Goal: Transaction & Acquisition: Purchase product/service

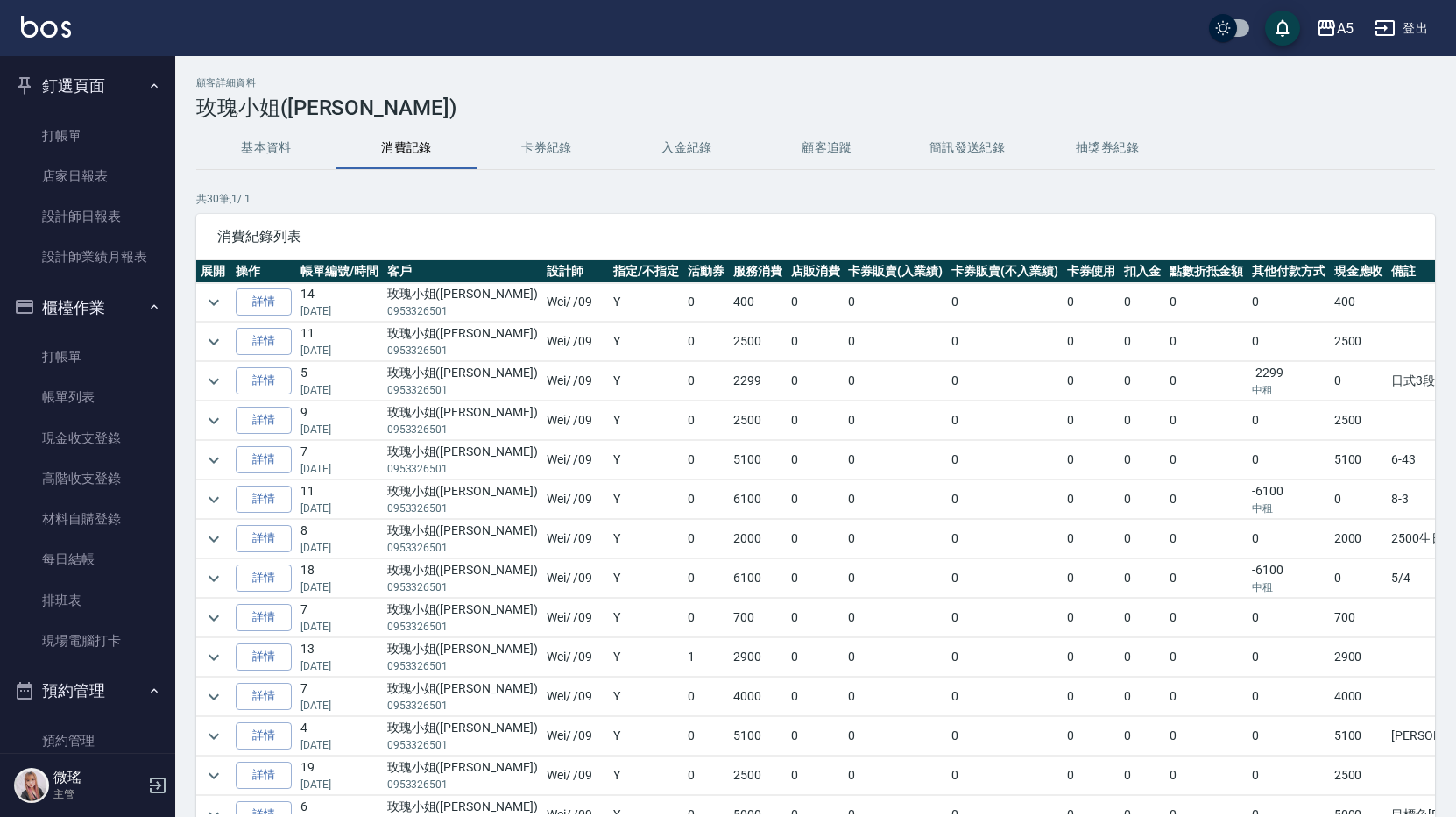
scroll to position [479, 0]
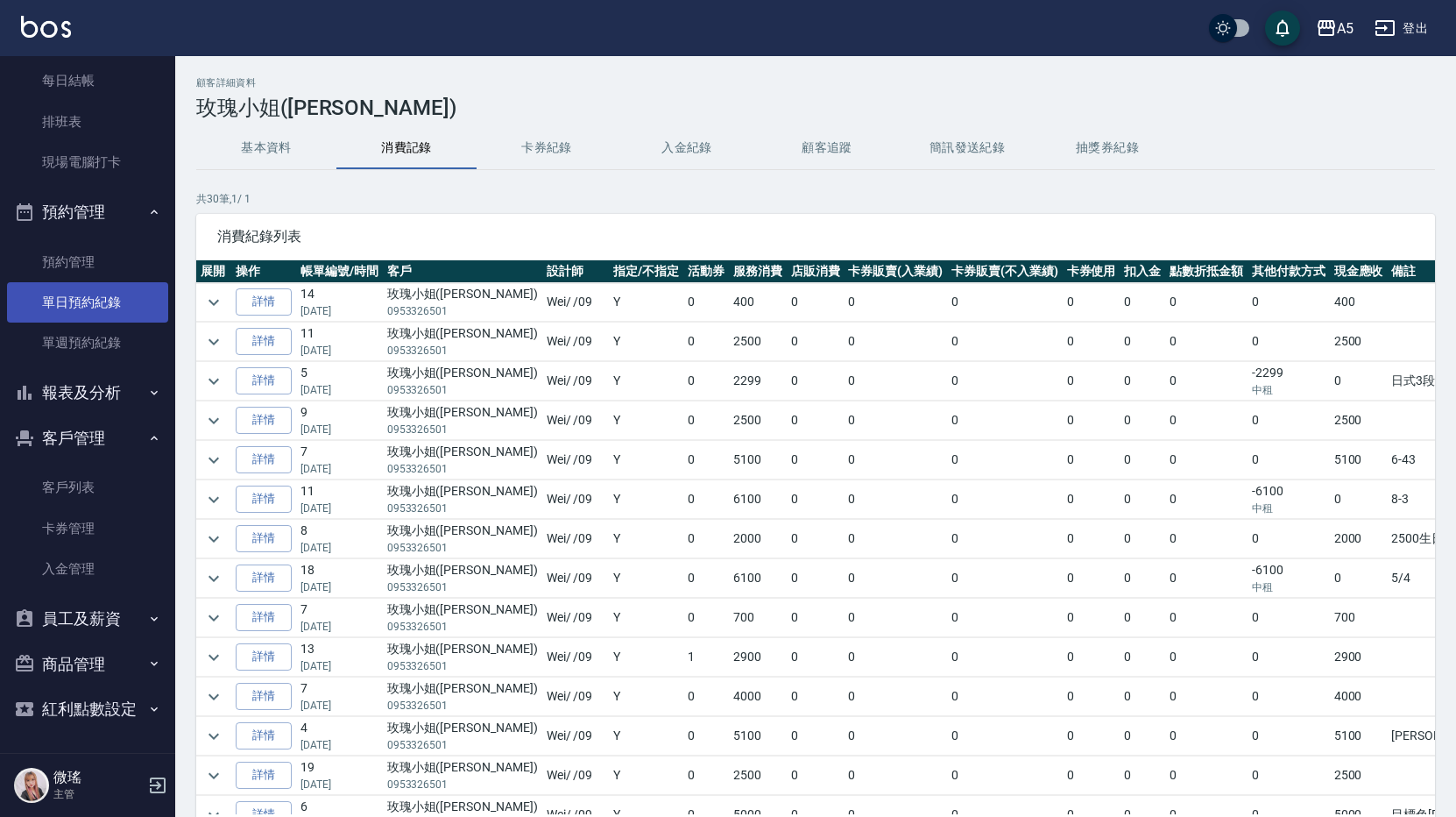
click at [104, 308] on link "單日預約紀錄" at bounding box center [88, 302] width 161 height 40
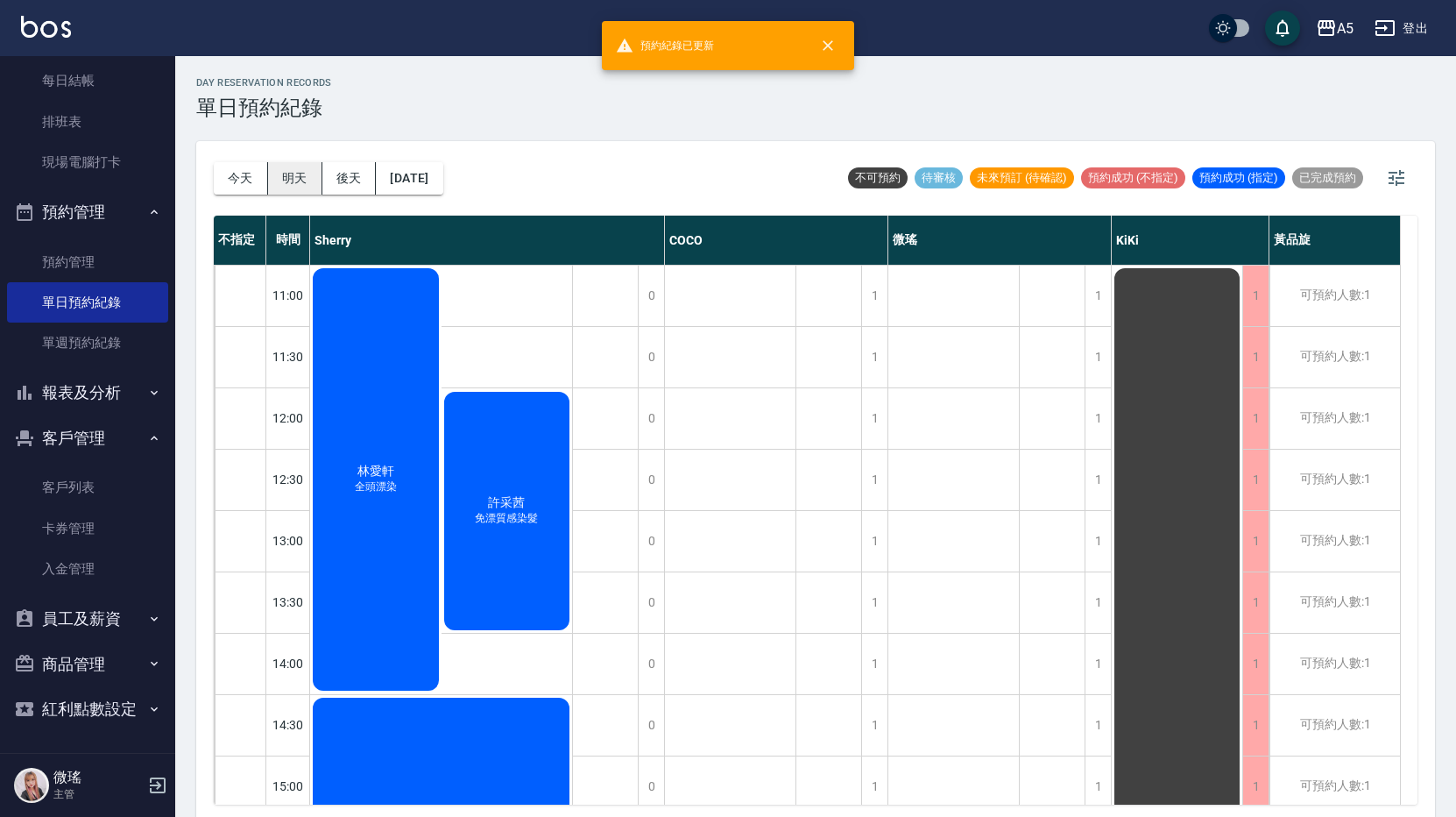
click at [294, 185] on button "明天" at bounding box center [296, 179] width 54 height 33
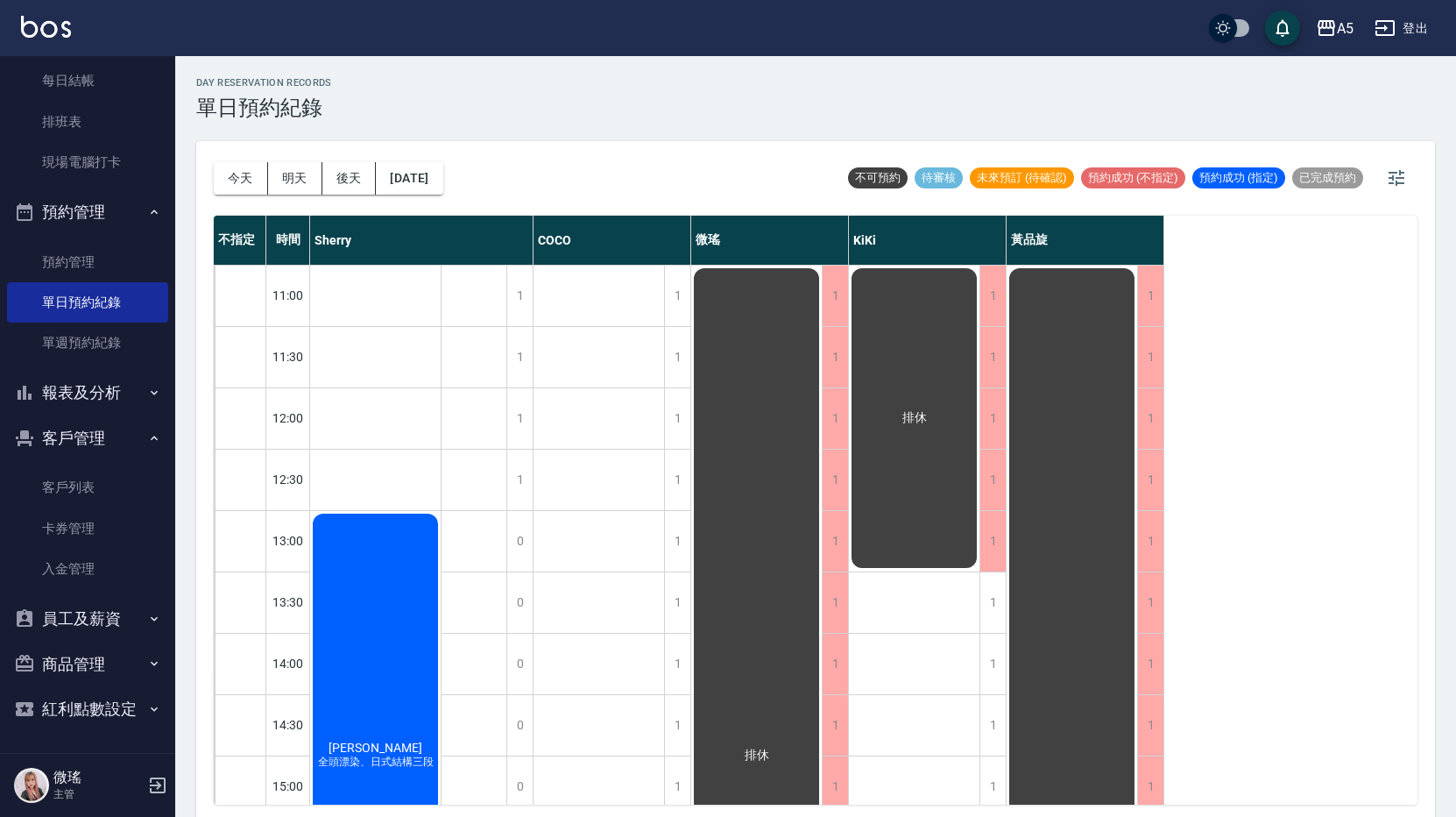
click at [364, 182] on button "後天" at bounding box center [350, 179] width 54 height 33
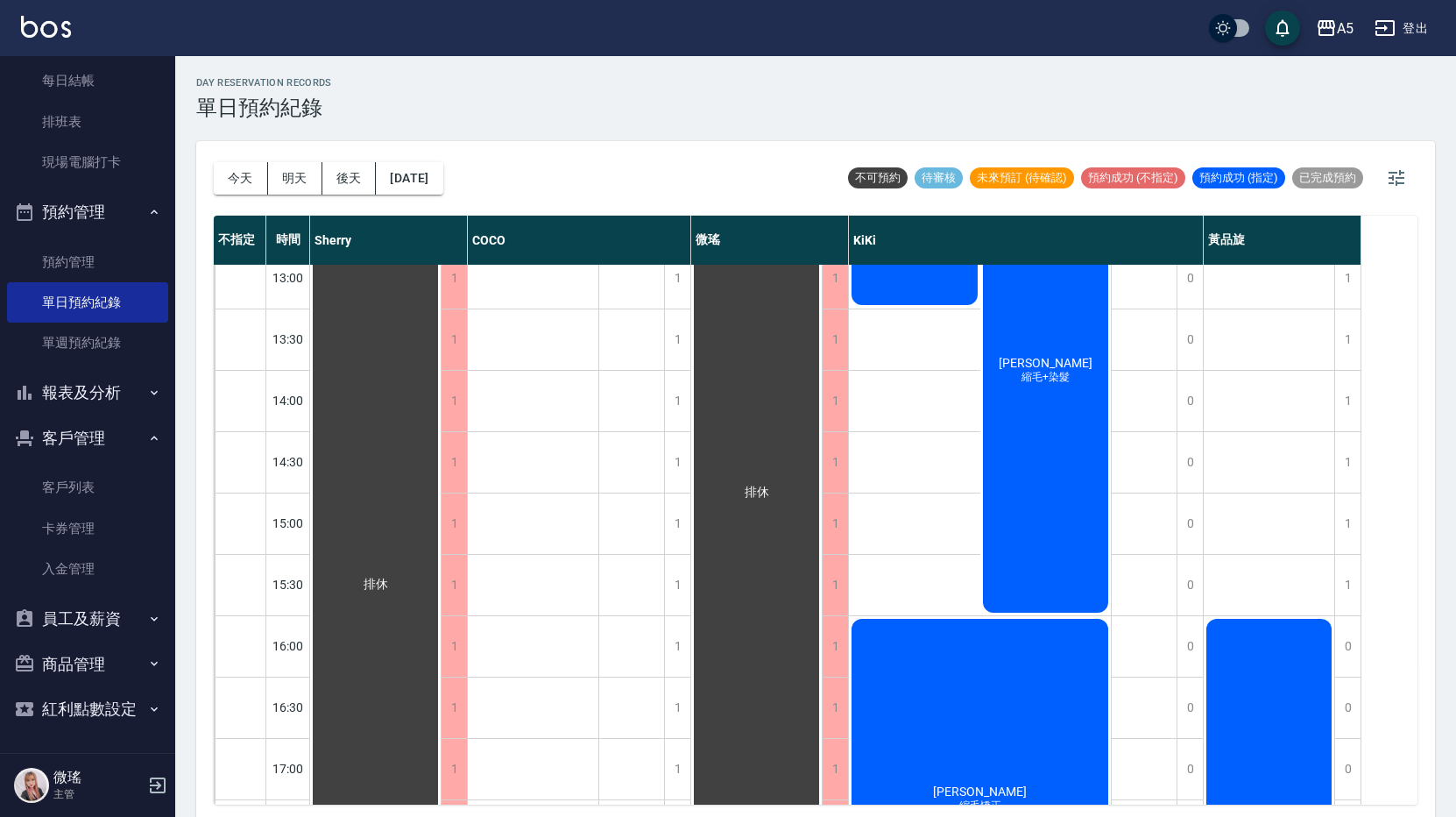
scroll to position [438, 0]
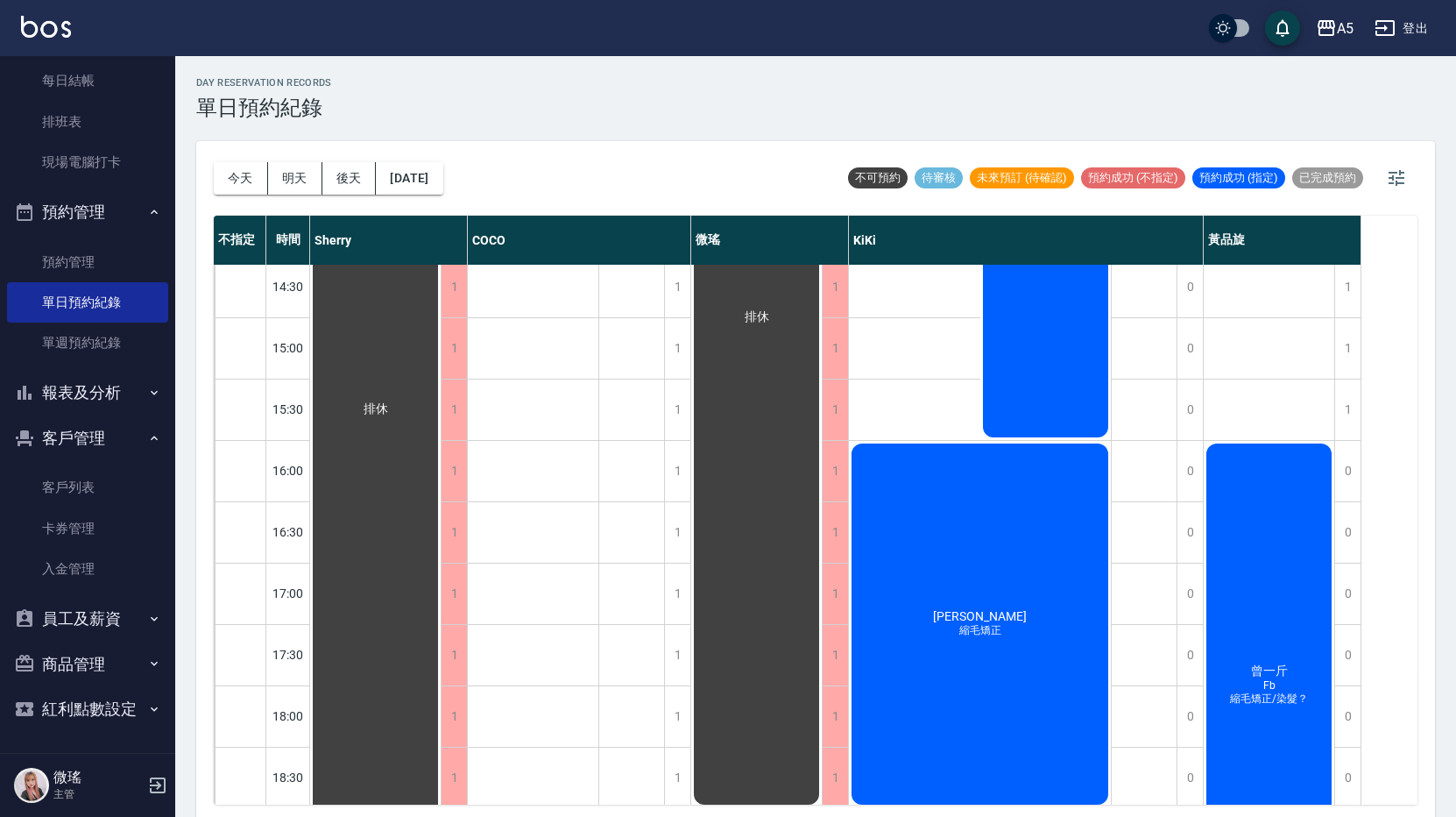
click at [441, 624] on div "曾一斤 Fb 縮毛矯正/染髮？" at bounding box center [375, 409] width 131 height 1163
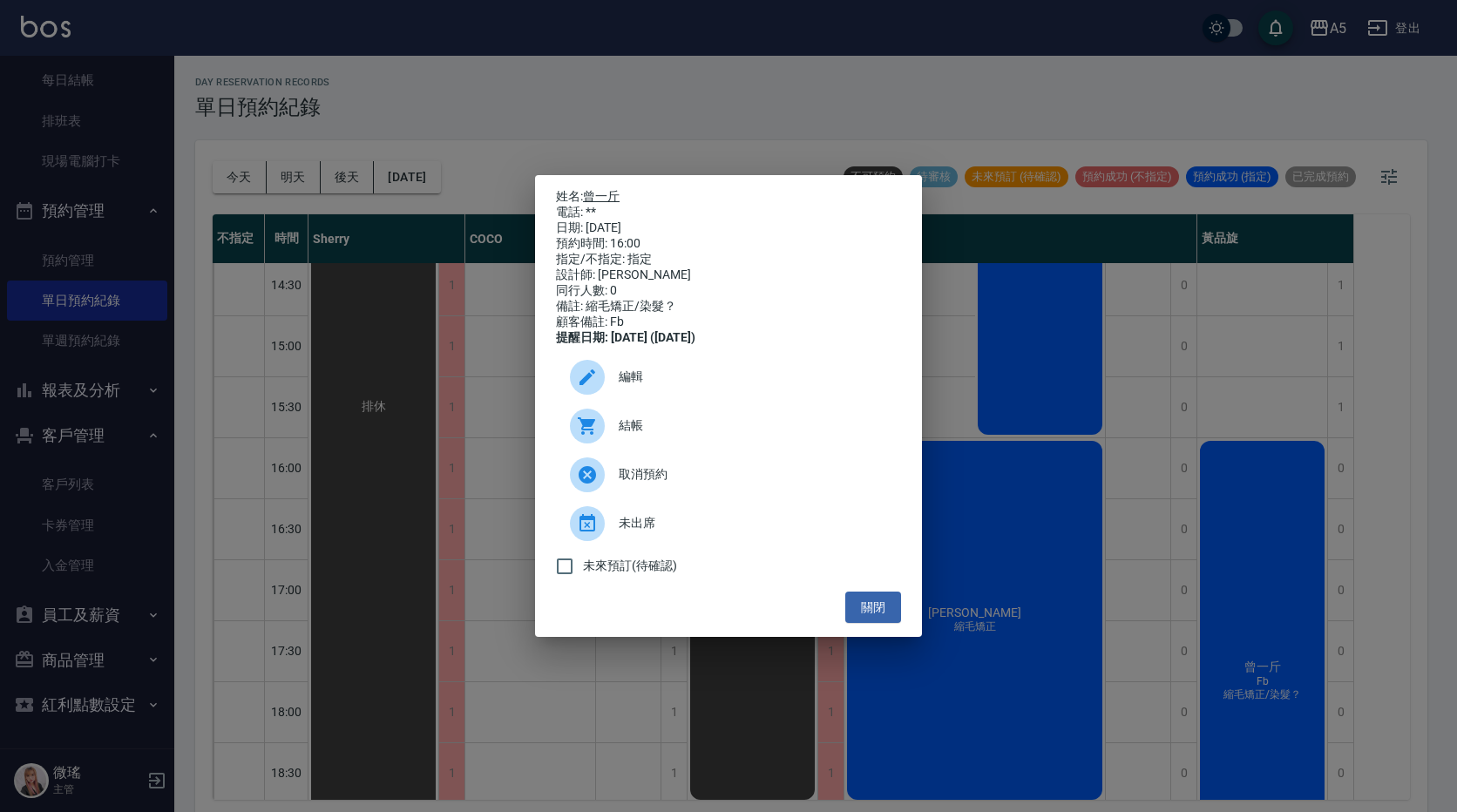
click at [599, 192] on link "曾一斤" at bounding box center [601, 196] width 37 height 14
click at [869, 607] on button "關閉" at bounding box center [873, 607] width 56 height 32
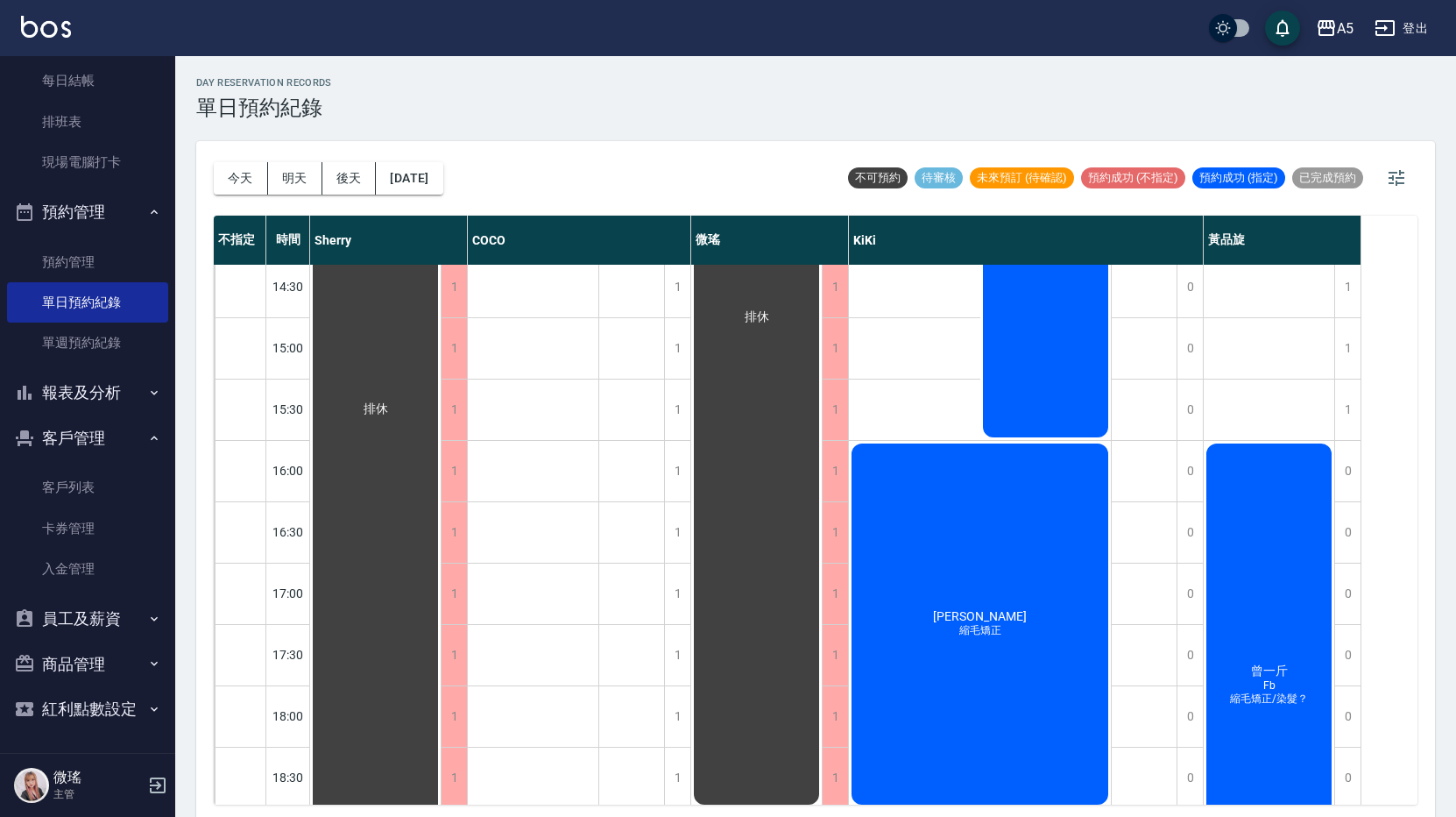
scroll to position [579, 0]
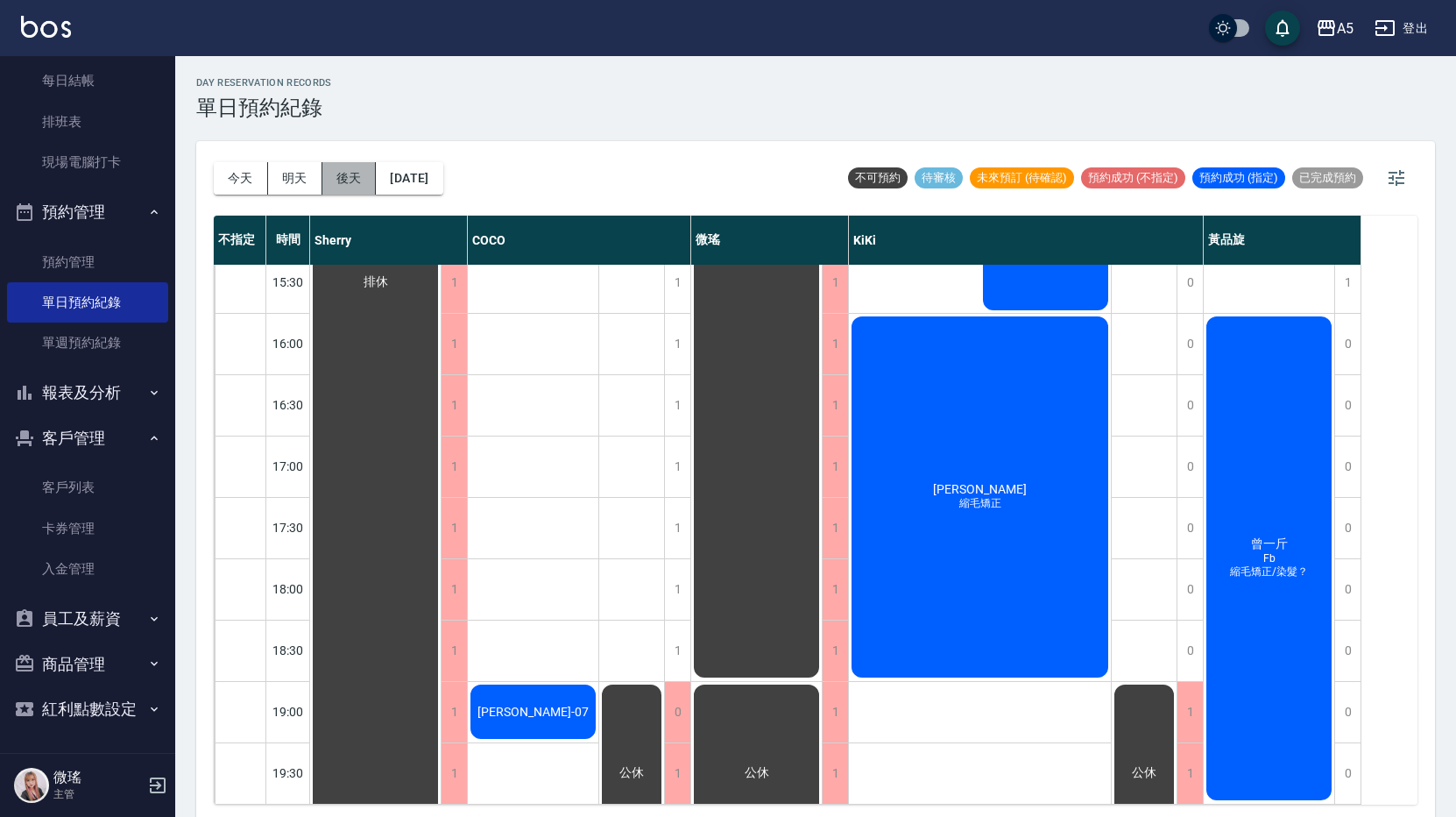
click at [344, 180] on button "後天" at bounding box center [350, 179] width 54 height 33
click at [289, 171] on button "明天" at bounding box center [296, 179] width 54 height 33
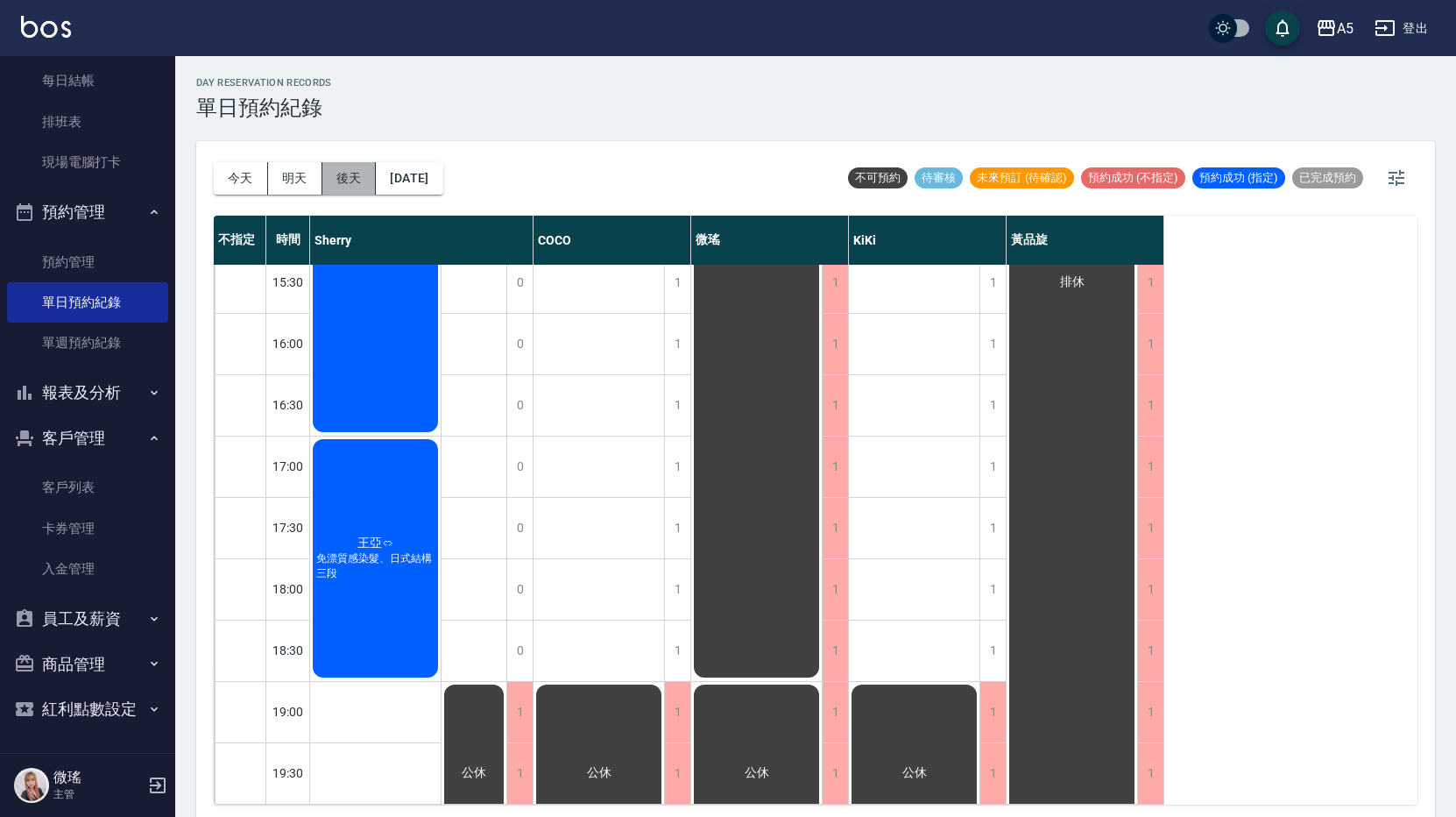
click at [357, 171] on button "後天" at bounding box center [350, 179] width 54 height 33
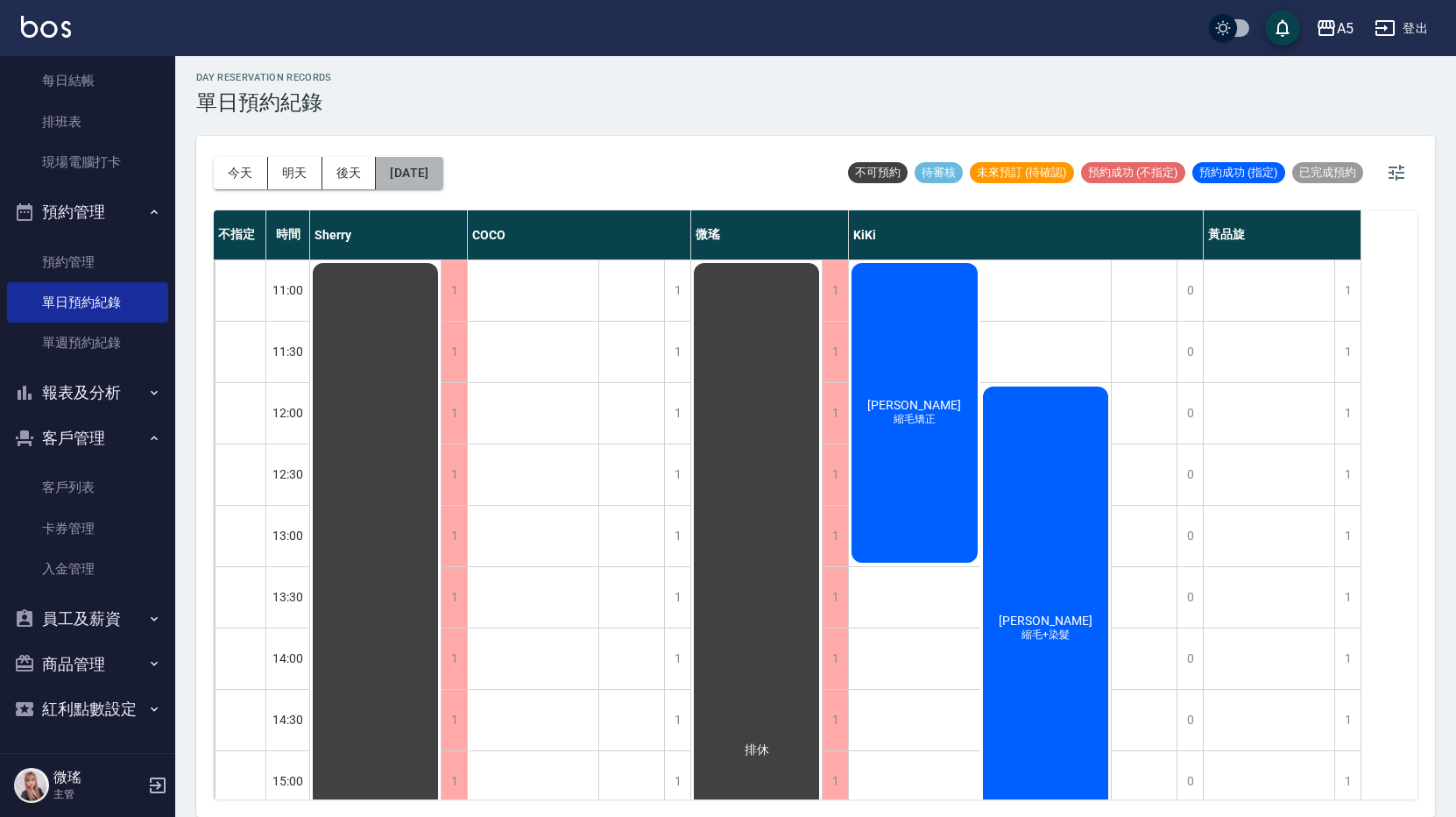
click at [434, 170] on button "2025/08/13" at bounding box center [409, 173] width 66 height 33
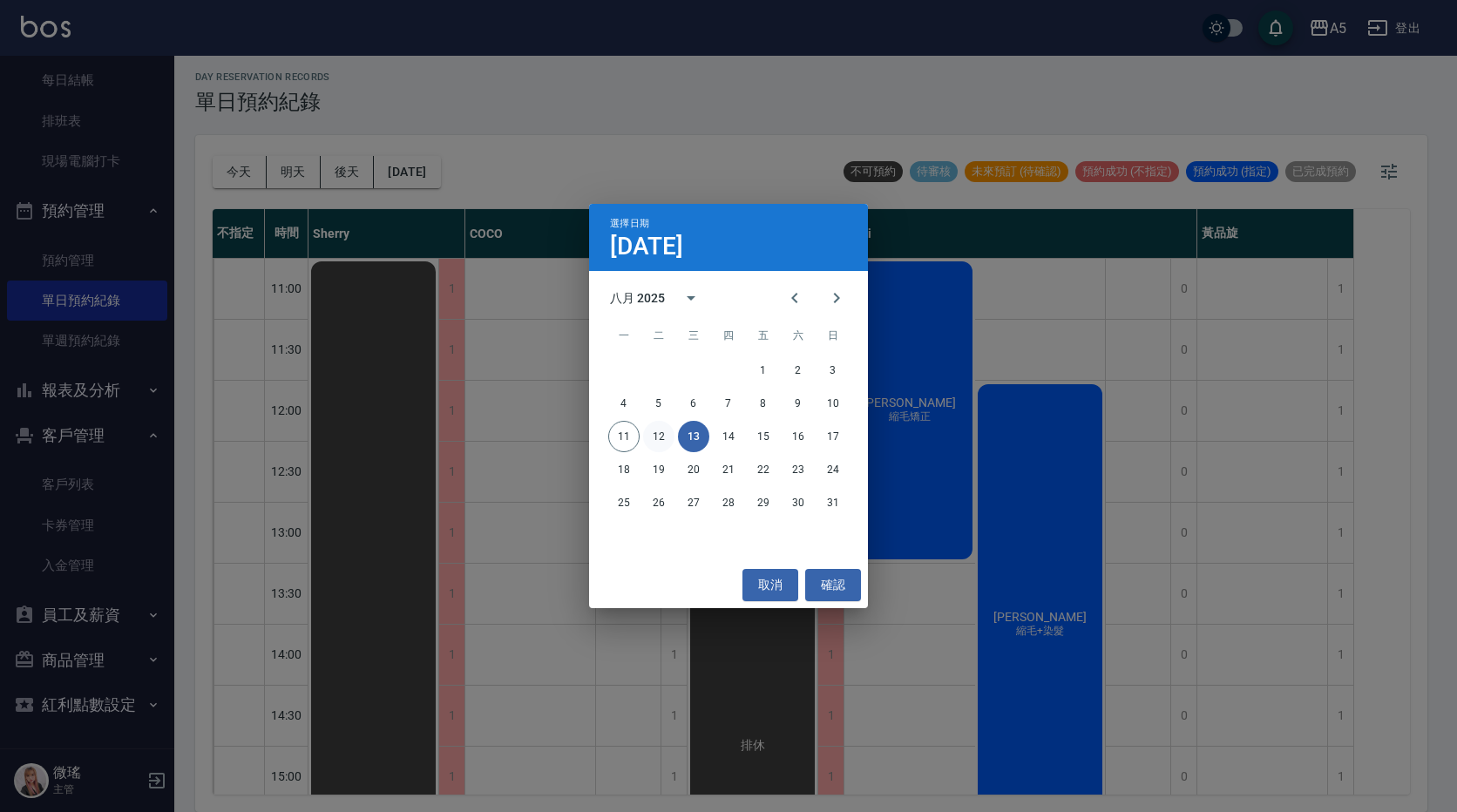
click at [652, 432] on button "12" at bounding box center [658, 436] width 32 height 32
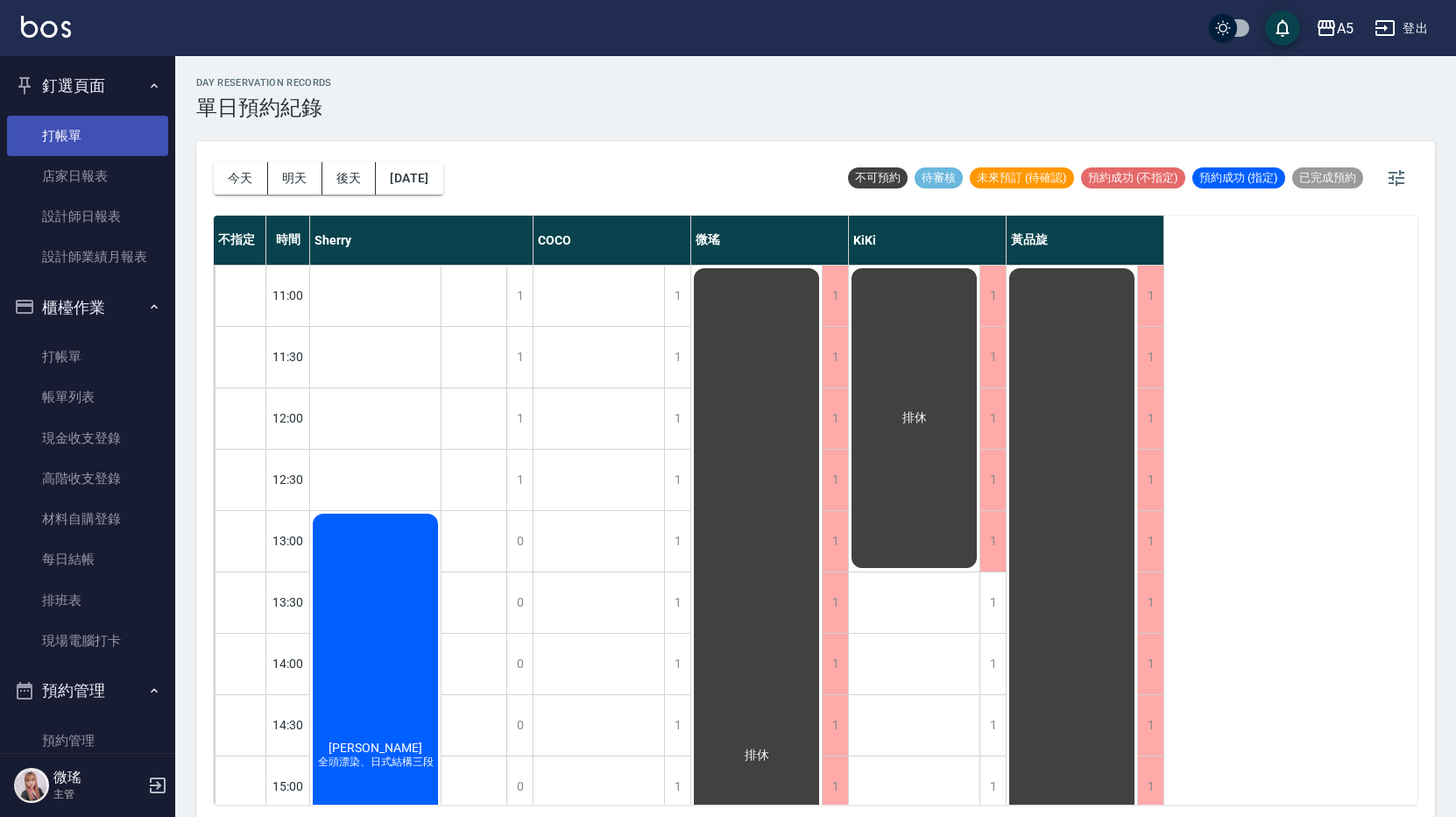
click at [120, 139] on link "打帳單" at bounding box center [88, 136] width 161 height 40
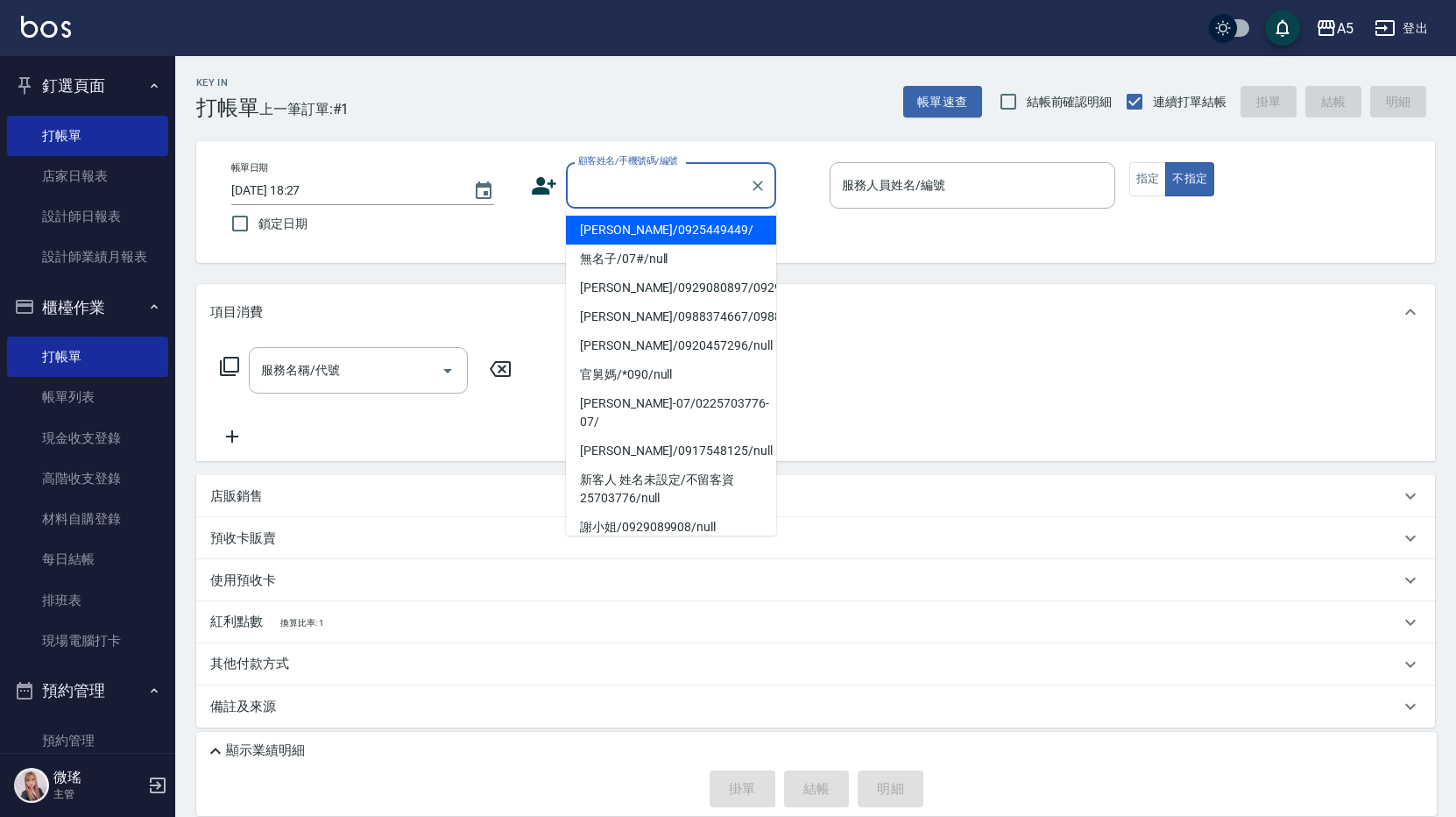
click at [705, 182] on input "顧客姓名/手機號碼/編號" at bounding box center [658, 185] width 169 height 31
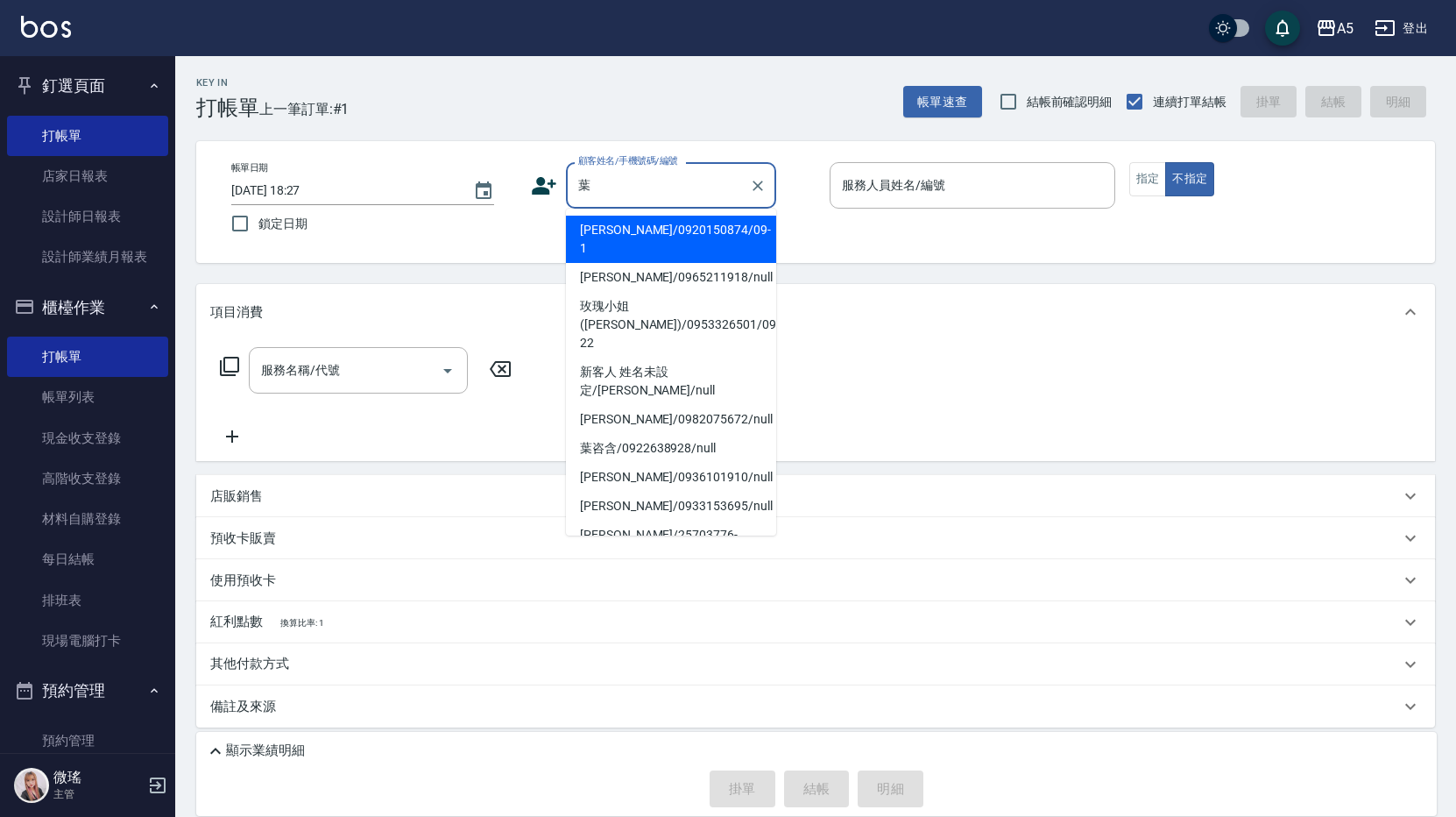
click at [665, 310] on li "玫瑰小姐(葉芯妤)/0953326501/09-22" at bounding box center [671, 325] width 210 height 65
type input "玫瑰小姐(葉芯妤)/0953326501/09-22"
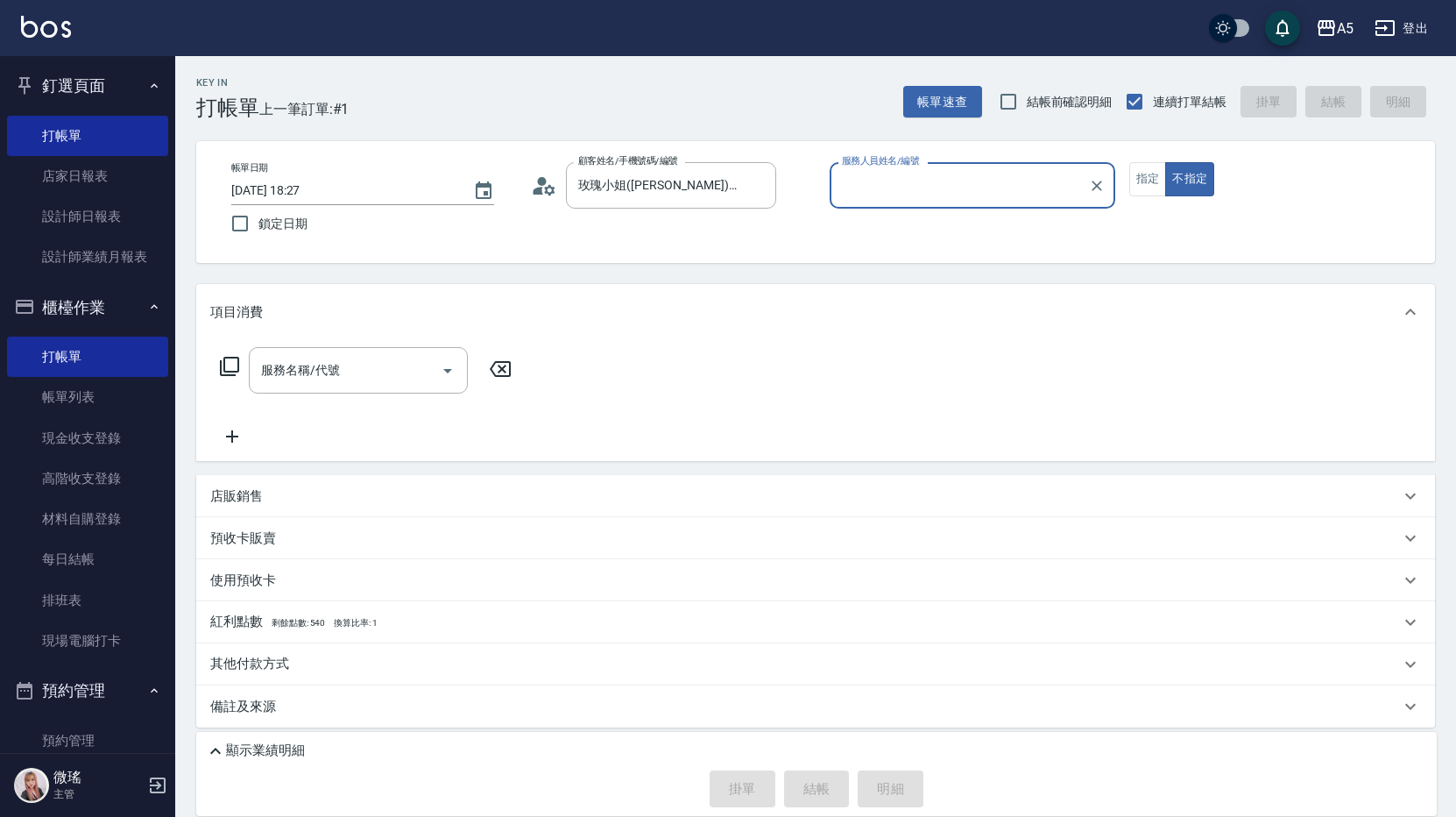
type input "Wei-09"
click at [1141, 177] on button "指定" at bounding box center [1149, 180] width 38 height 34
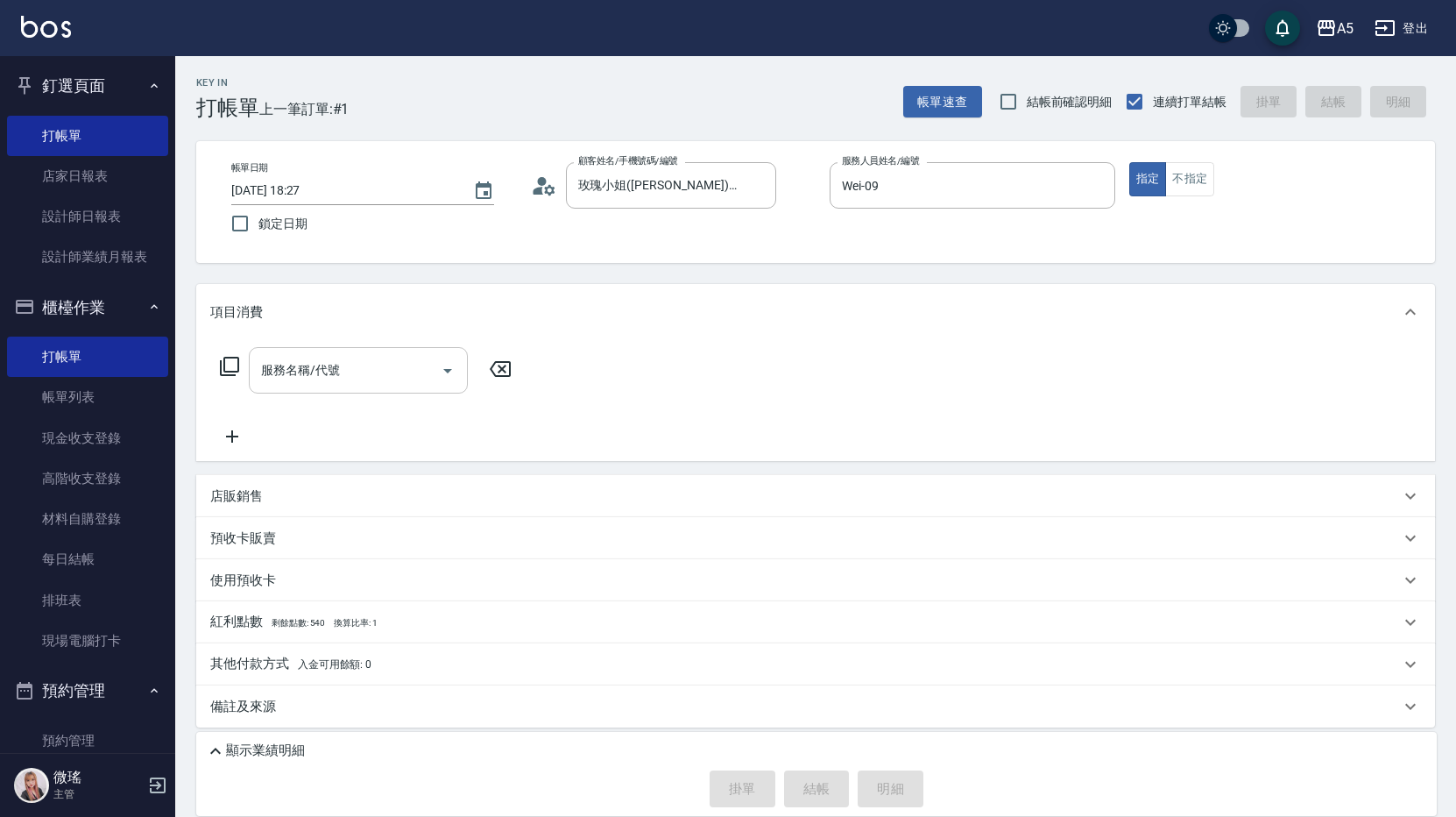
drag, startPoint x: 368, startPoint y: 374, endPoint x: 374, endPoint y: 357, distance: 18.0
click at [374, 361] on input "服務名稱/代號" at bounding box center [345, 370] width 177 height 31
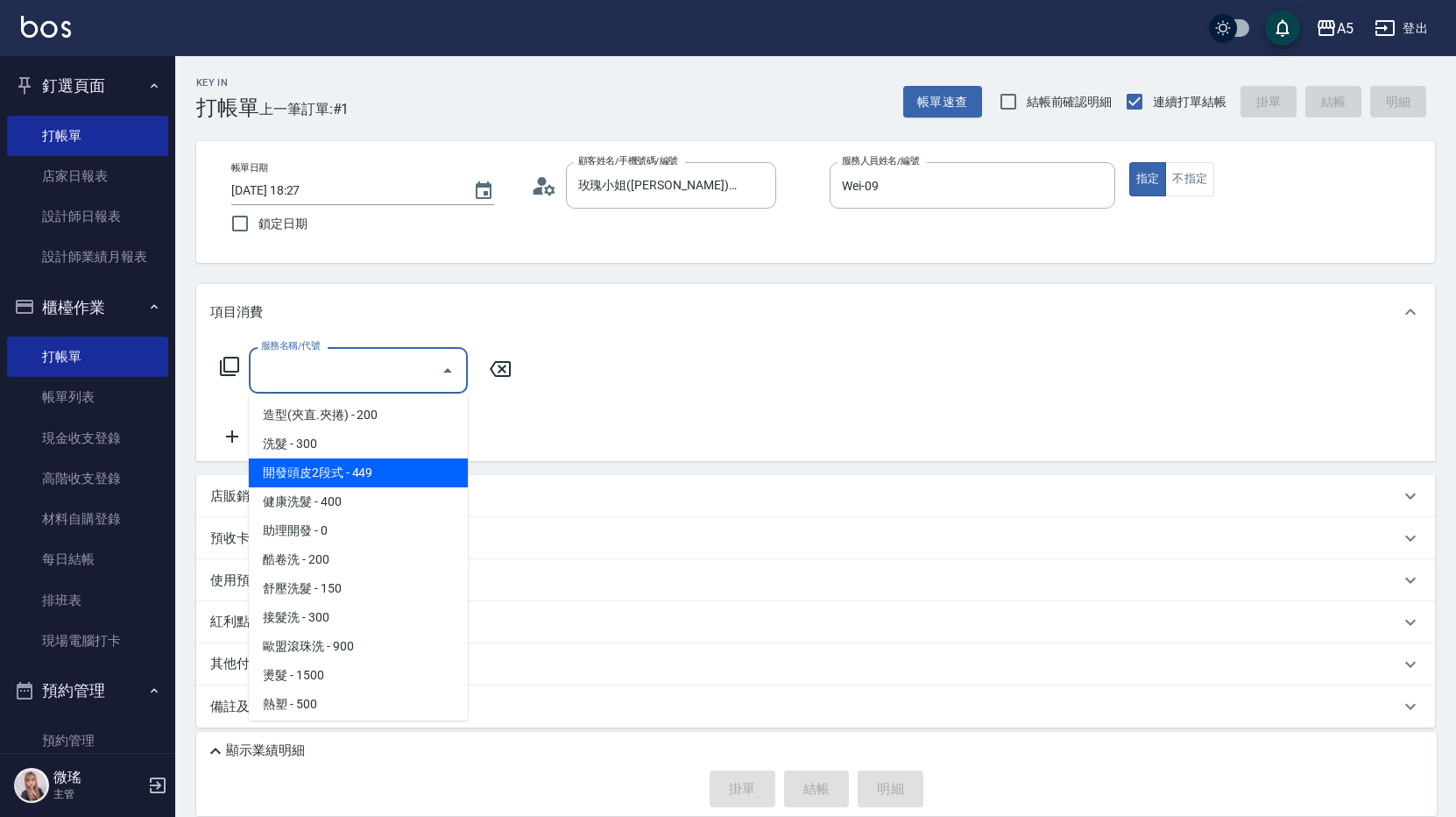
scroll to position [438, 0]
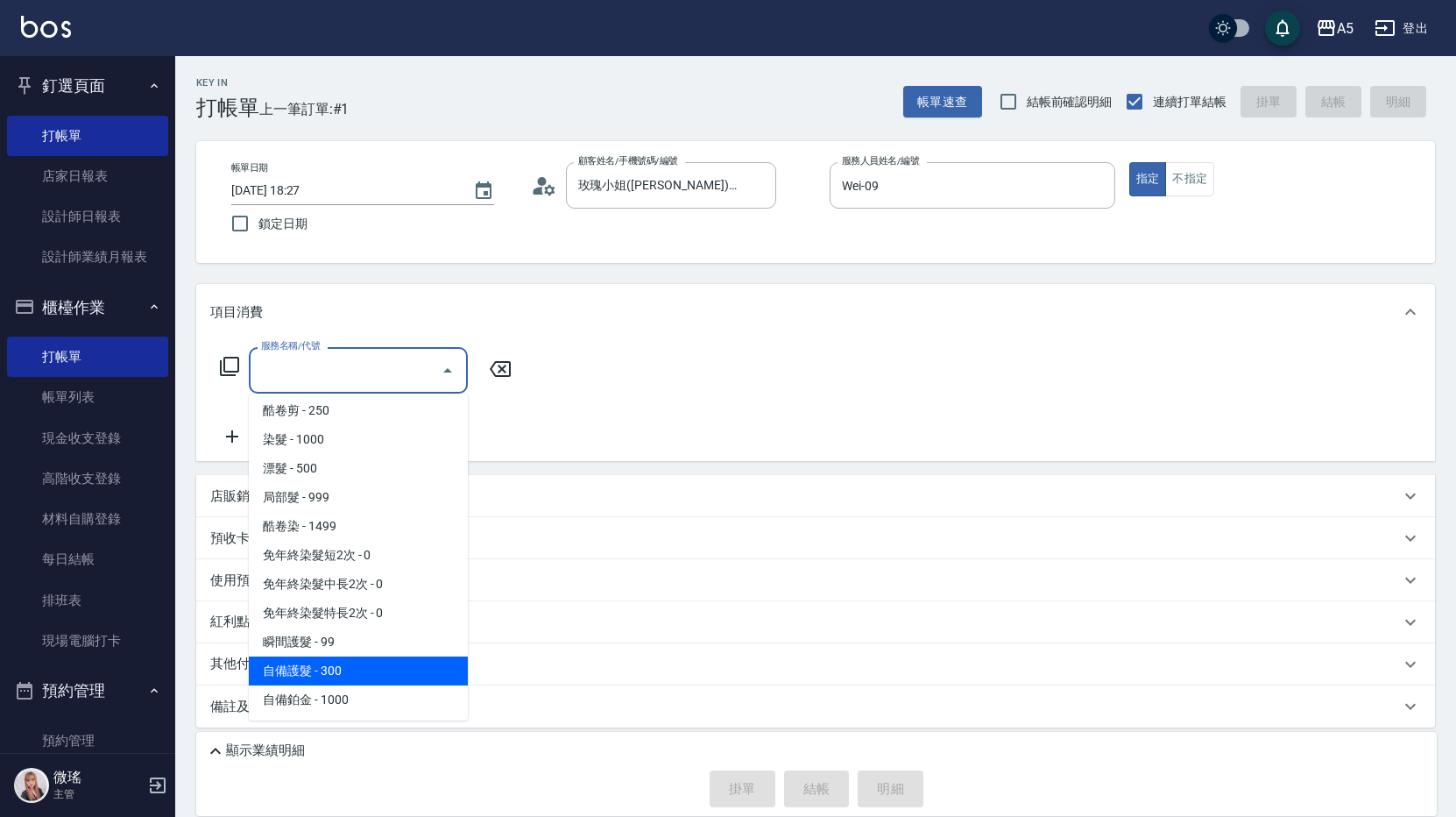
click at [344, 674] on span "自備護髮 - 300" at bounding box center [358, 671] width 219 height 29
type input "自備護髮(601)"
type input "30"
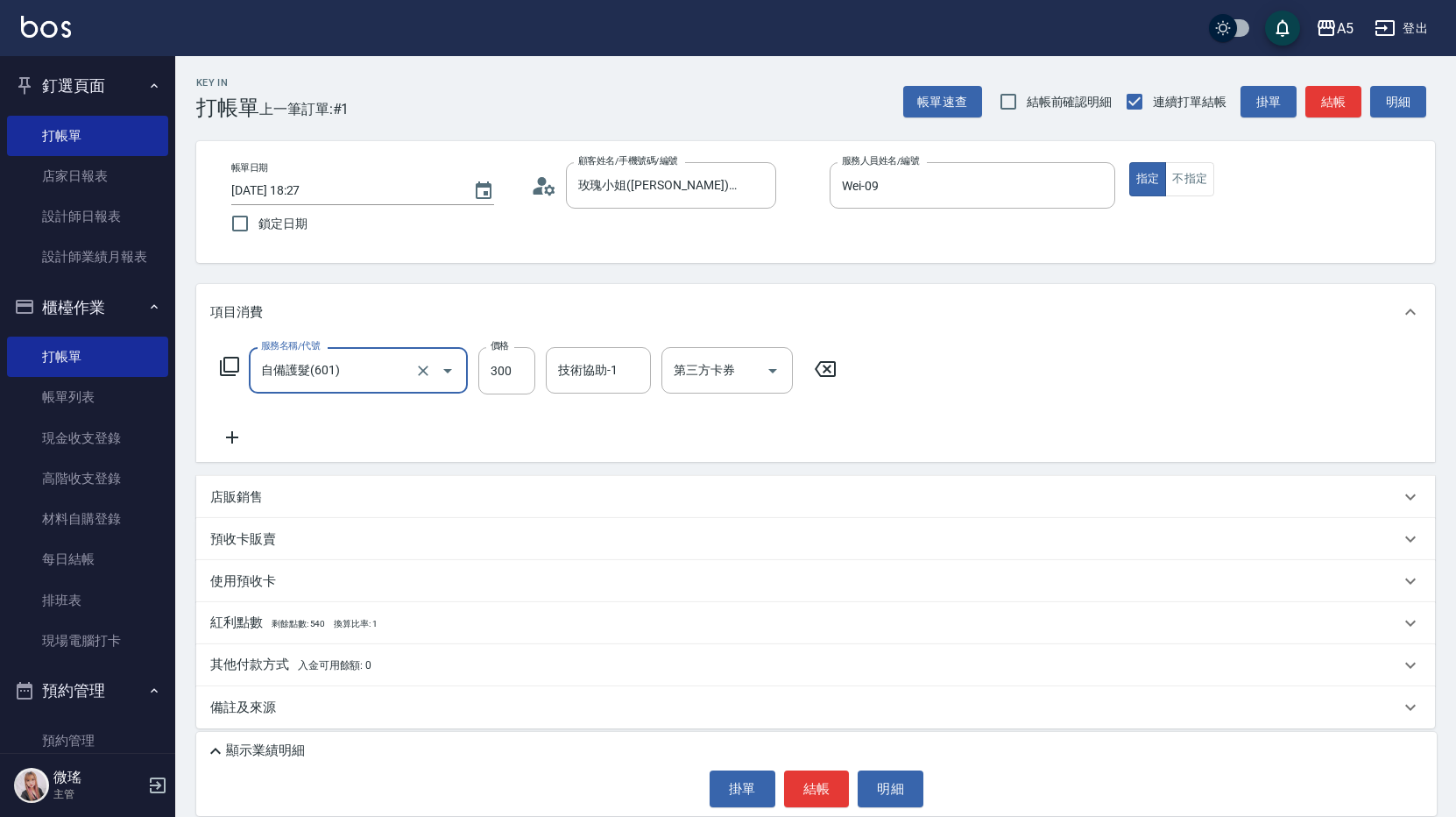
click at [383, 373] on input "自備護髮(601)" at bounding box center [334, 370] width 154 height 31
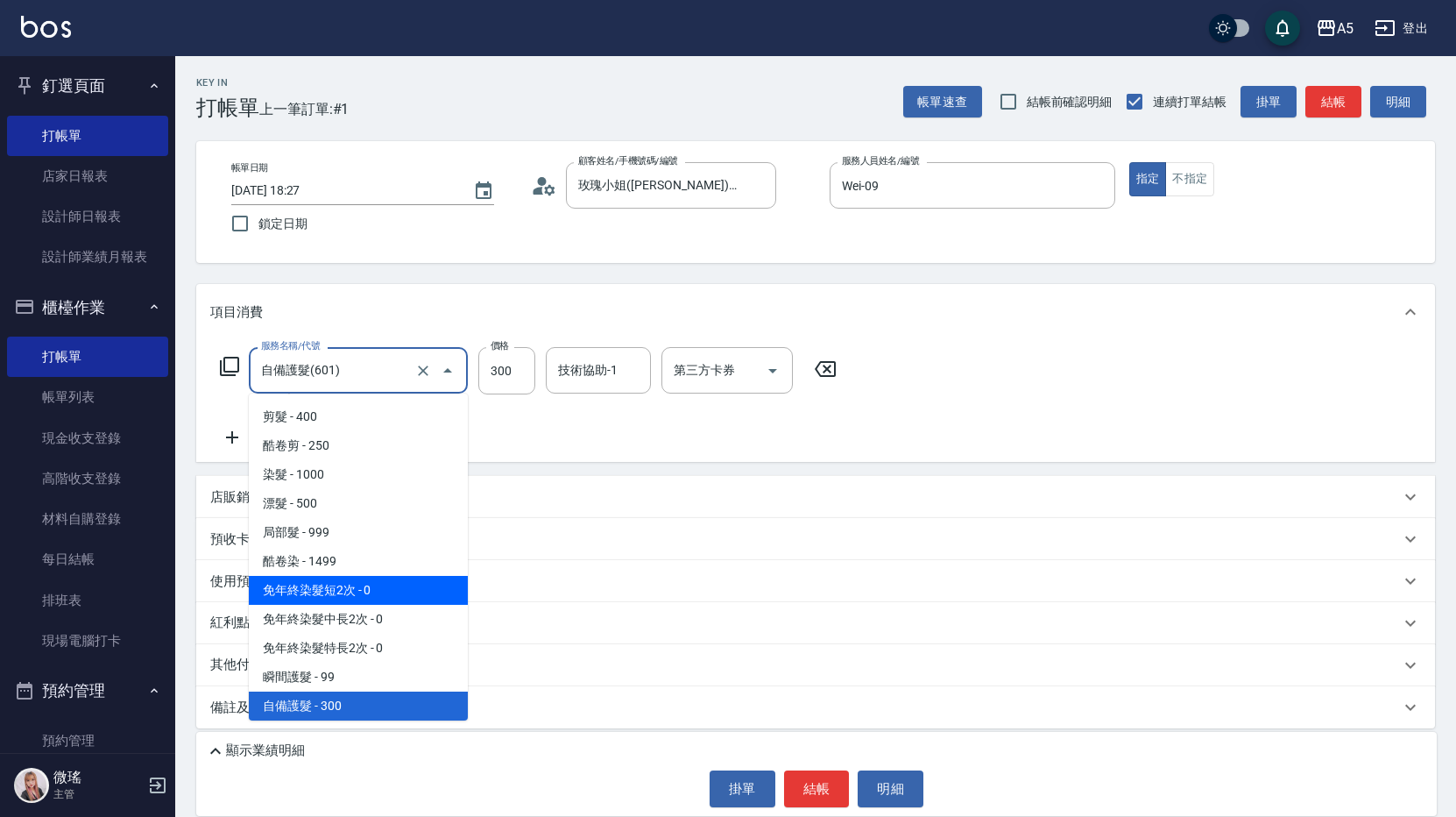
scroll to position [666, 0]
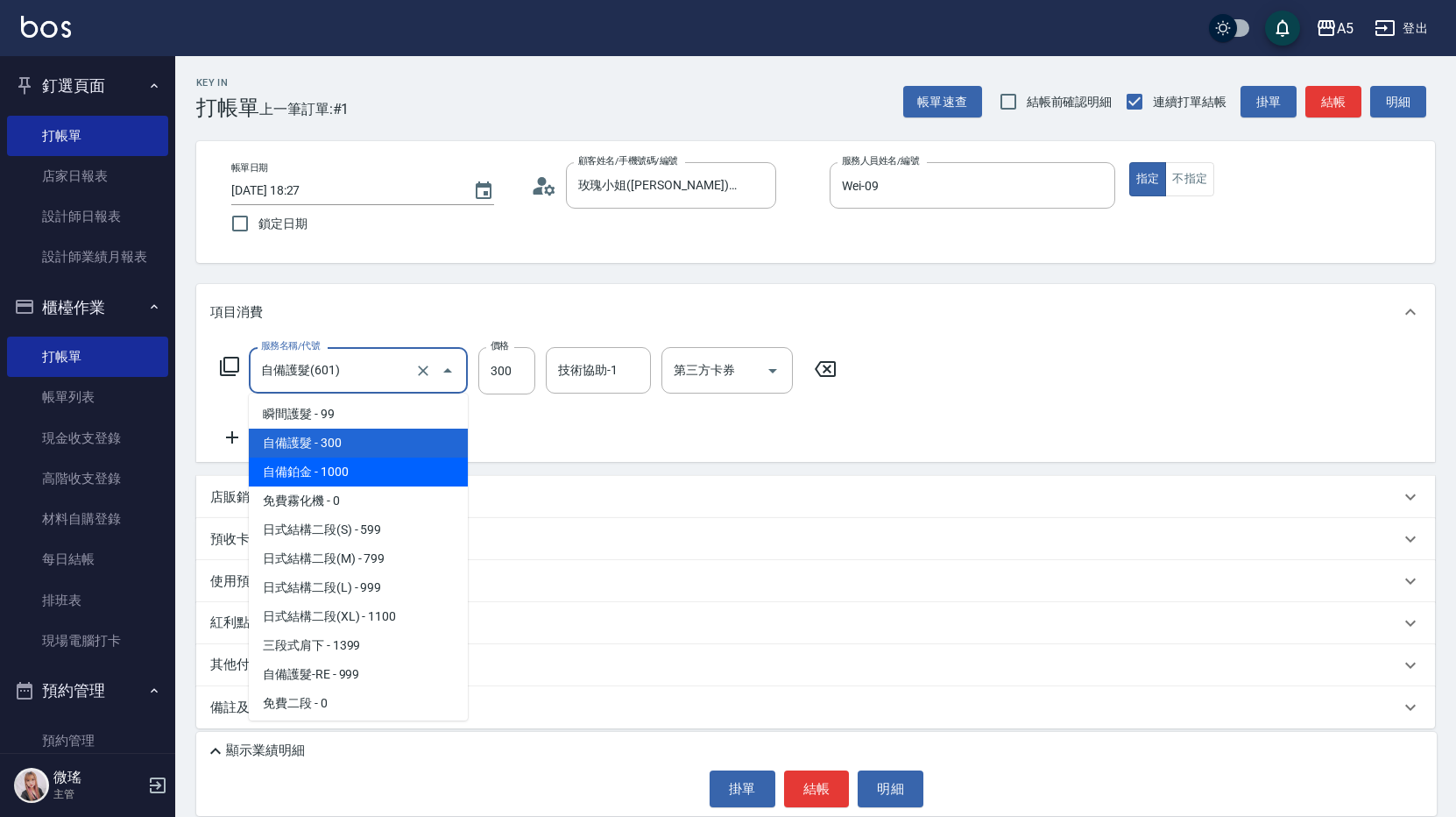
click at [319, 462] on span "自備鉑金 - 1000" at bounding box center [358, 472] width 219 height 29
type input "自備鉑金(602)"
type input "100"
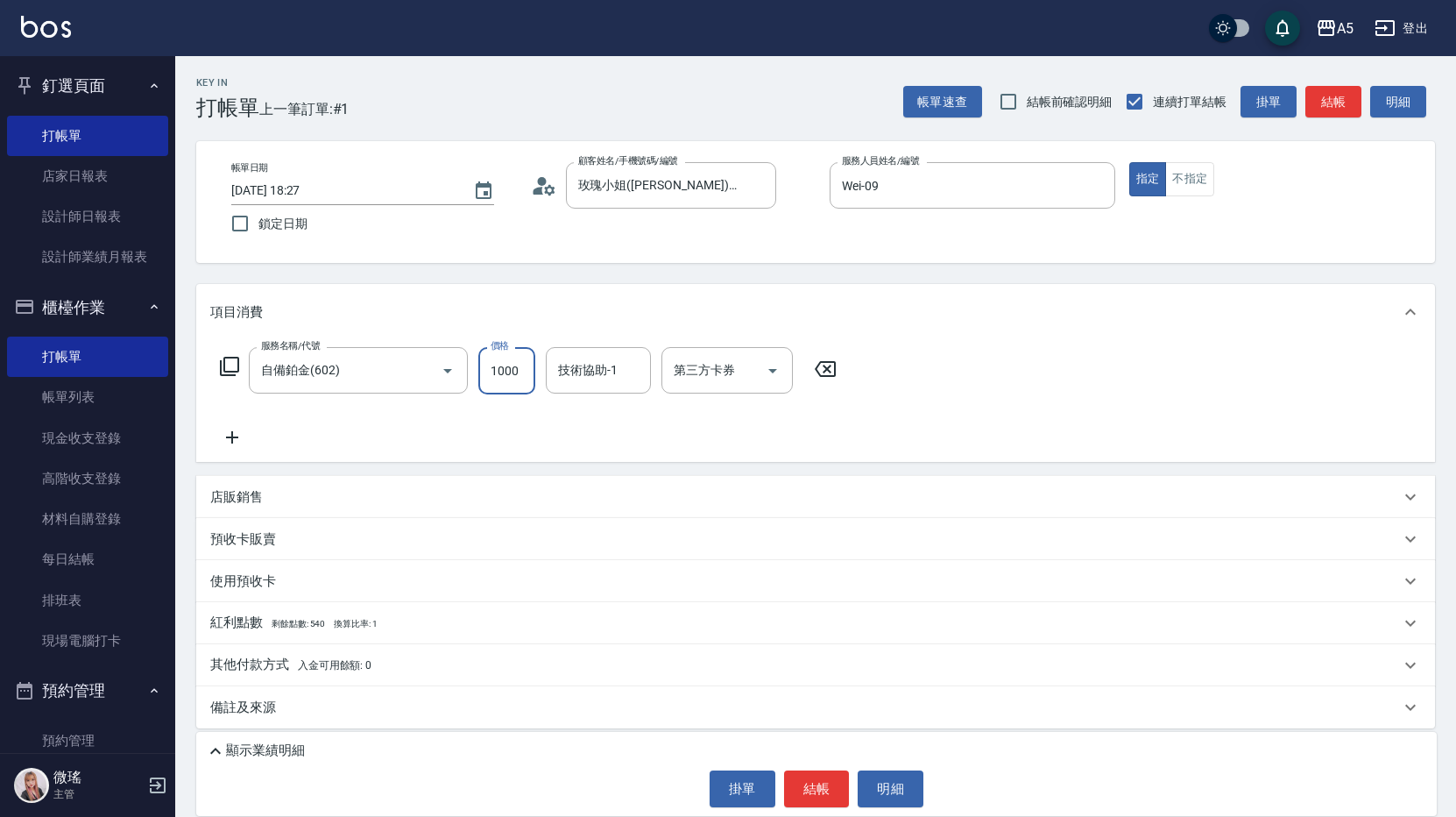
type input "2"
type input "0"
type input "250"
type input "20"
type input "2500"
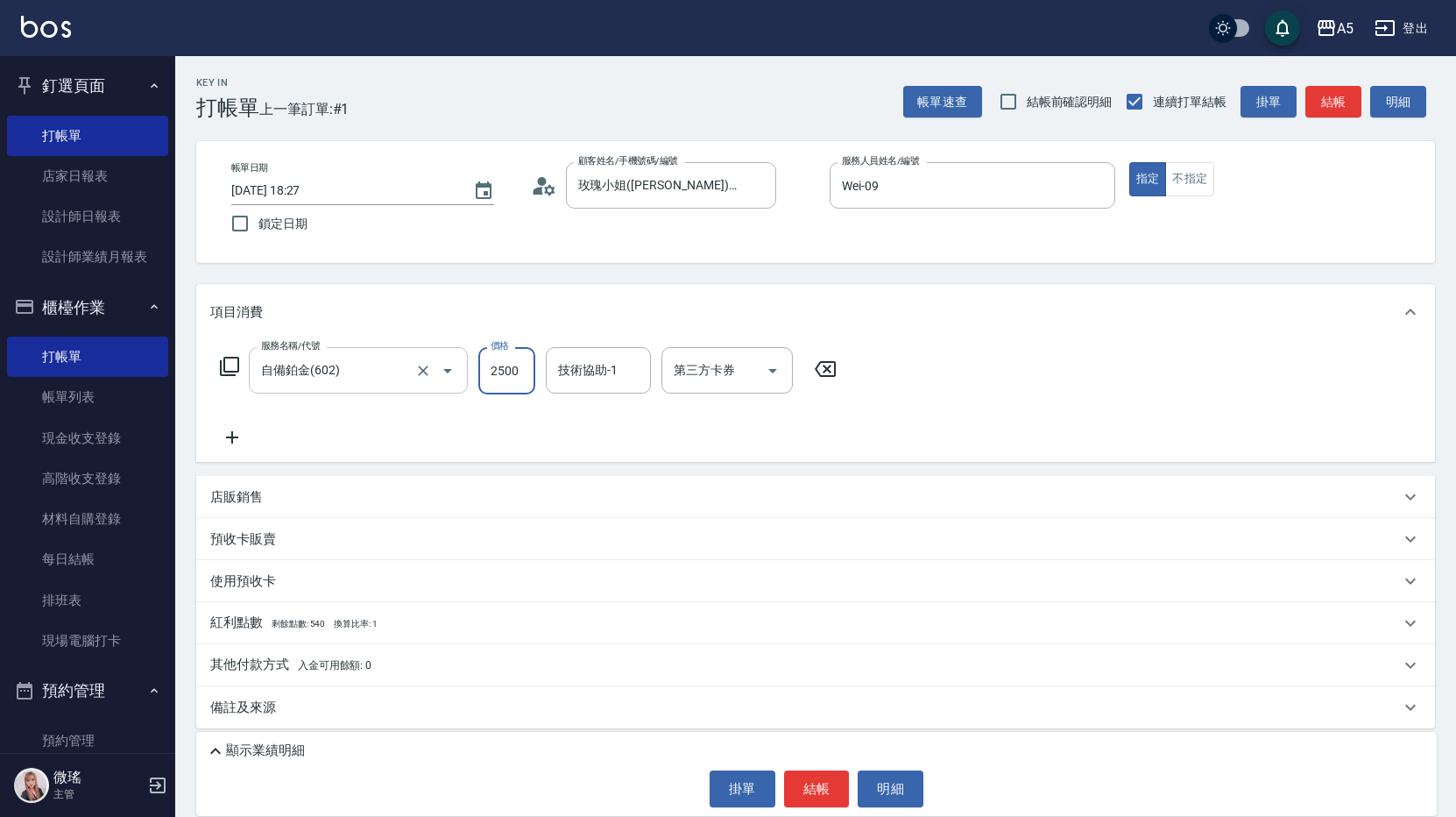
type input "250"
type input "2500"
click at [239, 434] on icon at bounding box center [232, 437] width 44 height 21
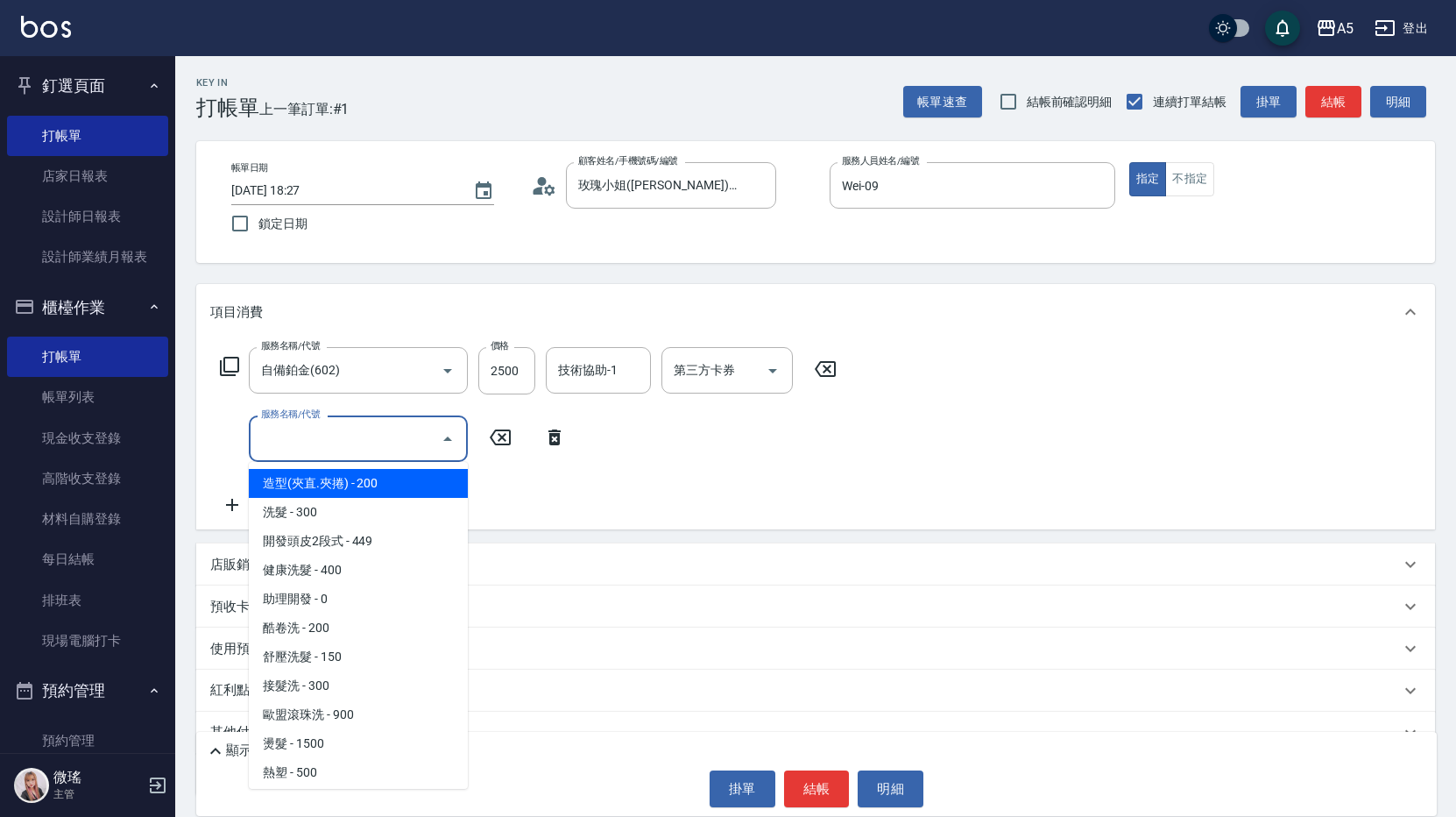
click at [282, 443] on input "服務名稱/代號" at bounding box center [345, 439] width 177 height 31
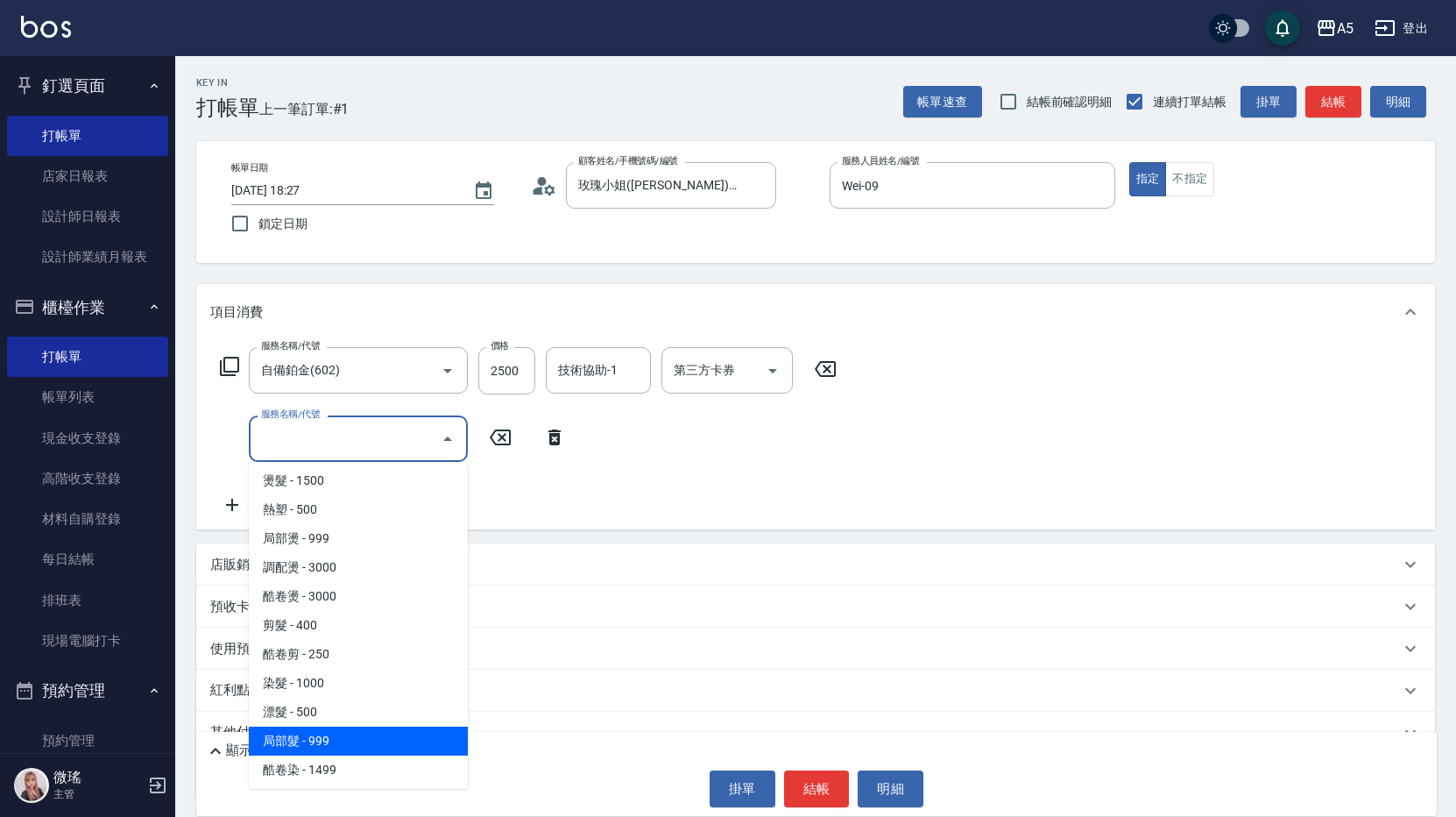
click at [351, 738] on span "局部髮 - 999" at bounding box center [358, 741] width 219 height 29
type input "340"
type input "局部髮(503)"
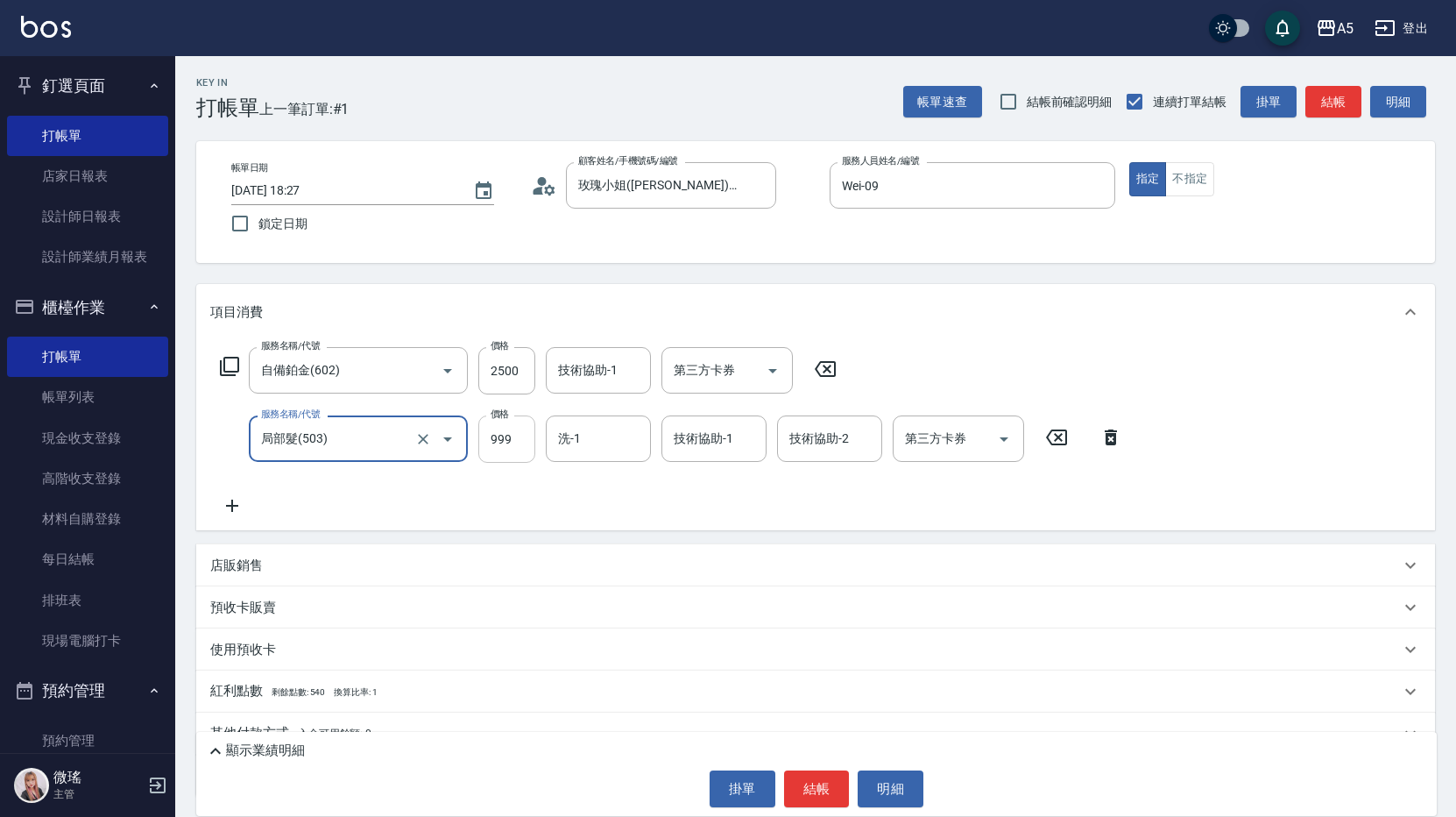
click at [494, 445] on input "999" at bounding box center [507, 439] width 57 height 47
type input "5"
type input "250"
type input "500"
type input "300"
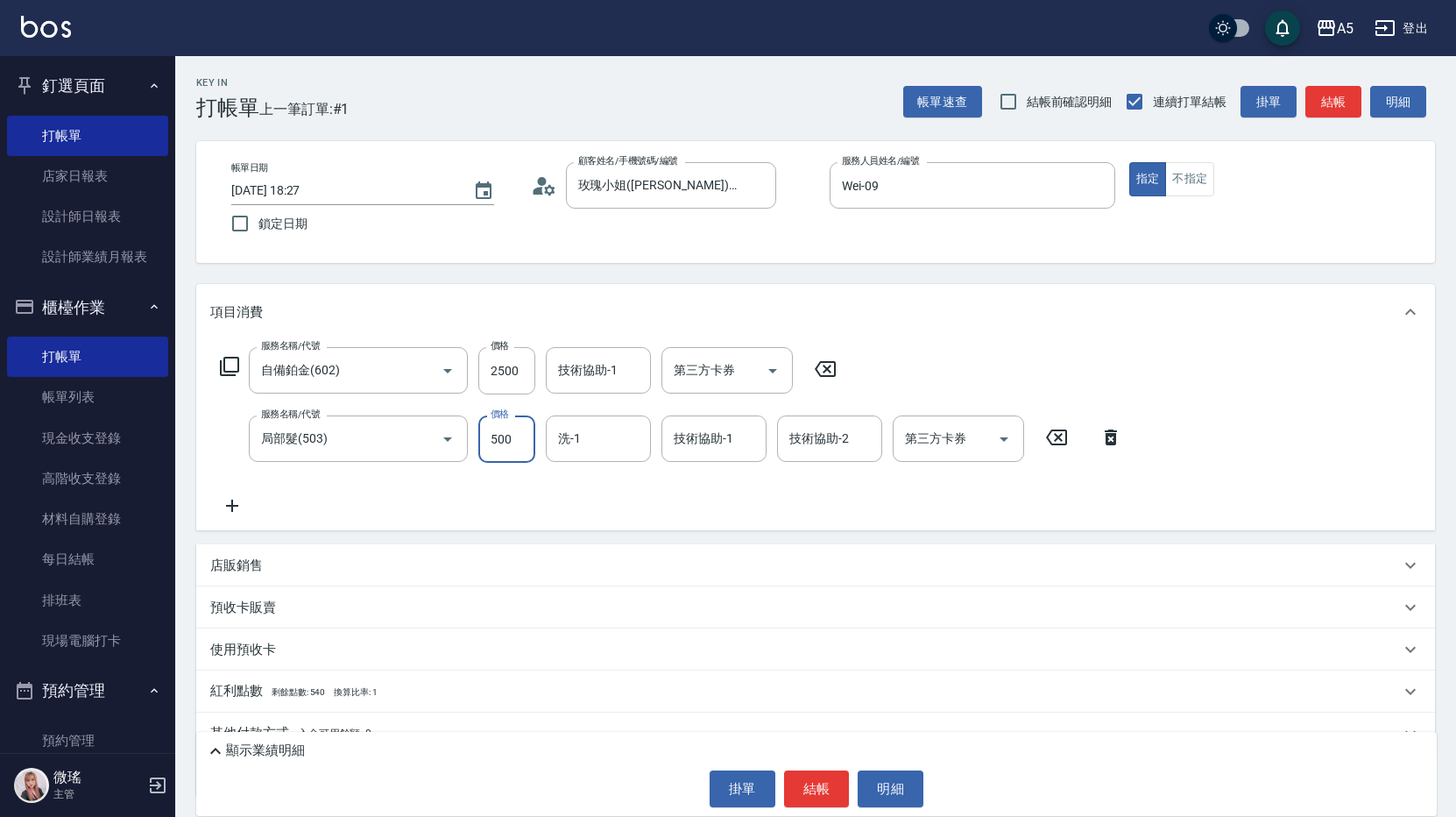
scroll to position [76, 0]
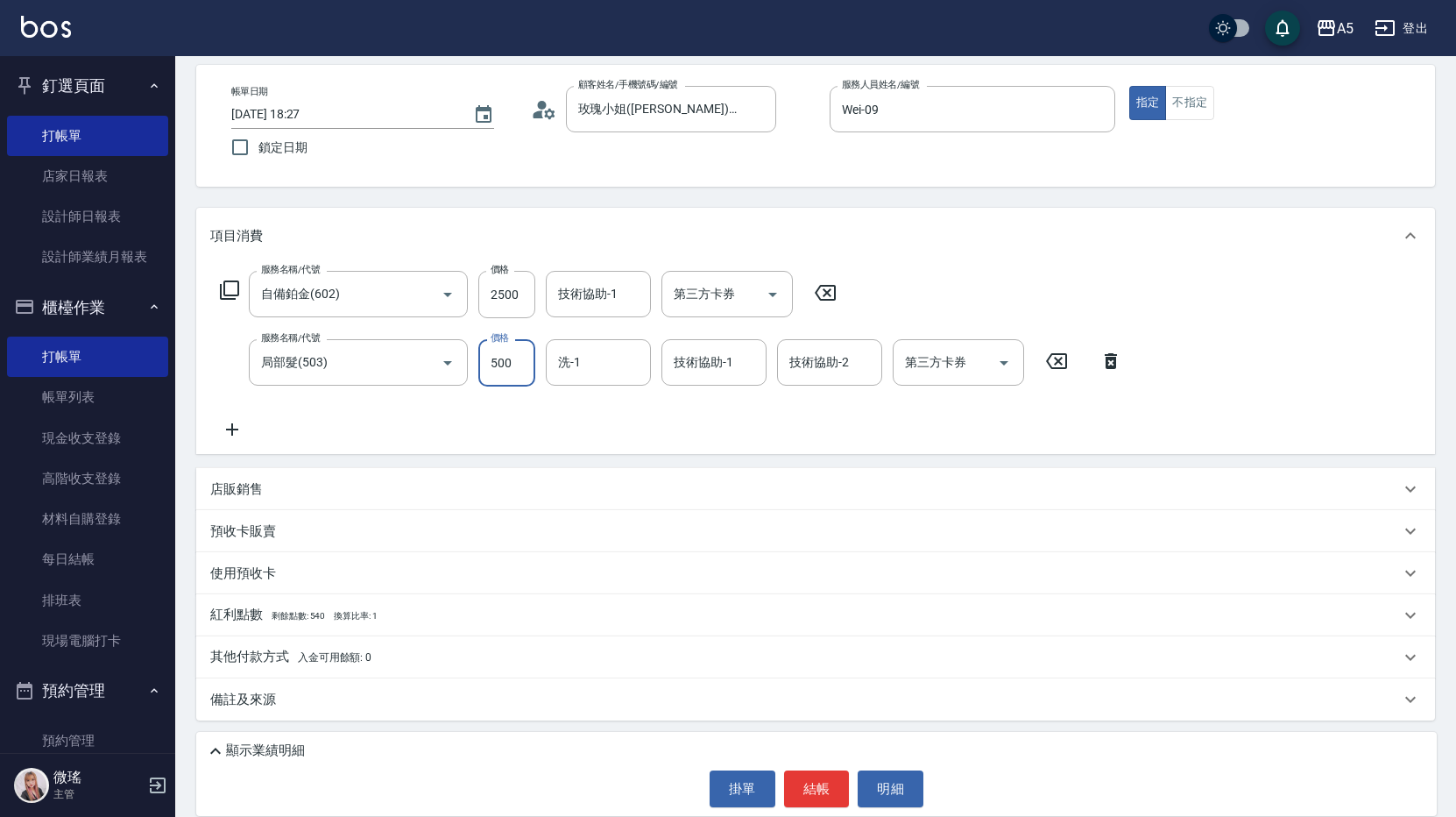
type input "500"
click at [247, 691] on p "備註及來源" at bounding box center [243, 700] width 65 height 18
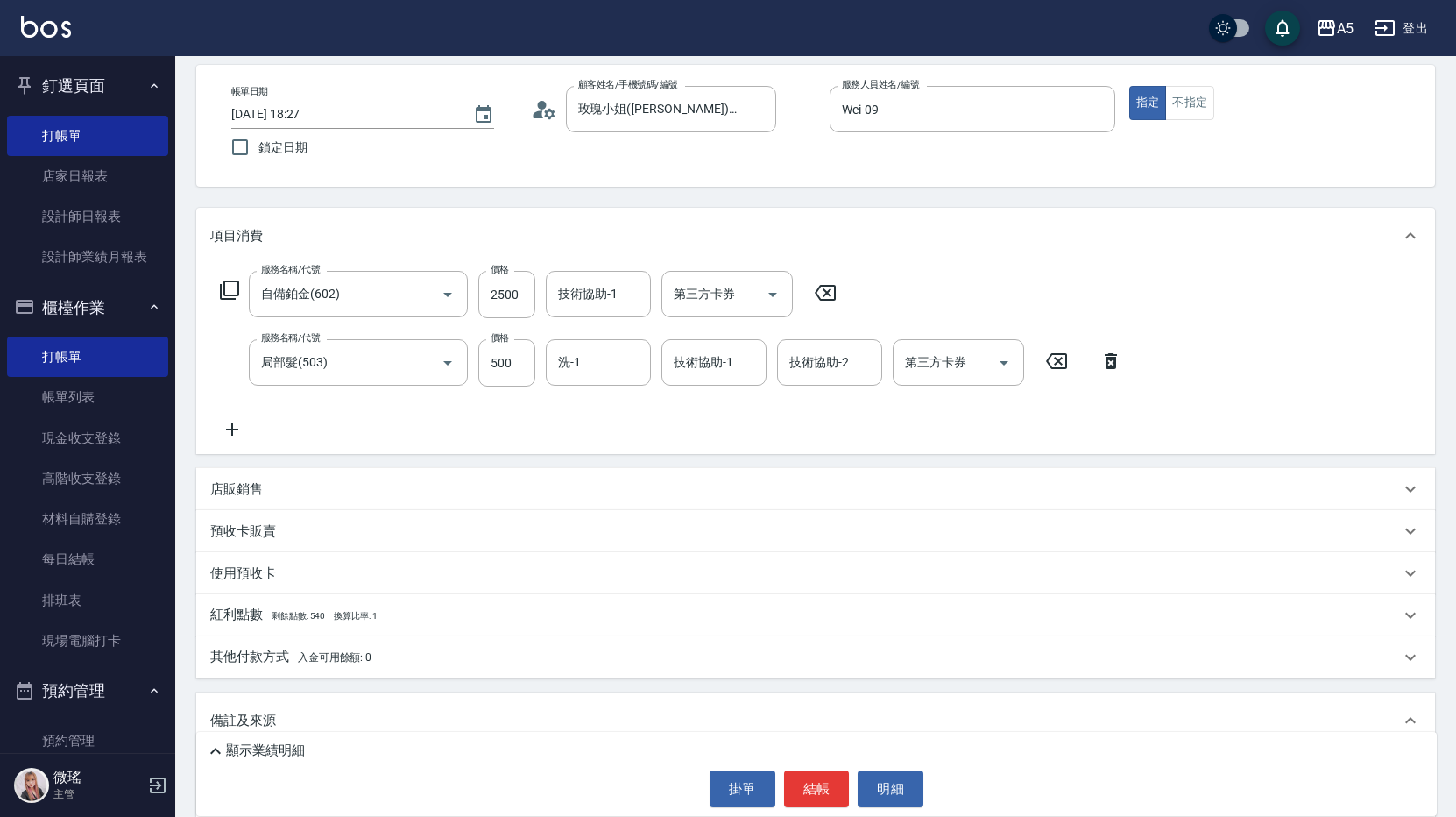
scroll to position [160, 0]
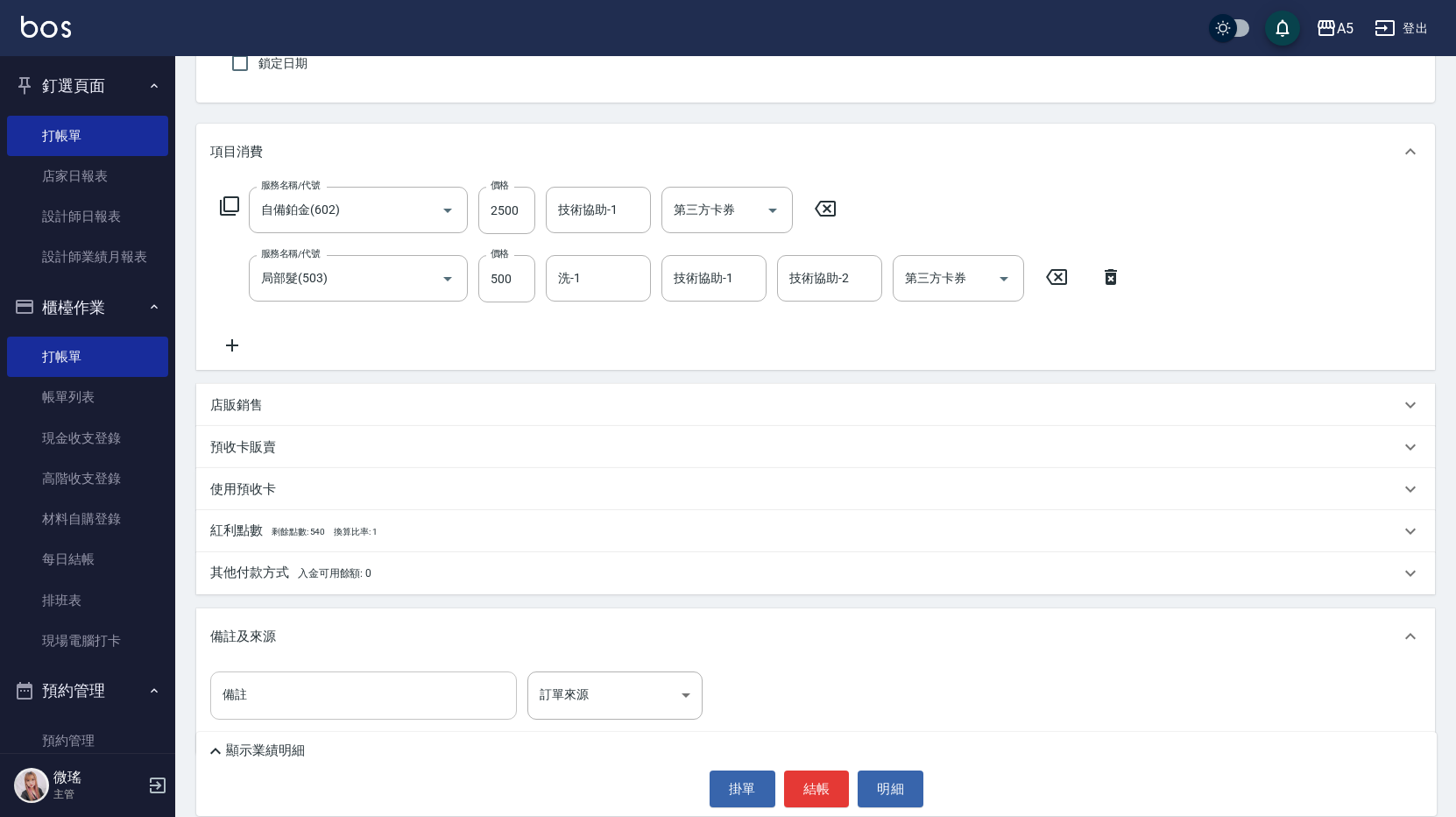
click at [257, 695] on input "備註" at bounding box center [364, 695] width 306 height 47
click at [236, 696] on input "補3-0" at bounding box center [364, 695] width 306 height 47
type input "補色3-0"
click at [814, 796] on button "結帳" at bounding box center [817, 789] width 65 height 37
type input "0"
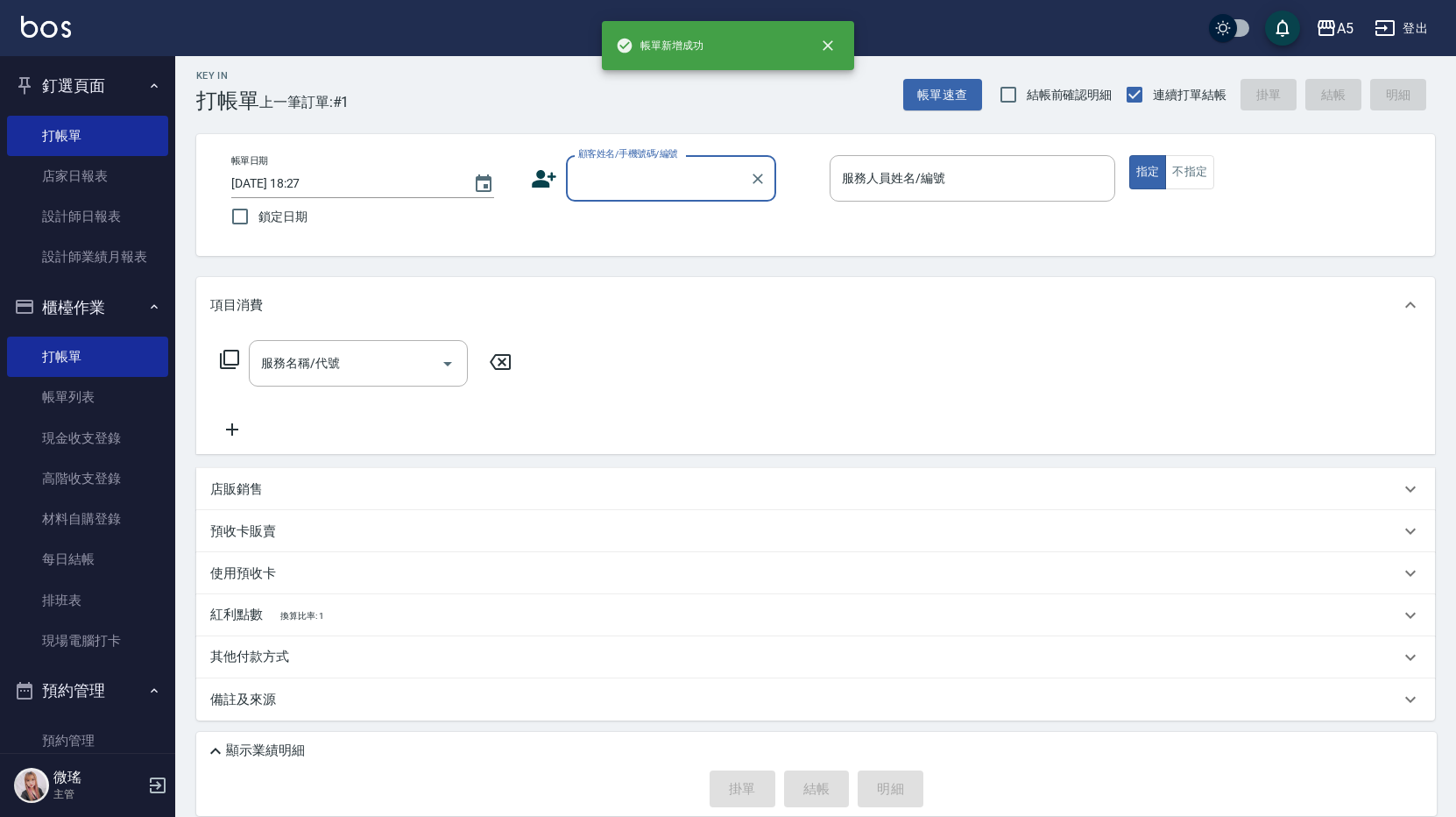
scroll to position [7, 0]
click at [651, 168] on input "顧客姓名/手機號碼/編號" at bounding box center [658, 179] width 169 height 31
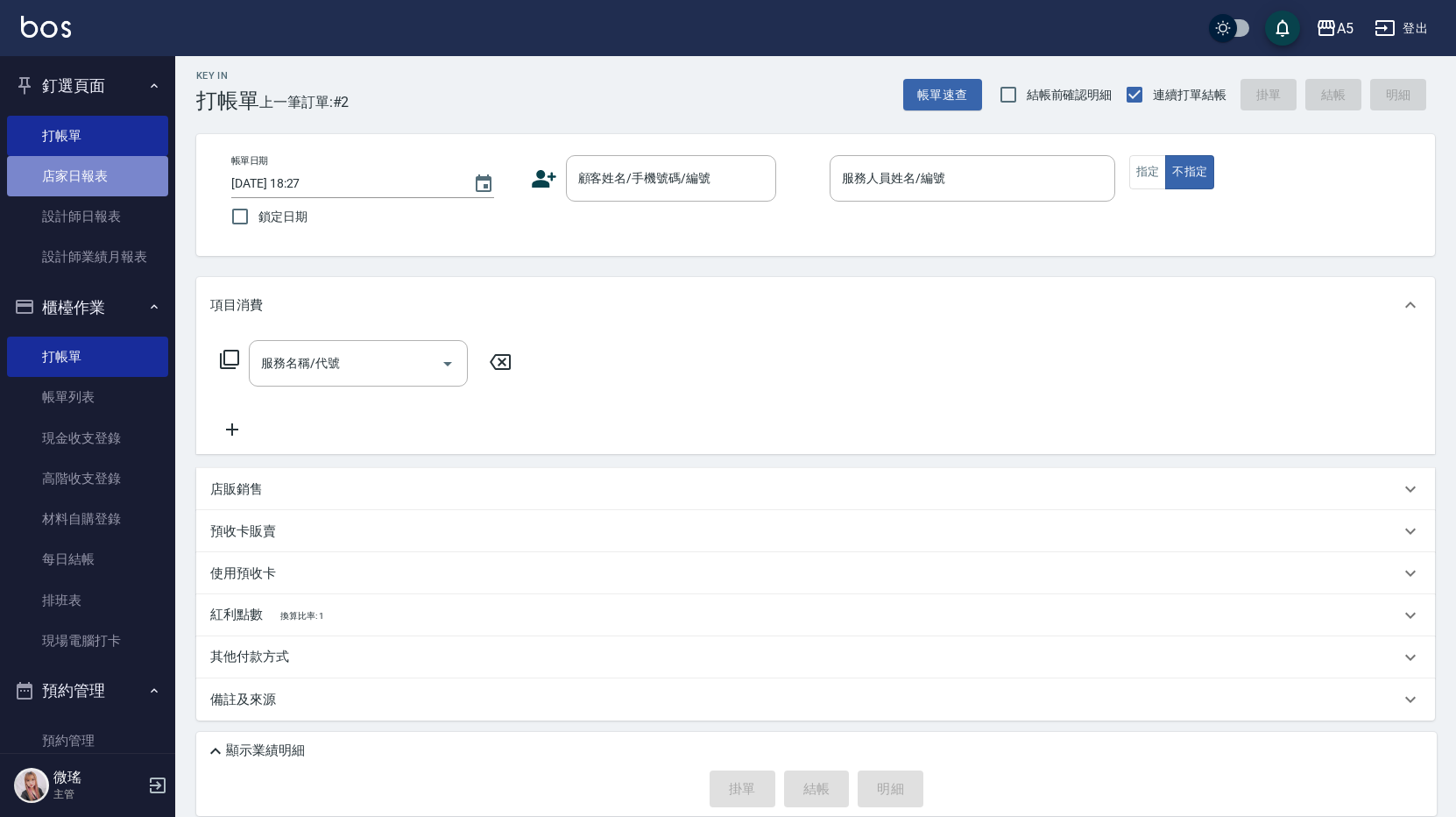
click at [99, 188] on link "店家日報表" at bounding box center [88, 176] width 161 height 40
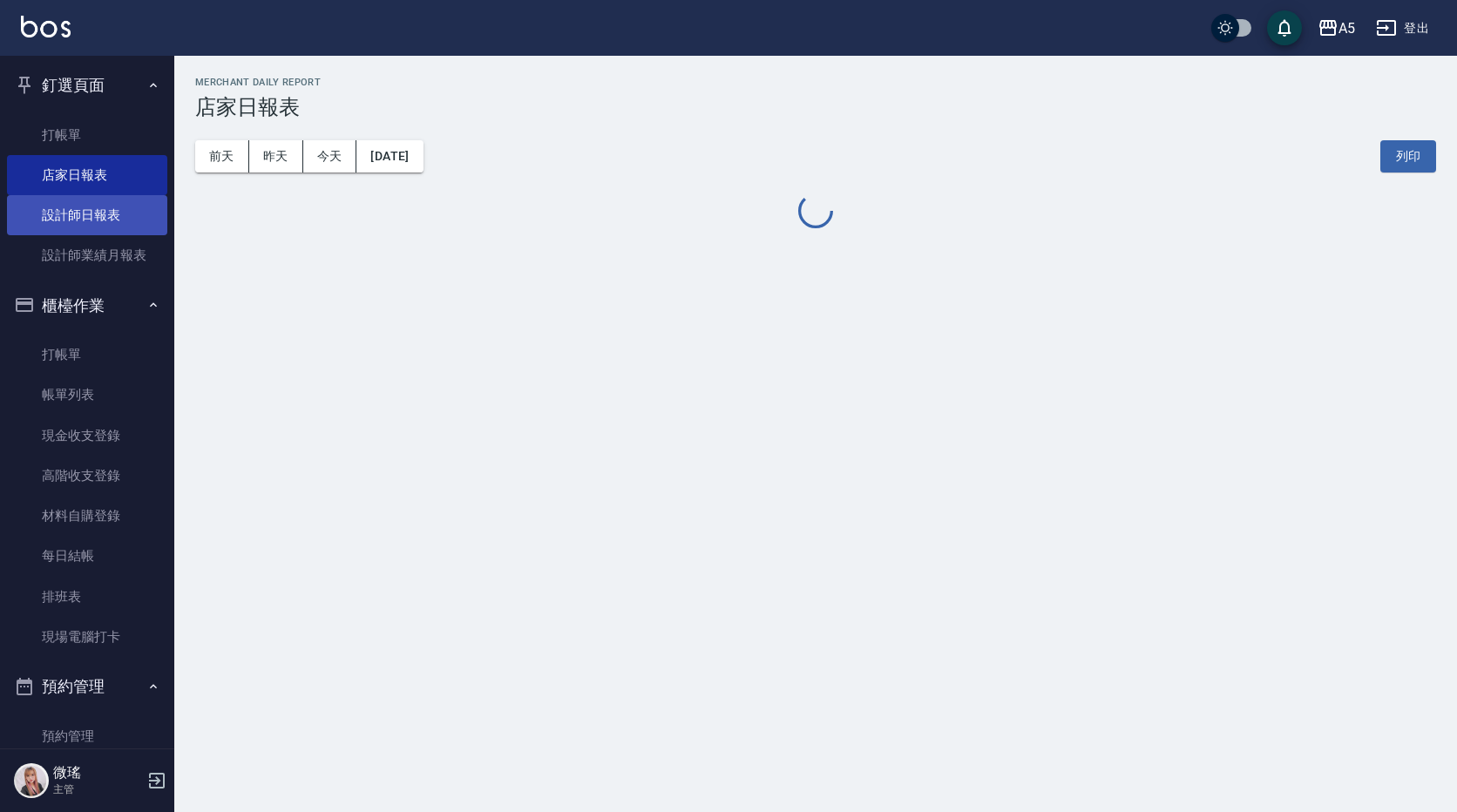
click at [95, 210] on link "設計師日報表" at bounding box center [87, 214] width 160 height 40
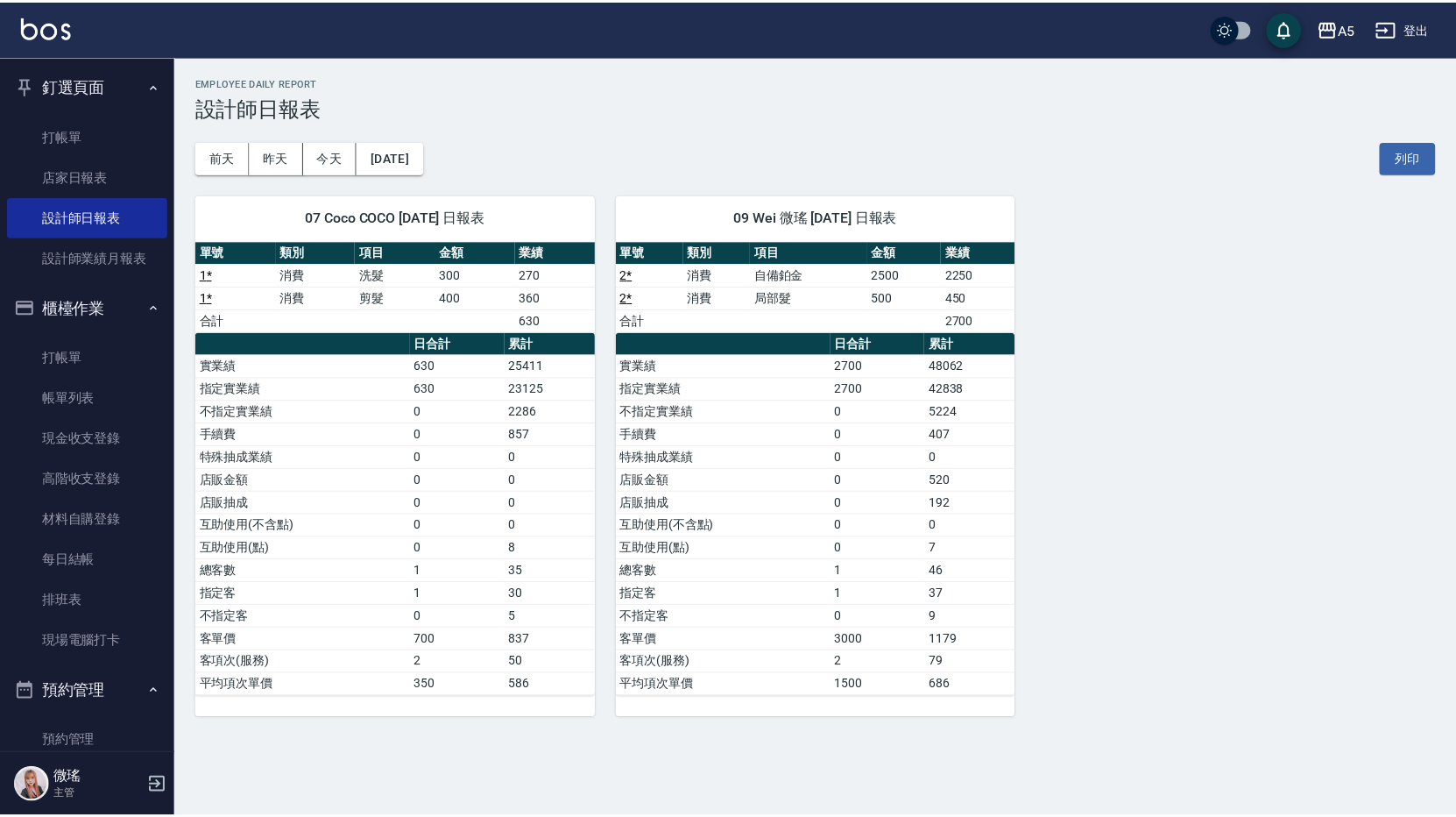
scroll to position [263, 0]
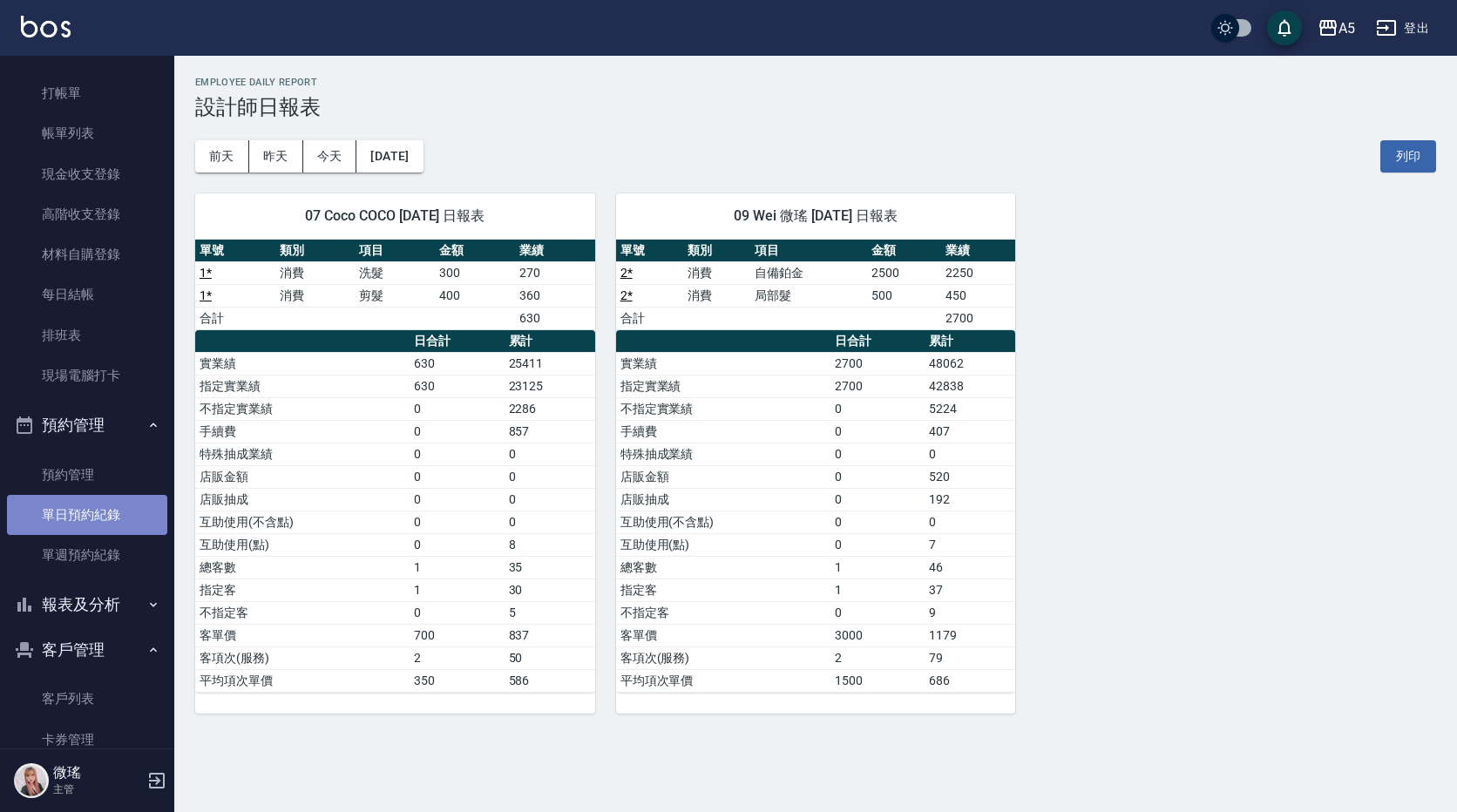
click at [90, 511] on link "單日預約紀錄" at bounding box center [87, 515] width 160 height 40
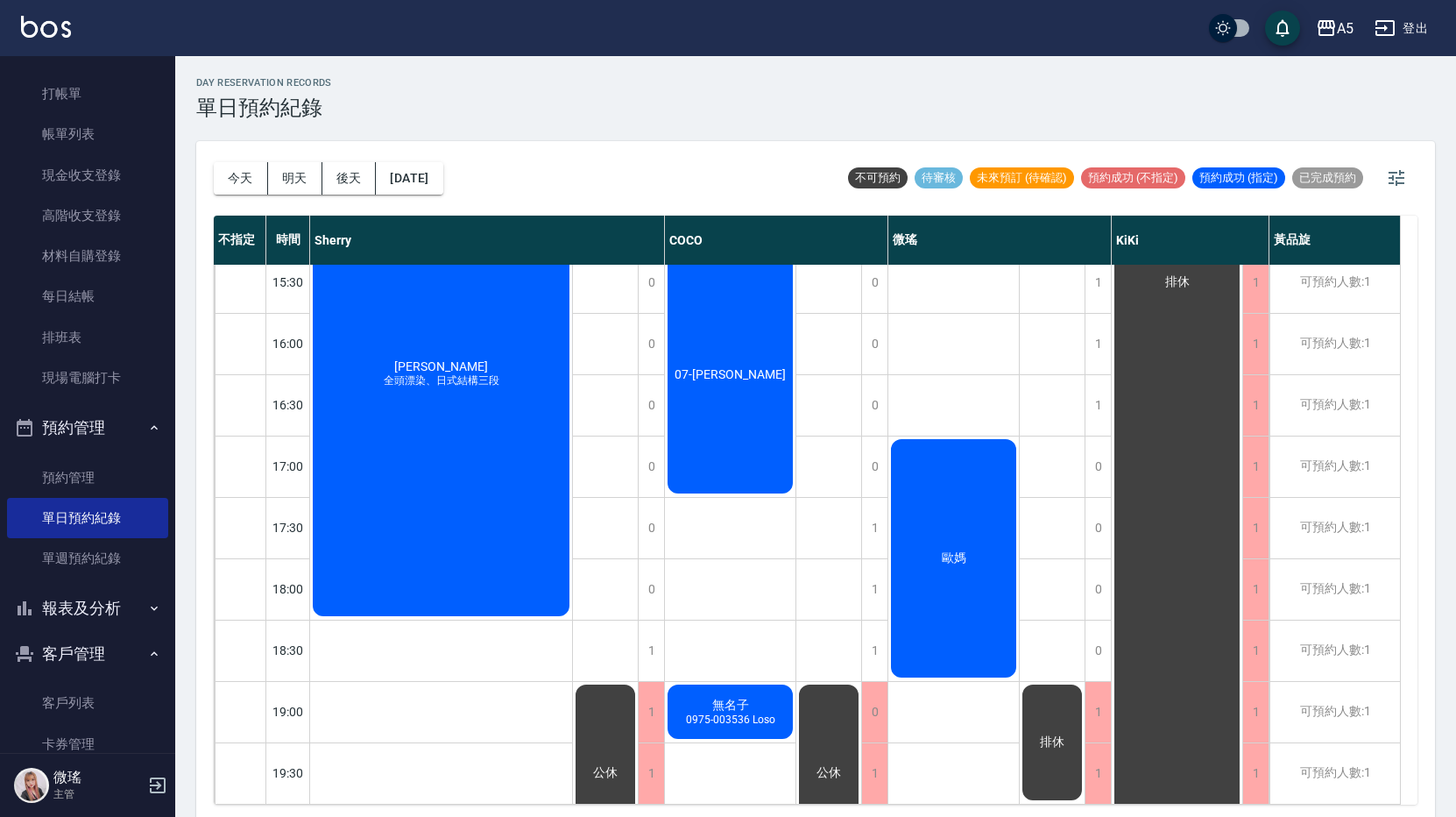
scroll to position [5, 0]
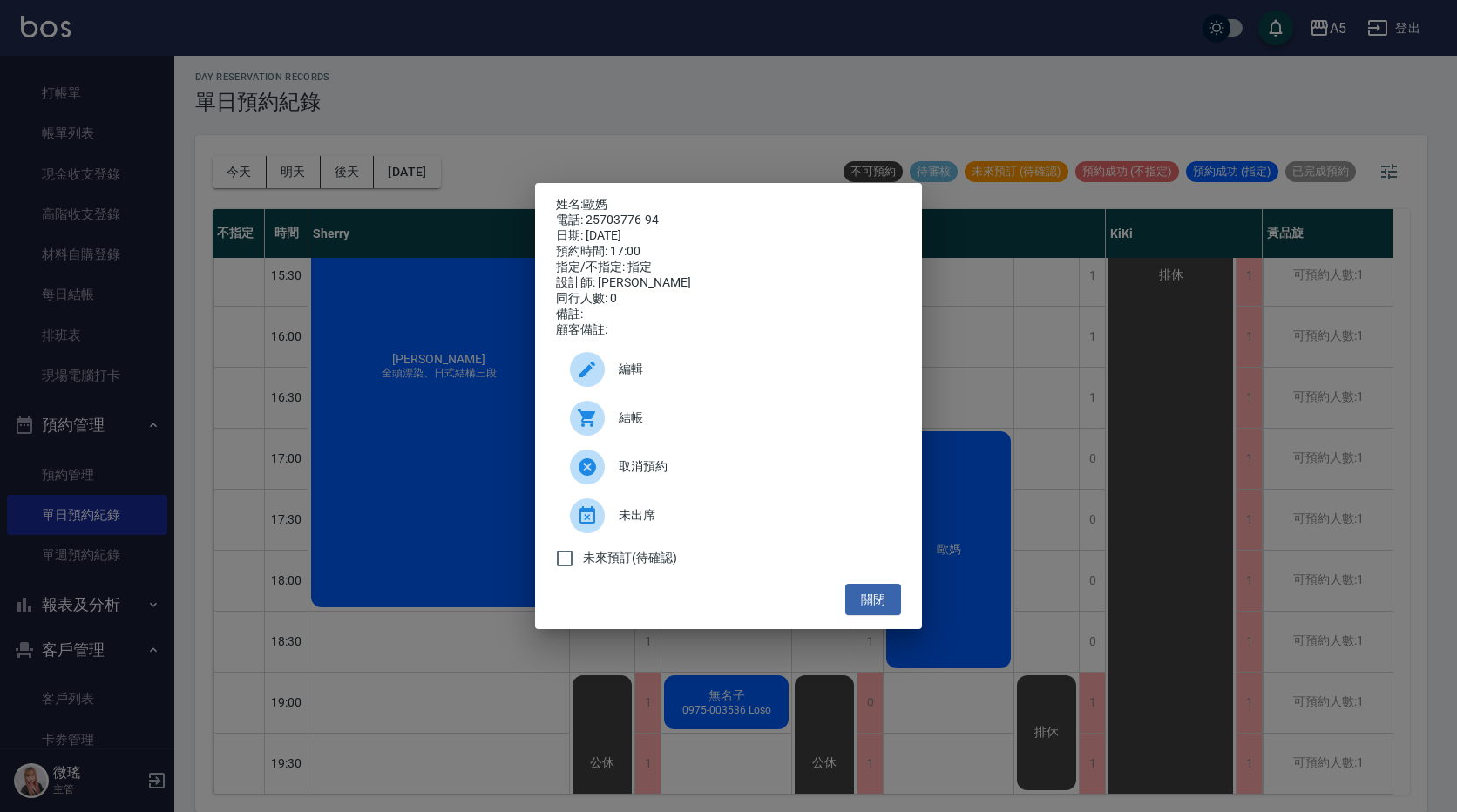
click at [646, 424] on span "結帳" at bounding box center [753, 417] width 269 height 18
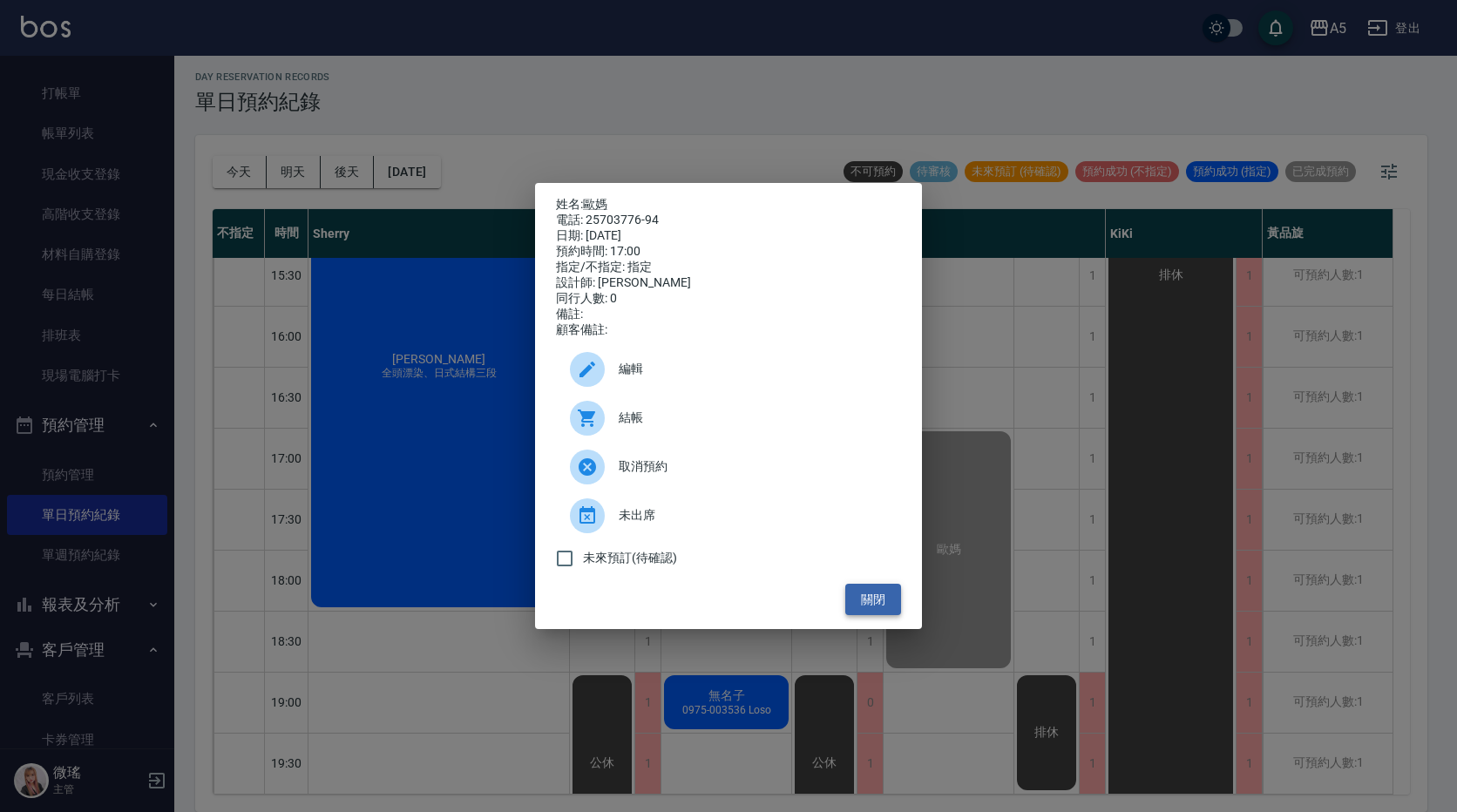
click at [857, 614] on button "關閉" at bounding box center [873, 600] width 56 height 32
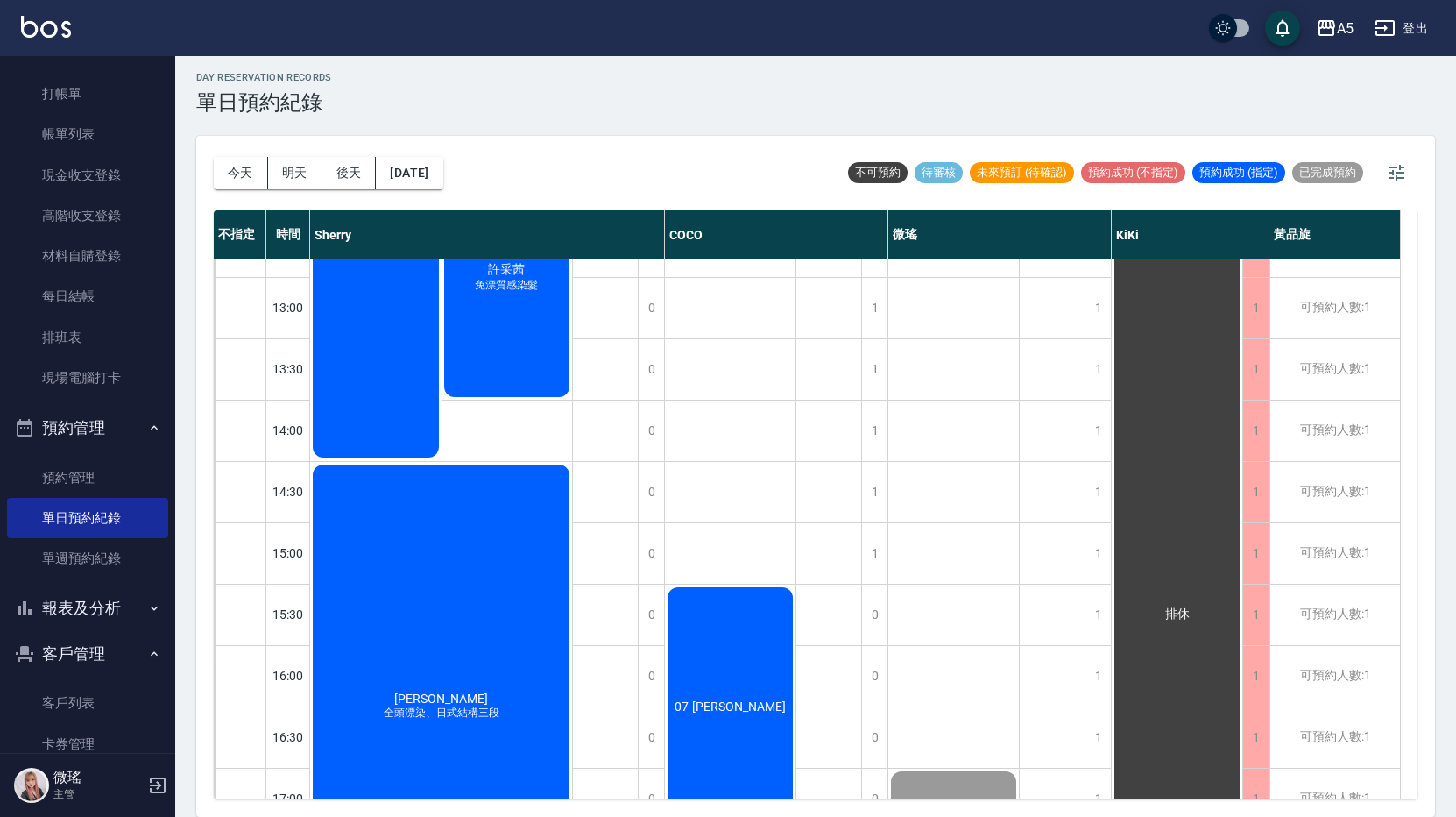
scroll to position [0, 0]
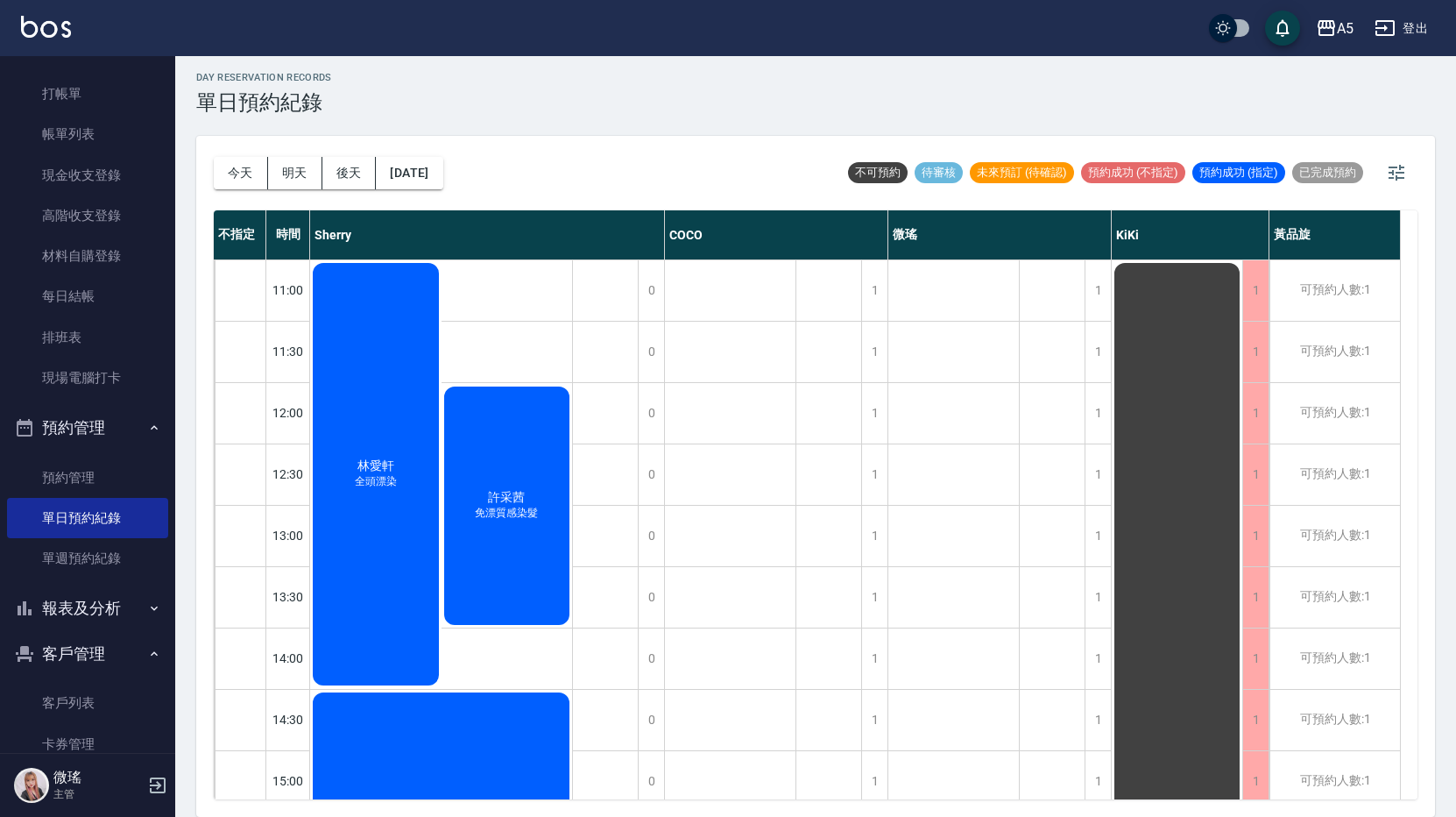
click at [395, 588] on div "林愛軒 全頭漂染" at bounding box center [375, 474] width 131 height 428
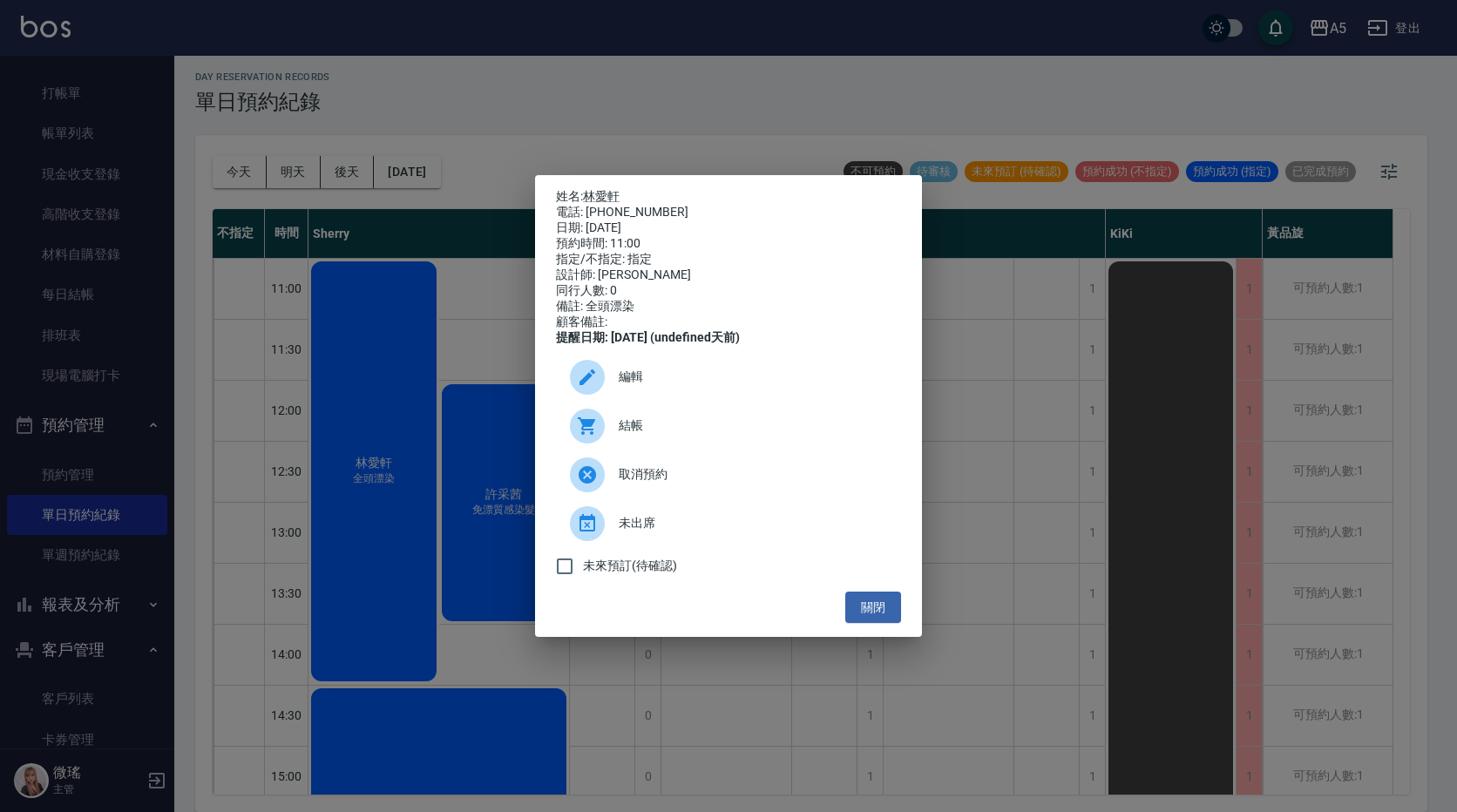
click at [652, 434] on span "結帳" at bounding box center [753, 425] width 269 height 18
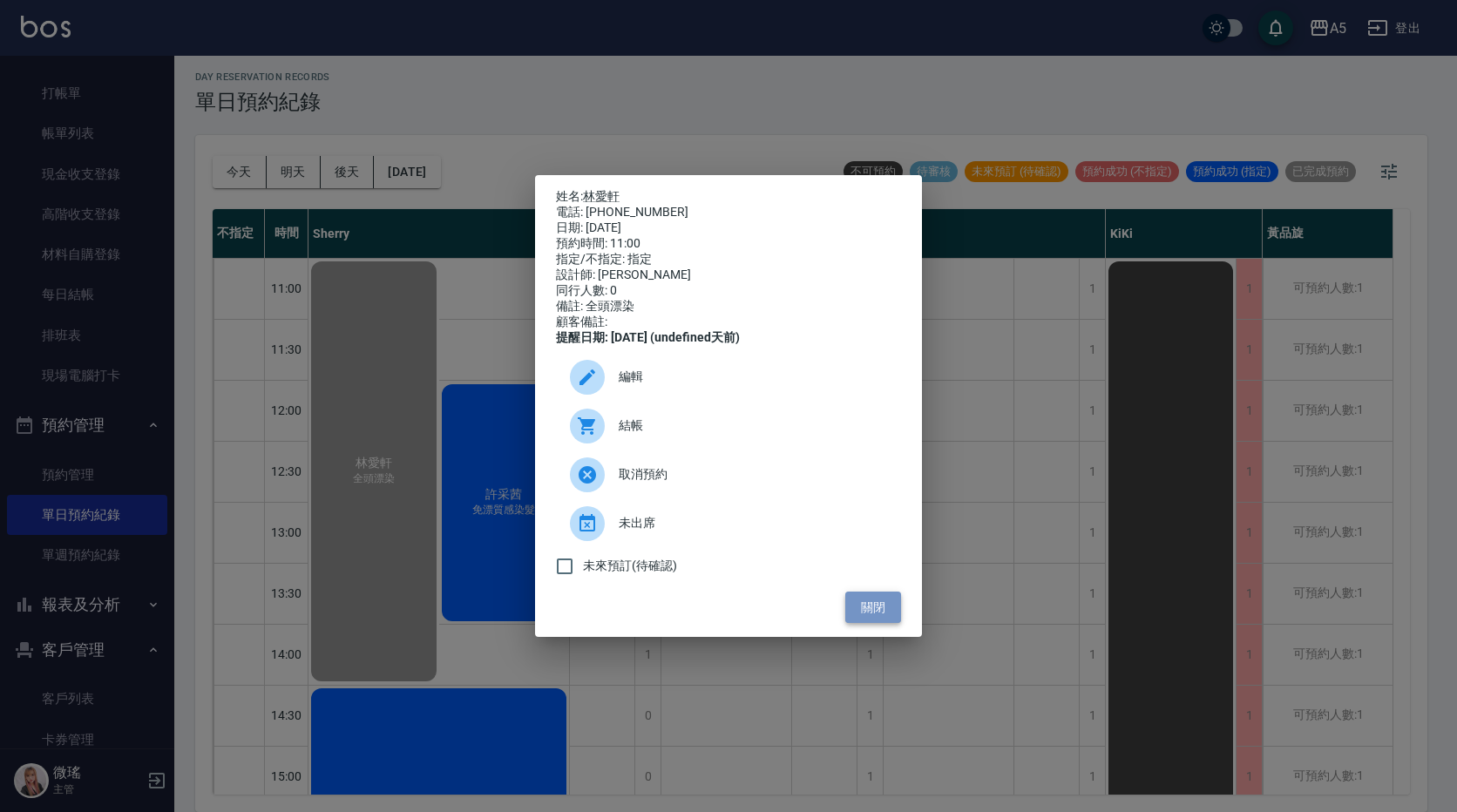
click at [877, 616] on button "關閉" at bounding box center [873, 607] width 56 height 32
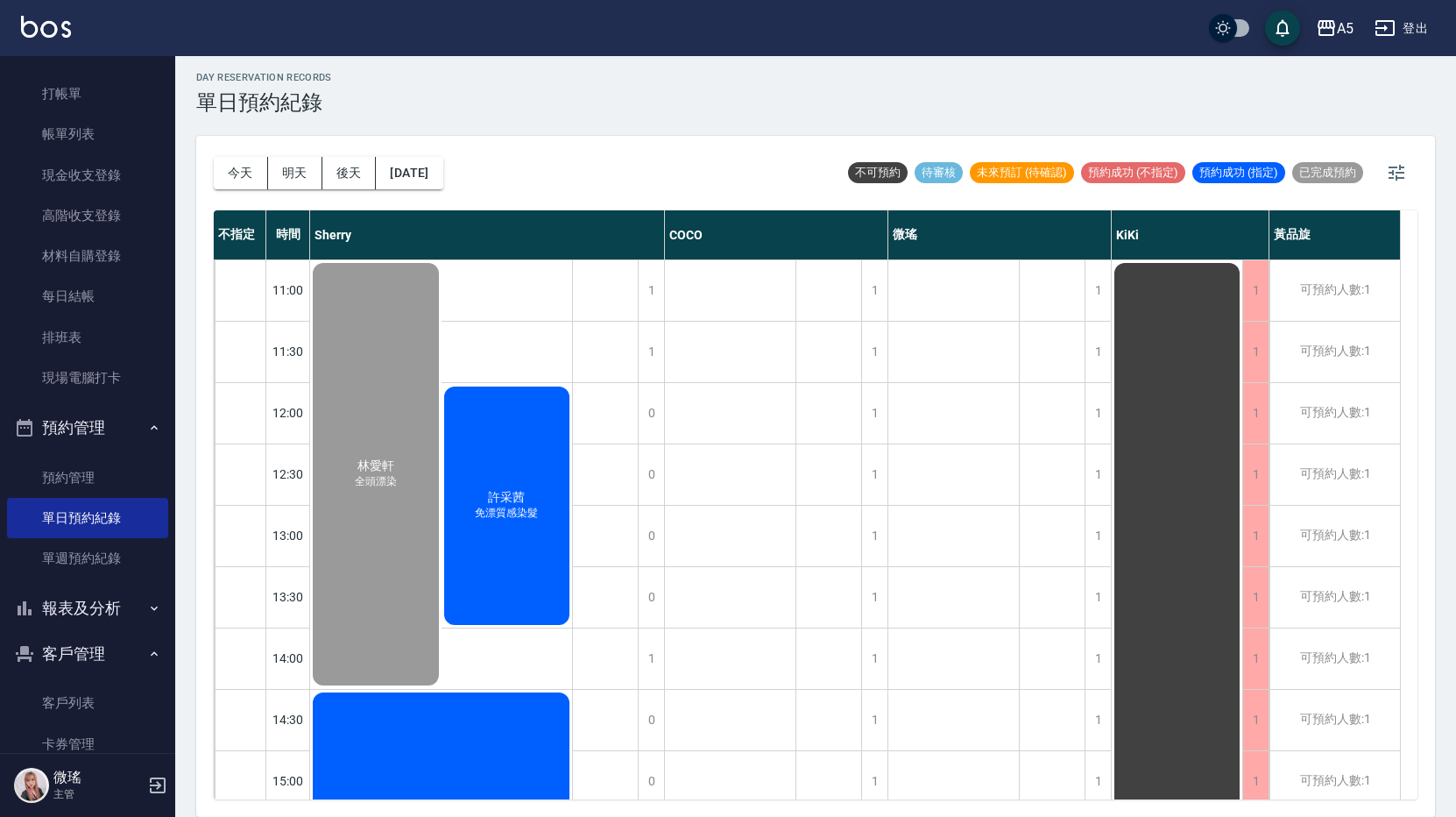
click at [401, 489] on span "免漂質感染髮" at bounding box center [376, 481] width 49 height 15
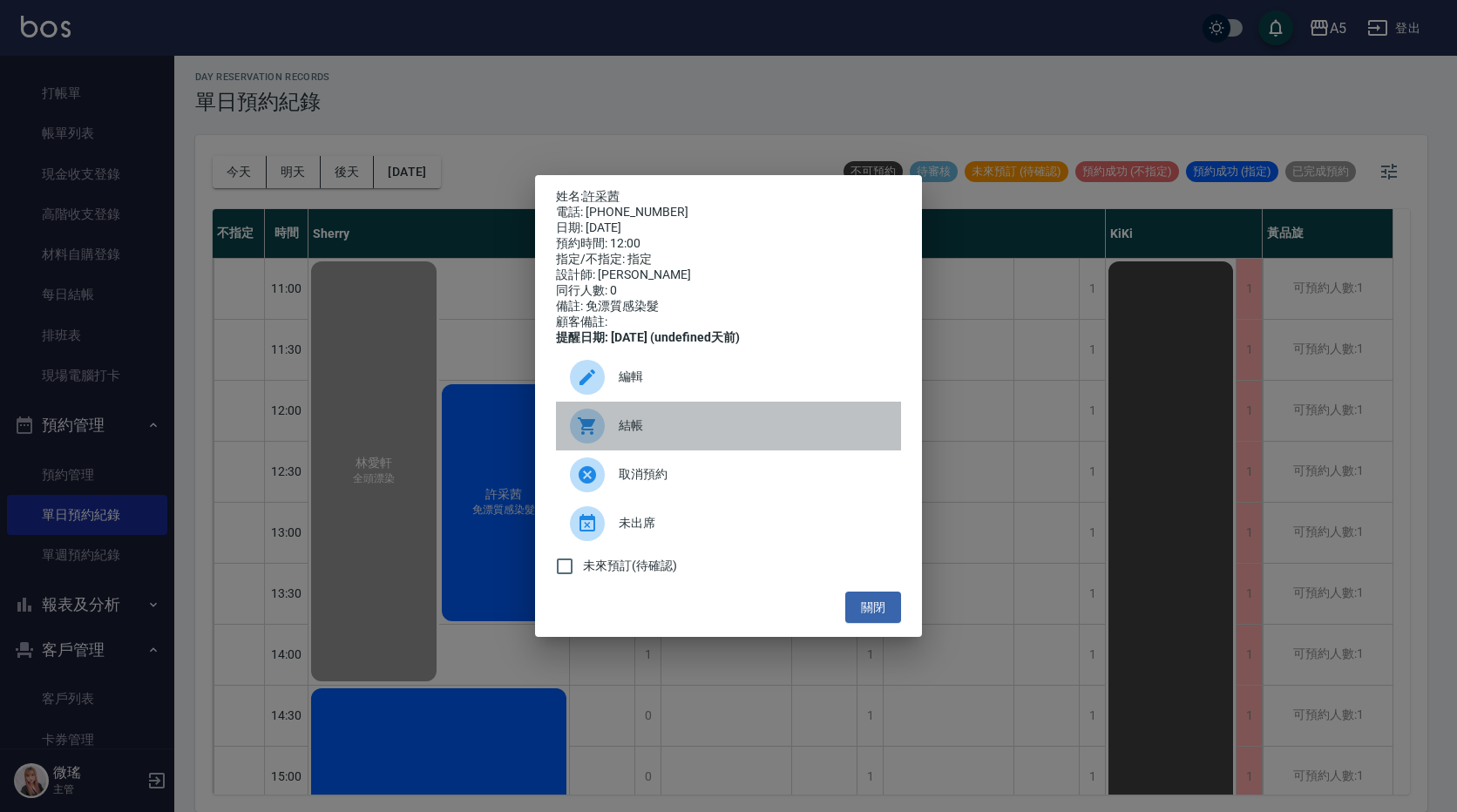
click at [640, 433] on span "結帳" at bounding box center [753, 425] width 269 height 18
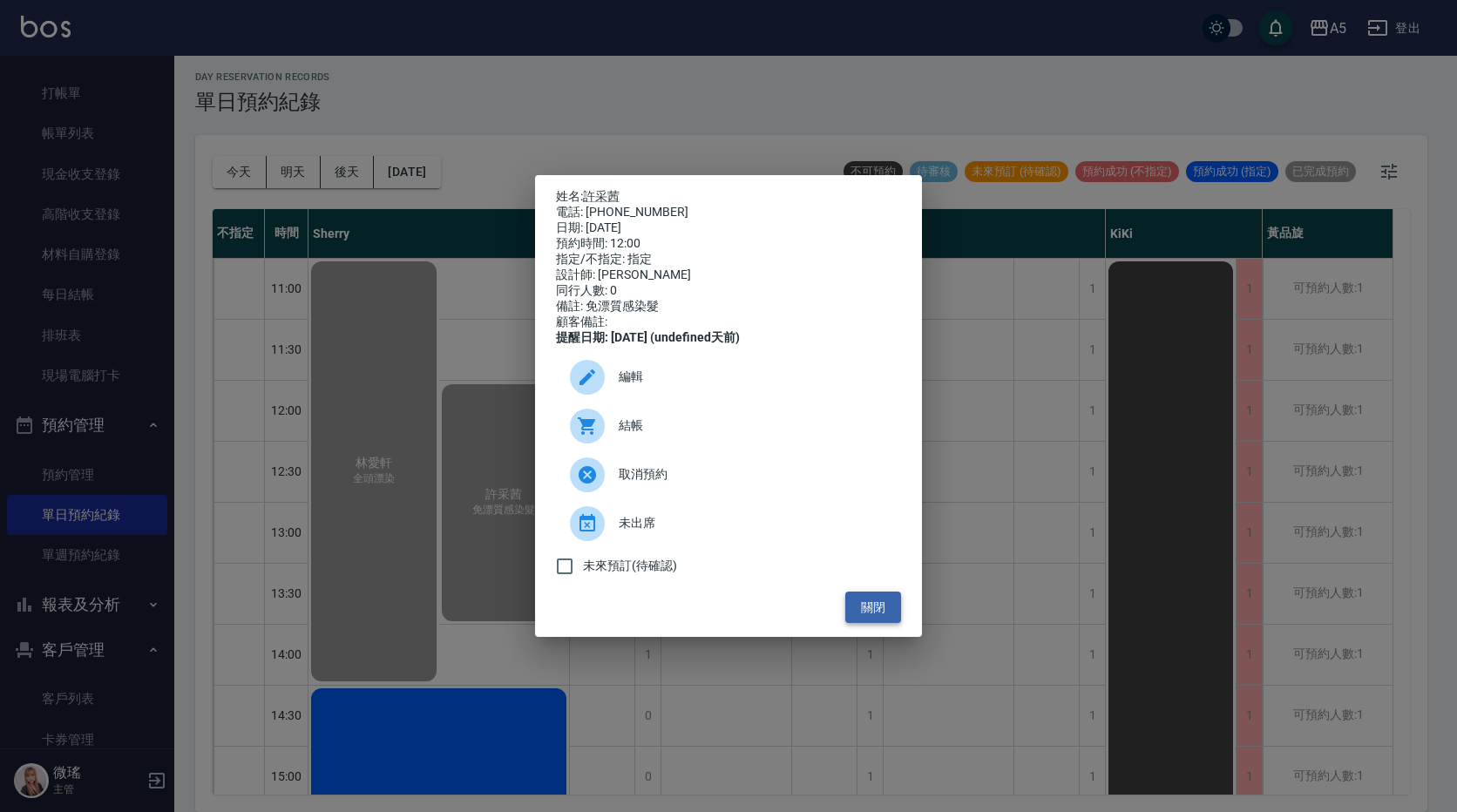
click at [870, 605] on button "關閉" at bounding box center [873, 607] width 56 height 32
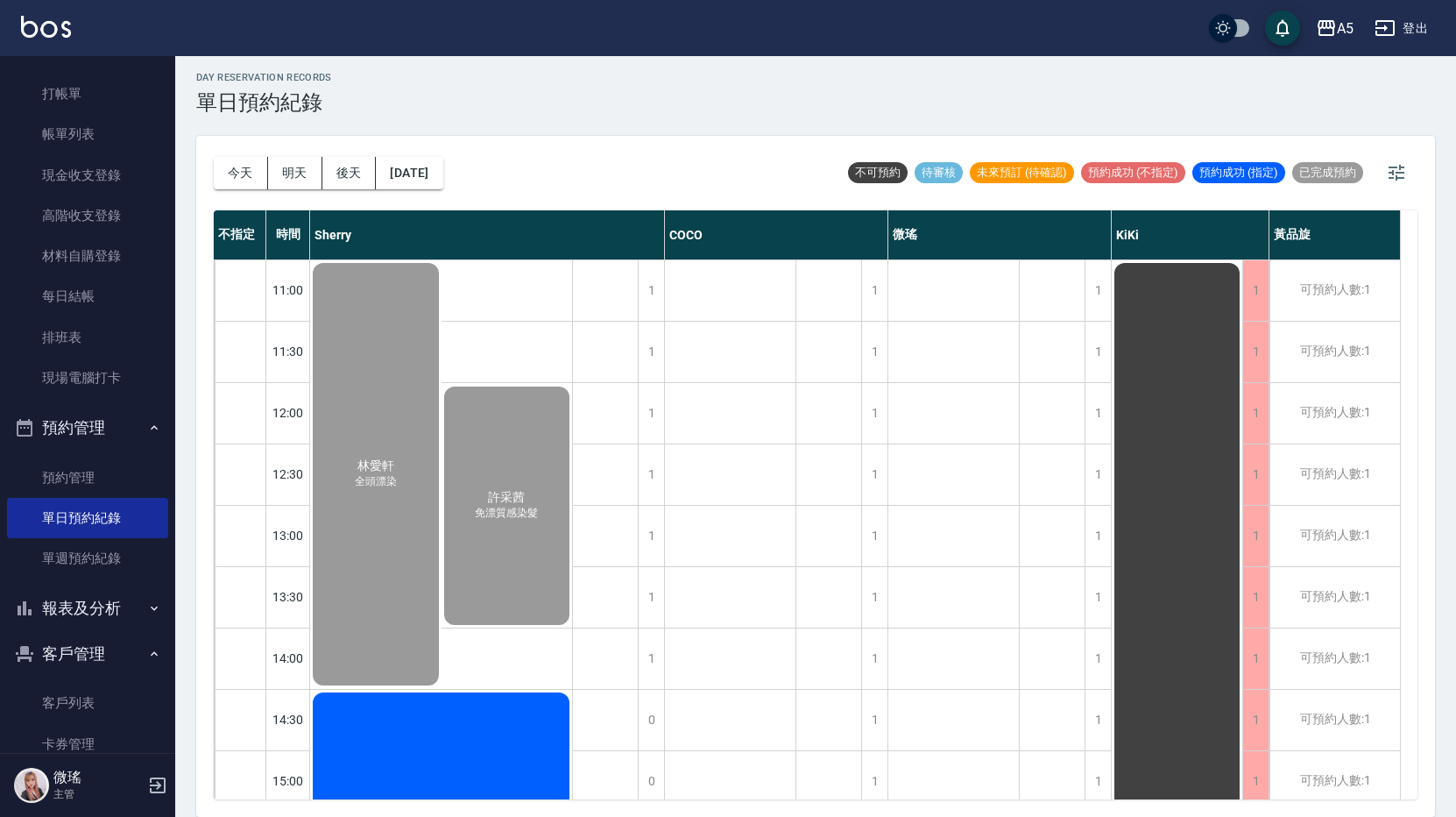
scroll to position [175, 0]
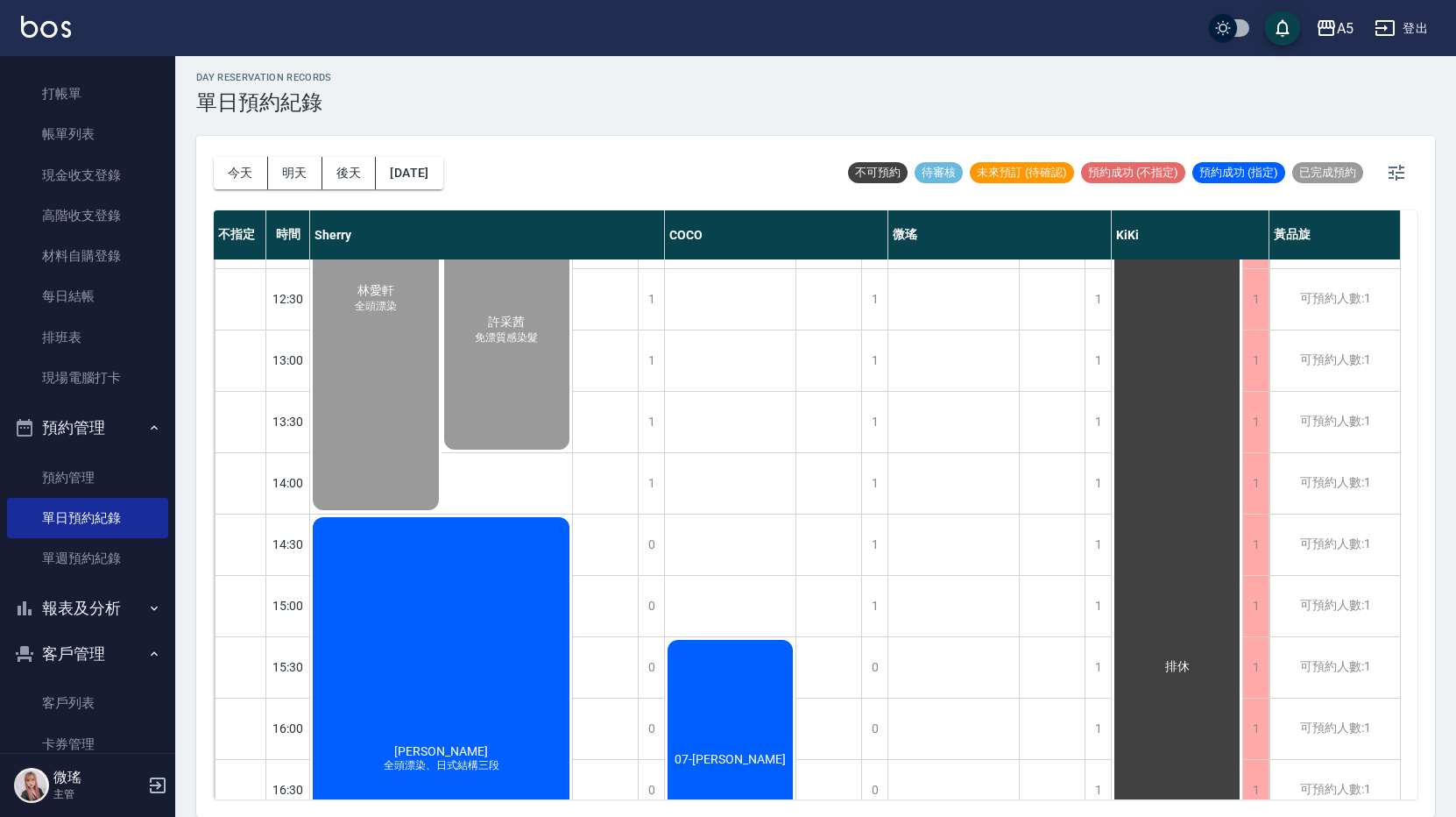
click at [390, 512] on div "林美柔 全頭漂染、日式結構三段" at bounding box center [375, 299] width 131 height 428
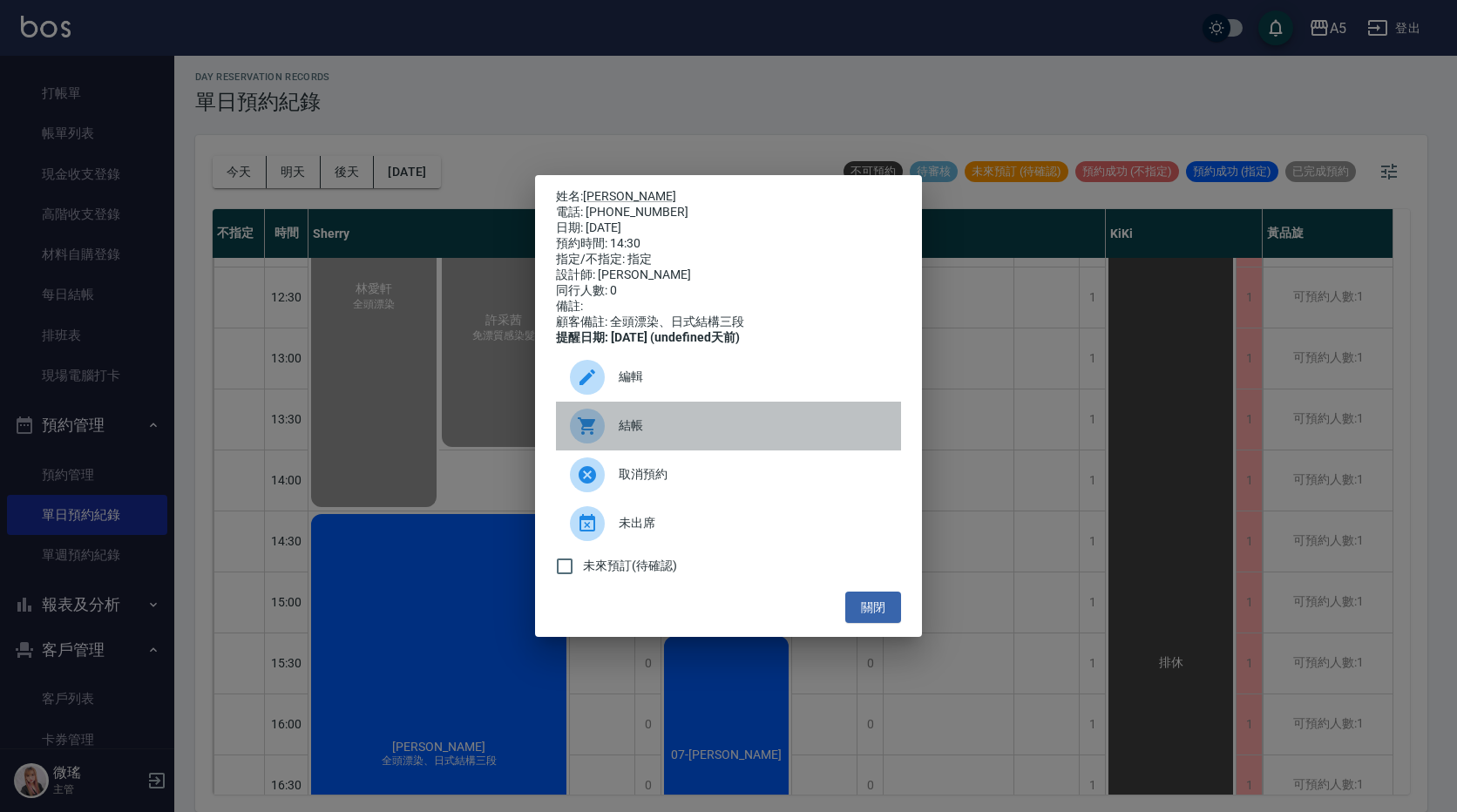
click at [774, 430] on span "結帳" at bounding box center [753, 425] width 269 height 18
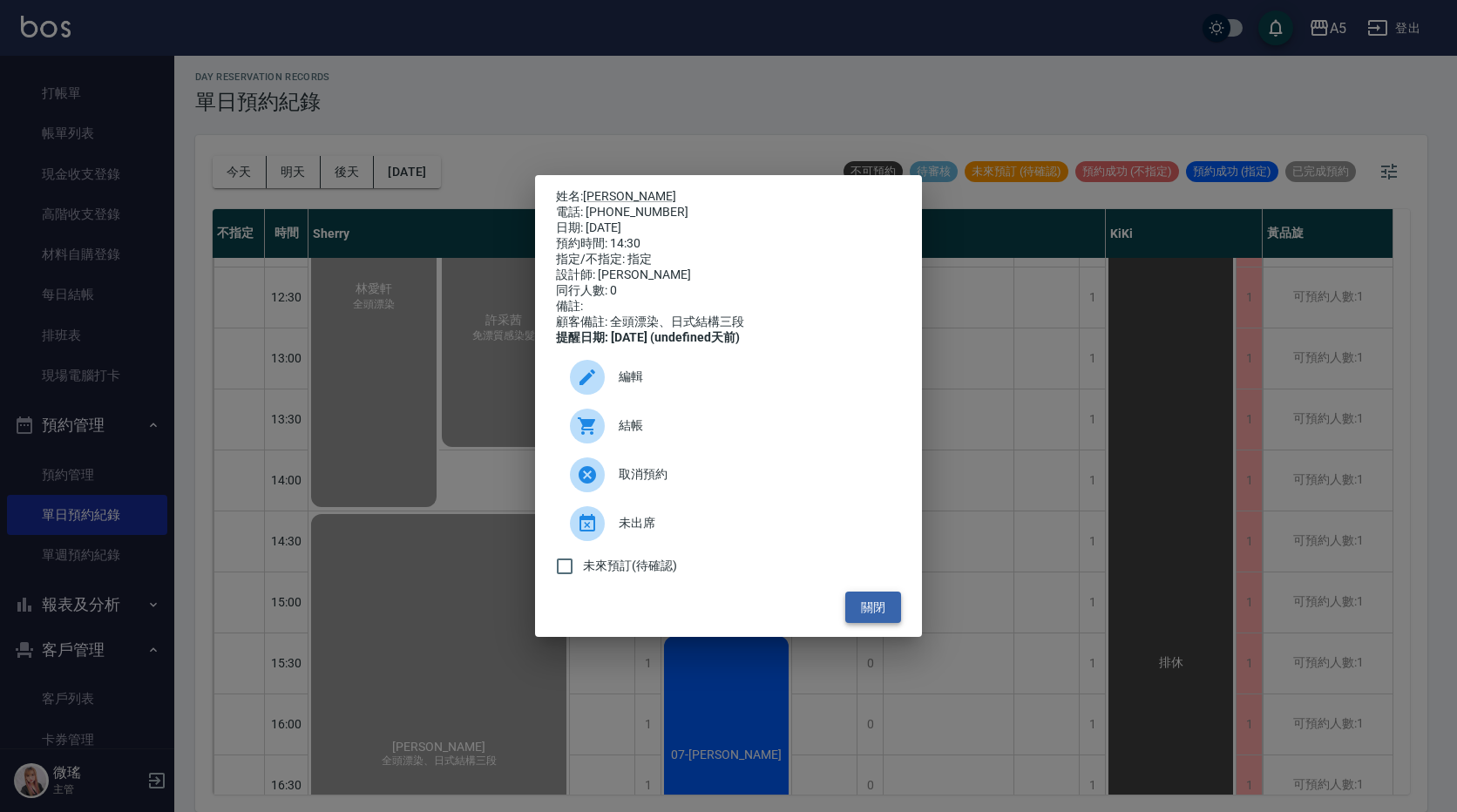
click at [864, 614] on button "關閉" at bounding box center [873, 607] width 56 height 32
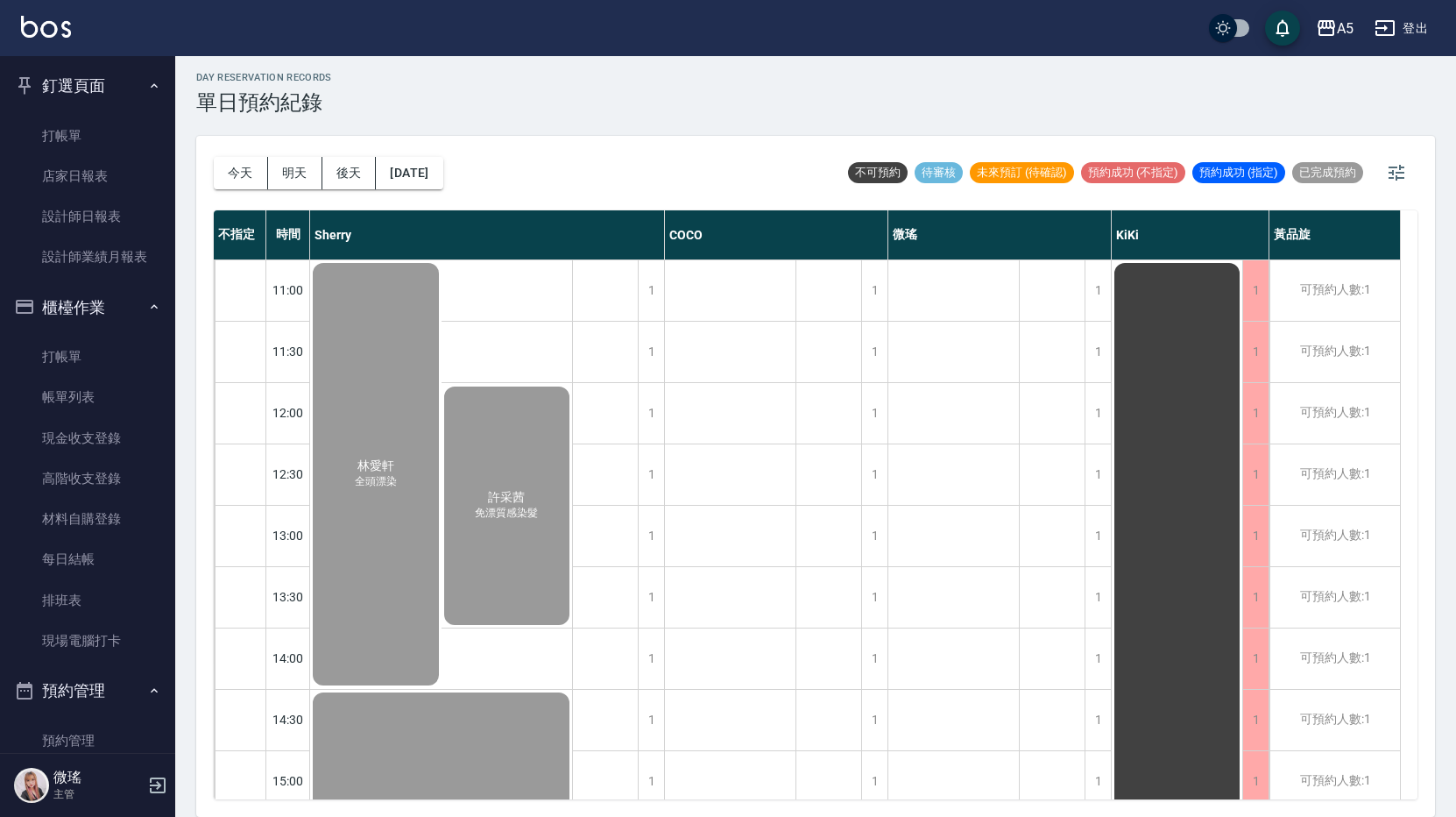
scroll to position [438, 0]
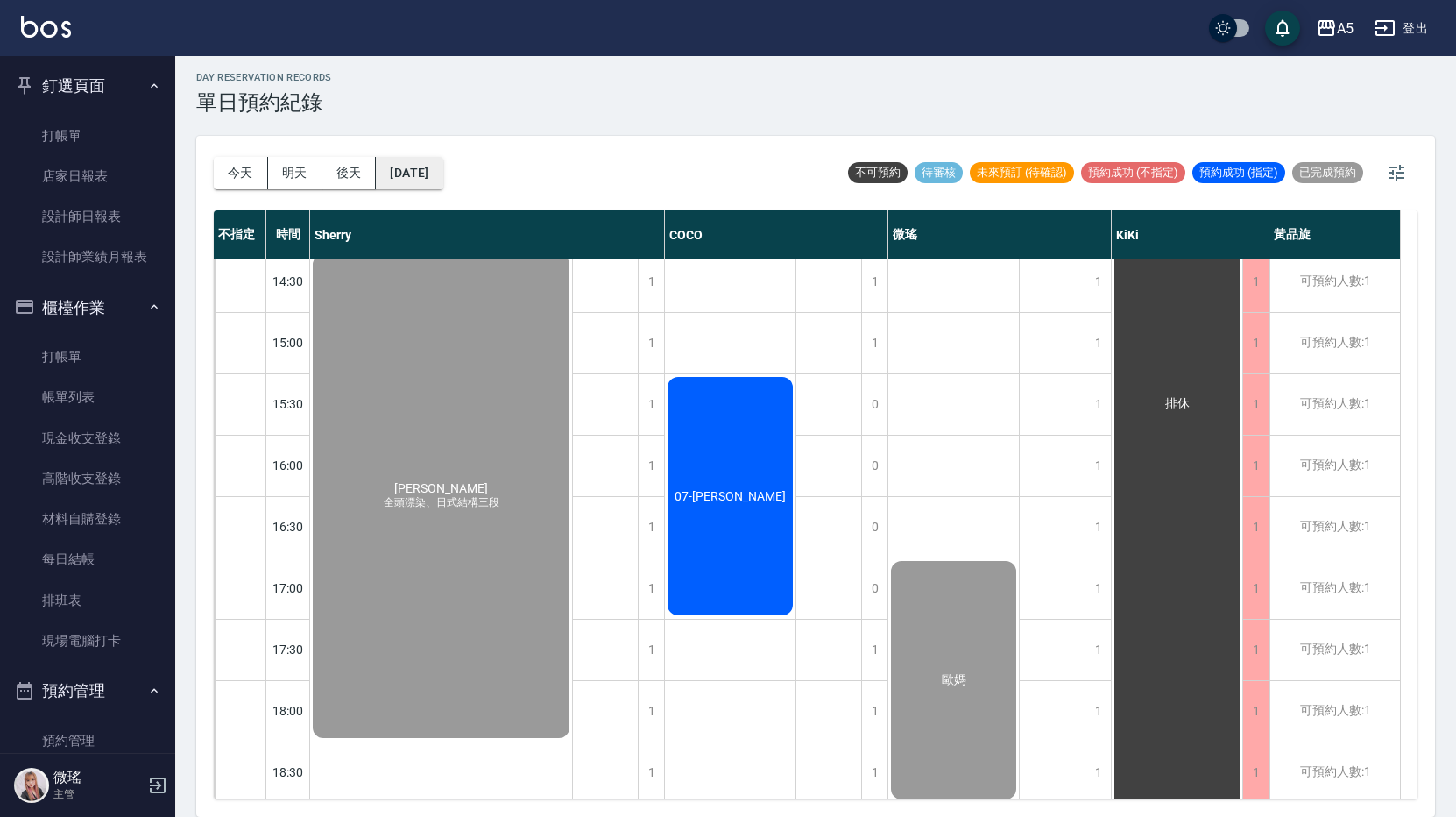
click at [413, 183] on button "[DATE]" at bounding box center [409, 173] width 66 height 33
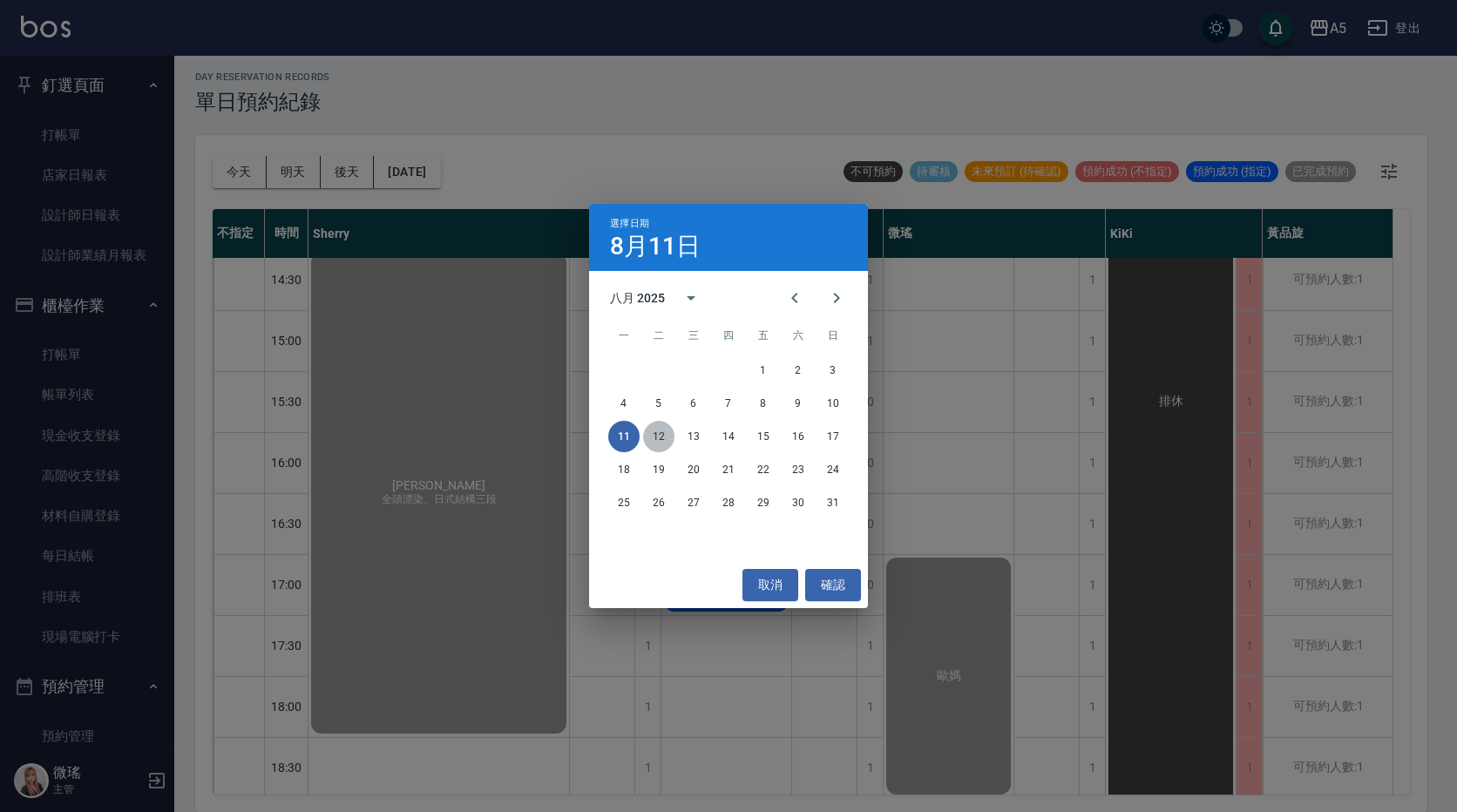
click at [660, 441] on button "12" at bounding box center [658, 436] width 32 height 32
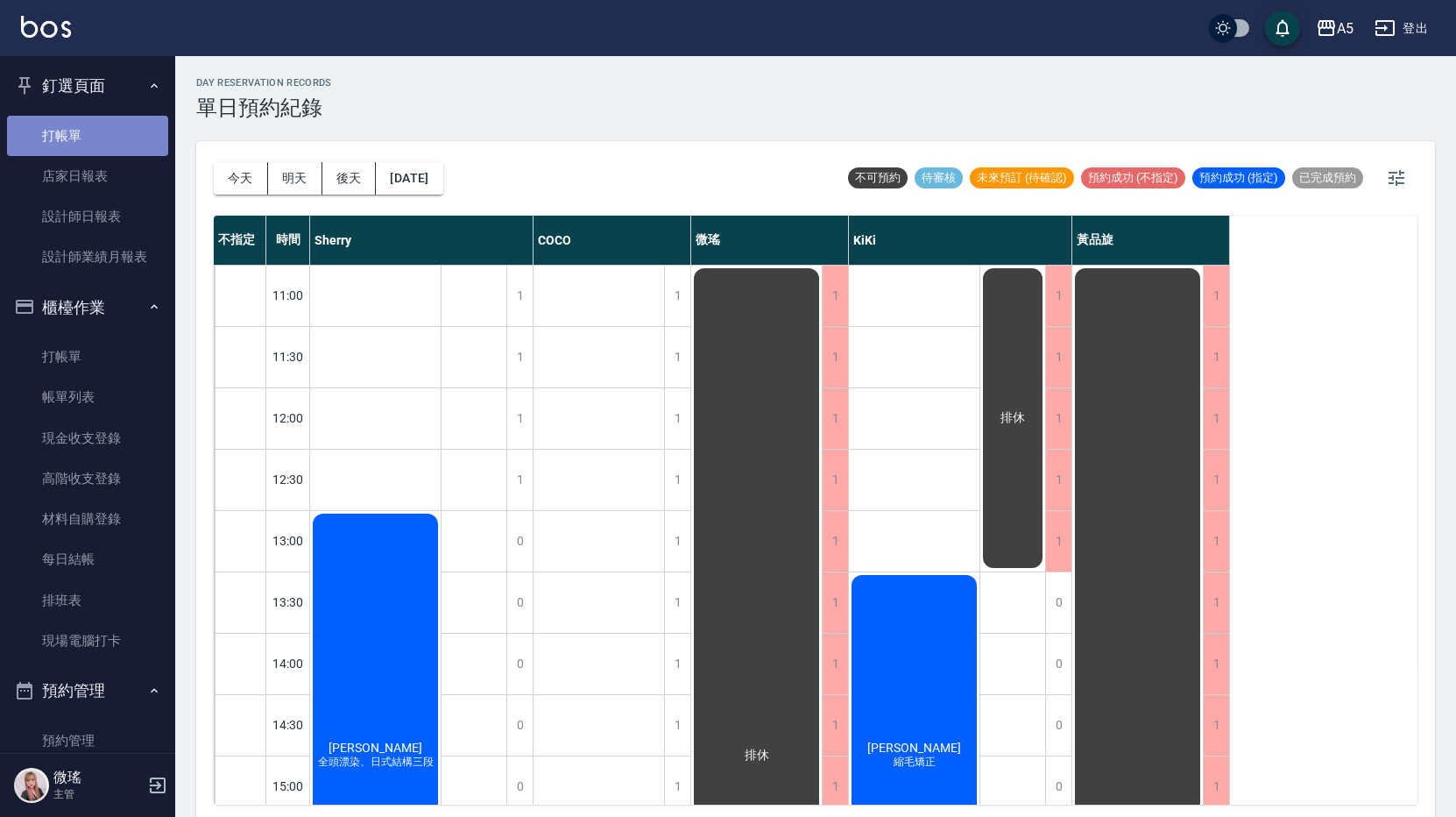
click at [121, 135] on link "打帳單" at bounding box center [88, 136] width 161 height 40
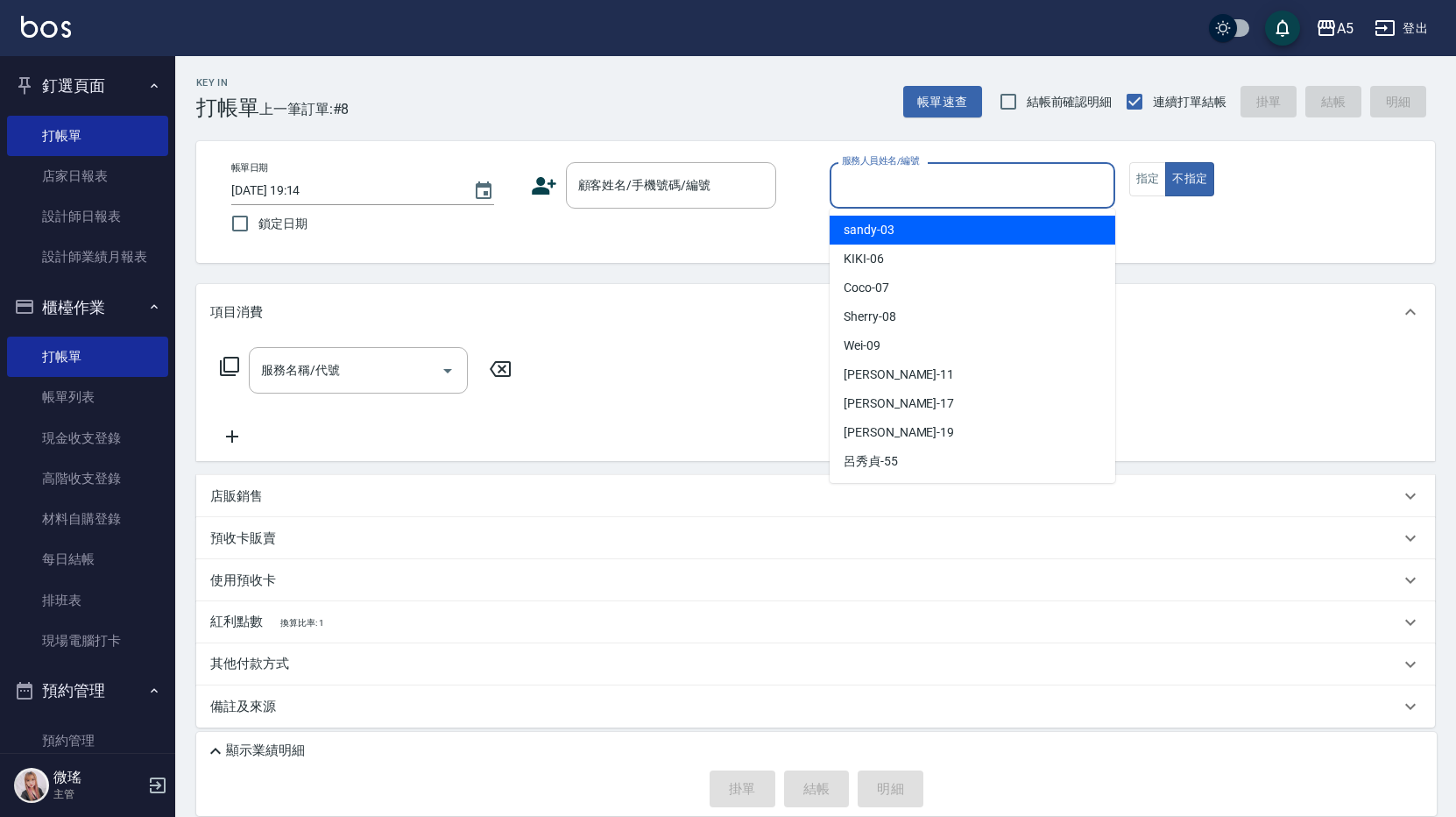
click at [919, 178] on input "服務人員姓名/編號" at bounding box center [973, 185] width 270 height 31
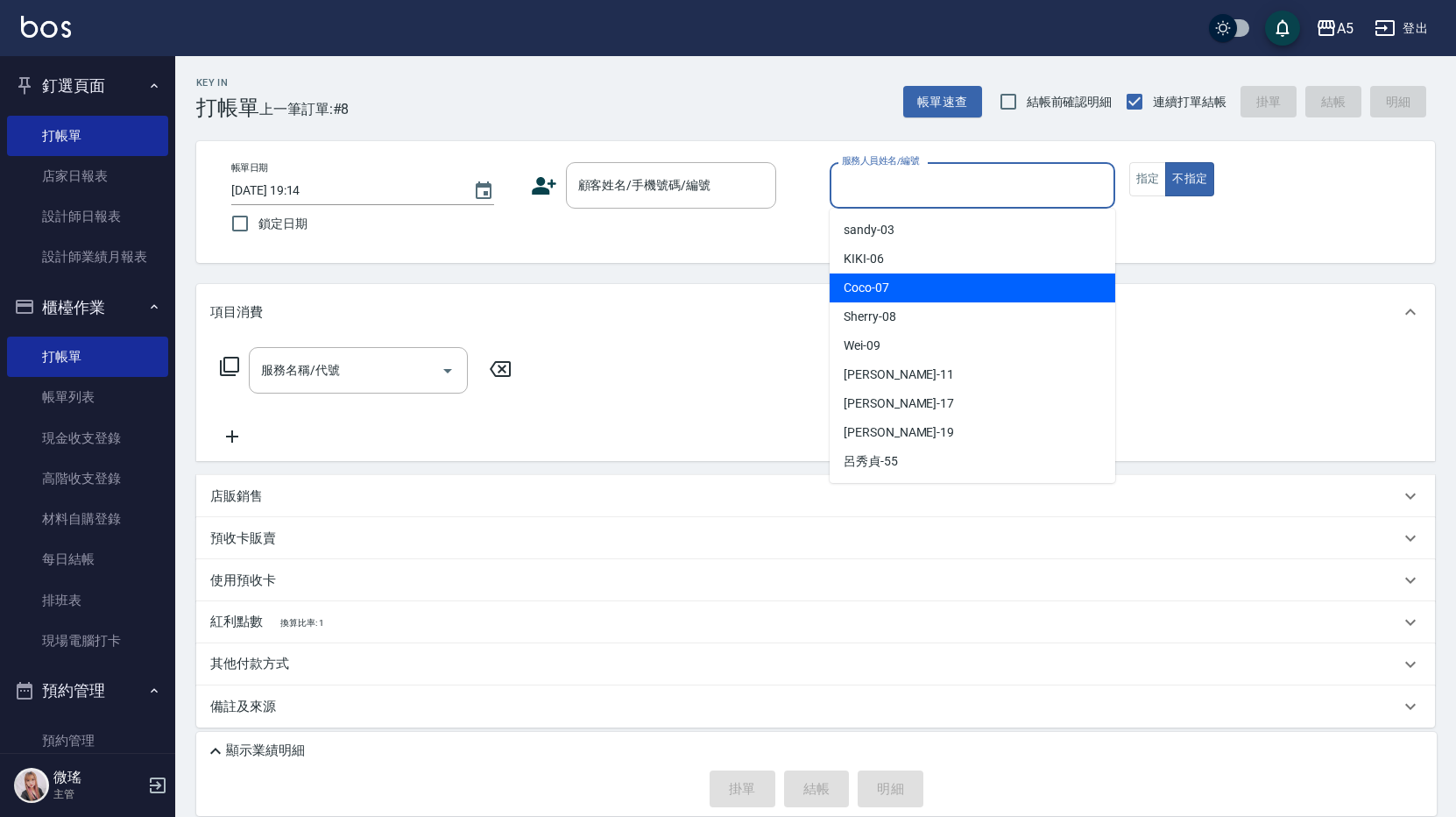
drag, startPoint x: 905, startPoint y: 283, endPoint x: 1013, endPoint y: 252, distance: 112.4
click at [906, 283] on div "Coco -07" at bounding box center [972, 288] width 286 height 29
type input "Coco-07"
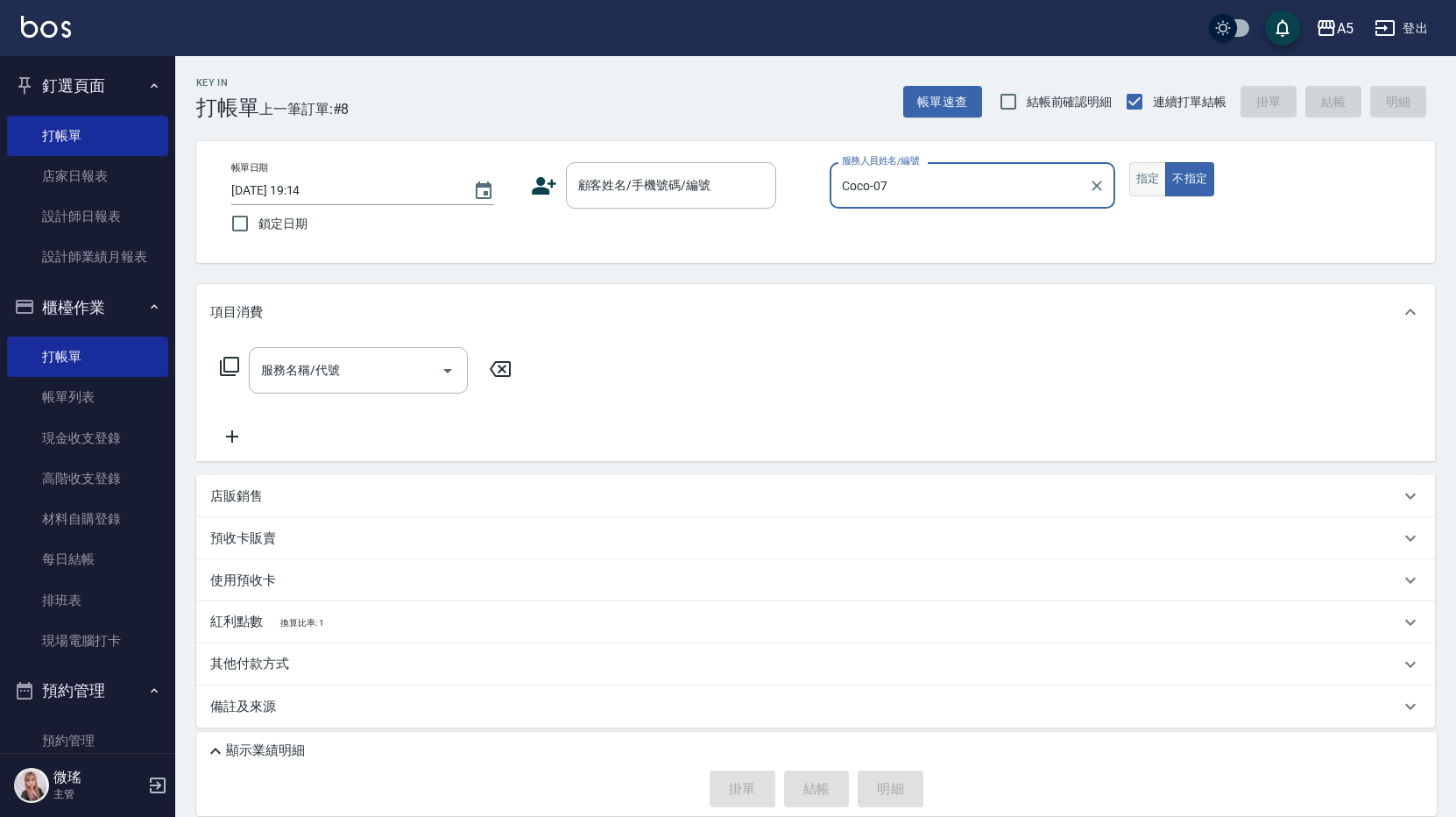
click at [1142, 178] on button "指定" at bounding box center [1149, 180] width 38 height 34
drag, startPoint x: 568, startPoint y: 189, endPoint x: 596, endPoint y: 184, distance: 28.4
click at [569, 189] on div "顧客姓名/手機號碼/編號" at bounding box center [671, 185] width 210 height 46
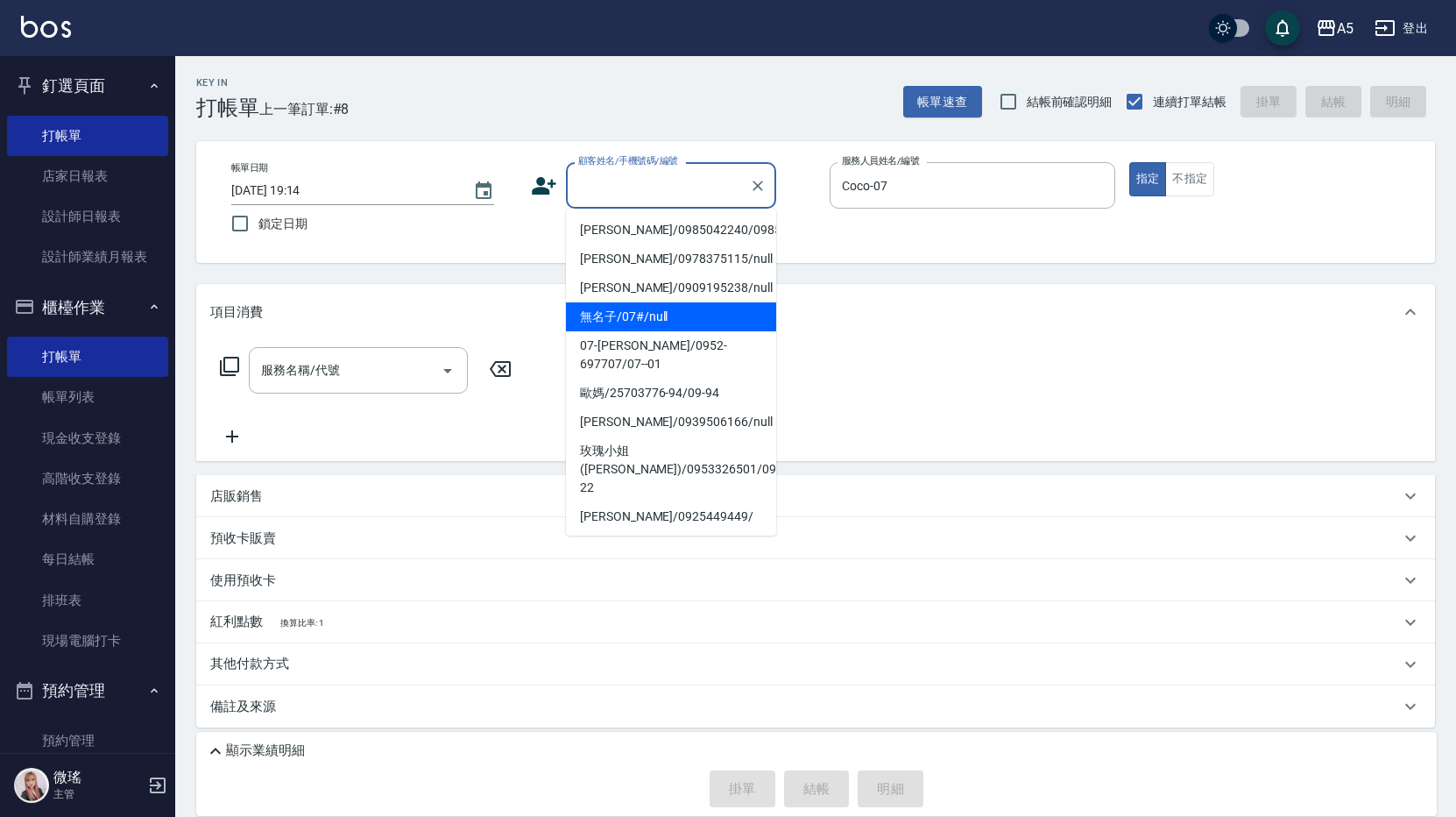
click at [664, 331] on li "無名子/07#/null" at bounding box center [671, 316] width 210 height 29
type input "無名子/07#/null"
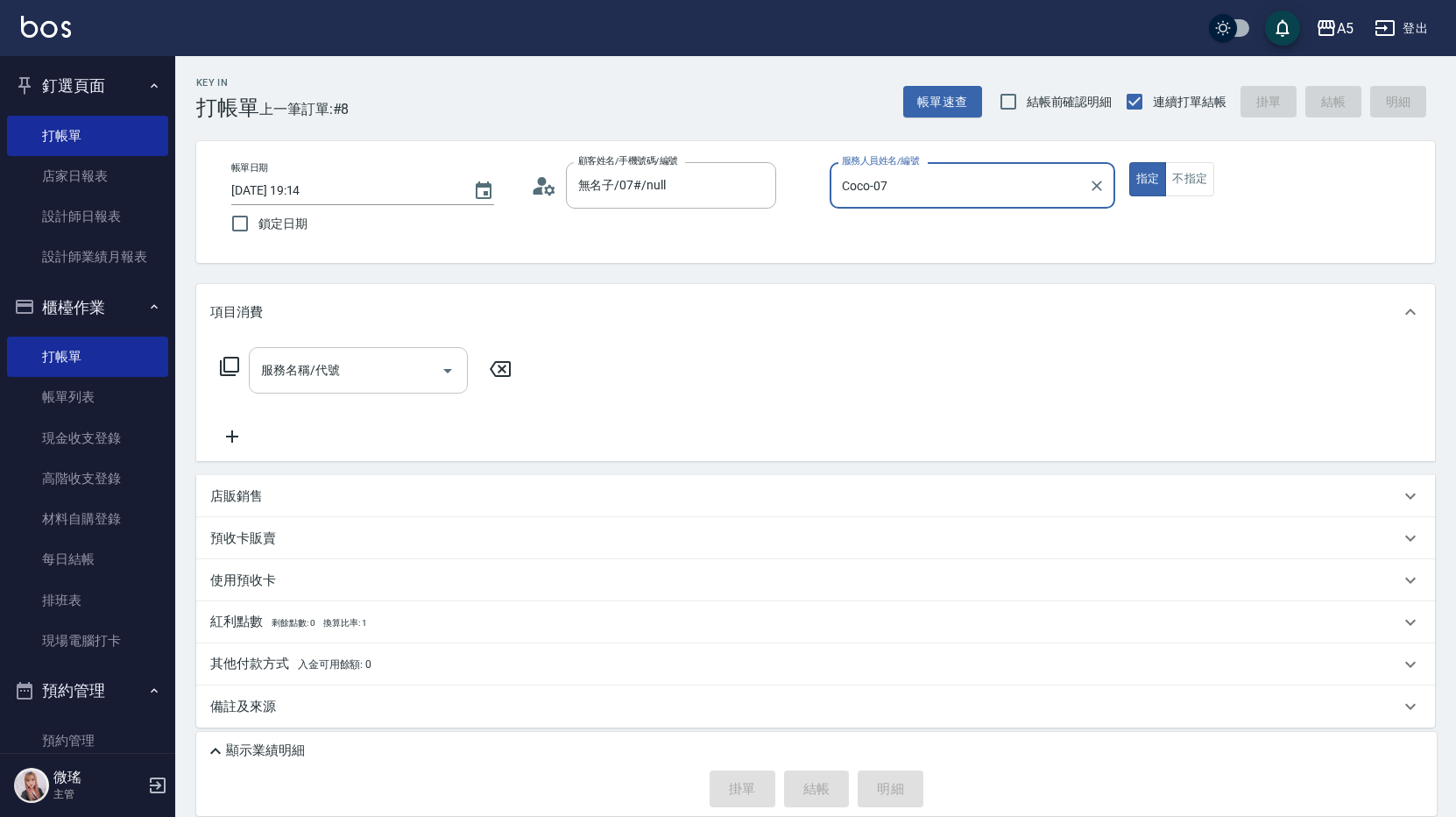
click at [363, 364] on input "服務名稱/代號" at bounding box center [345, 370] width 177 height 31
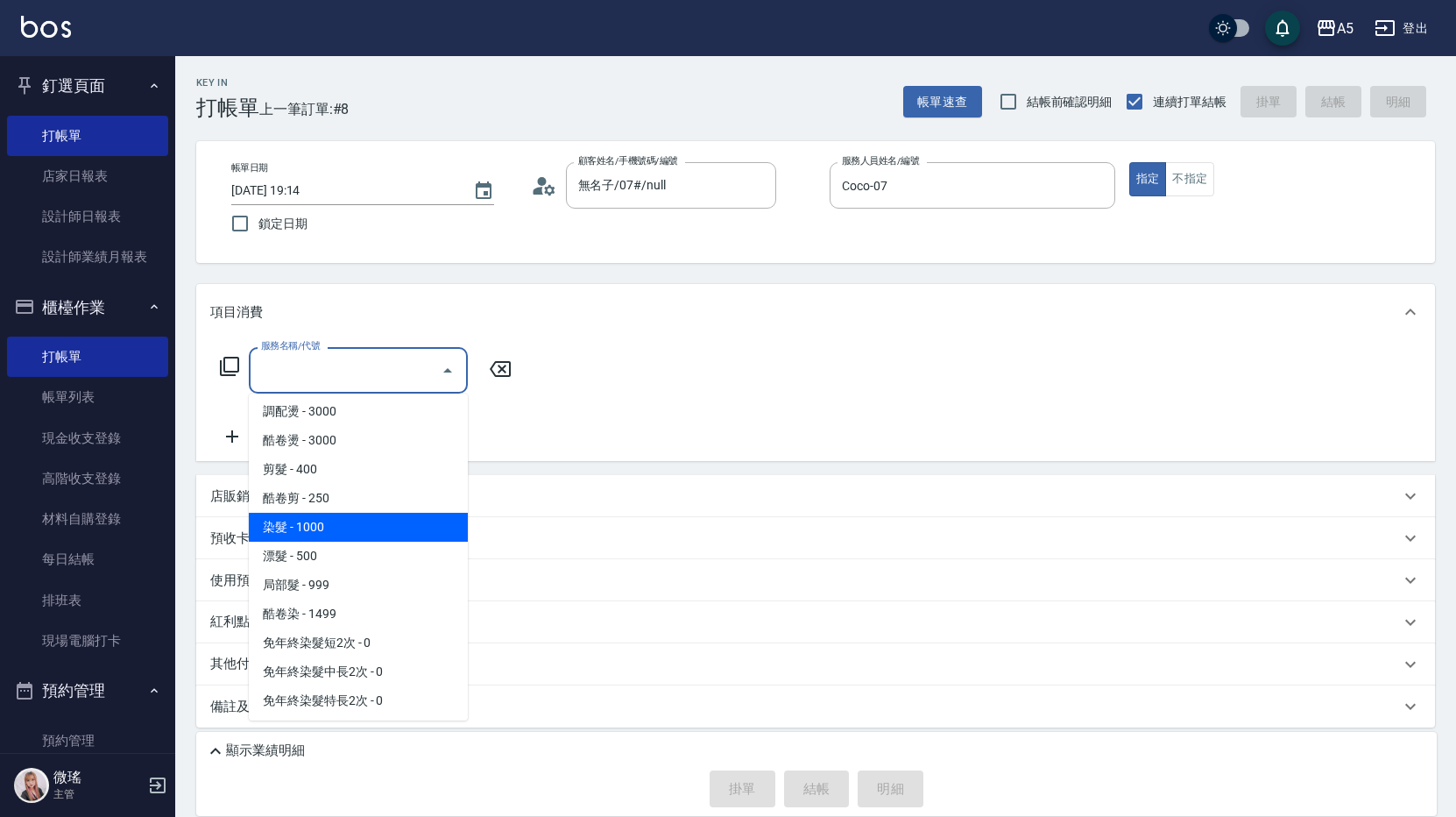
scroll to position [263, 0]
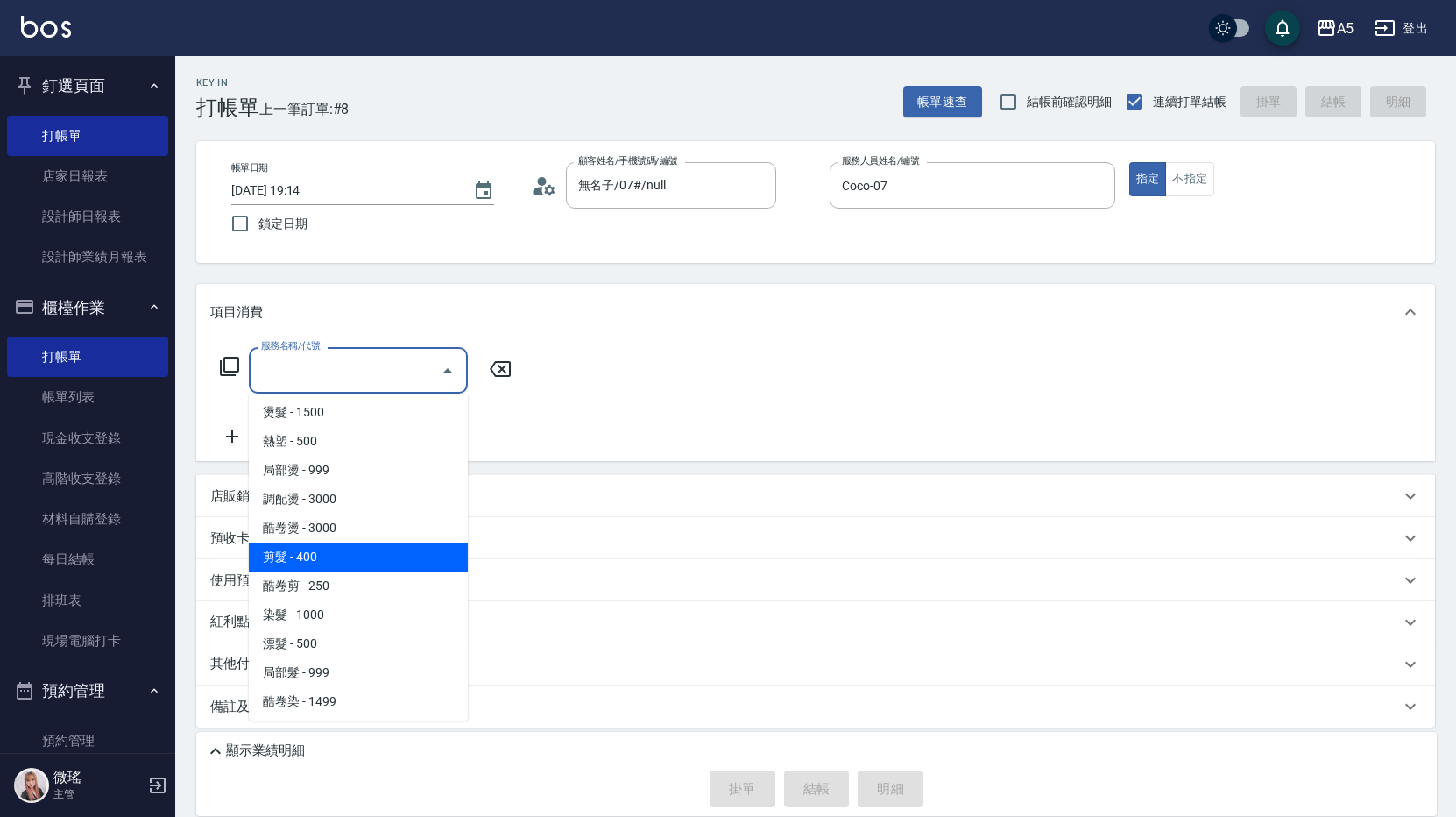
click at [329, 562] on span "剪髮 - 400" at bounding box center [358, 557] width 219 height 29
type input "剪髮(401)"
type input "40"
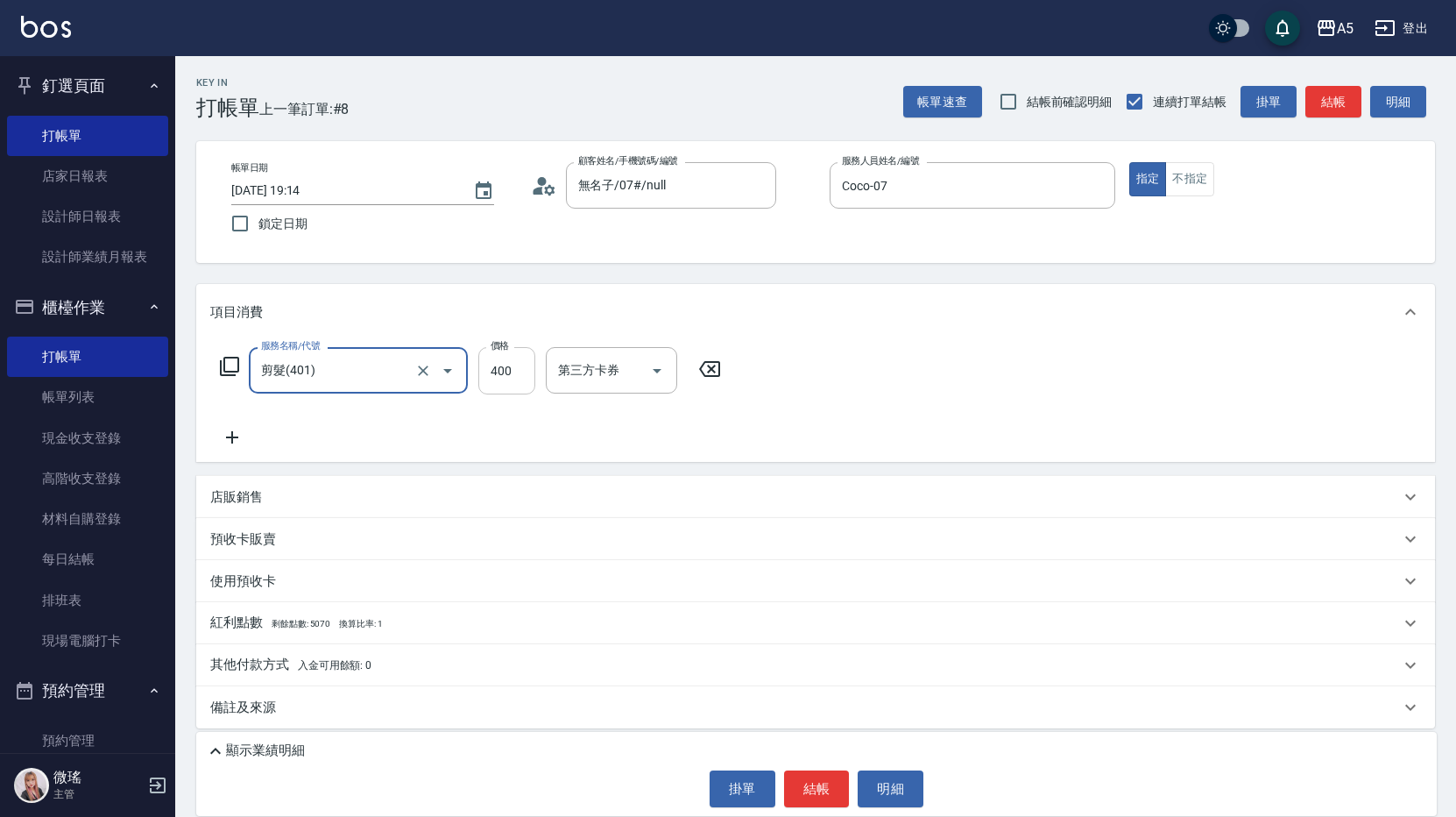
click at [524, 360] on input "400" at bounding box center [507, 371] width 57 height 47
type input "0"
type input "550"
type input "50"
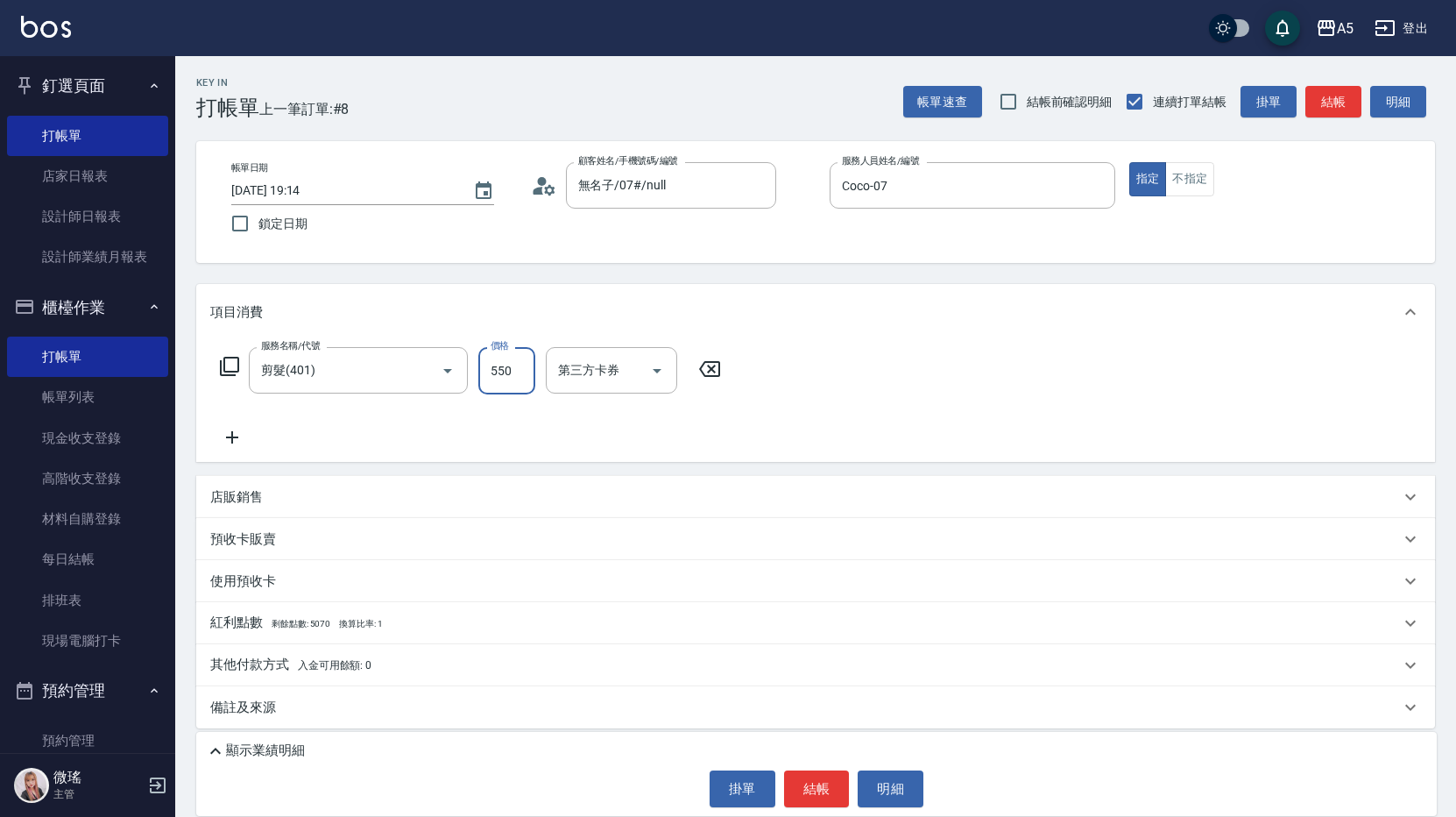
type input "55"
type input "0"
type input "500"
type input "50"
type input "500"
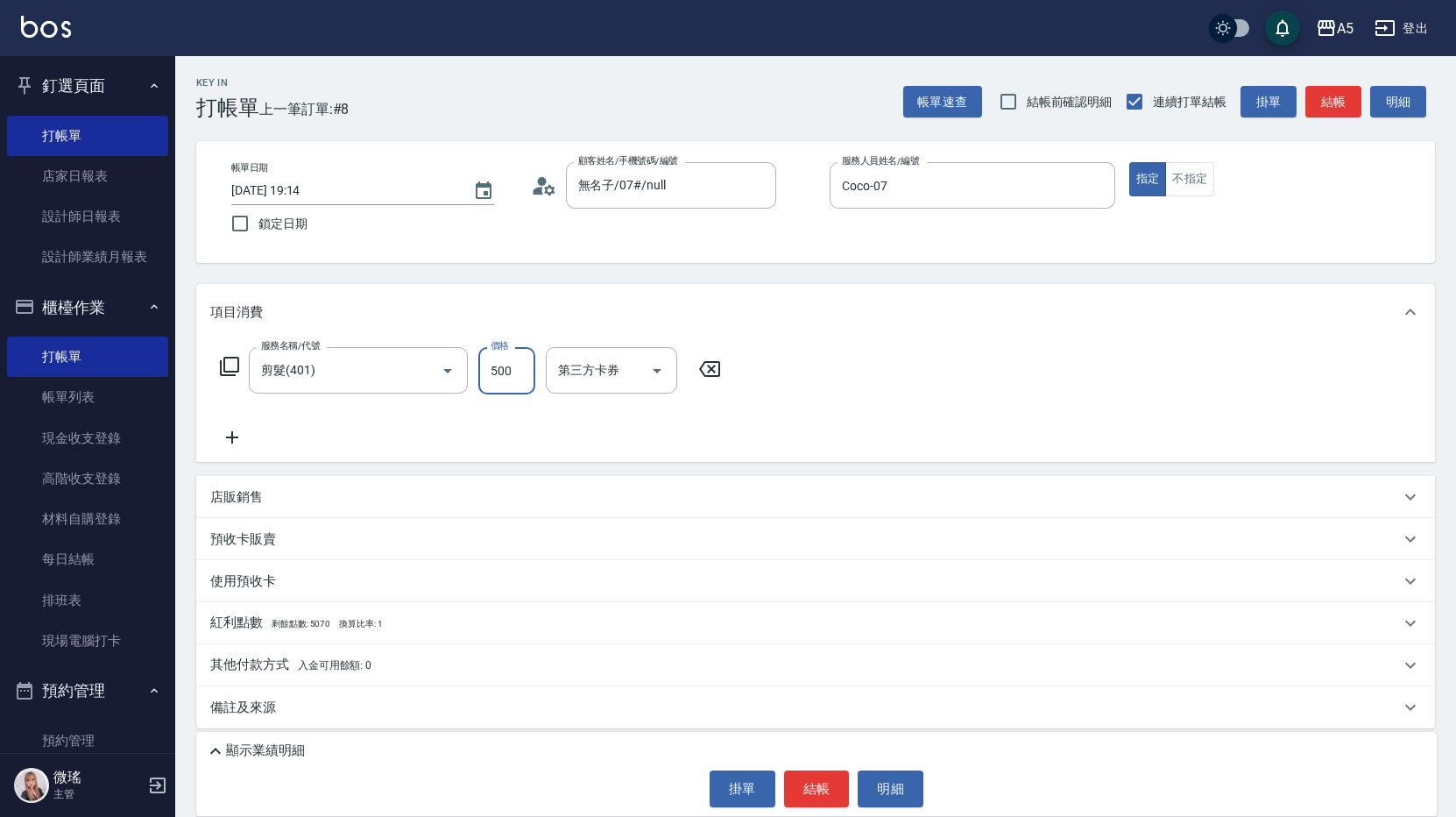
click at [945, 395] on div "服務名稱/代號 剪髮(401) 服務名稱/代號 價格 500 價格 第三方卡券 第三方卡券" at bounding box center [815, 401] width 1239 height 122
click at [817, 801] on button "結帳" at bounding box center [817, 789] width 65 height 37
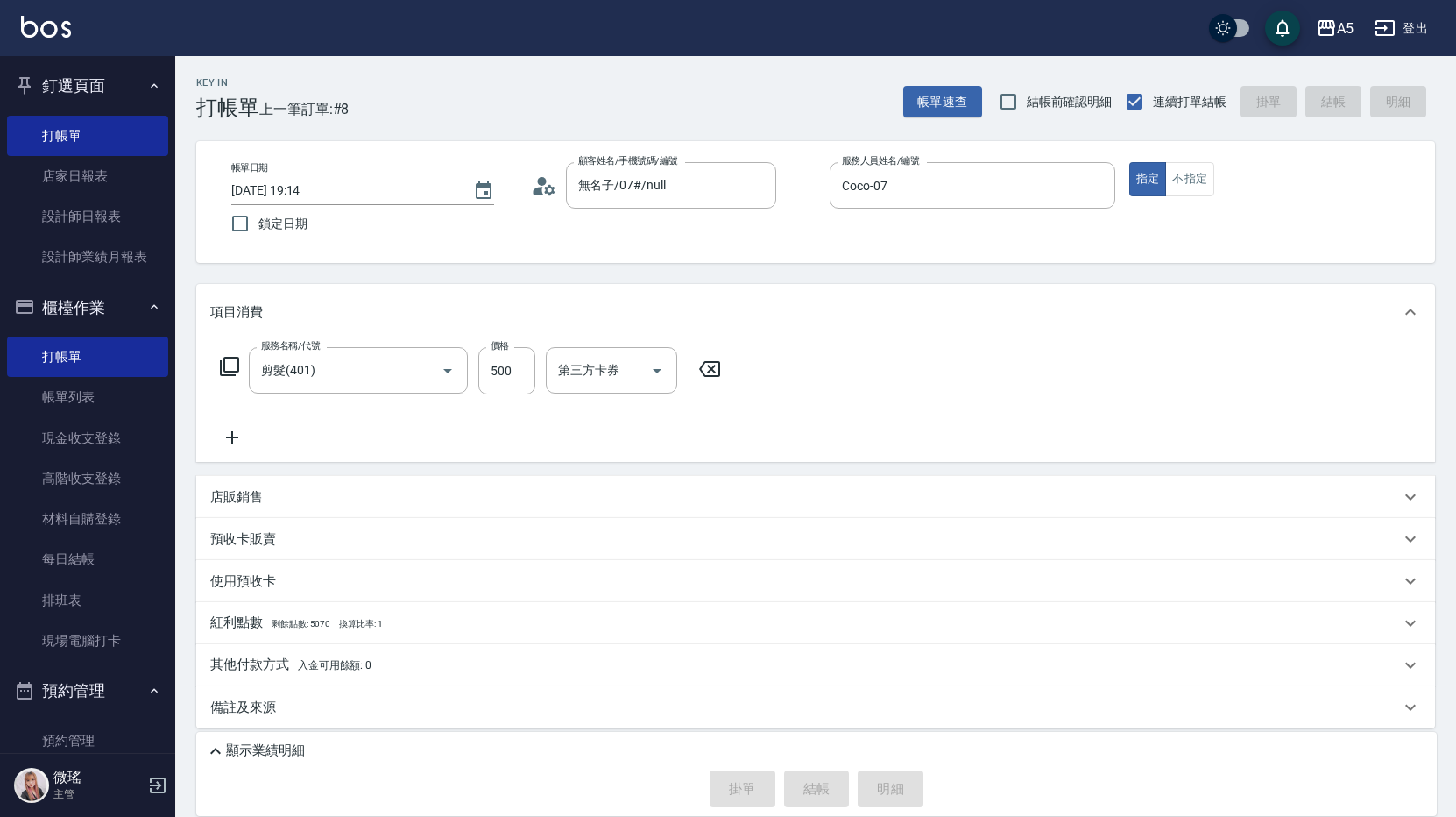
type input "2025/08/11 19:15"
type input "0"
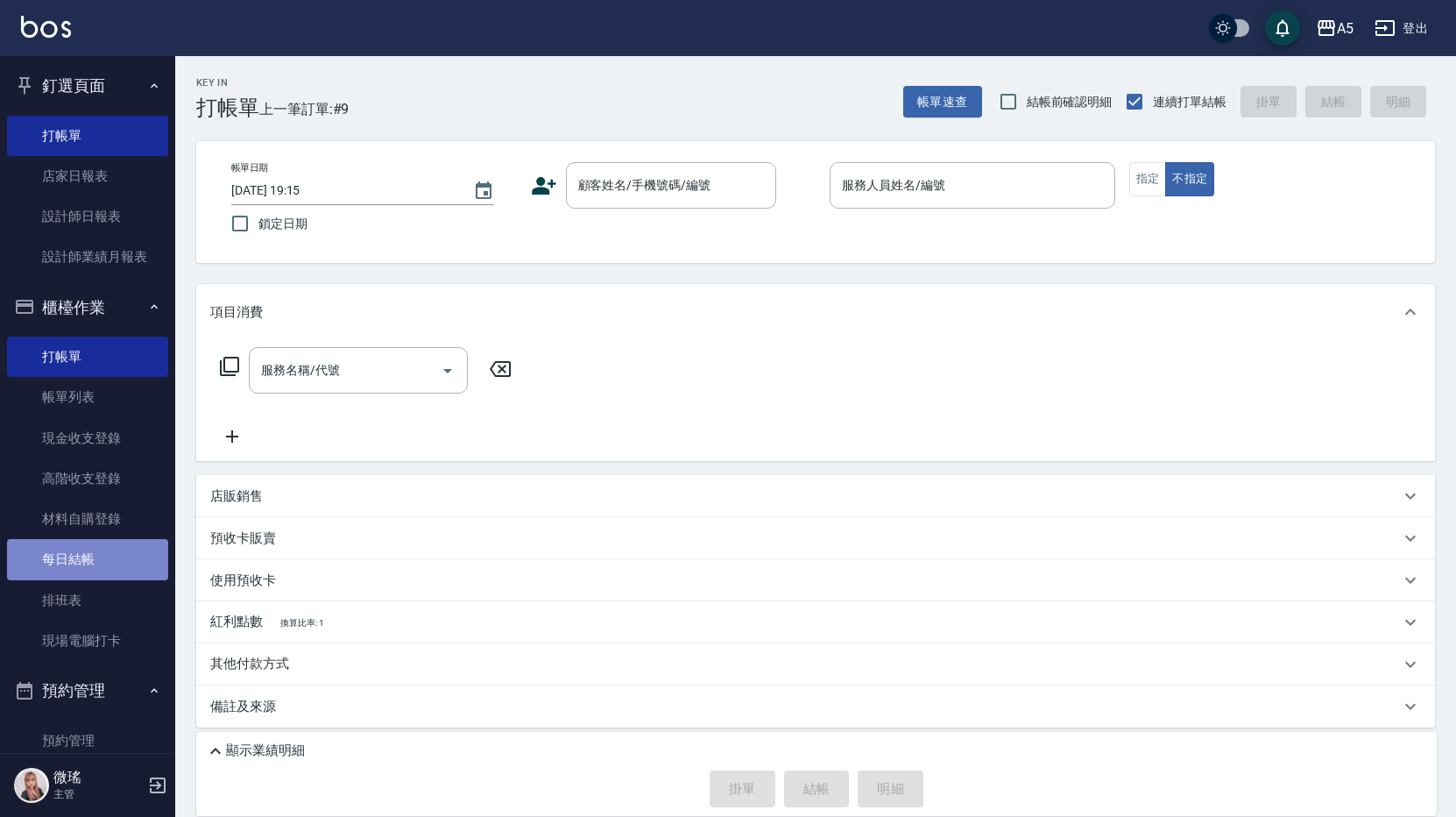
click at [102, 559] on link "每日結帳" at bounding box center [88, 559] width 161 height 40
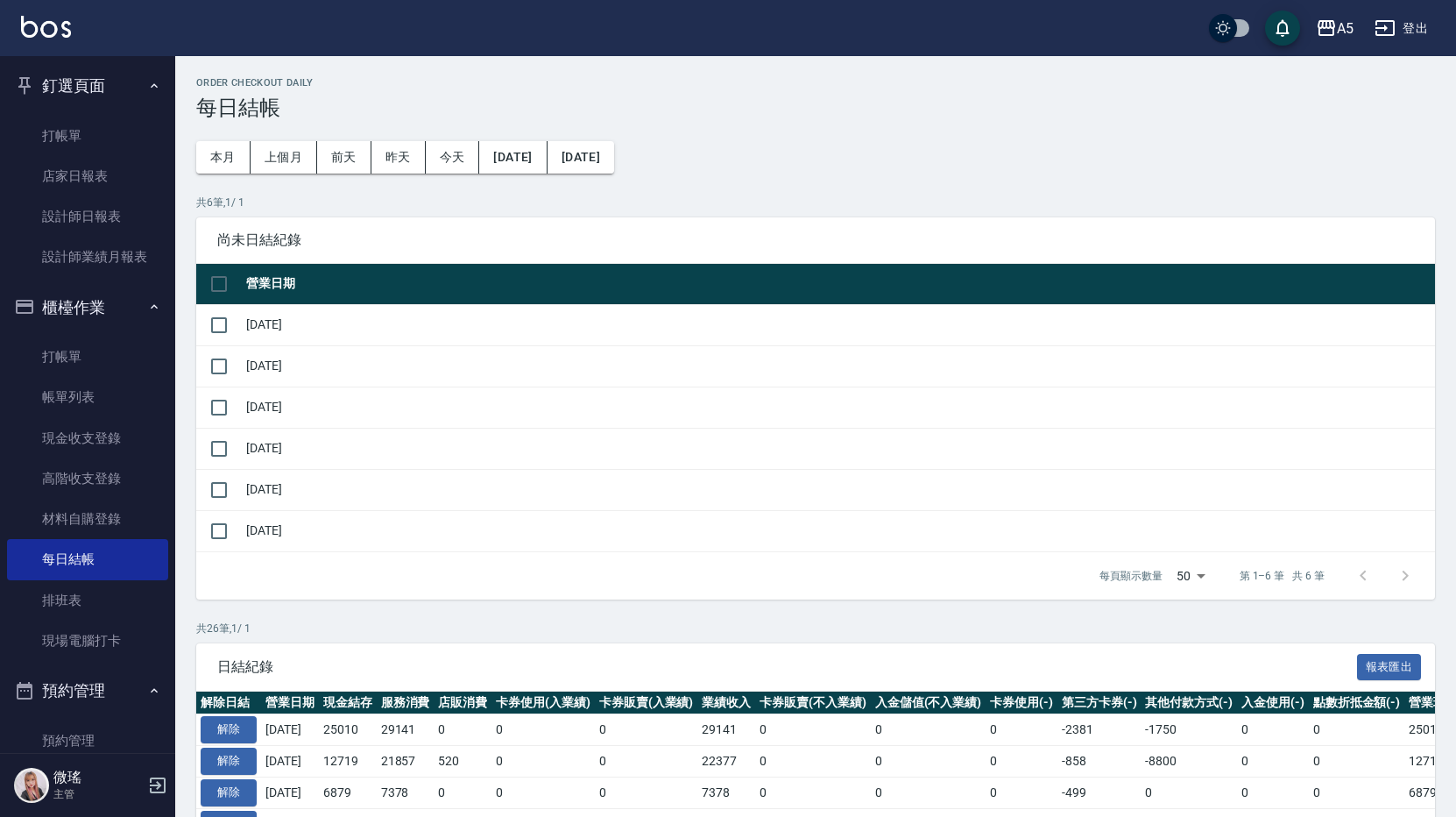
scroll to position [263, 0]
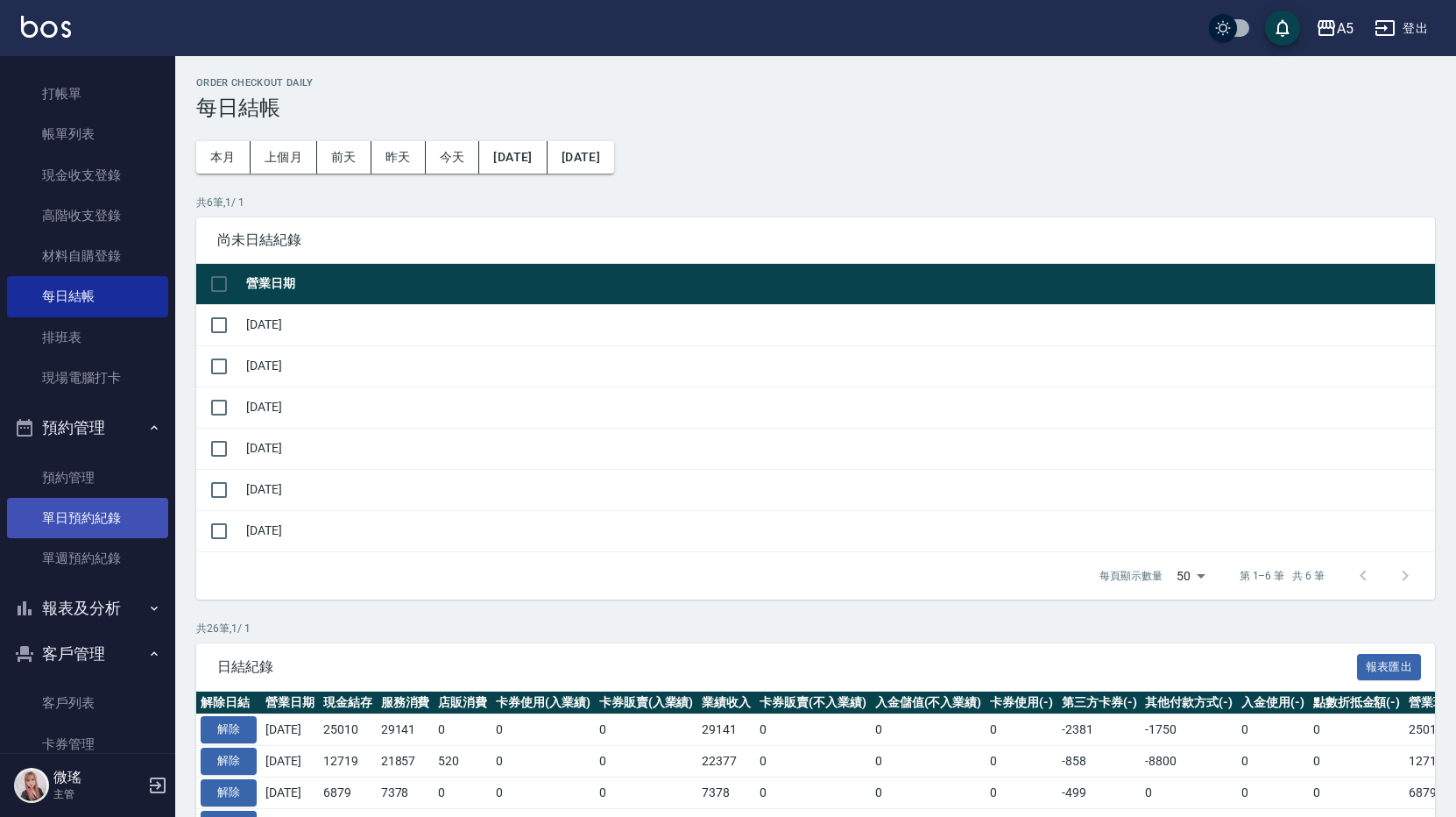
click at [101, 520] on link "單日預約紀錄" at bounding box center [88, 518] width 161 height 40
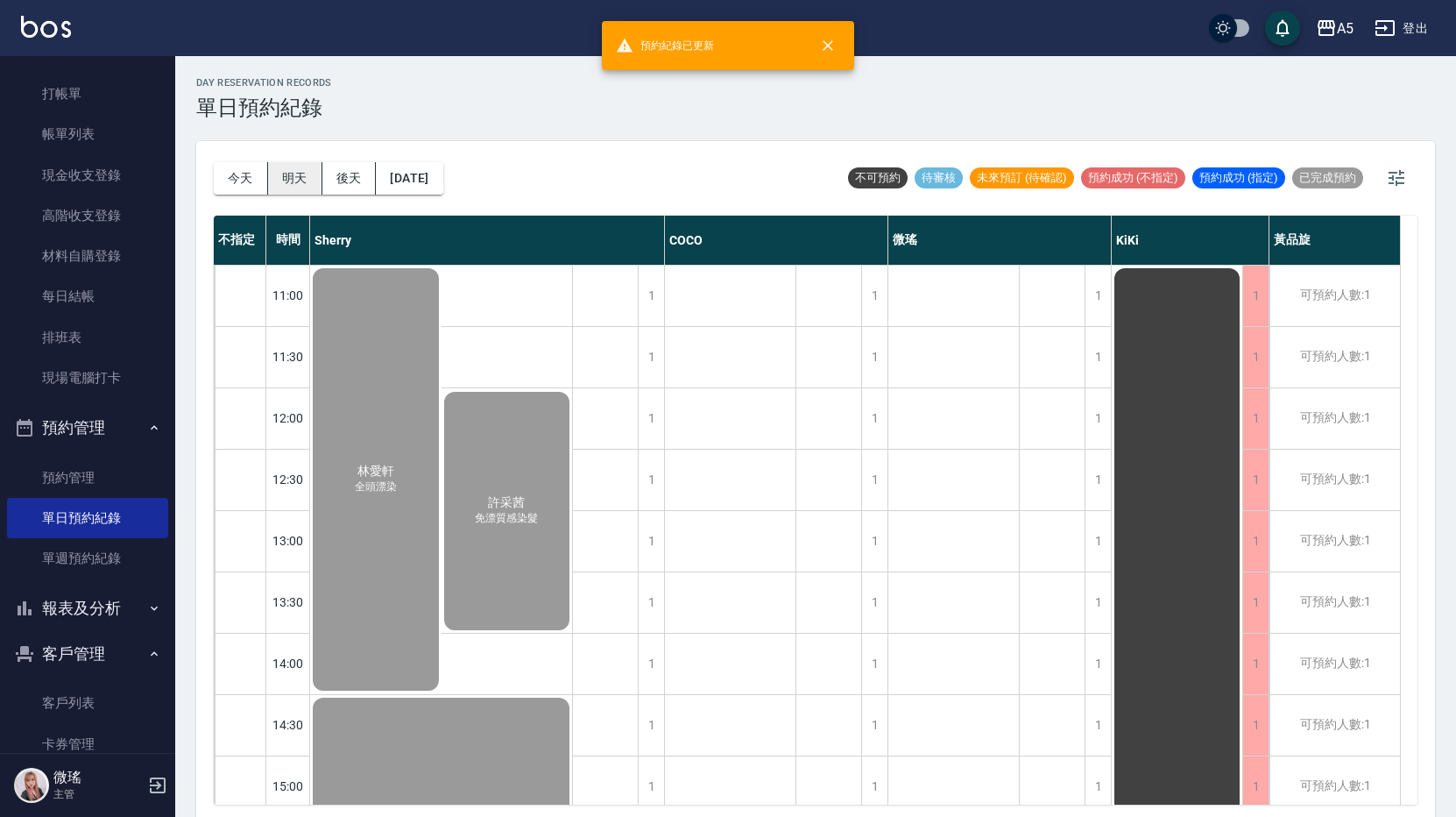
click at [305, 176] on button "明天" at bounding box center [296, 179] width 54 height 33
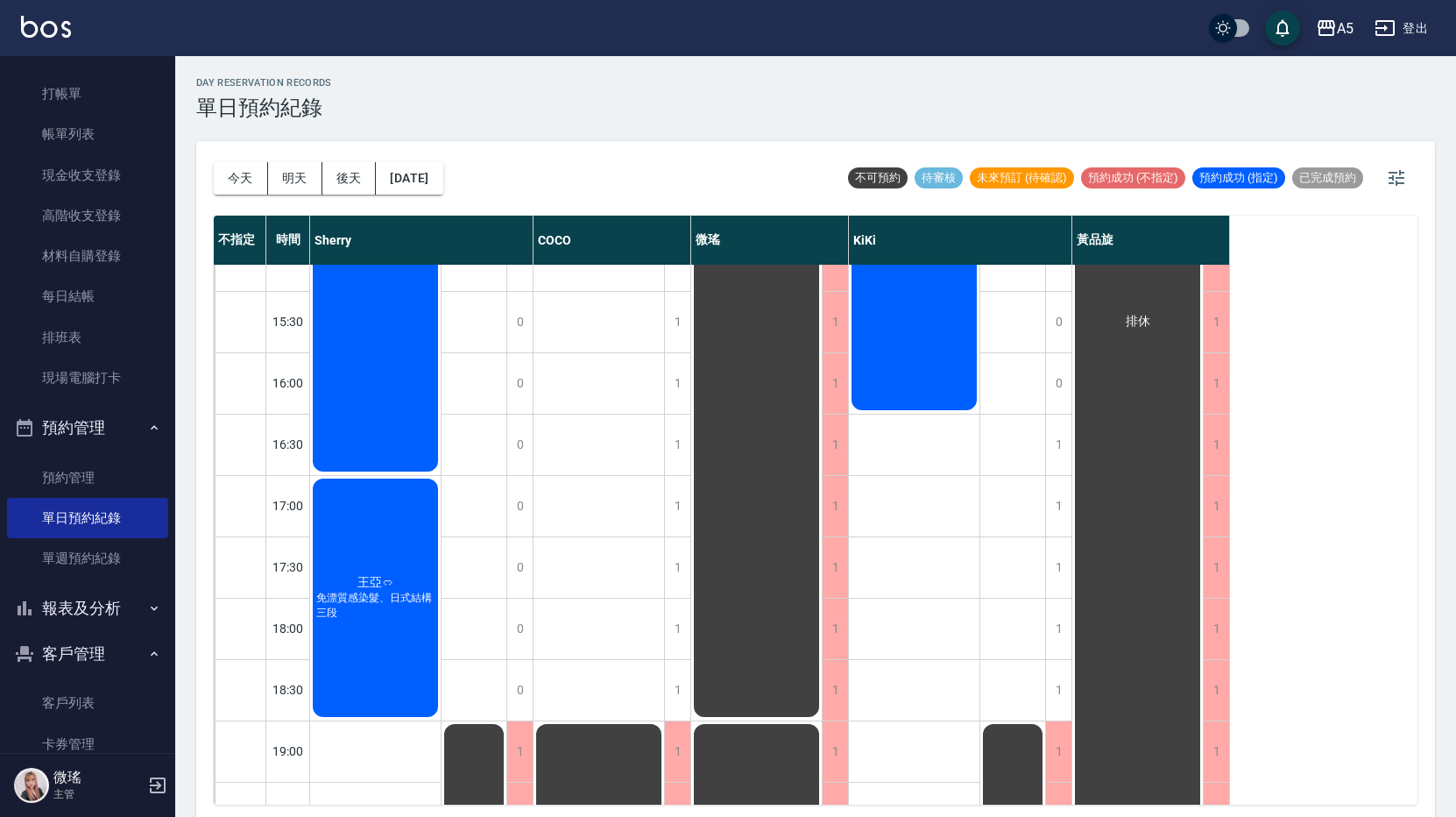
scroll to position [579, 0]
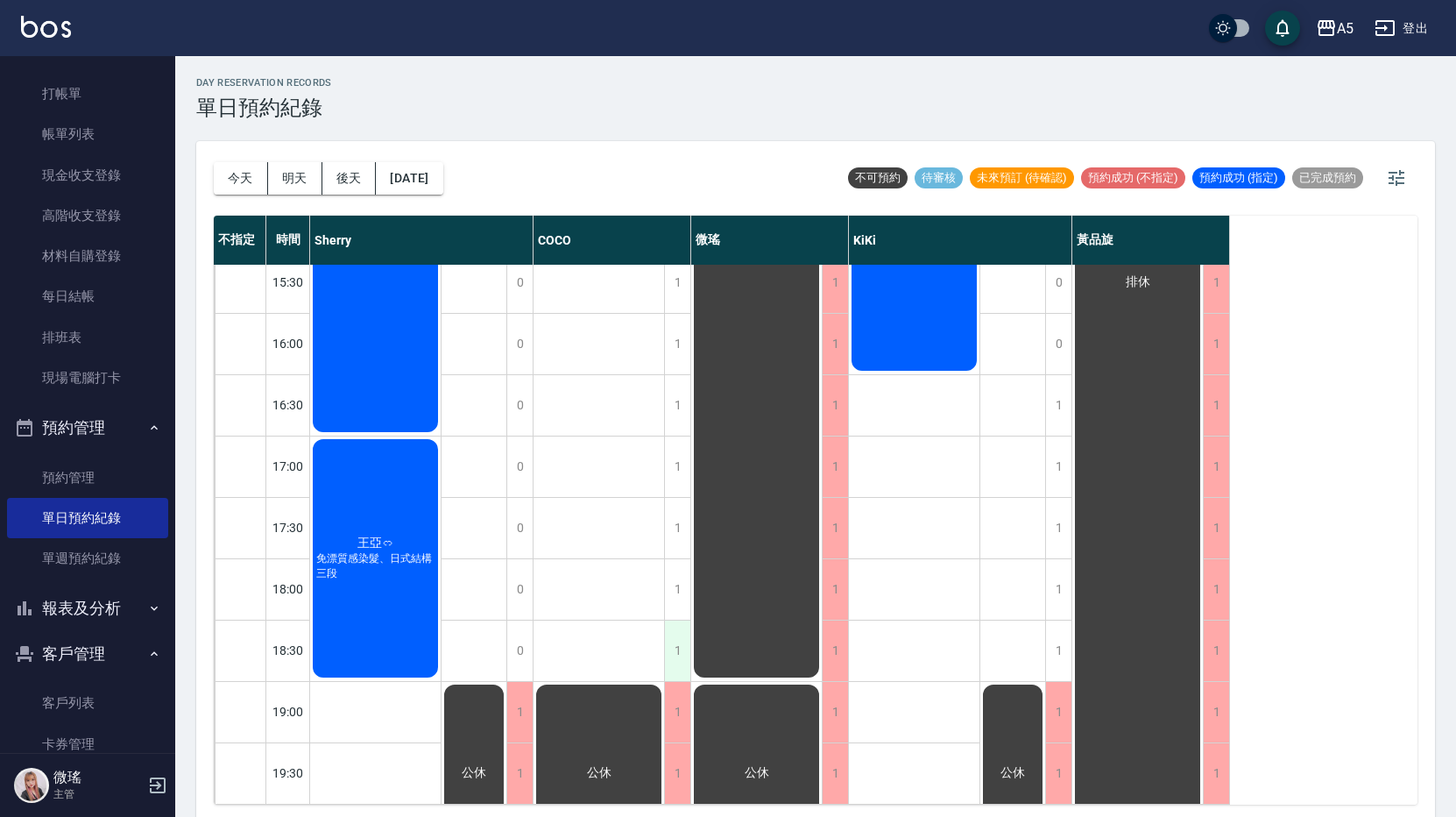
click at [675, 620] on div "1" at bounding box center [677, 650] width 26 height 61
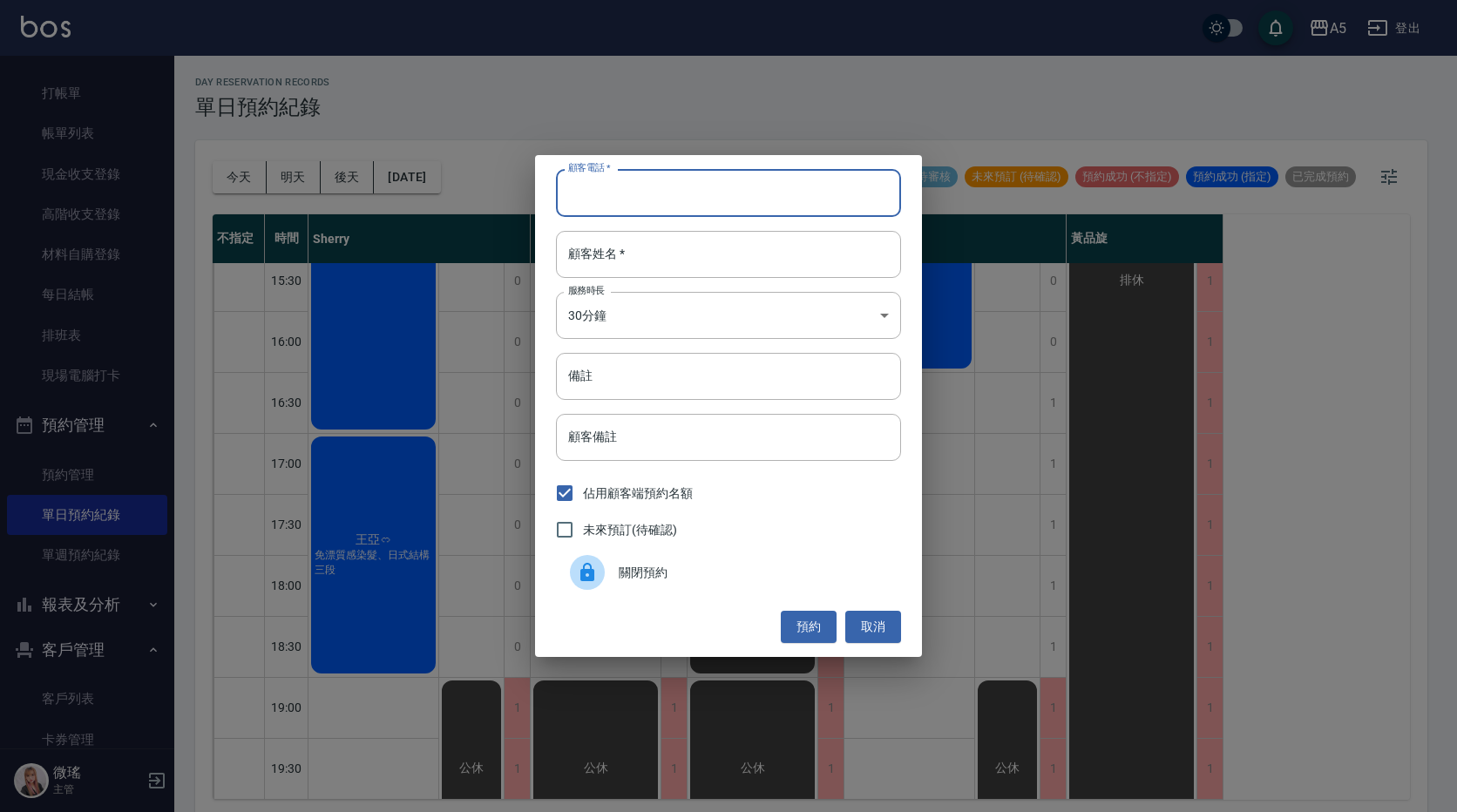
click at [699, 193] on input "顧客電話   *" at bounding box center [728, 192] width 345 height 47
type input "0912421210"
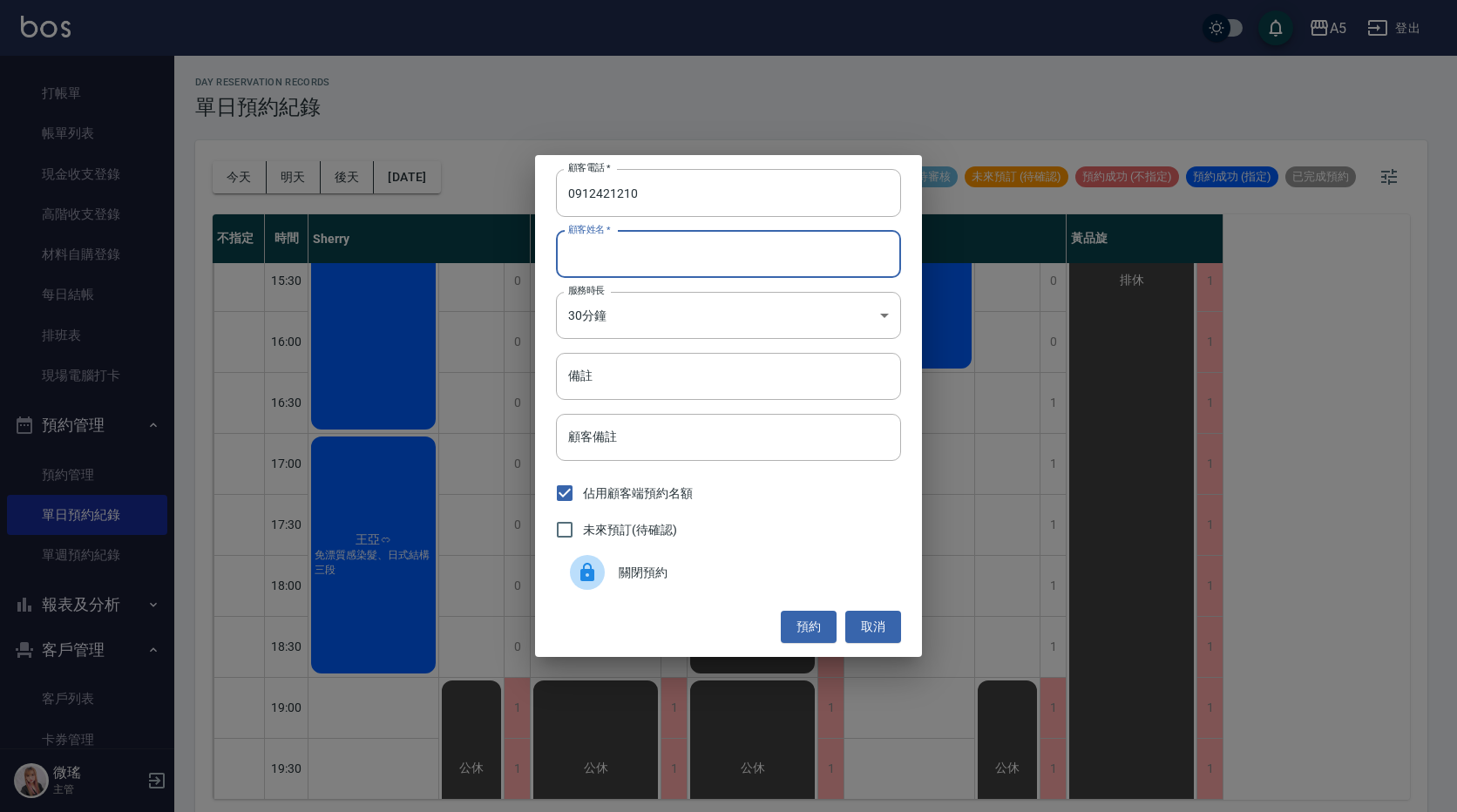
click at [673, 273] on input "顧客姓名   *" at bounding box center [728, 254] width 345 height 47
type input "c"
type input "黃小姐"
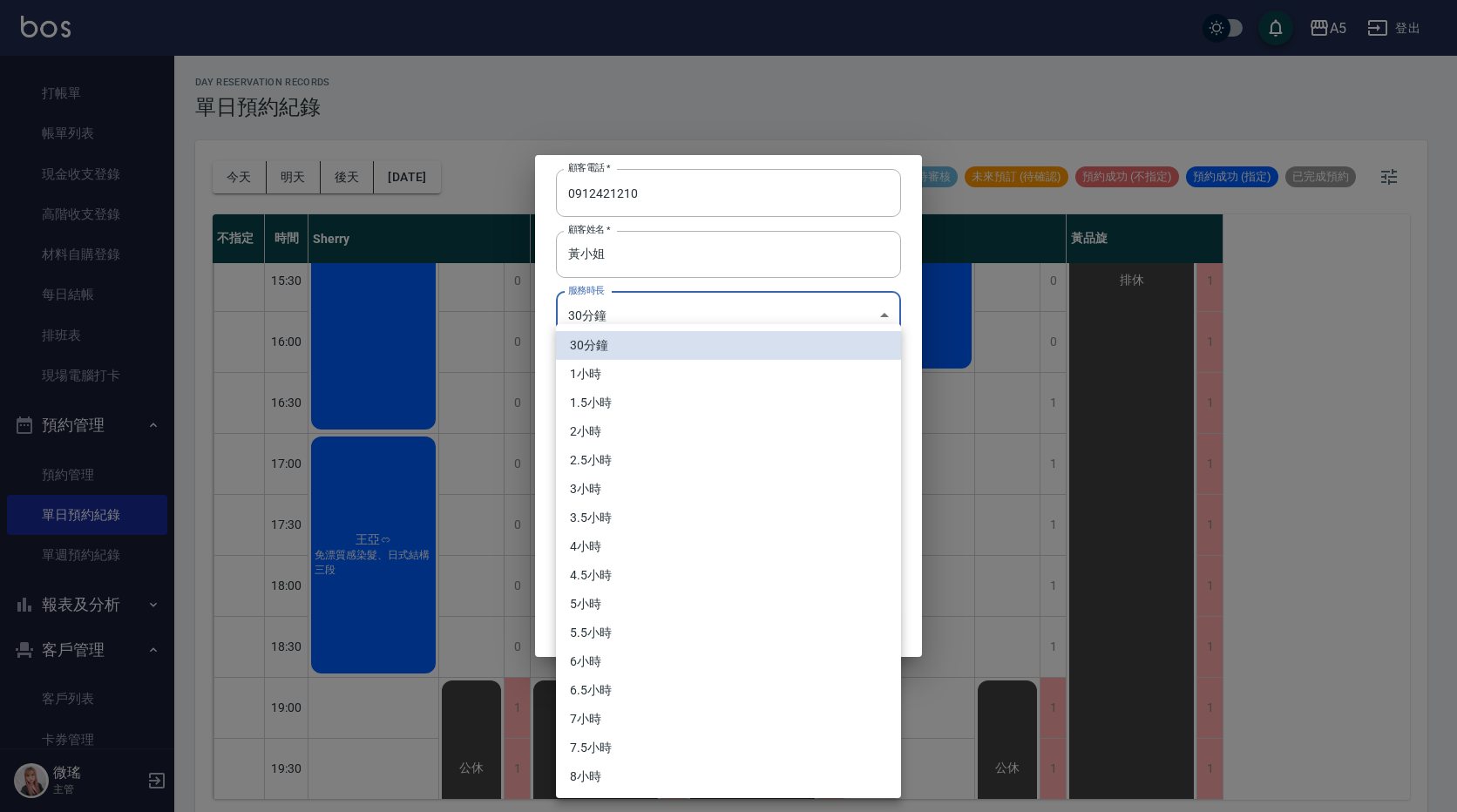
click at [661, 314] on body "A5 登出 釘選頁面 打帳單 店家日報表 設計師日報表 設計師業績月報表 櫃檯作業 打帳單 帳單列表 現金收支登錄 高階收支登錄 材料自購登錄 每日結帳 排班…" at bounding box center [728, 408] width 1457 height 817
drag, startPoint x: 617, startPoint y: 377, endPoint x: 628, endPoint y: 388, distance: 15.6
click at [617, 378] on li "1小時" at bounding box center [728, 374] width 345 height 29
type input "2"
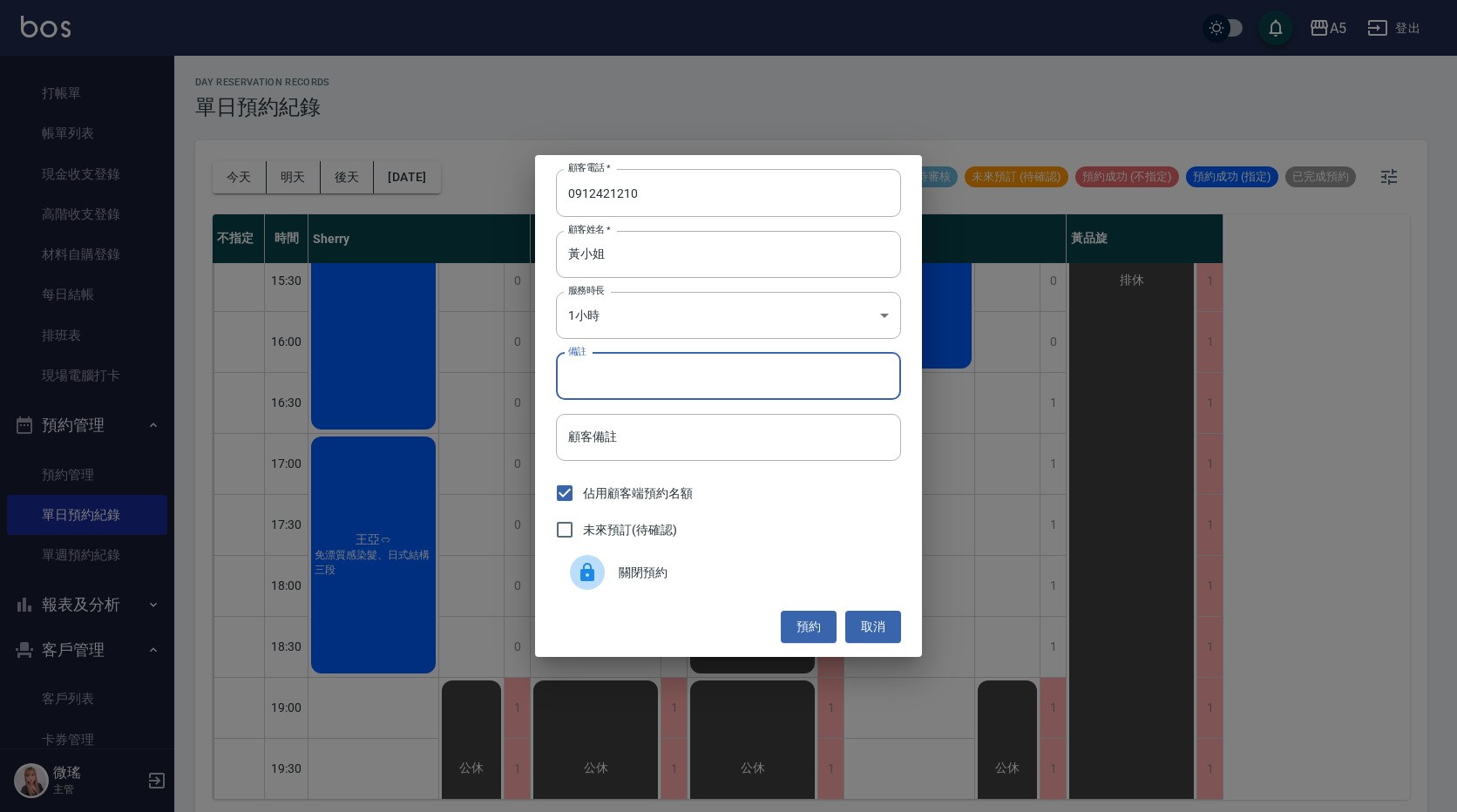
click at [628, 395] on input "備註" at bounding box center [728, 376] width 345 height 47
type input "ㄇㄨㄛ"
type input "gomaji 洗剪"
click at [812, 623] on button "預約" at bounding box center [809, 626] width 56 height 32
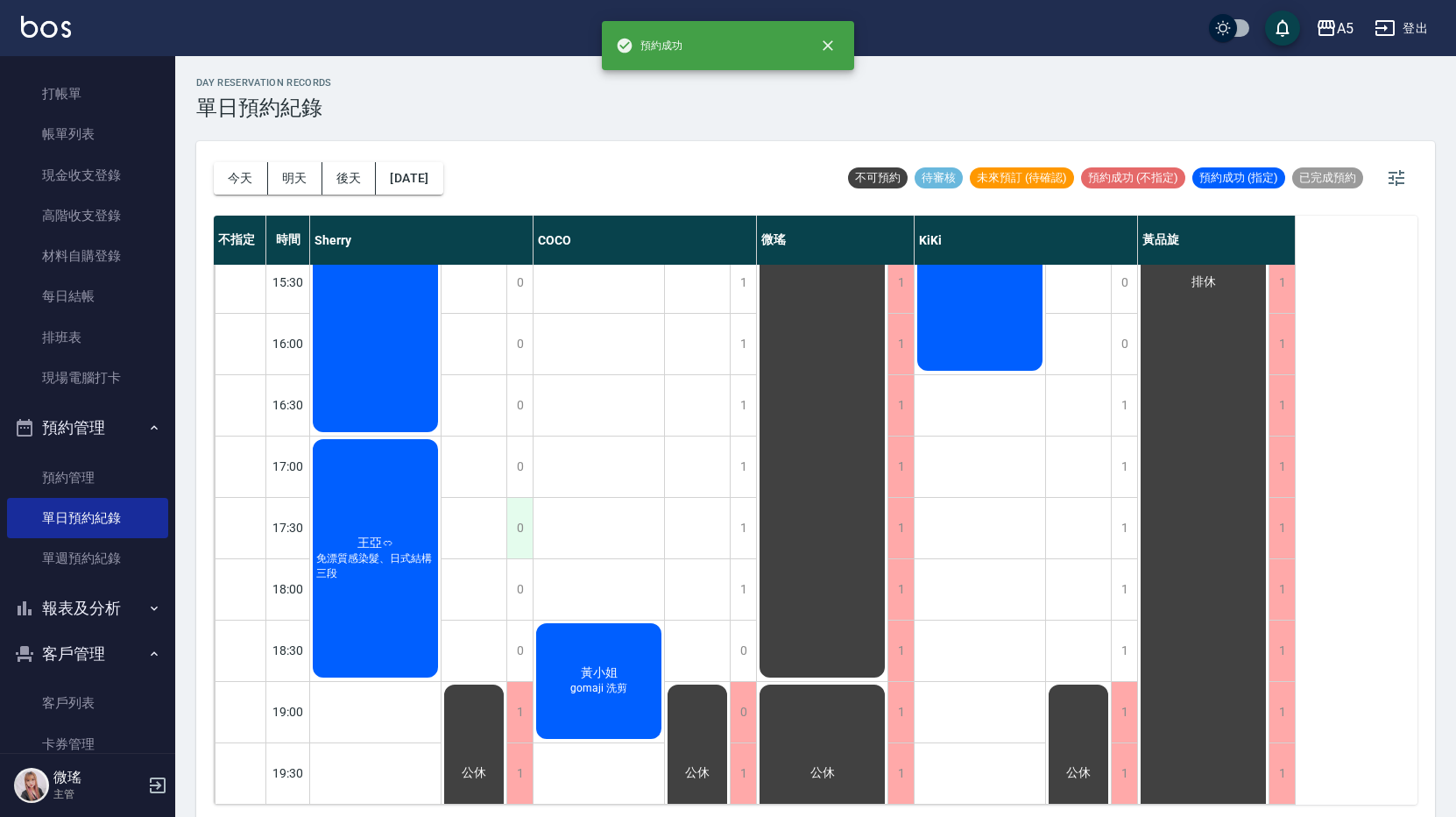
scroll to position [5, 0]
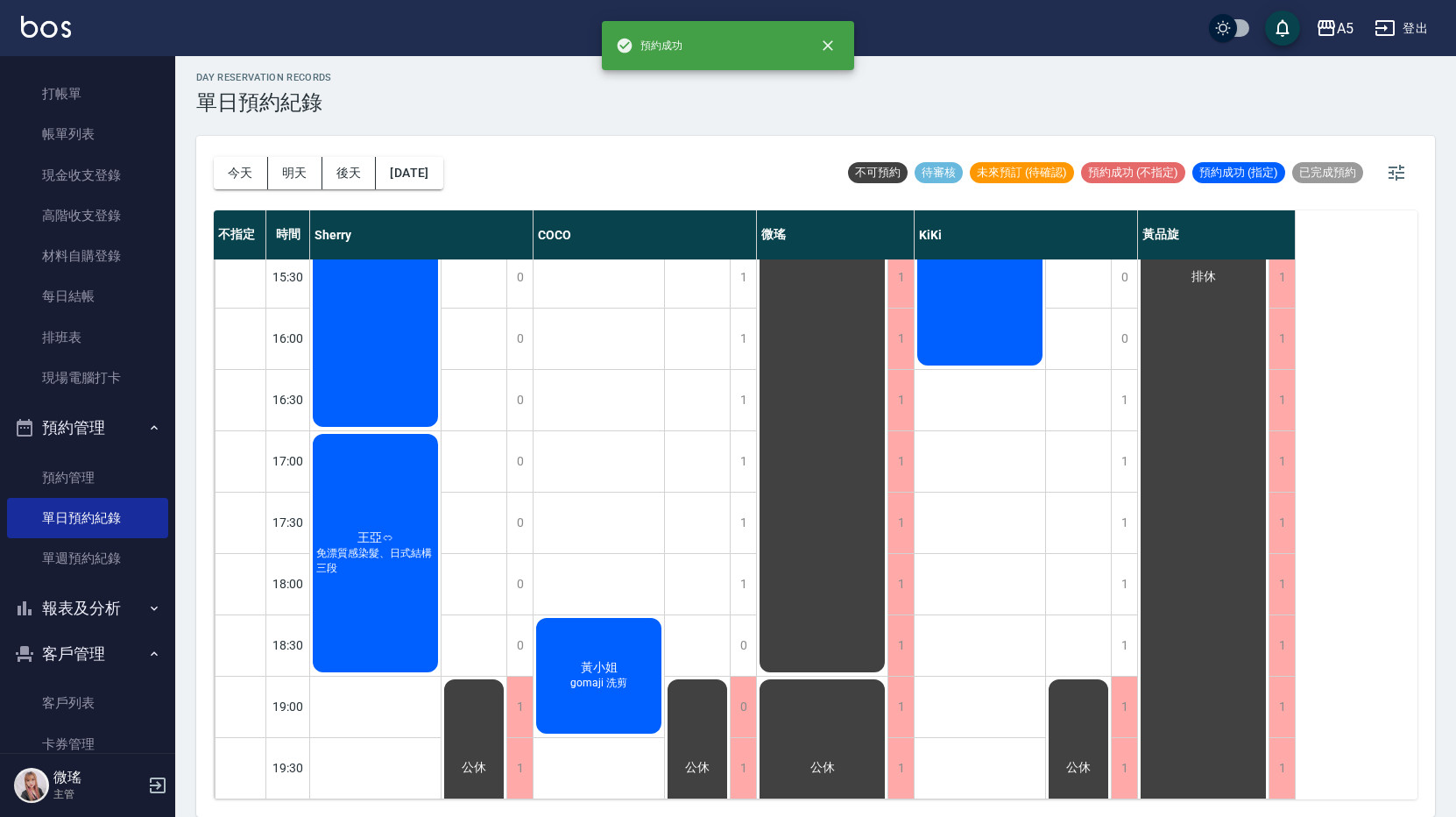
click at [441, 430] on div "黃小姐 gomaji 洗剪" at bounding box center [375, 184] width 131 height 489
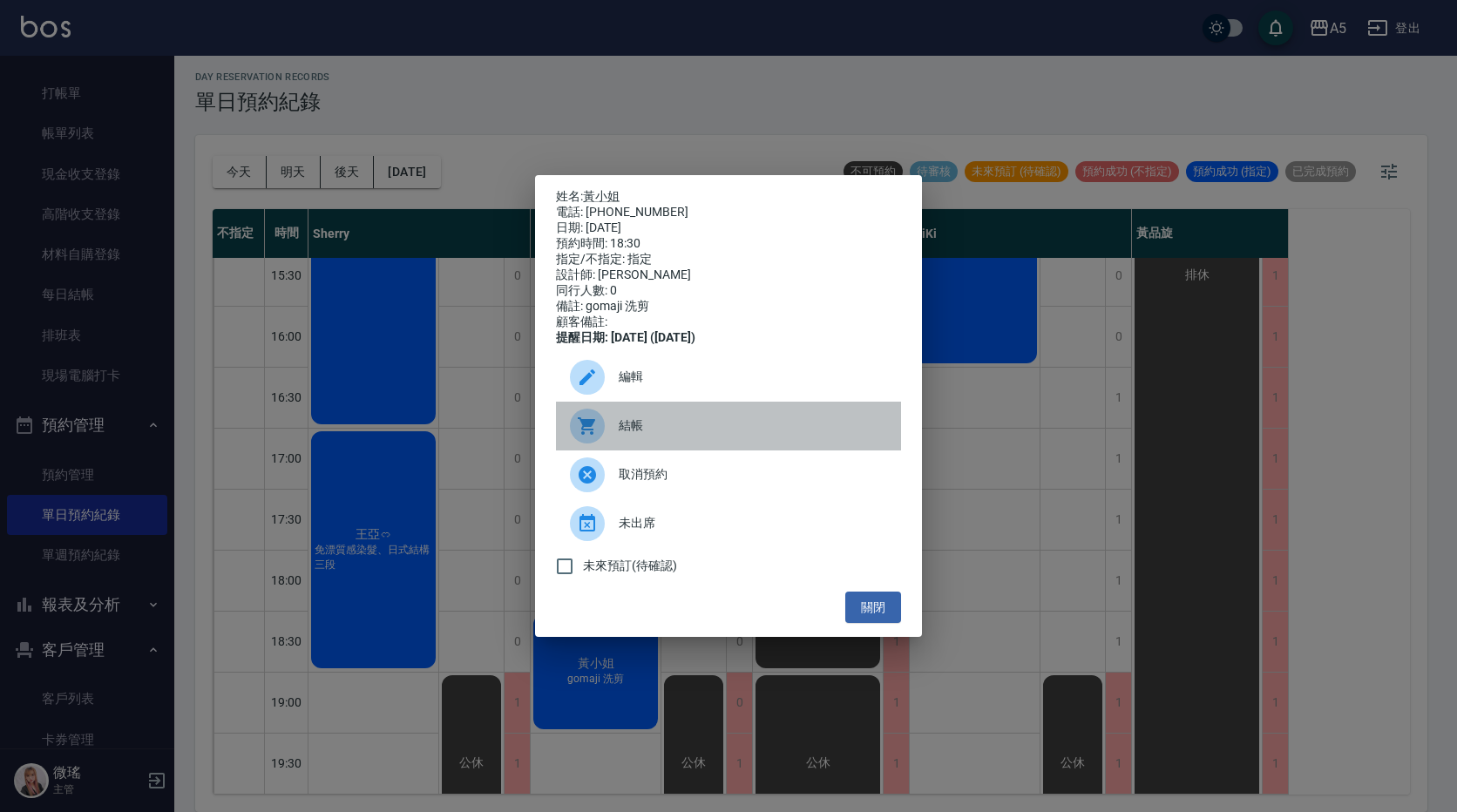
click at [645, 424] on div "結帳" at bounding box center [728, 426] width 345 height 49
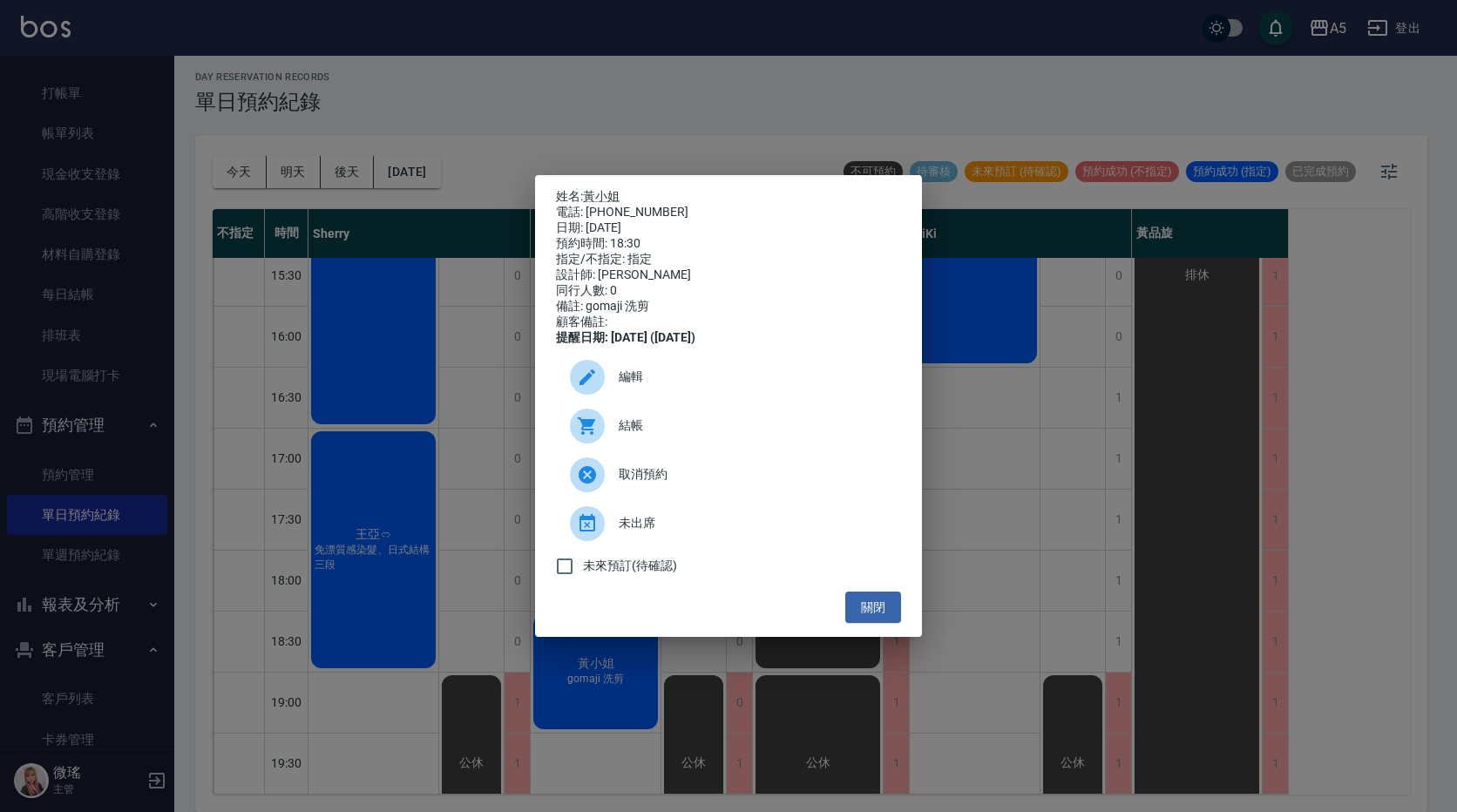
click at [625, 120] on div "姓名: 黃小姐 電話: 0912421210 日期: 2025/08/12 預約時間: 18:30 指定/不指定: 指定 設計師: COCO 同行人數: 0 …" at bounding box center [728, 406] width 1457 height 812
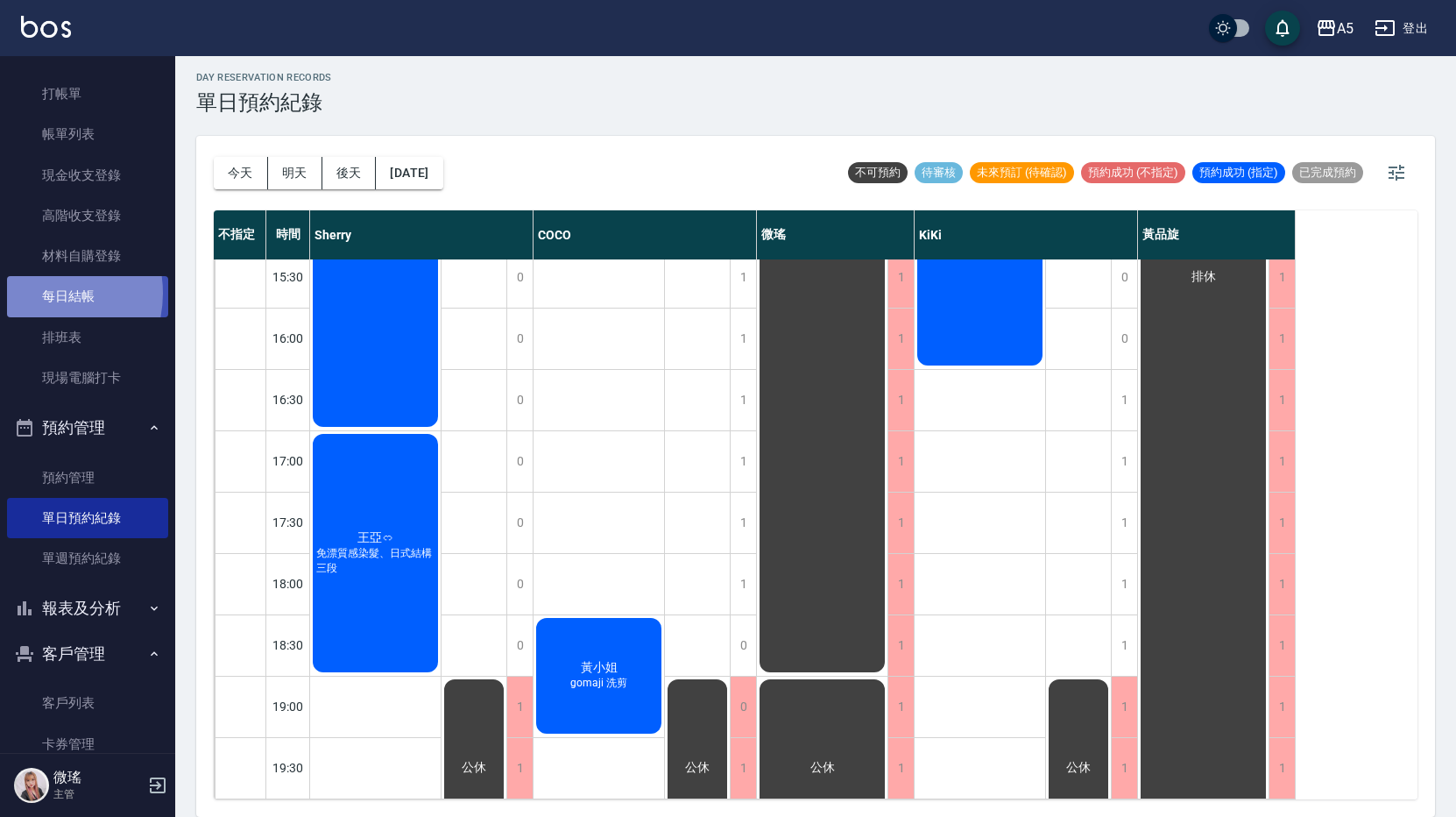
click at [37, 293] on link "每日結帳" at bounding box center [88, 296] width 161 height 40
click at [135, 307] on link "每日結帳" at bounding box center [88, 296] width 161 height 40
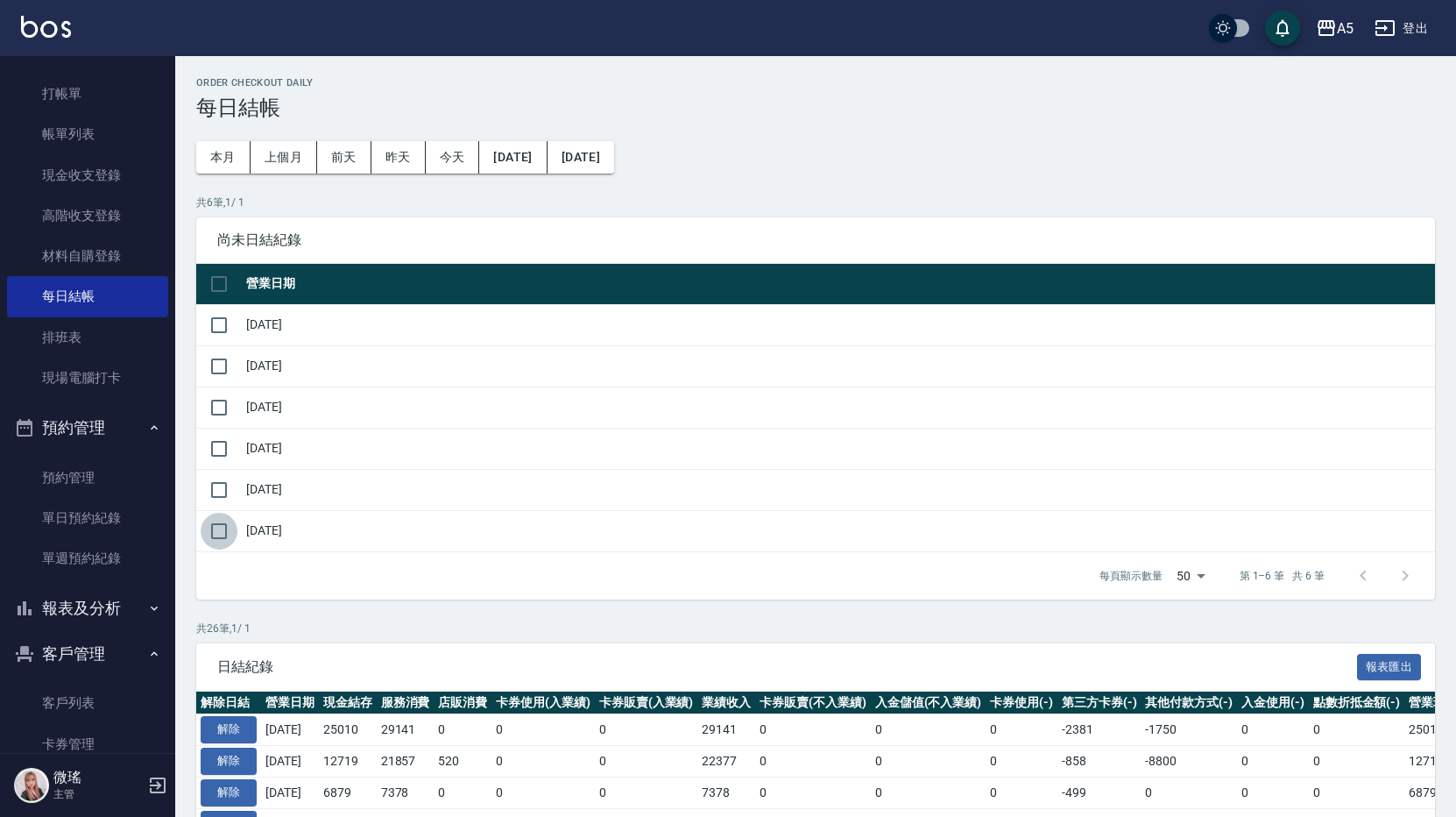
click at [229, 540] on input "checkbox" at bounding box center [218, 530] width 37 height 37
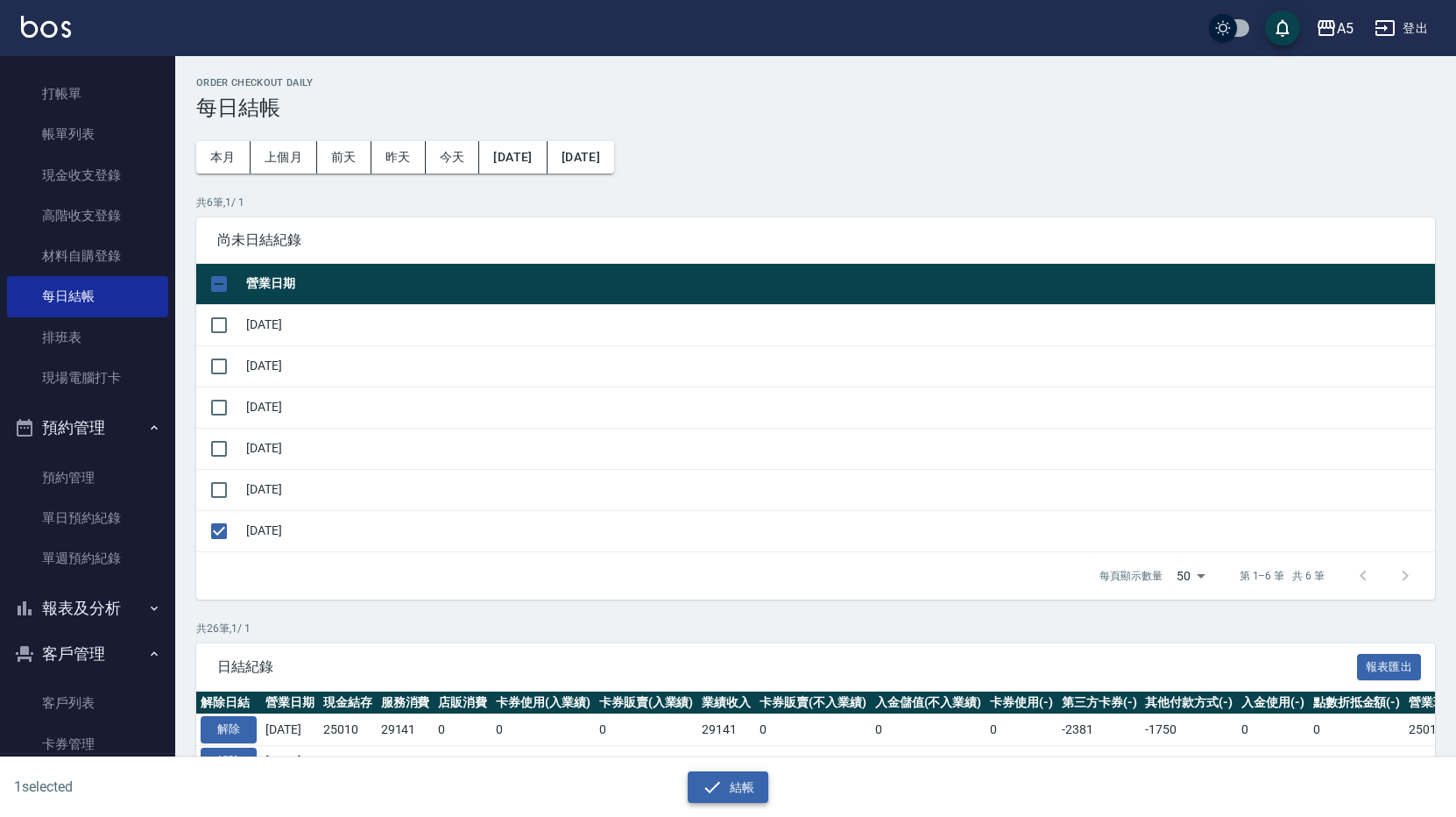
click at [730, 789] on button "結帳" at bounding box center [729, 787] width 82 height 33
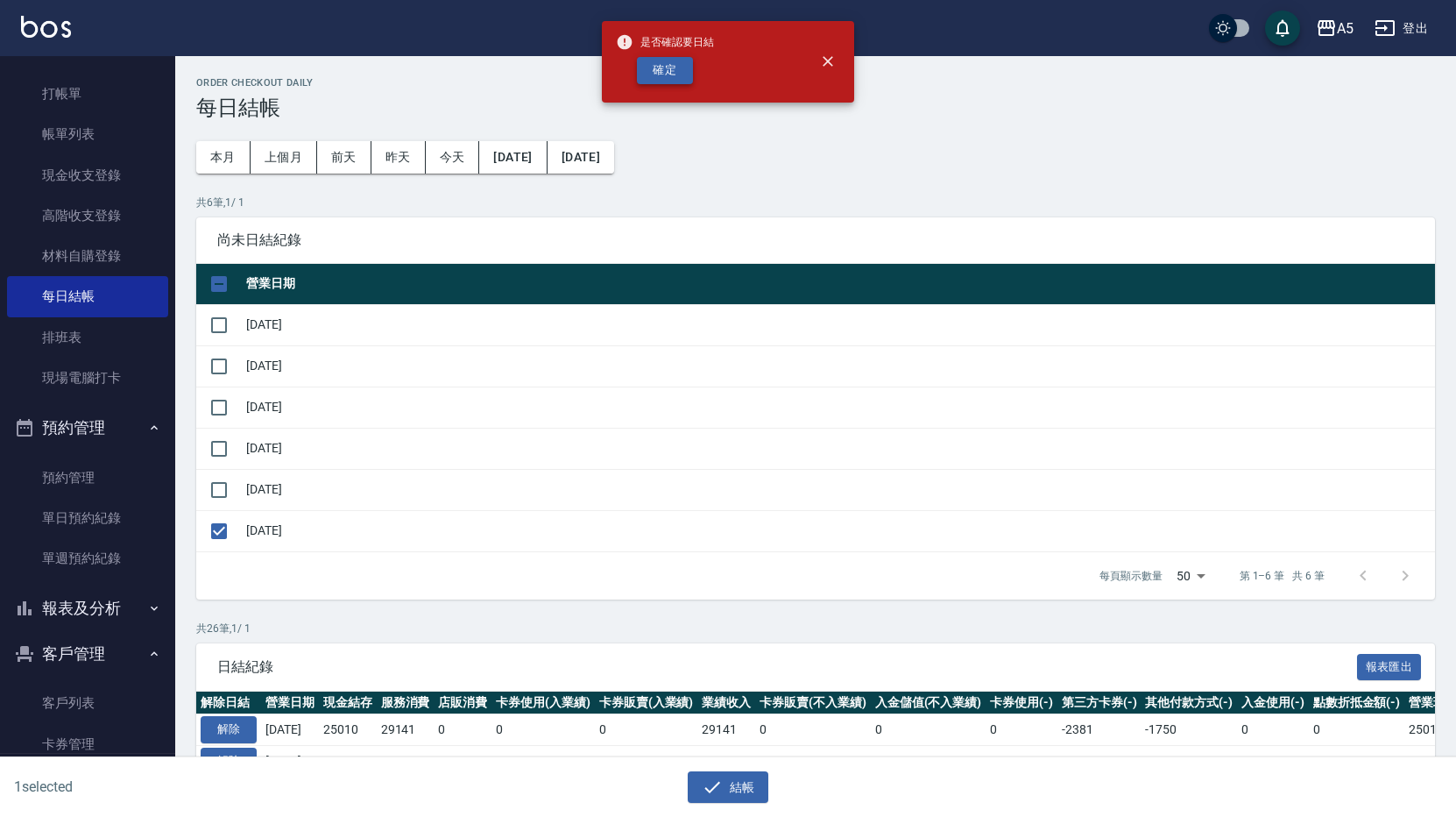
click at [658, 65] on button "確定" at bounding box center [665, 71] width 56 height 27
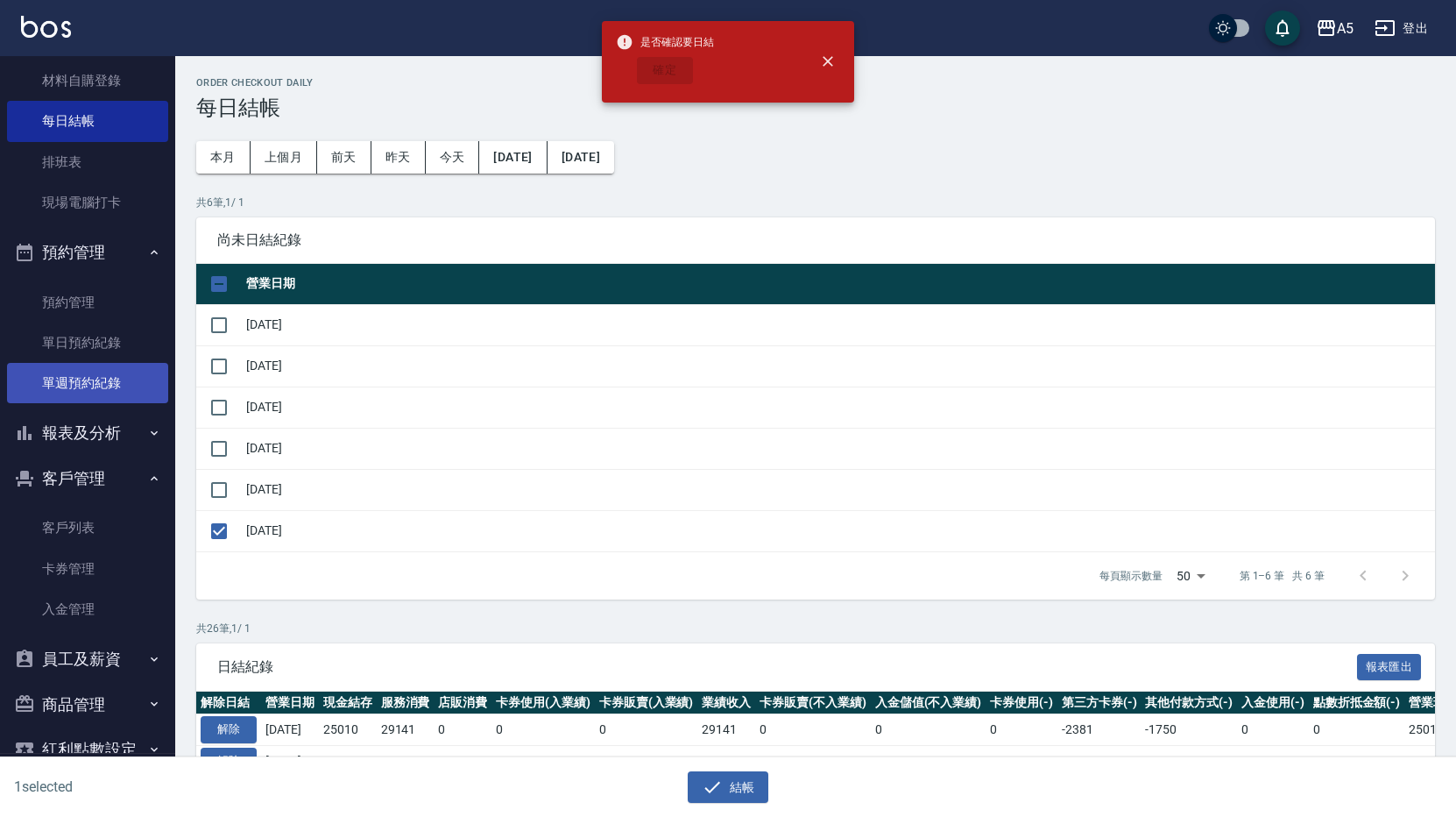
checkbox input "false"
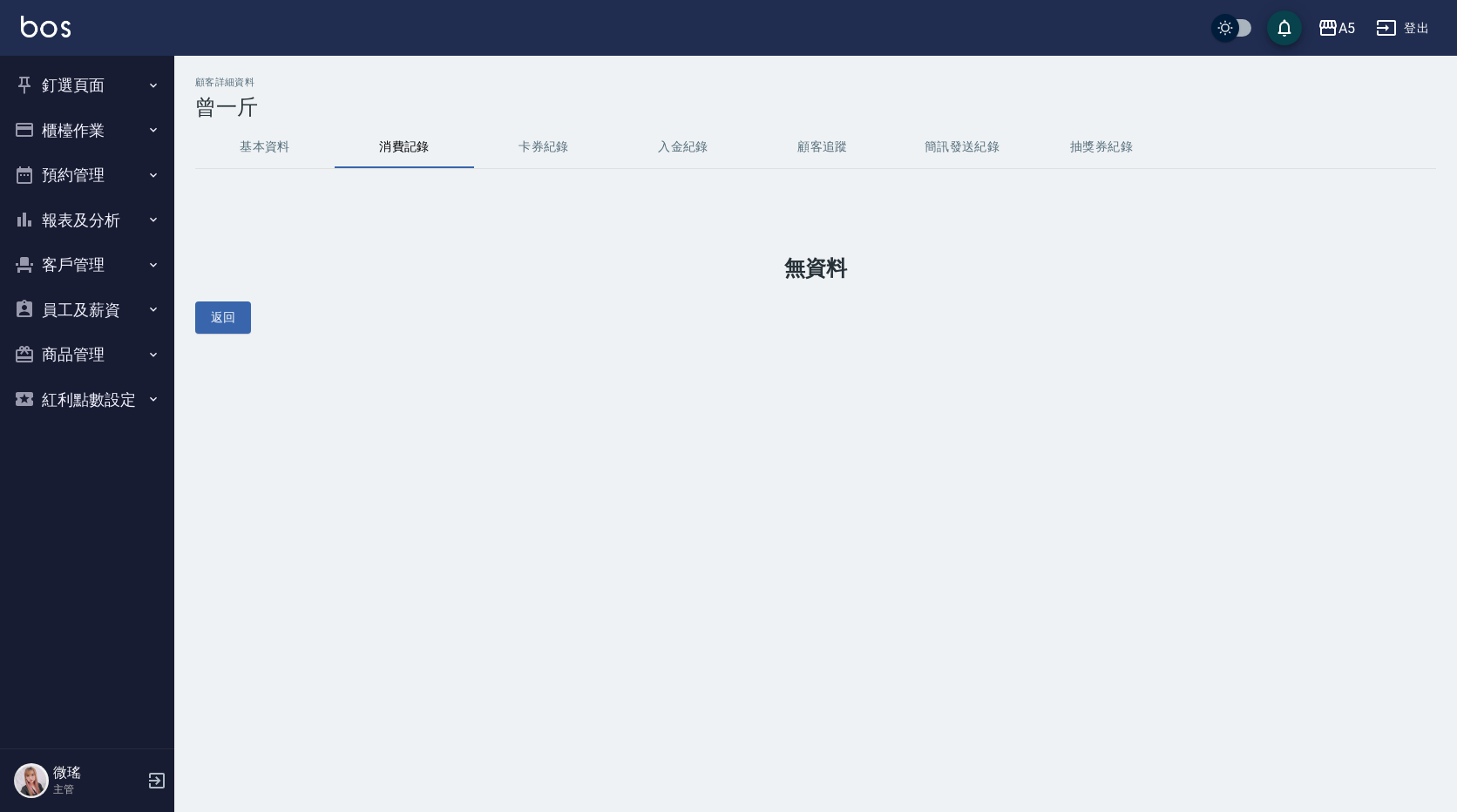
click at [265, 138] on button "基本資料" at bounding box center [264, 147] width 140 height 41
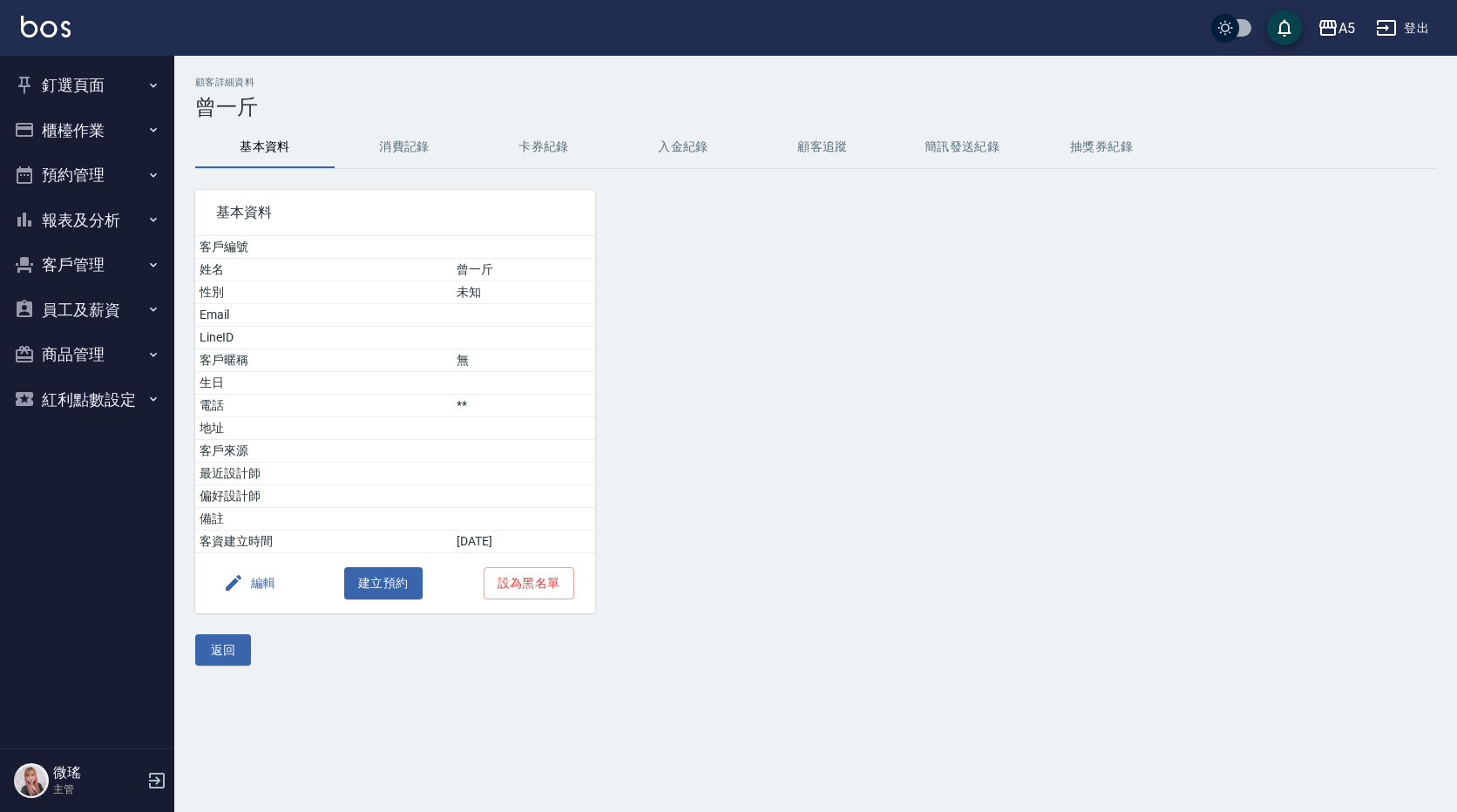
click at [270, 581] on button "編輯" at bounding box center [250, 583] width 67 height 32
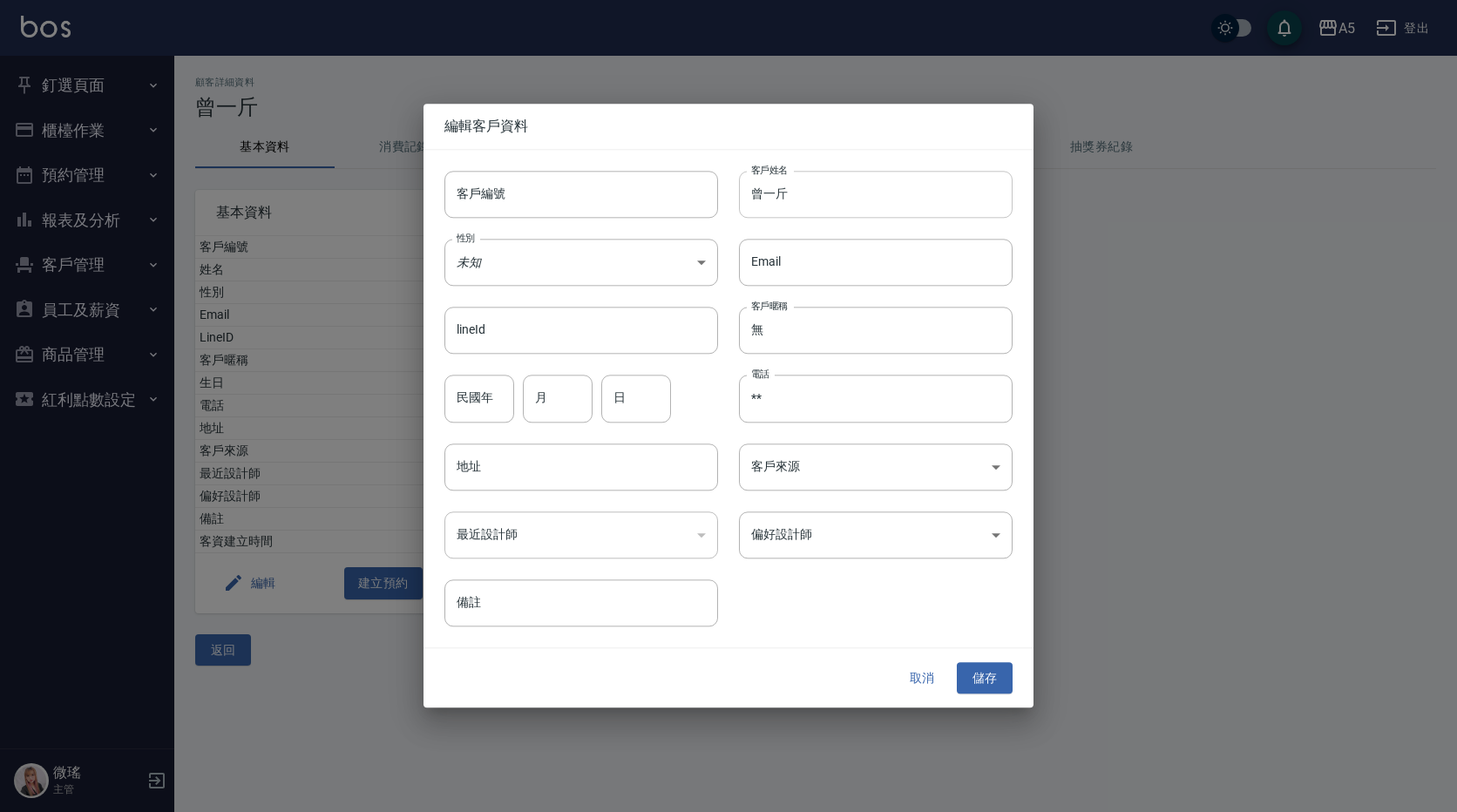
click at [820, 212] on input "曾一斤" at bounding box center [875, 194] width 273 height 47
type input "曾毓筠"
click at [855, 415] on input "**" at bounding box center [875, 399] width 273 height 47
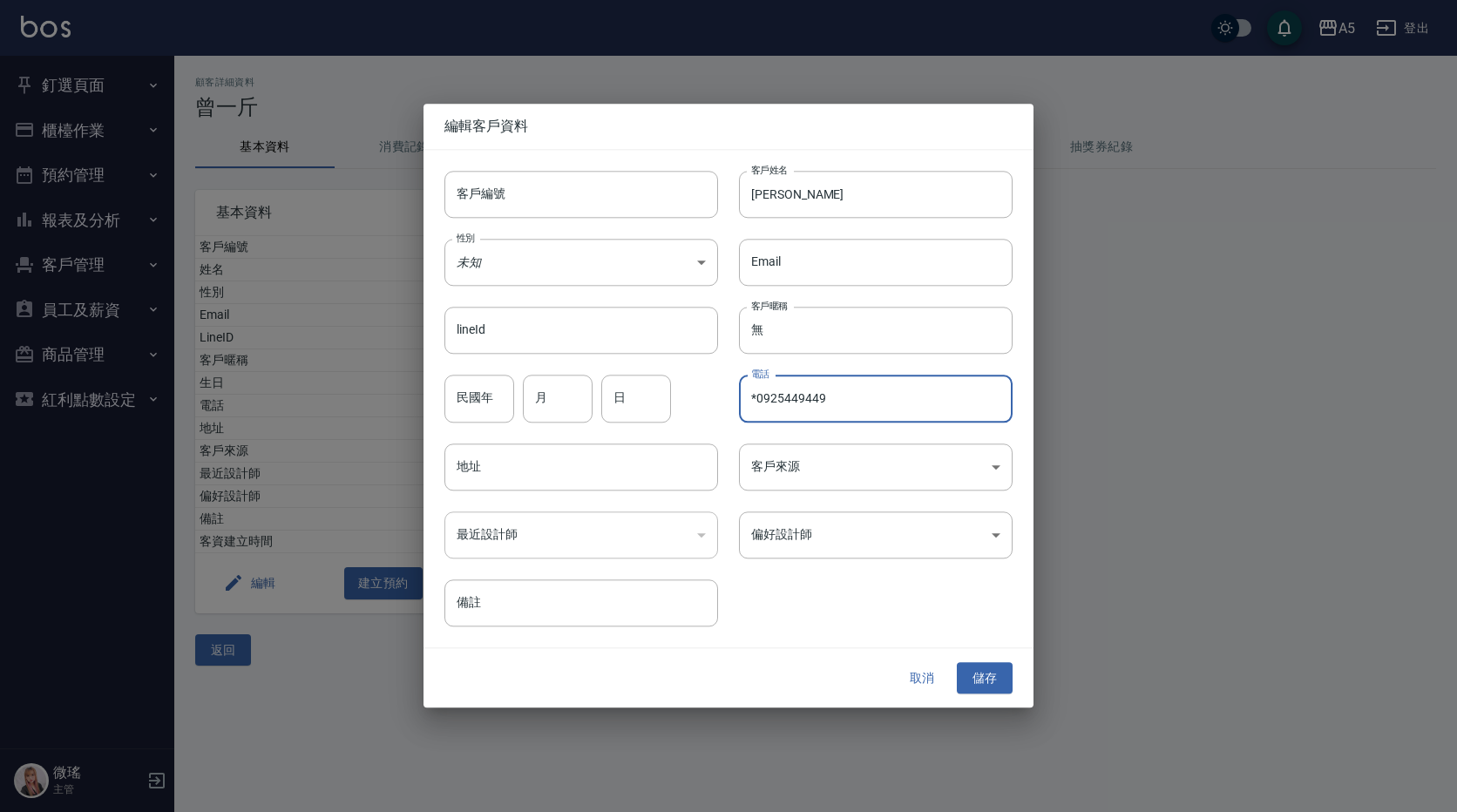
click at [750, 392] on input "*0925449449" at bounding box center [875, 399] width 273 height 47
drag, startPoint x: 756, startPoint y: 397, endPoint x: 729, endPoint y: 388, distance: 28.5
click at [730, 387] on div "電話 *0925449449 電話" at bounding box center [865, 388] width 295 height 68
type input "0925449449"
click at [471, 389] on input "民國年" at bounding box center [479, 399] width 69 height 47
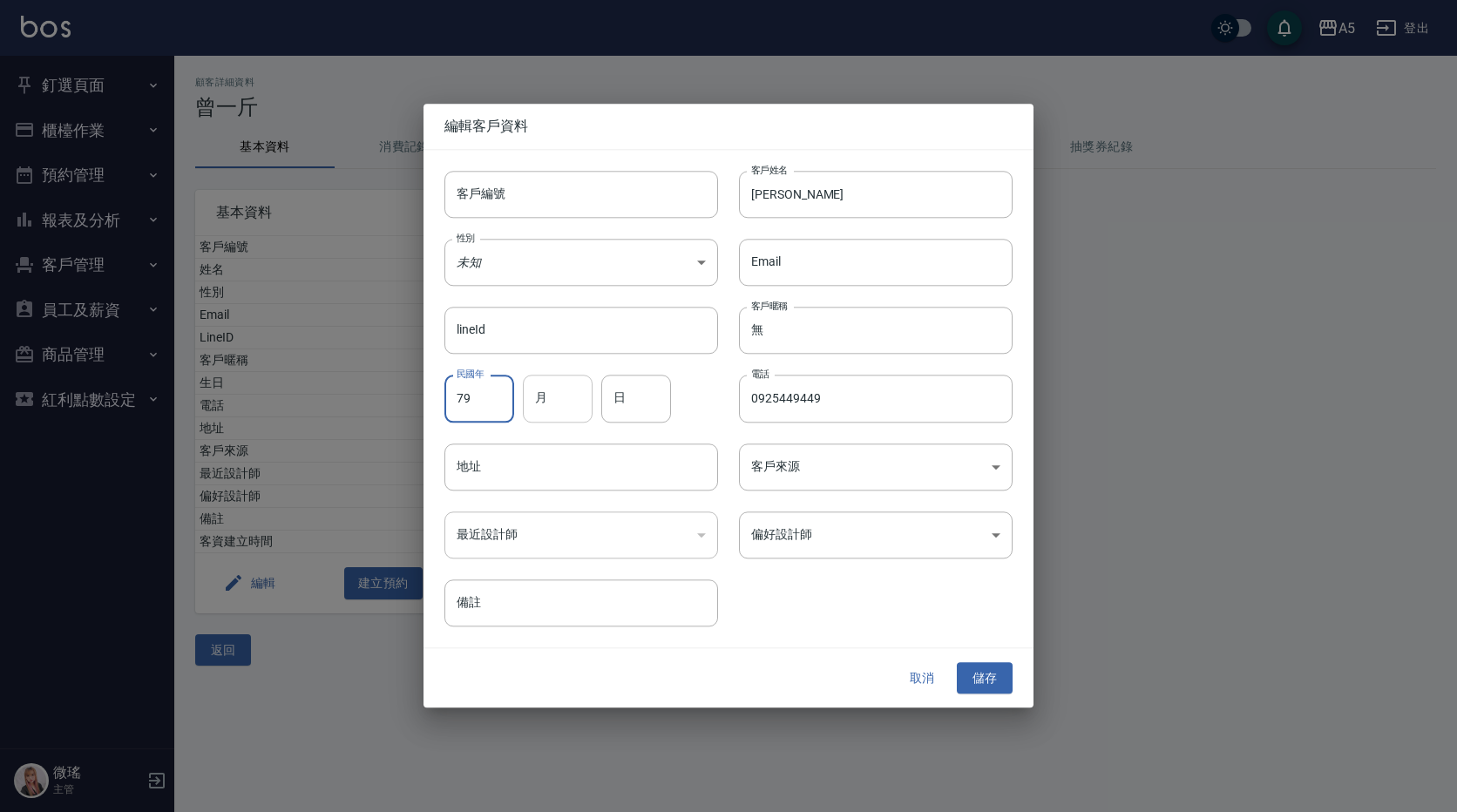
type input "79"
click at [591, 394] on input "月" at bounding box center [557, 399] width 69 height 47
type input "8"
click at [651, 402] on input "日" at bounding box center [636, 399] width 69 height 47
type input "2"
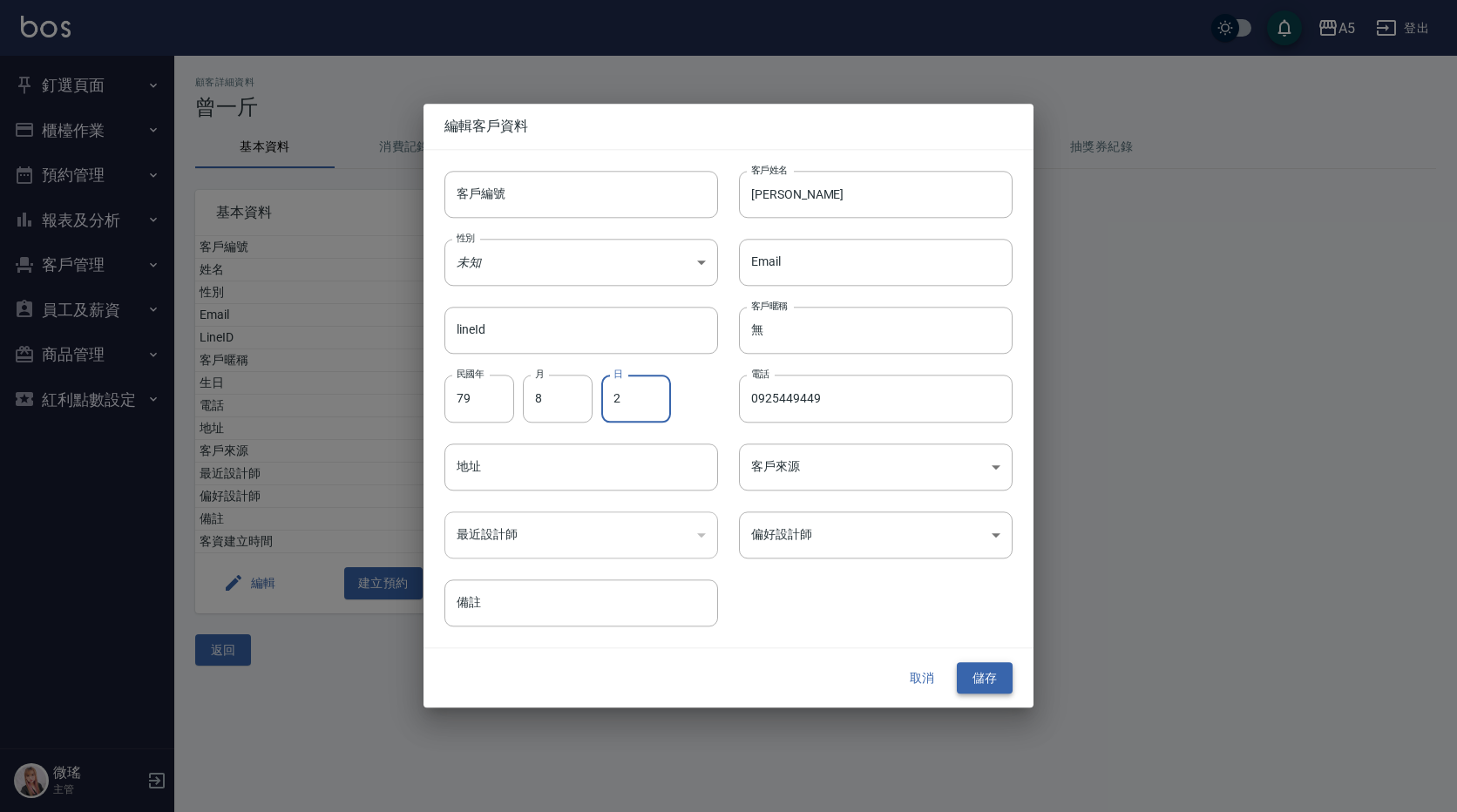
click at [997, 685] on button "儲存" at bounding box center [985, 678] width 56 height 32
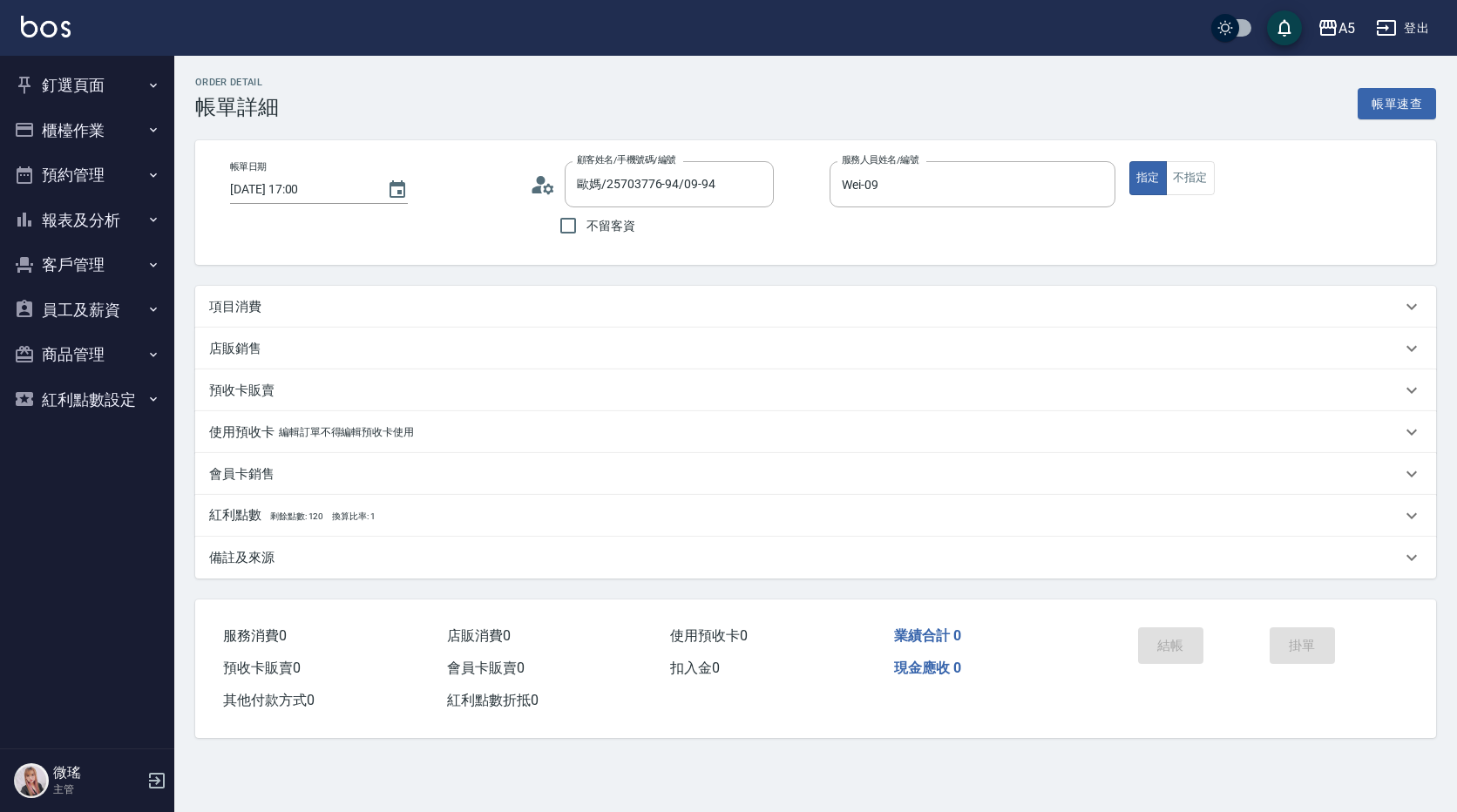
click at [236, 293] on div "項目消費" at bounding box center [815, 306] width 1241 height 41
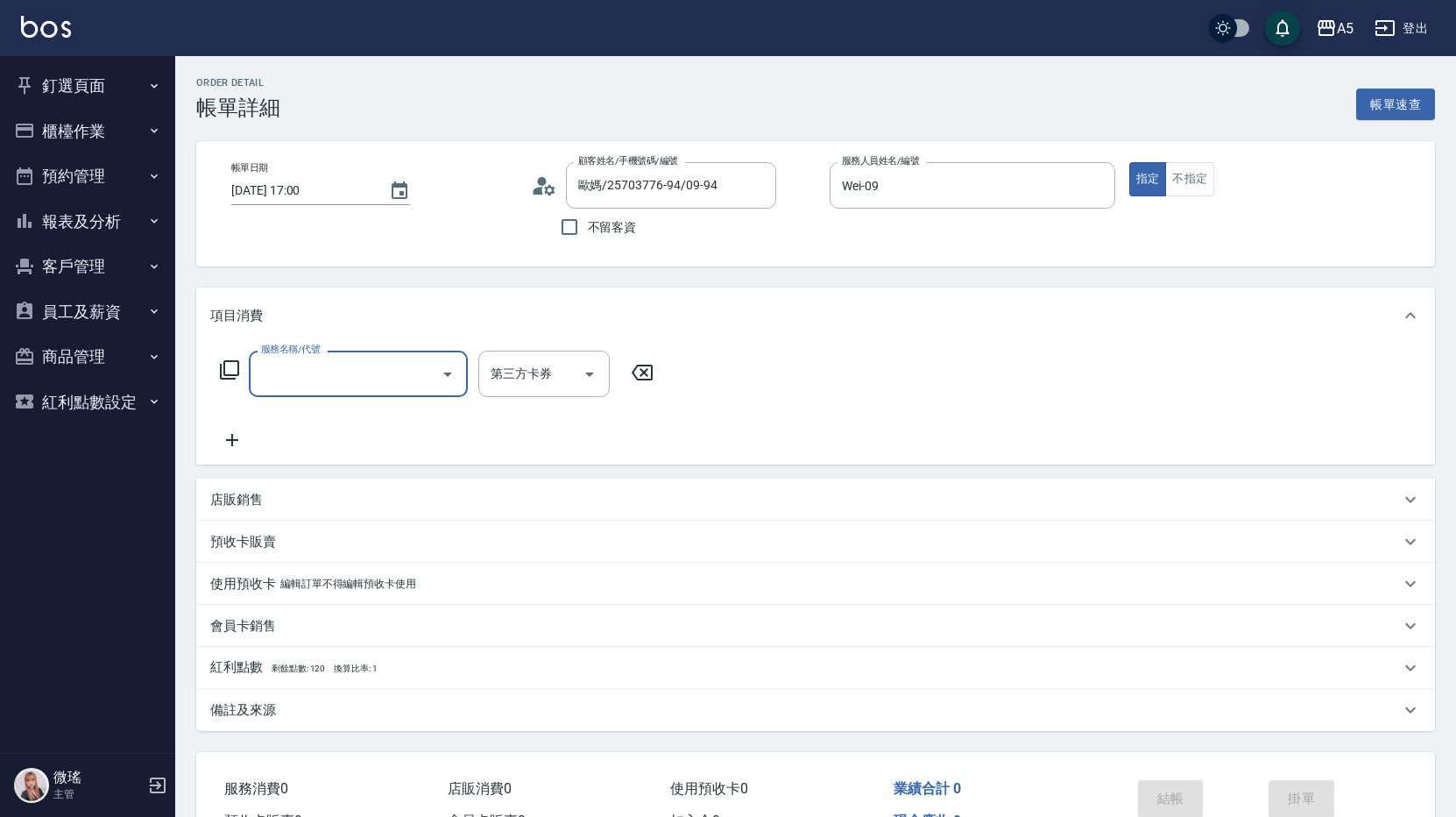
click at [307, 370] on input "服務名稱/代號" at bounding box center [345, 374] width 177 height 31
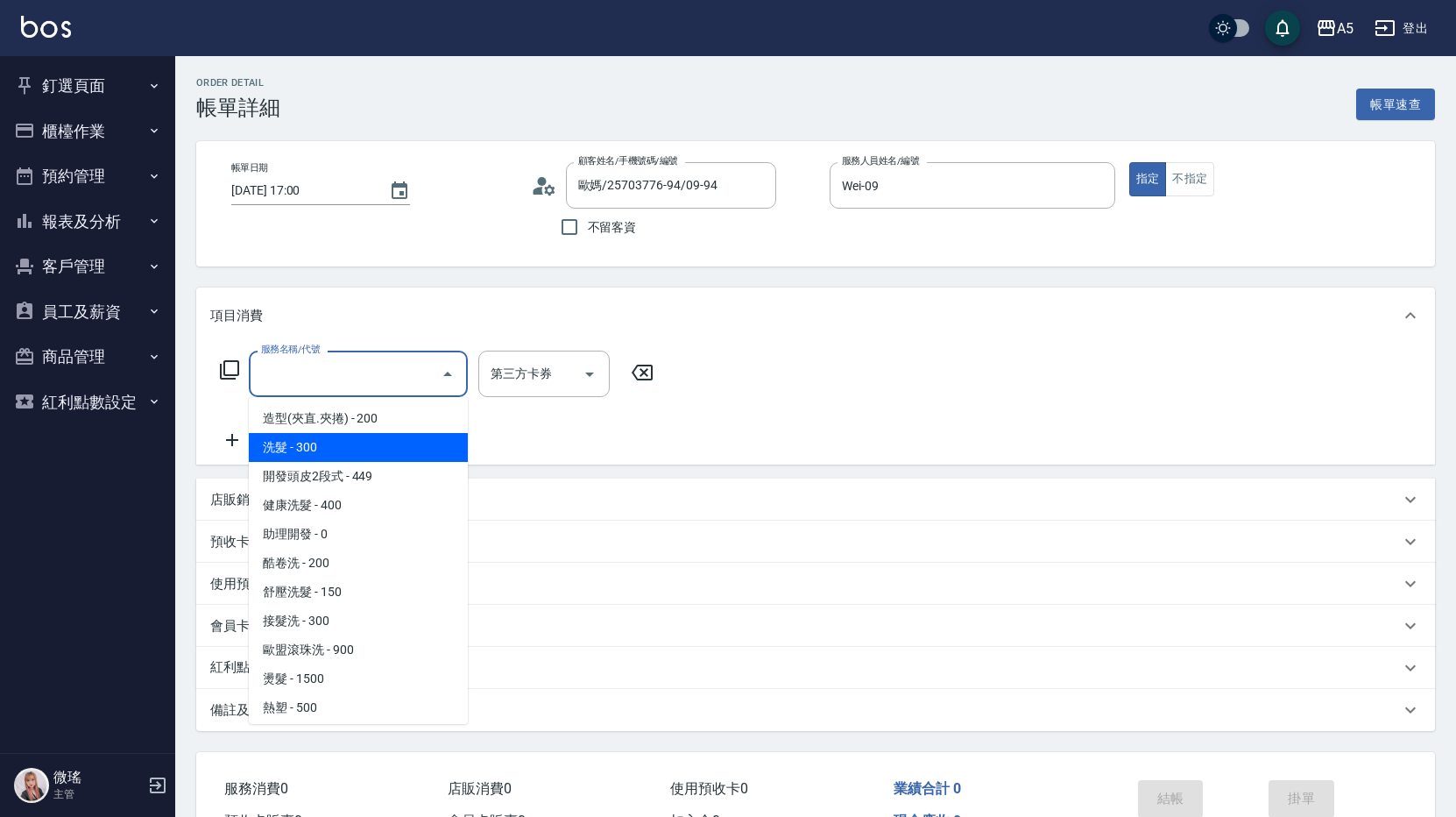
drag, startPoint x: 306, startPoint y: 447, endPoint x: 389, endPoint y: 359, distance: 121.0
click at [307, 447] on span "洗髮 - 300" at bounding box center [358, 447] width 219 height 29
type input "洗髮(201)"
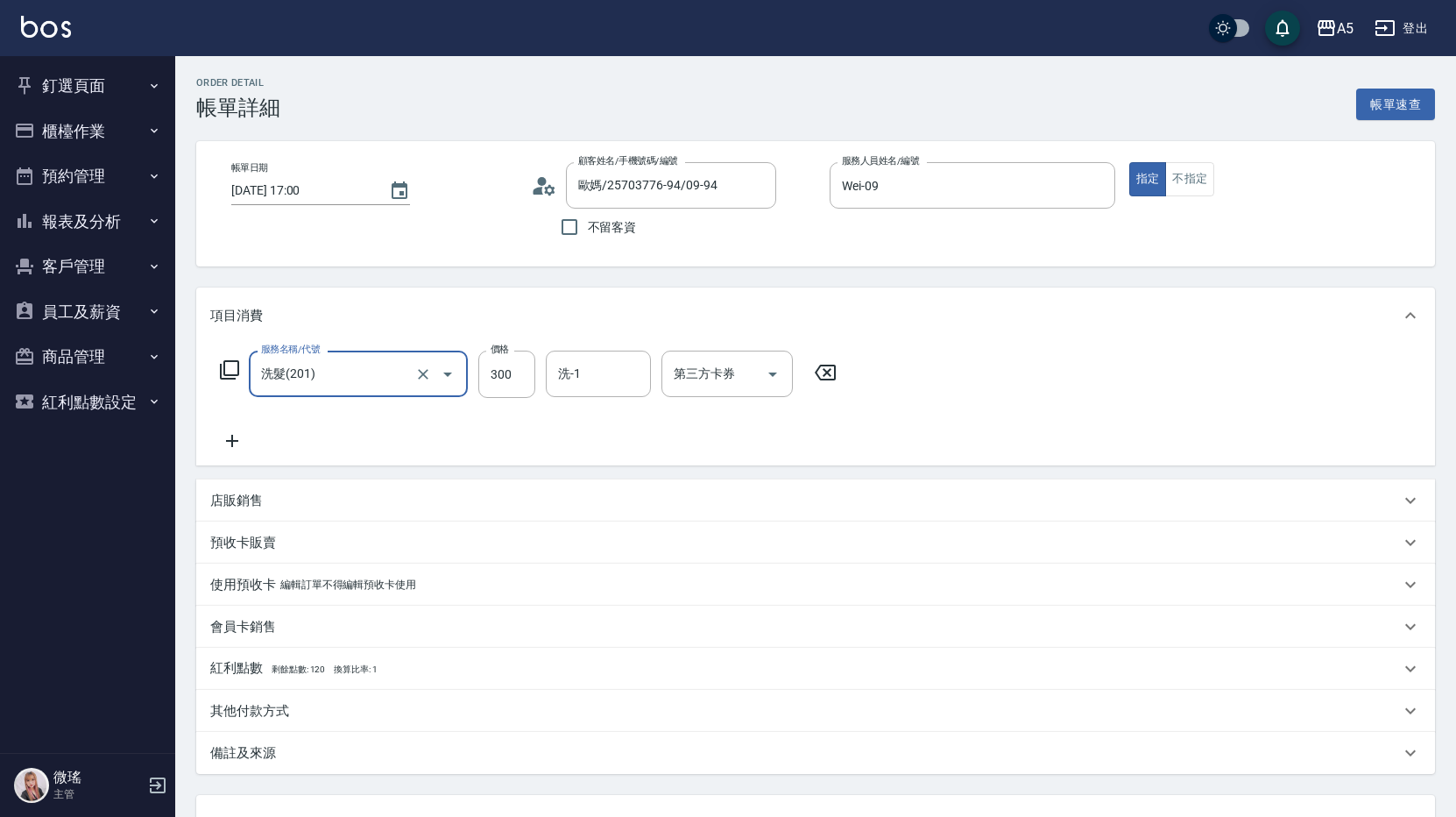
click at [239, 432] on icon at bounding box center [232, 441] width 44 height 21
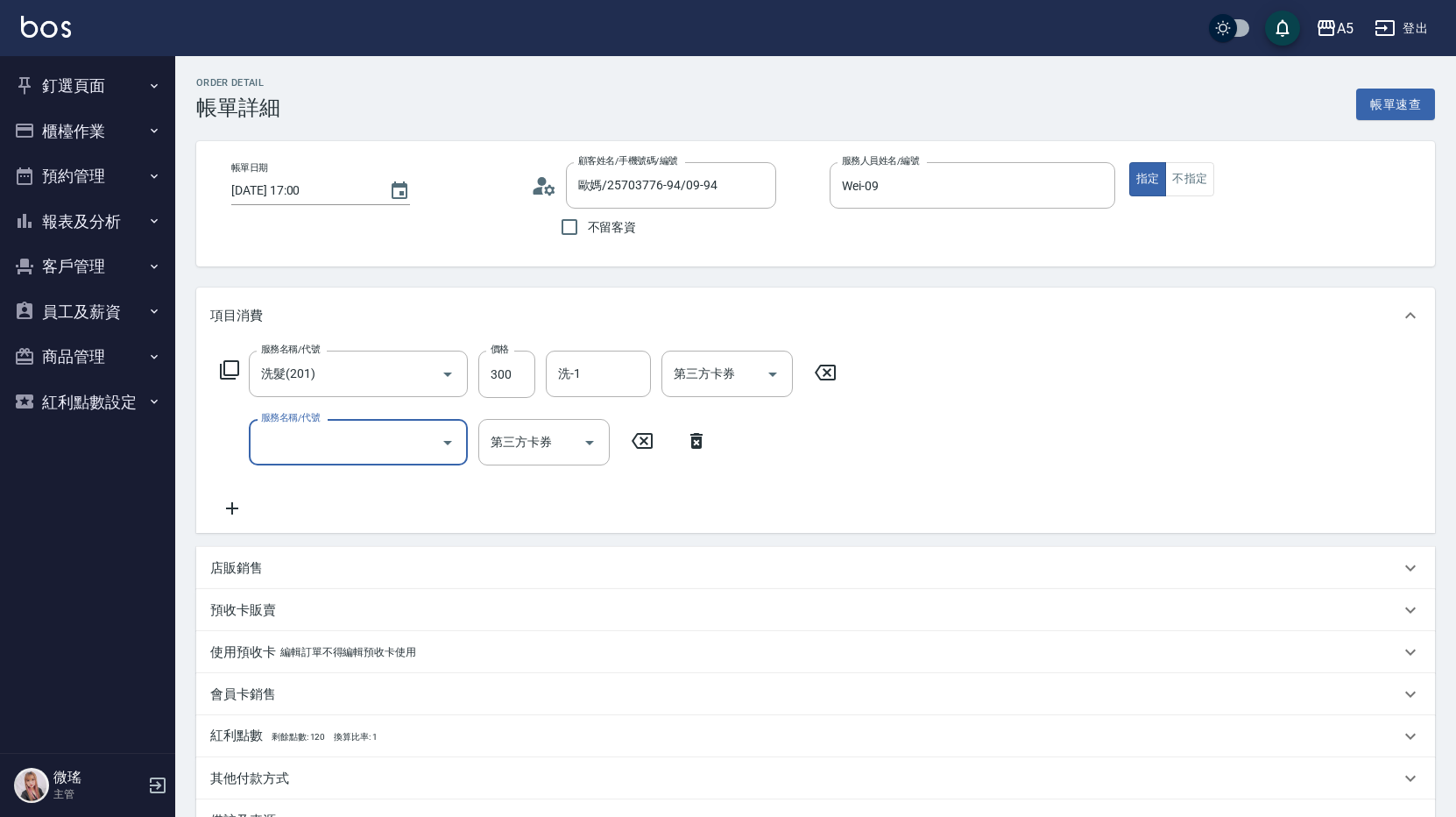
click at [320, 425] on div "服務名稱/代號" at bounding box center [358, 442] width 219 height 46
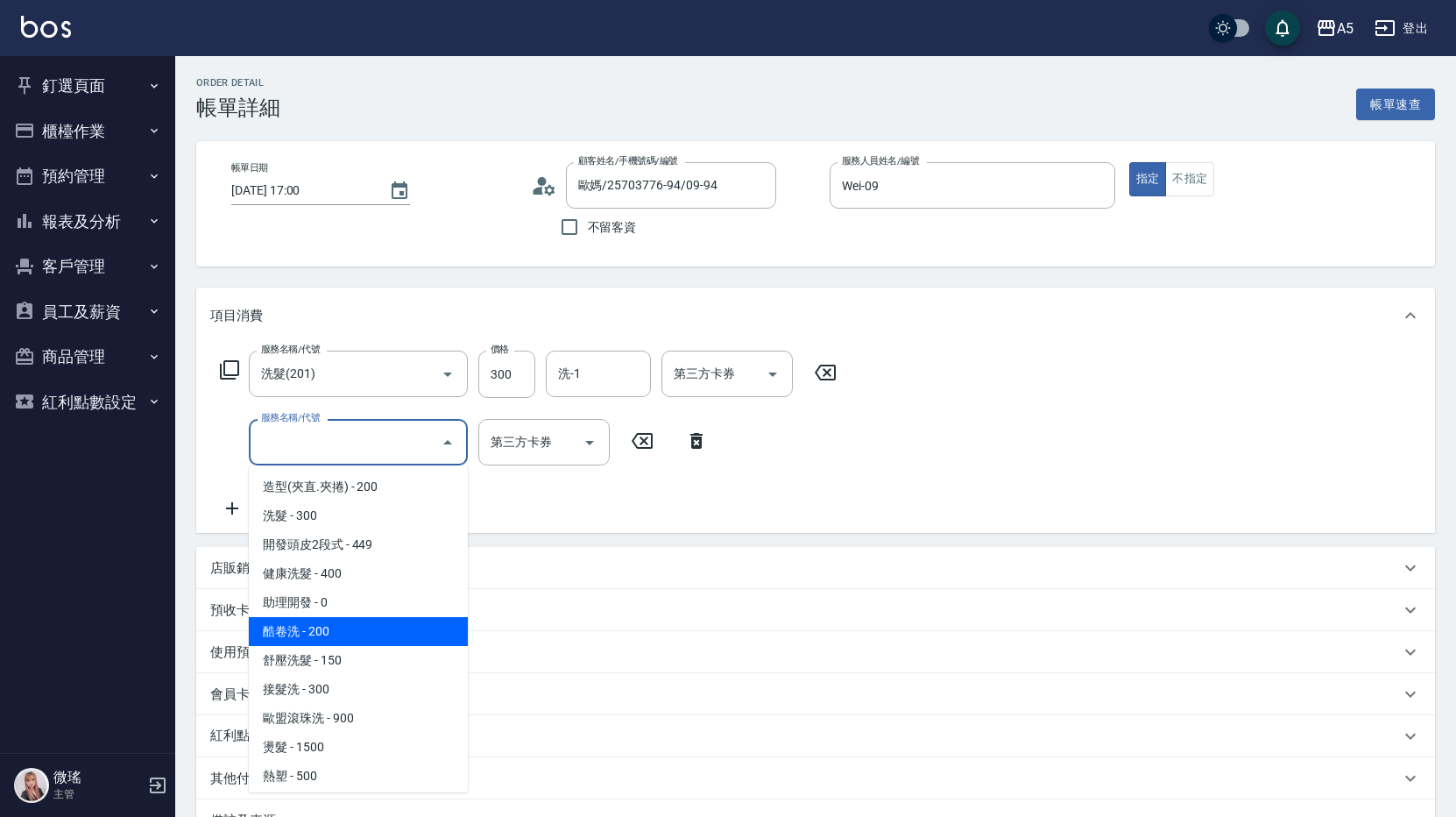
scroll to position [263, 0]
click at [314, 637] on span "剪髮 - 400" at bounding box center [358, 628] width 219 height 29
type input "70"
type input "剪髮(401)"
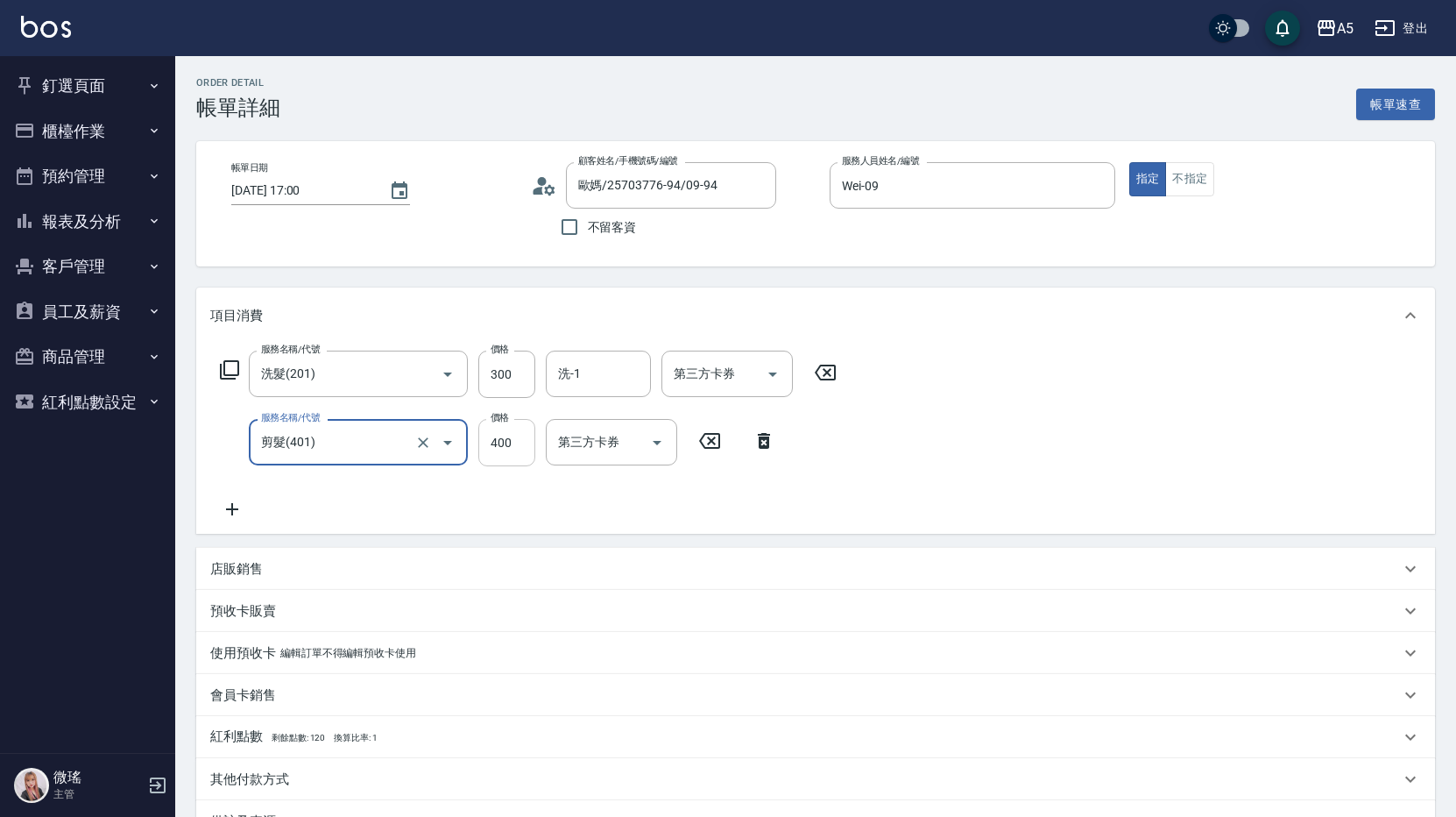
click at [519, 446] on input "400" at bounding box center [507, 443] width 57 height 47
type input "30"
type input "900"
type input "120"
type input "900"
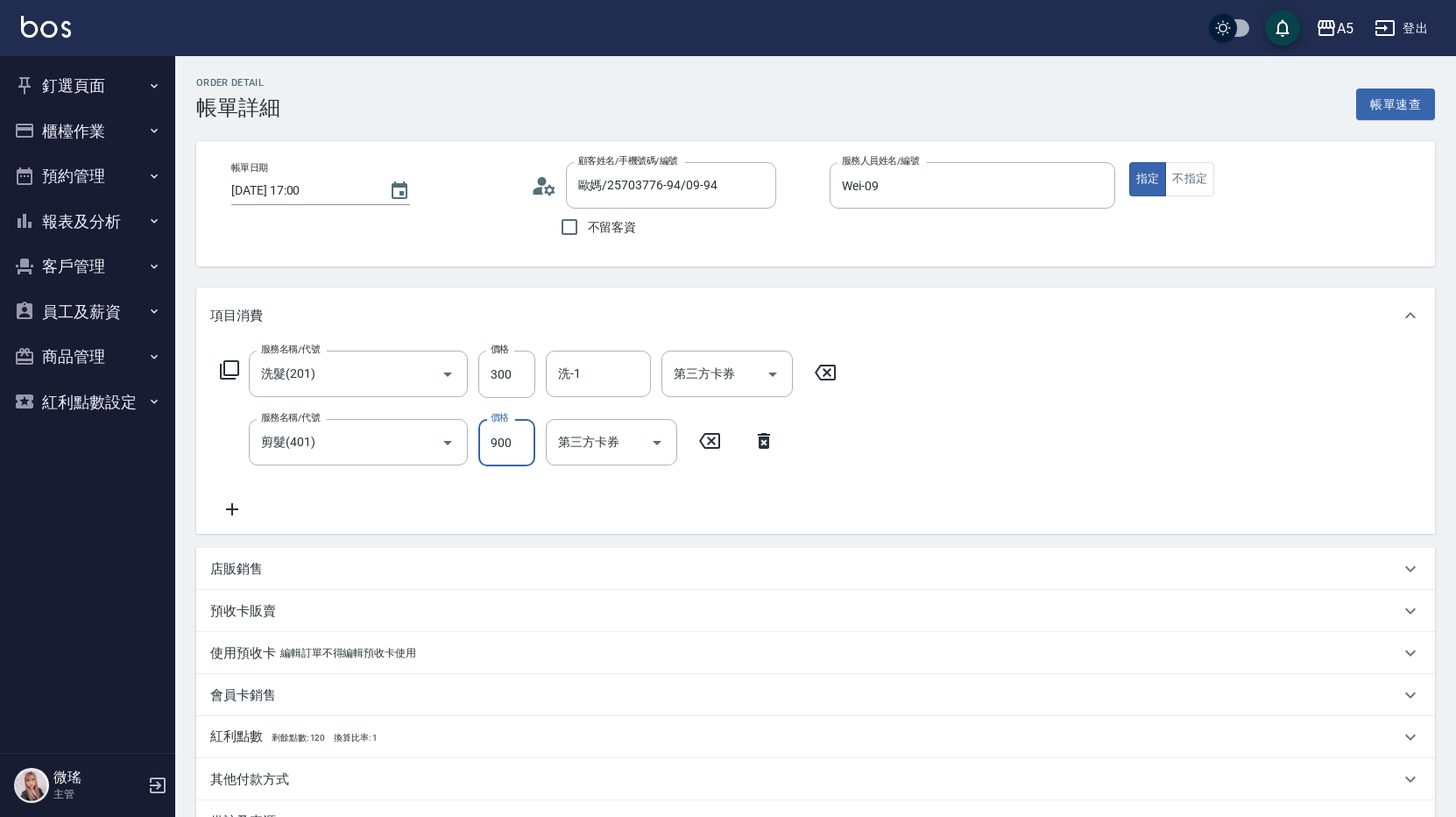
click at [259, 570] on p "店販銷售" at bounding box center [237, 569] width 53 height 18
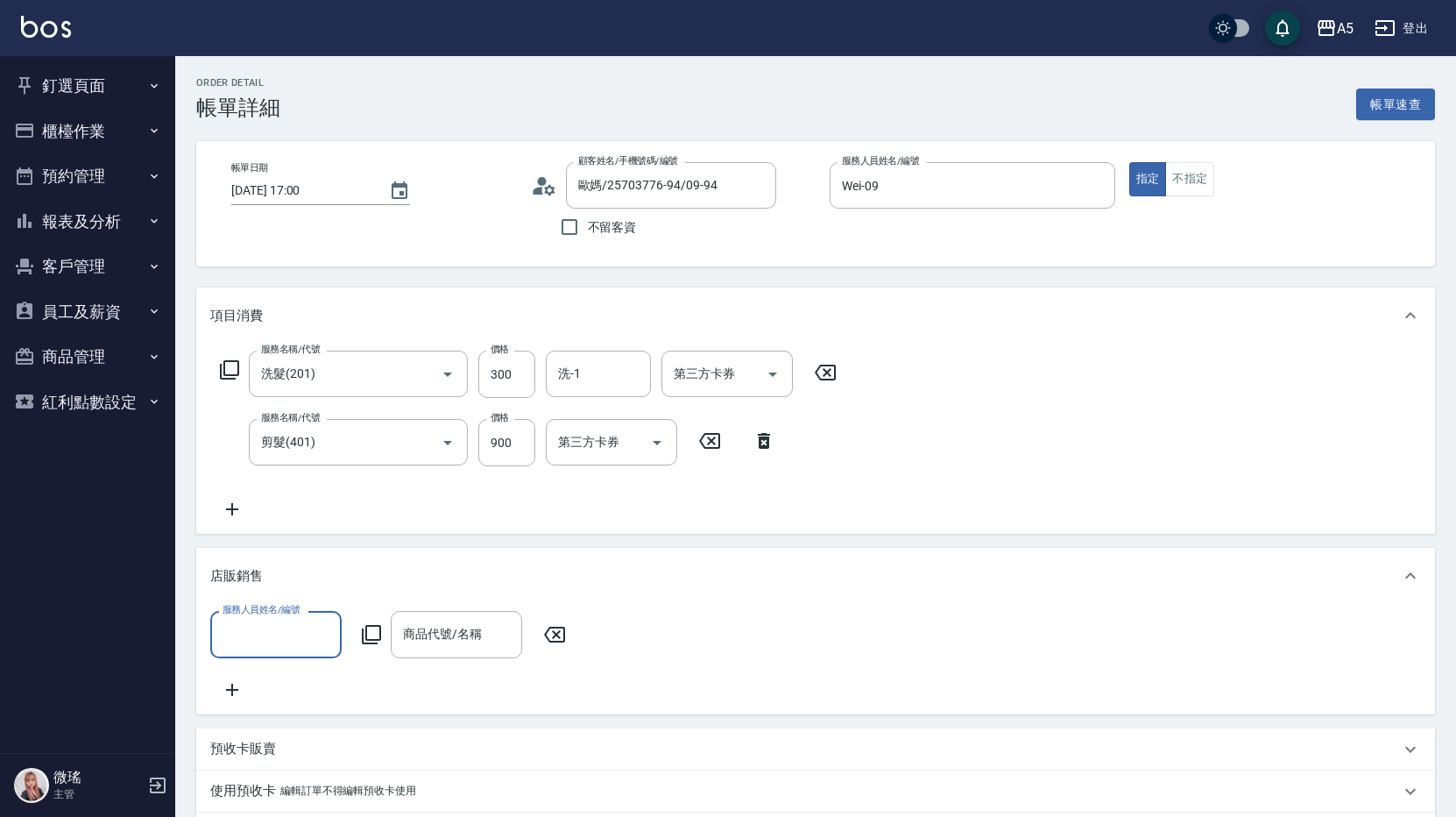
scroll to position [0, 0]
click at [283, 604] on label "服務人員姓名/編號" at bounding box center [260, 609] width 77 height 13
click at [283, 618] on input "服務人員姓名/編號" at bounding box center [277, 634] width 116 height 31
click at [286, 638] on input "服務人員姓名/編號" at bounding box center [277, 634] width 116 height 31
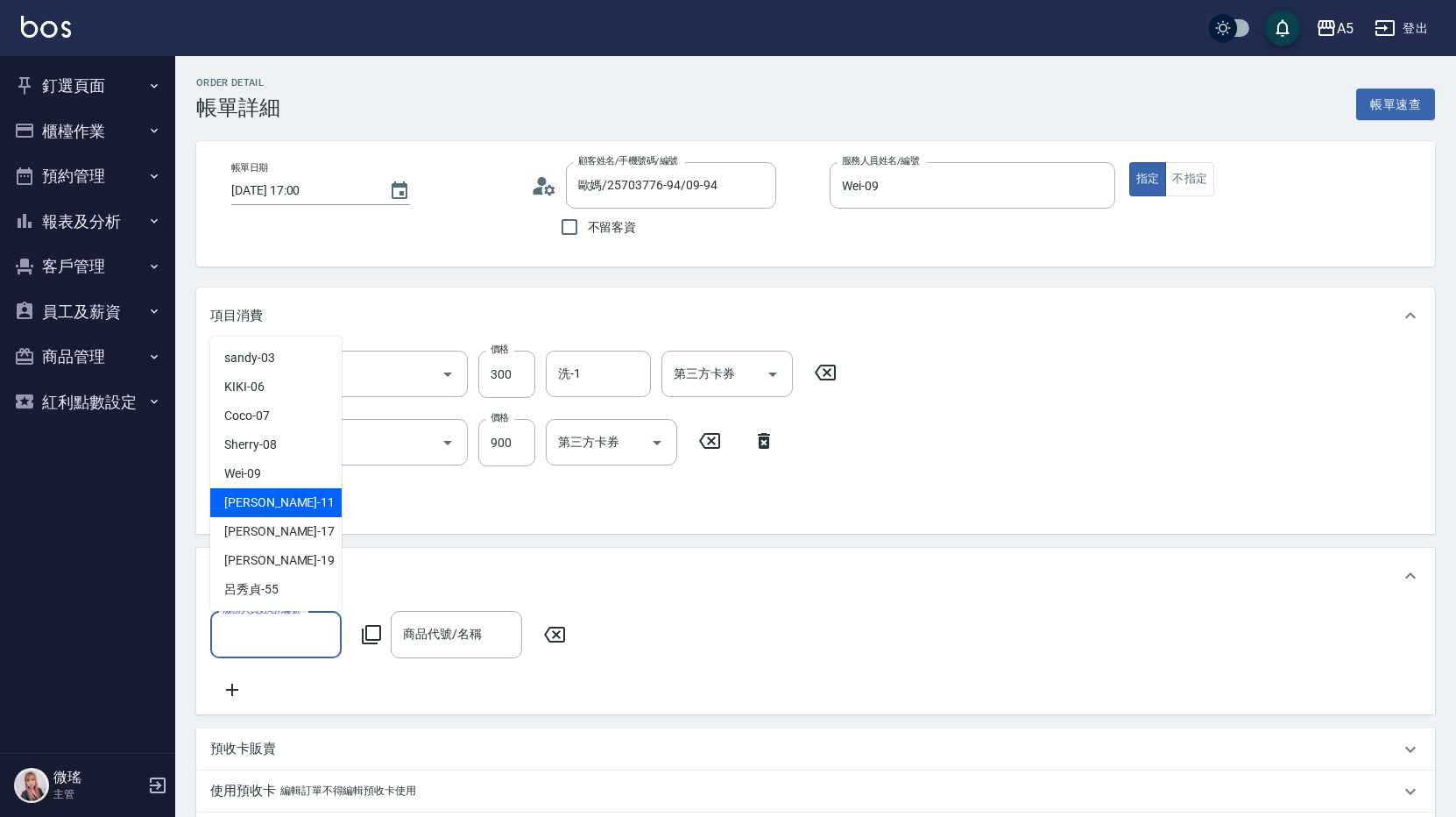
click at [292, 490] on div "葵葵 -11" at bounding box center [276, 502] width 131 height 29
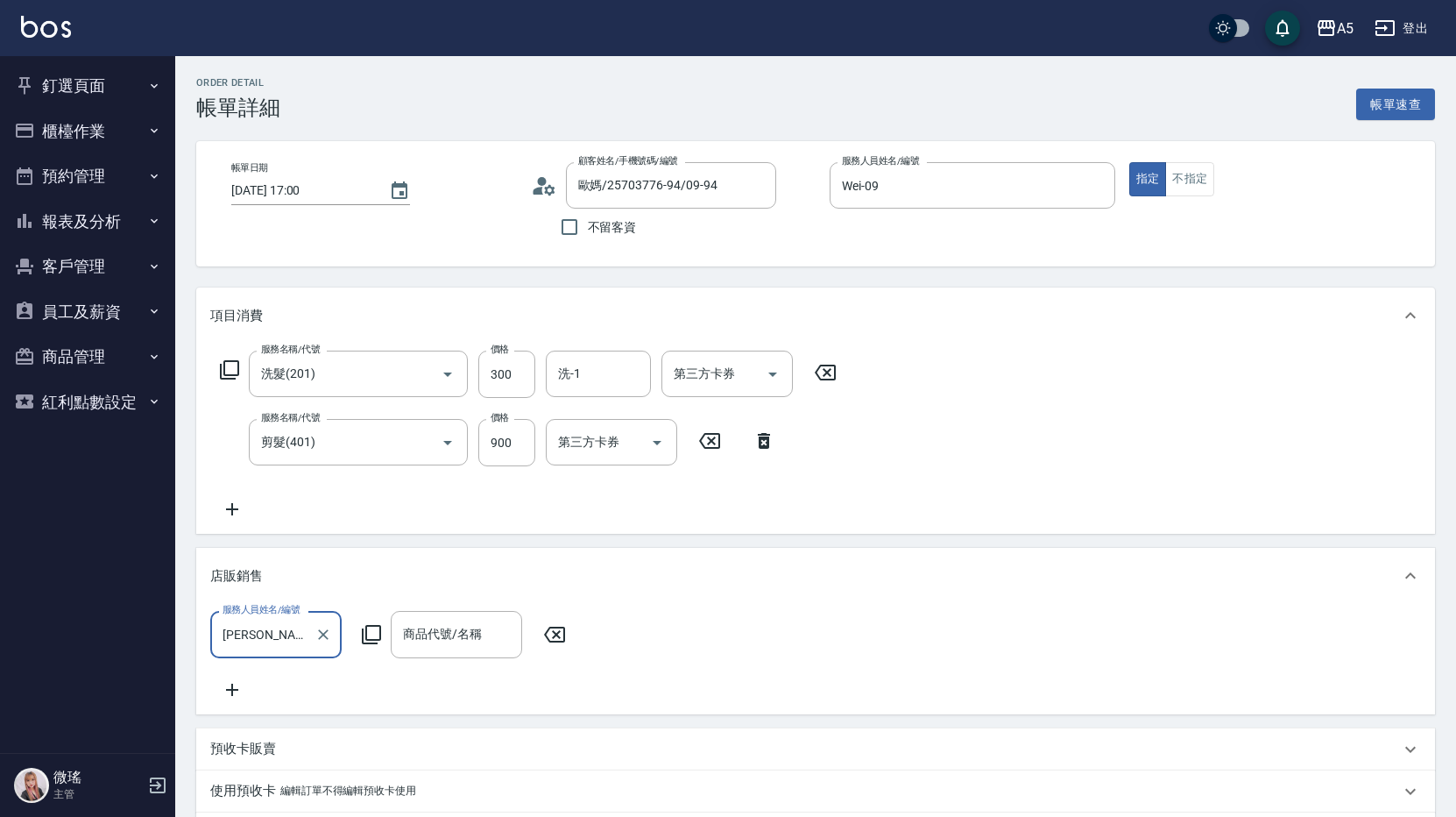
click at [268, 637] on input "葵葵-11" at bounding box center [263, 634] width 90 height 31
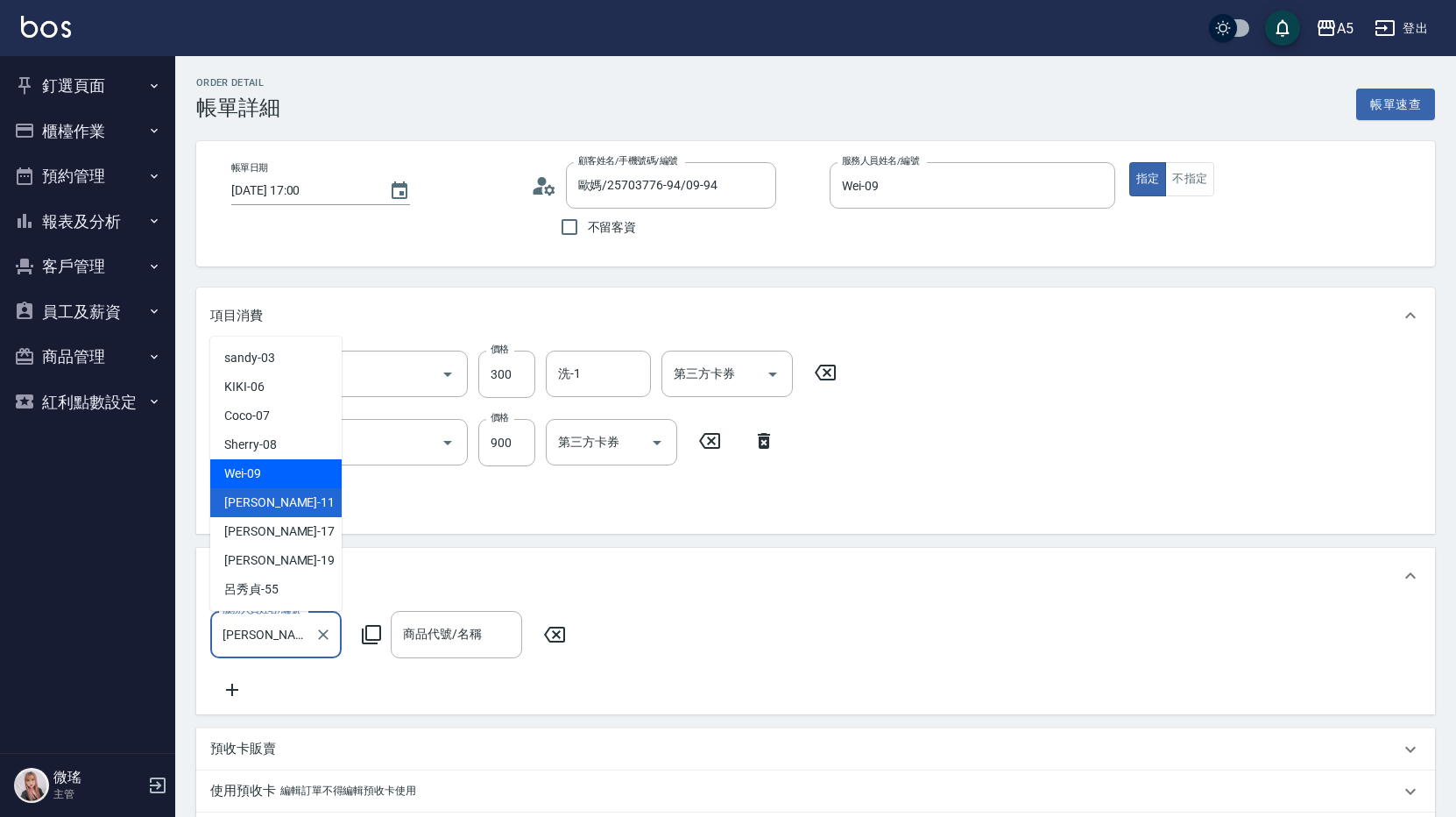
click at [268, 465] on div "Wei -09" at bounding box center [276, 473] width 131 height 29
type input "Wei-09"
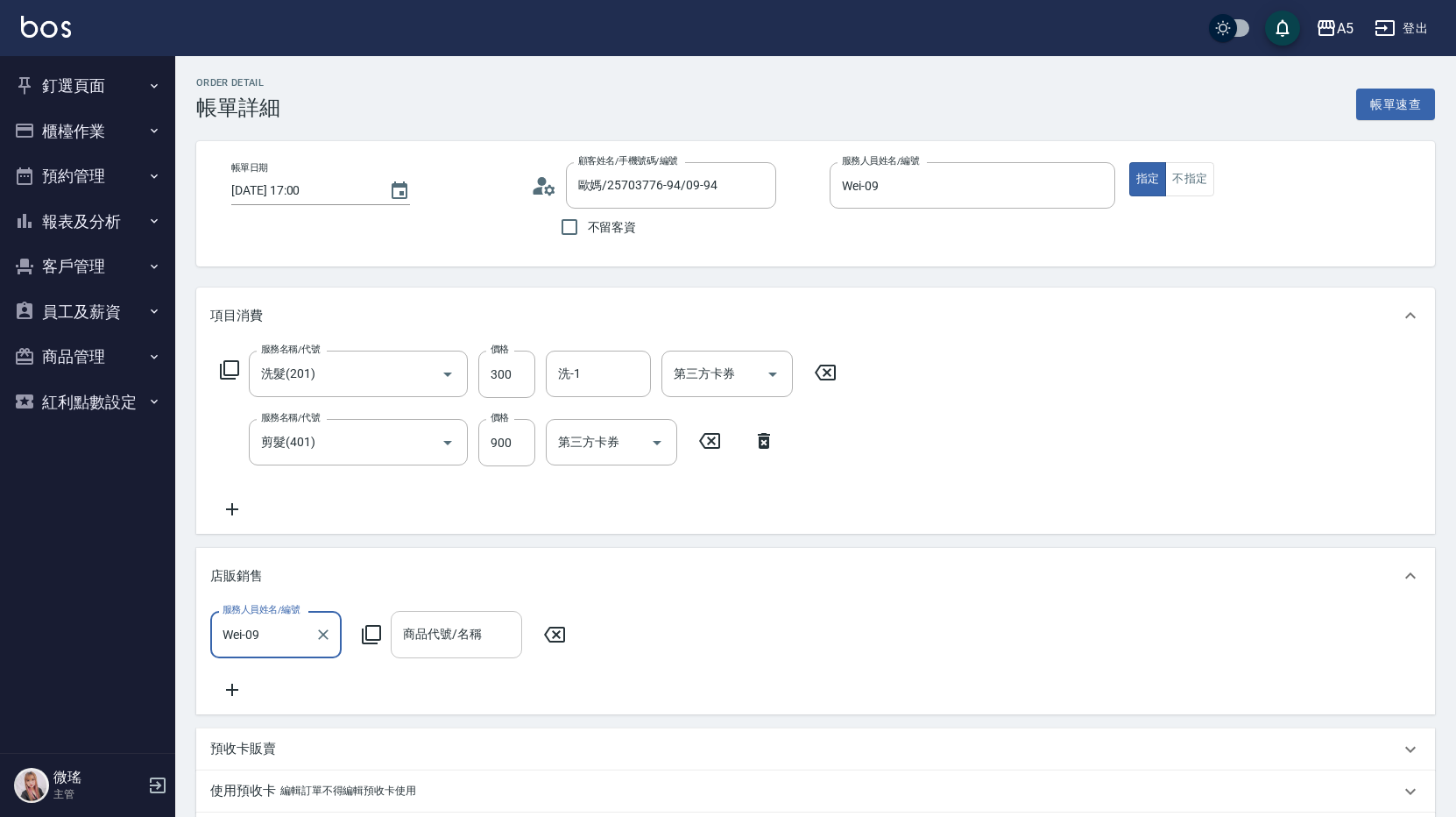
click at [447, 643] on input "商品代號/名稱" at bounding box center [457, 634] width 116 height 31
type input "油"
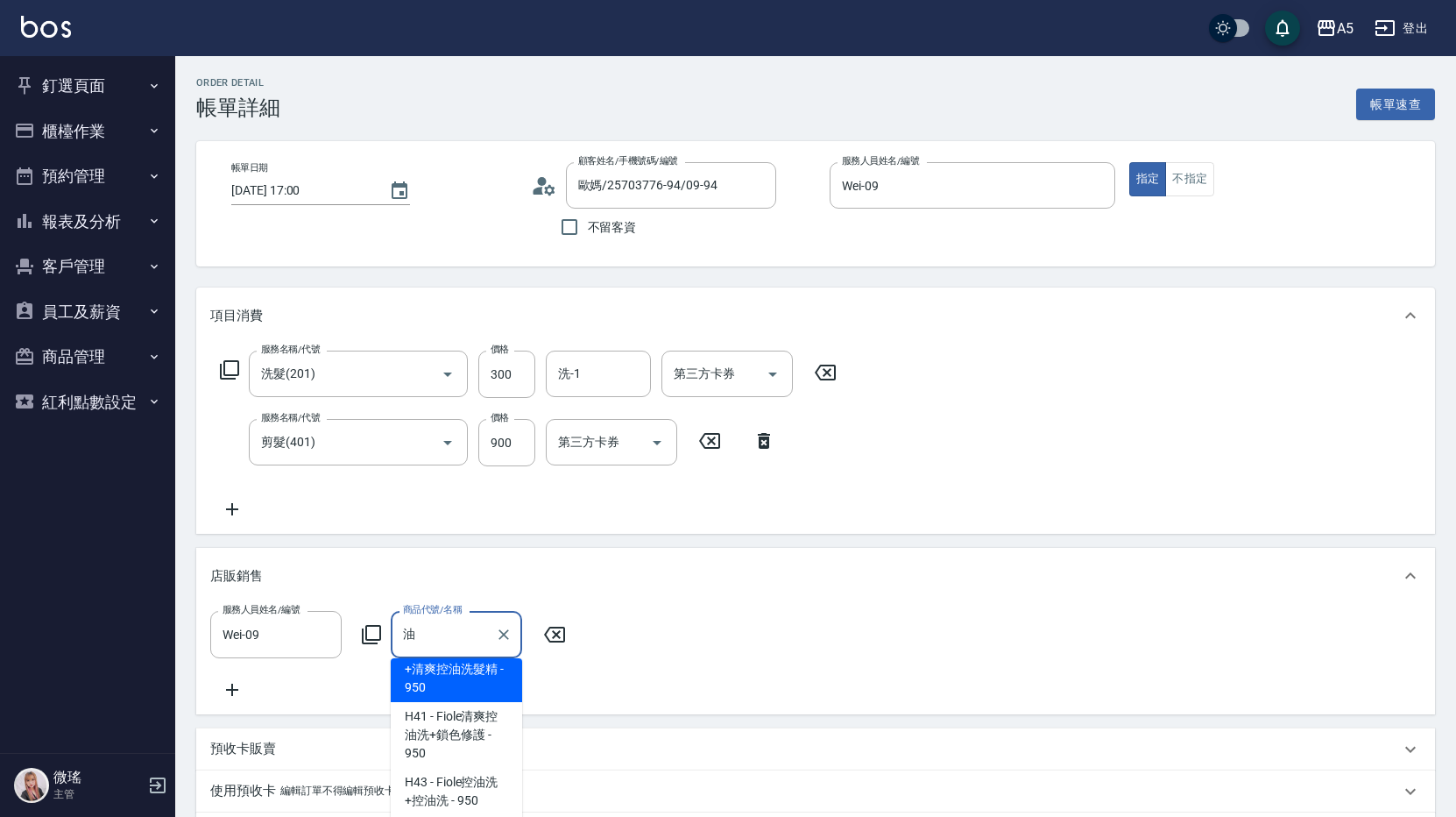
scroll to position [263, 0]
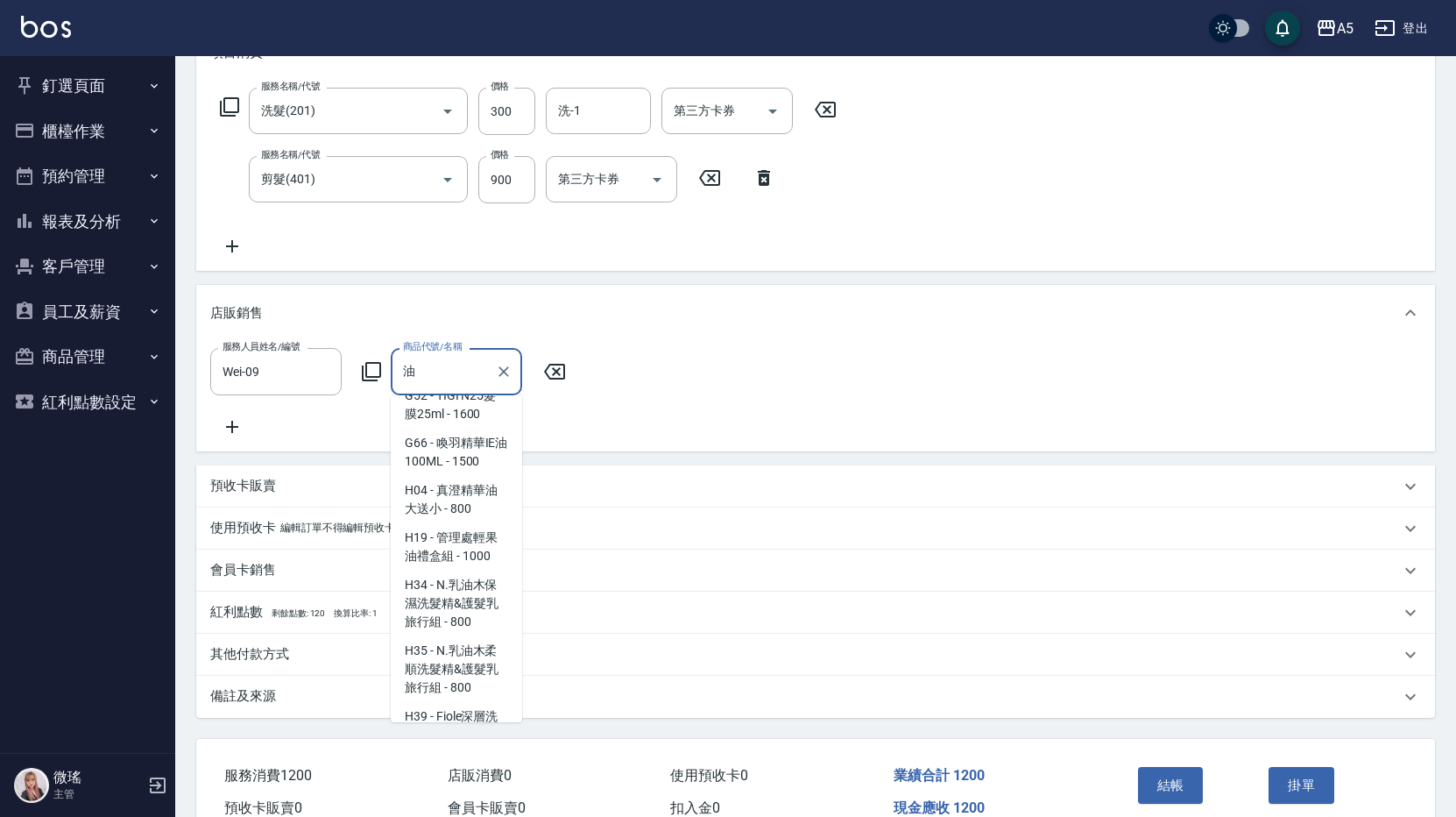
click at [429, 357] on input "油" at bounding box center [443, 371] width 90 height 31
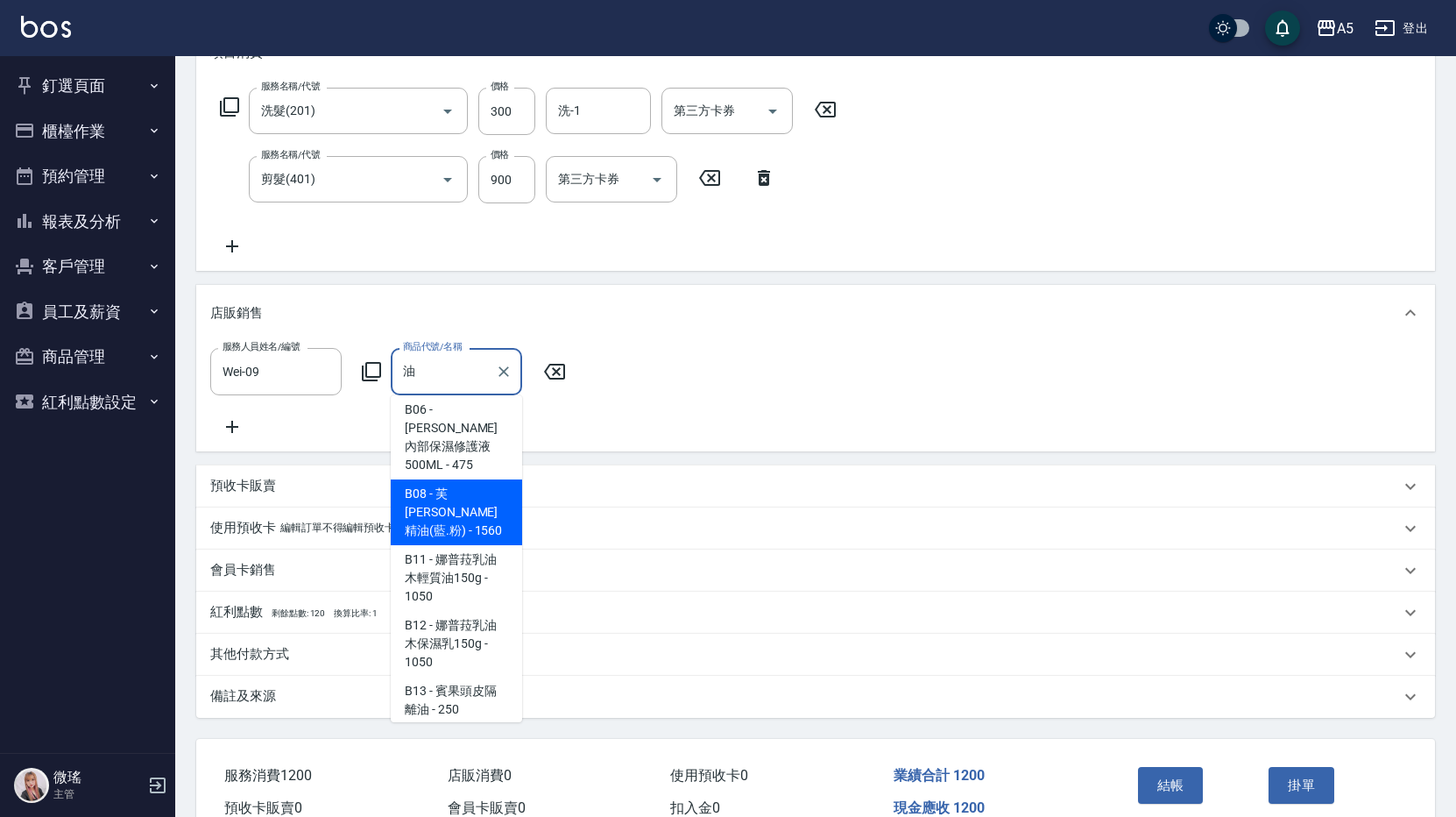
click at [429, 357] on input "油" at bounding box center [443, 371] width 90 height 31
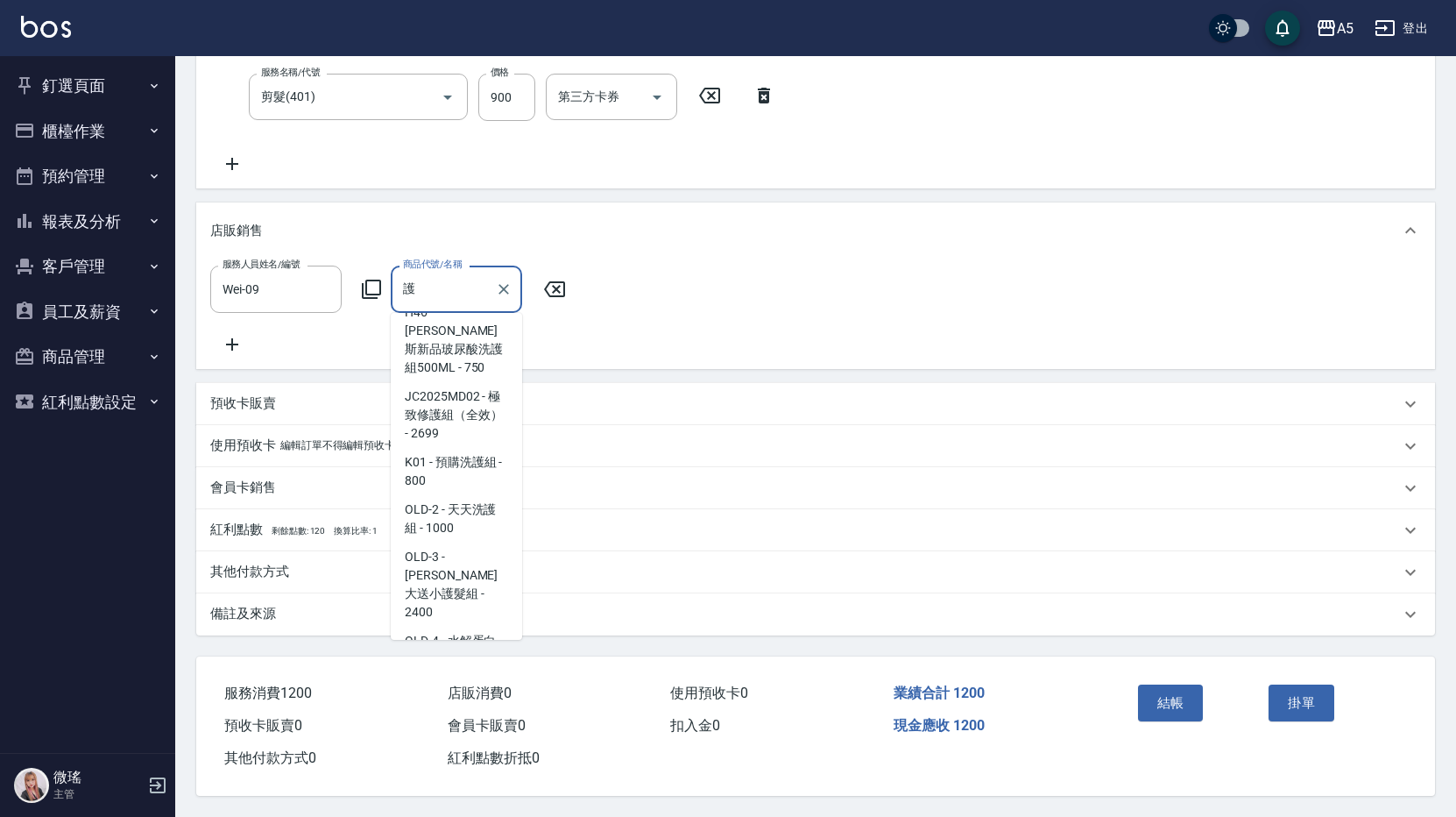
scroll to position [3443, 0]
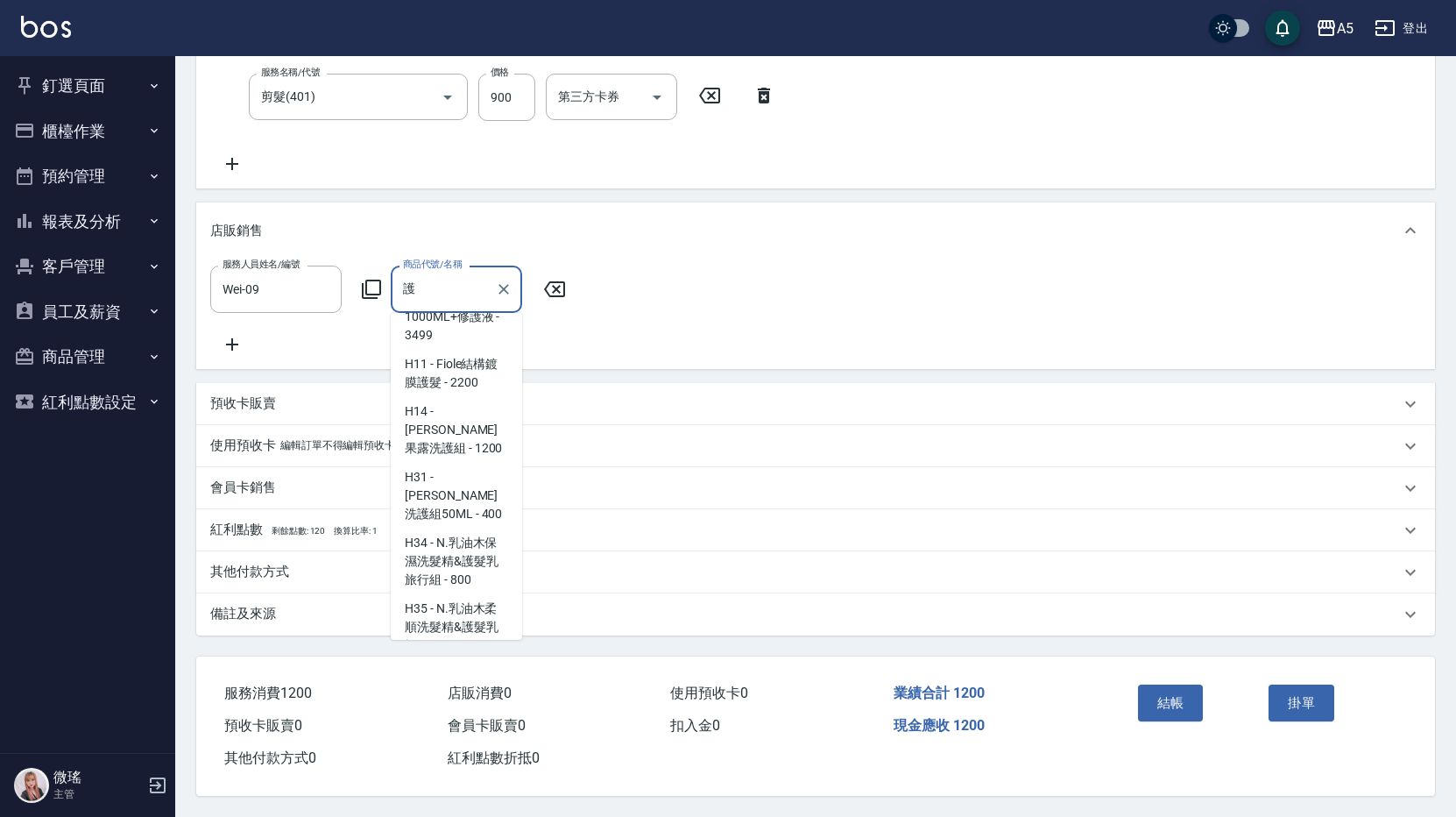
type input "區部雙效修護液(大)"
type input "170"
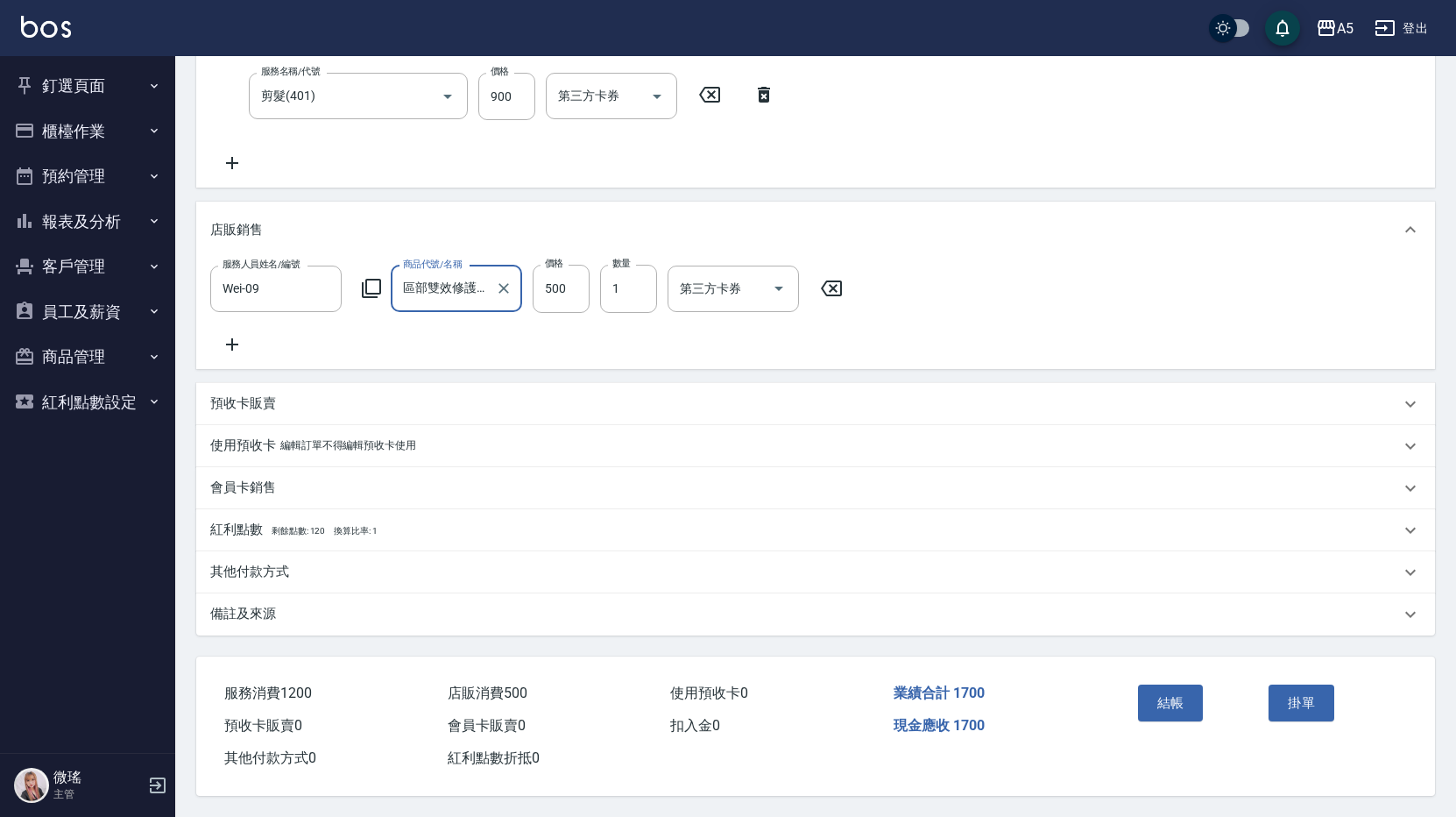
click at [449, 274] on input "區部雙效修護液(大)" at bounding box center [443, 289] width 90 height 31
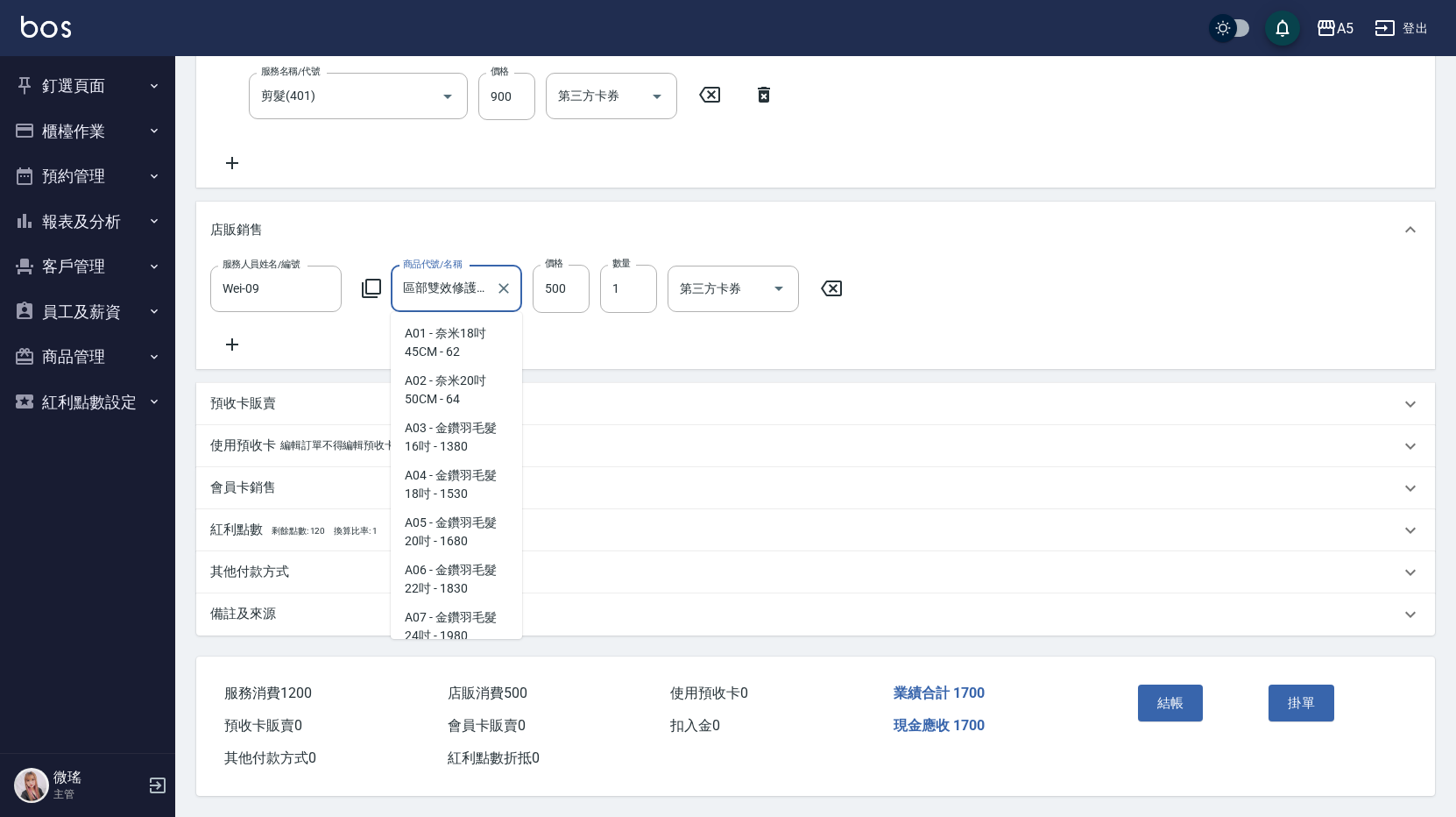
scroll to position [2670, 0]
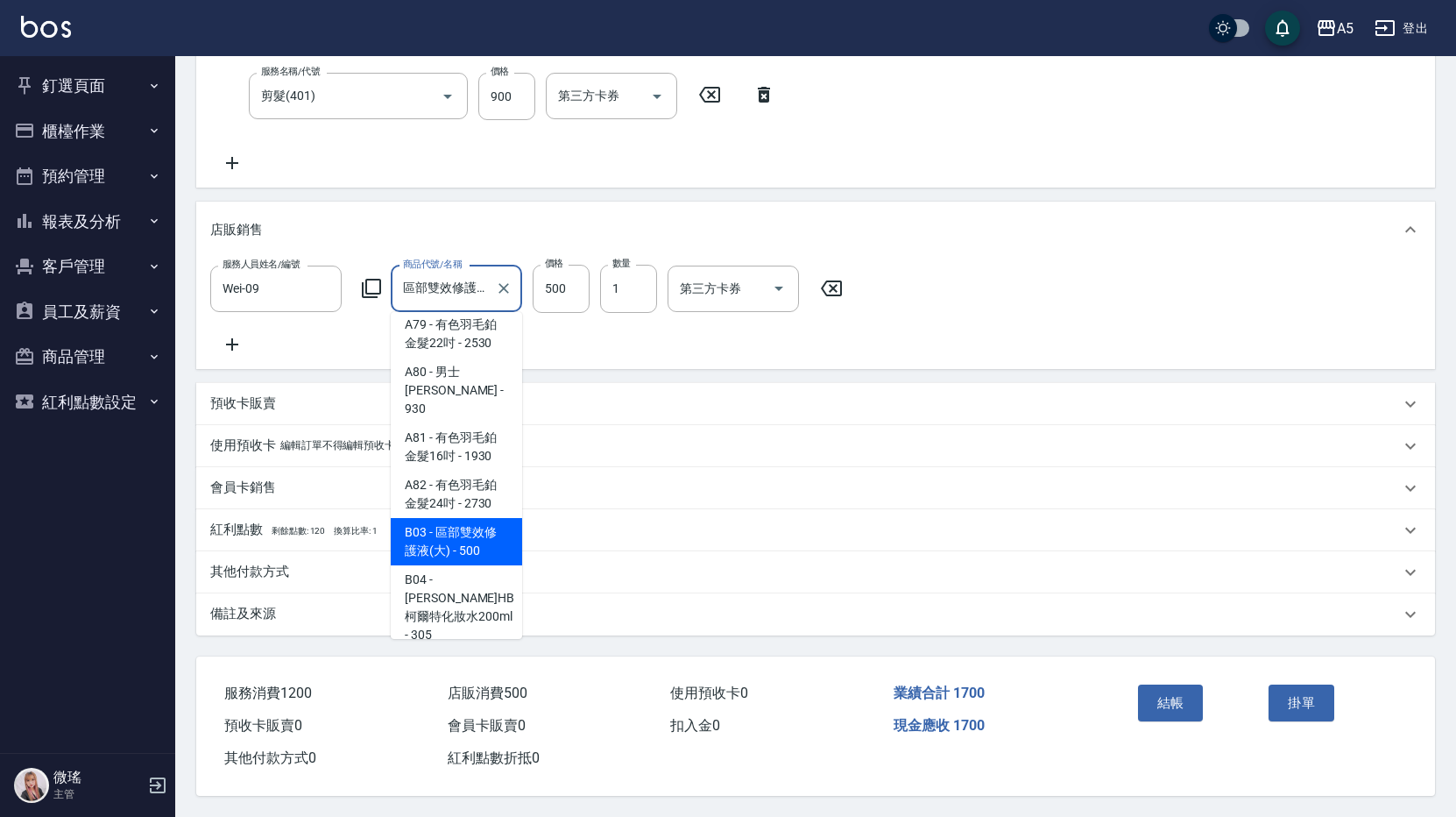
type input "區部雙修護液(大)"
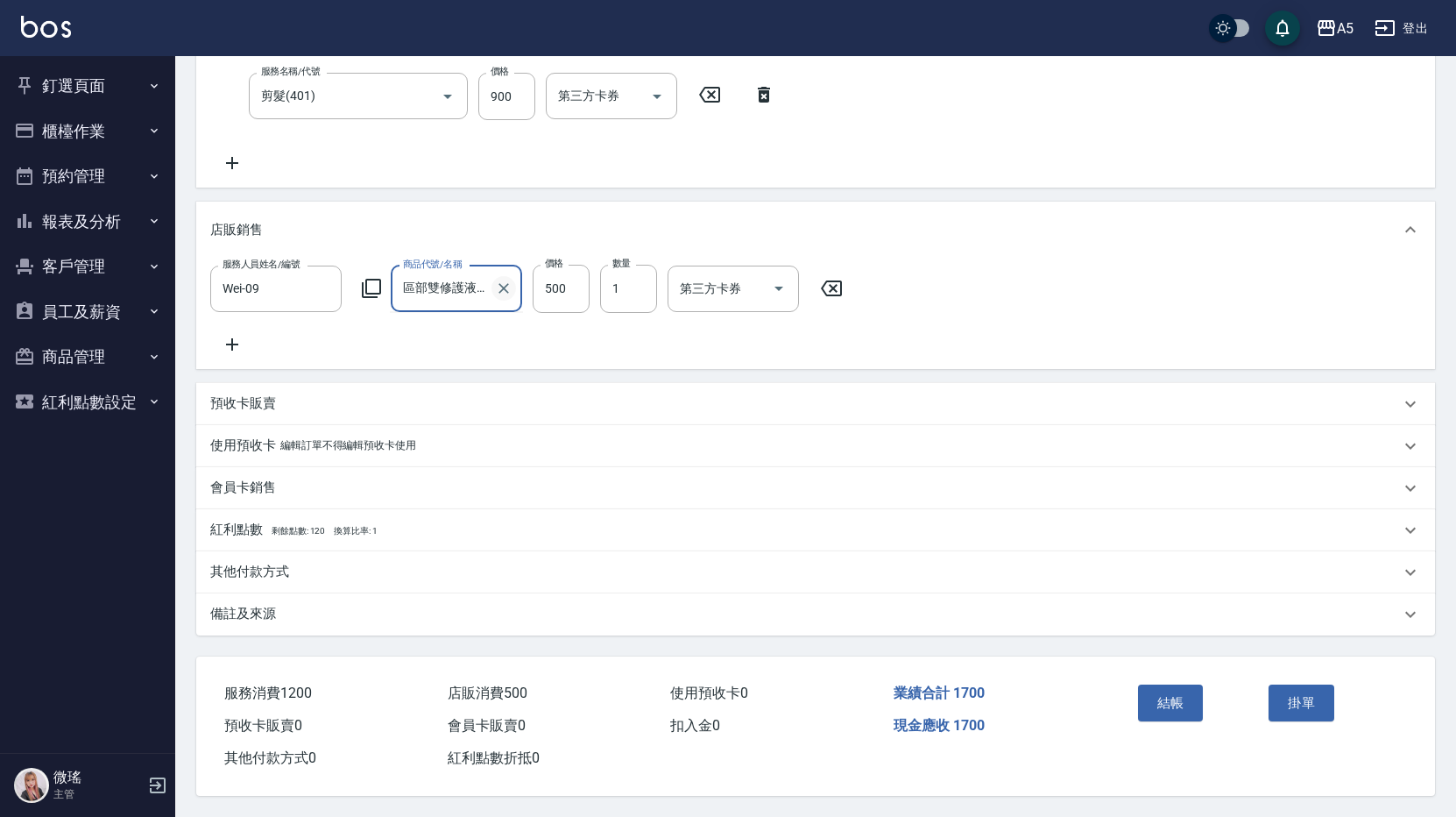
click at [502, 279] on icon "Clear" at bounding box center [503, 287] width 17 height 17
type input "120"
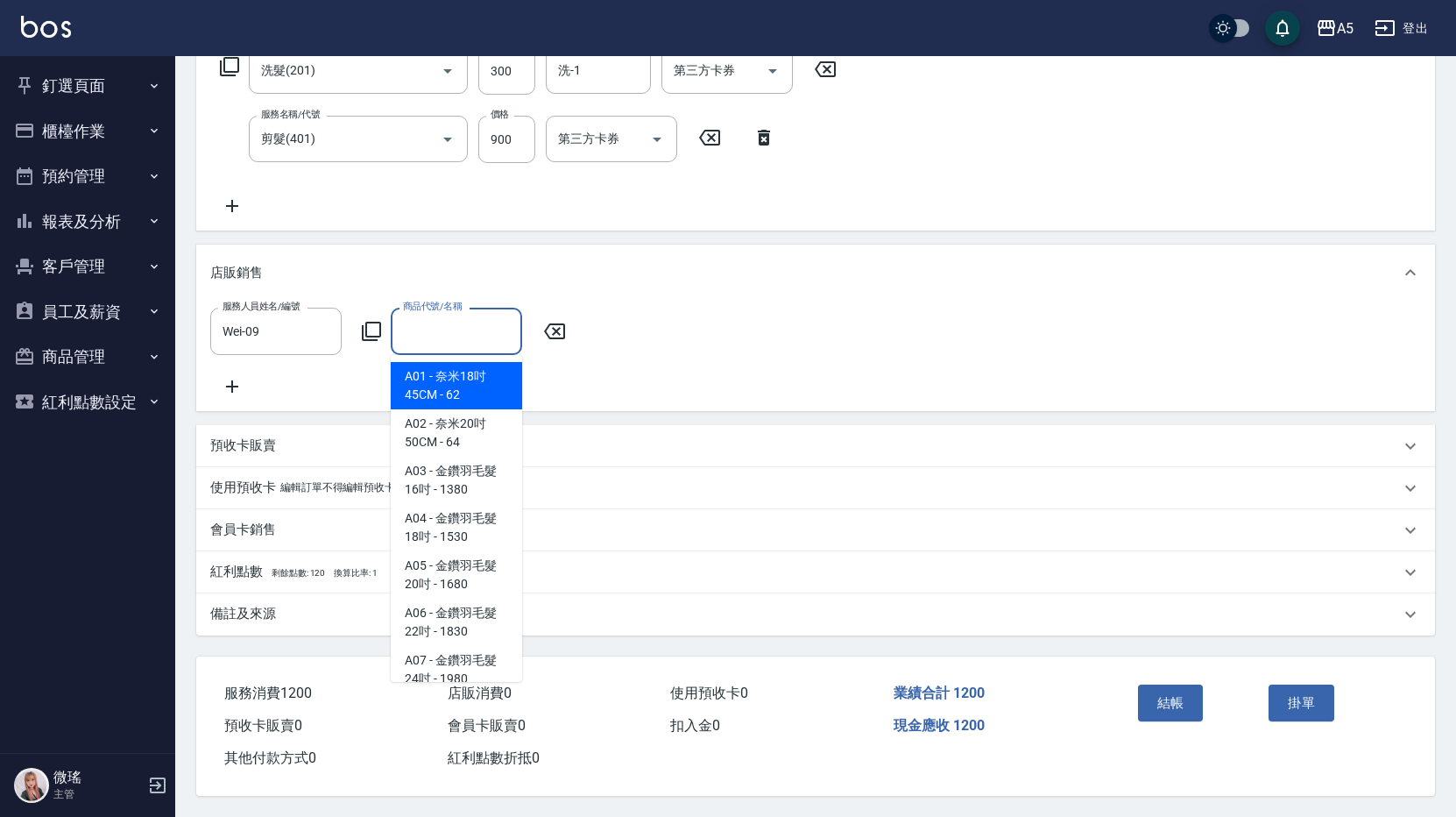
scroll to position [325, 0]
click at [479, 316] on input "商品代號/名稱" at bounding box center [457, 331] width 116 height 31
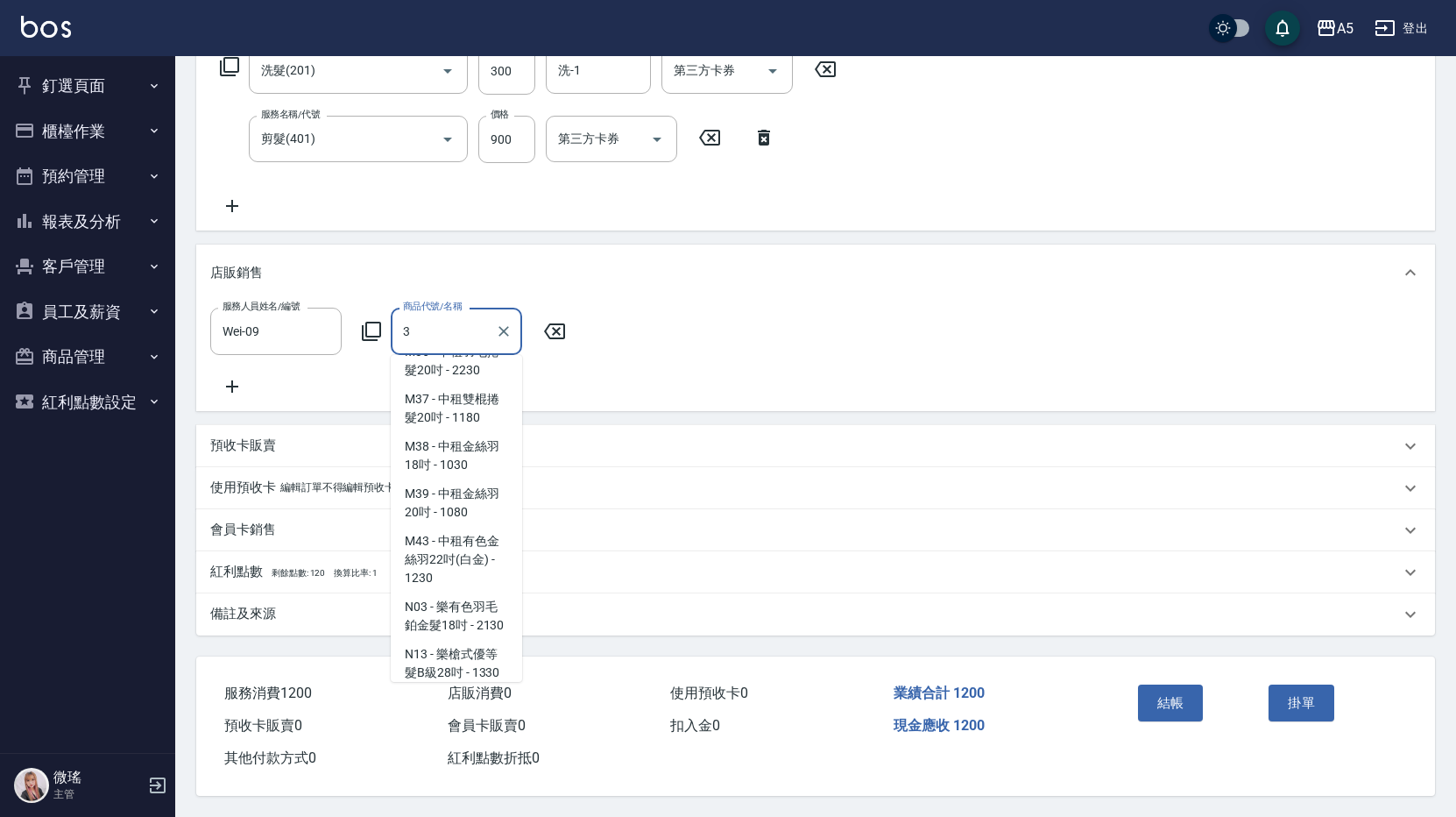
scroll to position [7250, 0]
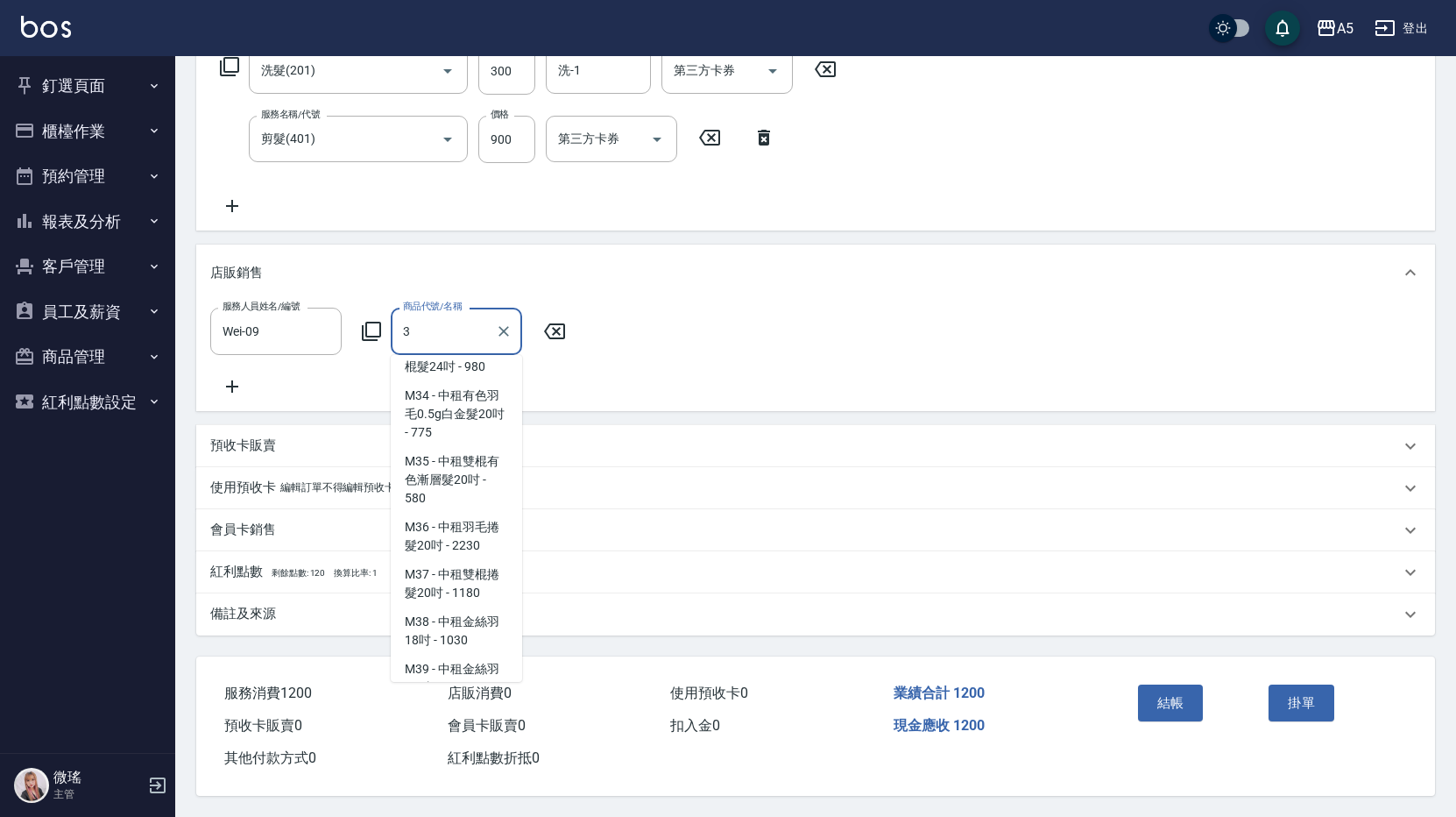
type input "小蒼蘭大送小護髮組"
type input "360"
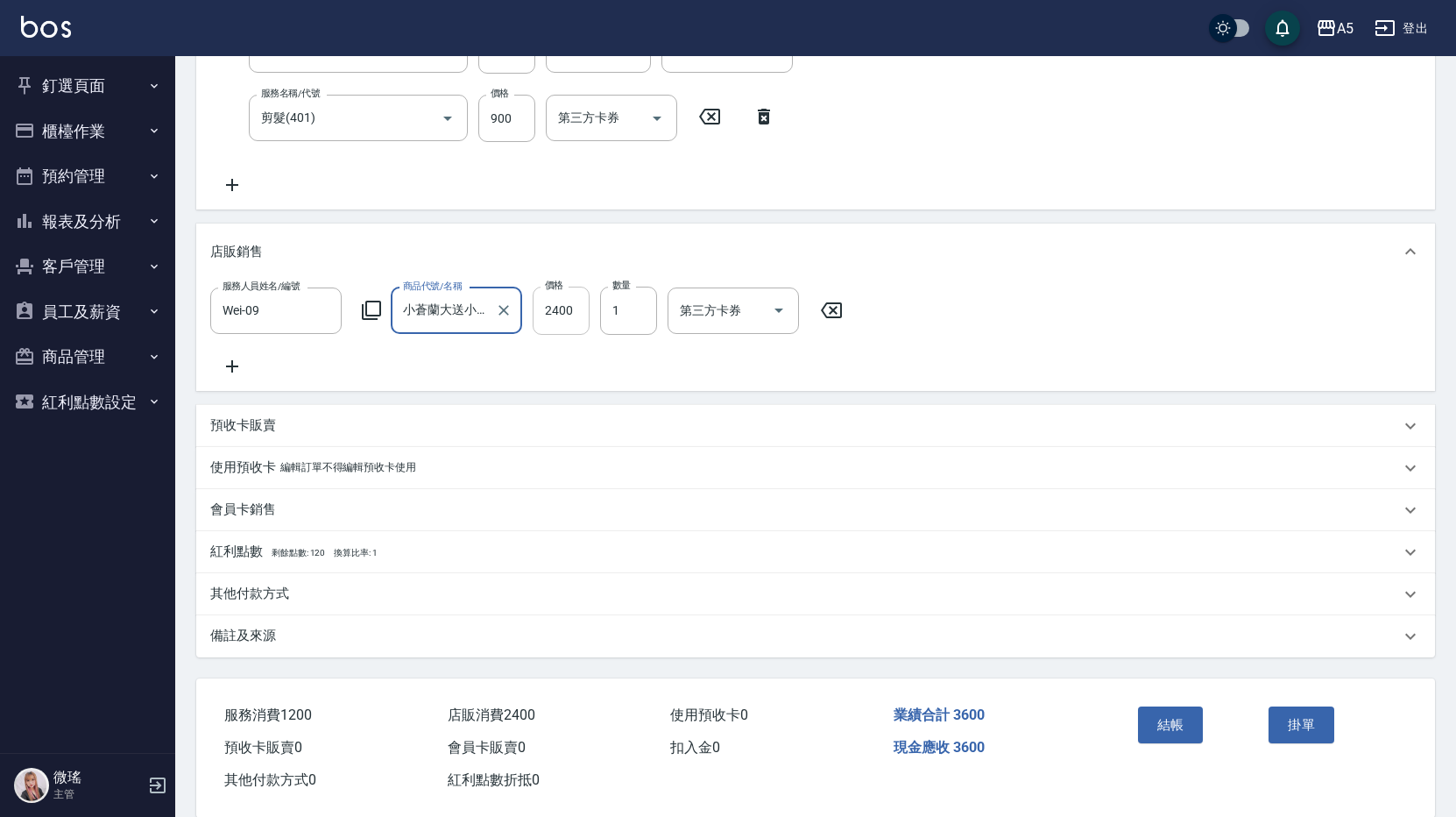
type input "小蒼蘭大送小護髮組"
click at [543, 300] on input "2400" at bounding box center [561, 310] width 57 height 47
type input "2"
type input "120"
type input "200"
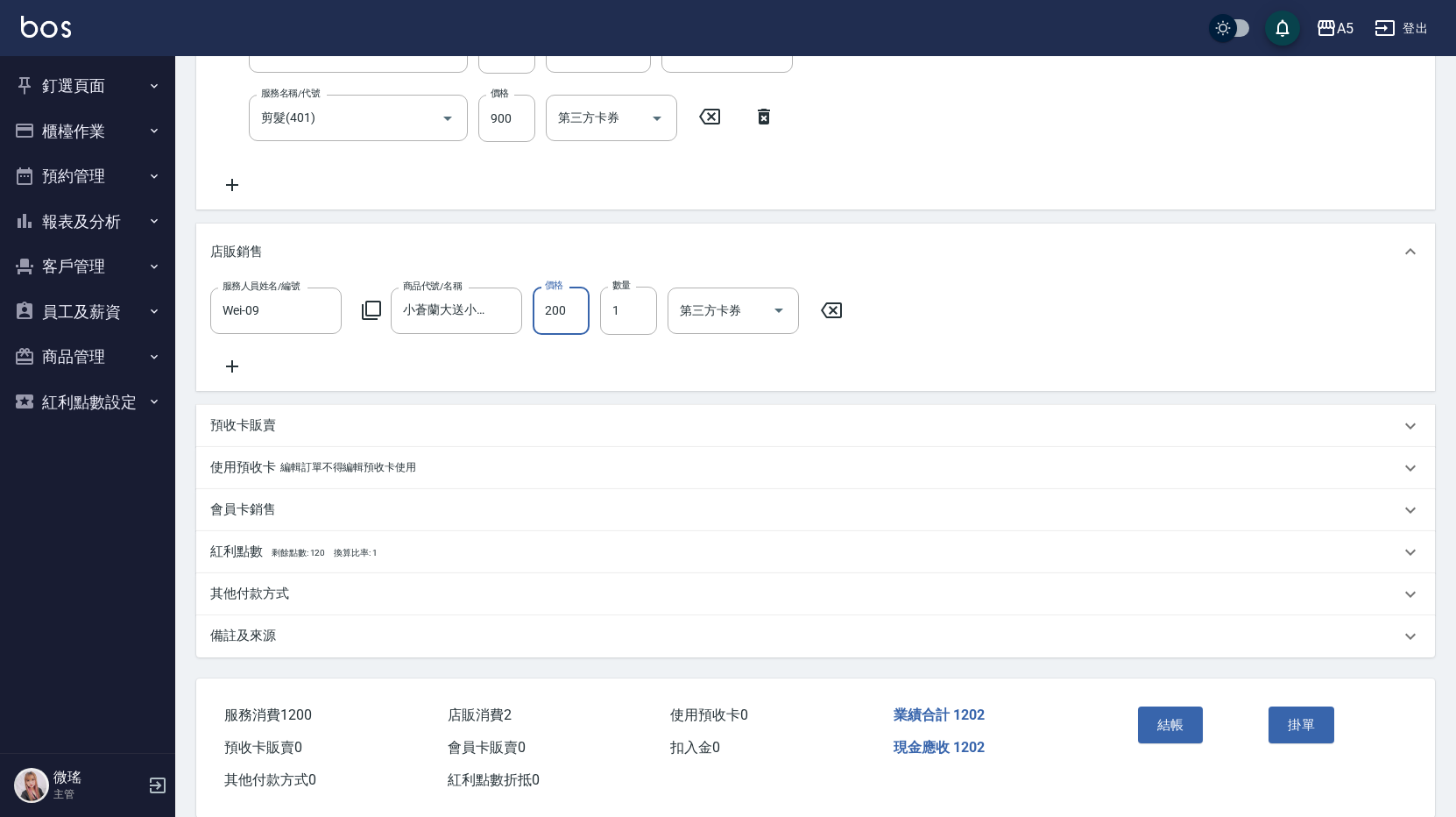
type input "140"
type input "2000"
type input "320"
type input "2000"
click at [508, 376] on div "服務人員姓名/編號 Wei-09 服務人員姓名/編號 商品代號/名稱 小蒼蘭大送小護髮組 商品代號/名稱 價格 2000 價格 數量 1 數量 第三方卡券 第…" at bounding box center [816, 331] width 1211 height 90
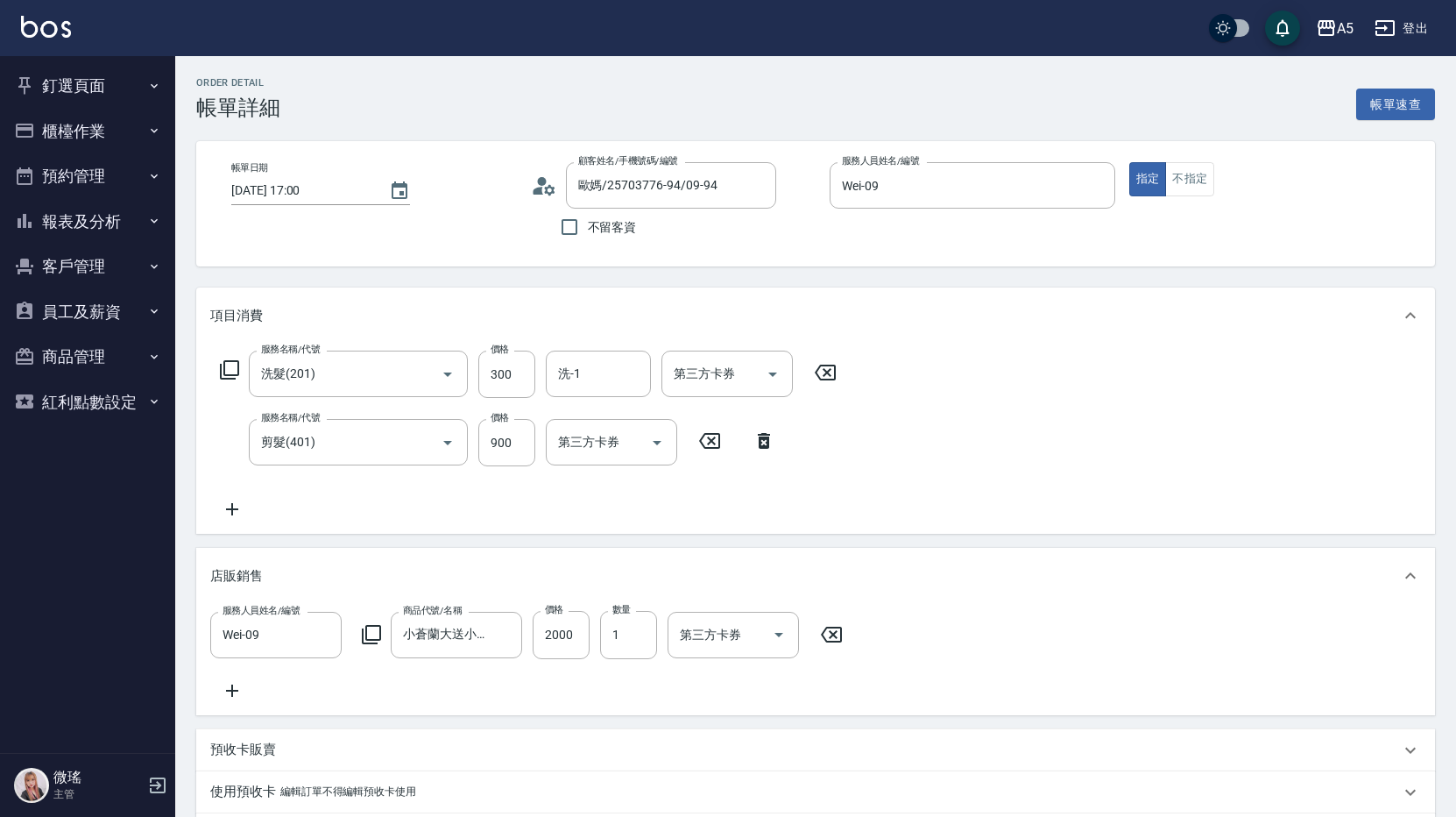
scroll to position [351, 0]
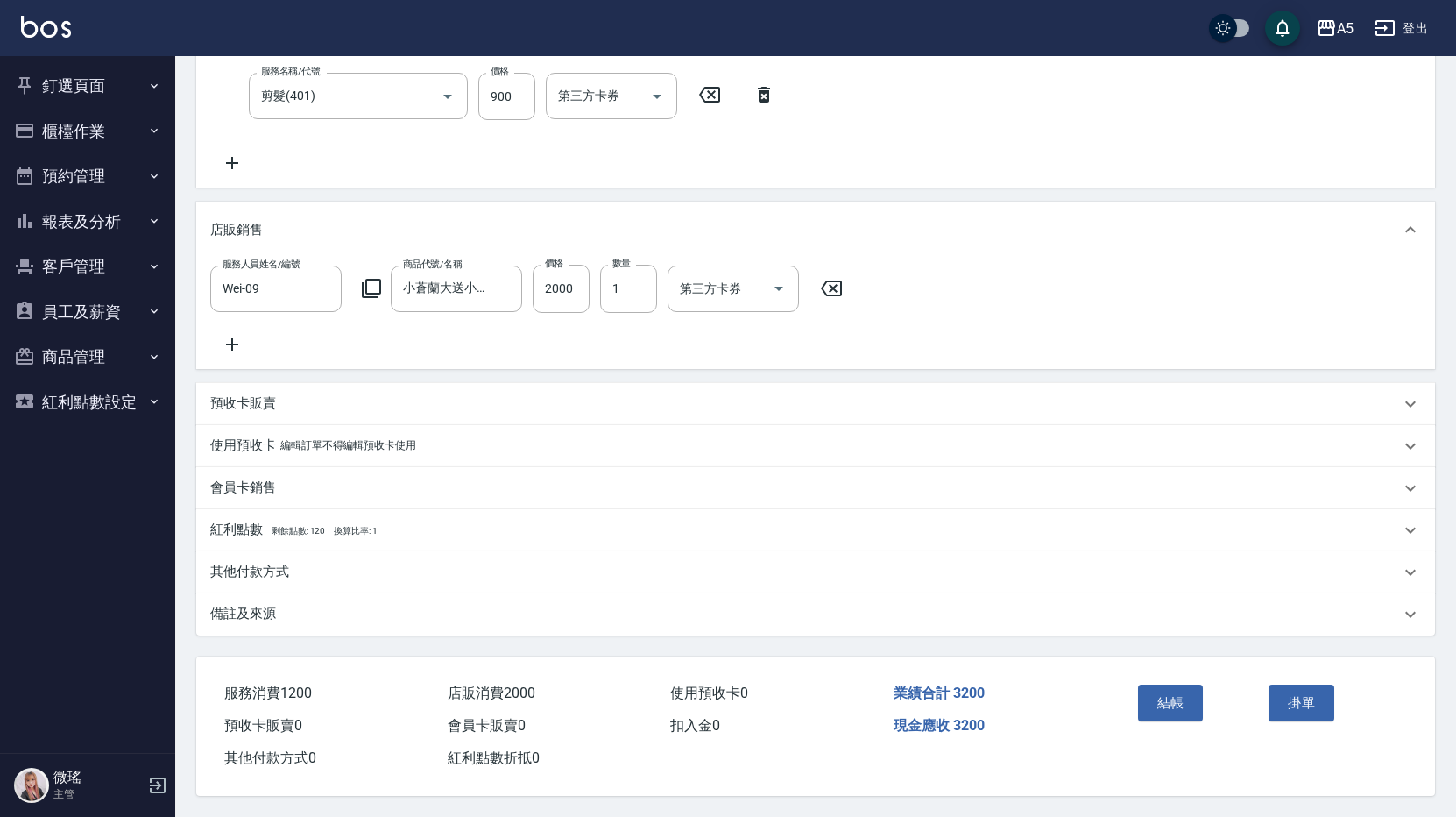
click at [289, 623] on div "備註及來源" at bounding box center [805, 614] width 1189 height 18
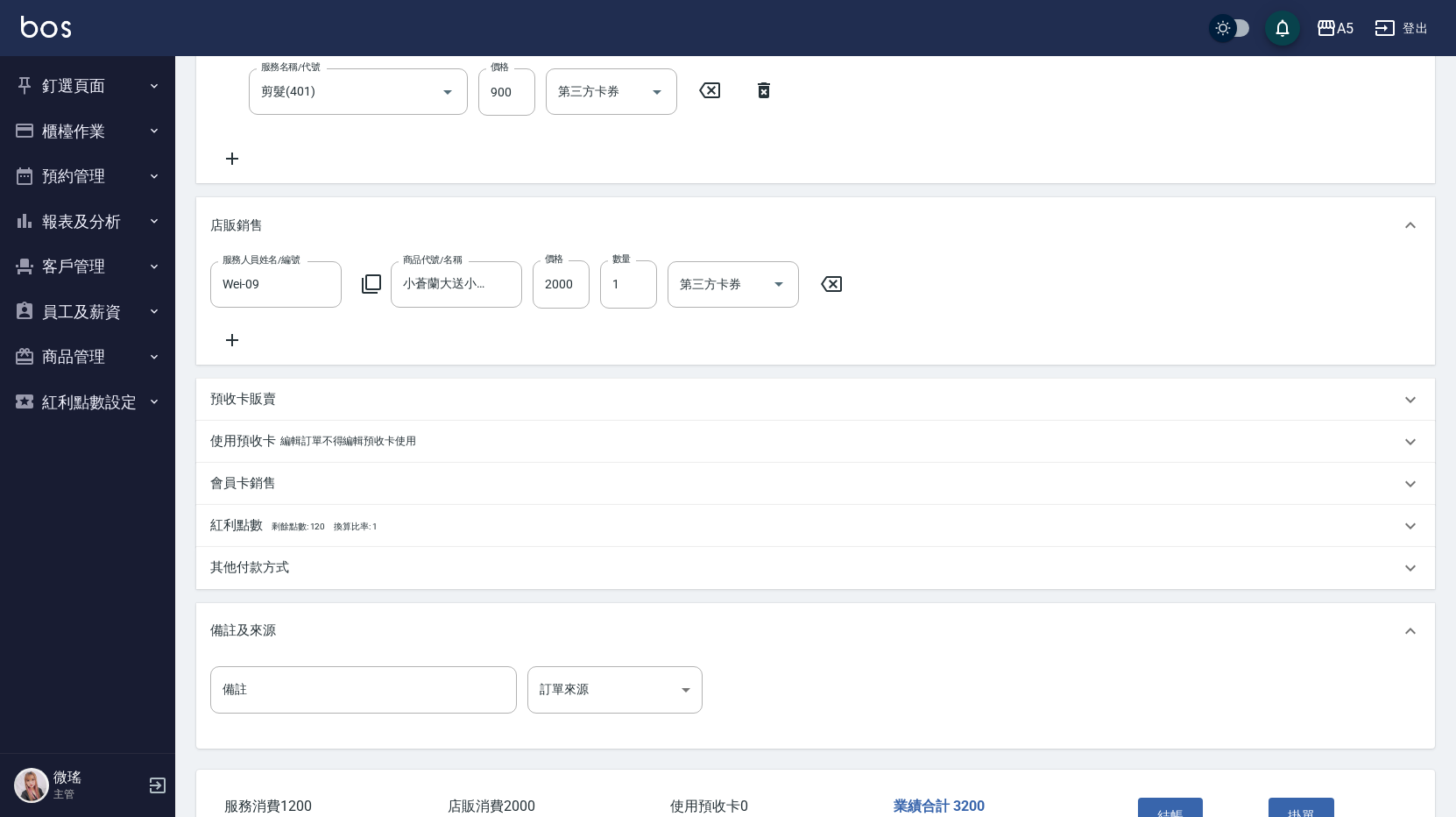
scroll to position [474, 0]
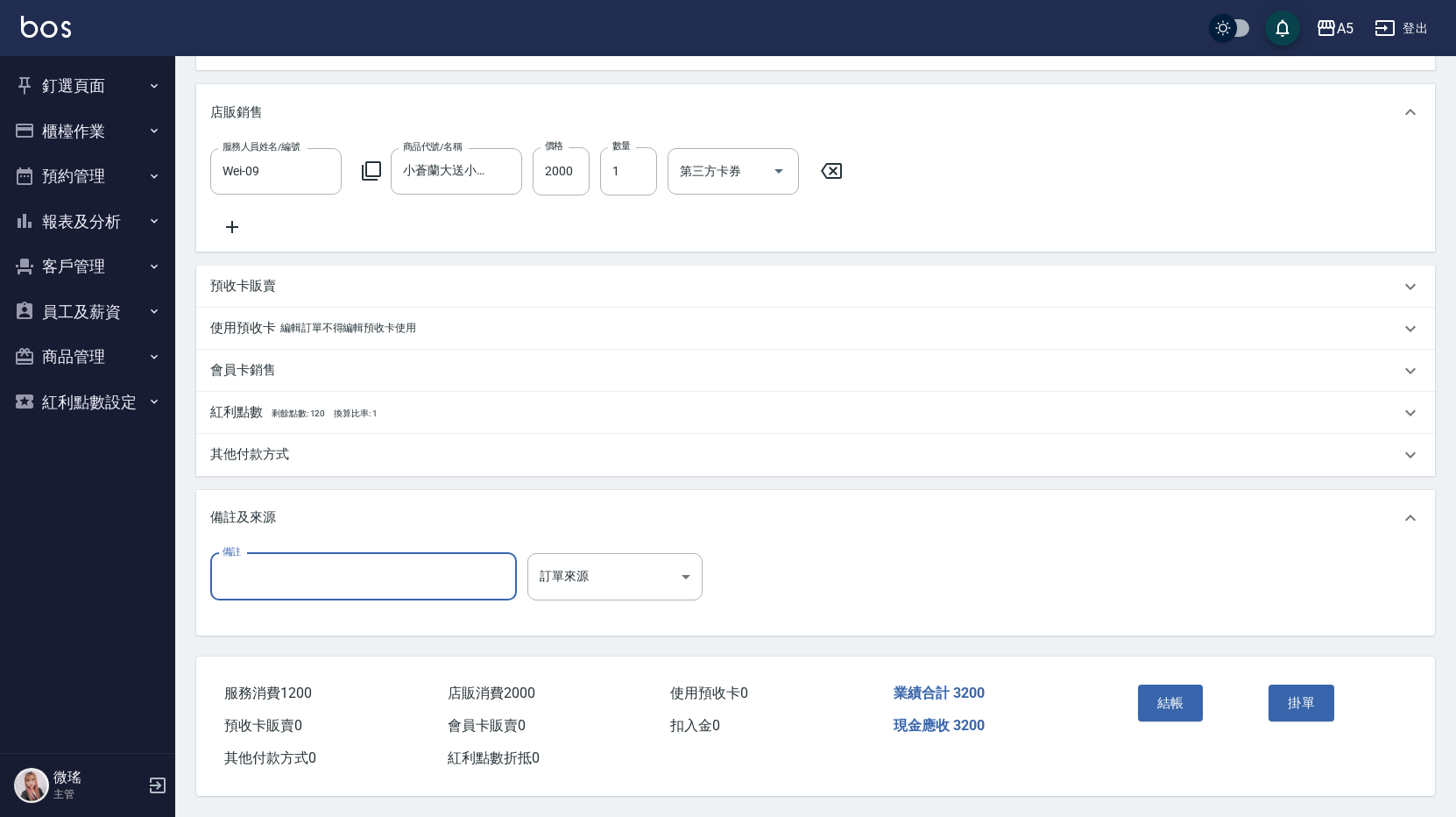
click at [286, 575] on input "備註" at bounding box center [364, 577] width 306 height 47
type input "ㄌ"
type input "呒"
type input "[PERSON_NAME]+妹妹"
click at [1171, 719] on button "結帳" at bounding box center [1170, 703] width 65 height 37
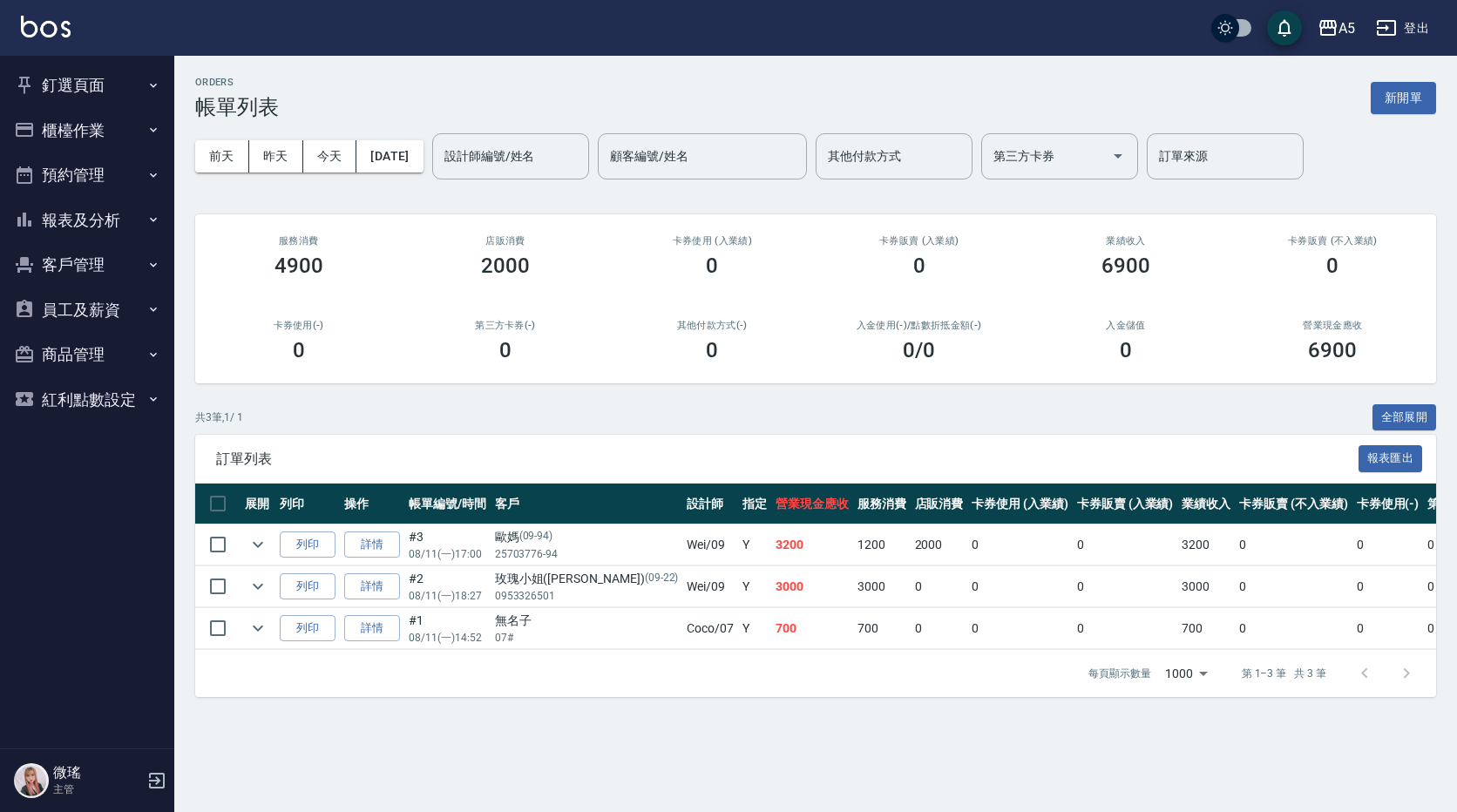
click at [69, 88] on button "釘選頁面" at bounding box center [87, 86] width 160 height 45
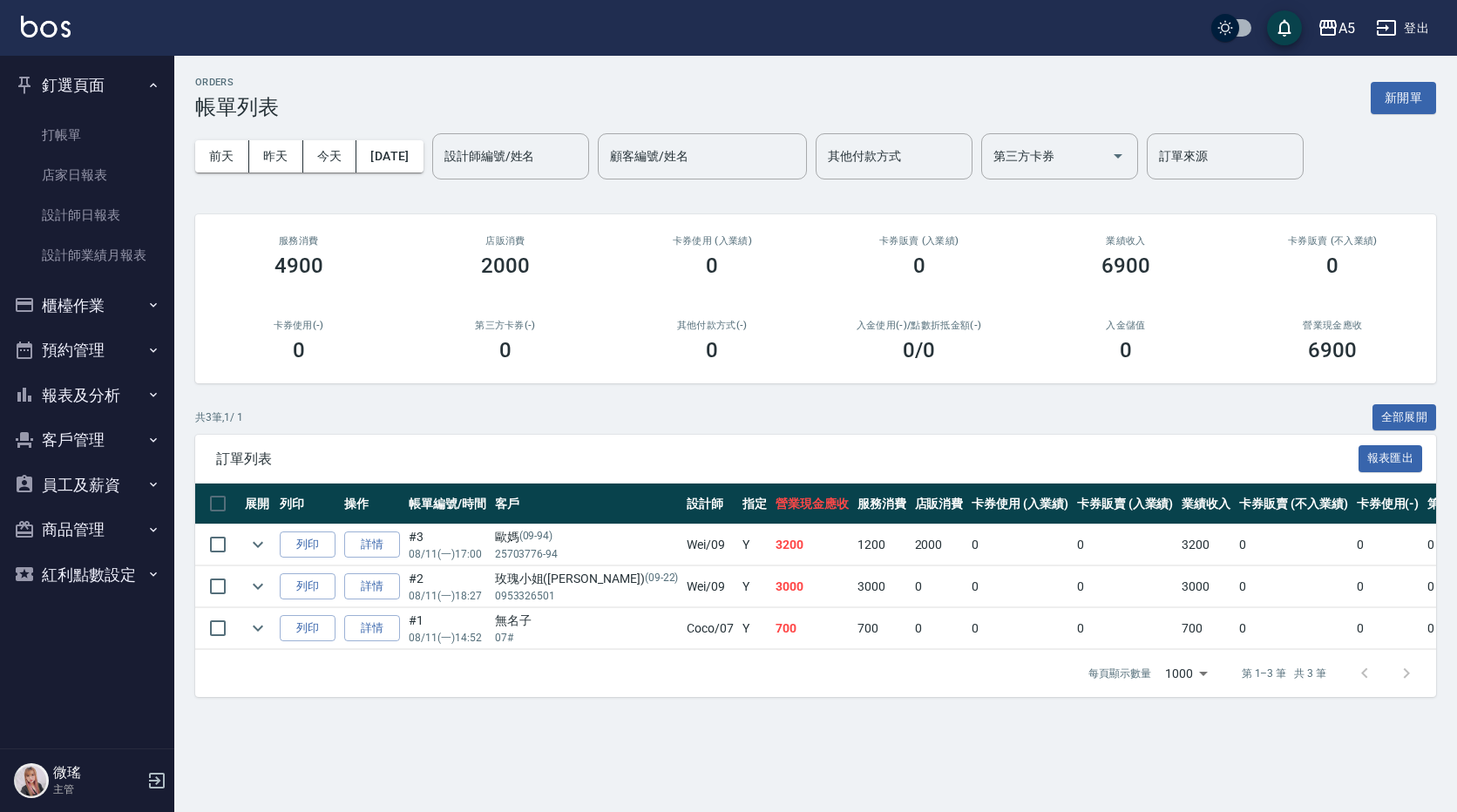
click at [151, 411] on button "報表及分析" at bounding box center [87, 396] width 160 height 45
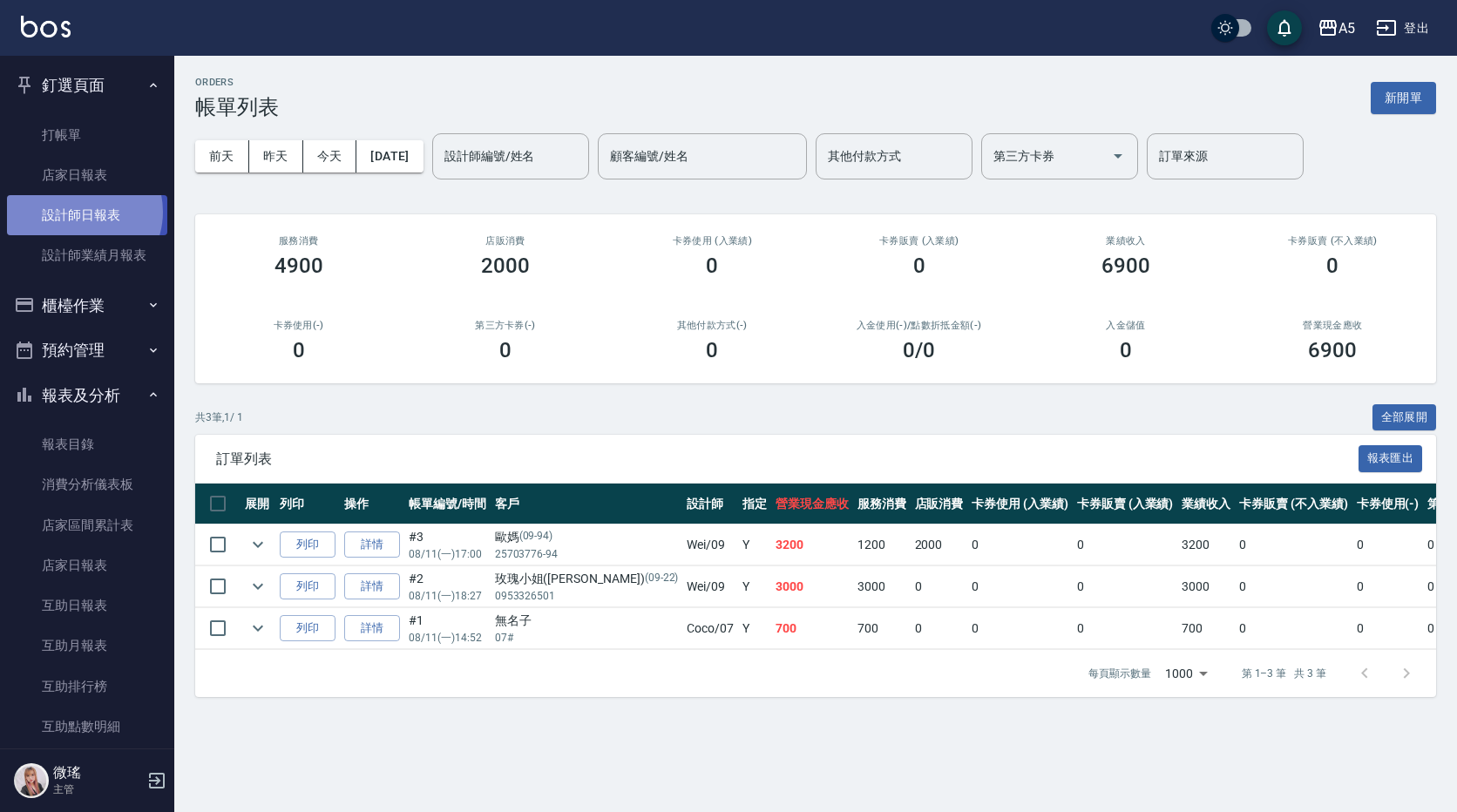
click at [78, 212] on link "設計師日報表" at bounding box center [87, 214] width 160 height 40
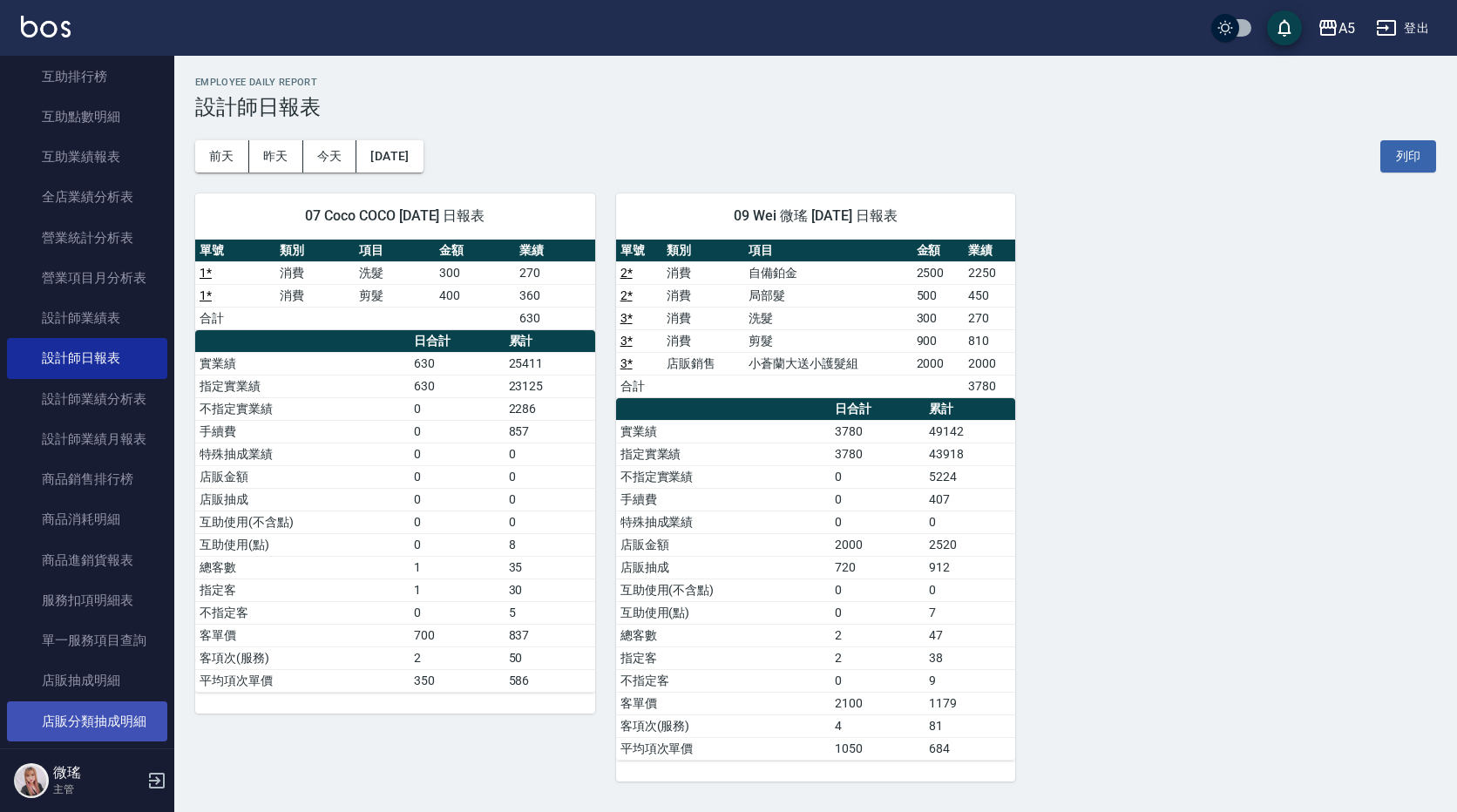
scroll to position [697, 0]
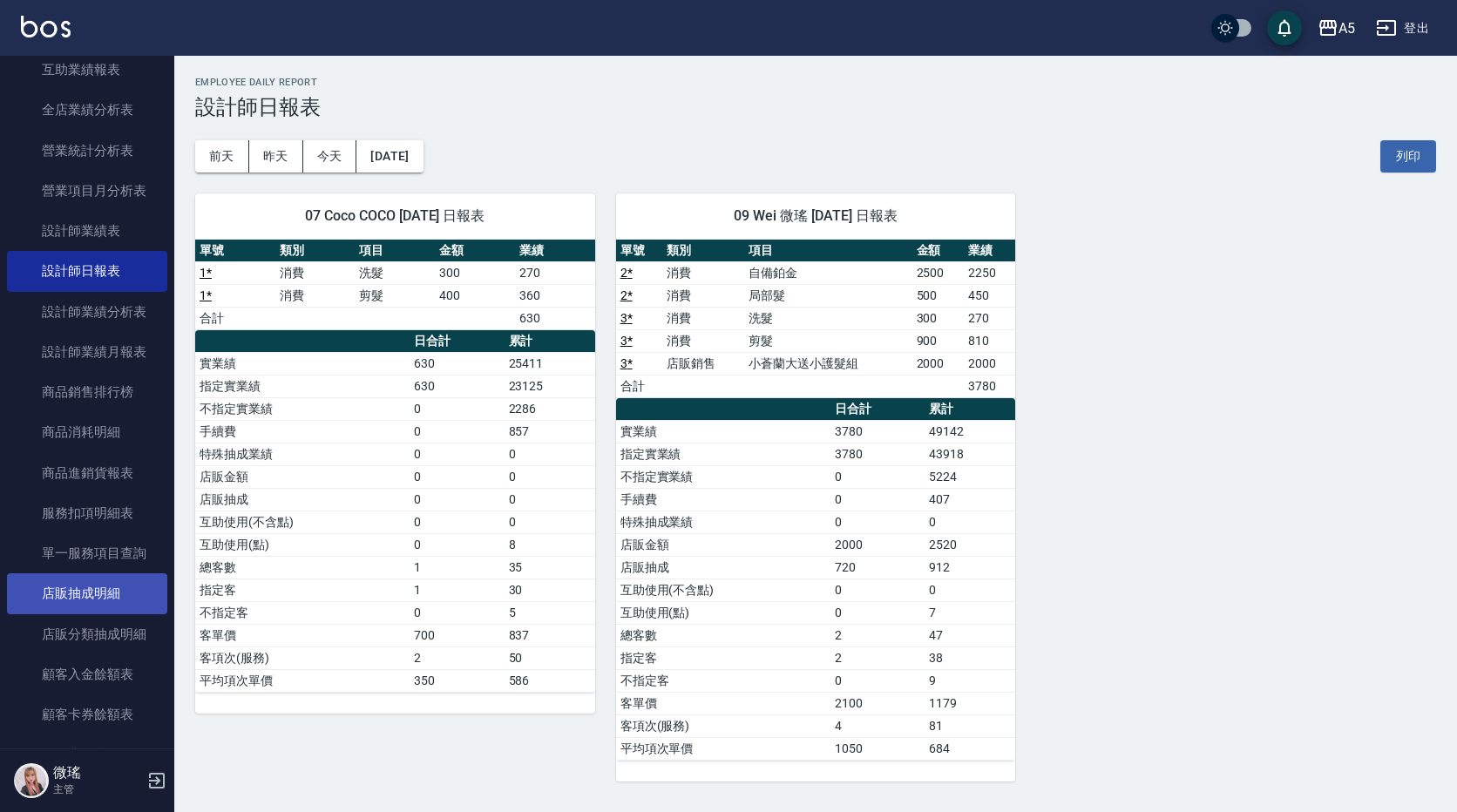
click at [96, 590] on link "店販抽成明細" at bounding box center [87, 593] width 160 height 40
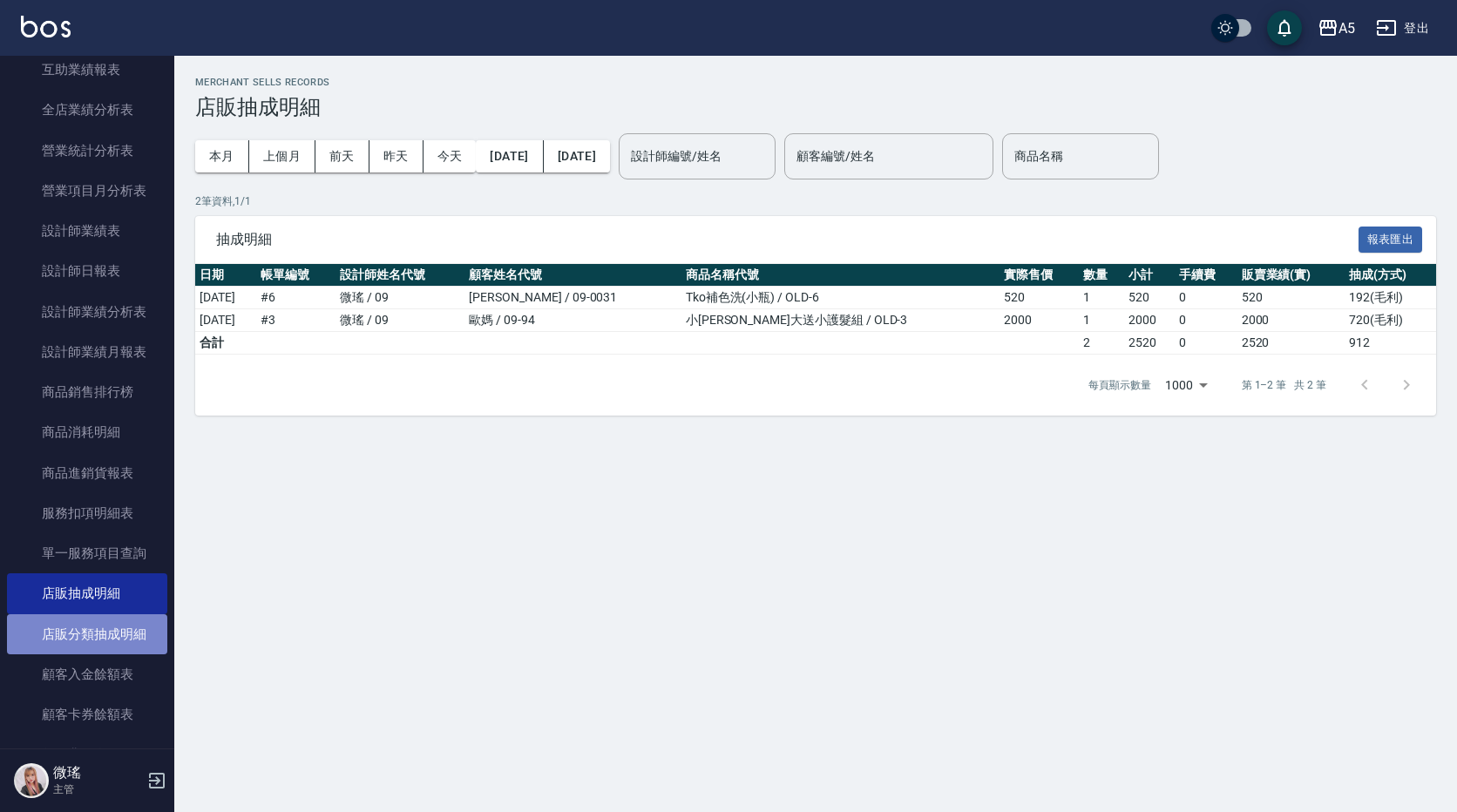
click at [106, 626] on link "店販分類抽成明細" at bounding box center [87, 634] width 160 height 40
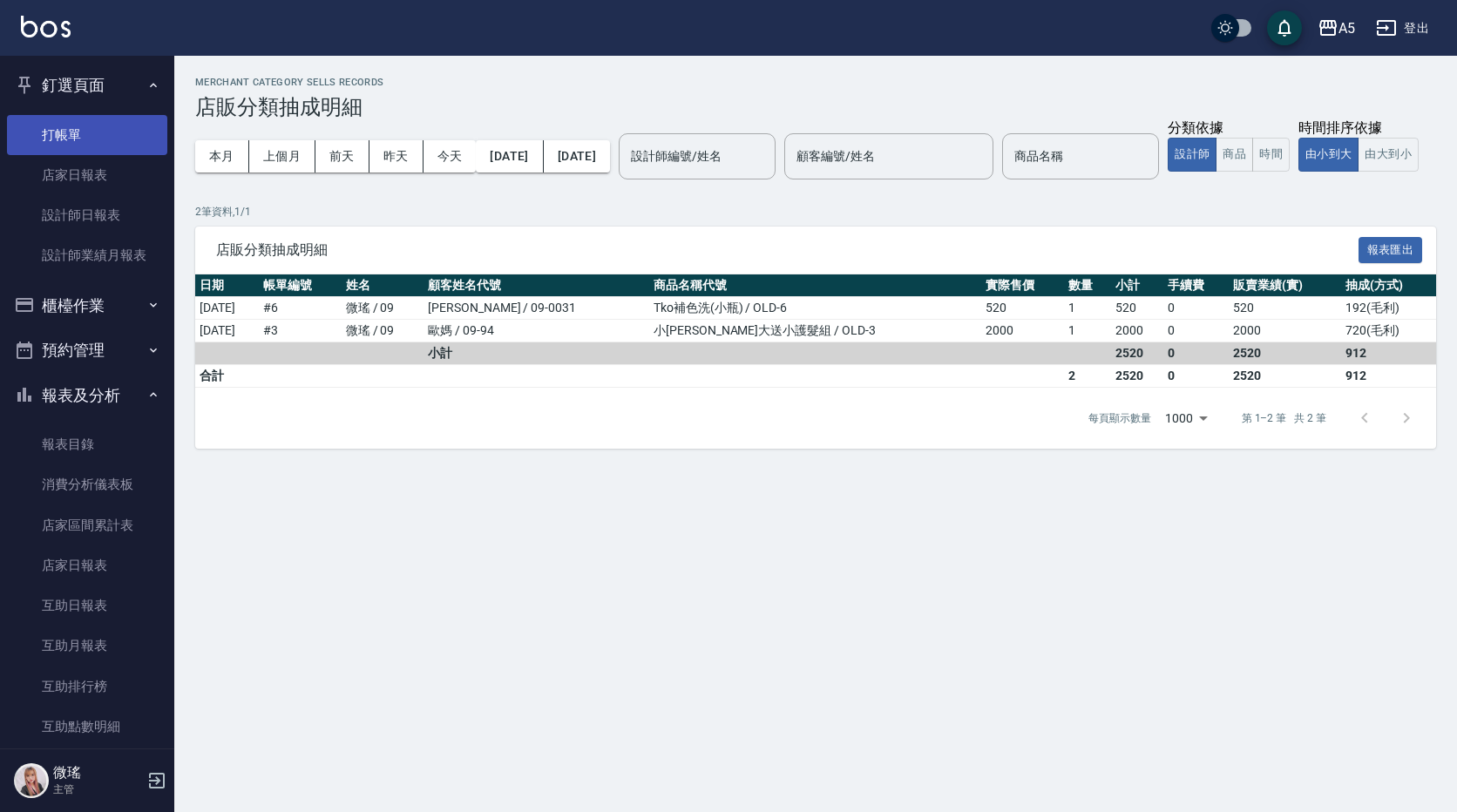
click at [87, 123] on link "打帳單" at bounding box center [87, 135] width 160 height 40
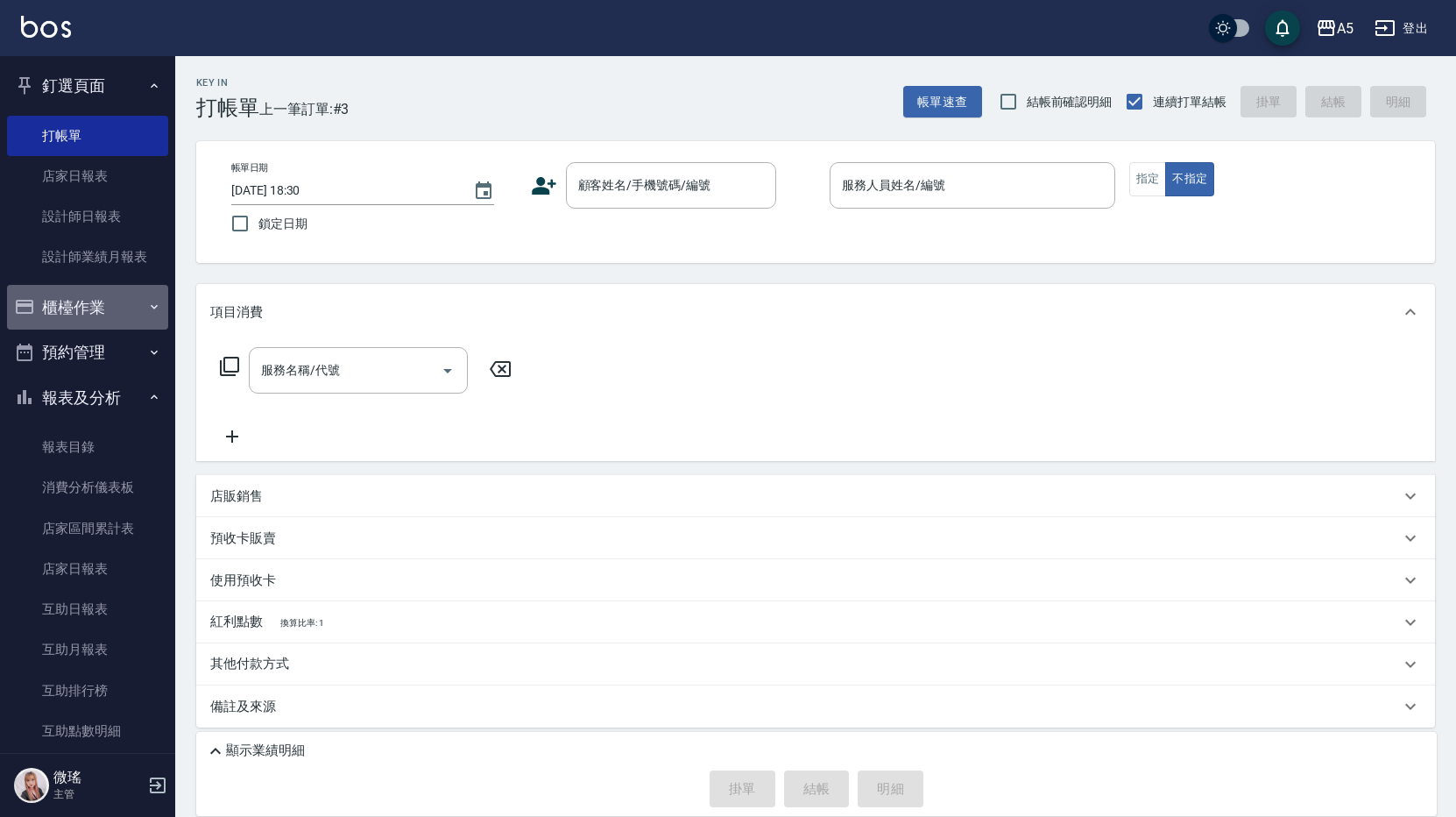
click at [97, 317] on button "櫃檯作業" at bounding box center [88, 307] width 161 height 45
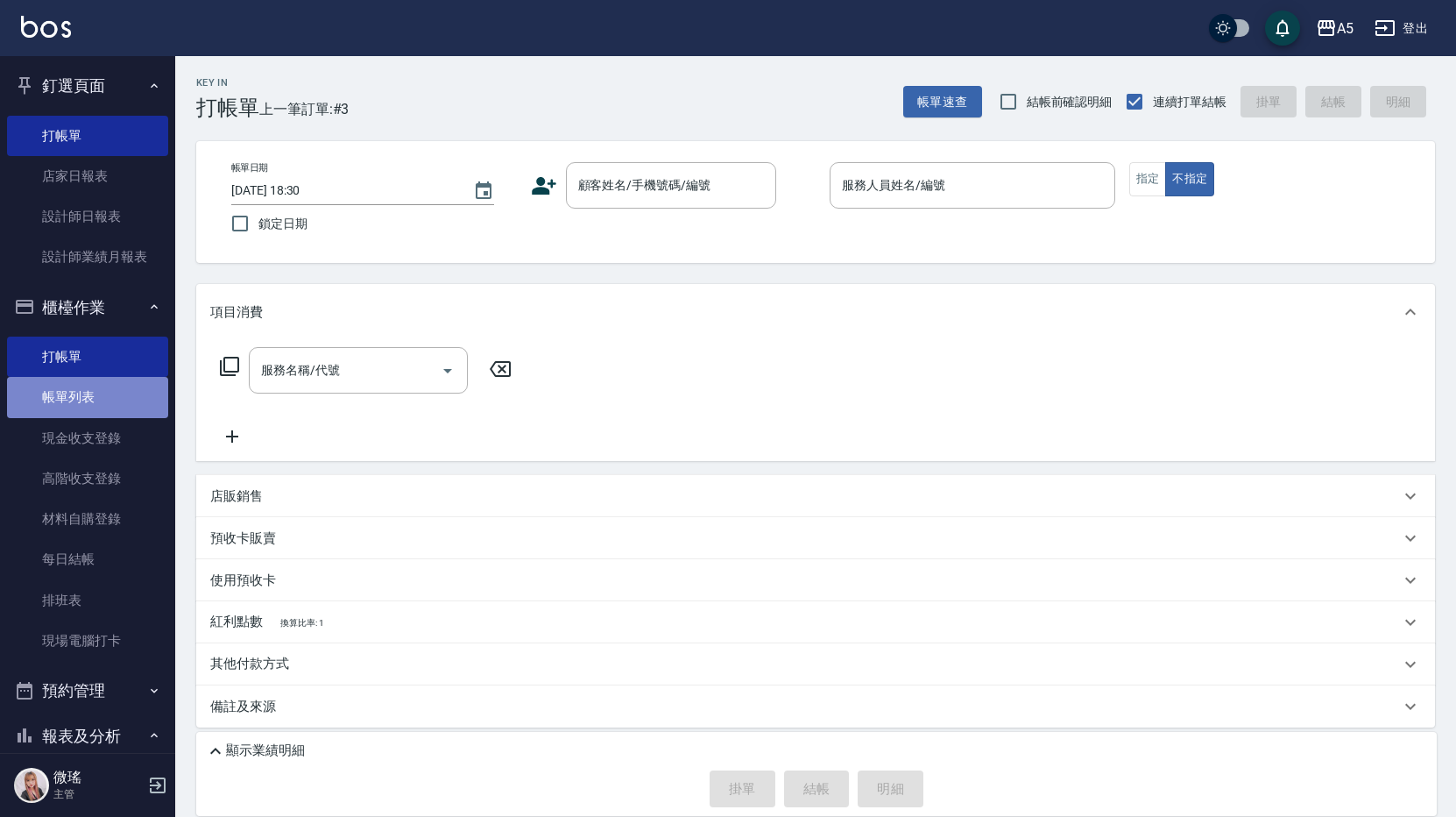
click at [99, 392] on link "帳單列表" at bounding box center [88, 397] width 161 height 40
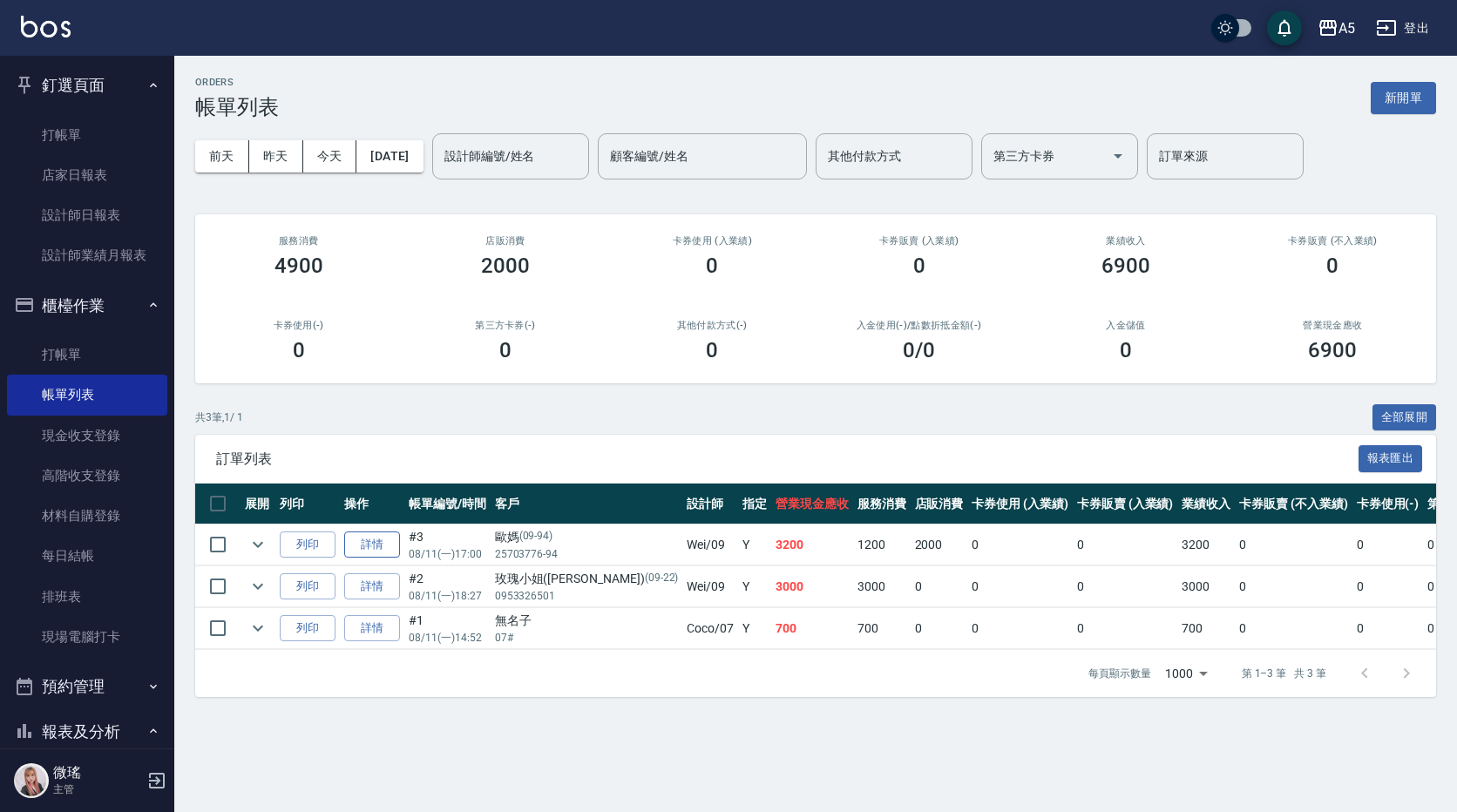
click at [383, 546] on link "詳情" at bounding box center [372, 545] width 56 height 27
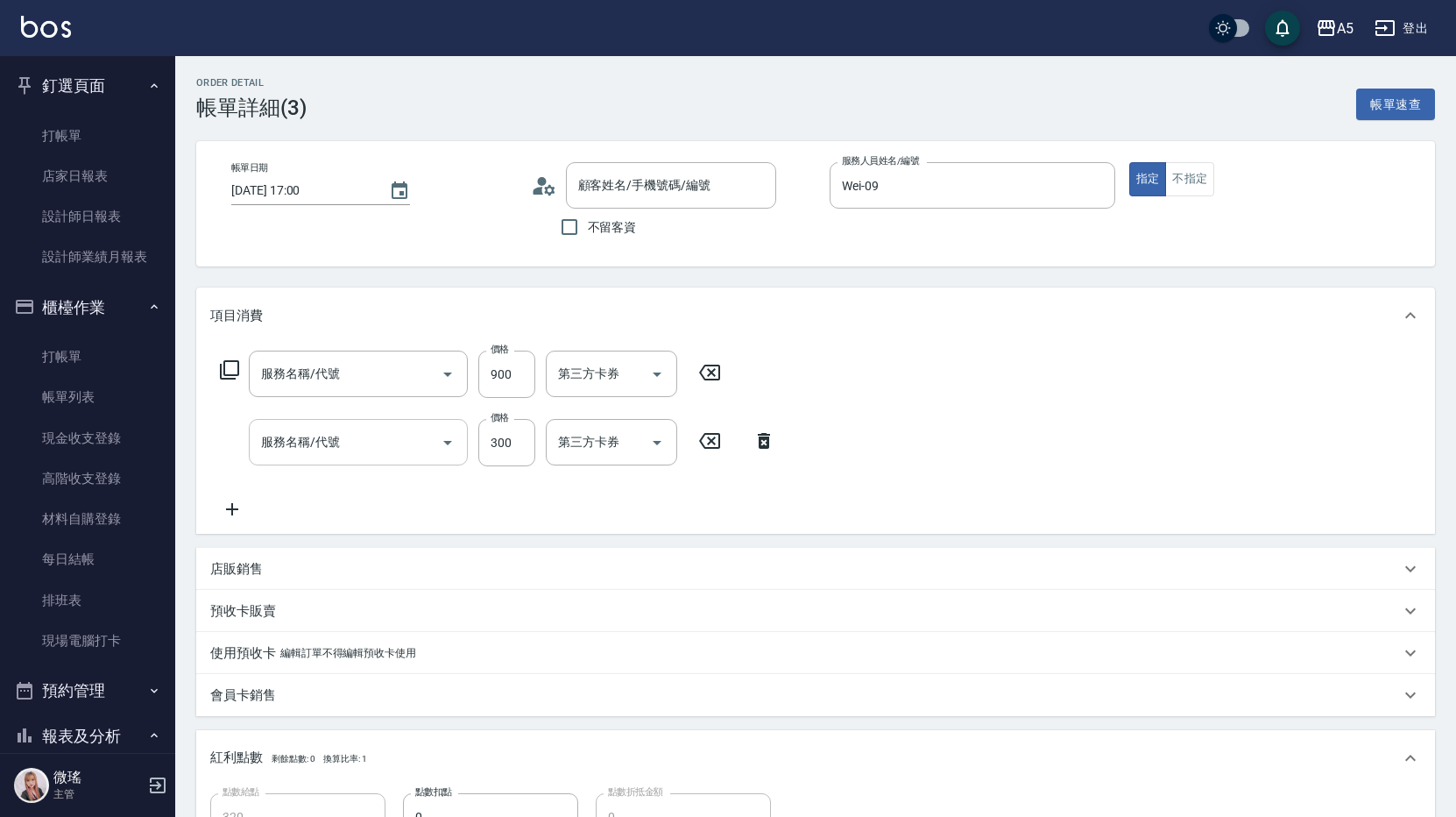
type input "2025/08/11 17:00"
type input "Wei-09"
type input "320"
type input "[PERSON_NAME]+妹妹"
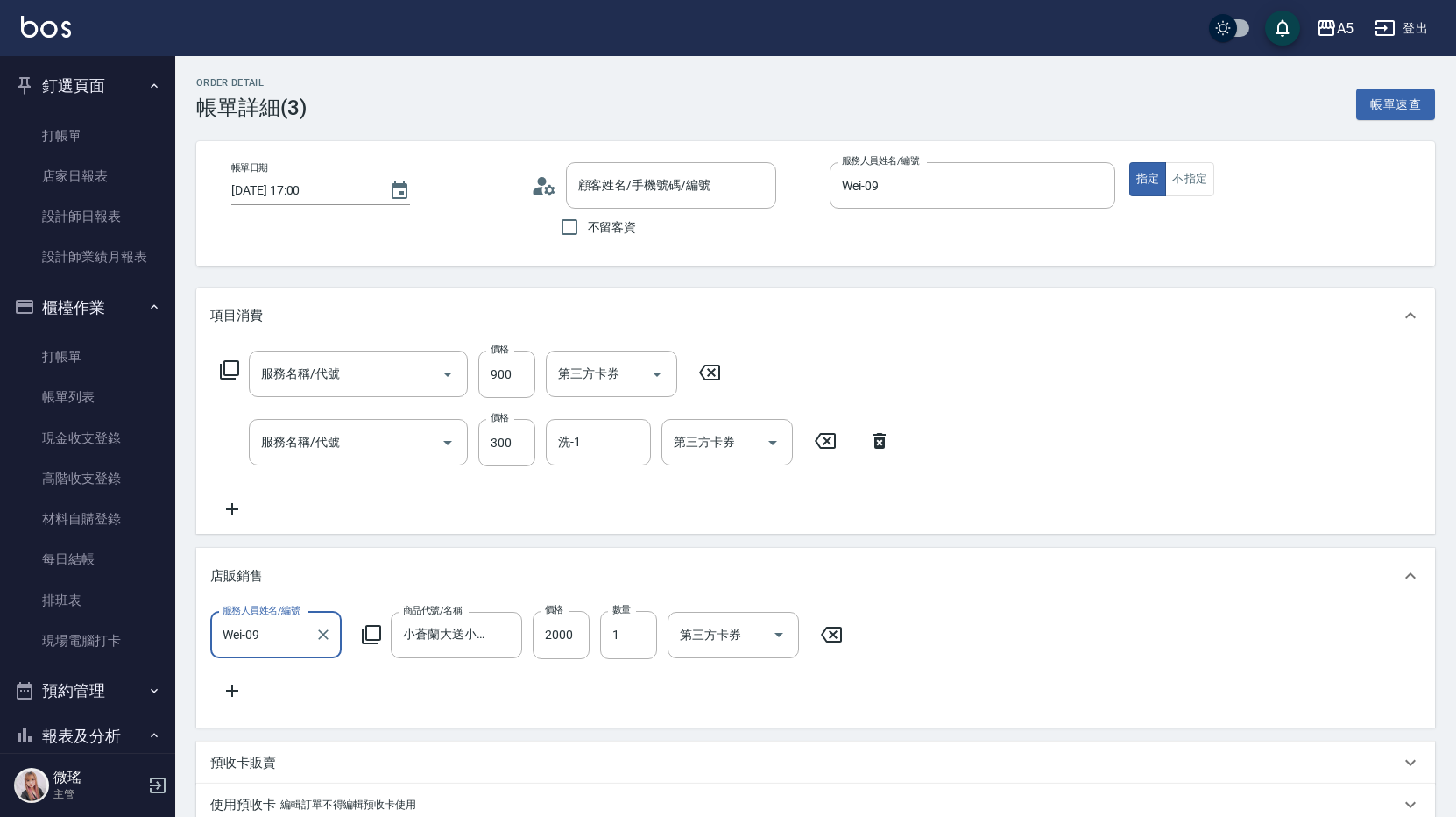
type input "歐媽/25703776-94/09-94"
type input "剪髮(401)"
type input "洗髮(201)"
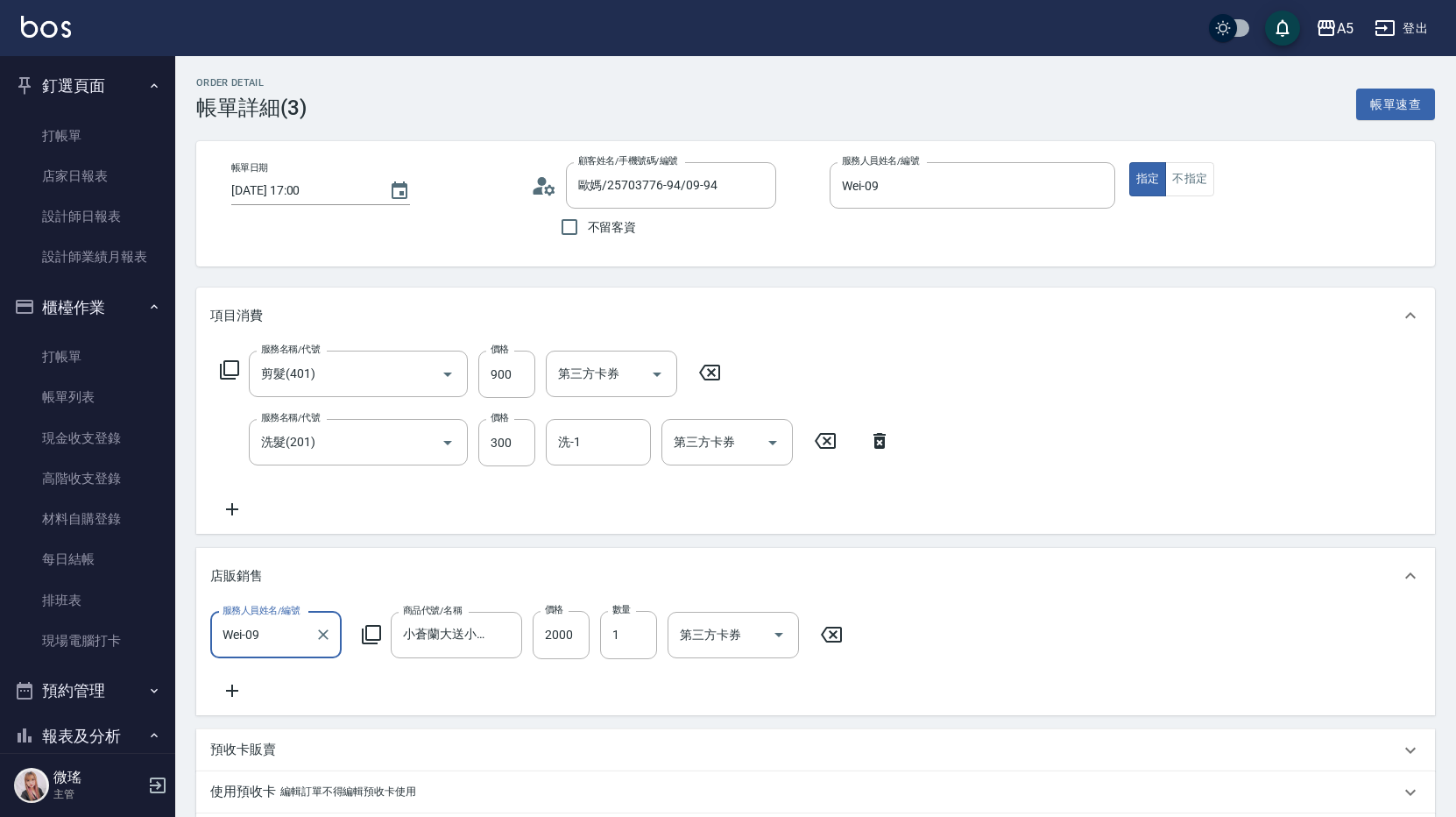
scroll to position [263, 0]
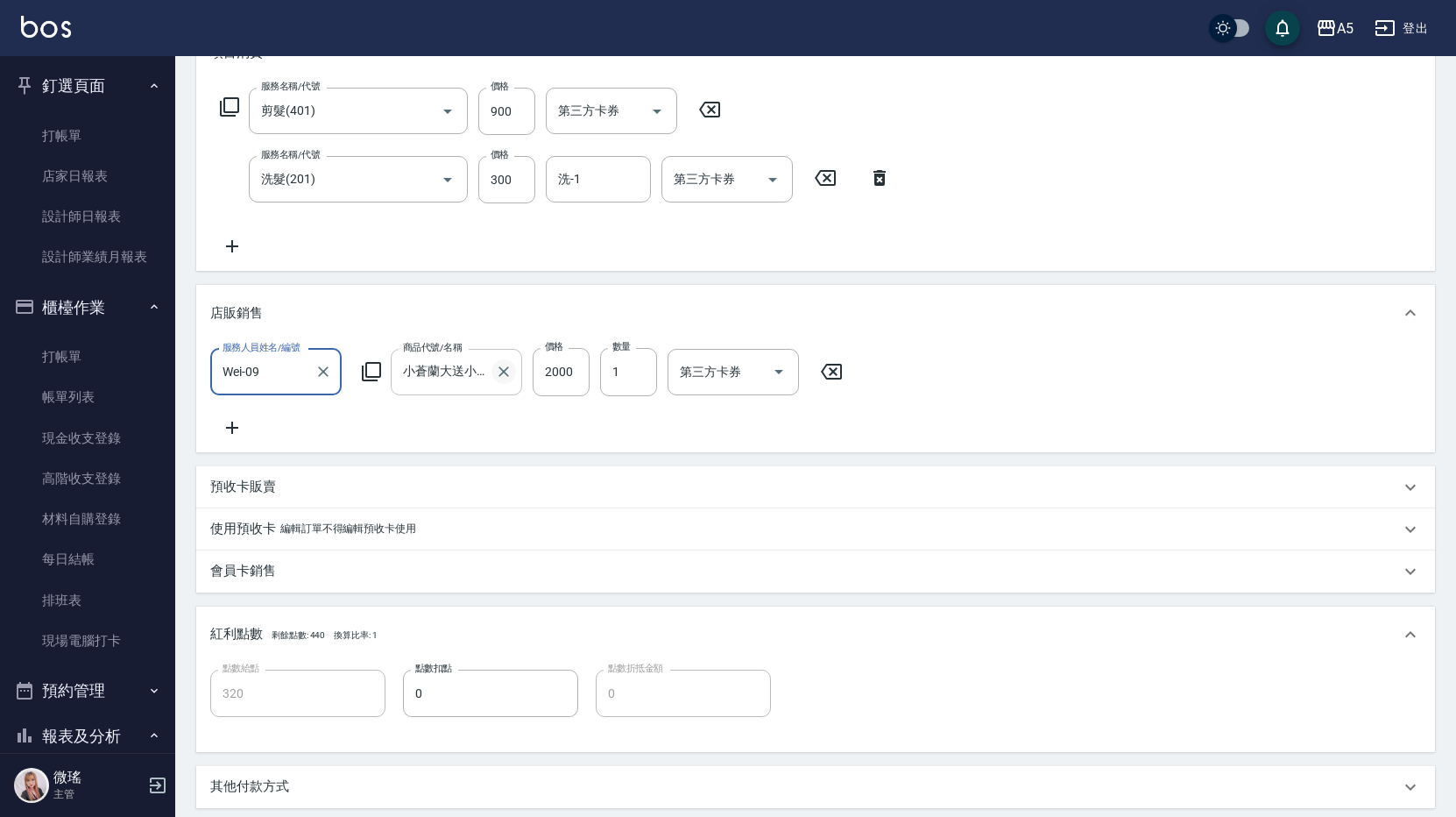
click at [507, 362] on button "Clear" at bounding box center [503, 371] width 24 height 24
type input "120"
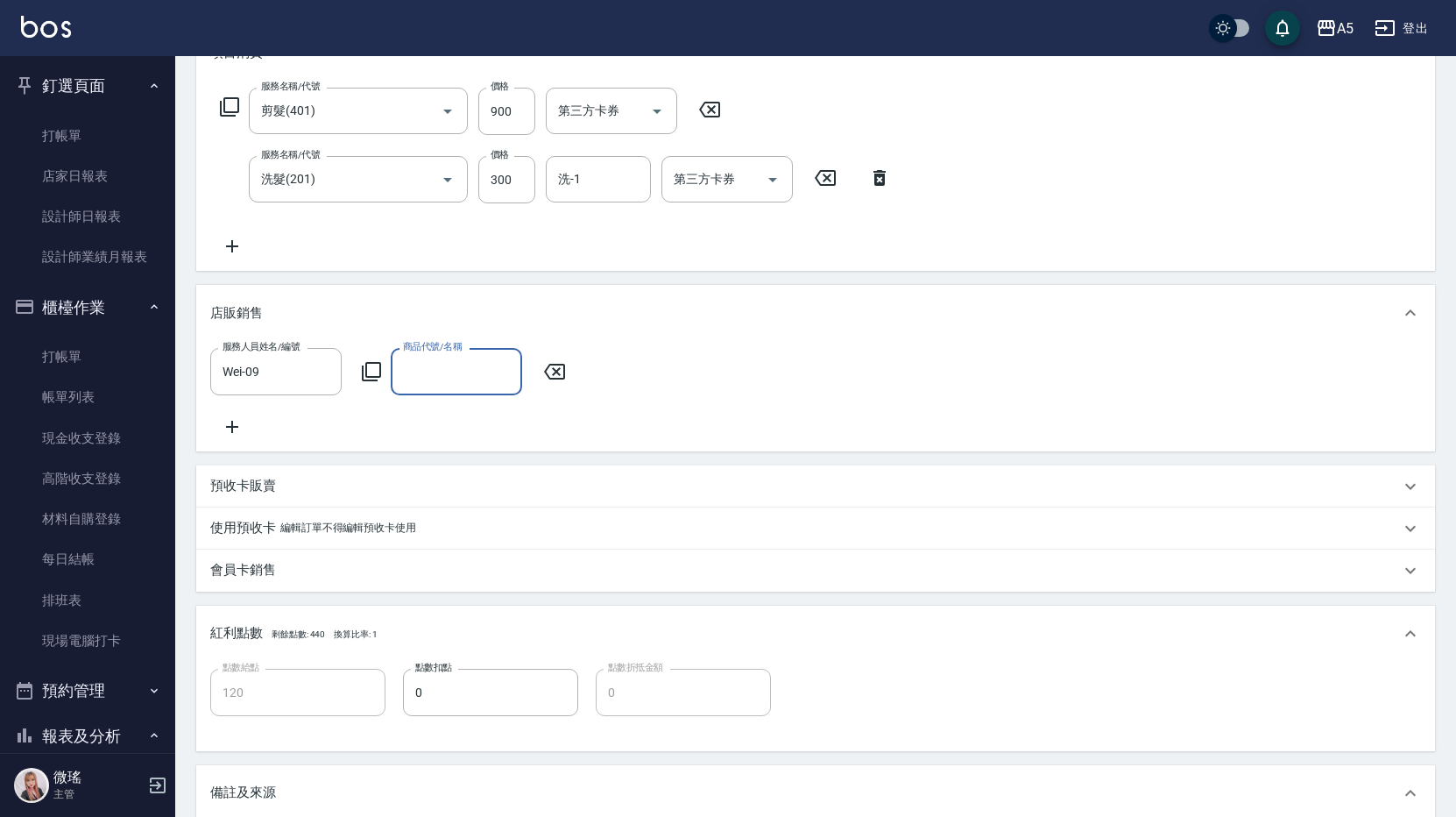
scroll to position [0, 0]
click at [471, 361] on input "商品代號/名稱" at bounding box center [457, 371] width 116 height 31
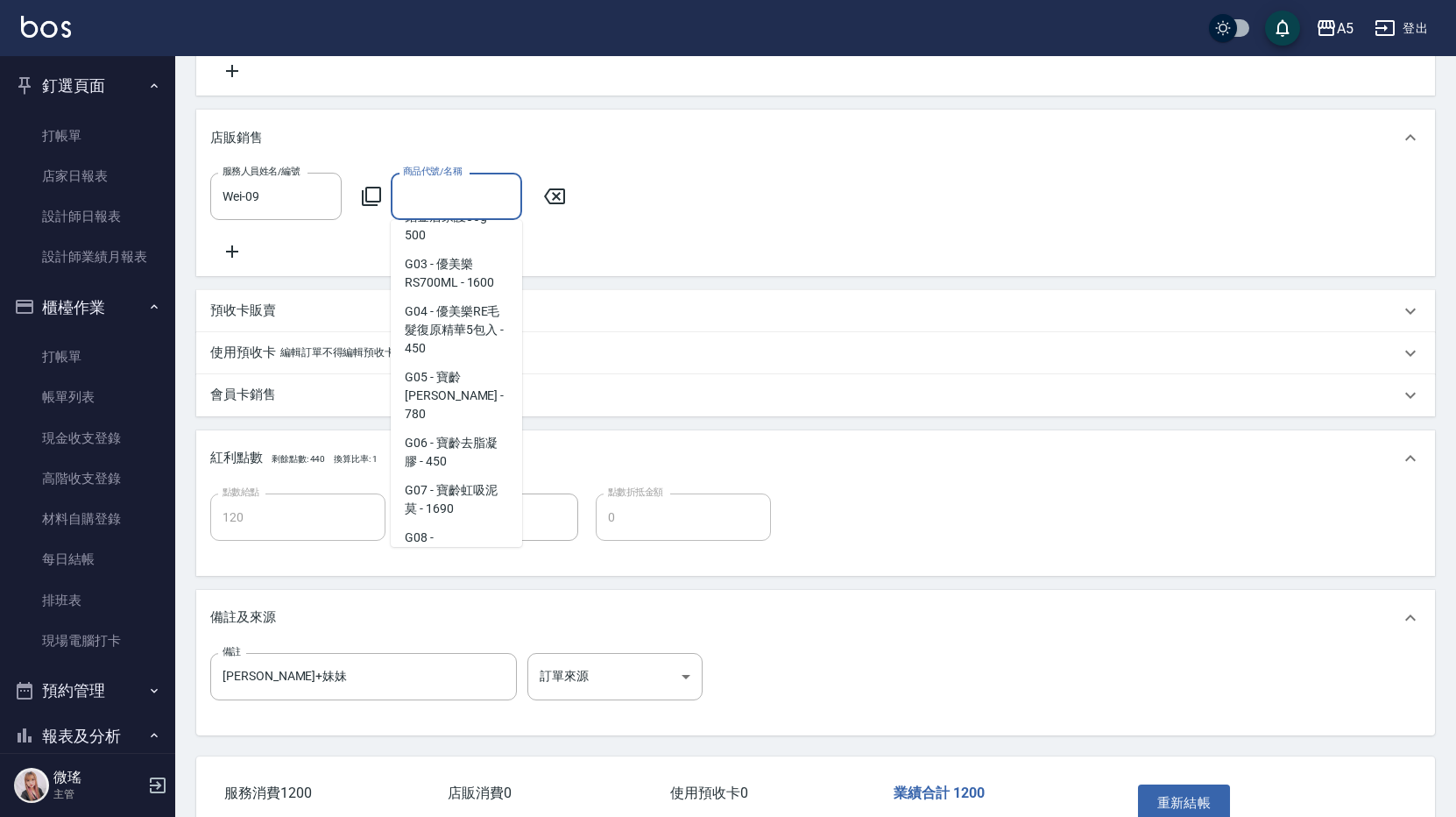
scroll to position [12795, 0]
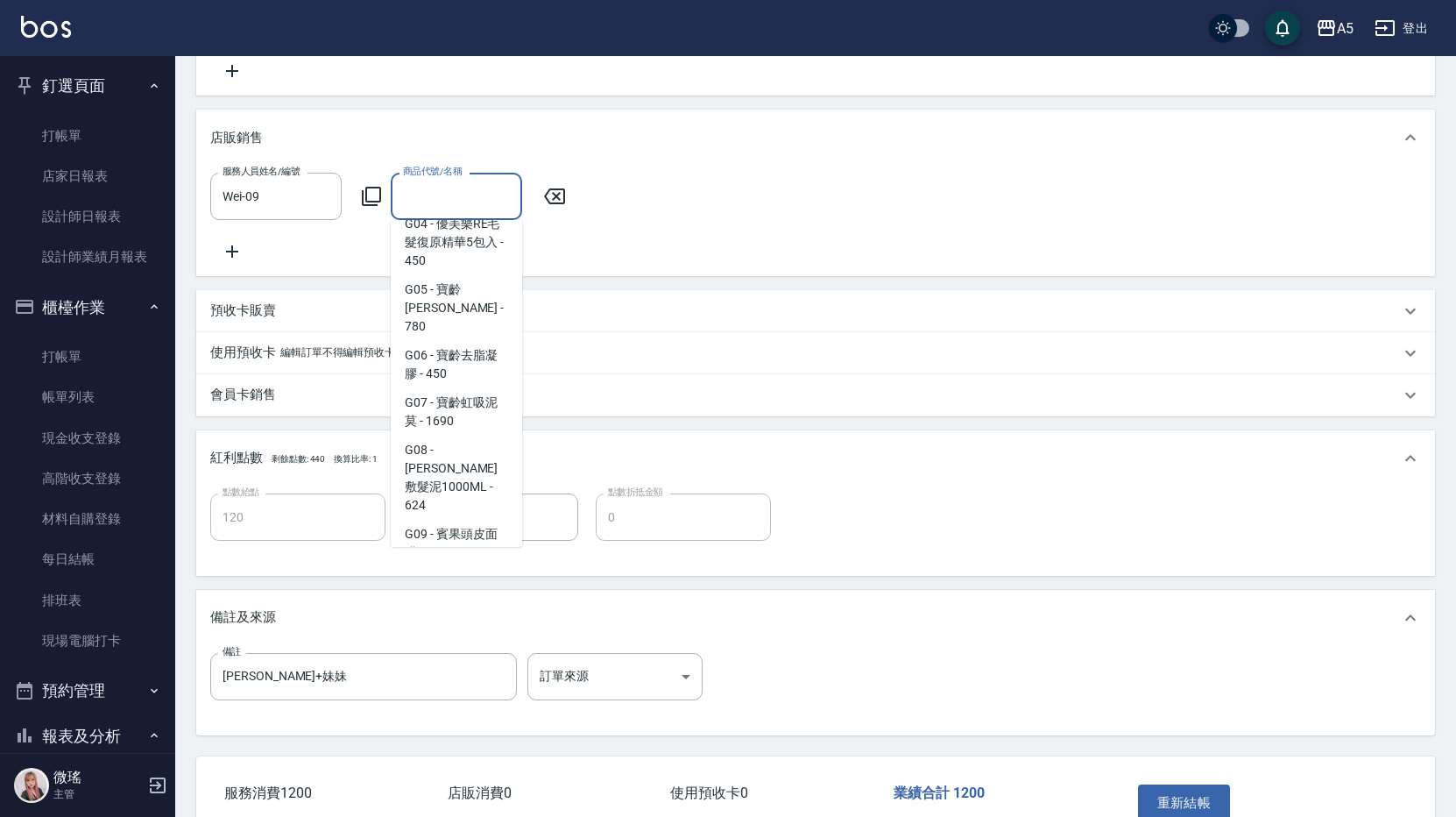
type input "320"
type input "里歐晶亮髮膜1000ML"
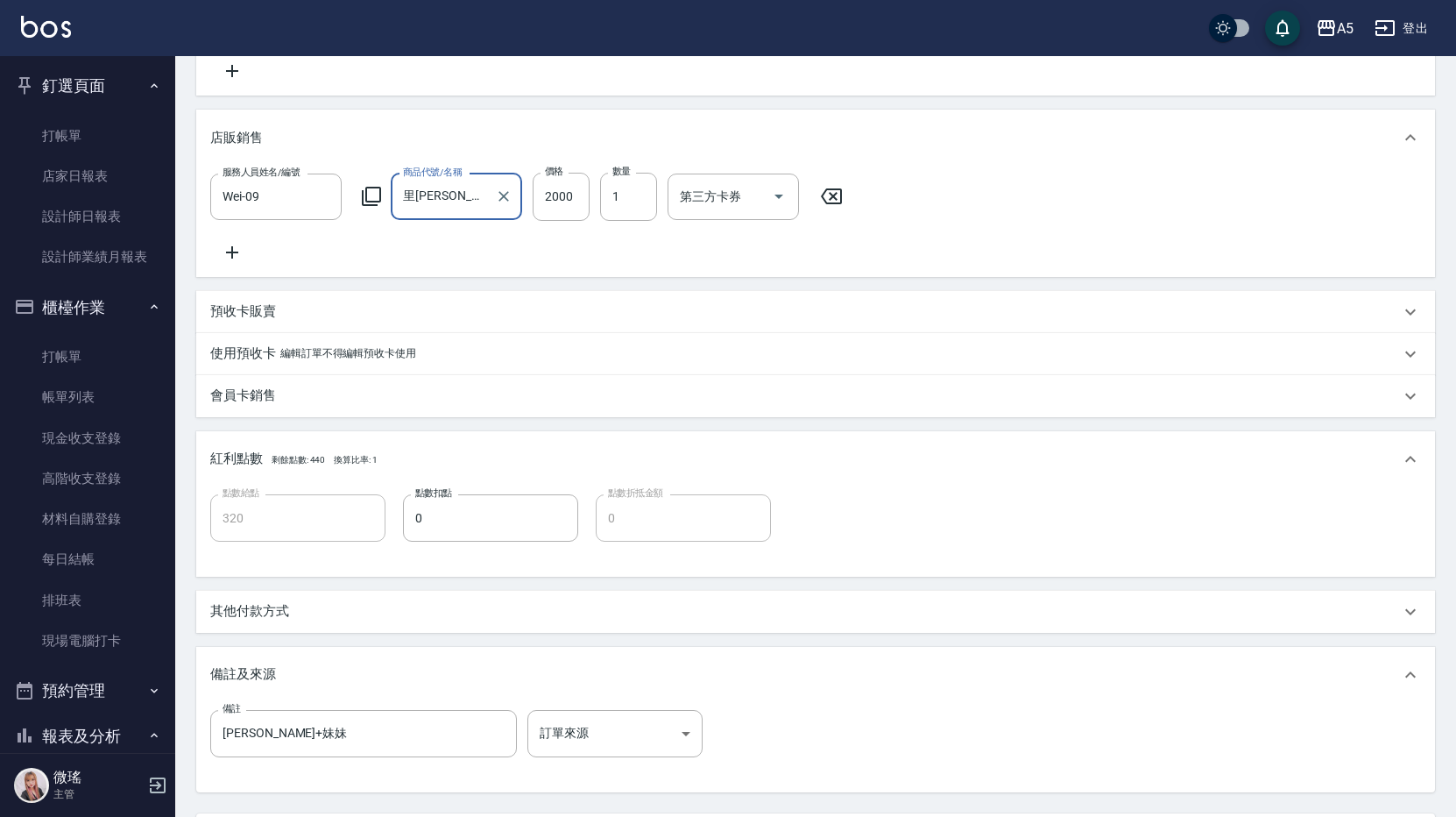
scroll to position [616, 0]
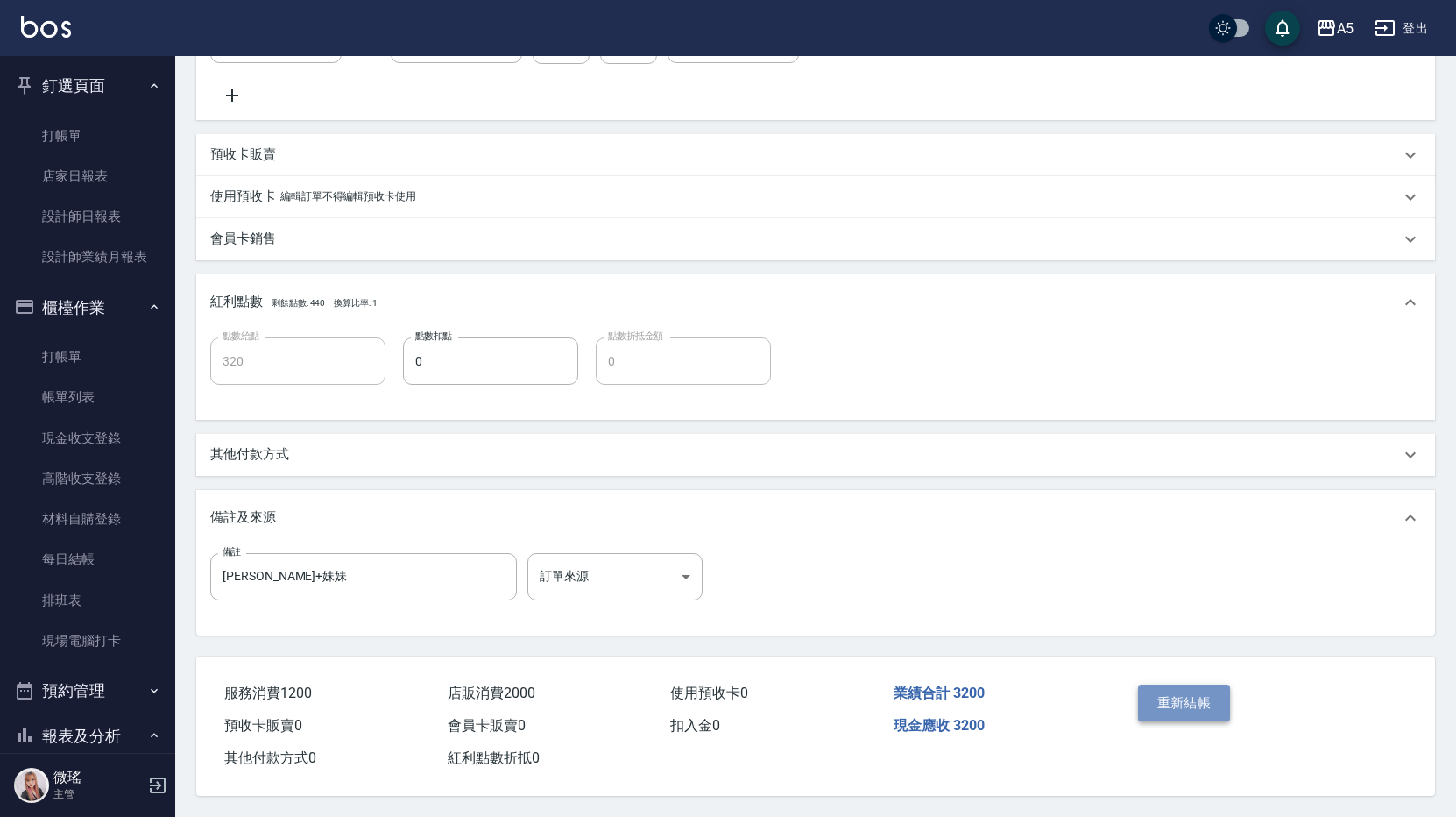
click at [1166, 700] on button "重新結帳" at bounding box center [1184, 703] width 92 height 37
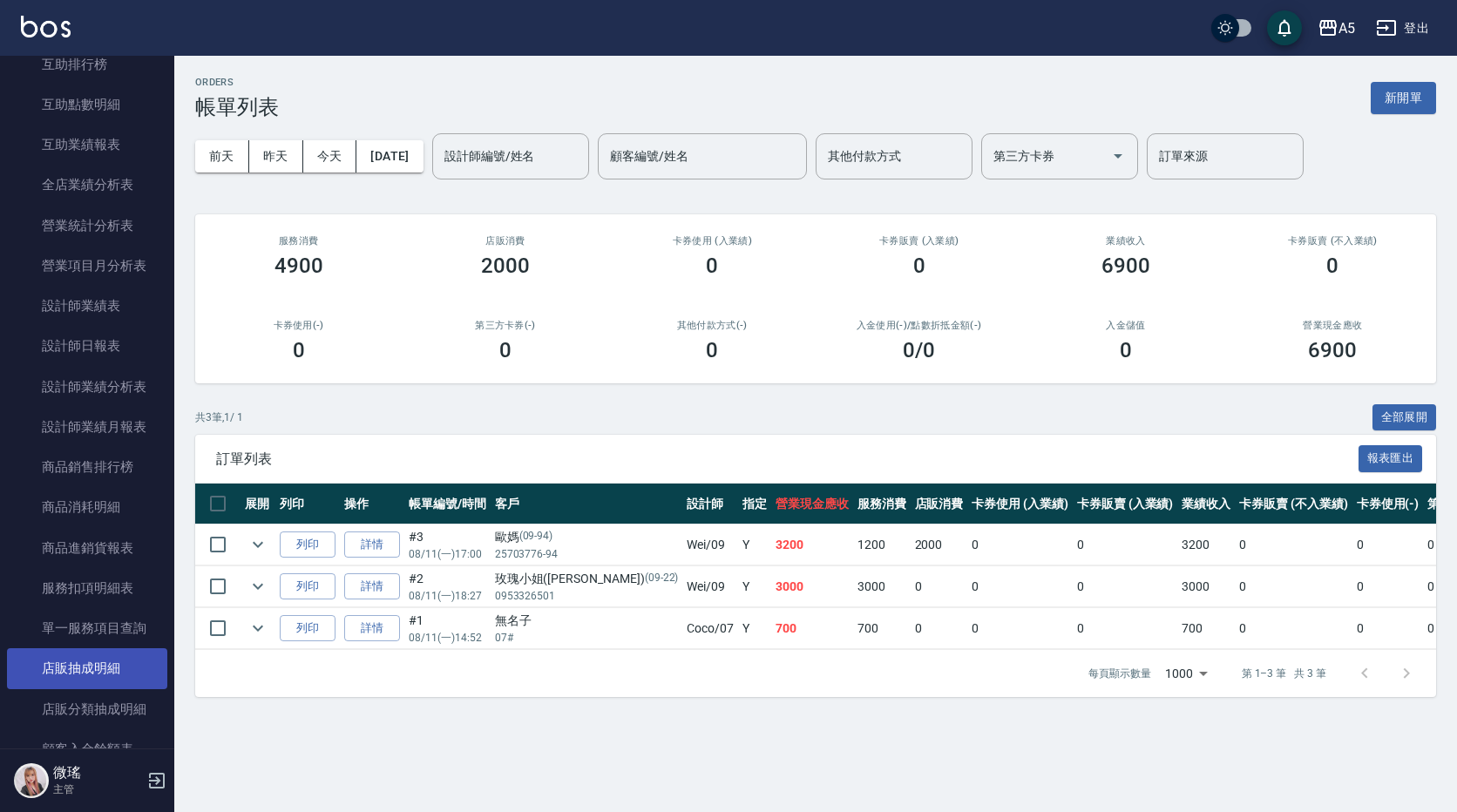
scroll to position [1045, 0]
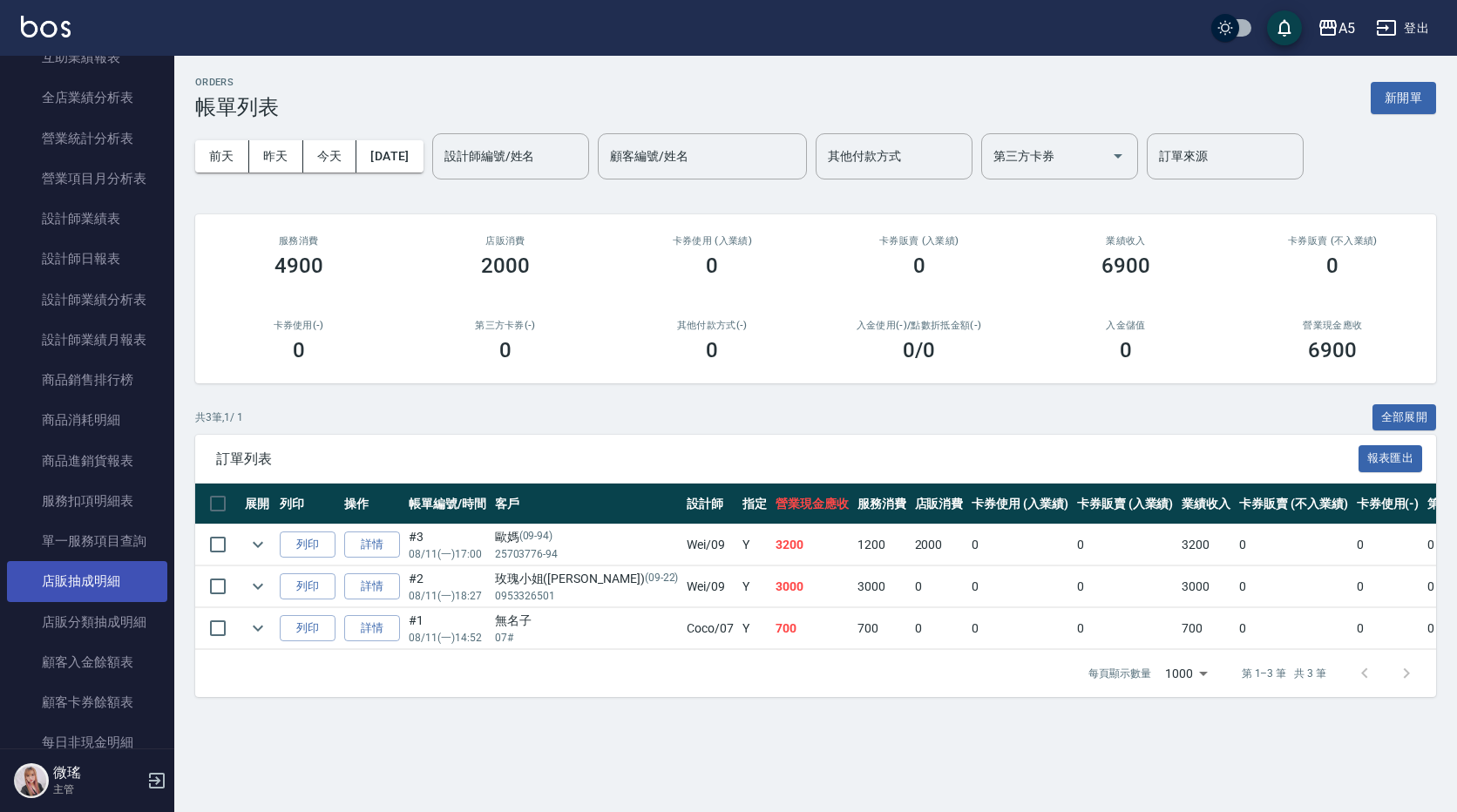
click at [103, 581] on link "店販抽成明細" at bounding box center [87, 580] width 160 height 40
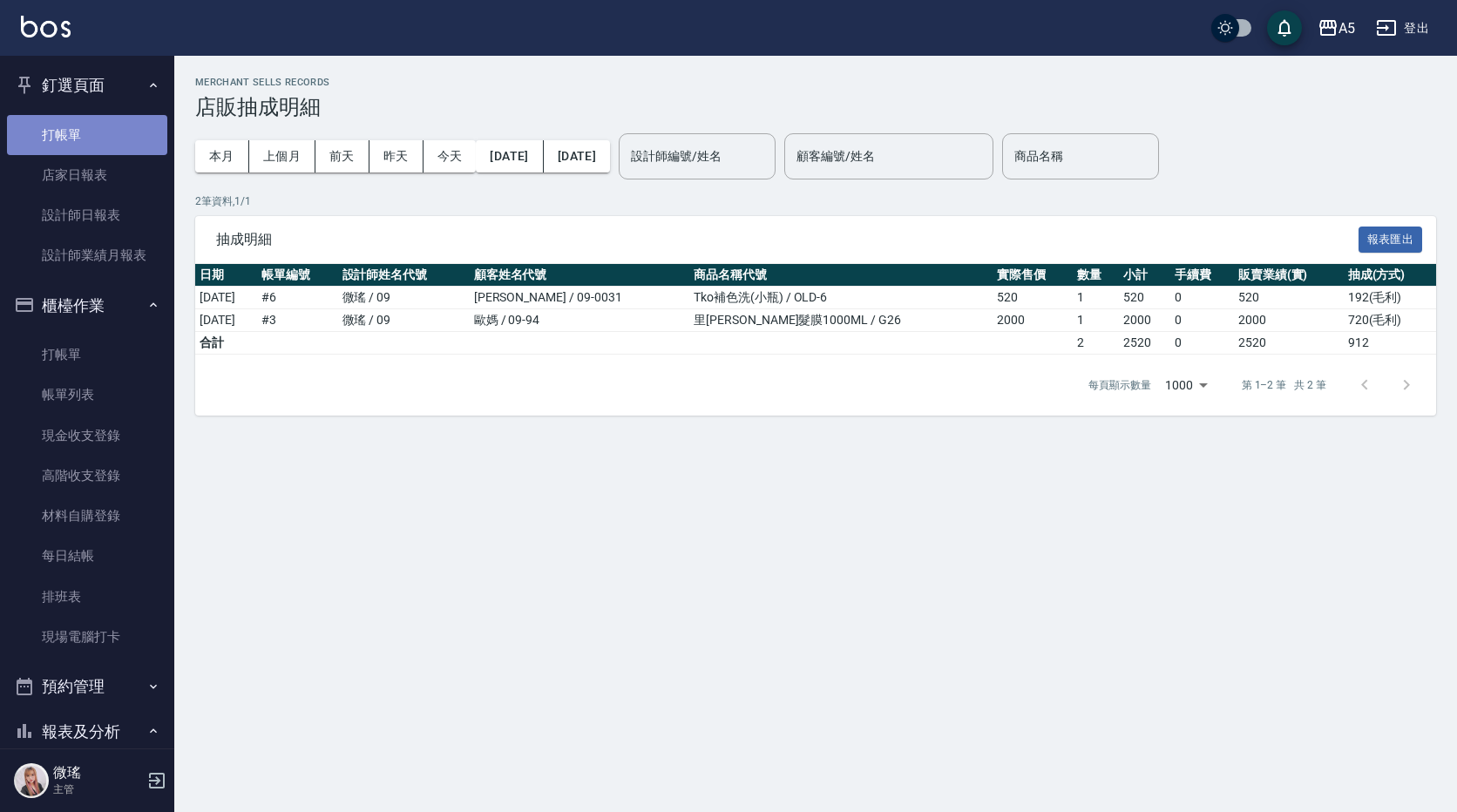
click at [100, 132] on link "打帳單" at bounding box center [87, 135] width 160 height 40
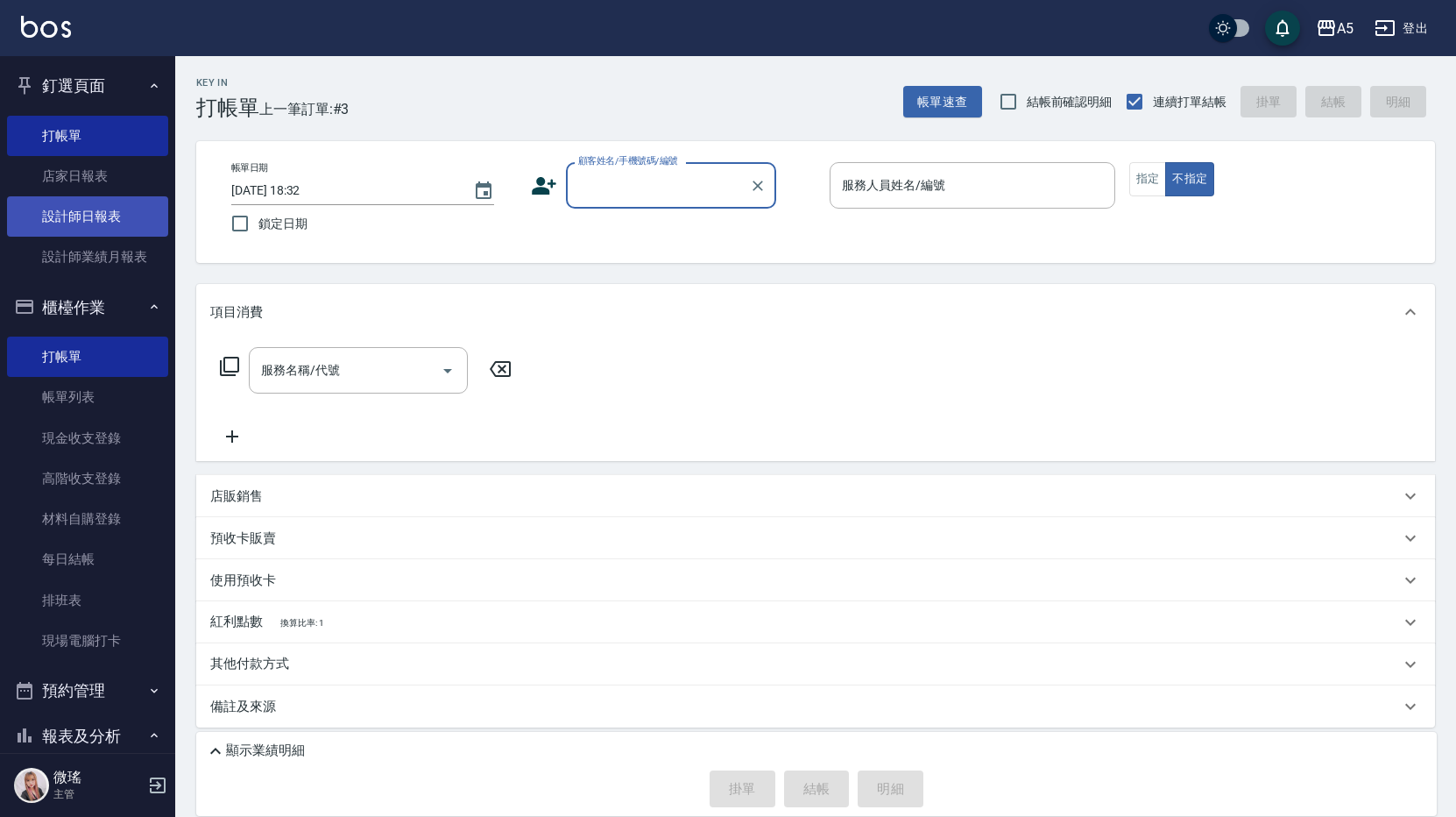
click at [110, 209] on link "設計師日報表" at bounding box center [88, 216] width 161 height 40
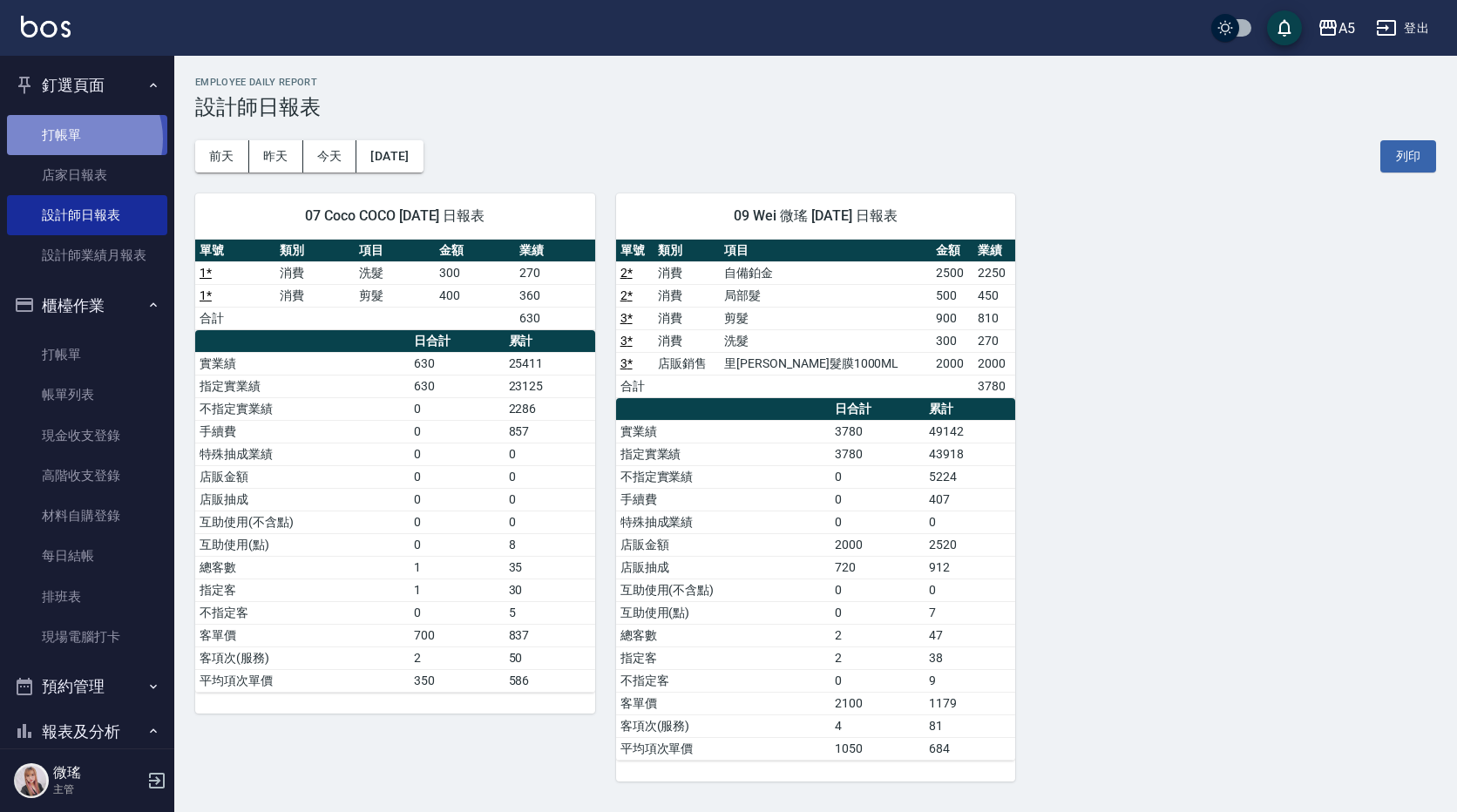
click at [79, 139] on link "打帳單" at bounding box center [87, 135] width 160 height 40
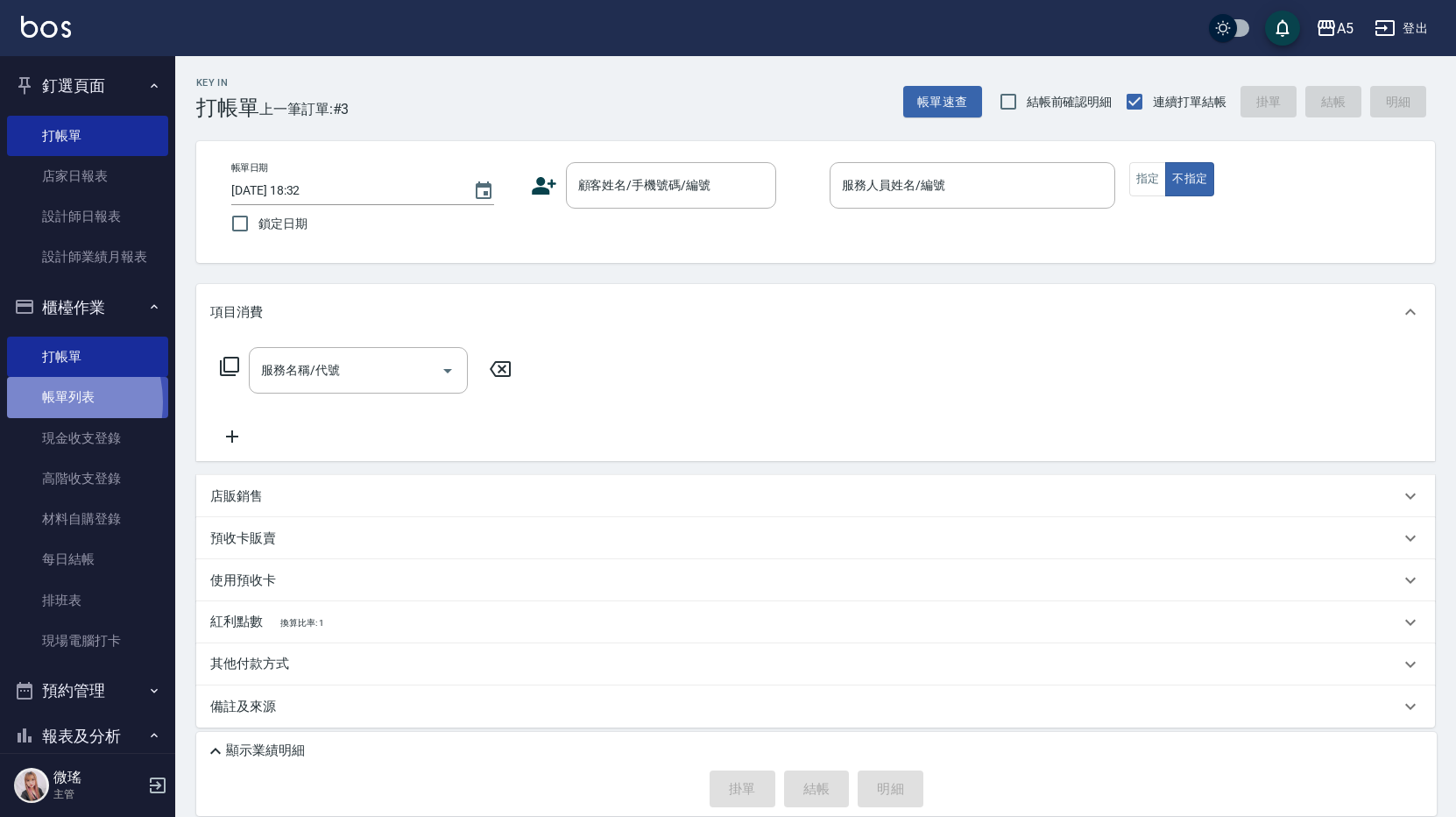
click at [48, 402] on link "帳單列表" at bounding box center [88, 397] width 161 height 40
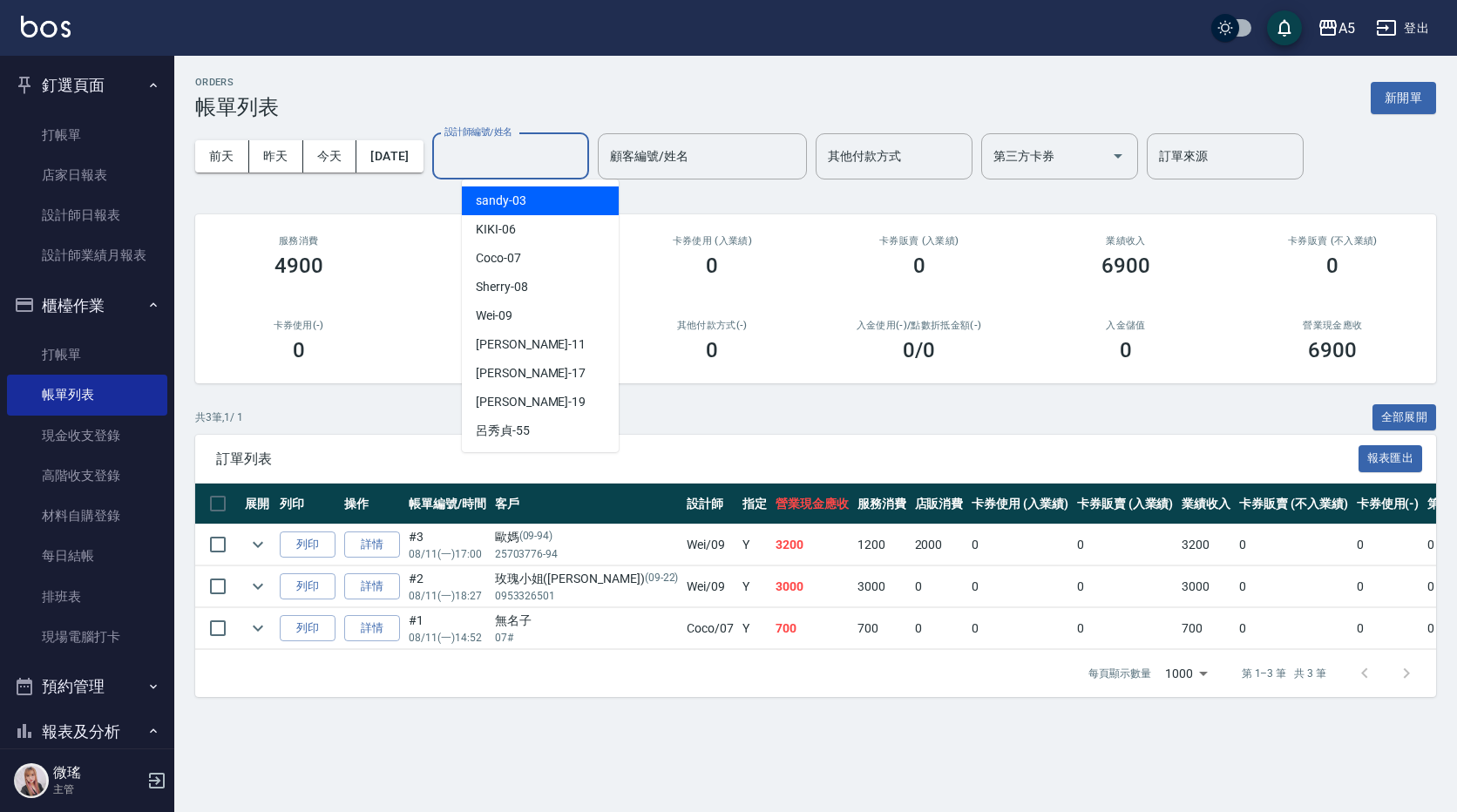
click at [545, 155] on input "設計師編號/姓名" at bounding box center [510, 157] width 142 height 31
click at [487, 261] on span "Coco -07" at bounding box center [499, 258] width 45 height 18
type input "Coco-07"
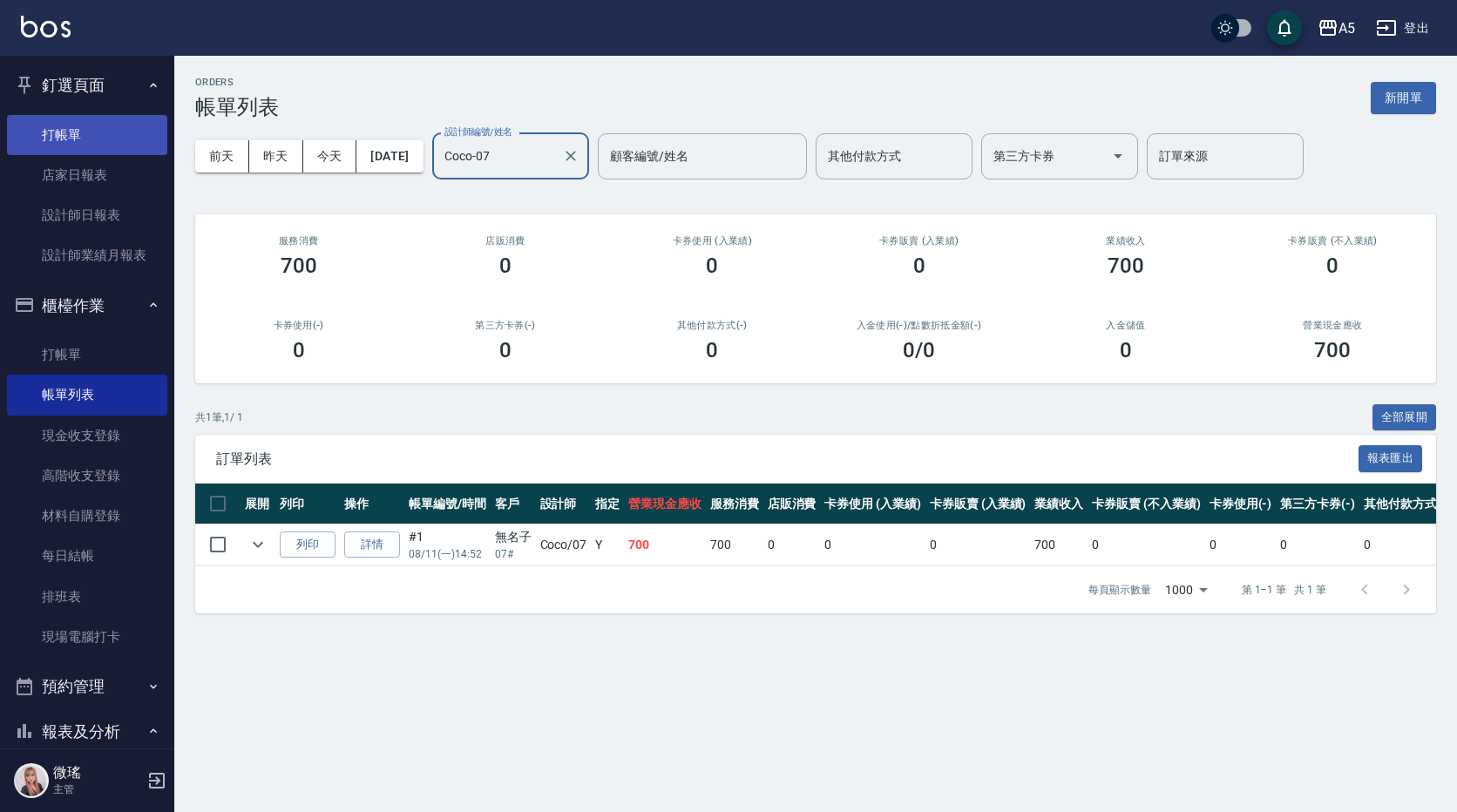
click at [91, 132] on link "打帳單" at bounding box center [87, 135] width 160 height 40
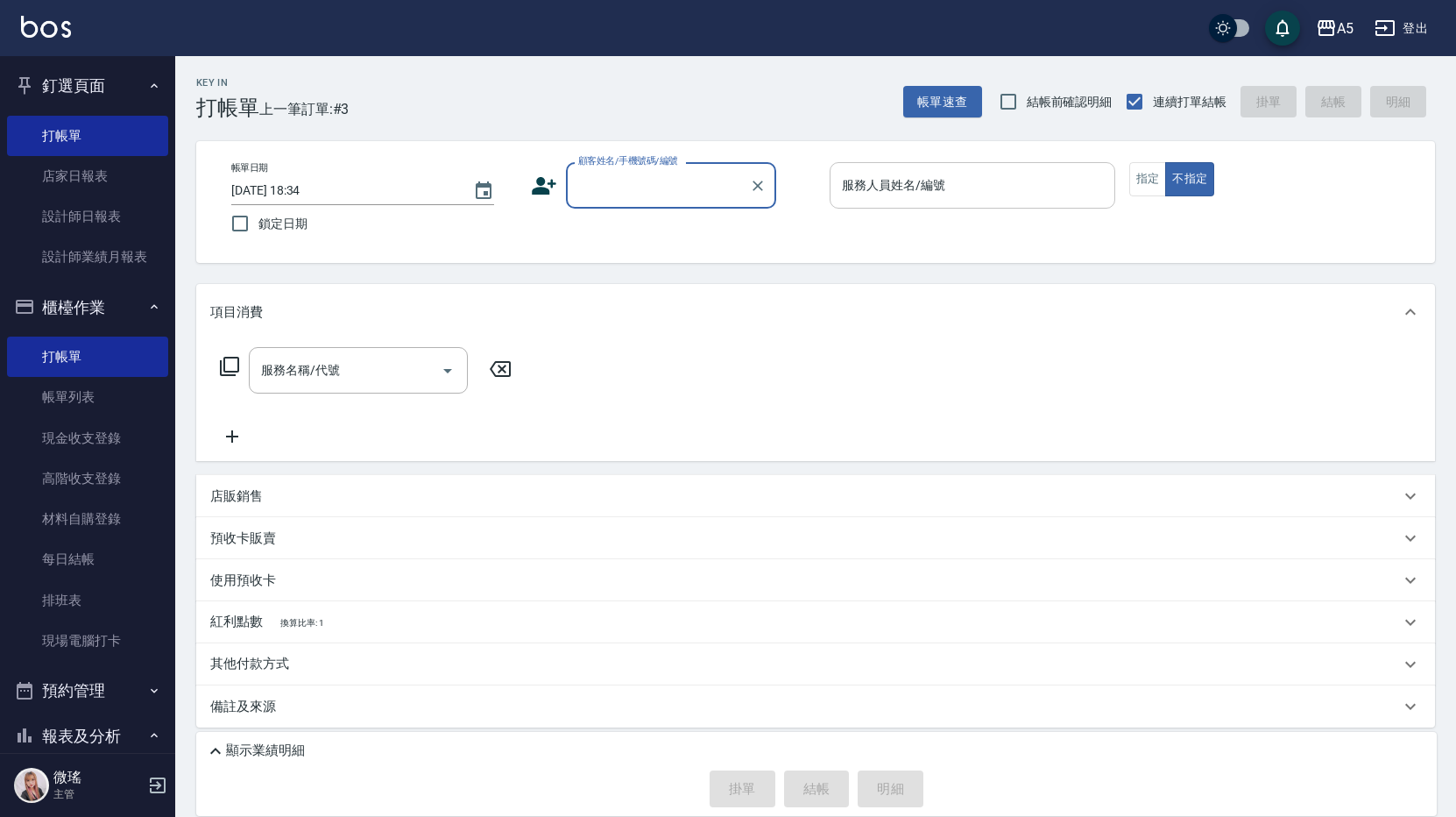
click at [927, 187] on div "服務人員姓名/編號 服務人員姓名/編號" at bounding box center [972, 185] width 286 height 46
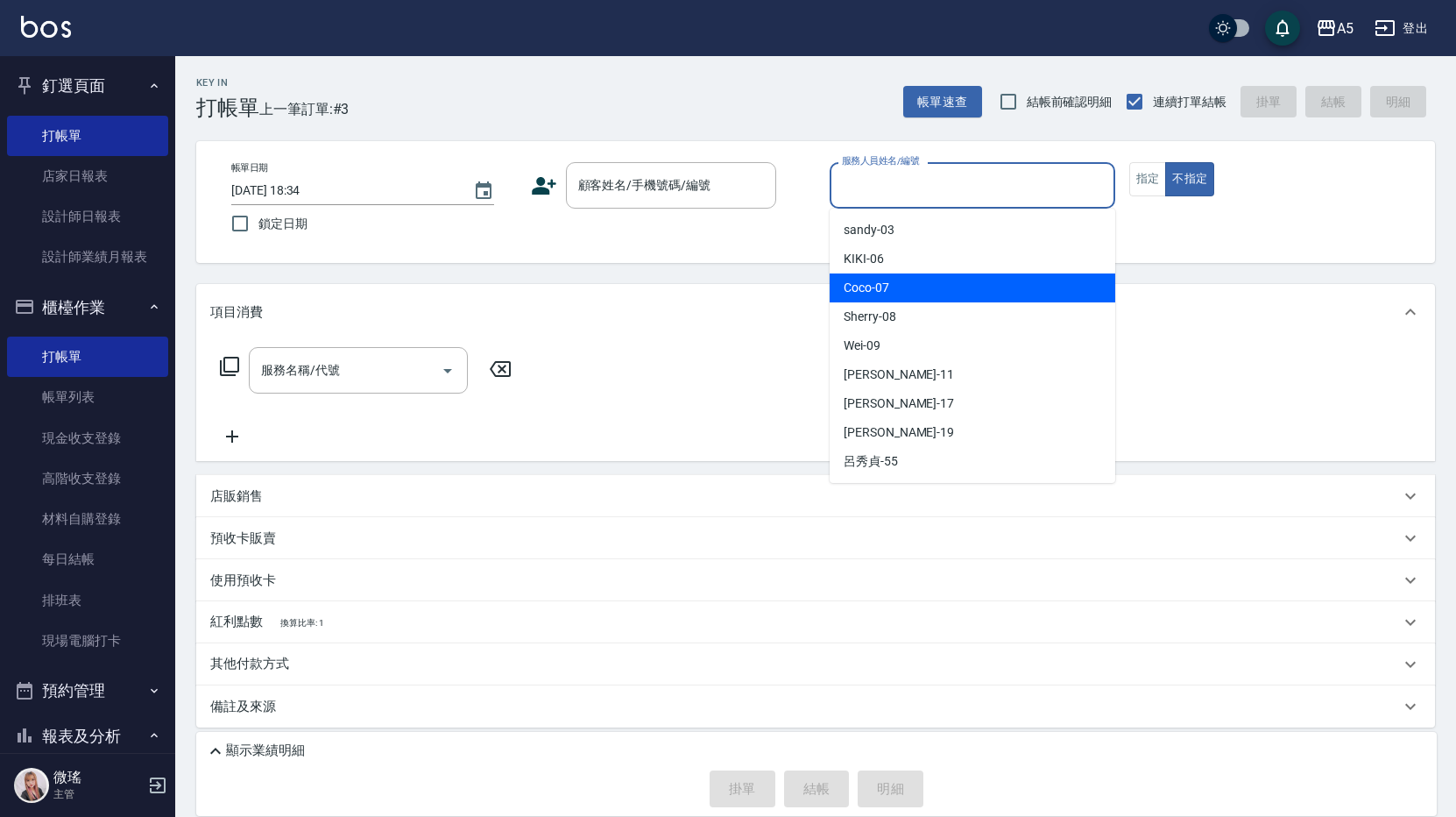
click at [883, 288] on span "Coco -07" at bounding box center [867, 287] width 45 height 18
type input "Coco-07"
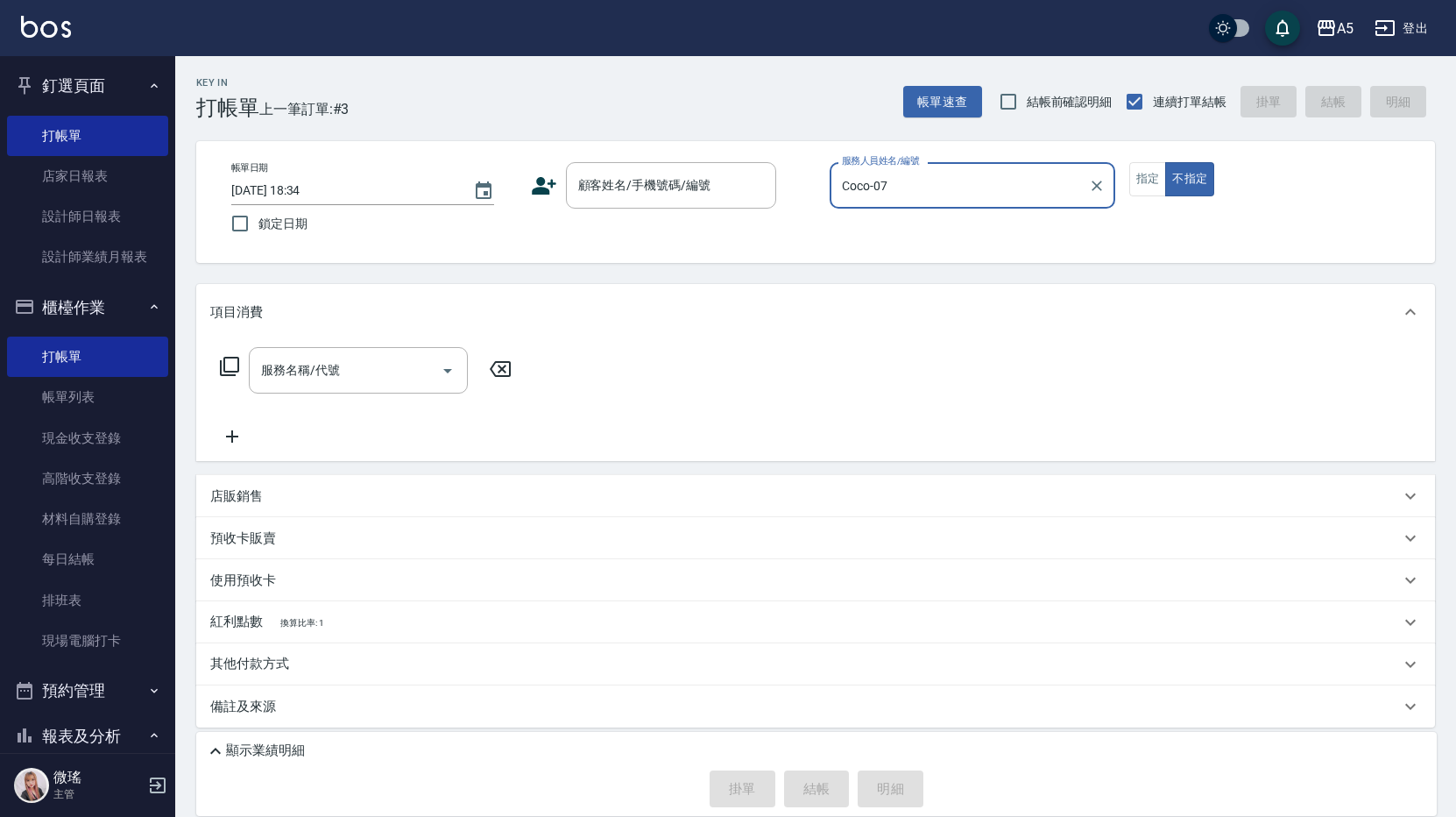
drag, startPoint x: 1153, startPoint y: 179, endPoint x: 1119, endPoint y: 189, distance: 35.4
click at [1154, 179] on button "指定" at bounding box center [1149, 180] width 38 height 34
click at [696, 196] on input "顧客姓名/手機號碼/編號" at bounding box center [658, 185] width 169 height 31
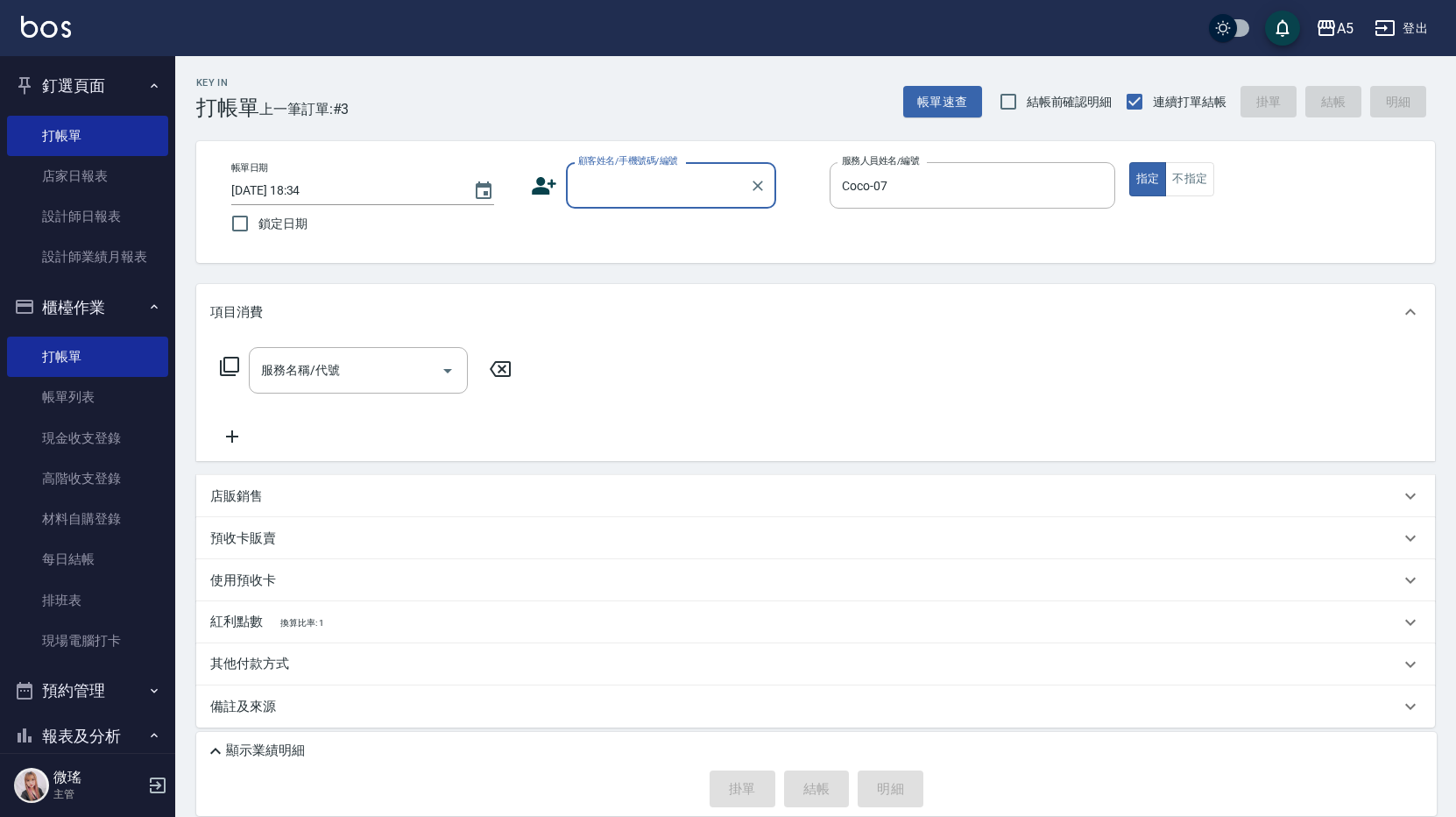
click at [634, 186] on input "顧客姓名/手機號碼/編號" at bounding box center [658, 185] width 169 height 31
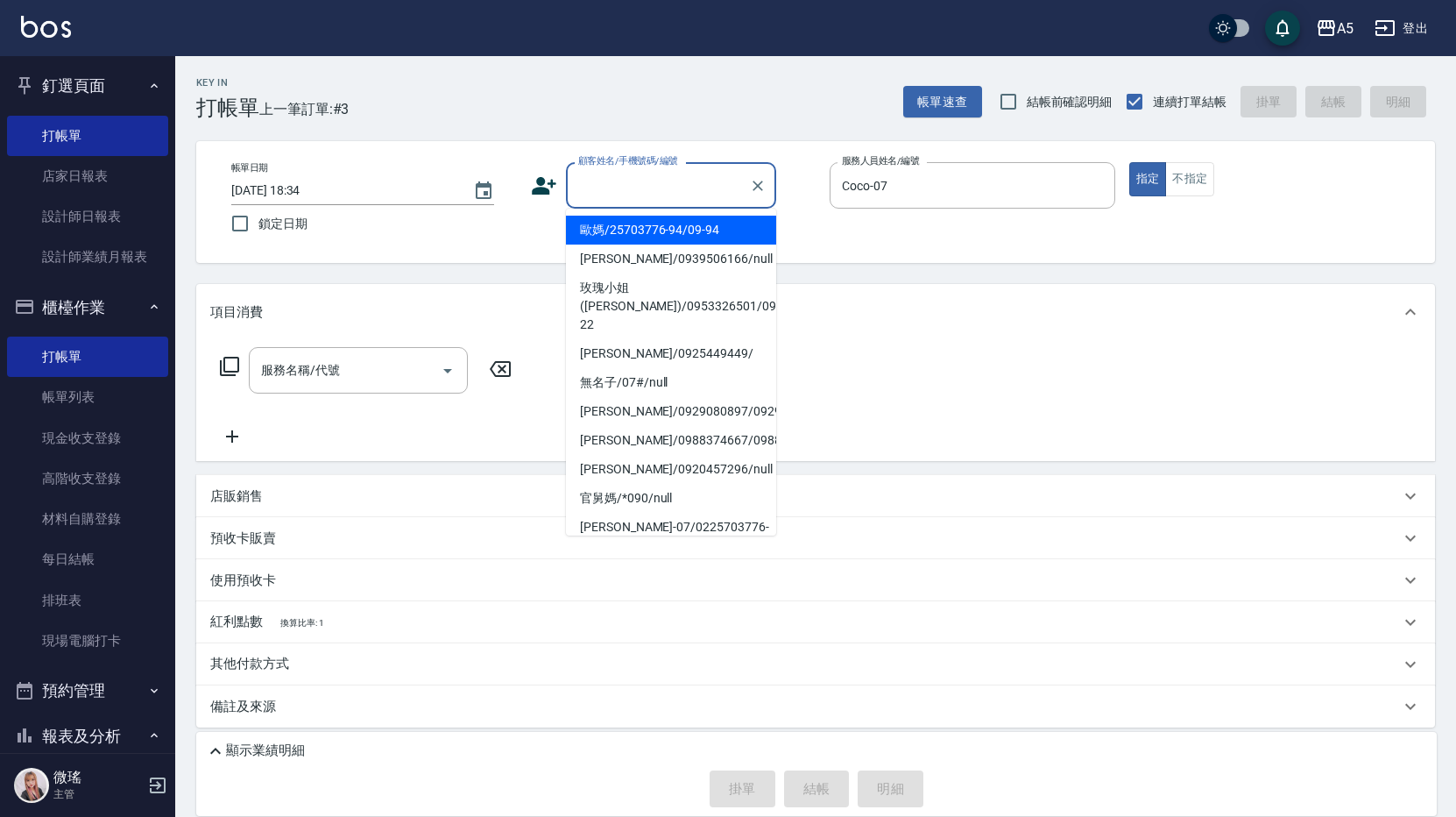
click at [634, 186] on input "顧客姓名/手機號碼/編號" at bounding box center [658, 185] width 169 height 31
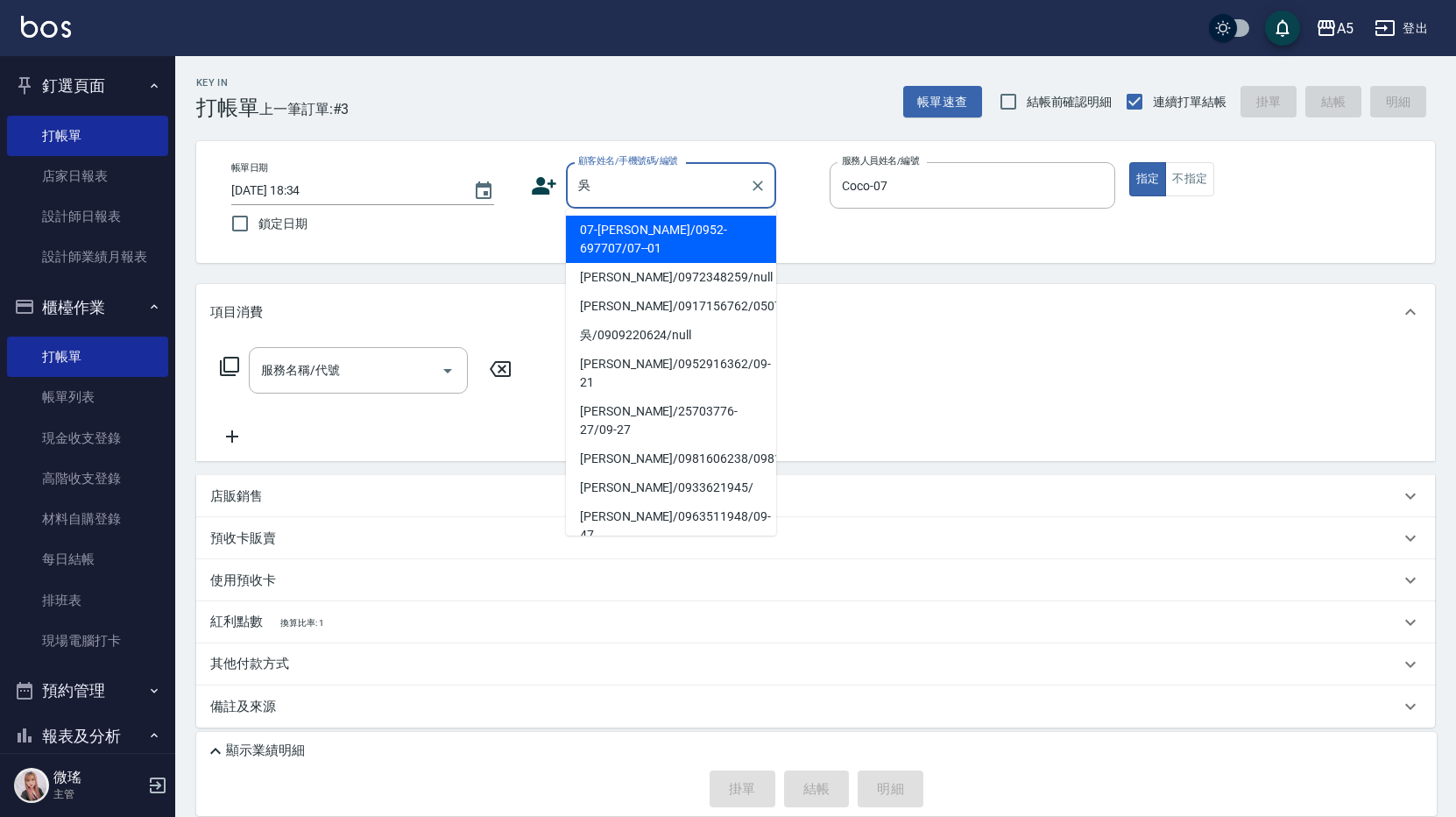
click at [646, 226] on li "07-吳珮瑄/0952-697707/07--01" at bounding box center [671, 239] width 210 height 47
type input "07-吳珮瑄/0952-697707/07--01"
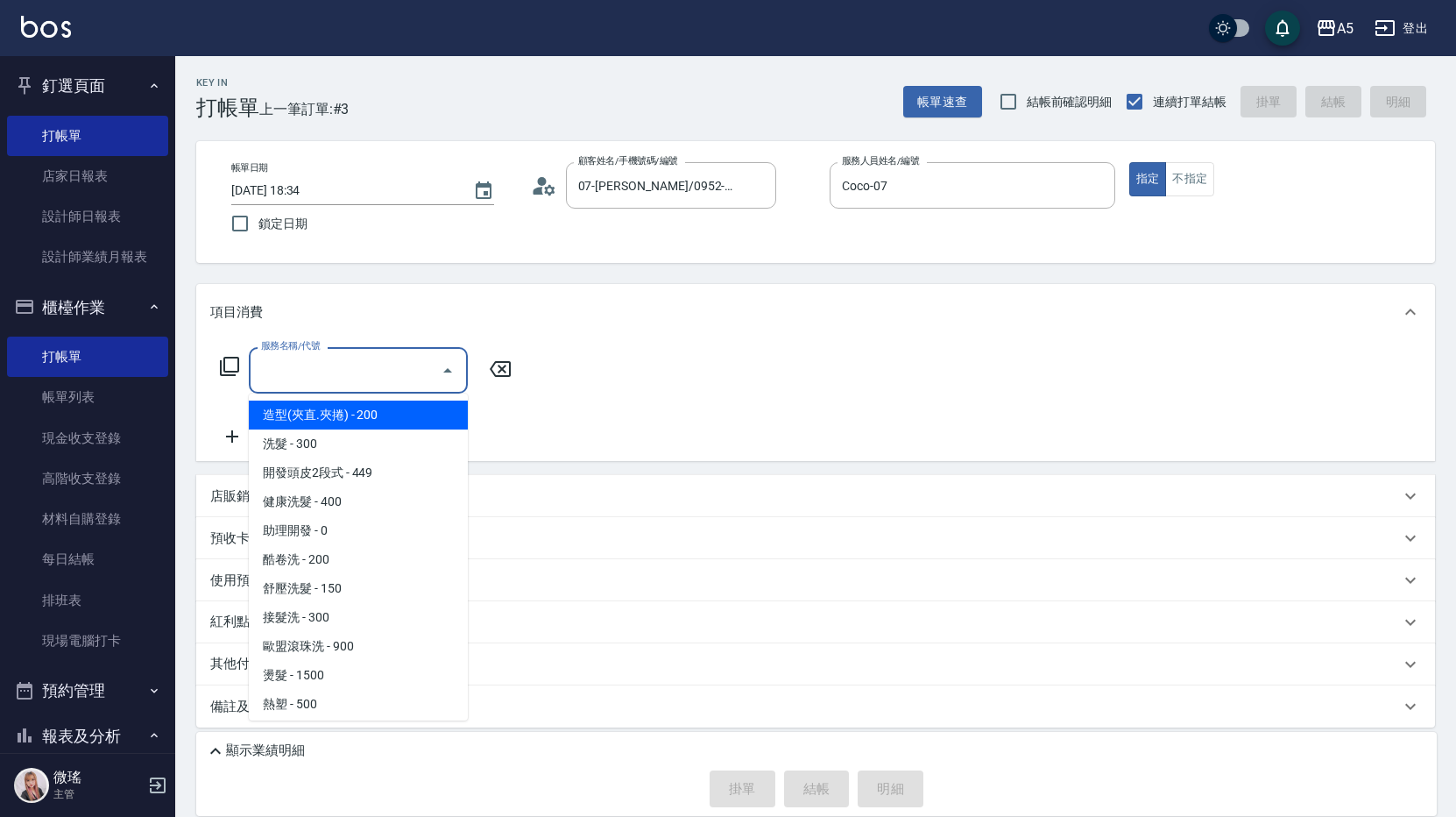
click at [374, 373] on input "服務名稱/代號" at bounding box center [345, 370] width 177 height 31
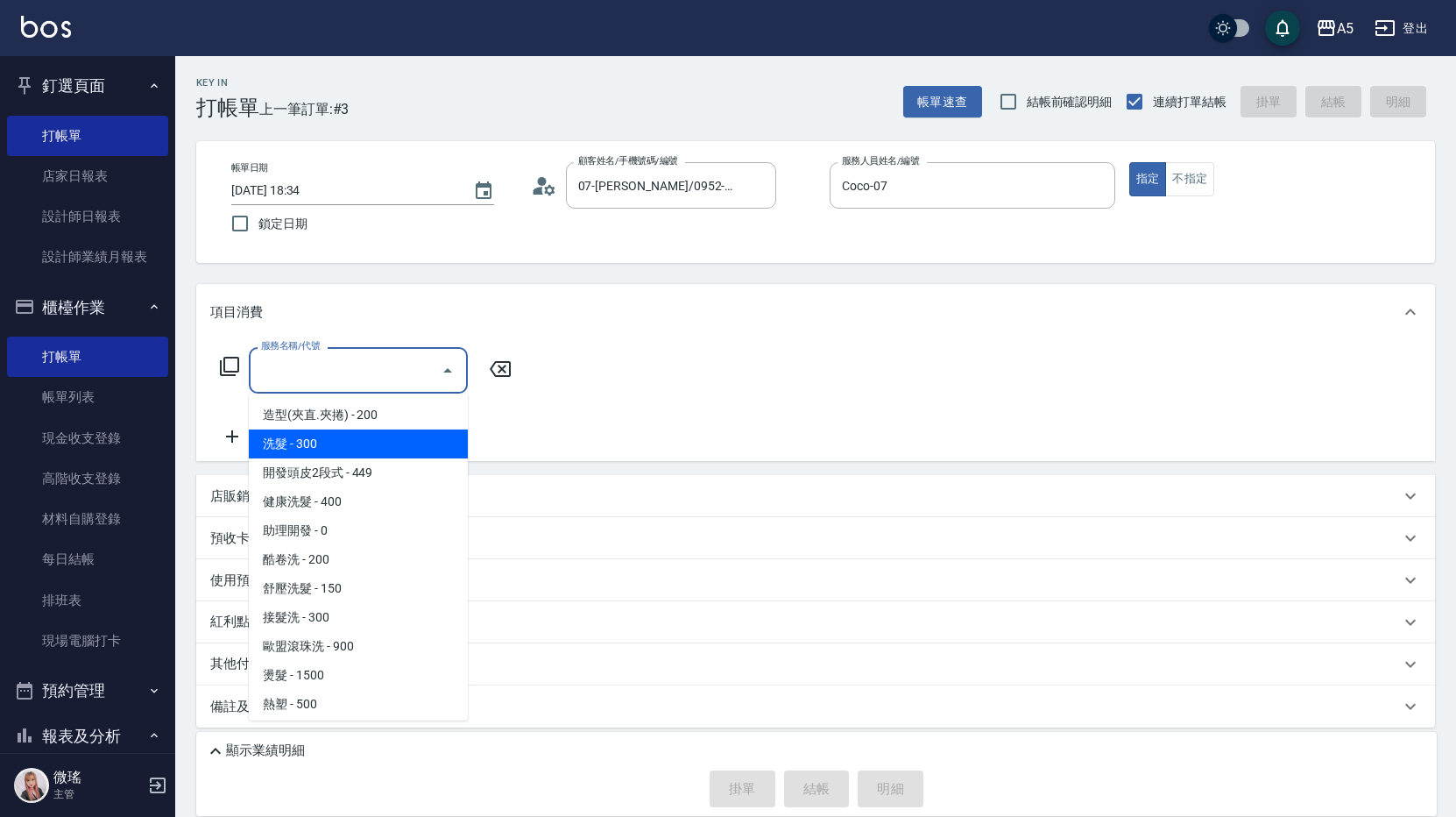
click at [321, 437] on span "洗髮 - 300" at bounding box center [358, 444] width 219 height 29
type input "洗髮(201)"
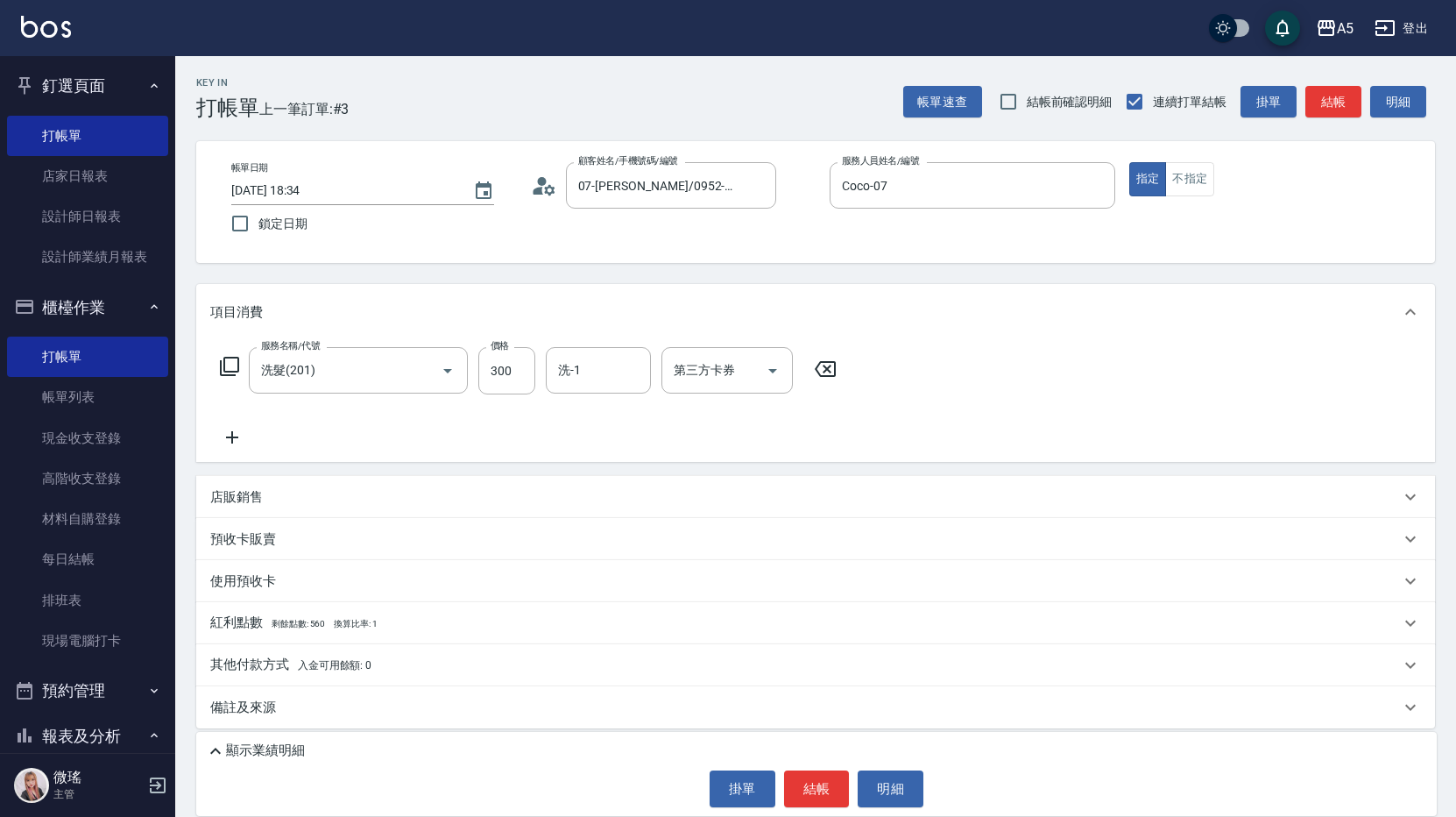
click at [228, 361] on icon at bounding box center [229, 365] width 21 height 21
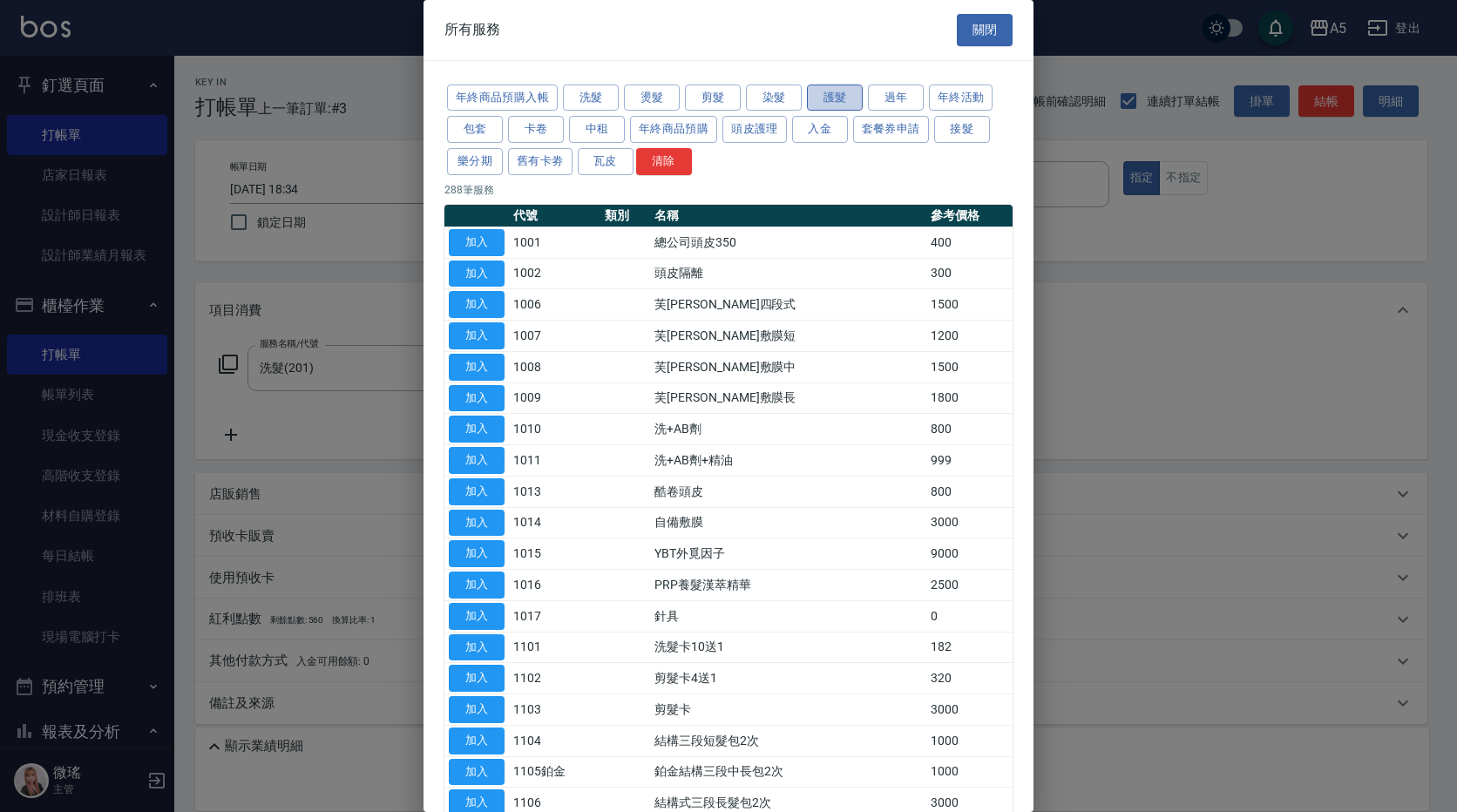
click at [825, 99] on button "護髮" at bounding box center [835, 98] width 56 height 27
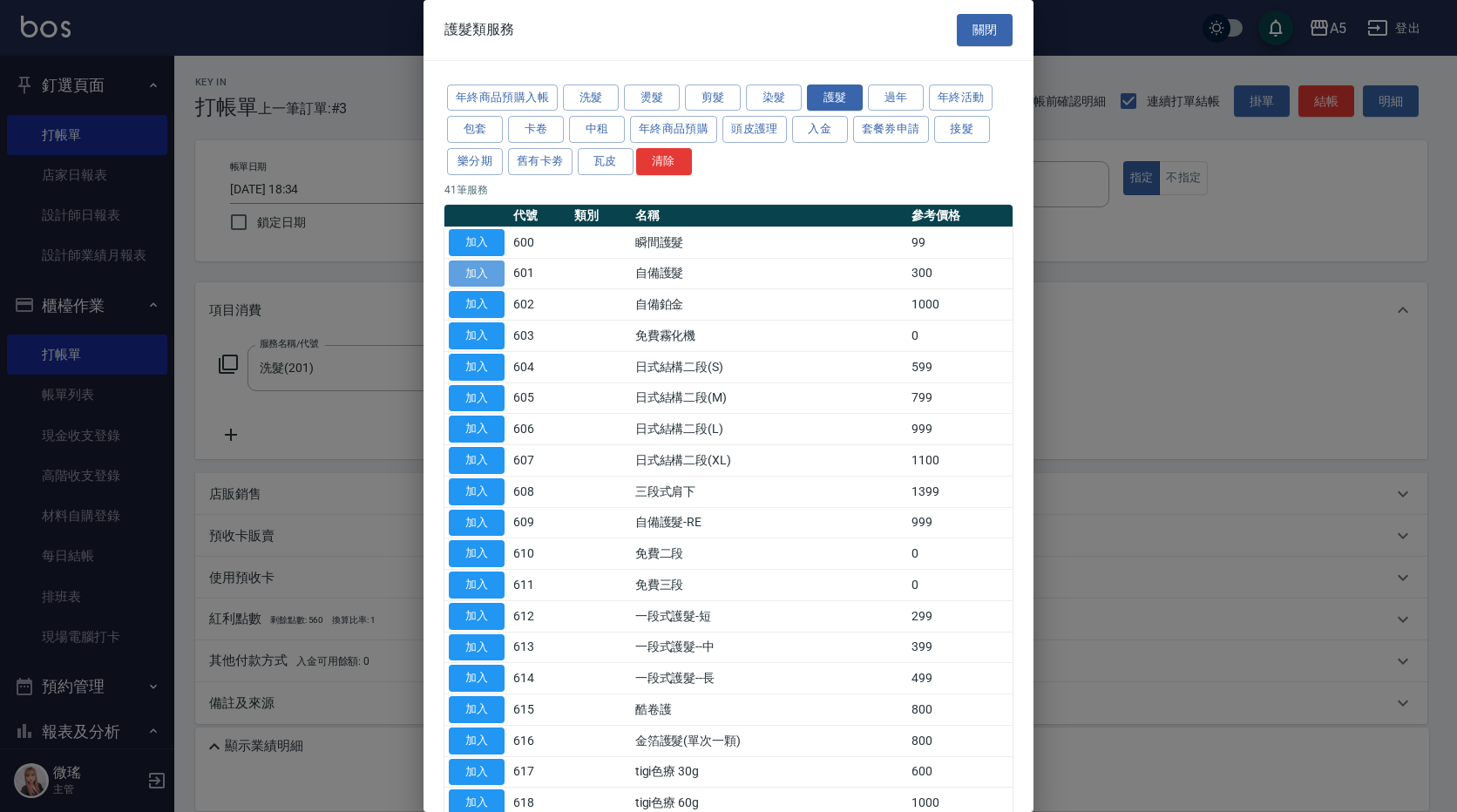
click at [482, 275] on button "加入" at bounding box center [477, 274] width 56 height 27
type input "60"
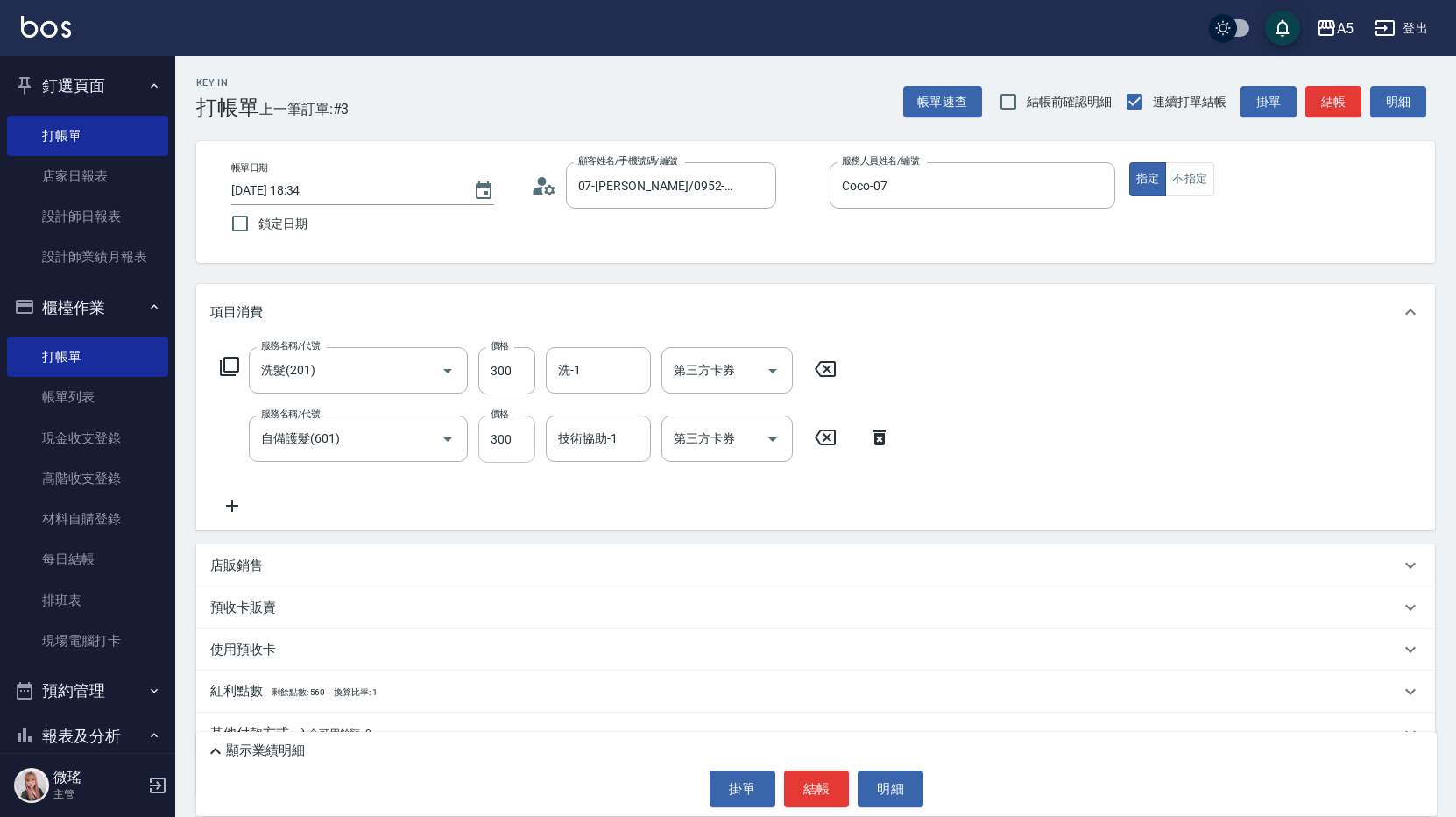
click at [519, 443] on input "300" at bounding box center [507, 439] width 57 height 47
click at [510, 430] on input "300" at bounding box center [507, 439] width 57 height 47
type input "0"
type input "30"
click at [516, 454] on input "0" at bounding box center [507, 439] width 57 height 47
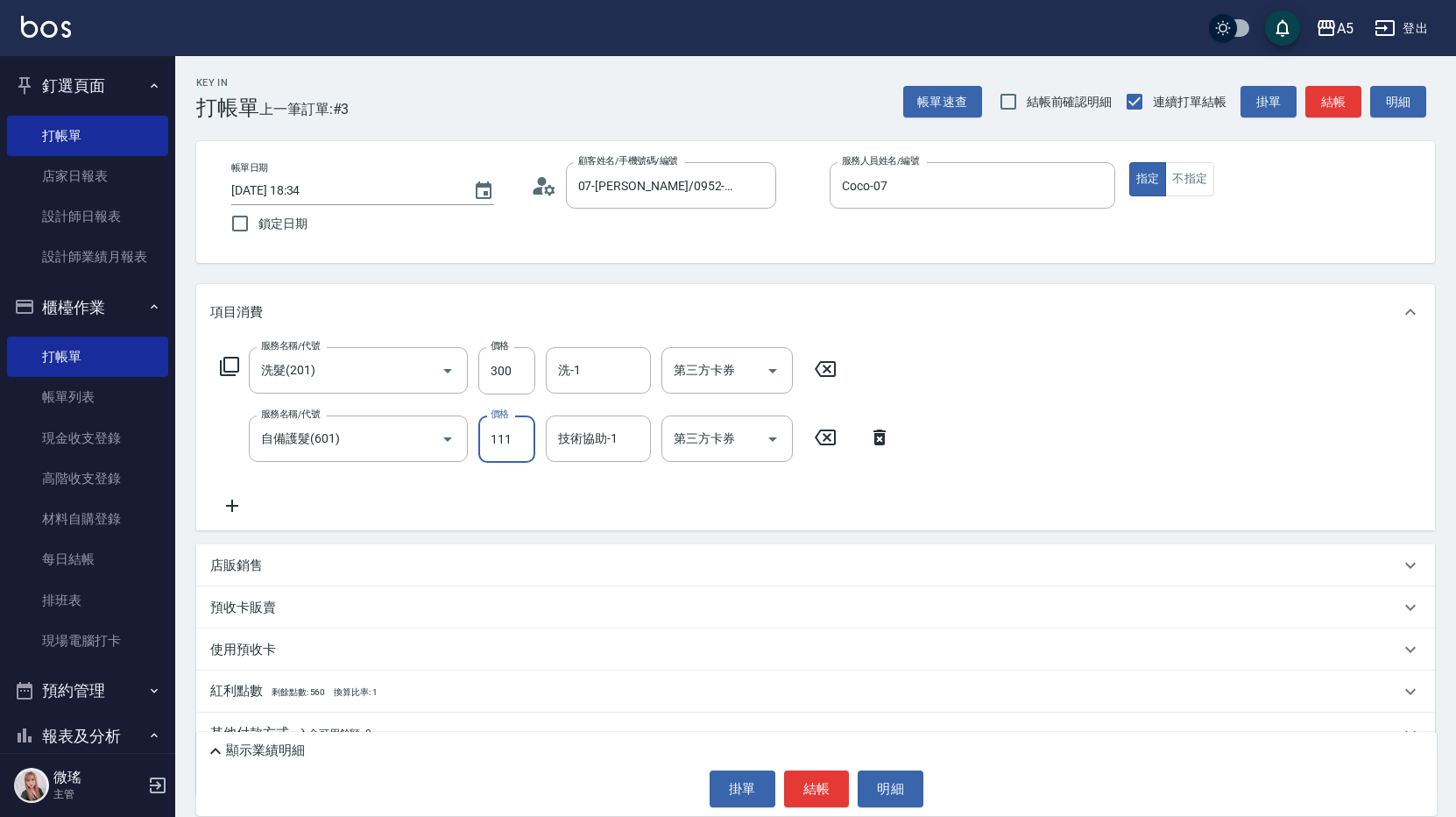
type input "1111"
type input "40"
type input "111"
type input "30"
type input "110"
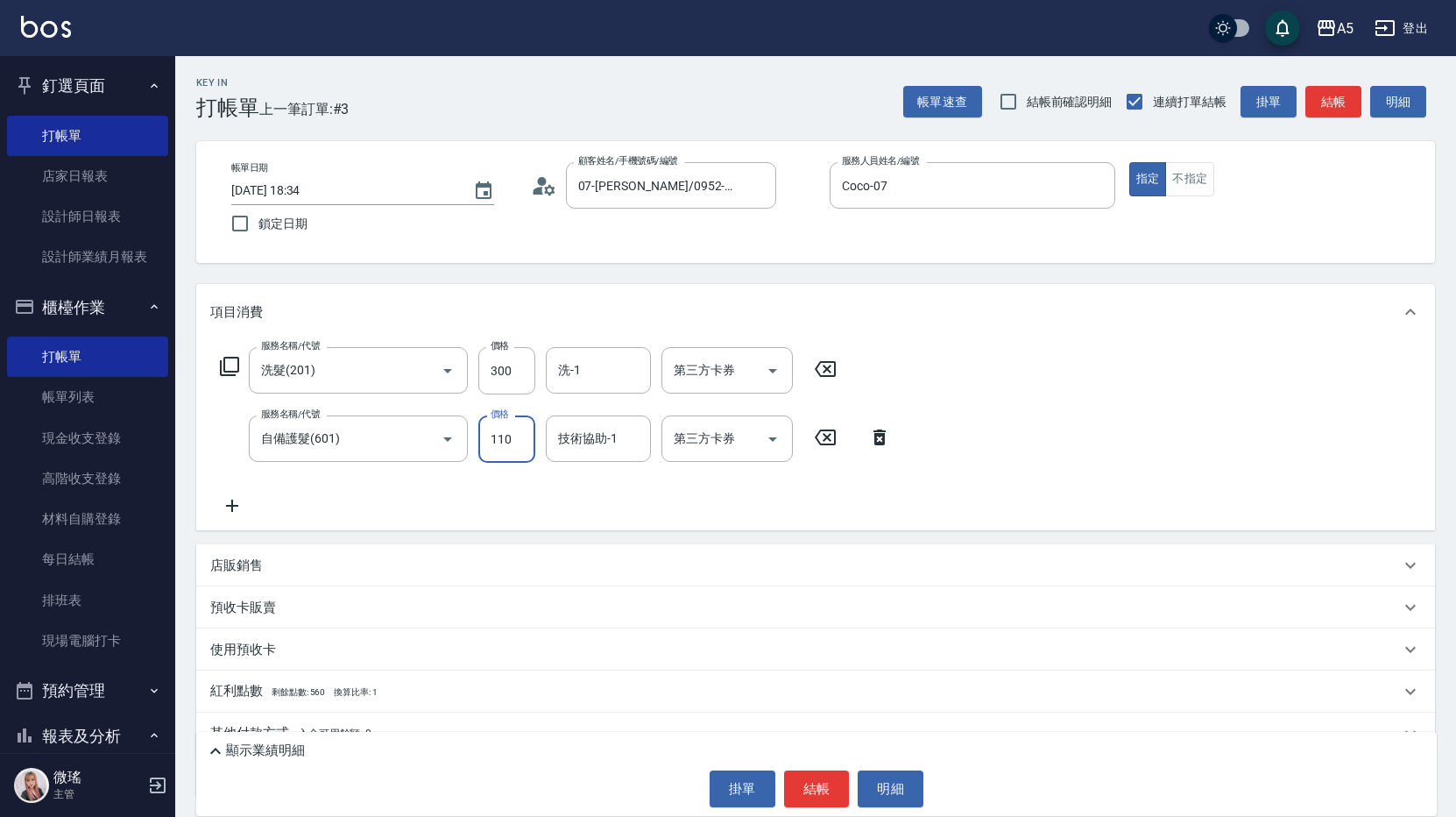
type input "40"
type input "1100"
type input "140"
type input "1100"
click at [231, 365] on icon at bounding box center [229, 365] width 21 height 21
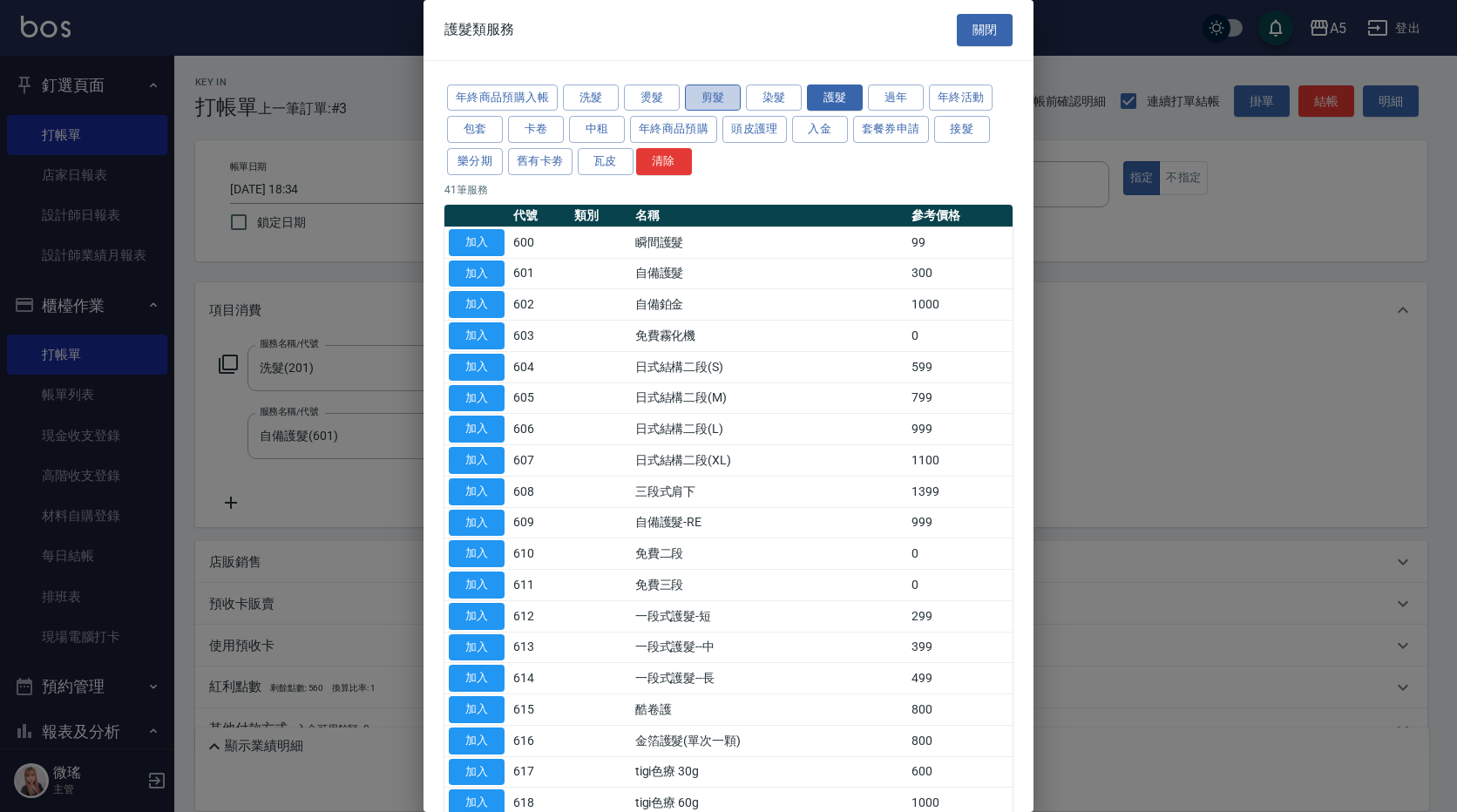
click at [709, 100] on button "剪髮" at bounding box center [713, 98] width 56 height 27
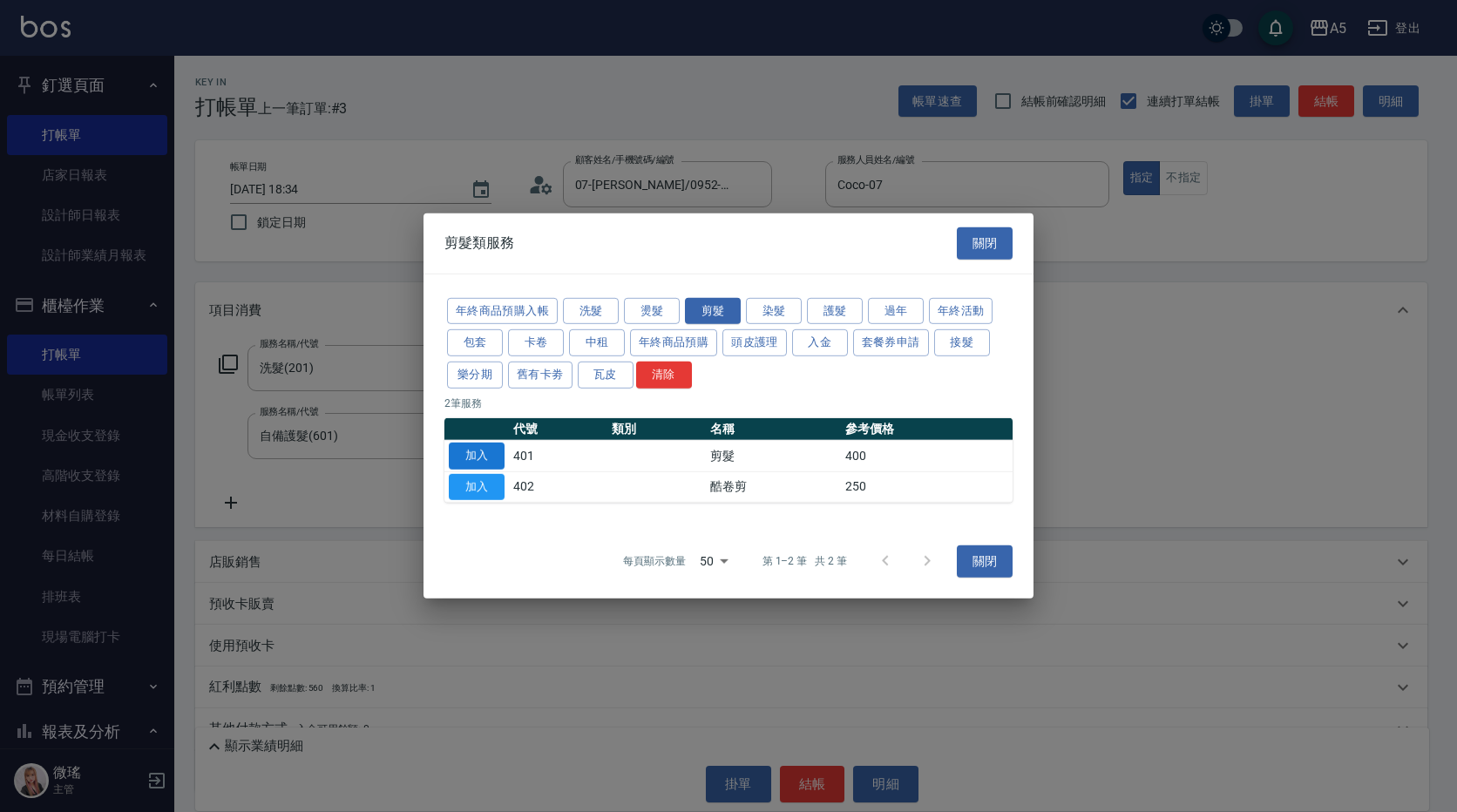
click at [478, 448] on button "加入" at bounding box center [477, 456] width 56 height 27
type input "180"
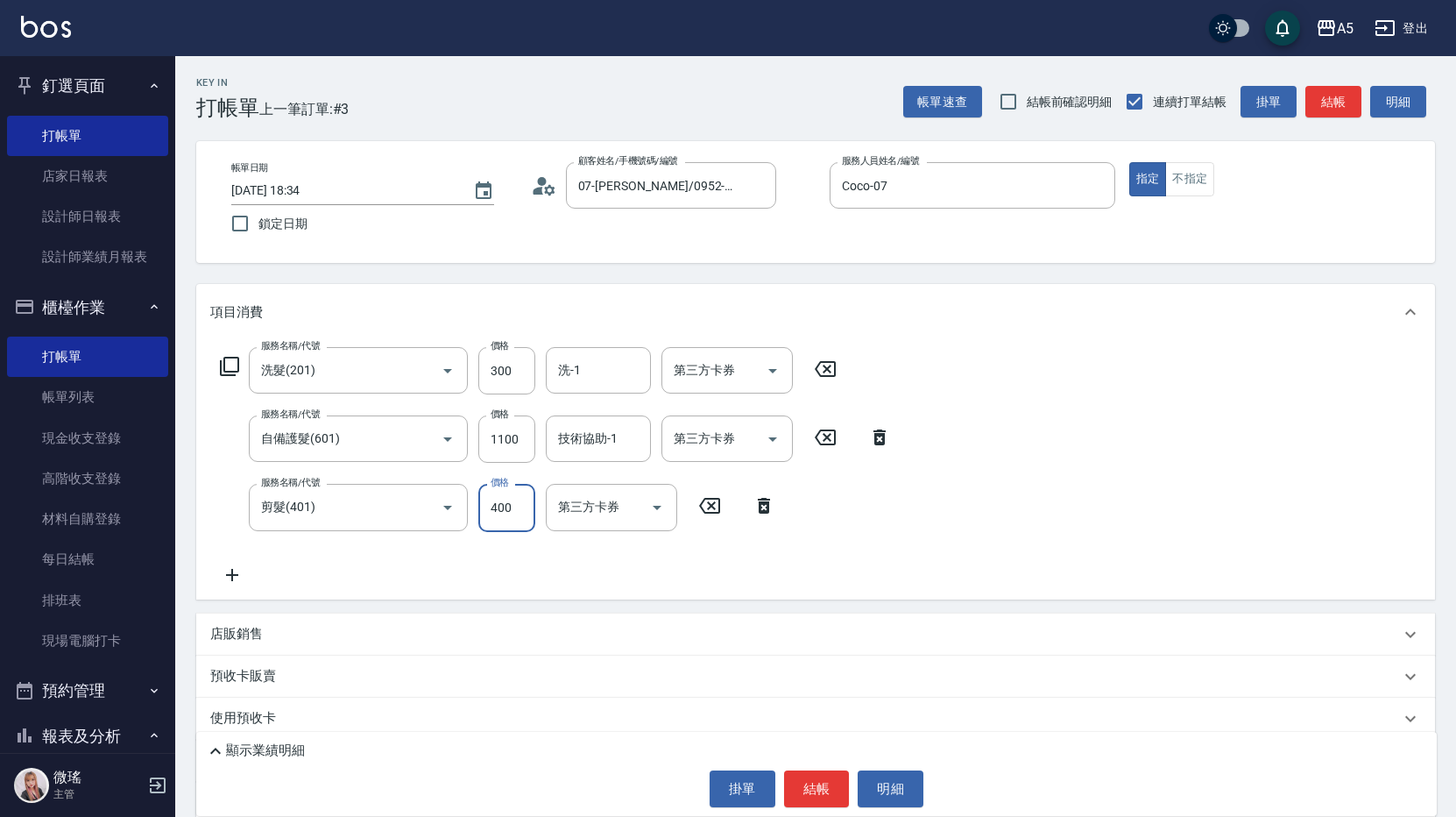
click at [510, 512] on input "400" at bounding box center [507, 507] width 57 height 47
type input "0"
type input "140"
type input "500"
type input "190"
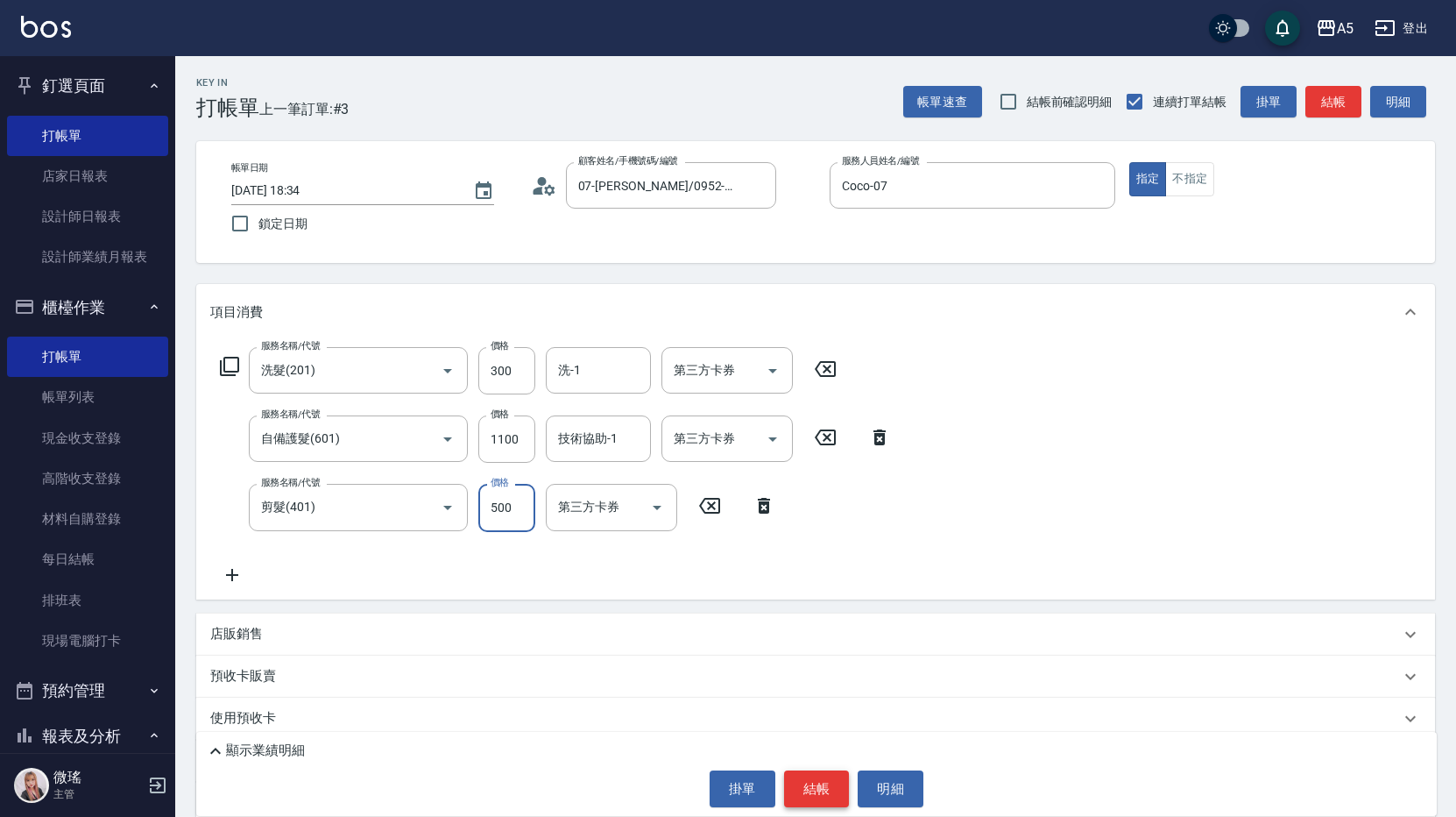
type input "500"
click at [822, 801] on button "結帳" at bounding box center [817, 789] width 65 height 37
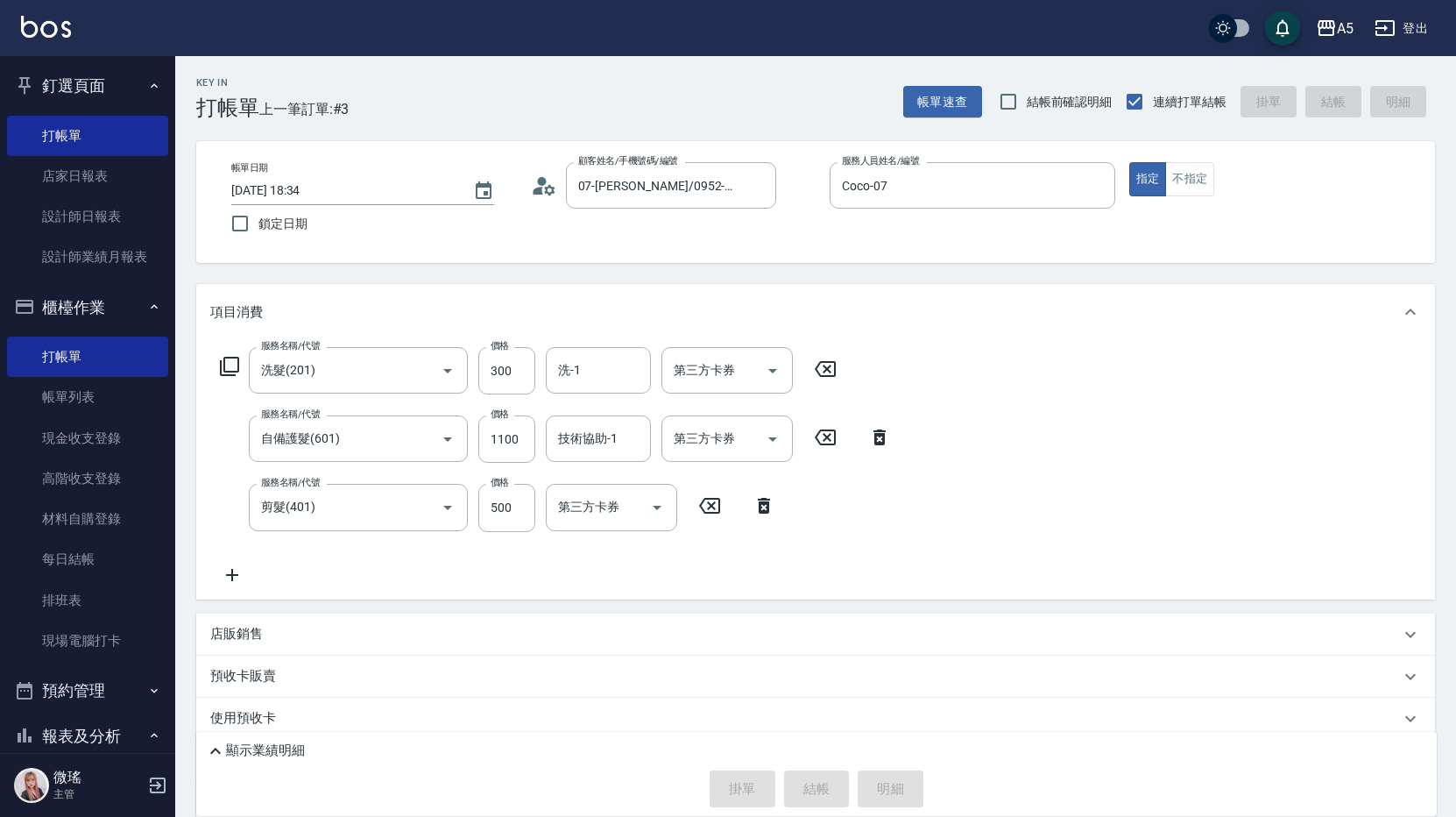
type input "2025/08/11 18:36"
type input "0"
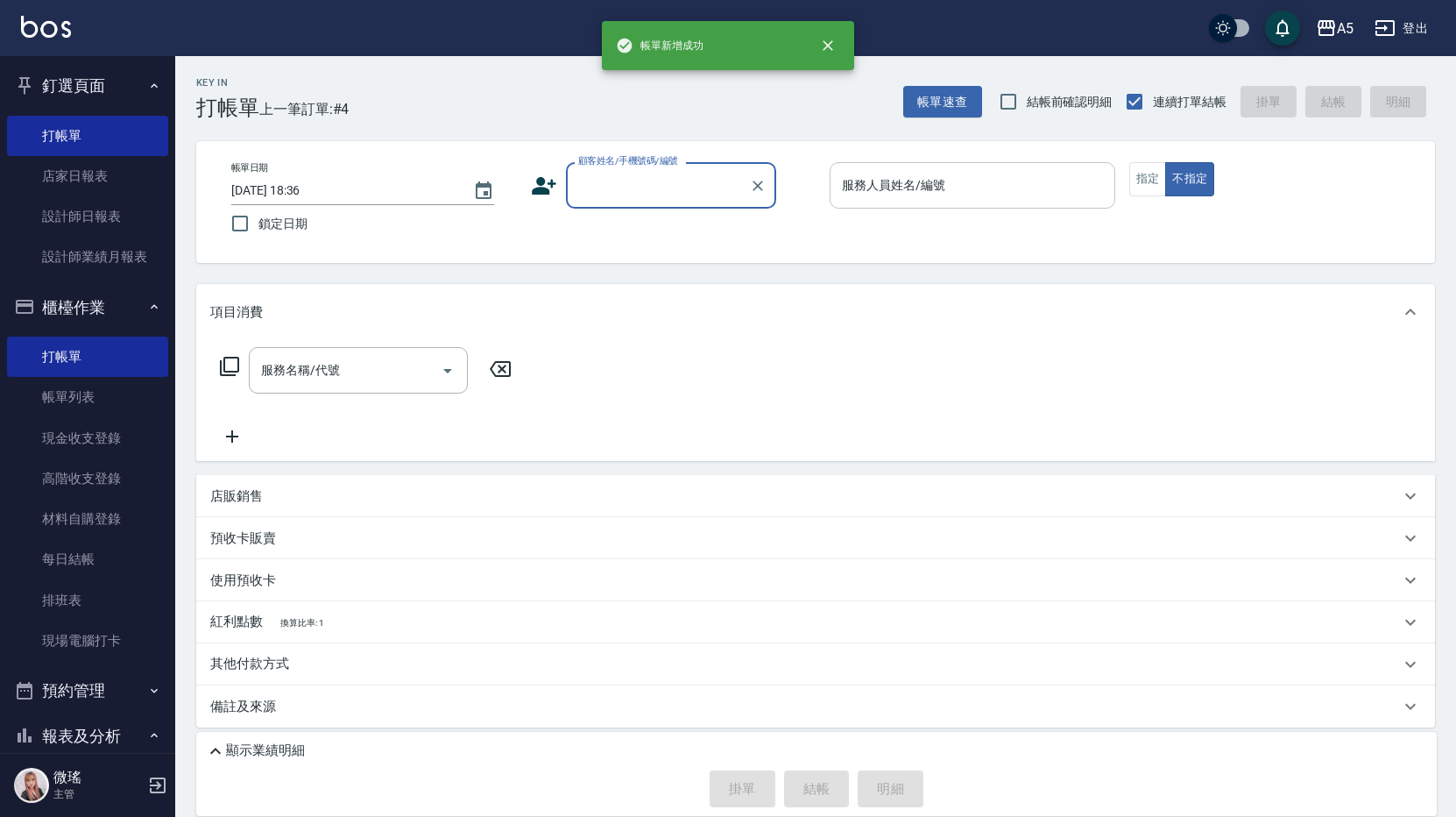
click at [906, 188] on input "服務人員姓名/編號" at bounding box center [973, 185] width 270 height 31
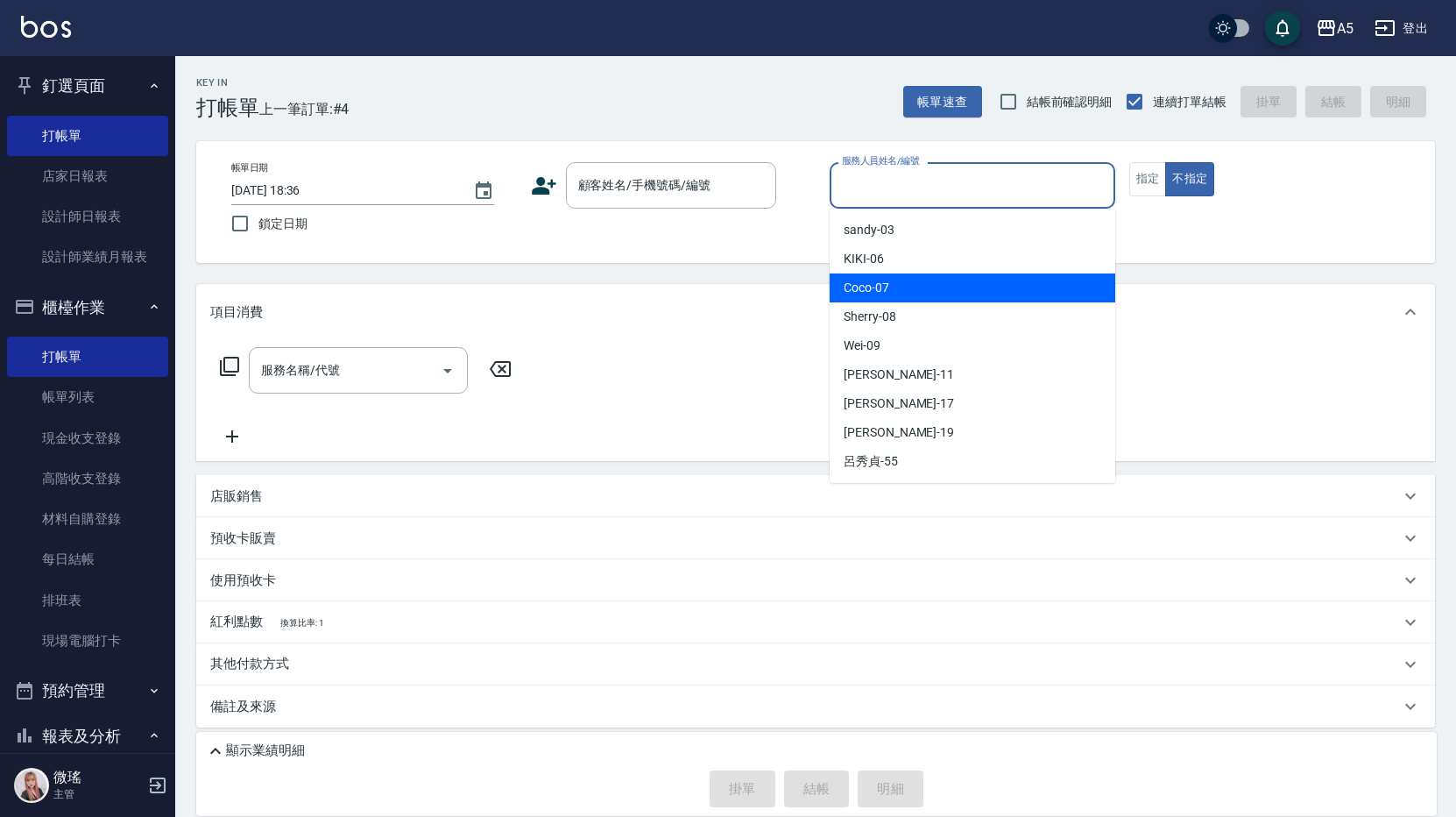
click at [898, 285] on div "Coco -07" at bounding box center [972, 288] width 286 height 29
type input "Coco-07"
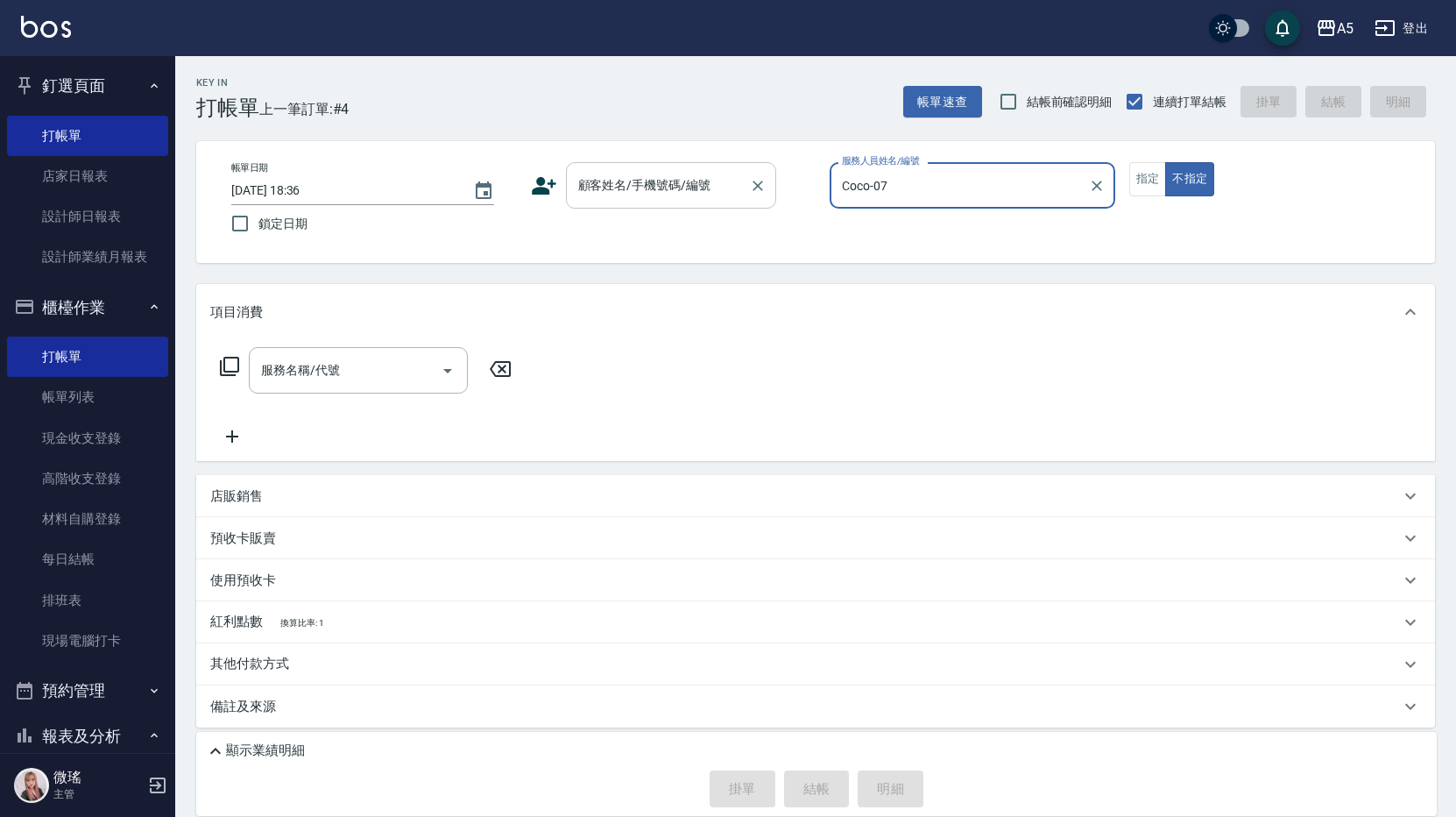
click at [704, 189] on input "顧客姓名/手機號碼/編號" at bounding box center [658, 185] width 169 height 31
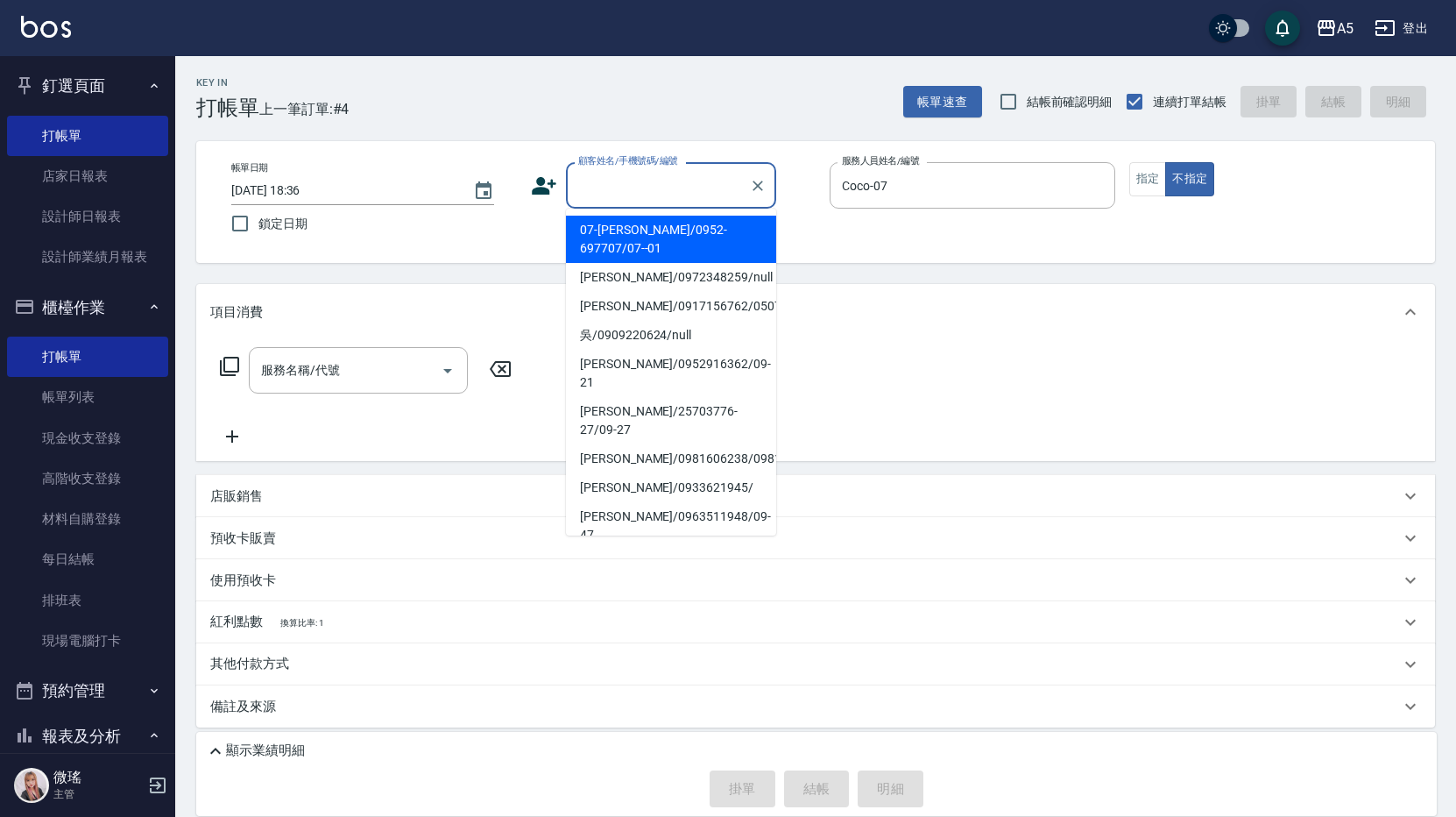
click at [672, 197] on input "顧客姓名/手機號碼/編號" at bounding box center [658, 185] width 169 height 31
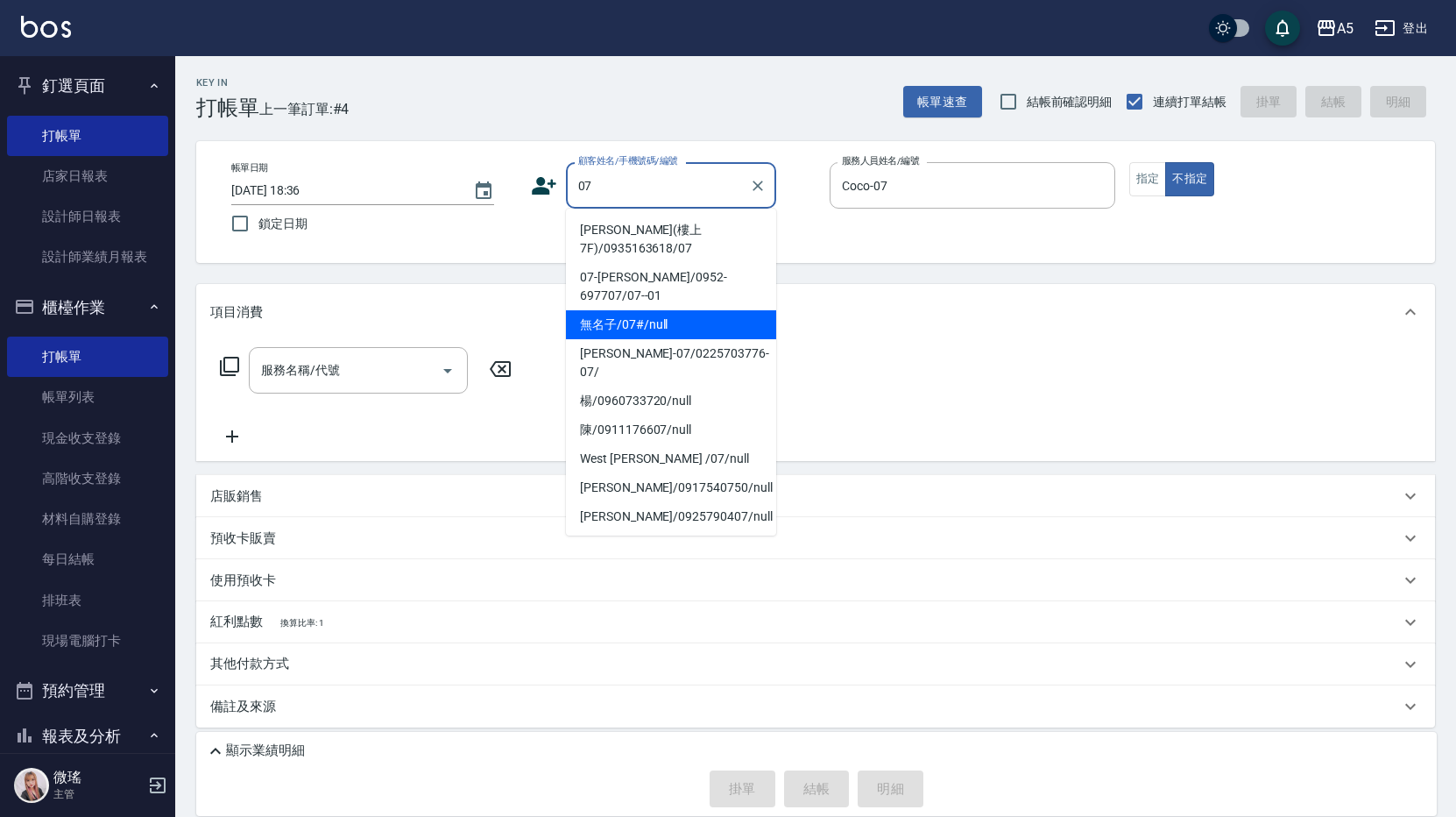
click at [644, 310] on li "無名子/07#/null" at bounding box center [671, 325] width 210 height 29
type input "無名子/07#/null"
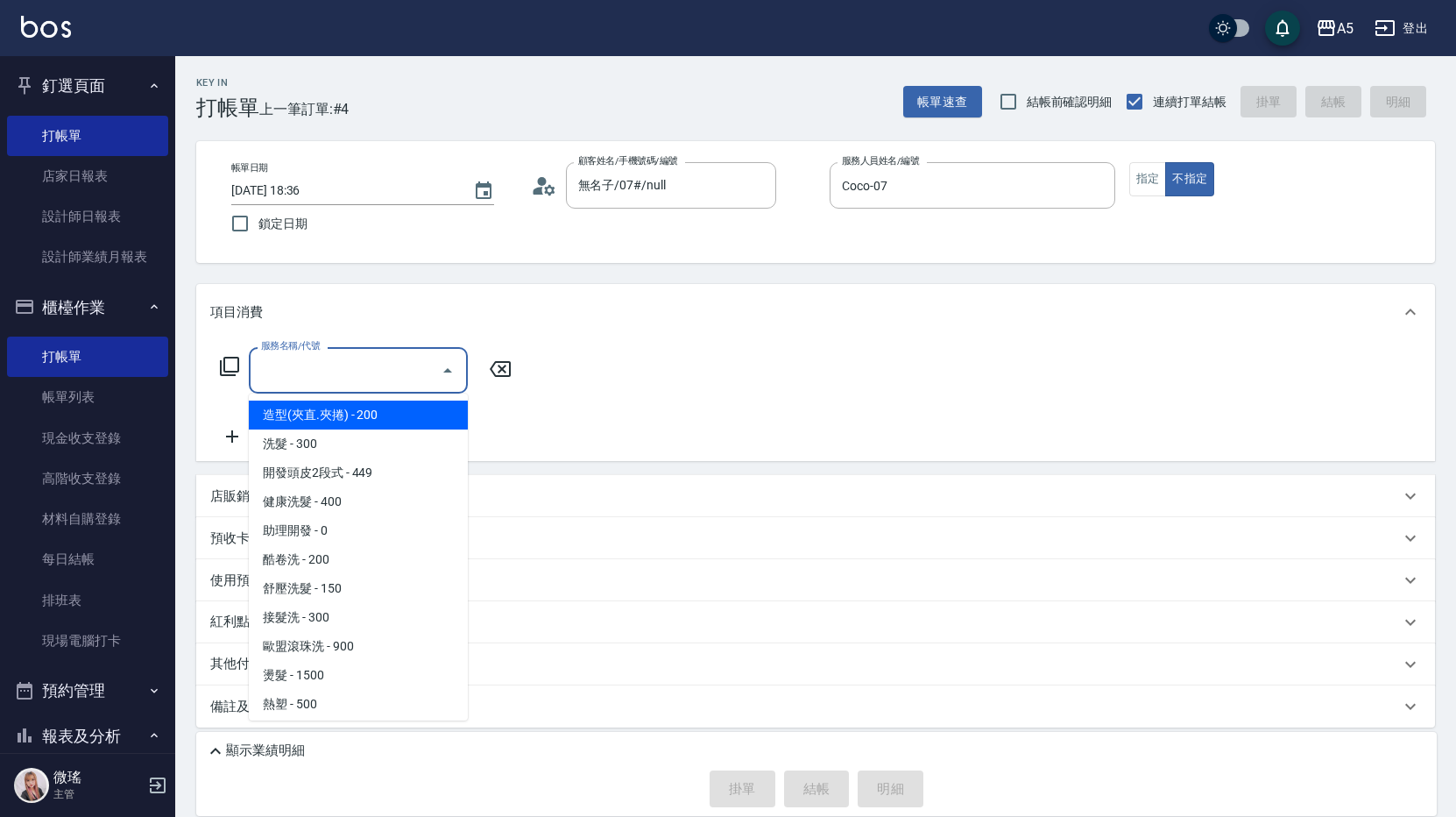
click at [369, 368] on input "服務名稱/代號" at bounding box center [345, 370] width 177 height 31
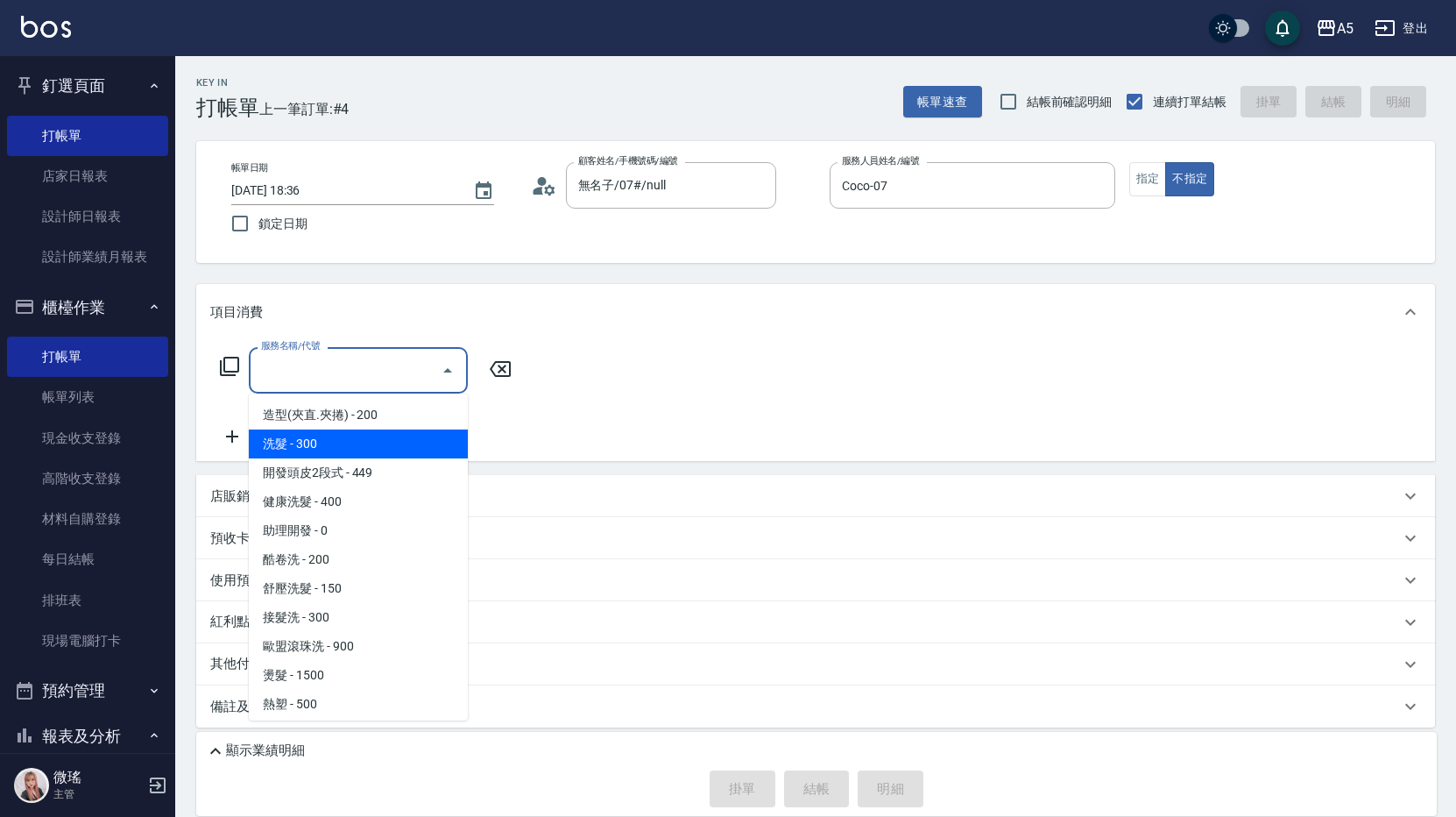
click at [348, 452] on span "洗髮 - 300" at bounding box center [358, 444] width 219 height 29
type input "洗髮(201)"
type input "30"
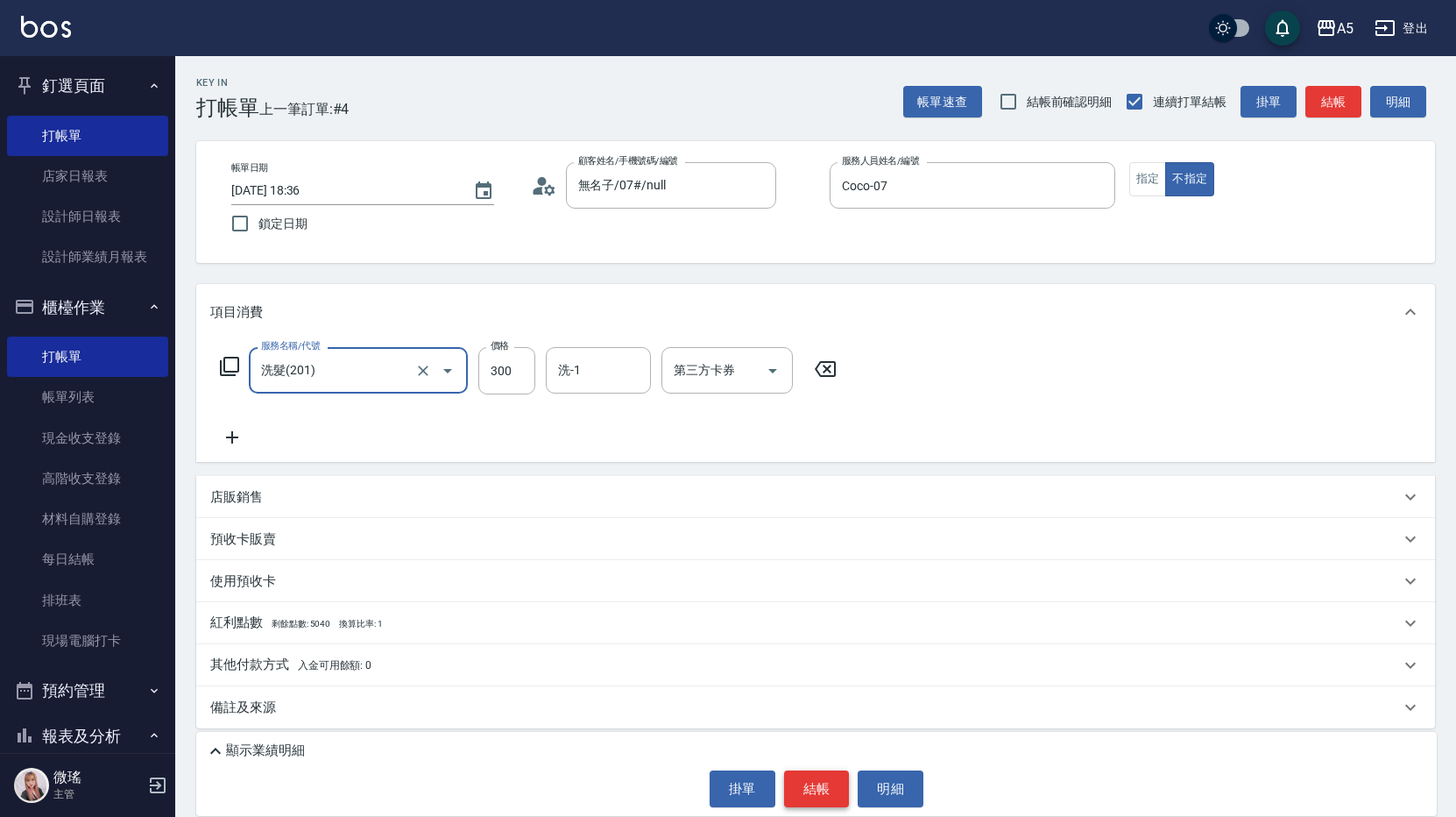
click at [830, 788] on button "結帳" at bounding box center [817, 789] width 65 height 37
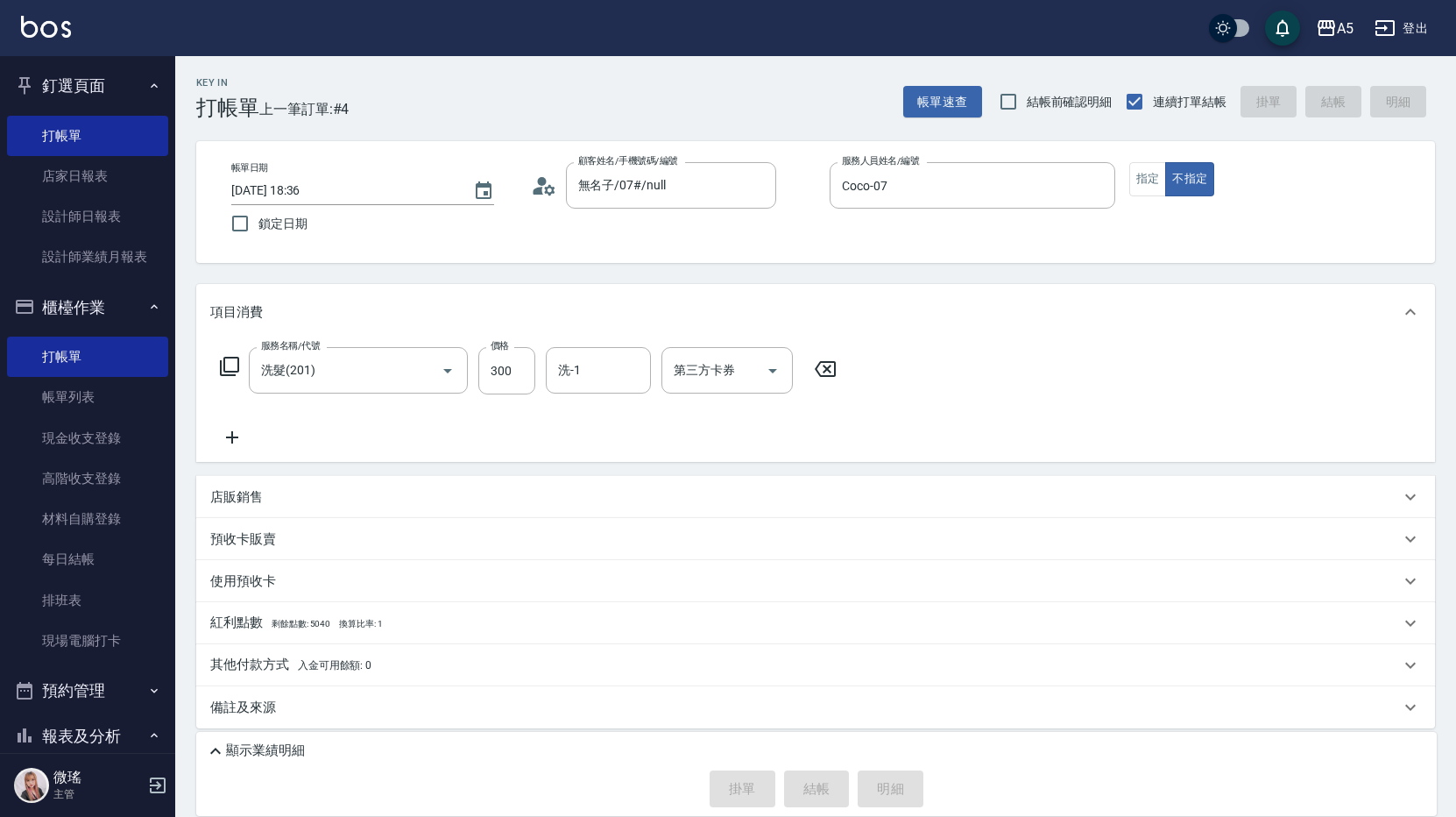
type input "0"
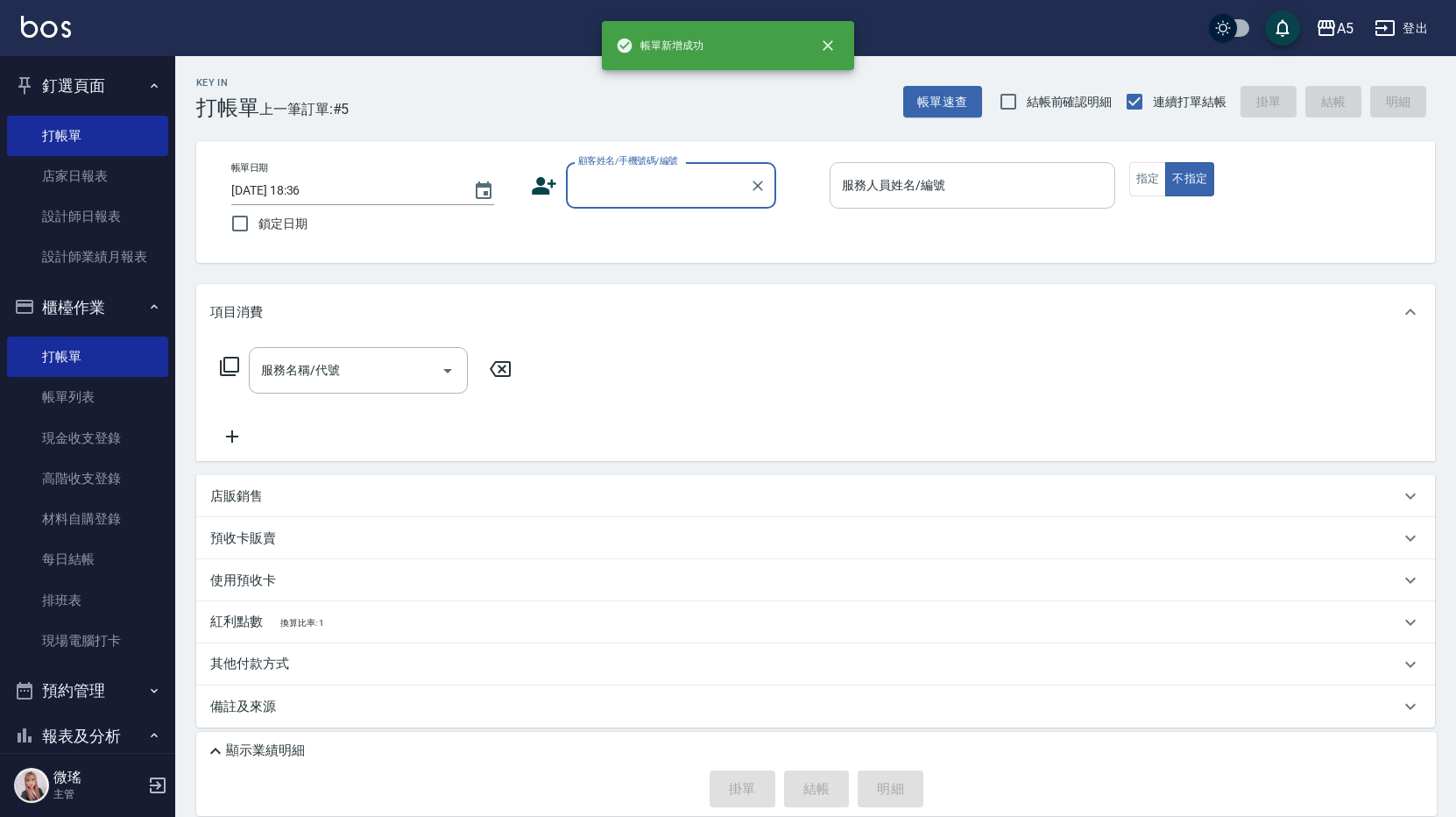
click at [888, 190] on input "服務人員姓名/編號" at bounding box center [973, 185] width 270 height 31
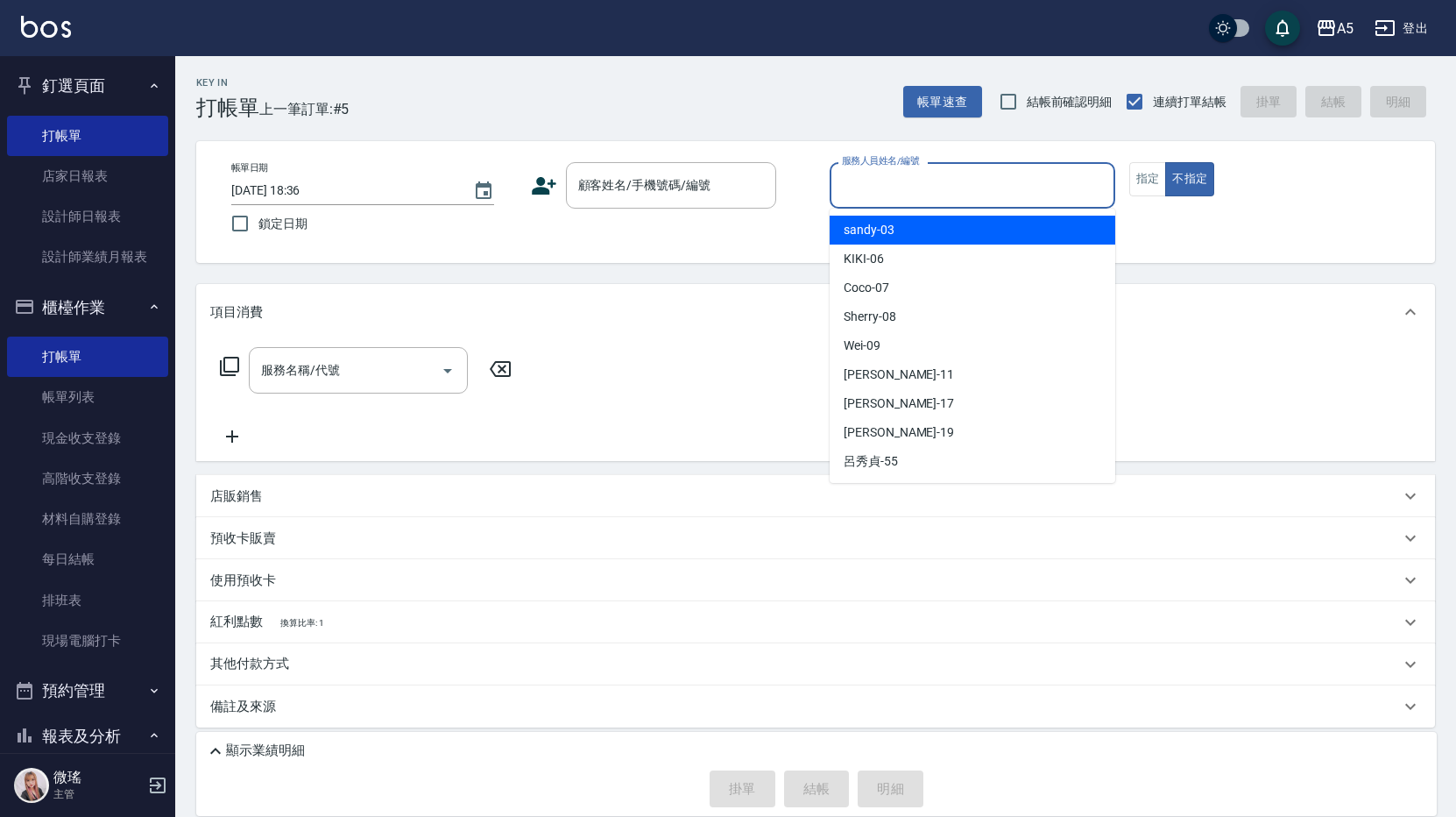
click at [1156, 232] on div "帳單日期 2025/08/11 18:36 鎖定日期 顧客姓名/手機號碼/編號 顧客姓名/手機號碼/編號 服務人員姓名/編號 服務人員姓名/編號 指定 不指定" at bounding box center [816, 202] width 1197 height 80
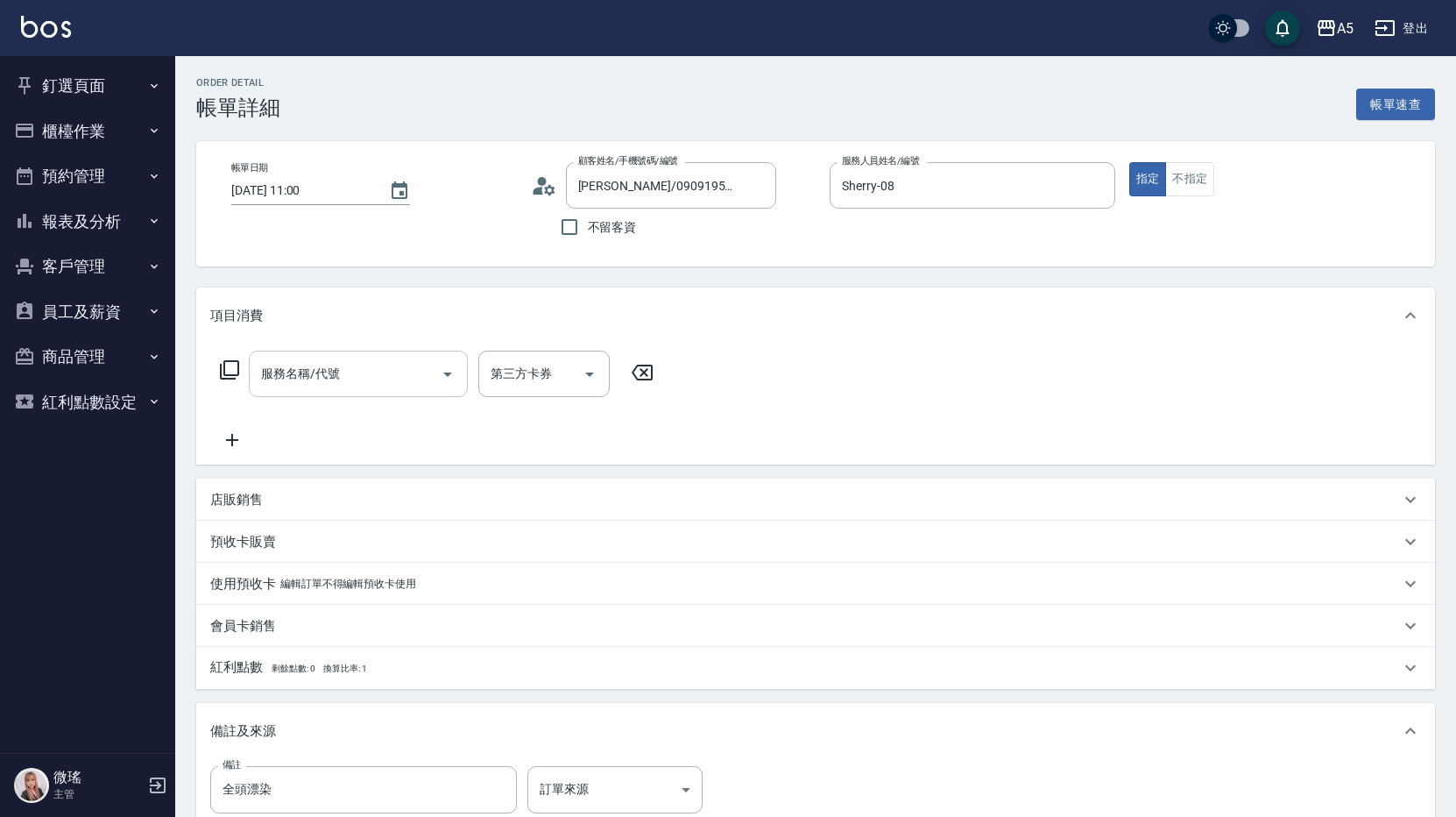
click at [383, 378] on input "服務名稱/代號" at bounding box center [345, 374] width 177 height 31
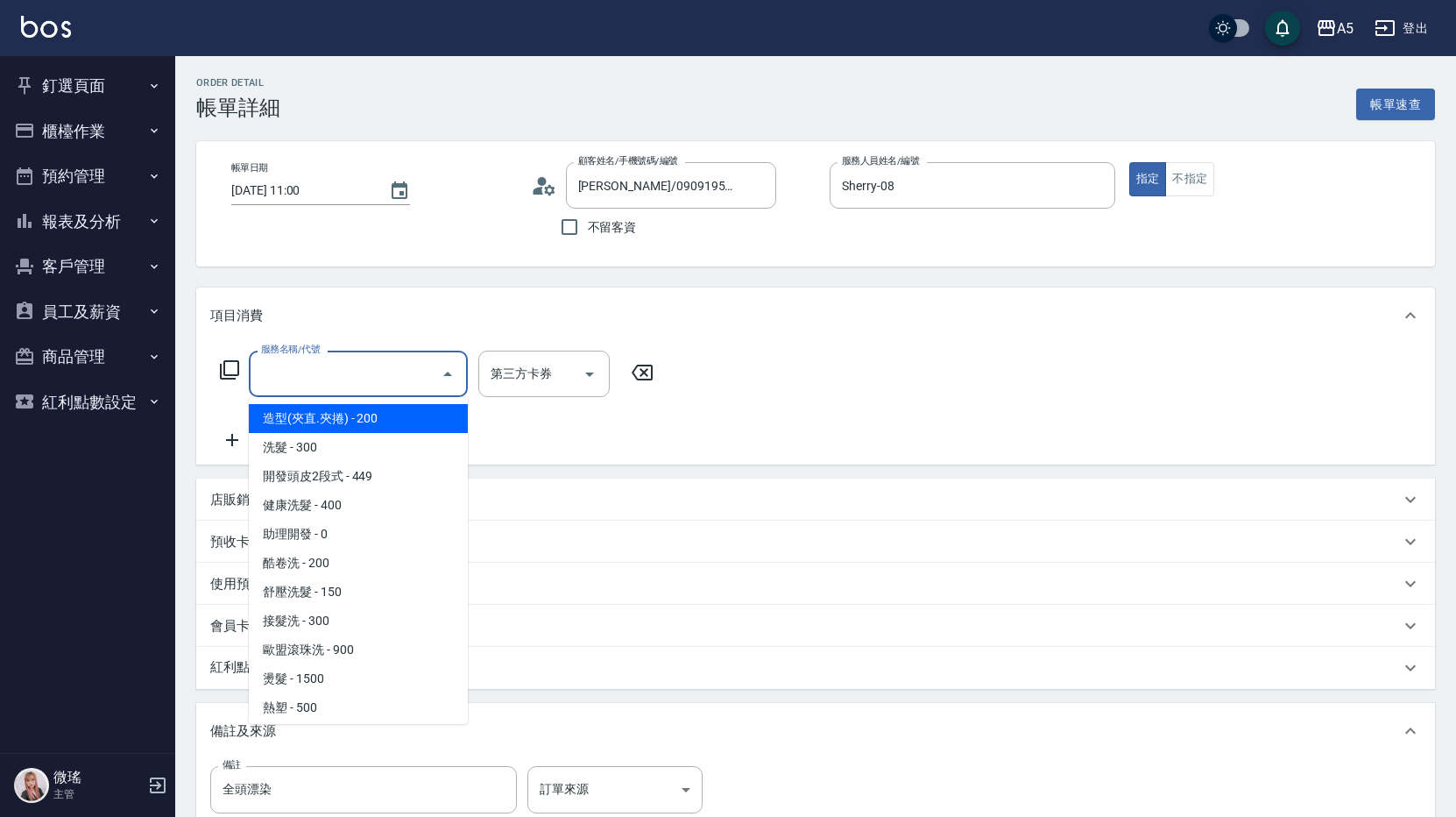
click at [386, 396] on div "服務名稱/代號" at bounding box center [358, 374] width 219 height 46
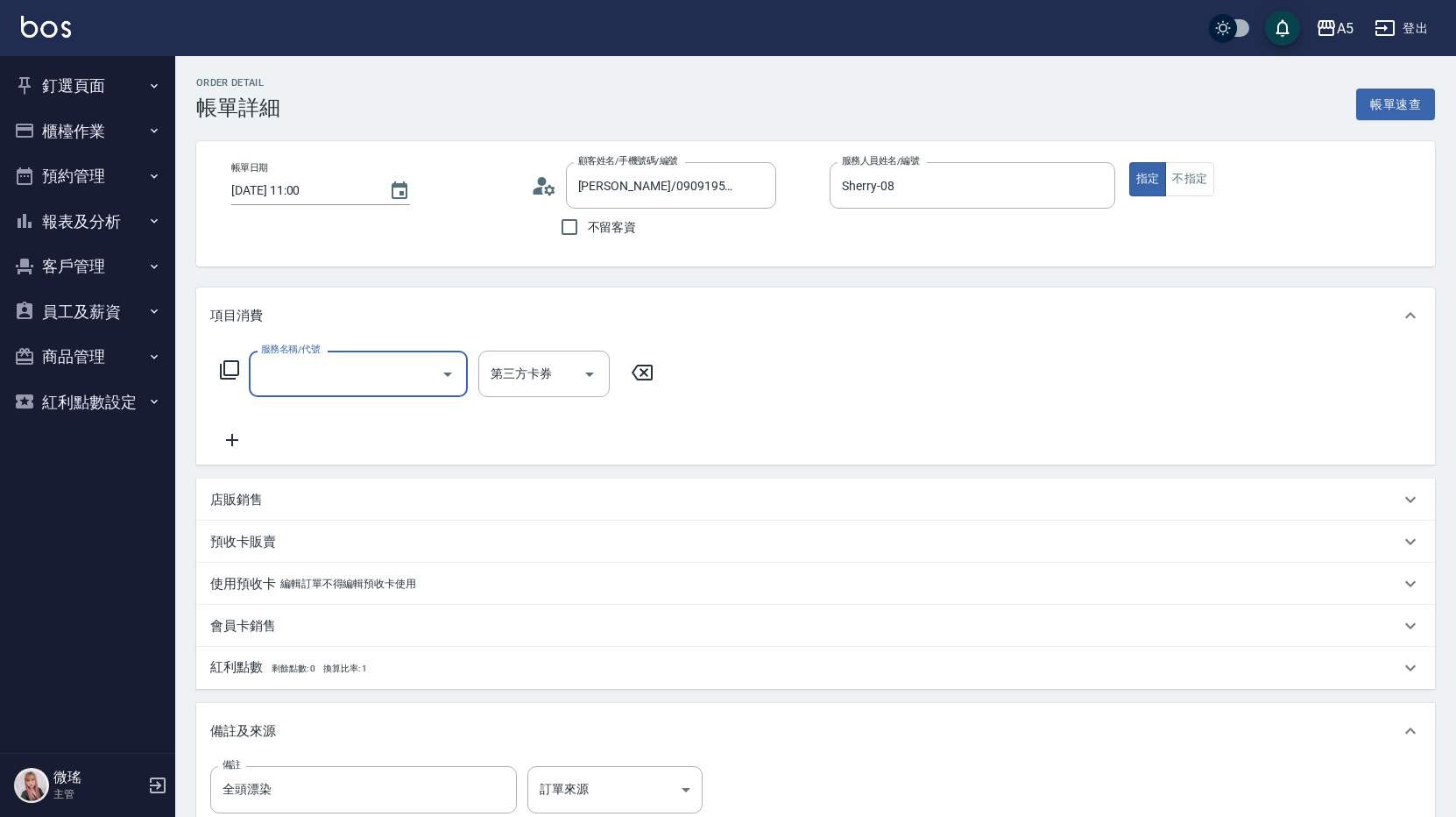
click at [386, 396] on div "服務名稱/代號" at bounding box center [358, 374] width 219 height 46
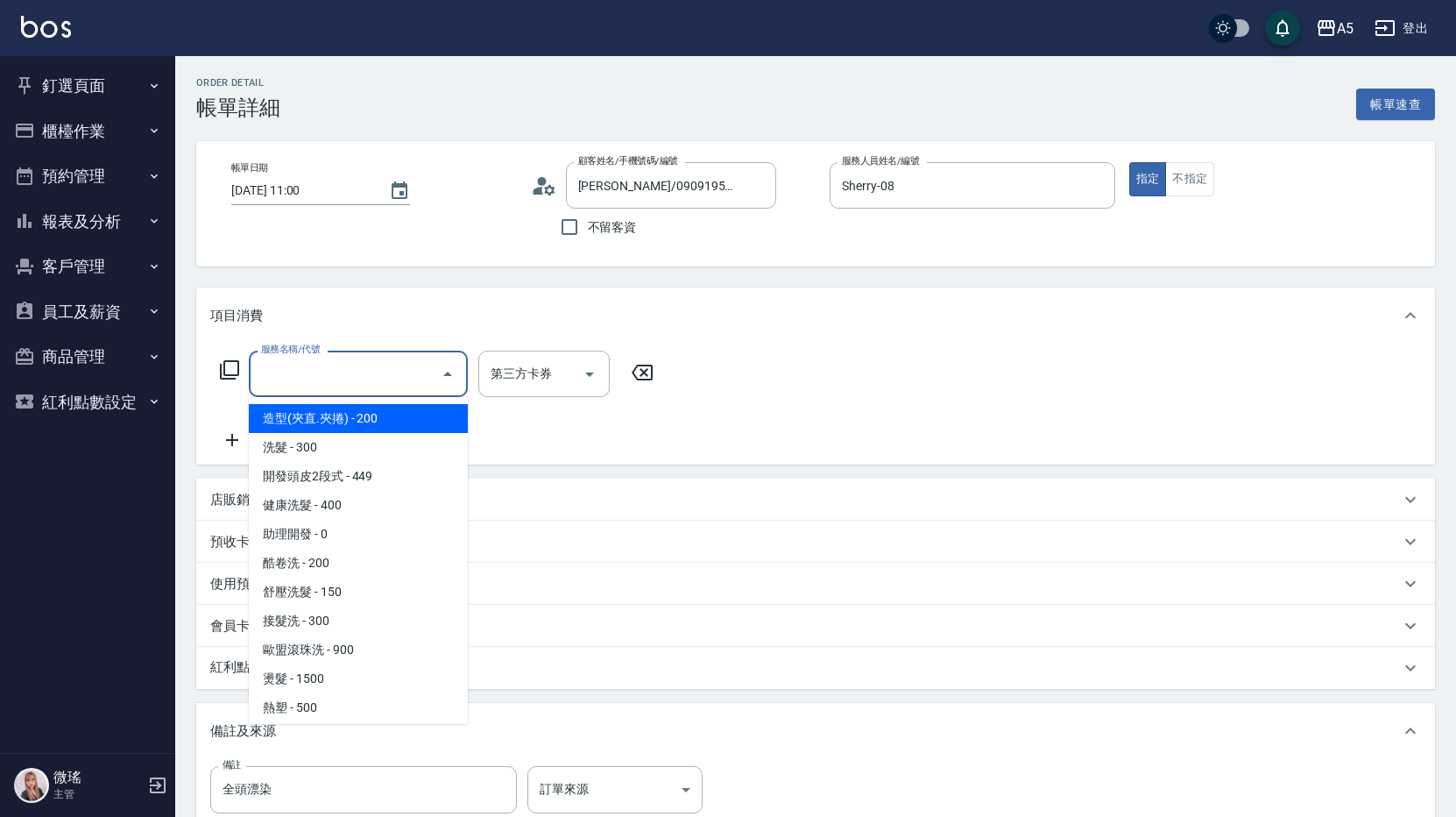
click at [386, 395] on div "服務名稱/代號" at bounding box center [358, 374] width 219 height 46
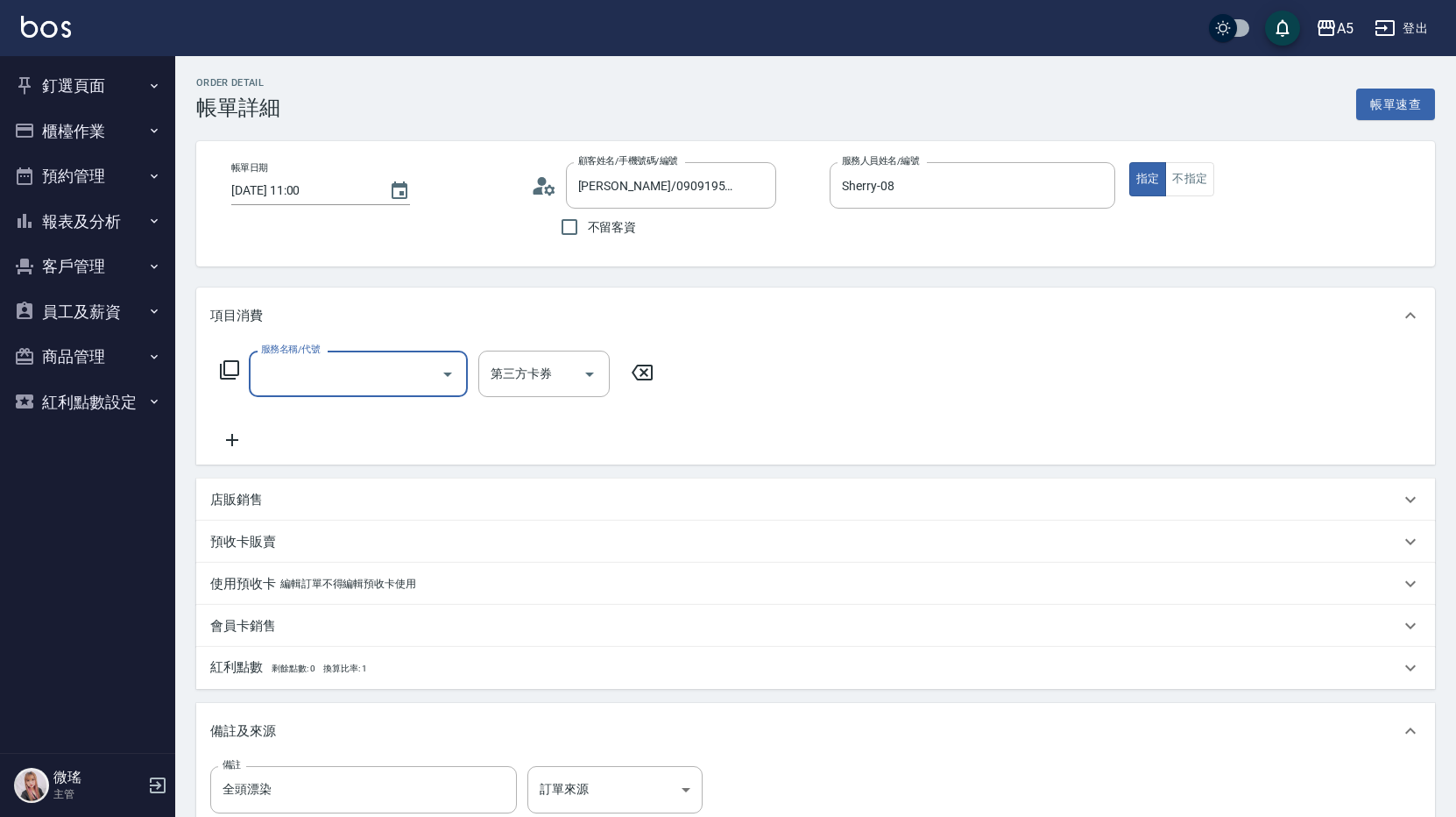
click at [383, 373] on input "服務名稱/代號" at bounding box center [345, 374] width 177 height 31
type input "5"
type input "501"
type input "100"
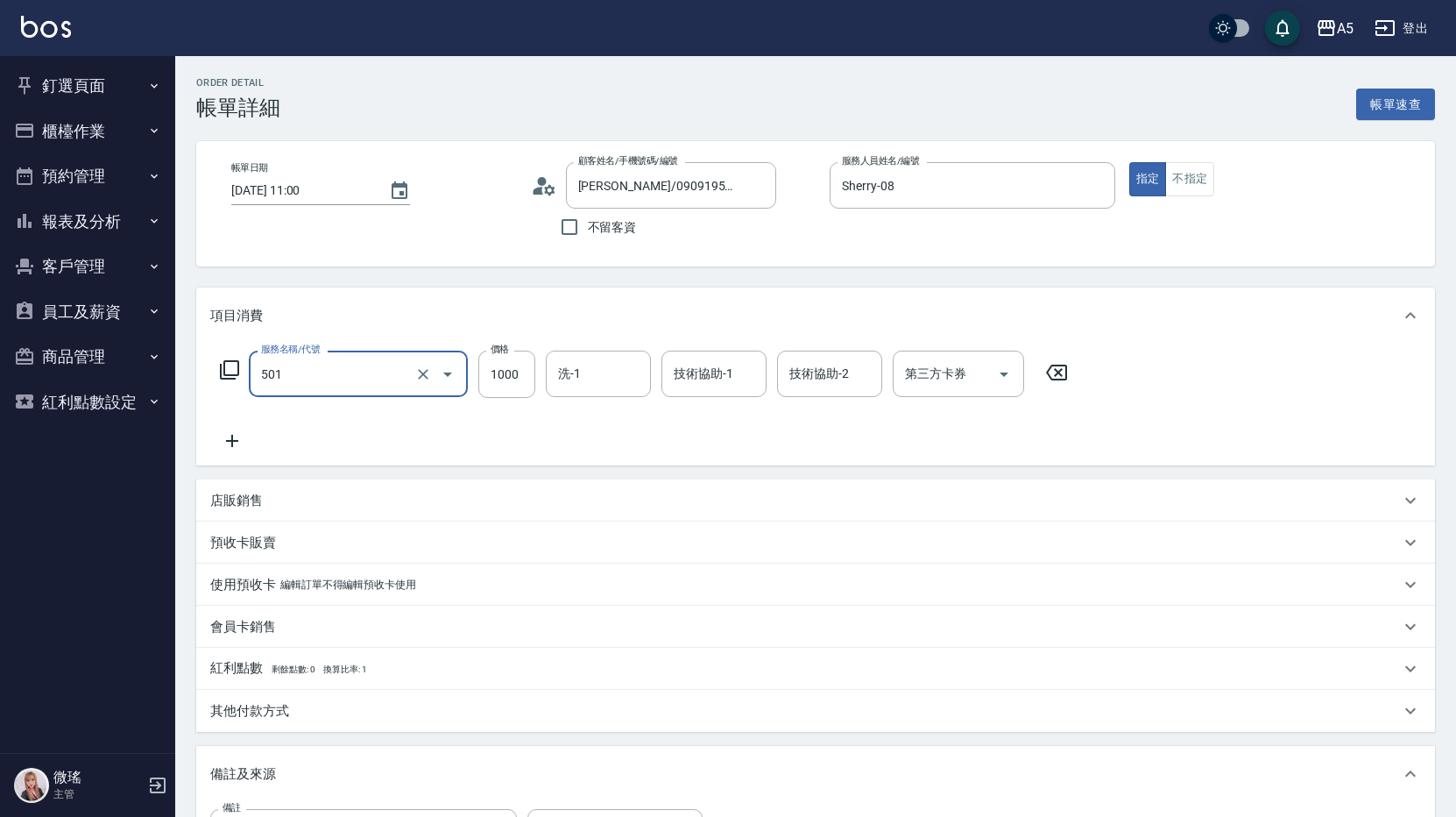
type input "染髮(501)"
type input "2"
type input "0"
type input "248"
type input "20"
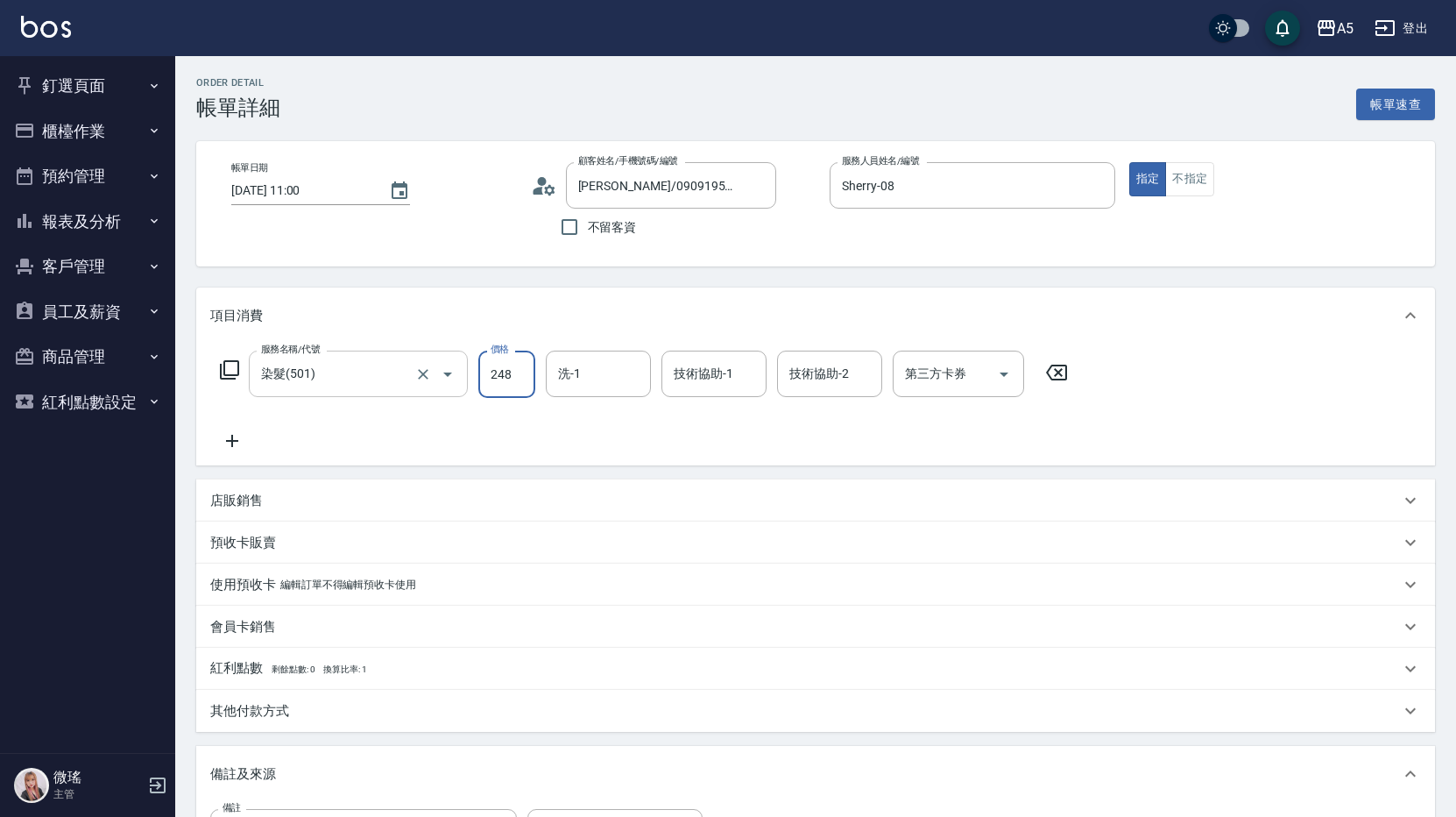
type input "2480"
type input "240"
type input "2480"
type input "sandy-03"
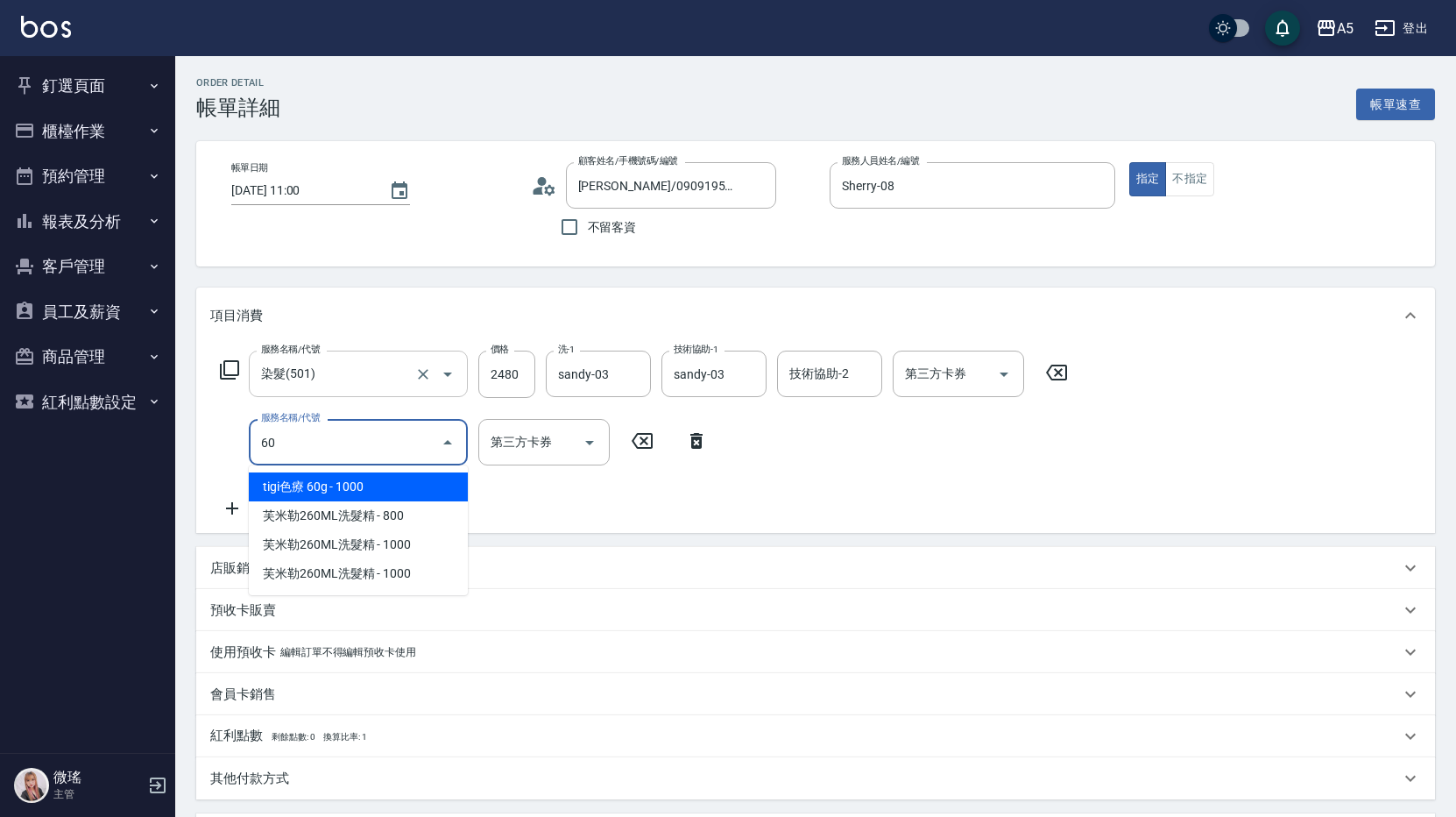
type input "601"
type input "270"
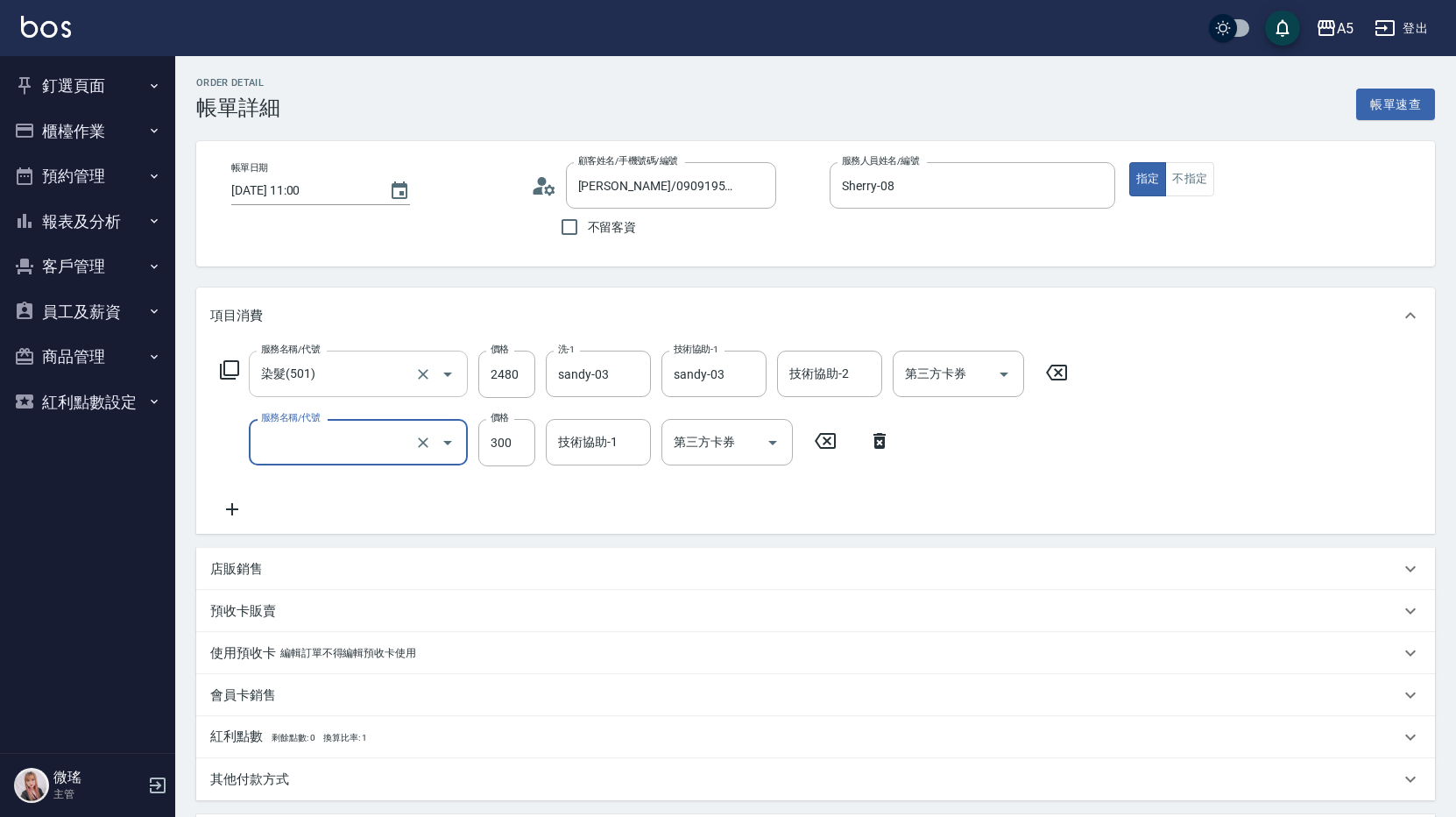
type input "240"
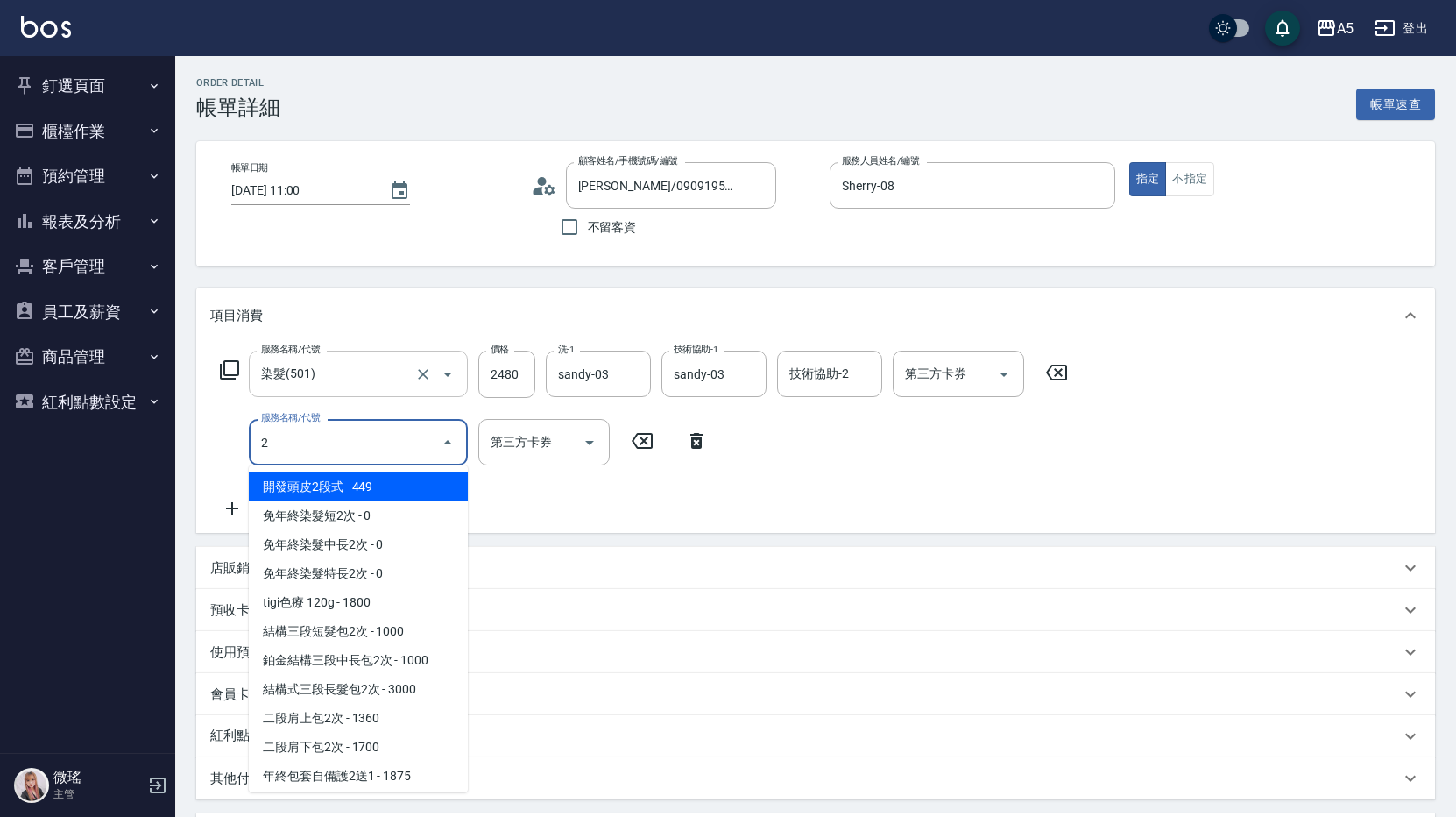
type input "開發頭皮2段式(202)"
type input "290"
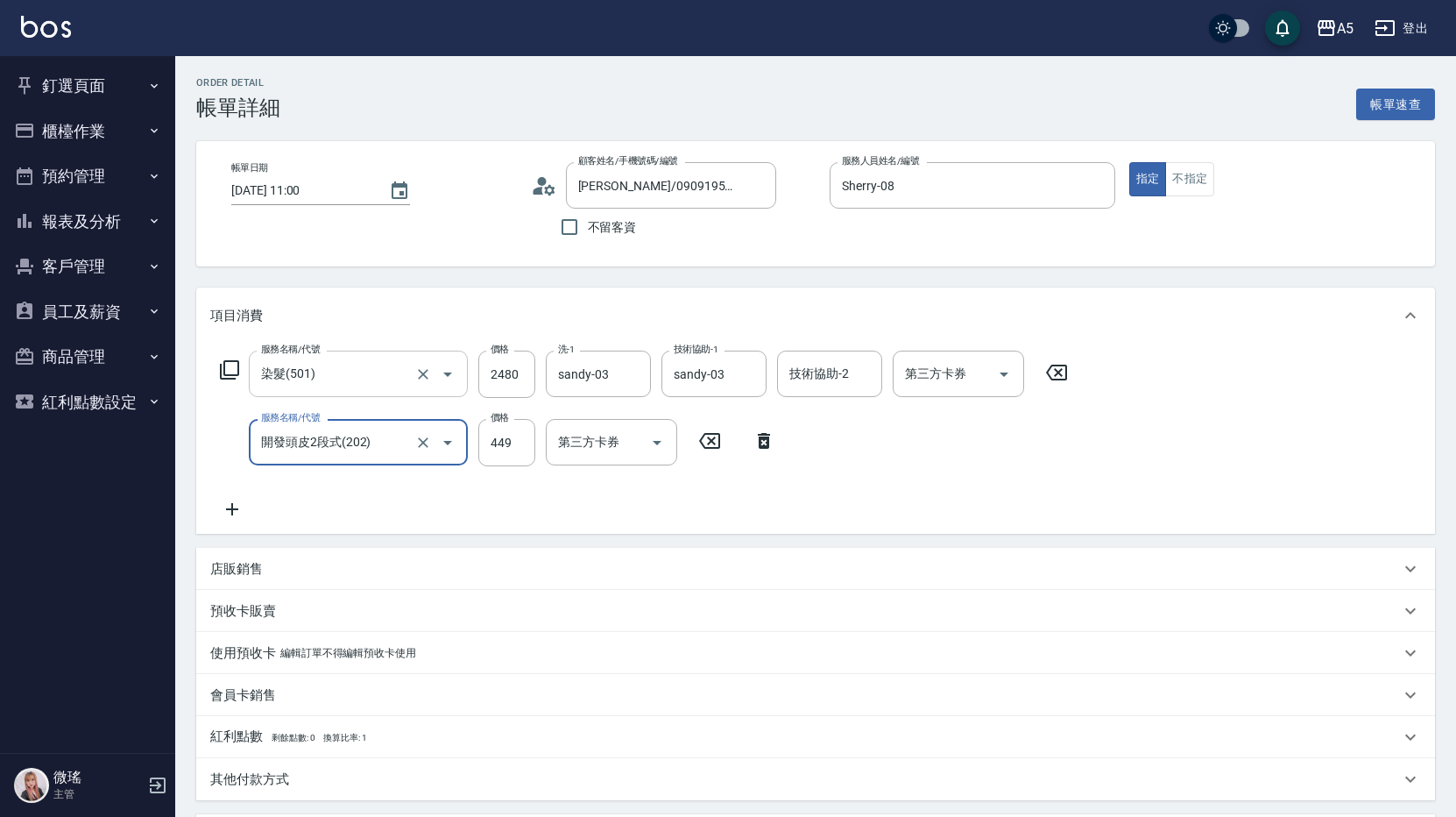
type input "開發頭皮2段式(202)"
click at [427, 446] on icon "Clear" at bounding box center [423, 443] width 11 height 11
type input "6"
type input "240"
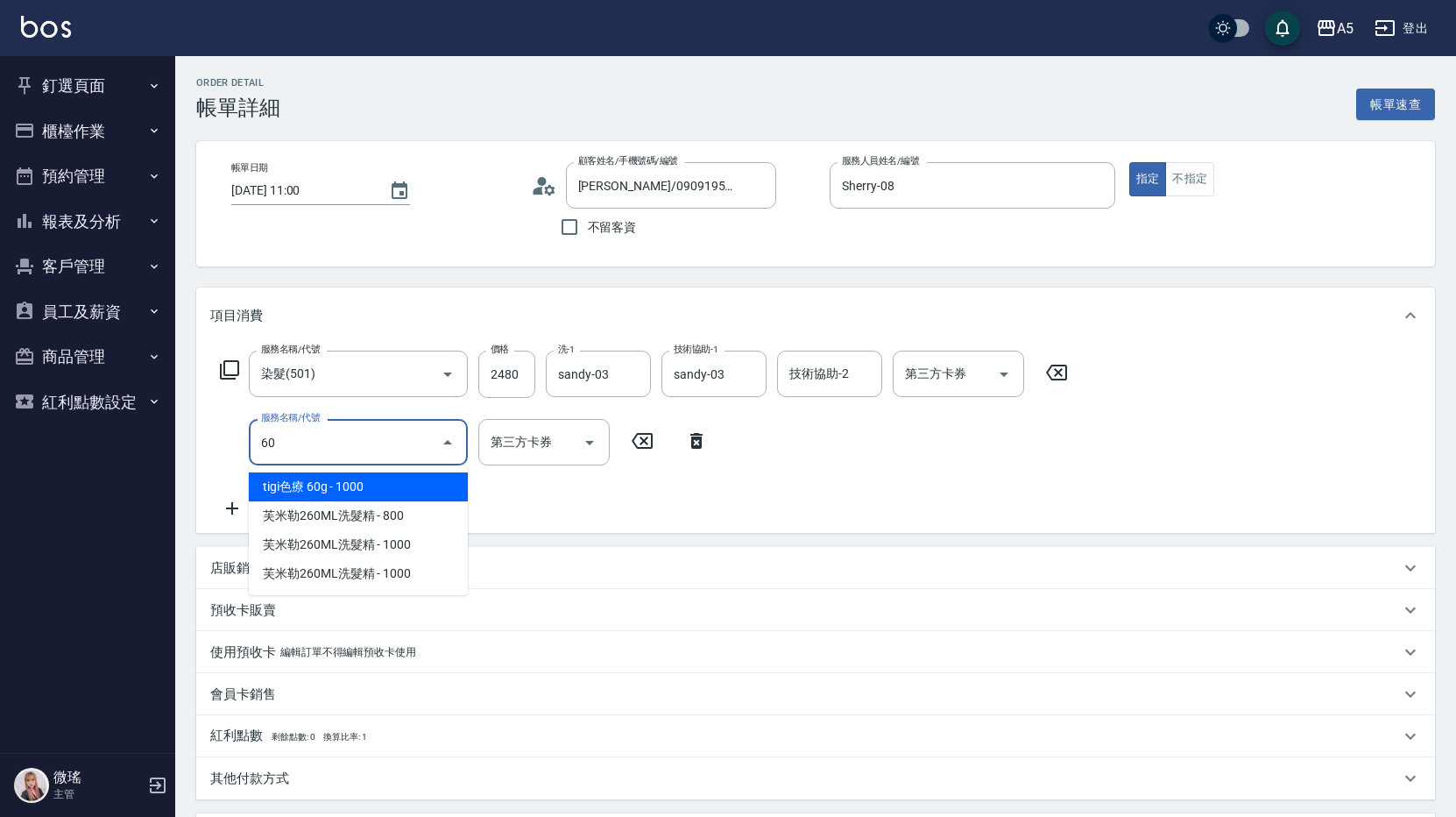
type input "602"
type input "340"
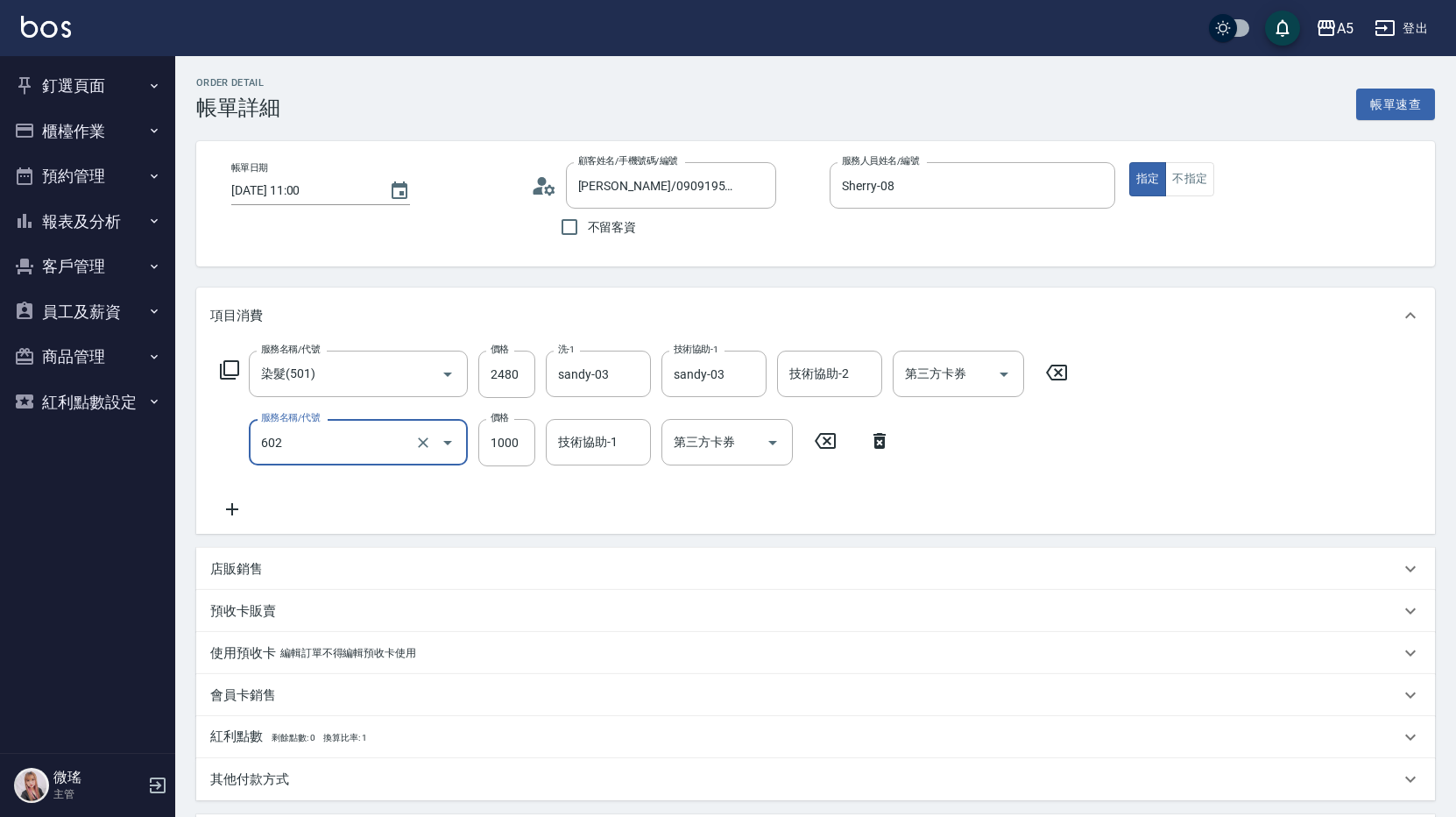
type input "自備鉑金(602)"
type input "2"
type input "240"
type input "25"
type input "250"
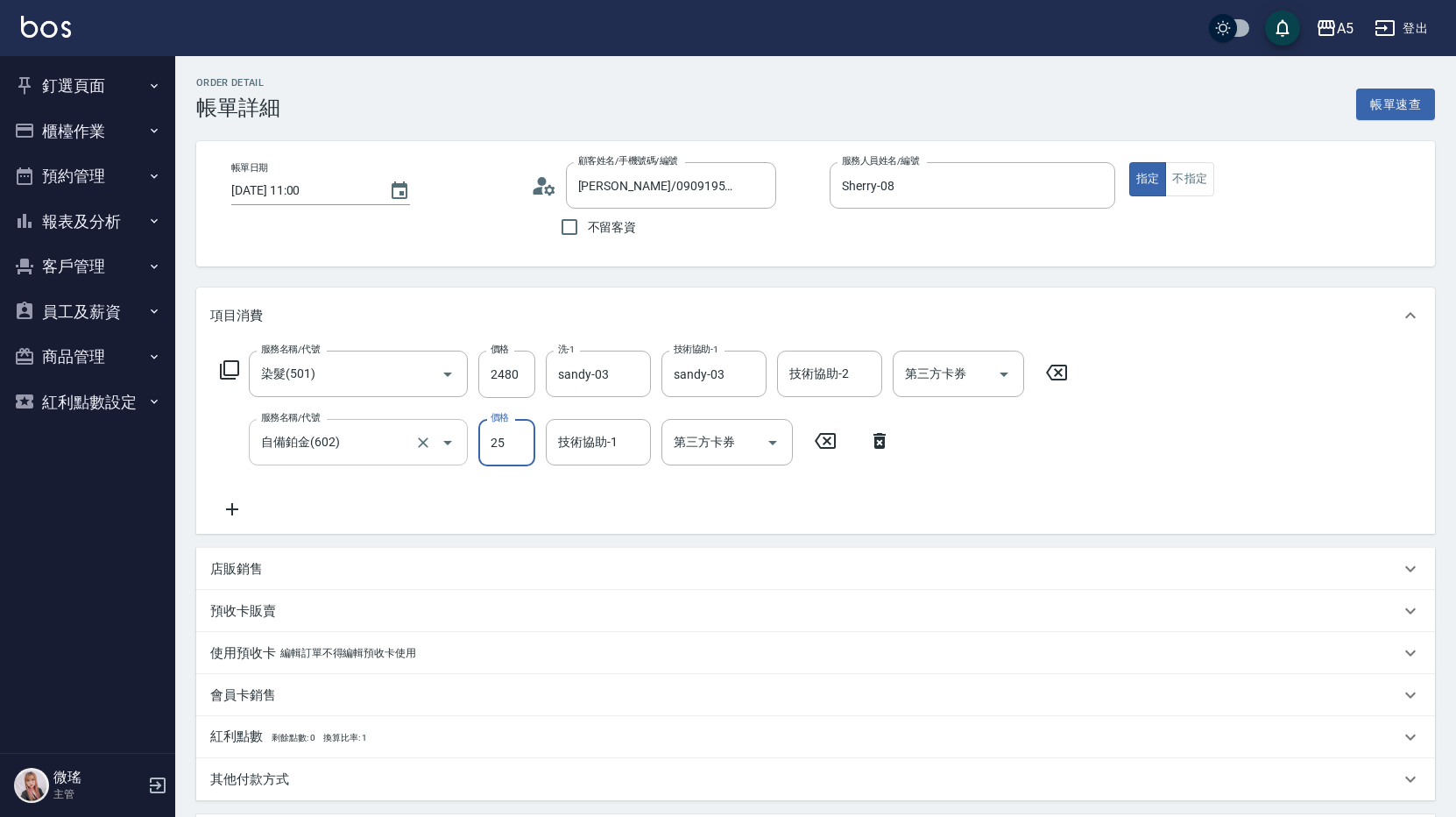
type input "250"
type input "270"
type input "2500"
type input "490"
type input "2500"
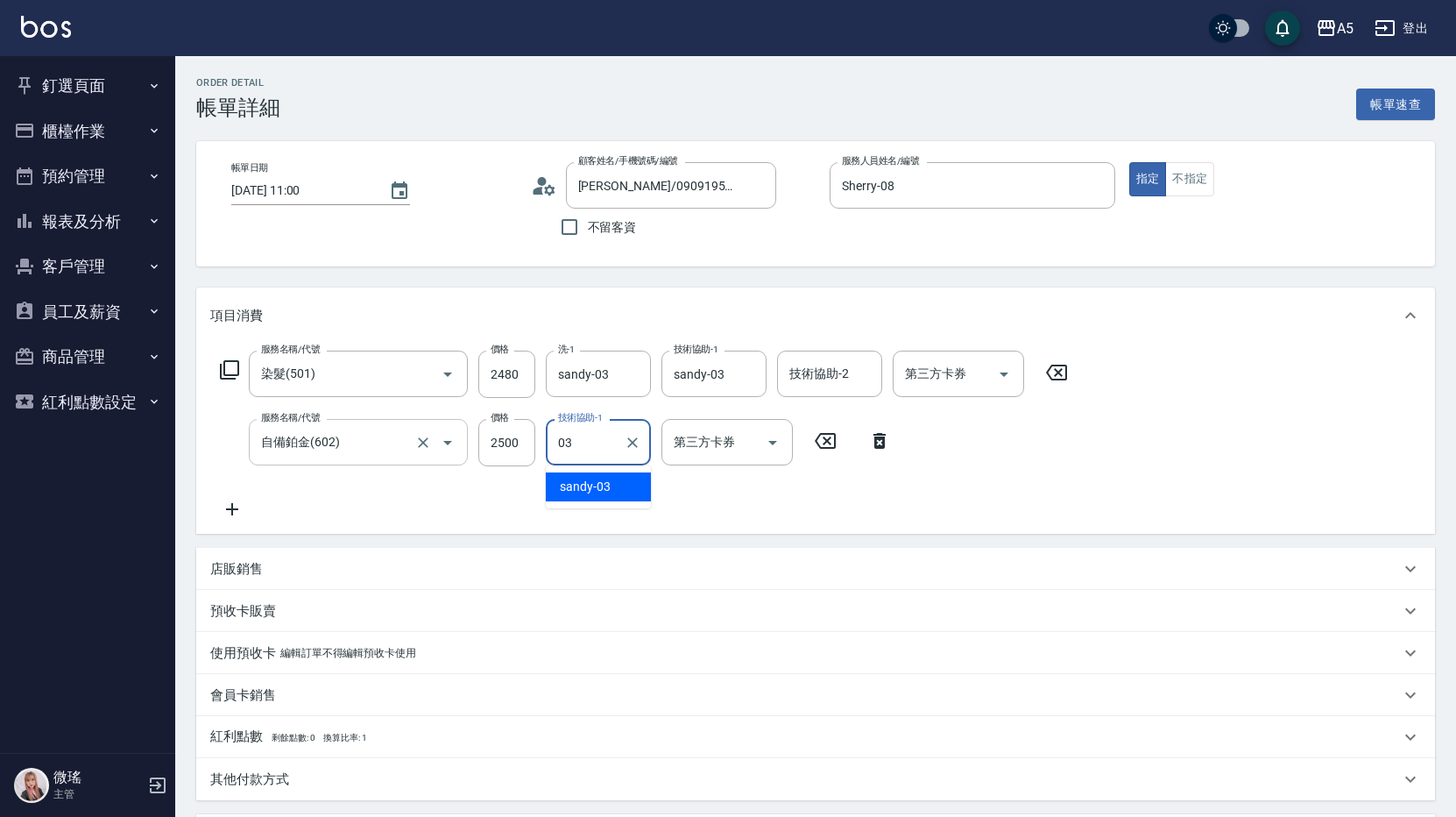
type input "sandy-03"
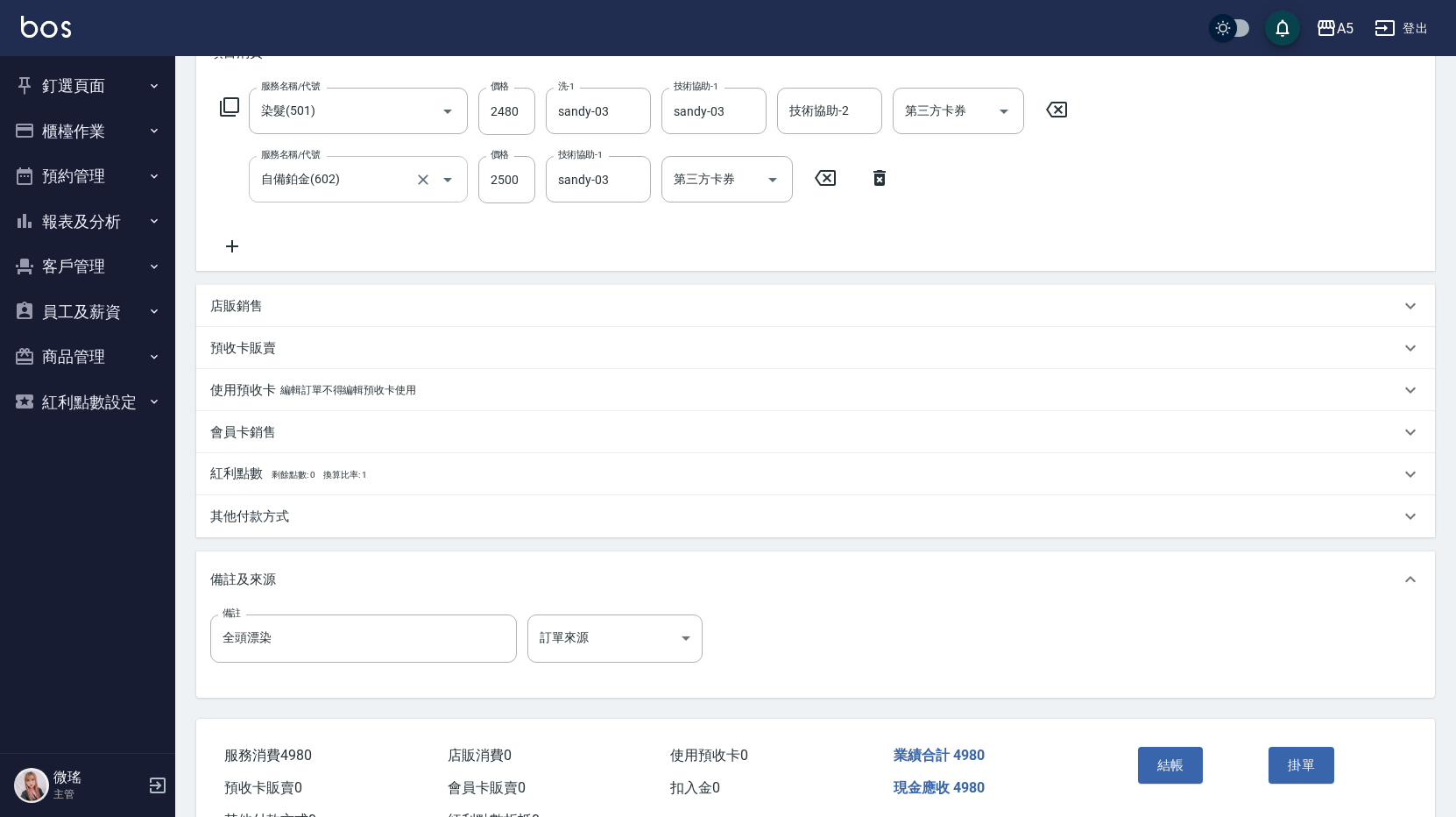
click at [336, 519] on div "其他付款方式" at bounding box center [805, 517] width 1189 height 18
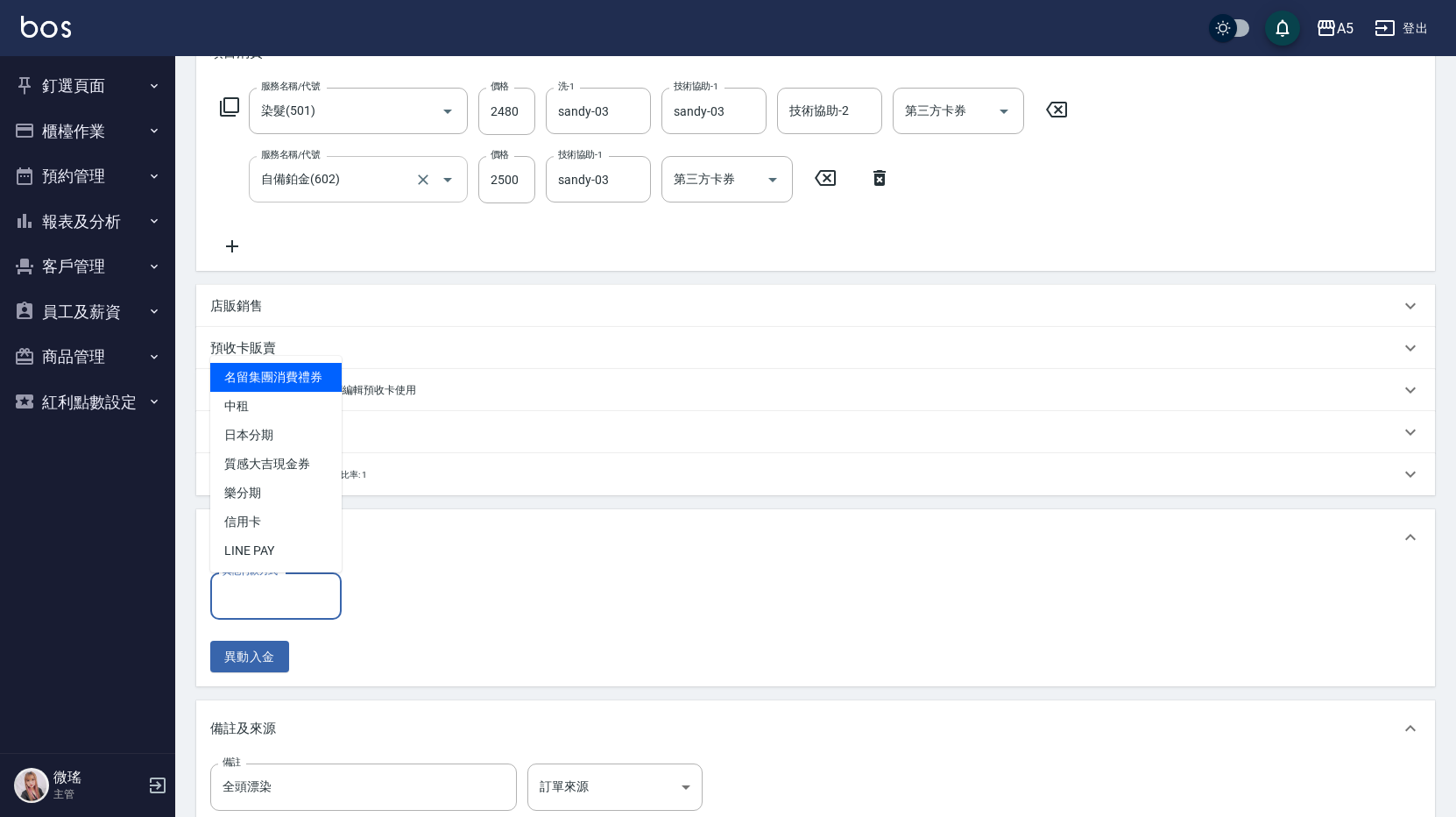
click at [295, 592] on input "其他付款方式" at bounding box center [277, 596] width 116 height 31
click at [298, 405] on span "中租" at bounding box center [276, 406] width 131 height 29
type input "中租"
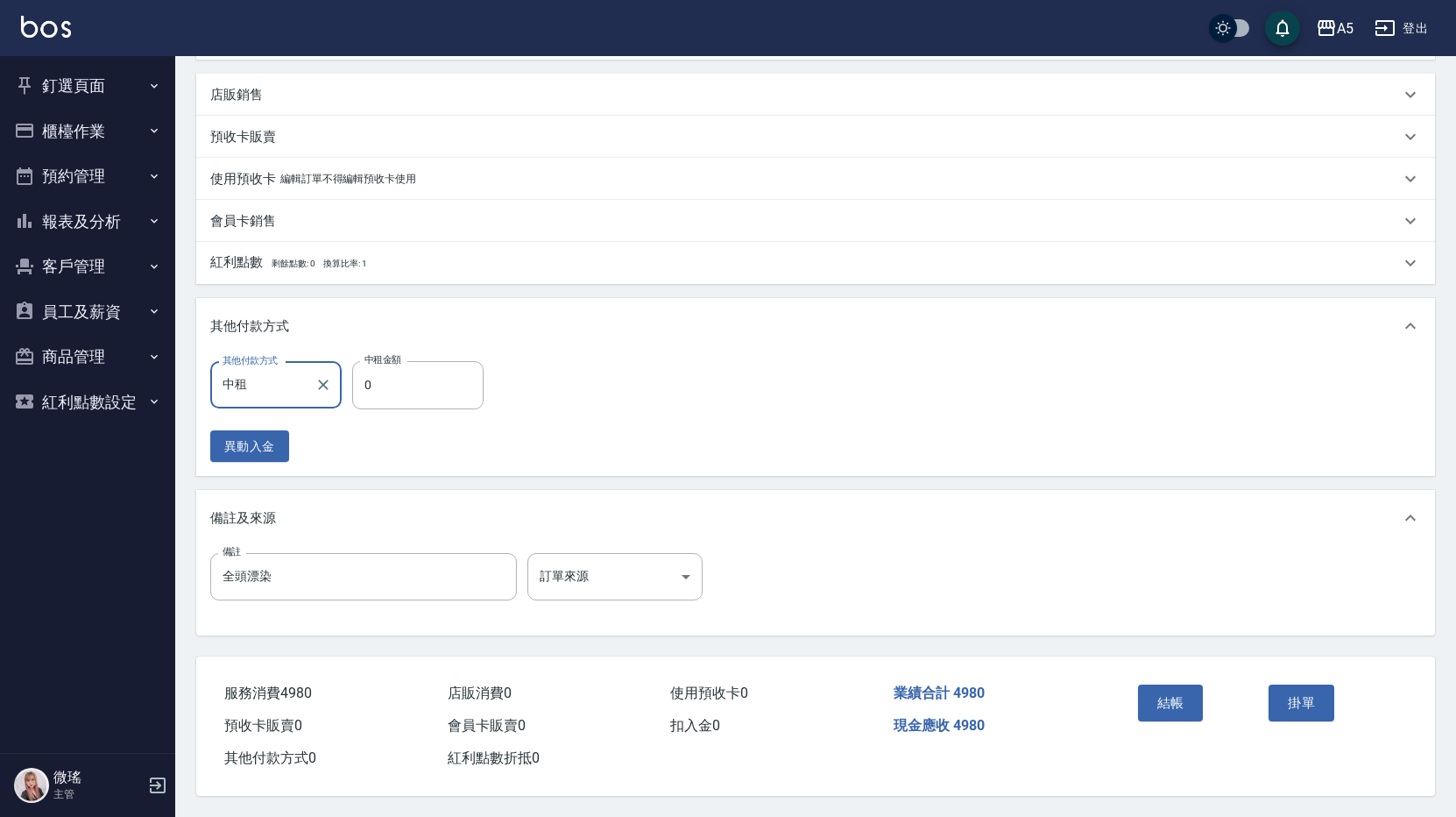
scroll to position [394, 0]
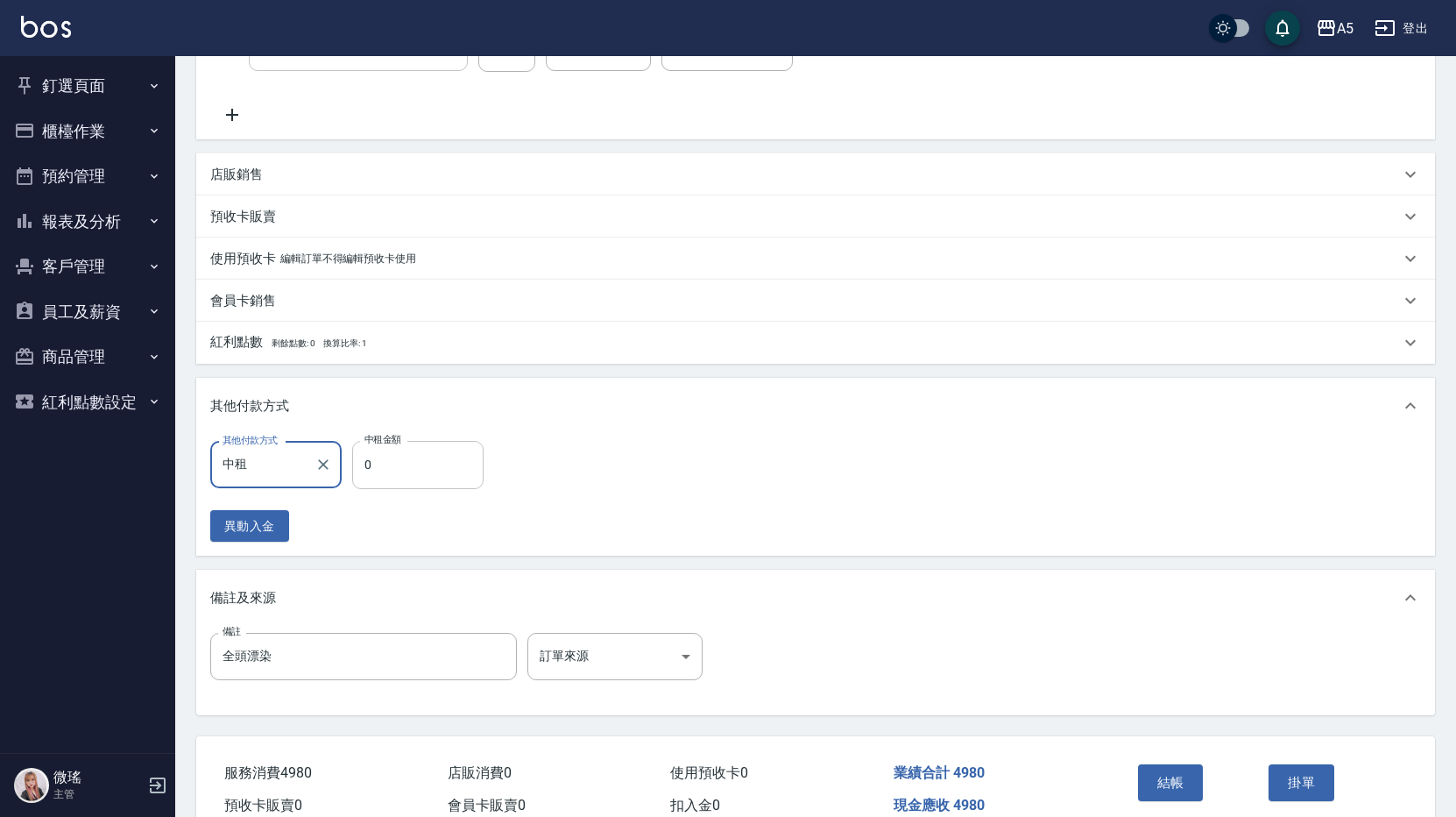
click at [408, 459] on input "0" at bounding box center [418, 464] width 131 height 47
type input "498"
type input "0"
type input "4980"
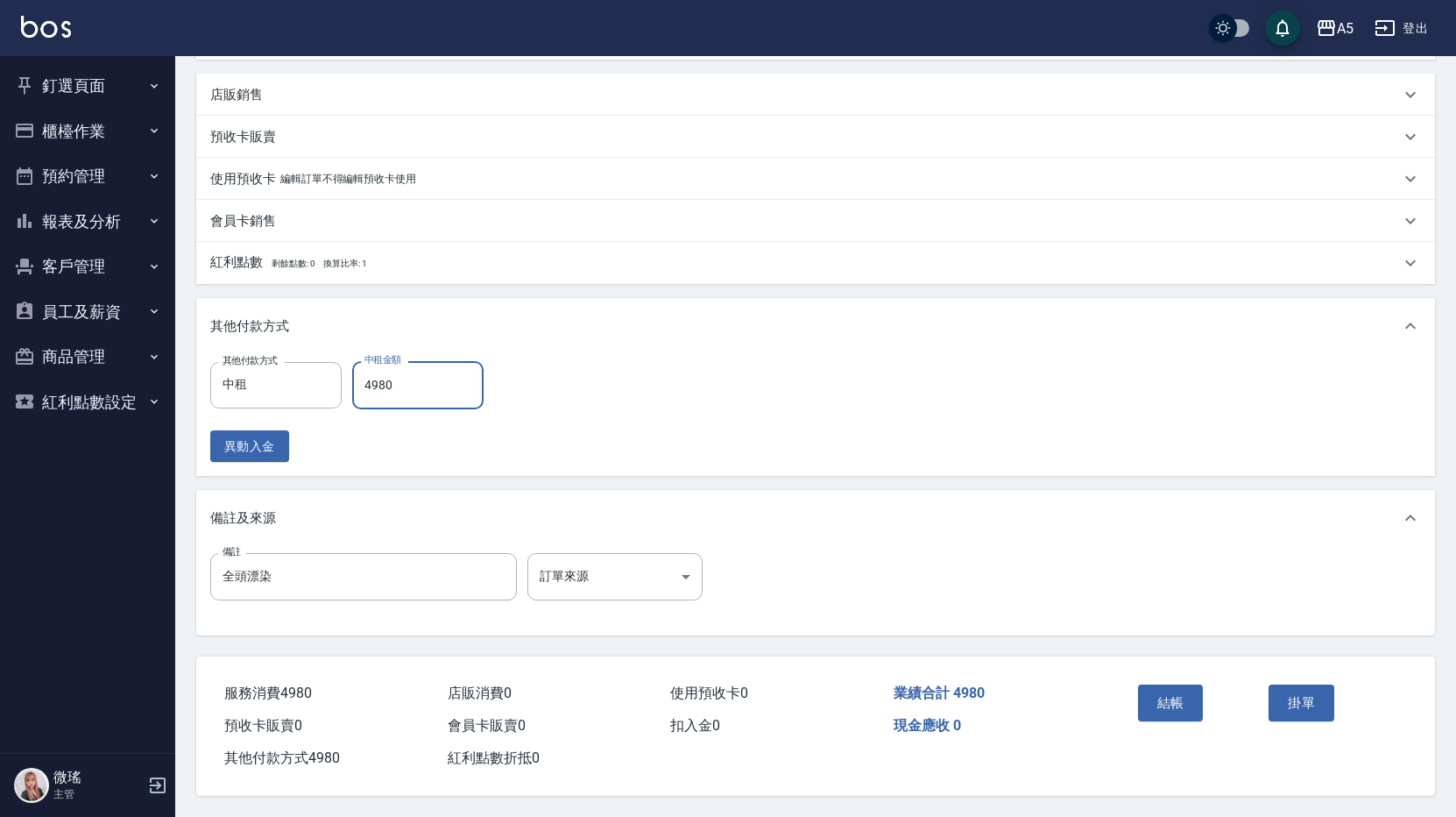
click at [1131, 692] on div "結帳" at bounding box center [1197, 715] width 131 height 76
click at [1178, 696] on button "結帳" at bounding box center [1170, 703] width 65 height 37
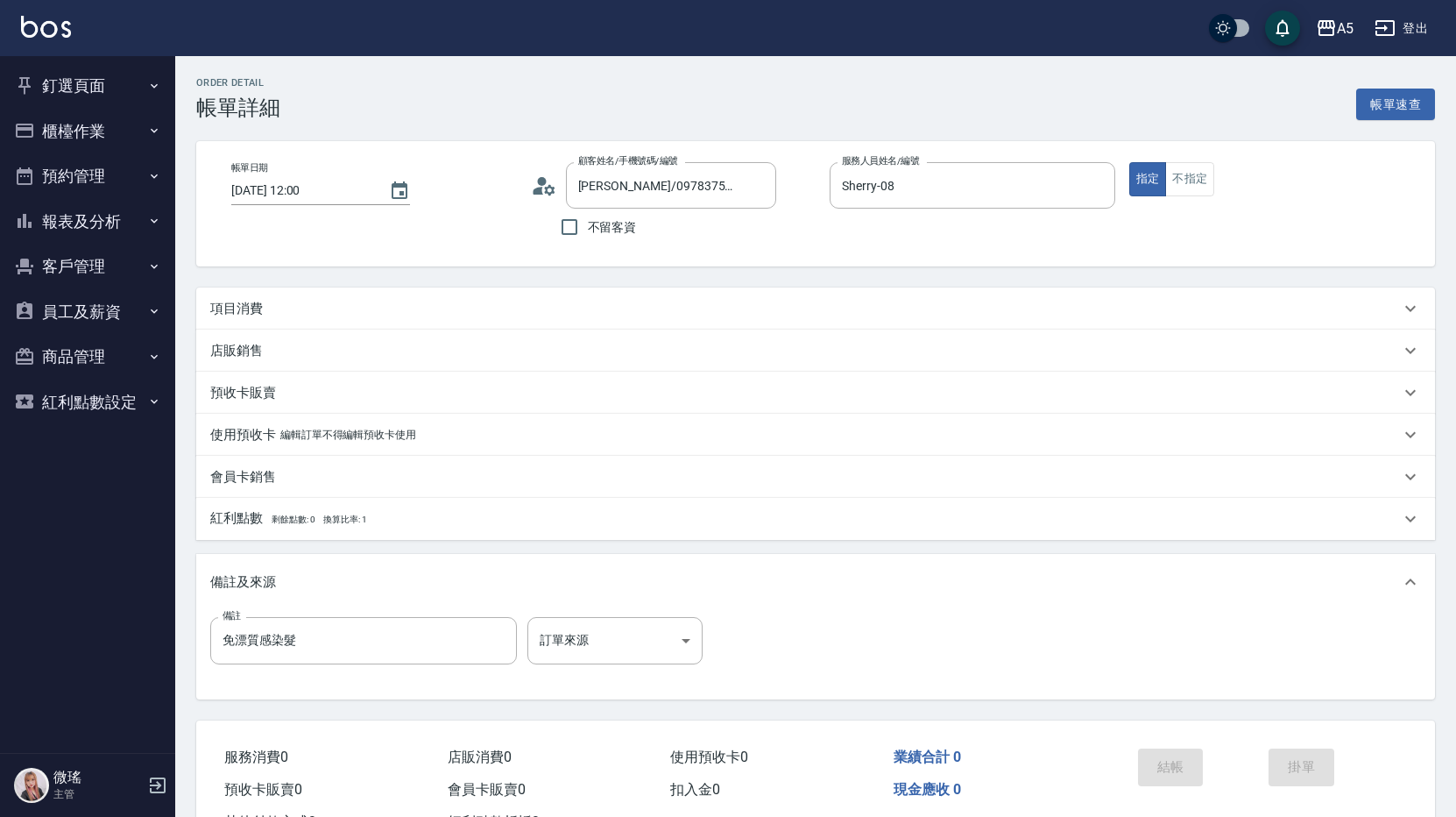
click at [481, 312] on div "項目消費" at bounding box center [805, 309] width 1189 height 18
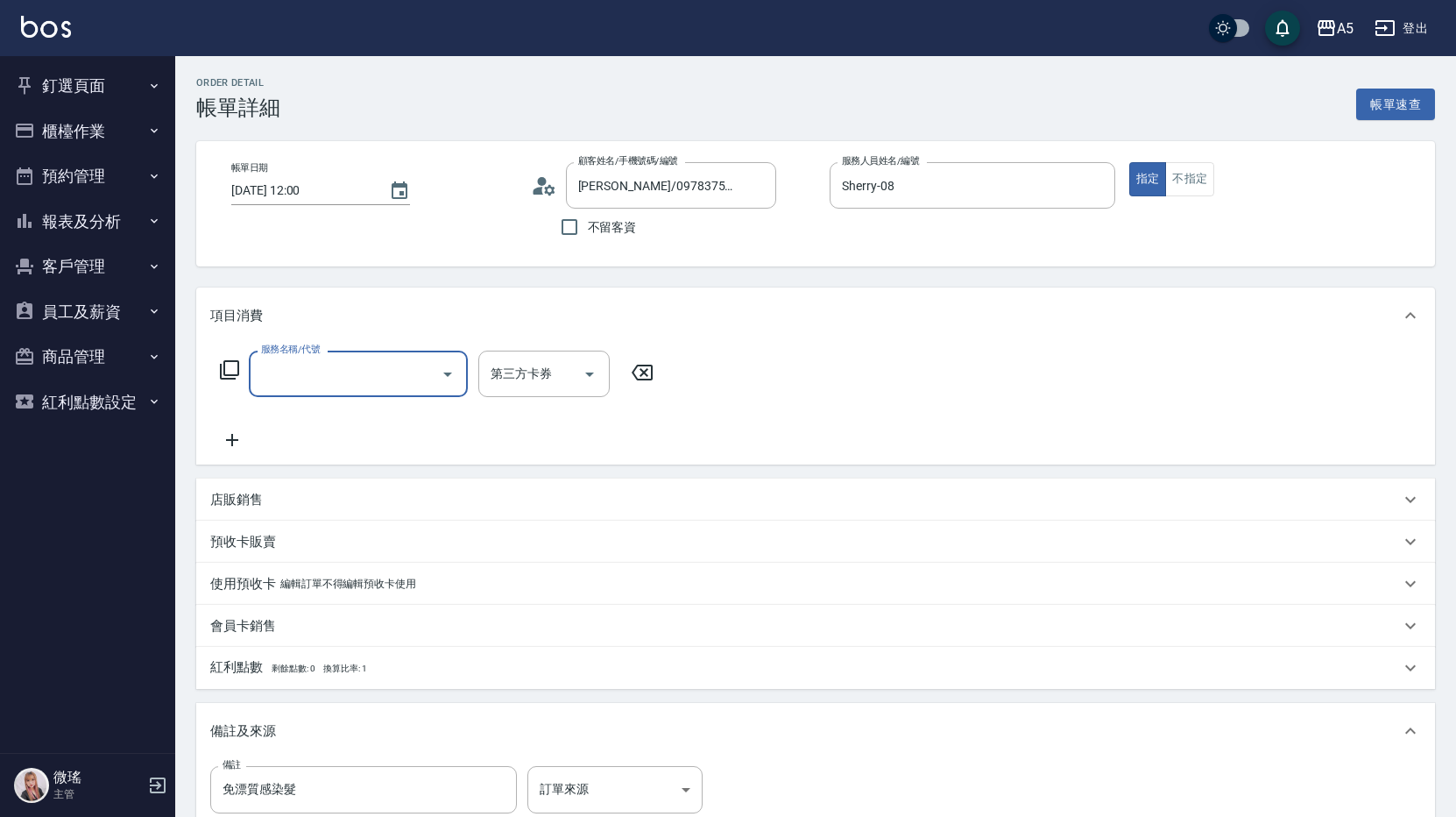
click at [315, 365] on input "服務名稱/代號" at bounding box center [345, 374] width 177 height 31
type input "501"
type input "100"
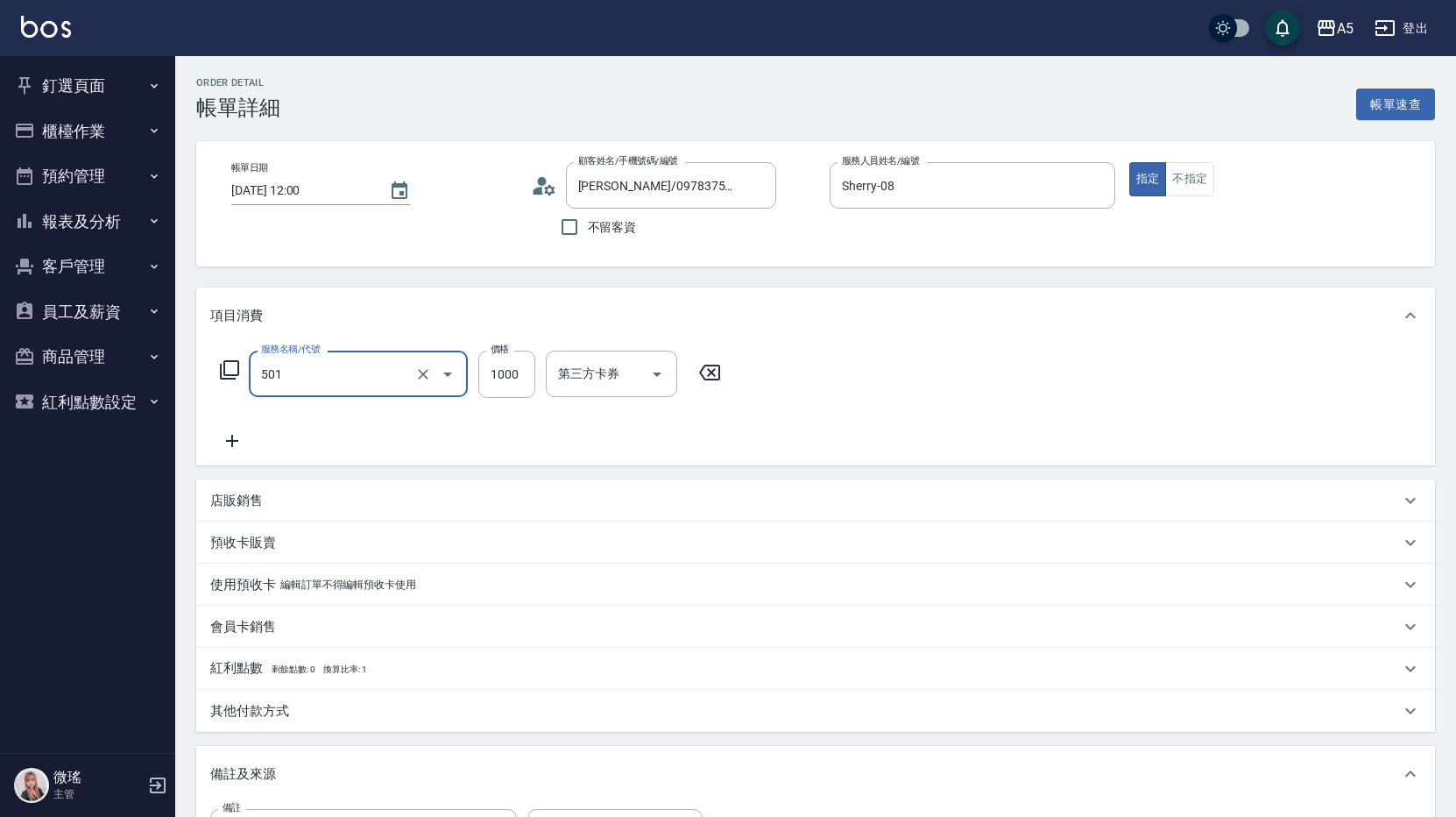
type input "染髮(501)"
type input "2"
type input "0"
type input "20"
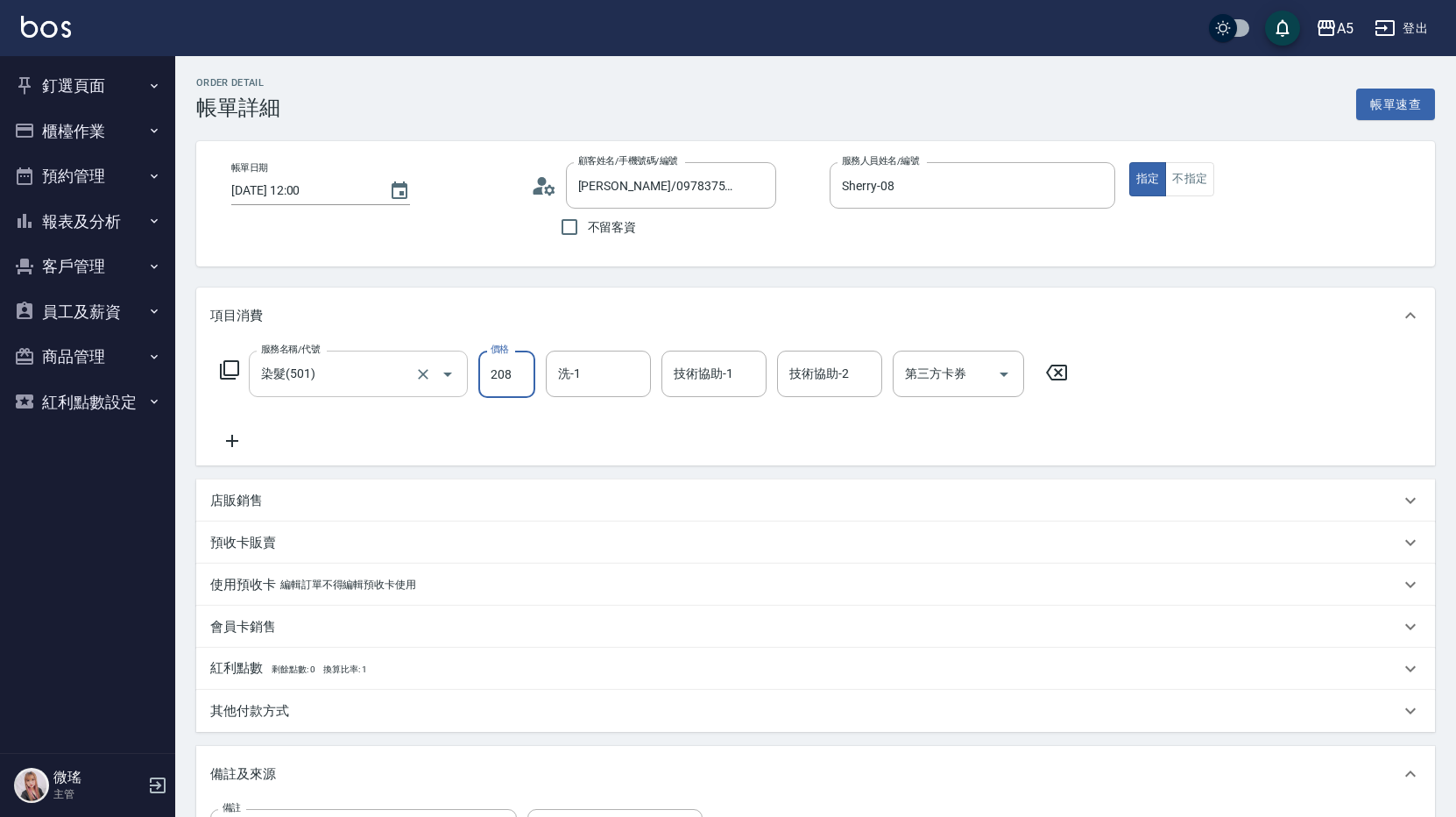
type input "2080"
type input "200"
type input "2080"
type input "sandy-03"
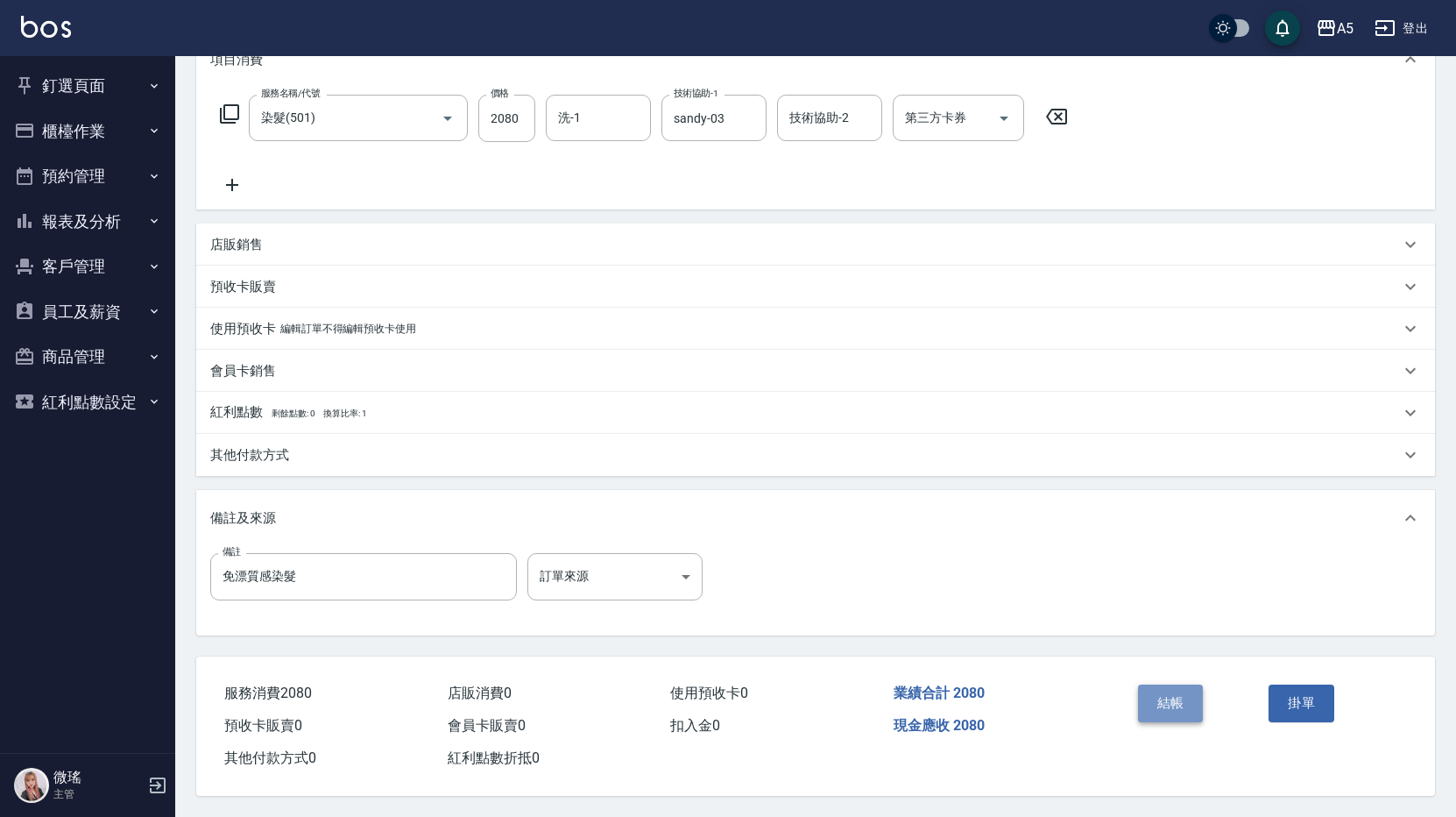
click at [1161, 694] on button "結帳" at bounding box center [1170, 703] width 65 height 37
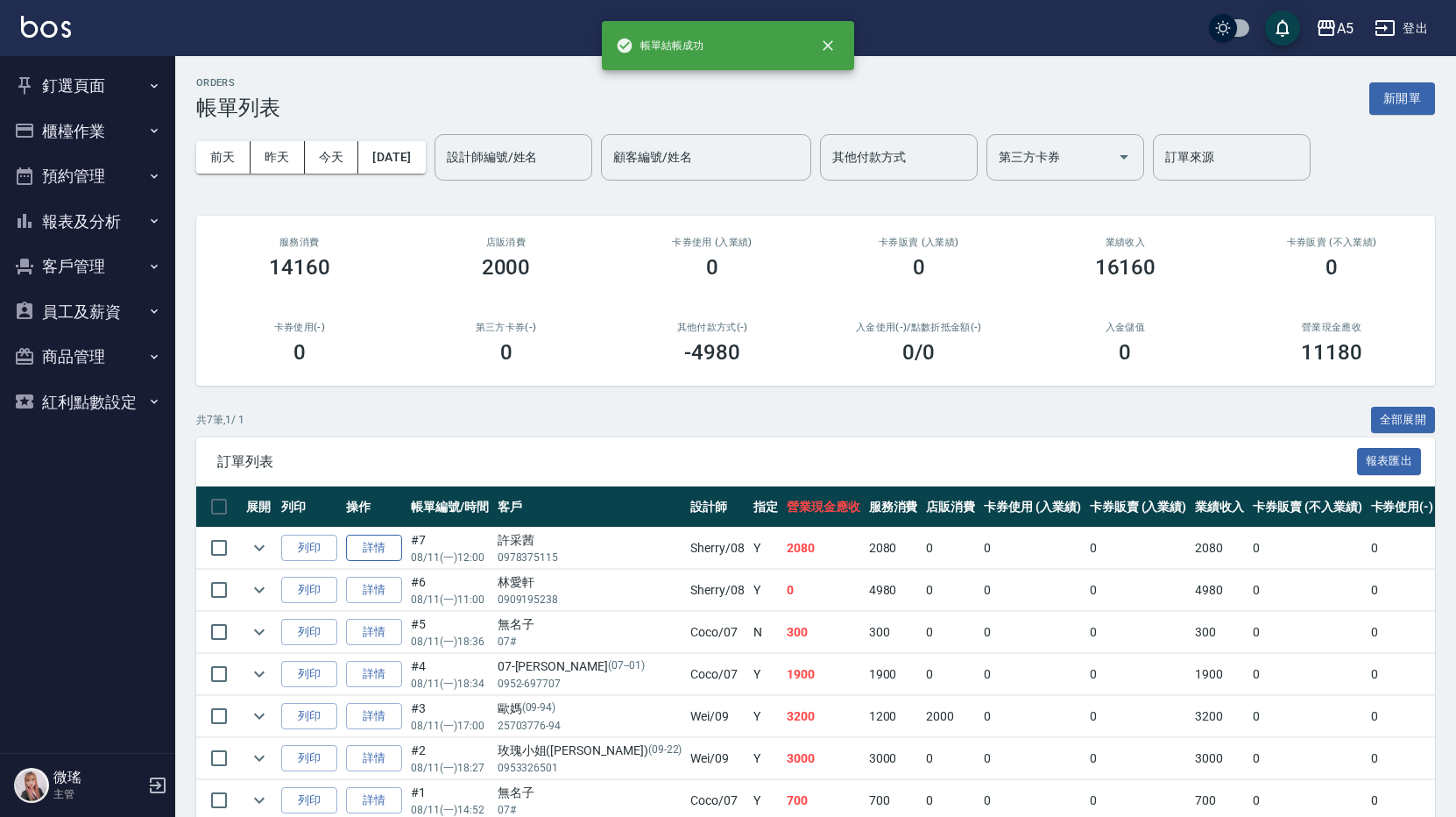
click at [360, 547] on link "詳情" at bounding box center [374, 549] width 56 height 27
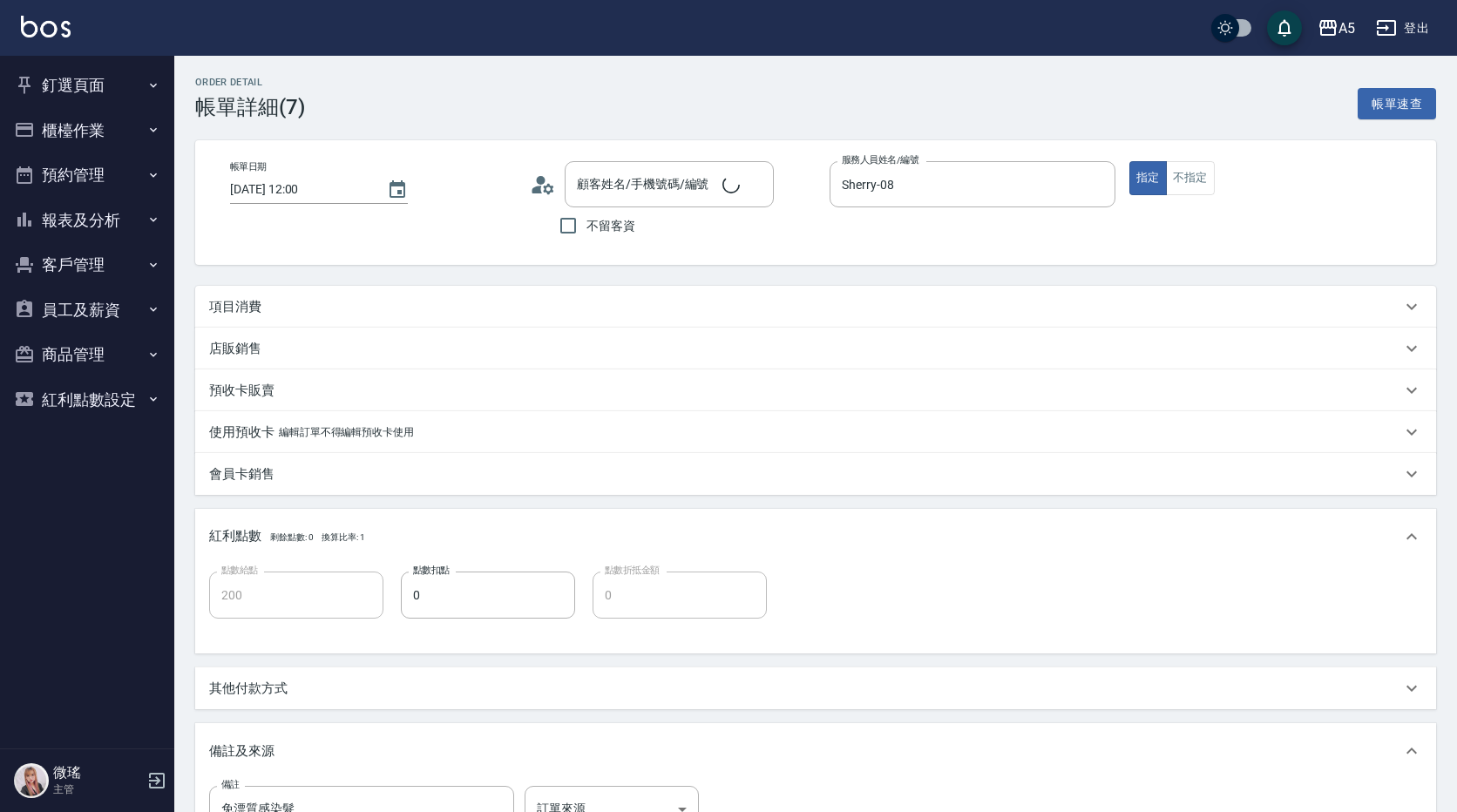
type input "[DATE] 12:00"
type input "Sherry-08"
type input "200"
type input "免漂質感染髮"
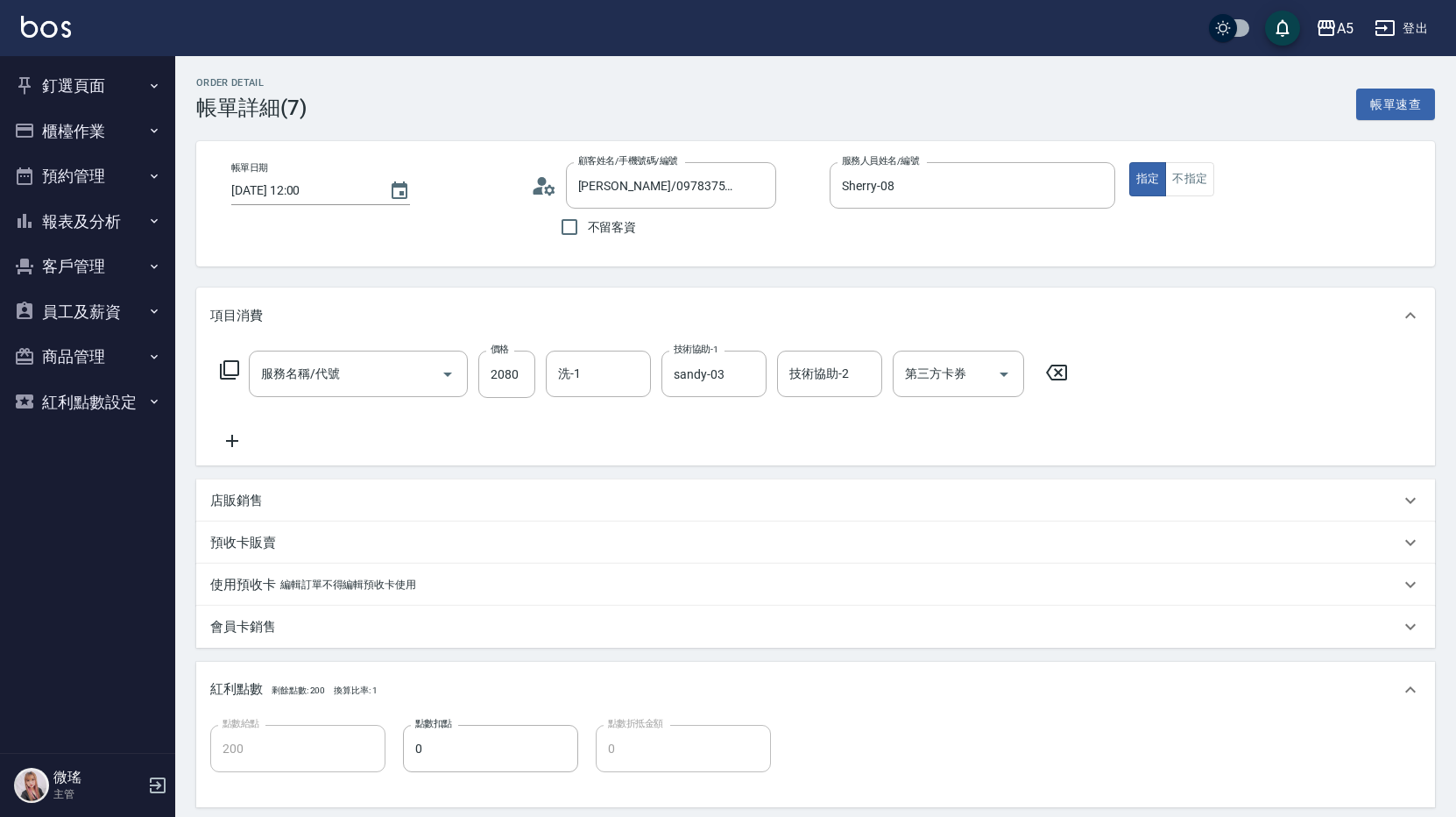
type input "[PERSON_NAME]/0978375115/null"
type input "染髮(501)"
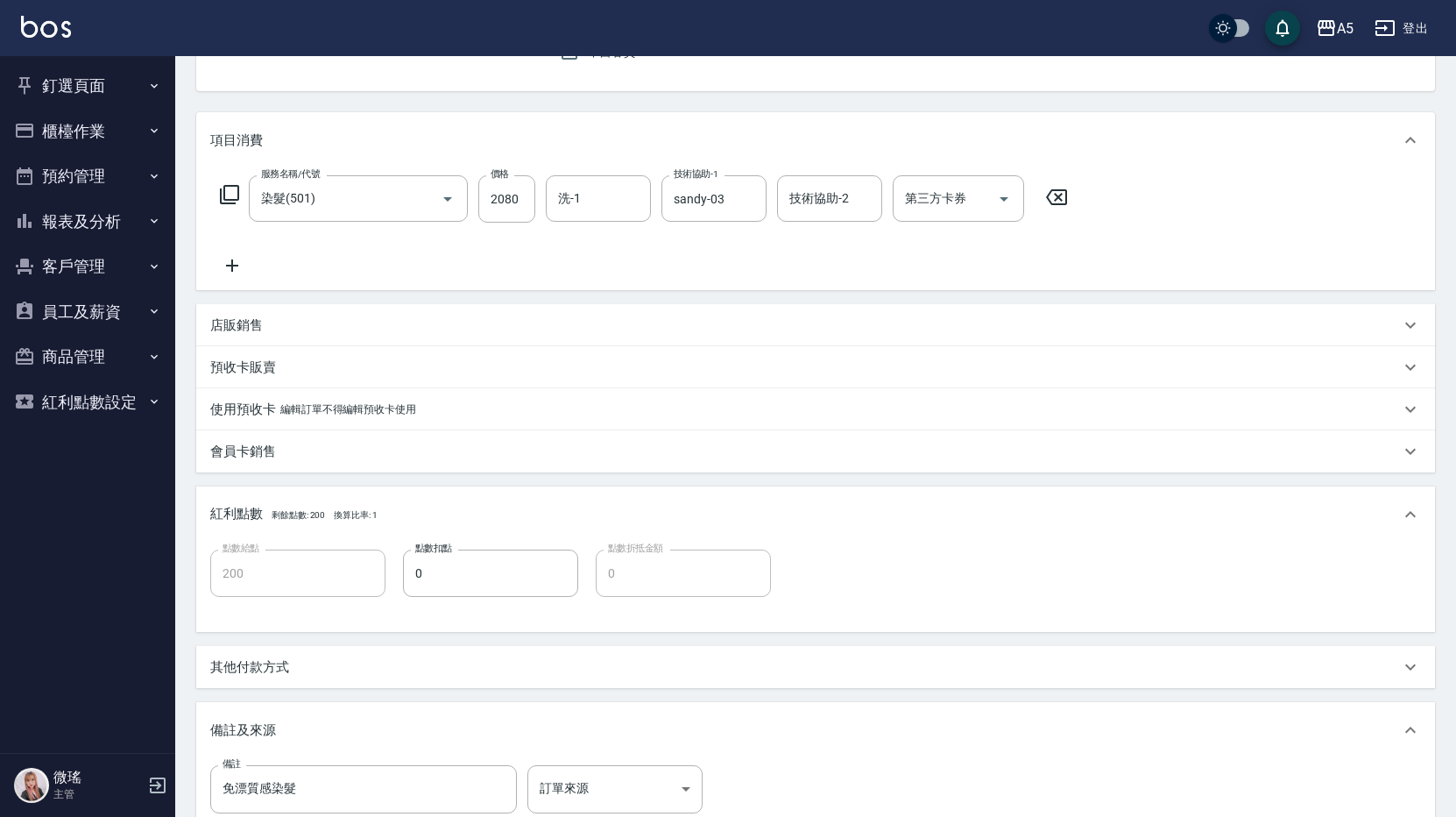
scroll to position [263, 0]
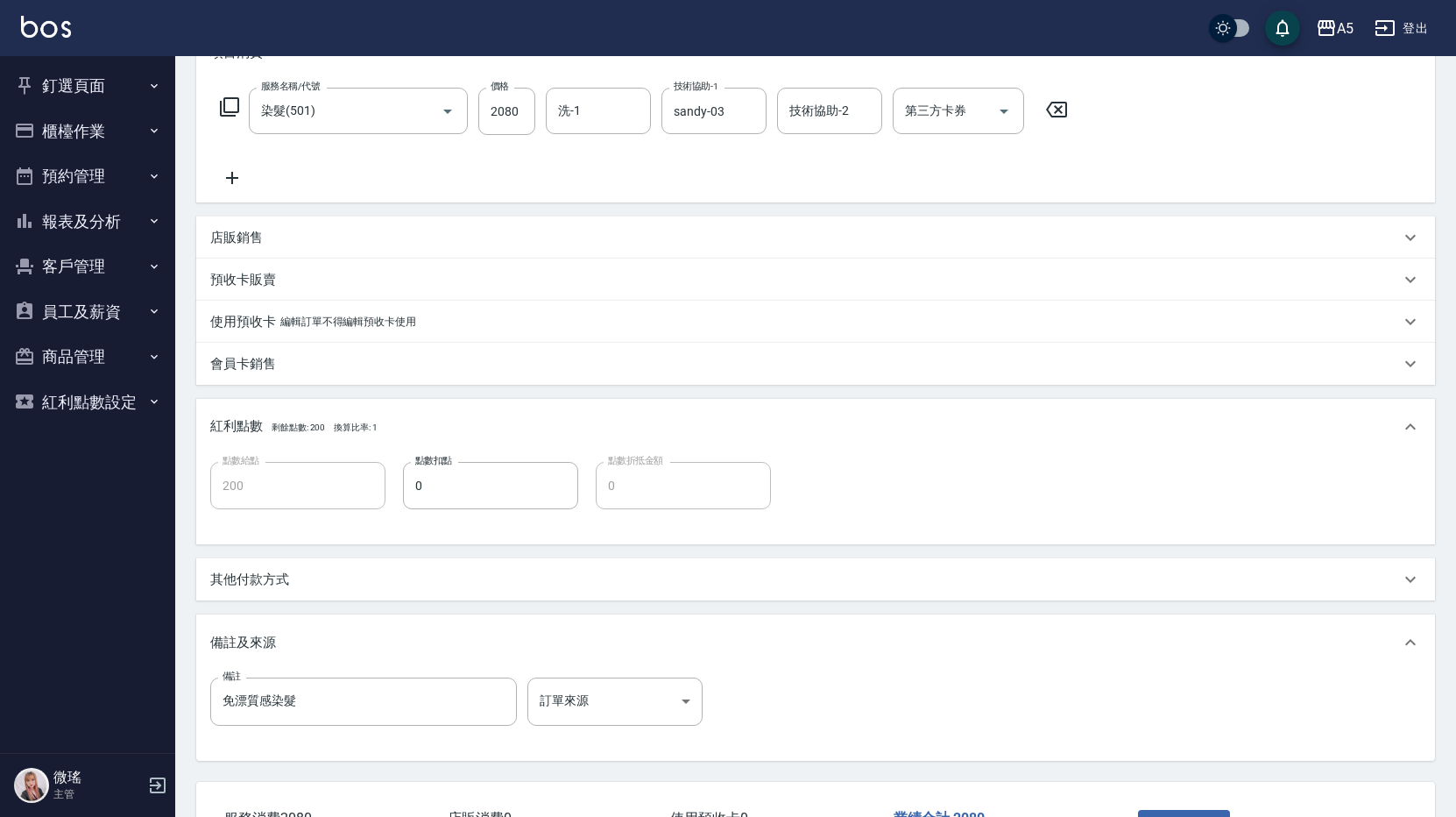
click at [315, 579] on div "其他付款方式" at bounding box center [805, 579] width 1189 height 18
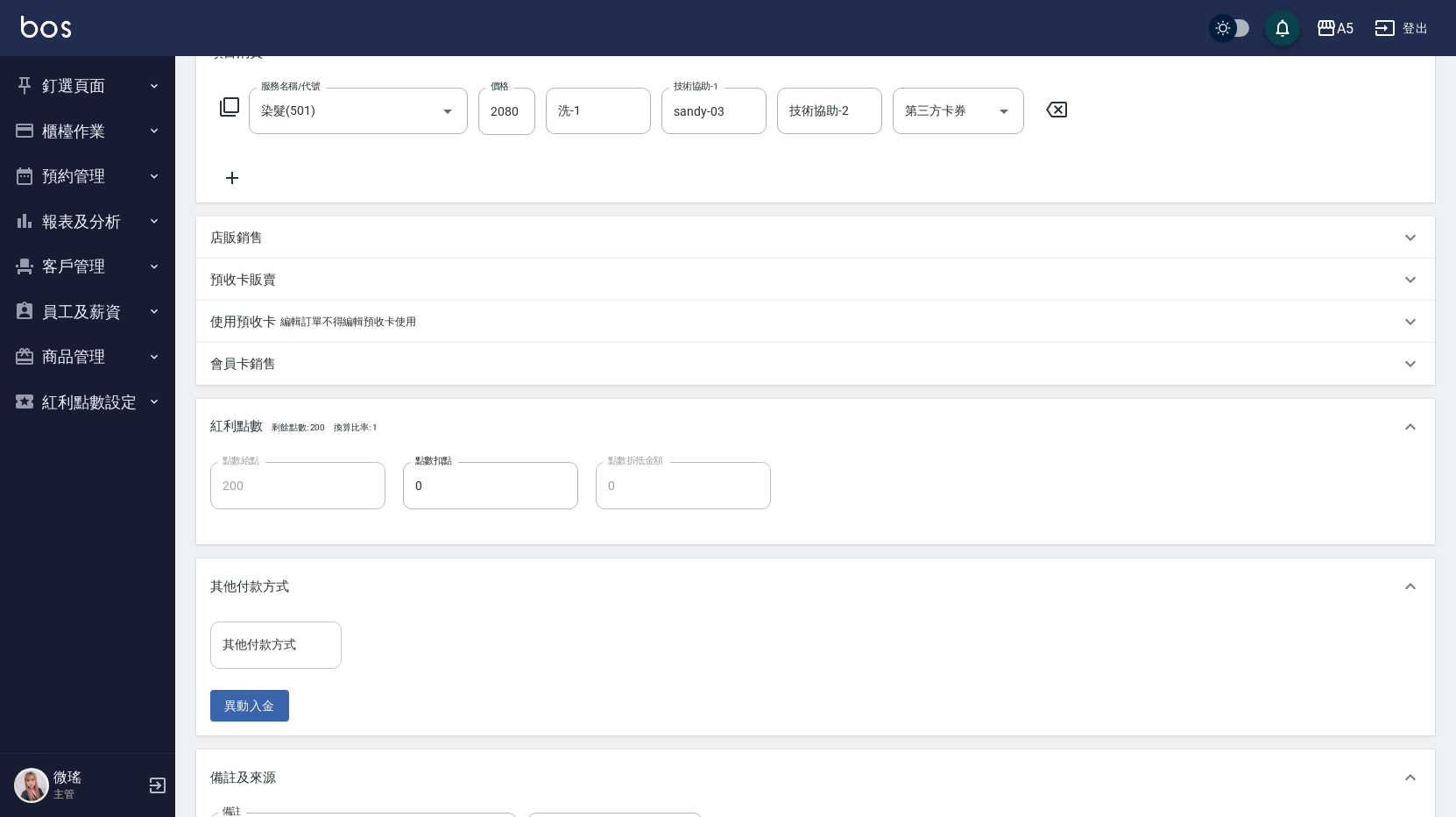
drag, startPoint x: 278, startPoint y: 665, endPoint x: 286, endPoint y: 657, distance: 11.3
click at [284, 659] on div "其他付款方式" at bounding box center [276, 644] width 131 height 46
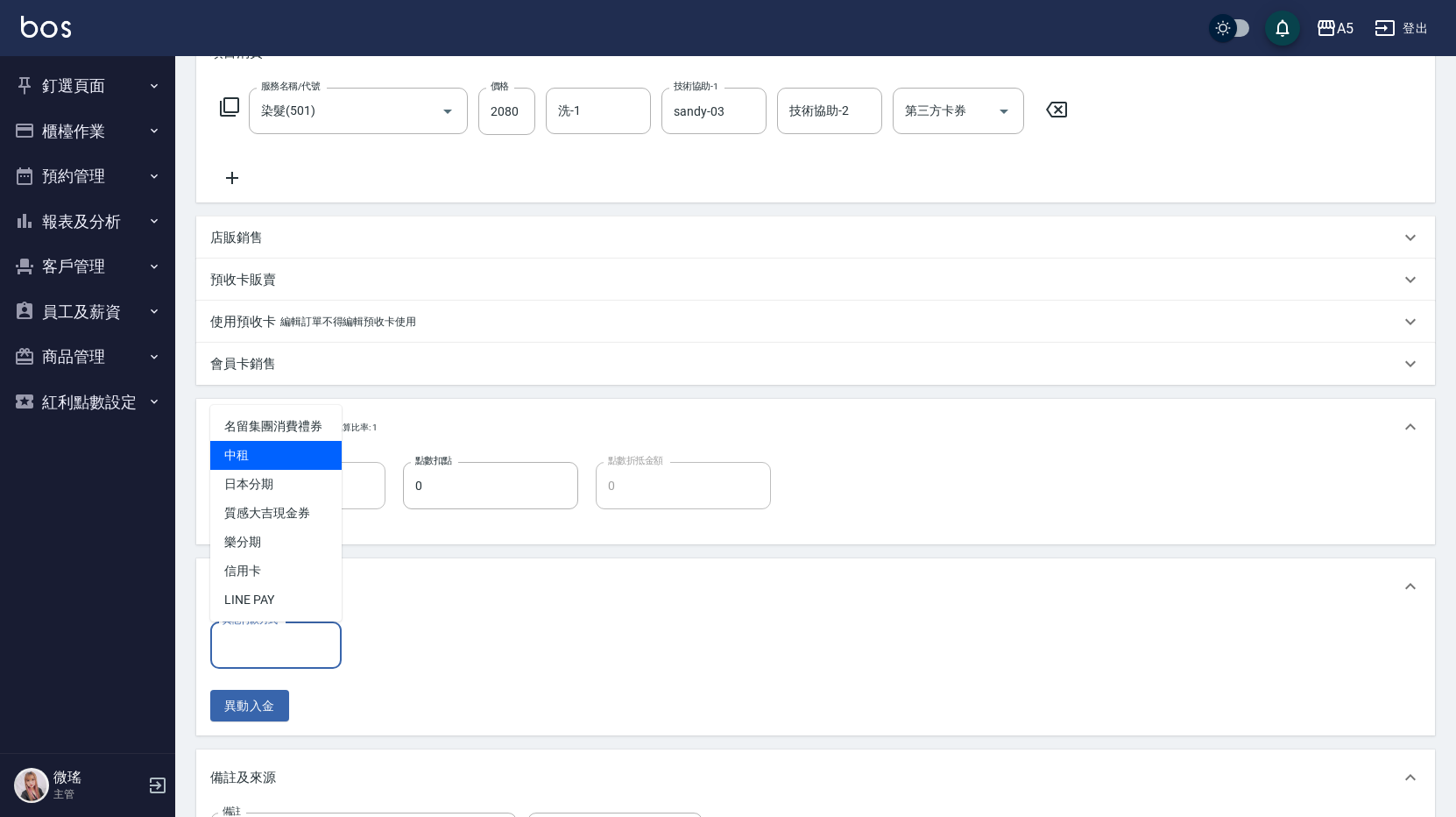
drag, startPoint x: 256, startPoint y: 462, endPoint x: 360, endPoint y: 579, distance: 156.5
click at [257, 462] on span "中租" at bounding box center [276, 455] width 131 height 29
type input "中租"
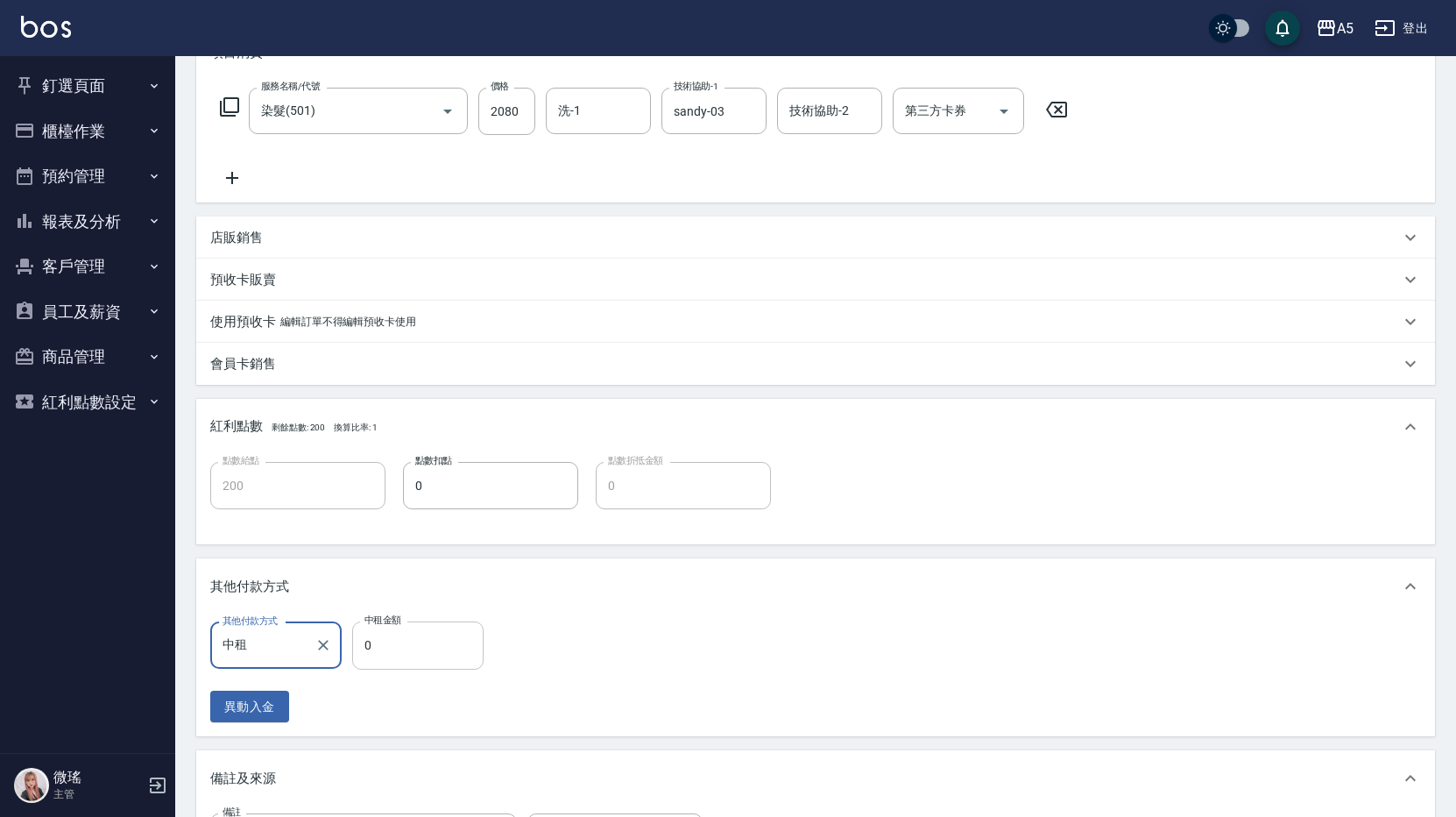
click at [413, 624] on input "0" at bounding box center [418, 645] width 131 height 47
type input "208"
type input "180"
type input "2080"
type input "0"
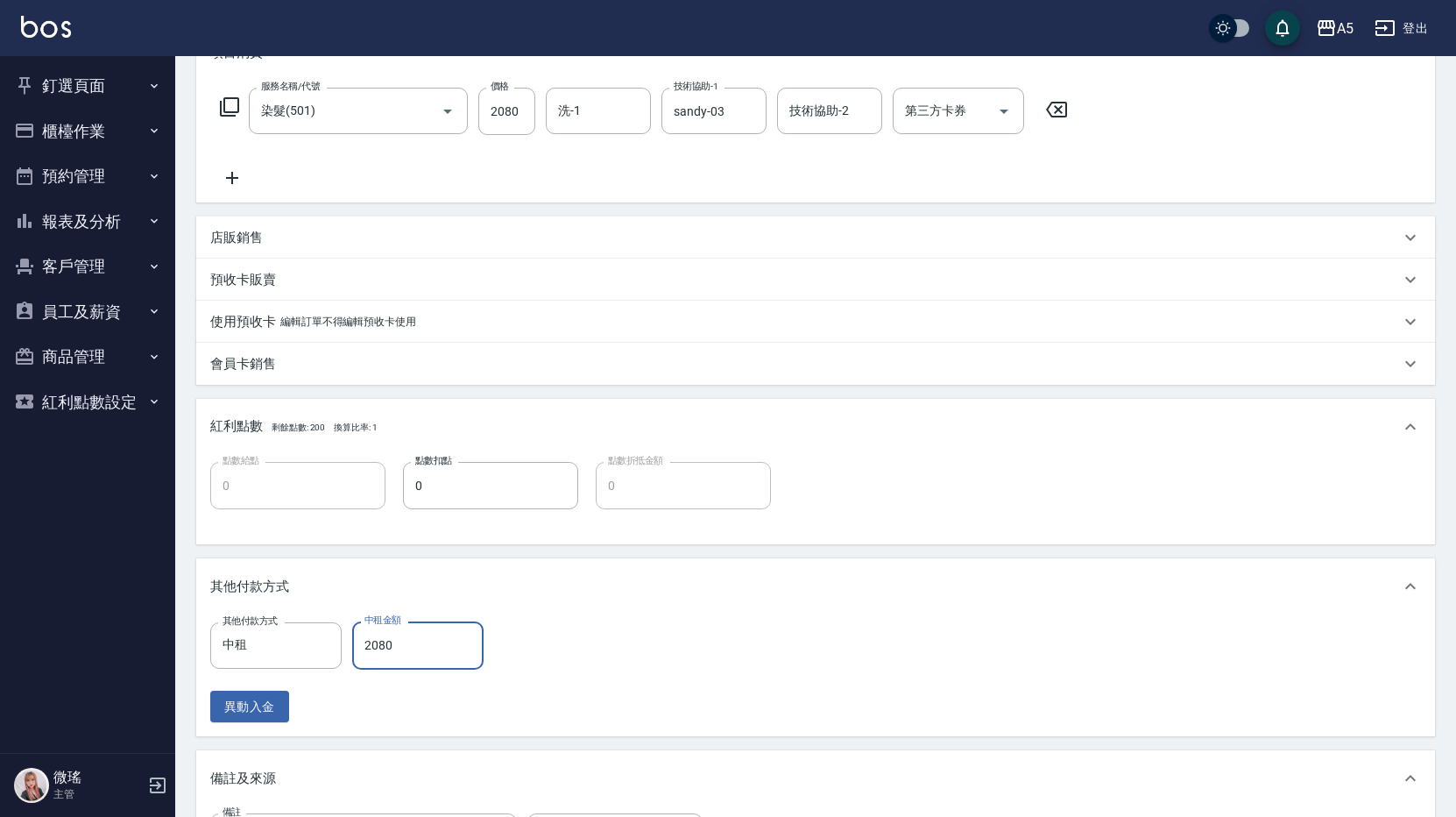
scroll to position [526, 0]
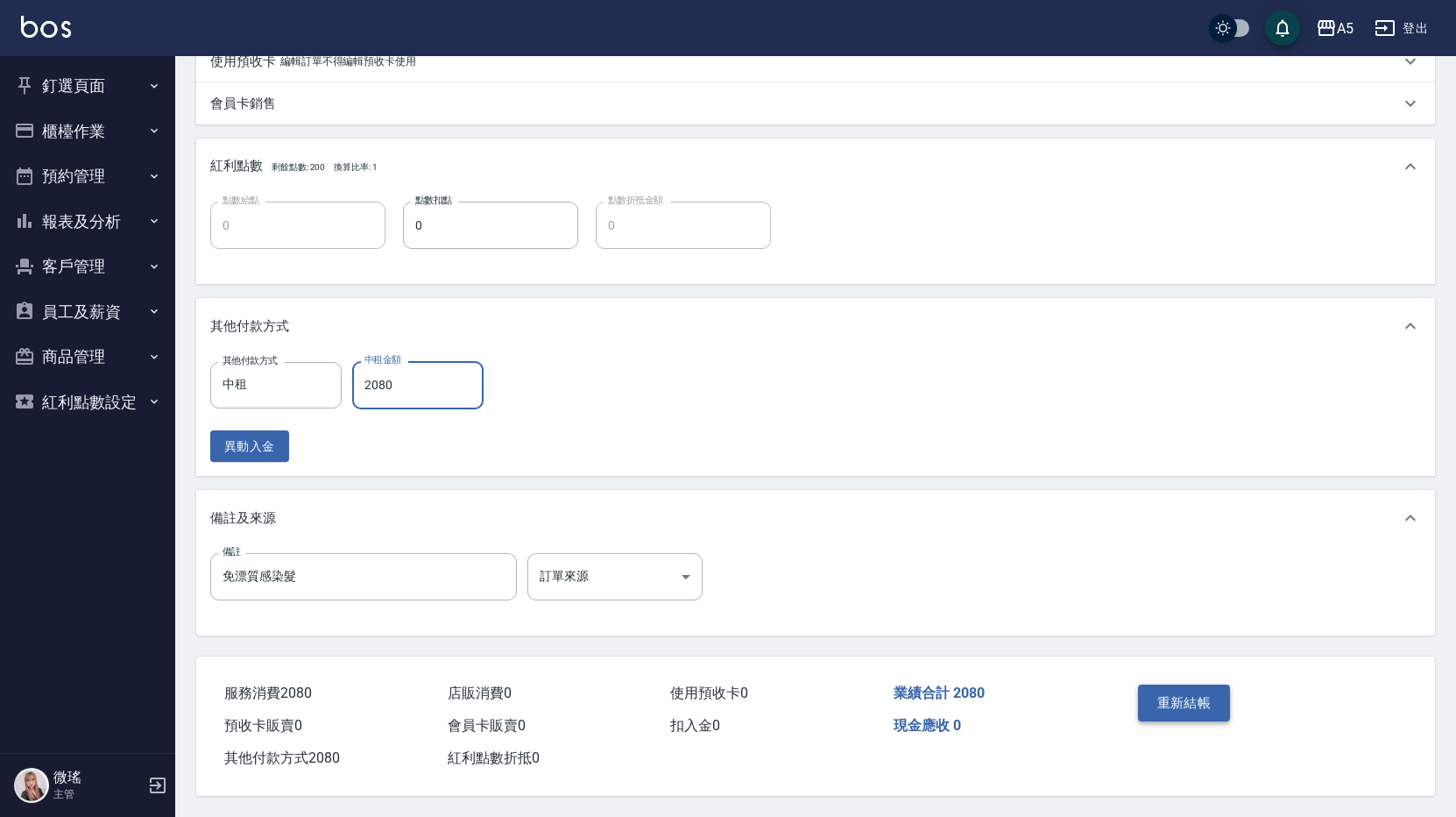
type input "2080"
click at [1163, 704] on button "重新結帳" at bounding box center [1184, 703] width 92 height 37
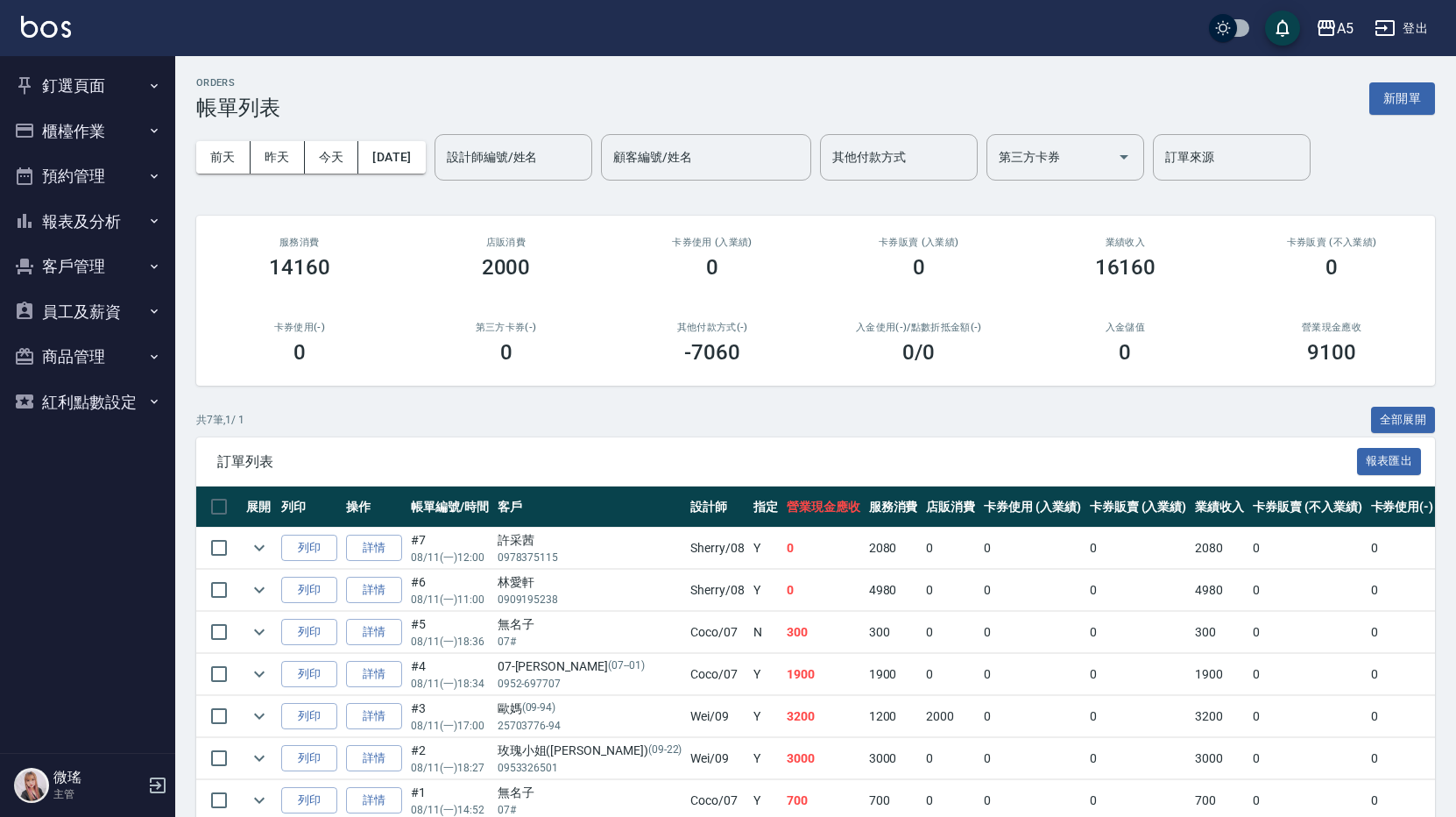
scroll to position [87, 0]
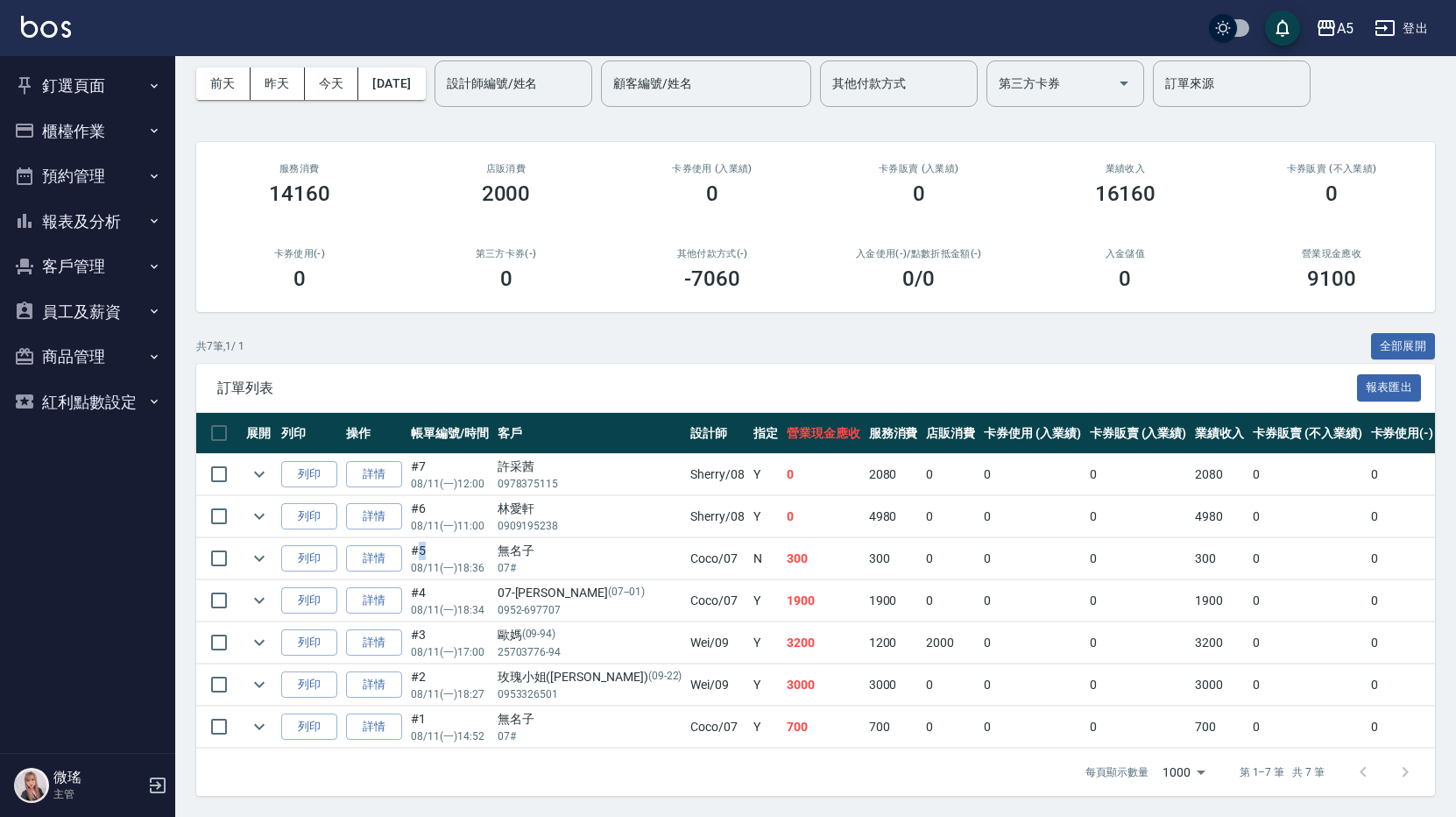
click at [419, 538] on td "#5 08/11 (一) 18:36" at bounding box center [450, 558] width 87 height 41
copy td "5"
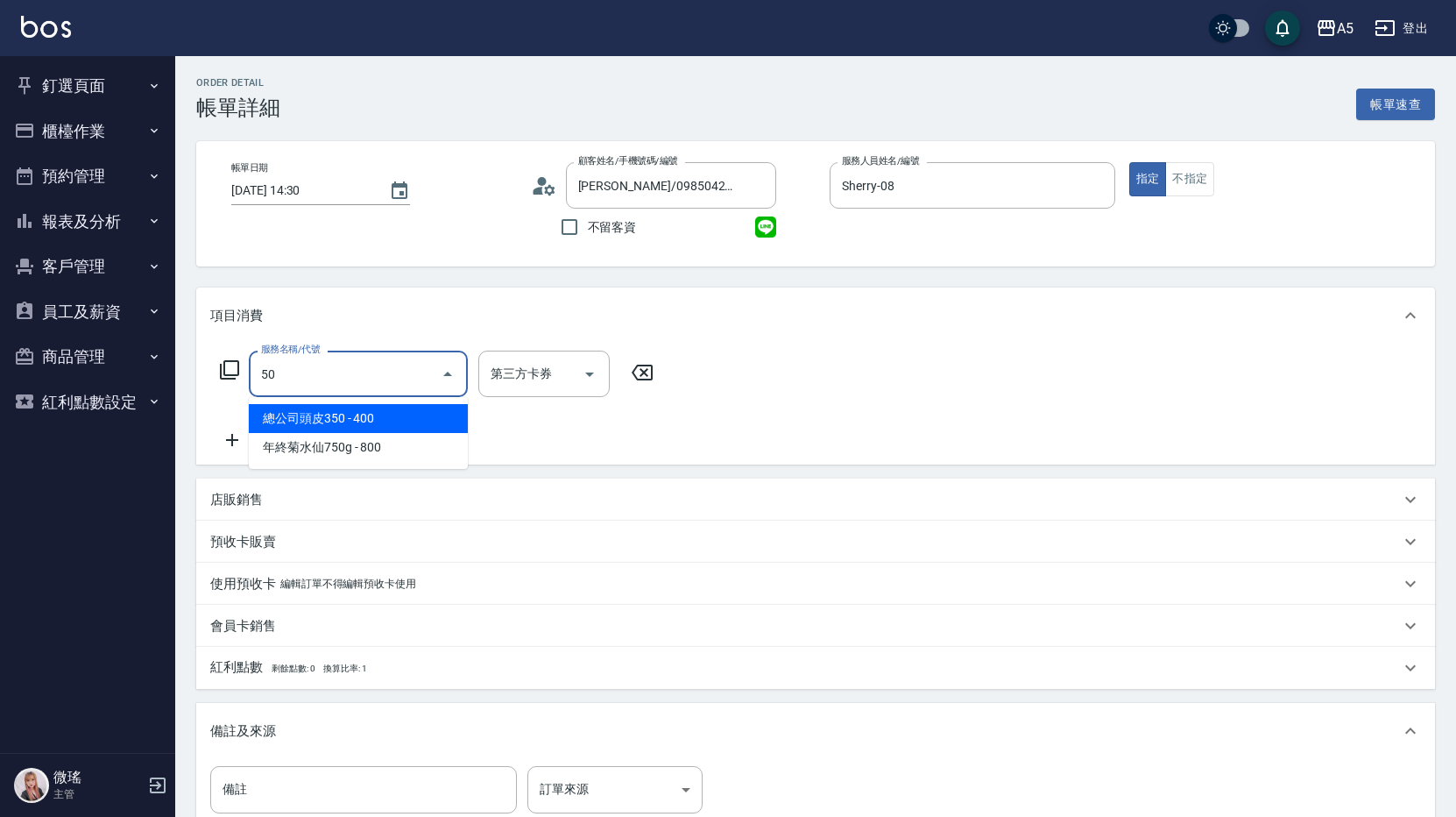
type input "501"
type input "100"
type input "染髮(501)"
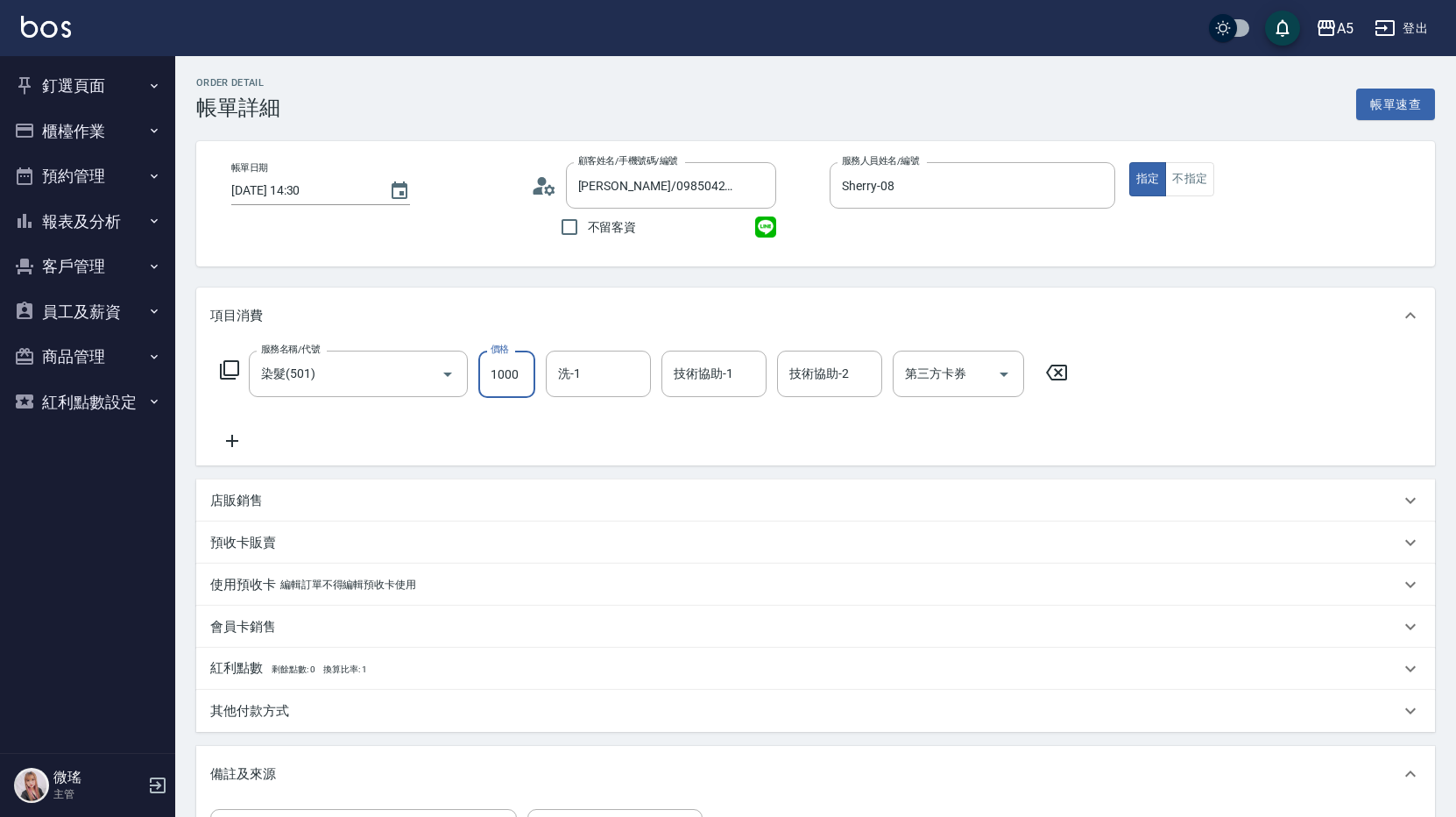
type input "2"
type input "0"
type input "24"
type input "20"
type input "248"
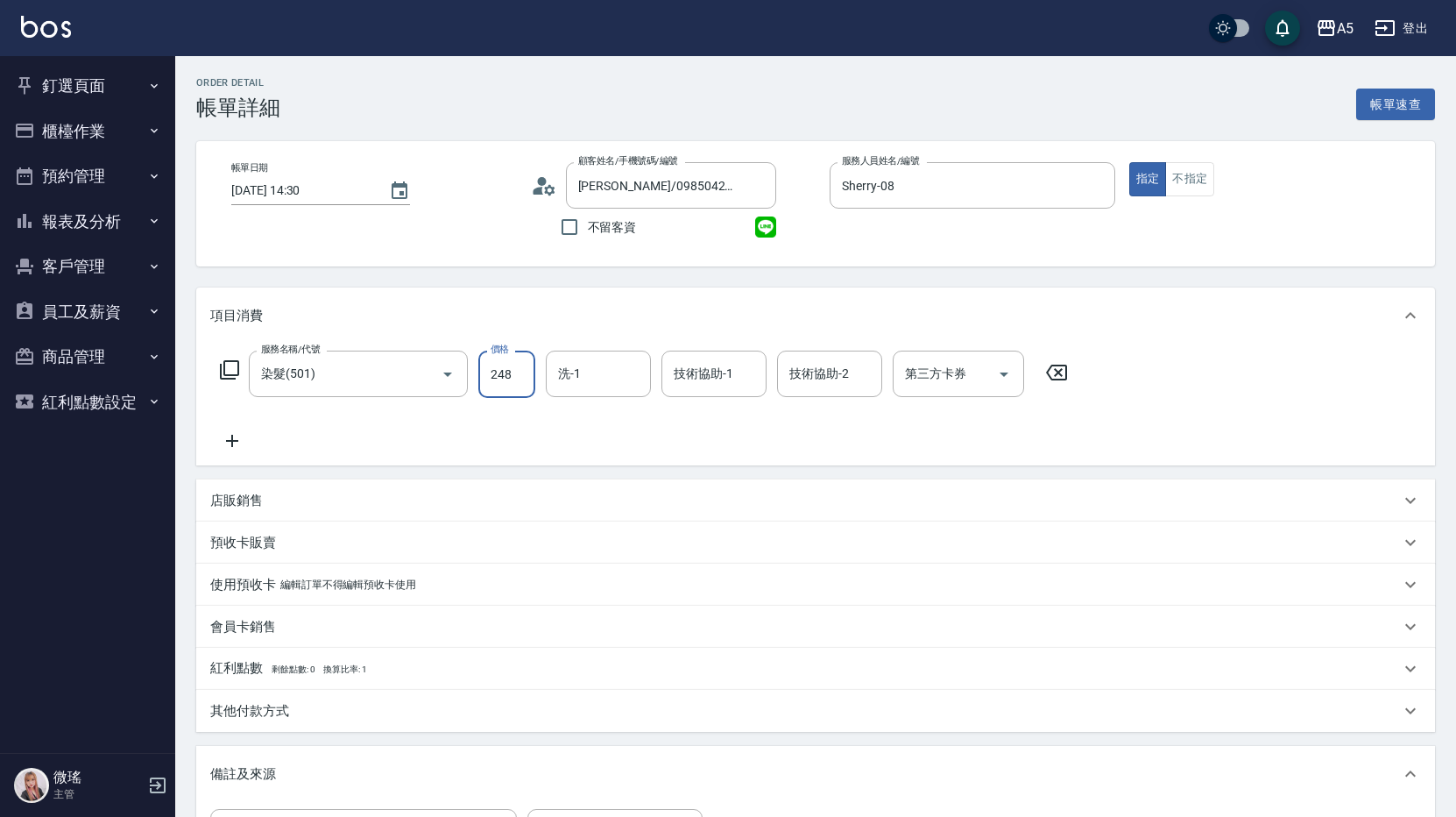
type input "240"
type input "2480"
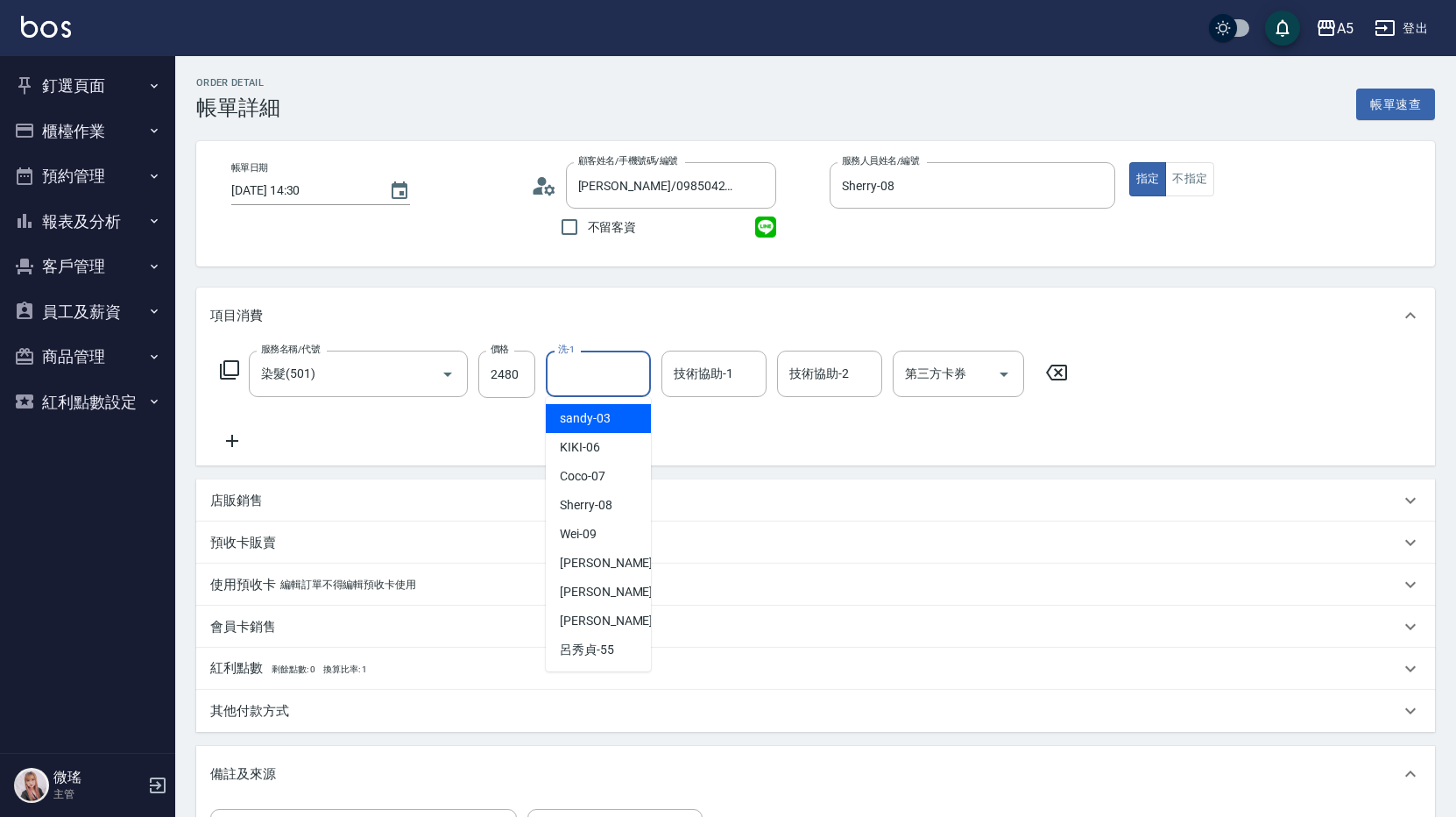
click at [573, 378] on input "洗-1" at bounding box center [598, 374] width 90 height 31
click at [597, 411] on span "sandy -03" at bounding box center [586, 418] width 51 height 18
type input "sandy-03"
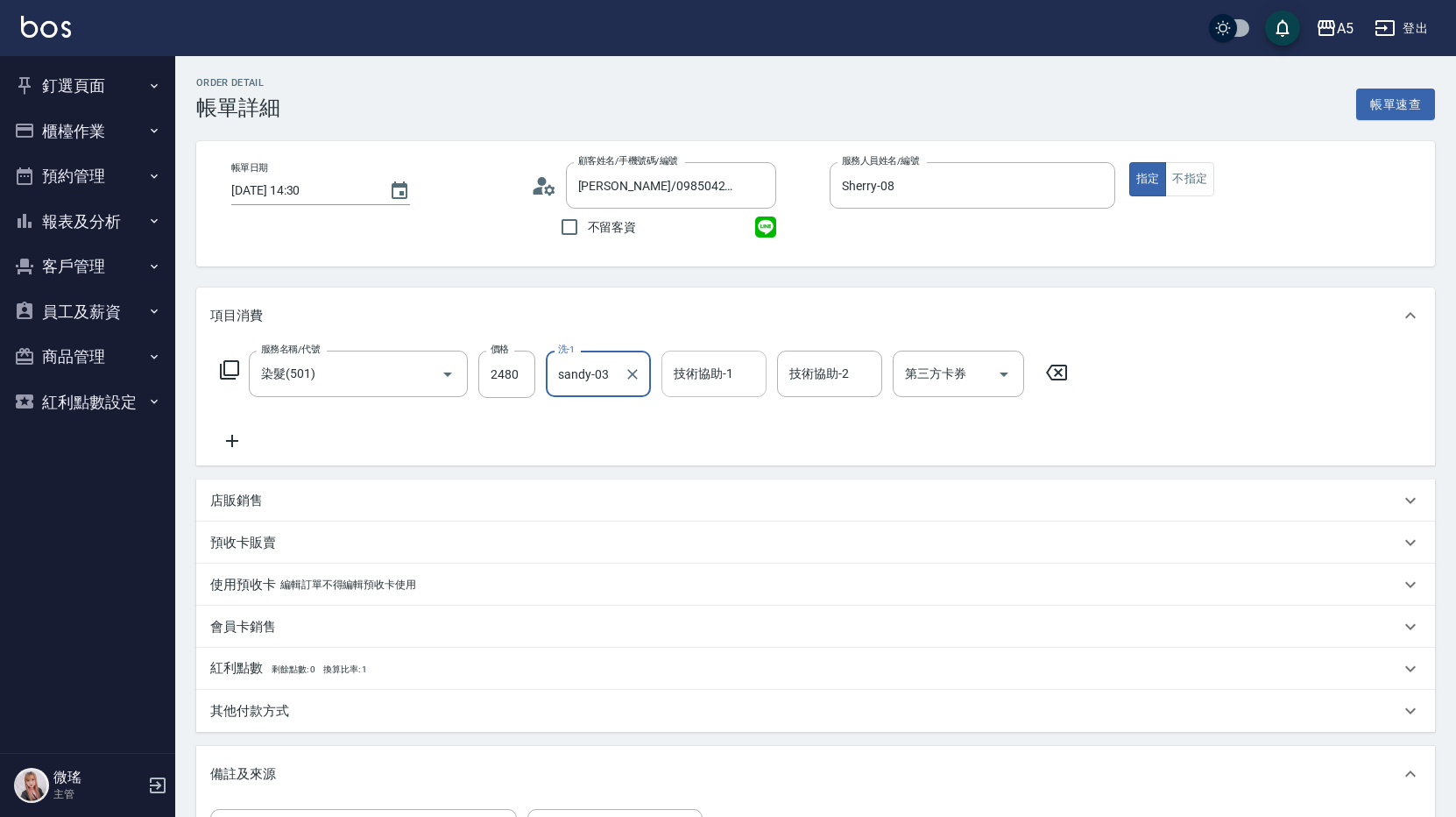
click at [733, 370] on input "技術協助-1" at bounding box center [713, 374] width 90 height 31
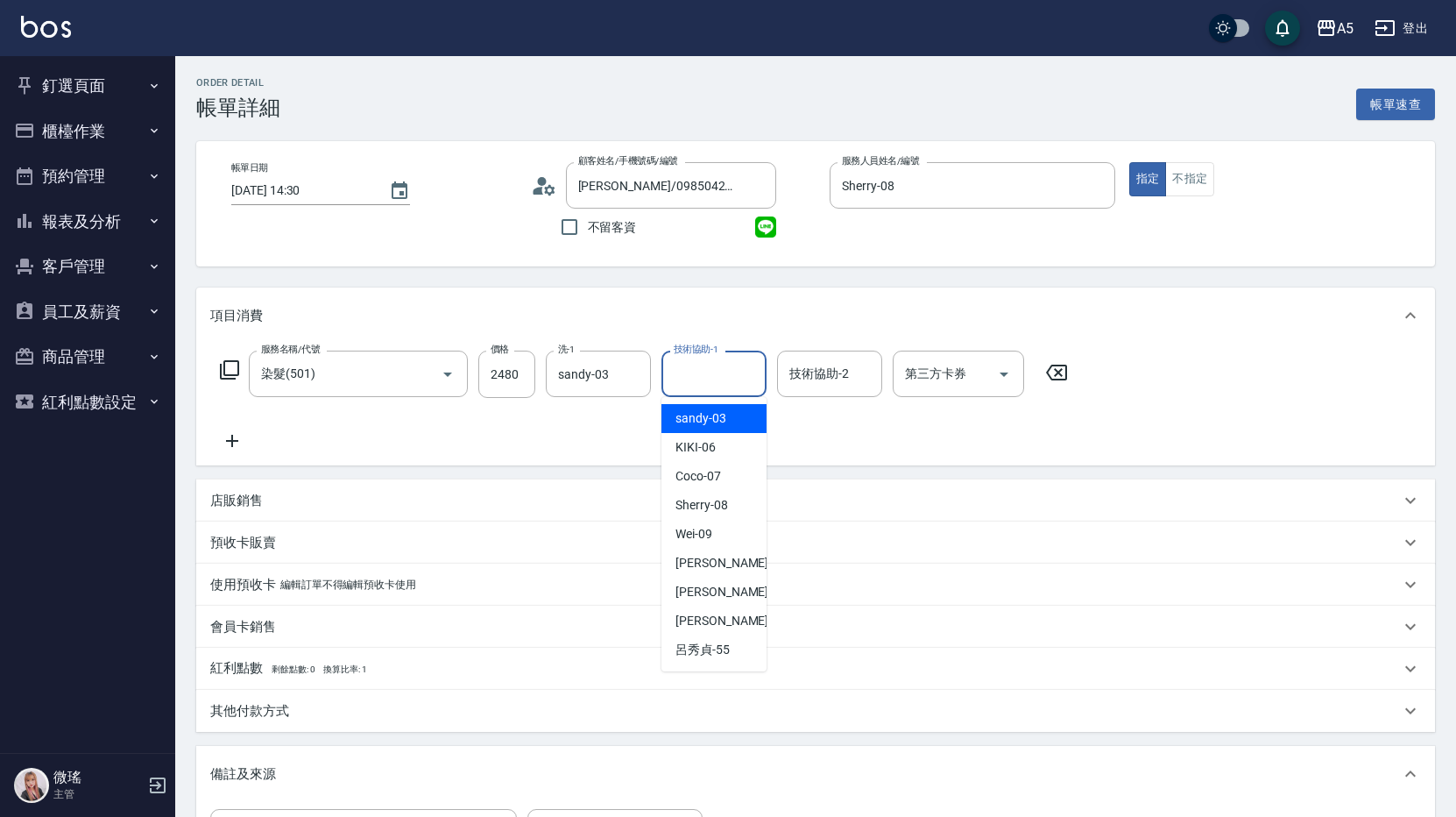
click at [716, 418] on span "sandy -03" at bounding box center [701, 418] width 51 height 18
type input "sandy-03"
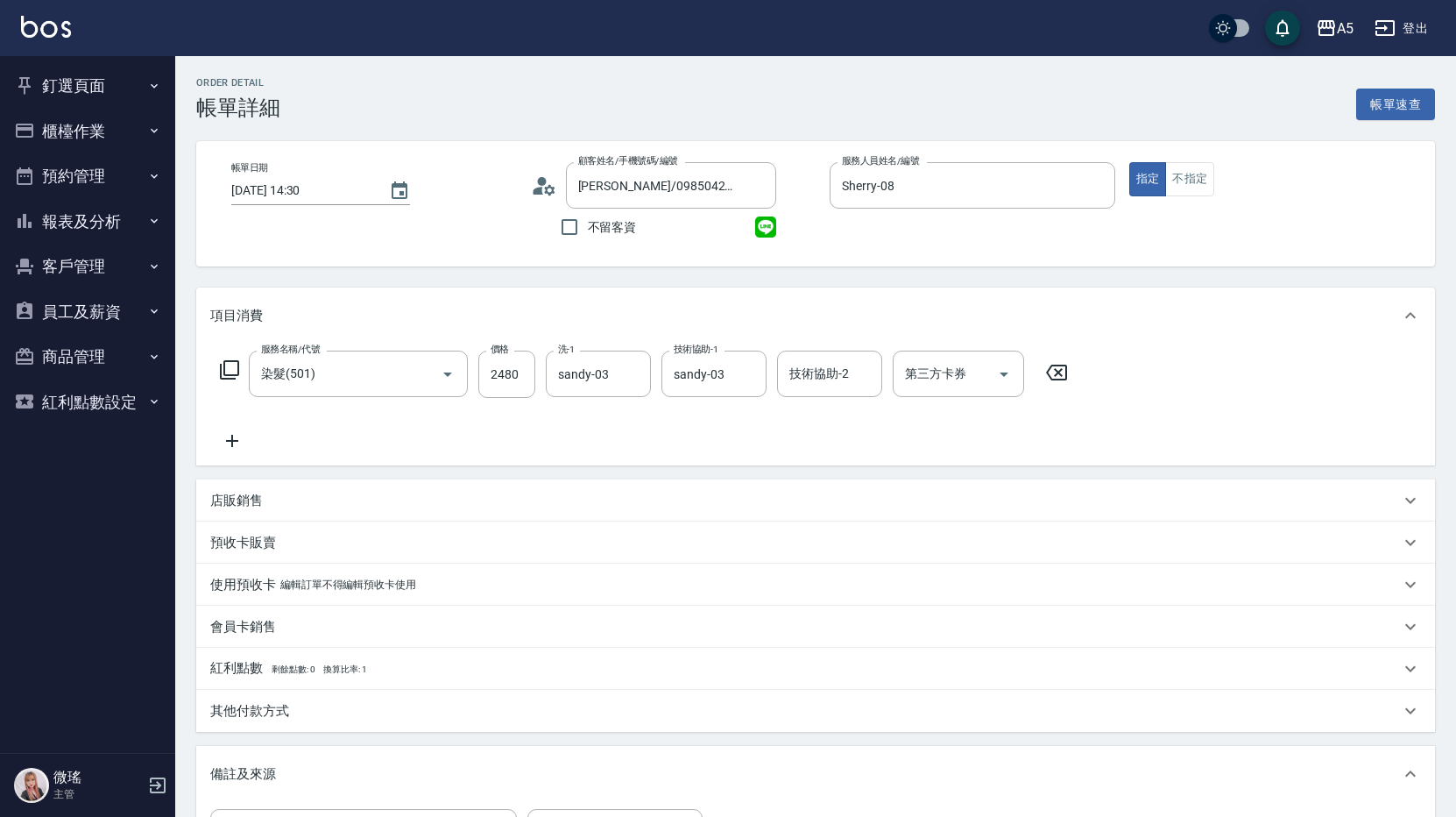
click at [239, 442] on icon at bounding box center [232, 441] width 44 height 21
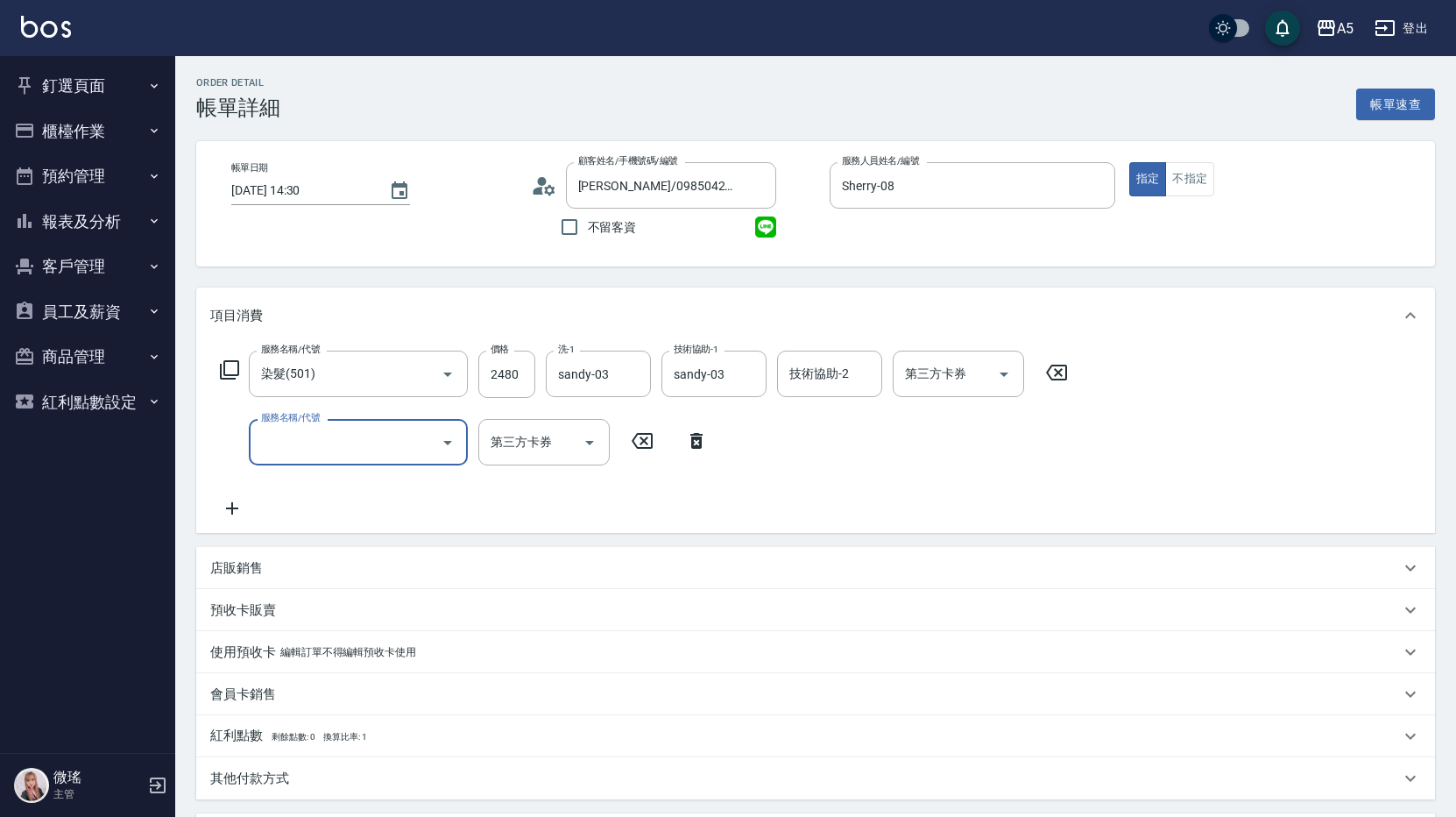
click at [288, 438] on input "服務名稱/代號" at bounding box center [345, 443] width 177 height 31
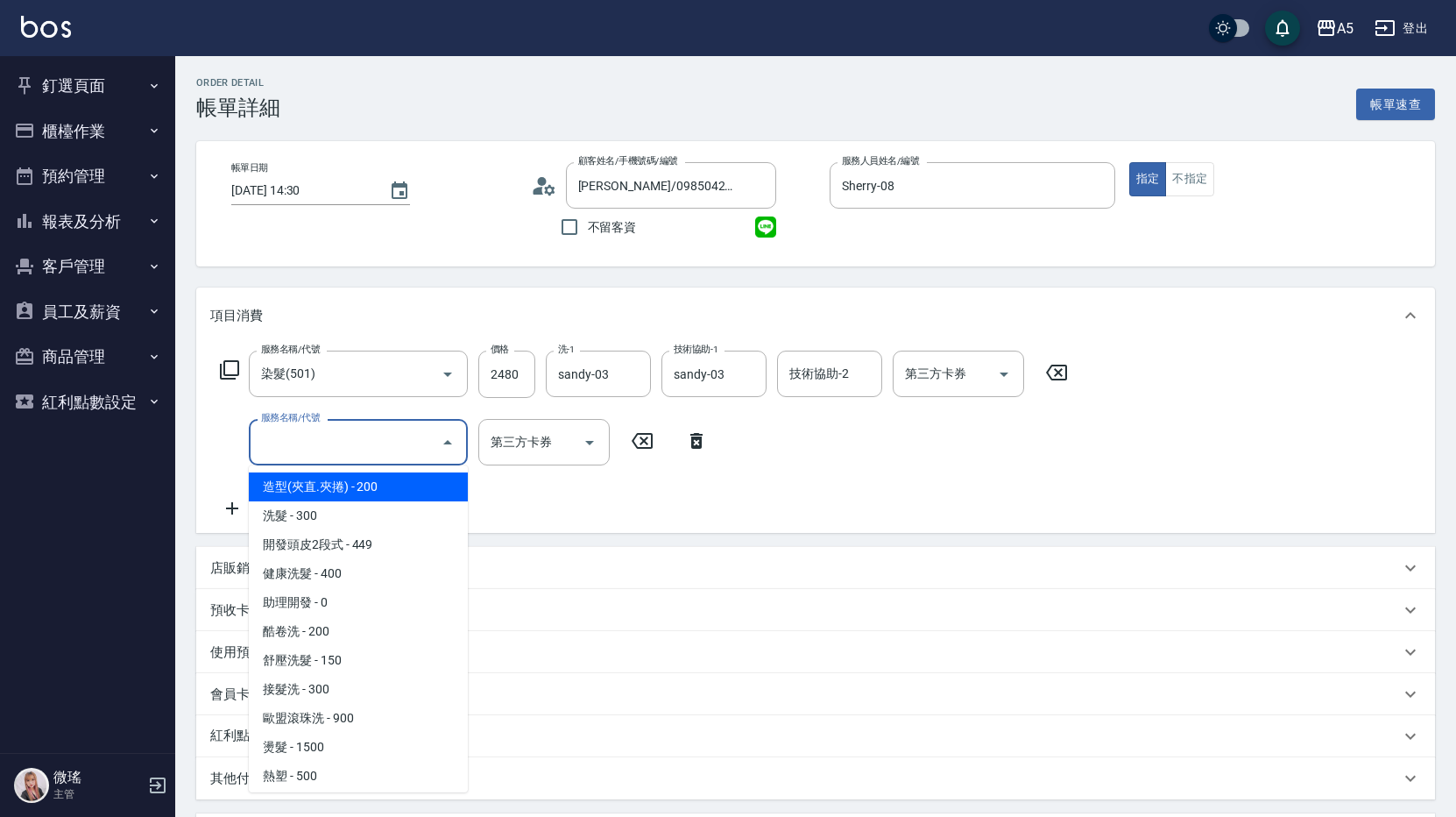
type input "造型(夾直.夾捲)(200)"
type input "260"
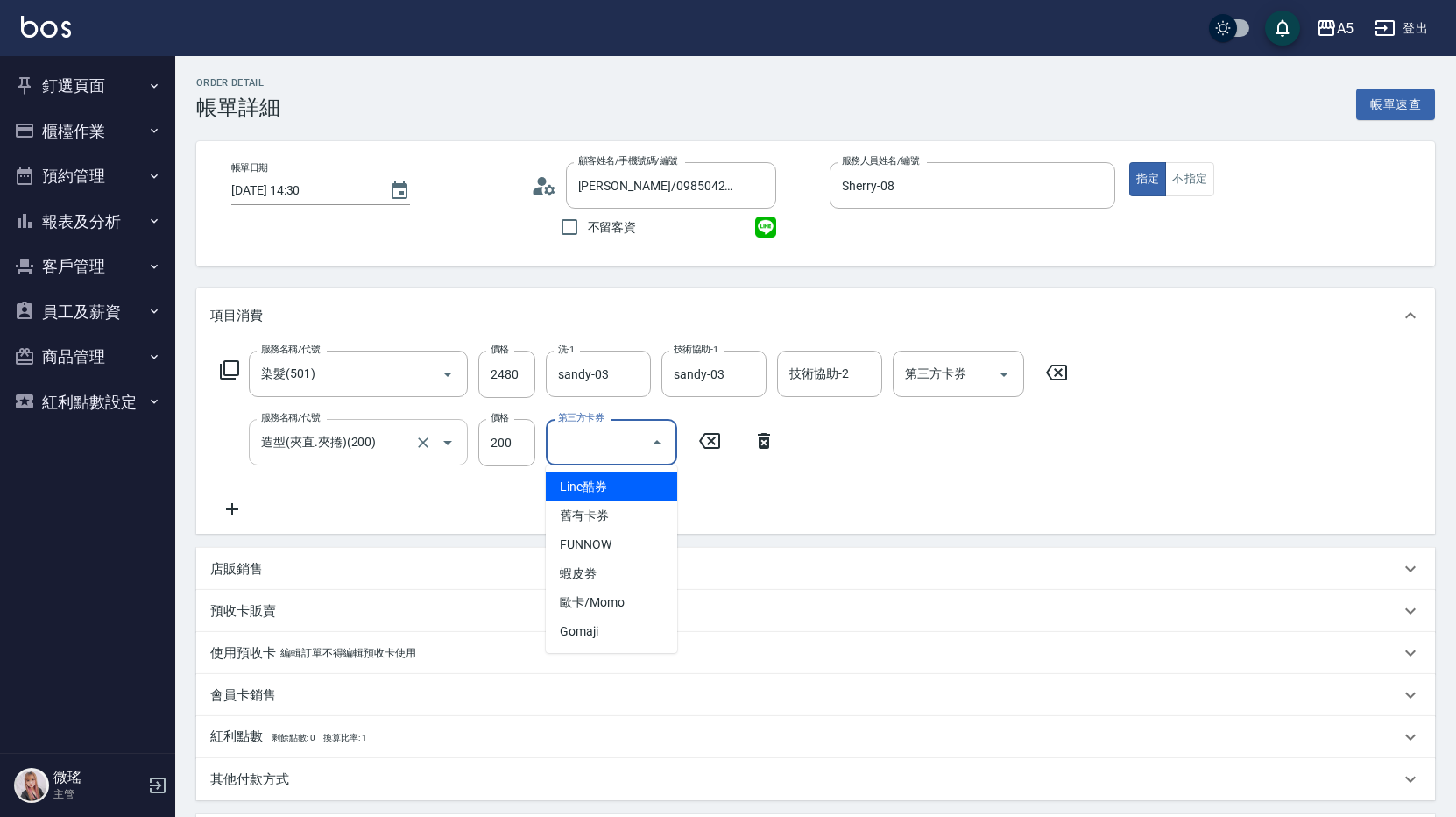
click at [288, 436] on input "造型(夾直.夾捲)(200)" at bounding box center [334, 443] width 154 height 31
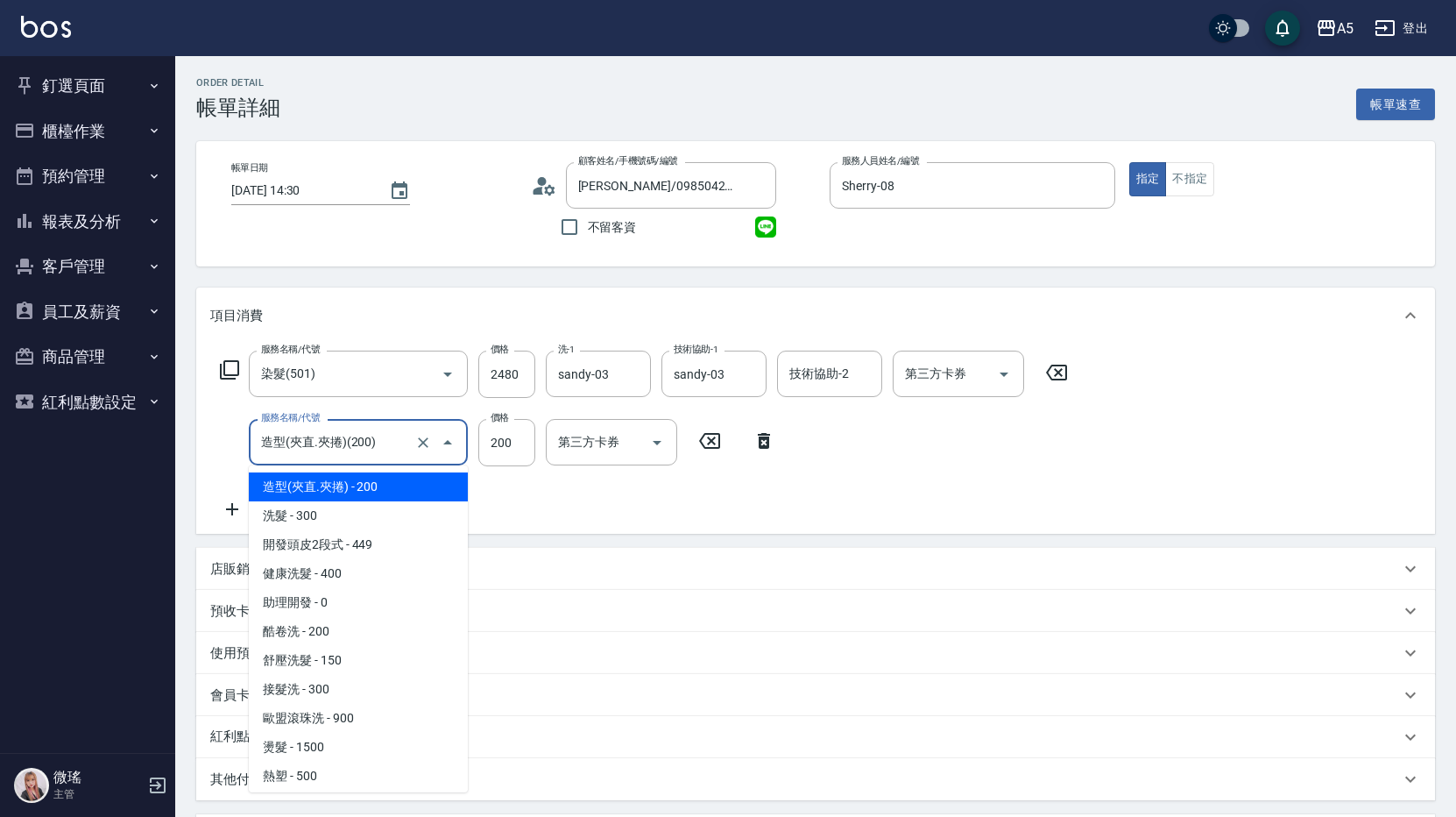
type input "6"
type input "240"
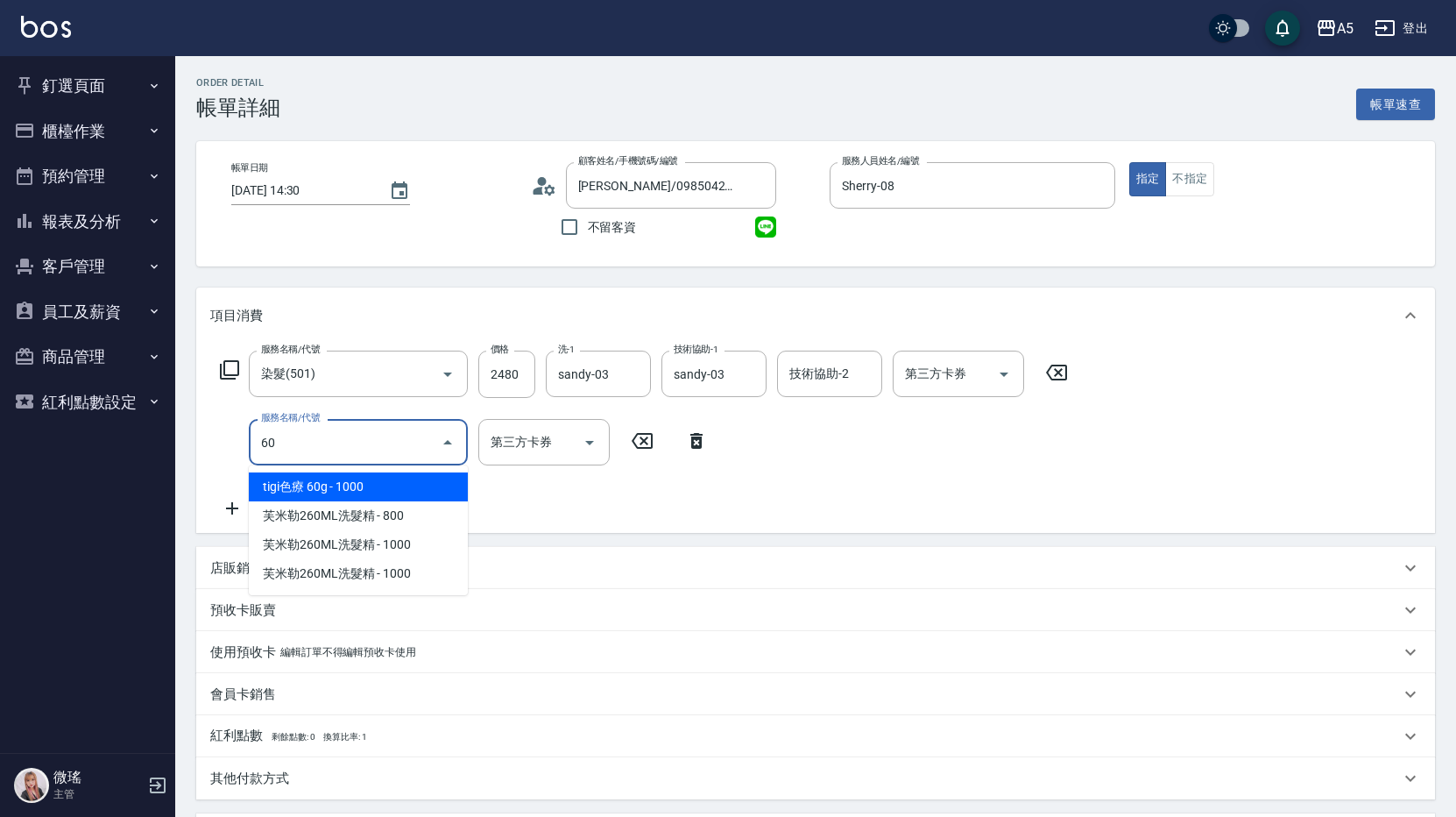
type input "601"
click at [288, 435] on input "601" at bounding box center [345, 443] width 177 height 31
click at [348, 492] on span "自備護髮 - 300" at bounding box center [358, 487] width 219 height 29
type input "270"
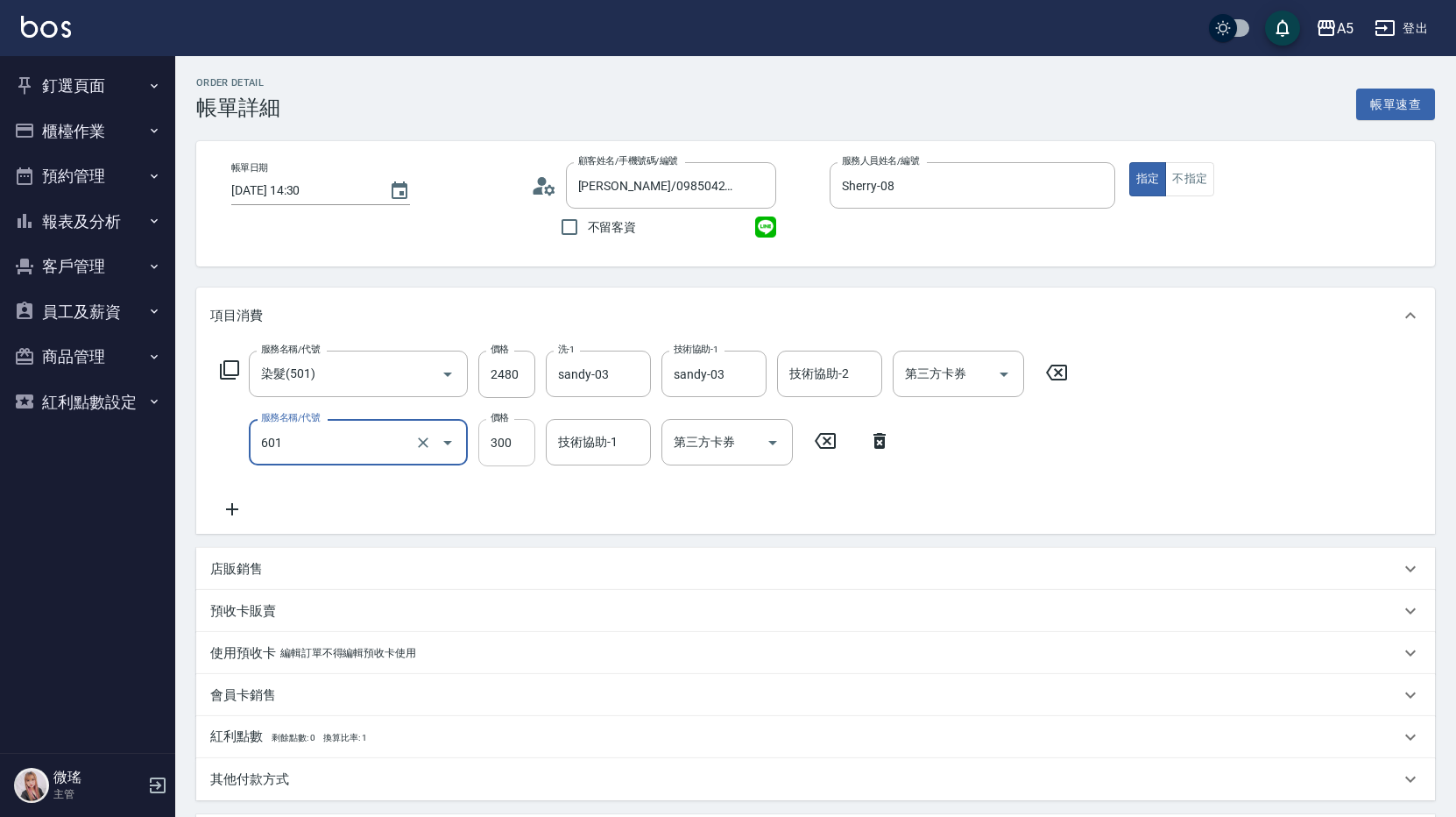
type input "自備護髮(601)"
click at [500, 446] on input "300" at bounding box center [507, 443] width 57 height 47
type input "0"
type input "240"
click at [517, 440] on input "11" at bounding box center [507, 443] width 57 height 47
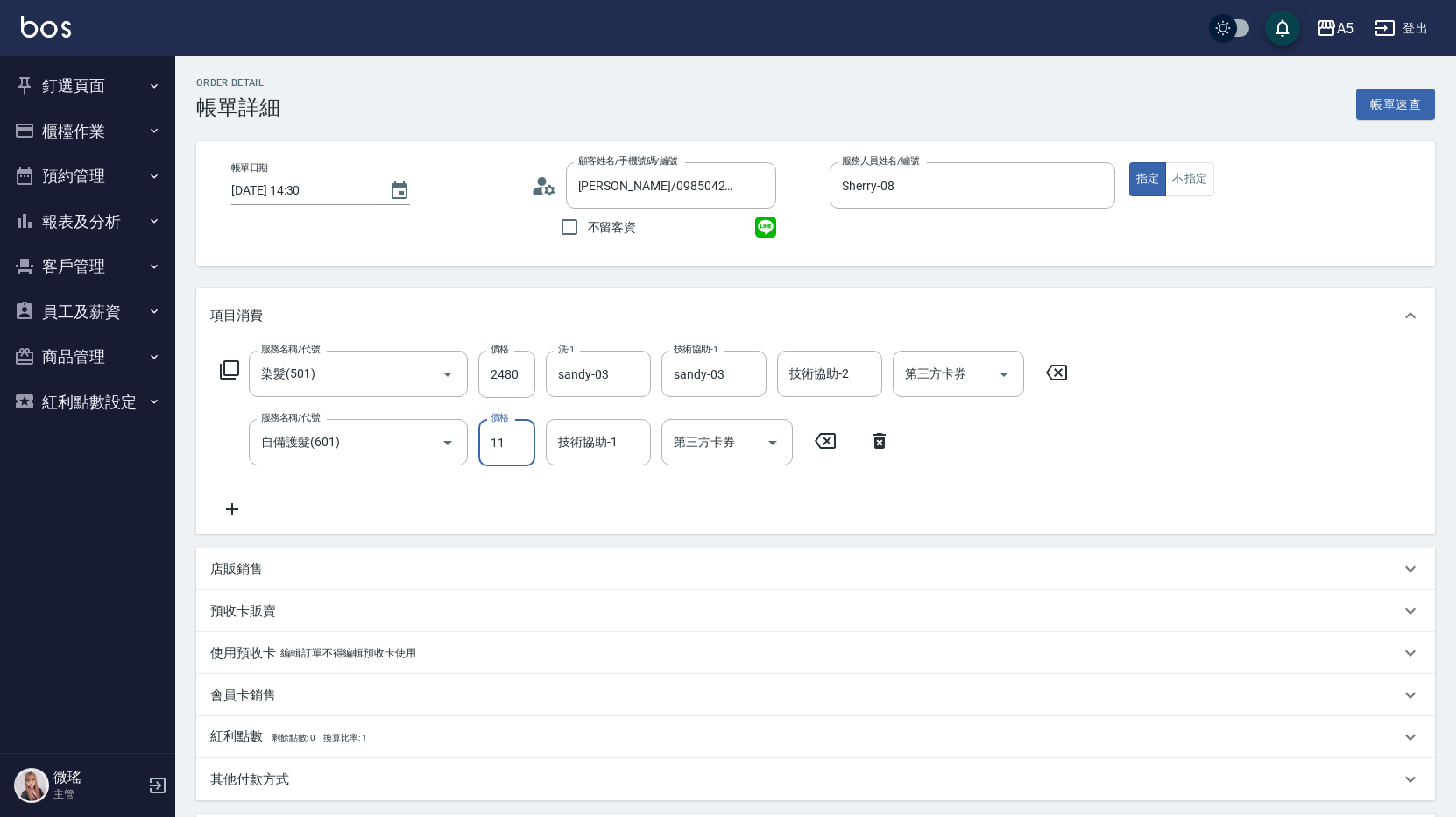
click at [517, 440] on input "11" at bounding box center [507, 443] width 57 height 47
click at [517, 439] on input "11" at bounding box center [507, 443] width 57 height 47
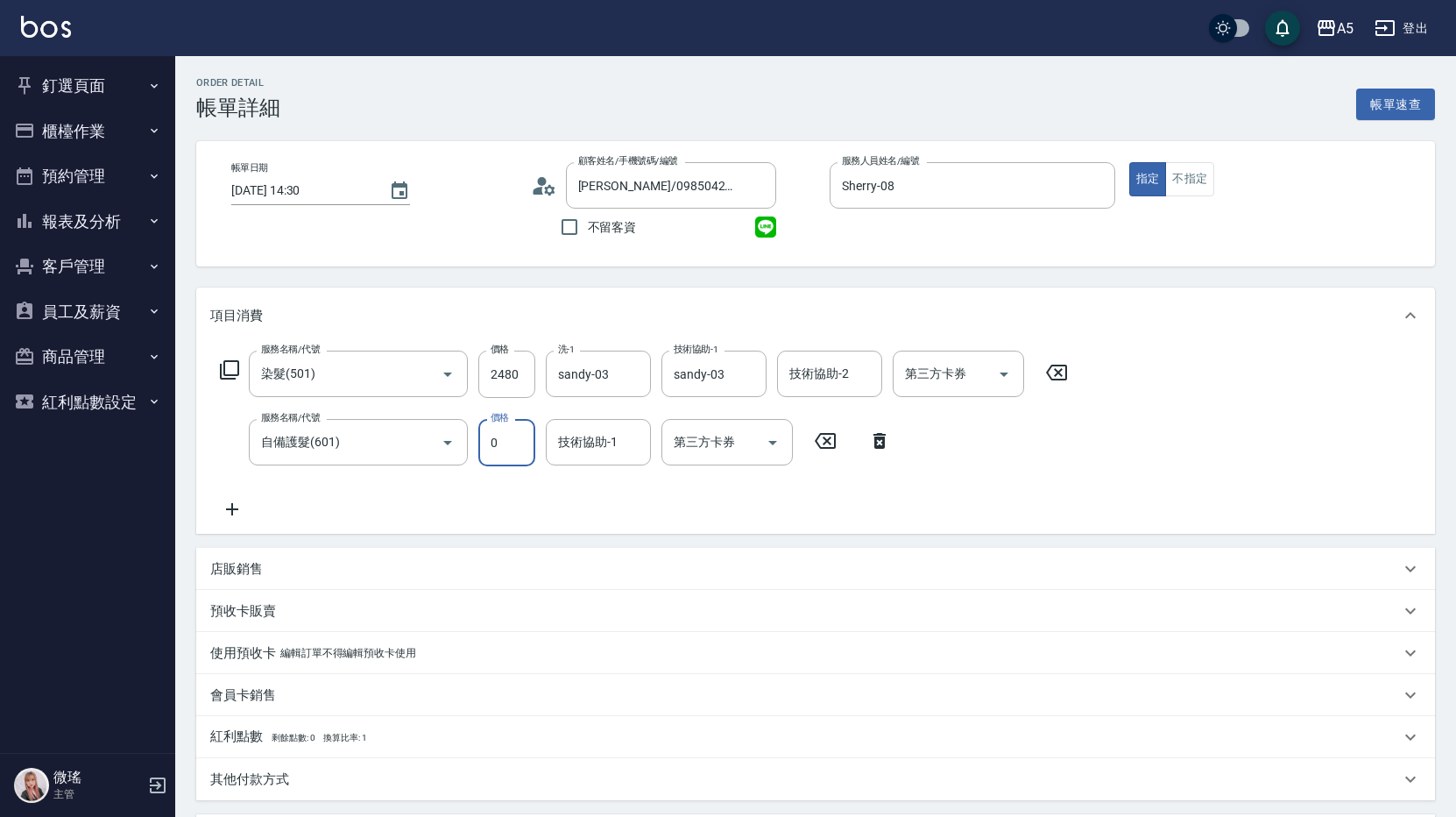
paste input "5"
click at [513, 452] on input "15" at bounding box center [507, 443] width 57 height 47
type input "150"
type input "390"
type input "1500"
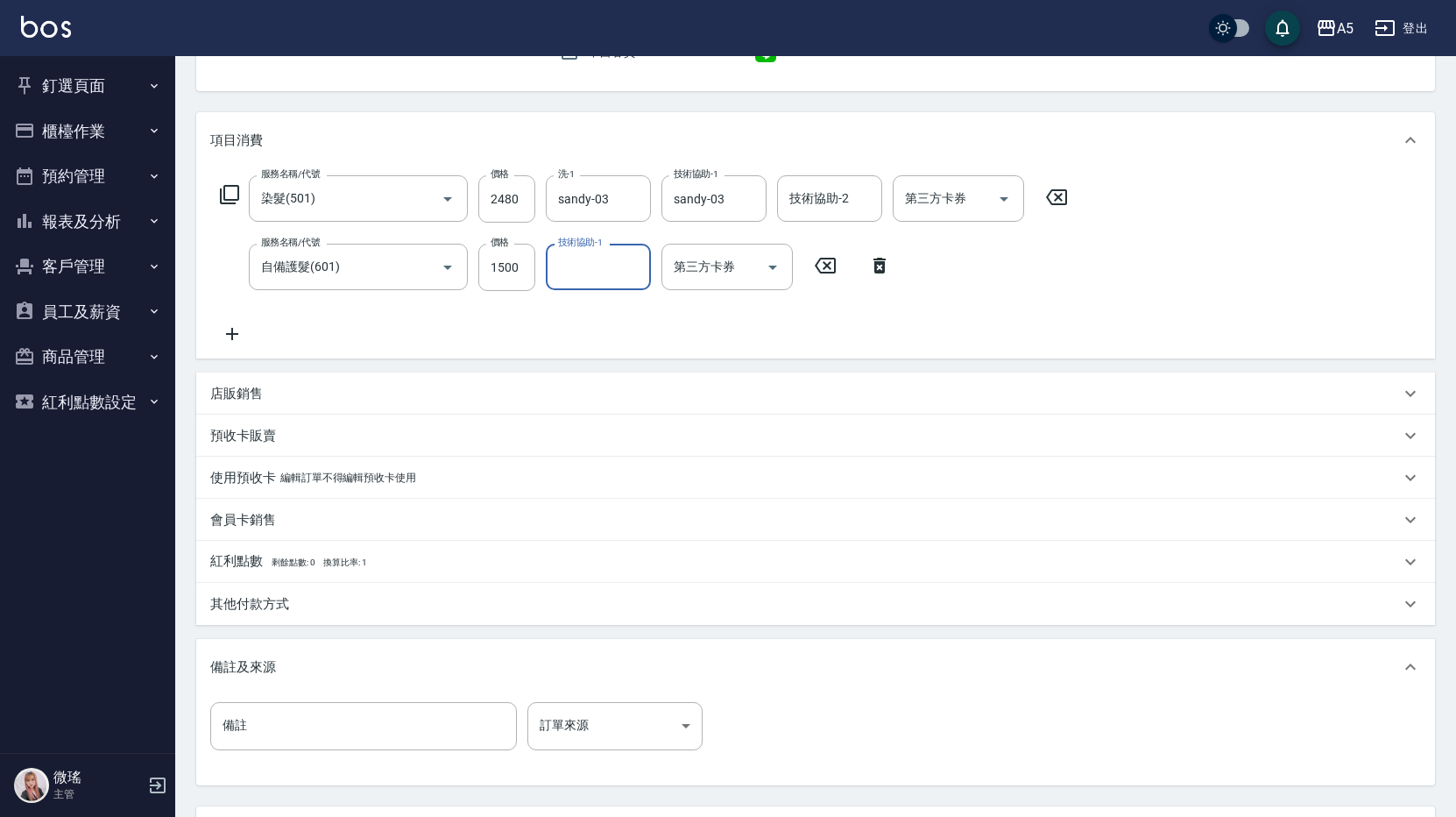
scroll to position [333, 0]
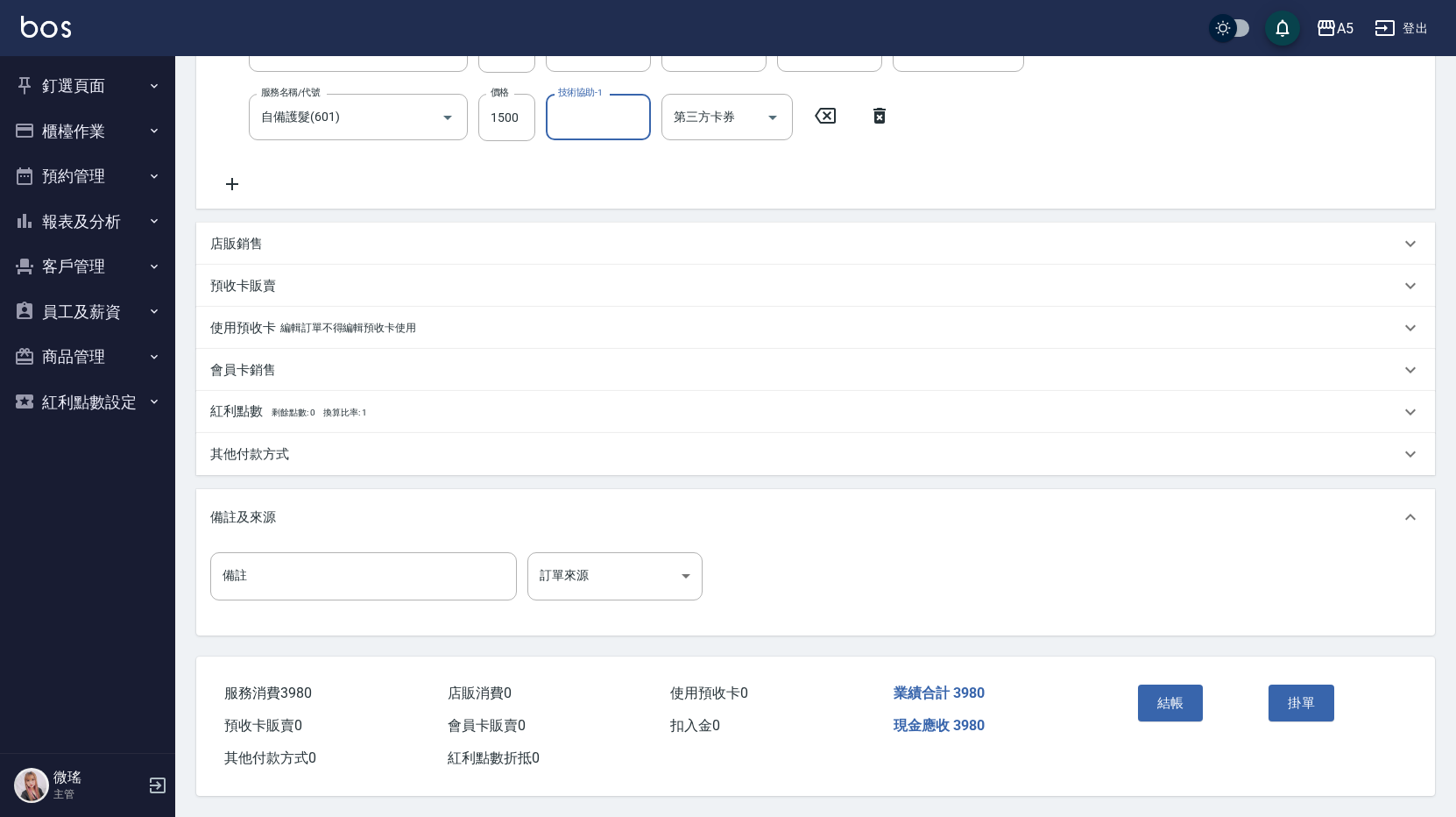
click at [300, 452] on div "其他付款方式" at bounding box center [805, 454] width 1189 height 18
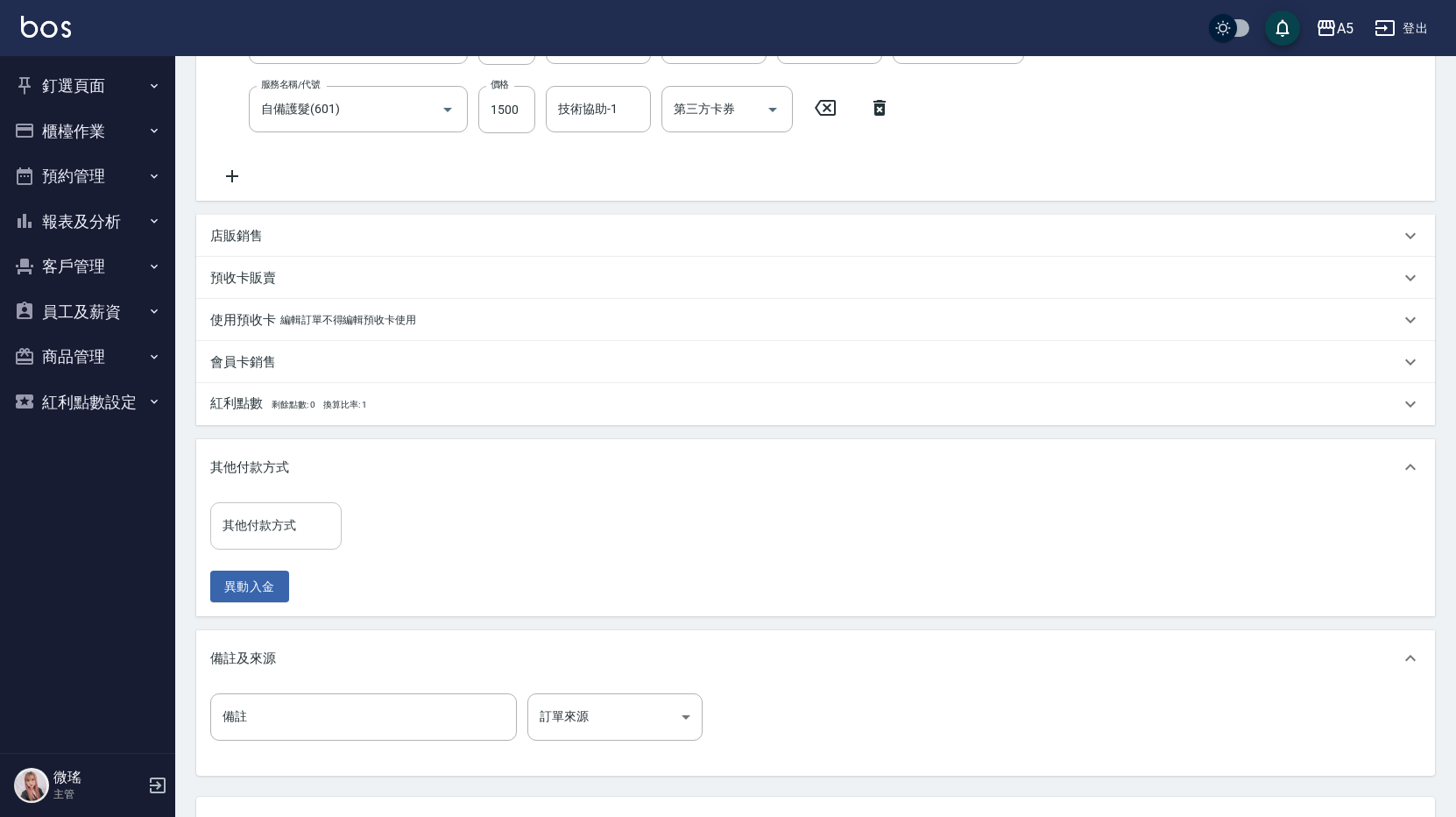
click at [278, 520] on input "其他付款方式" at bounding box center [277, 525] width 116 height 31
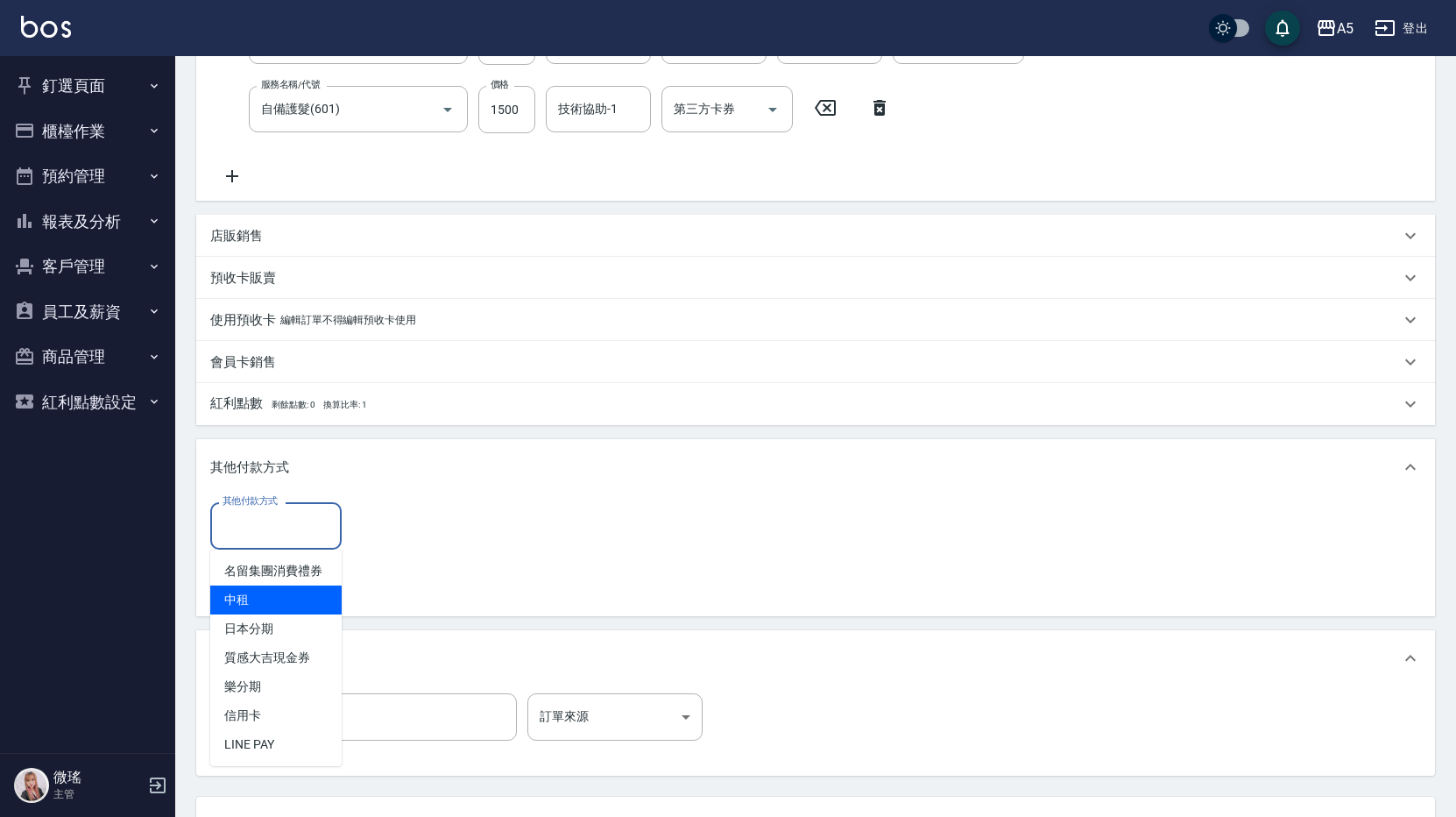
click at [269, 593] on span "中租" at bounding box center [276, 600] width 131 height 29
type input "中租"
click at [395, 532] on input "0" at bounding box center [418, 526] width 131 height 47
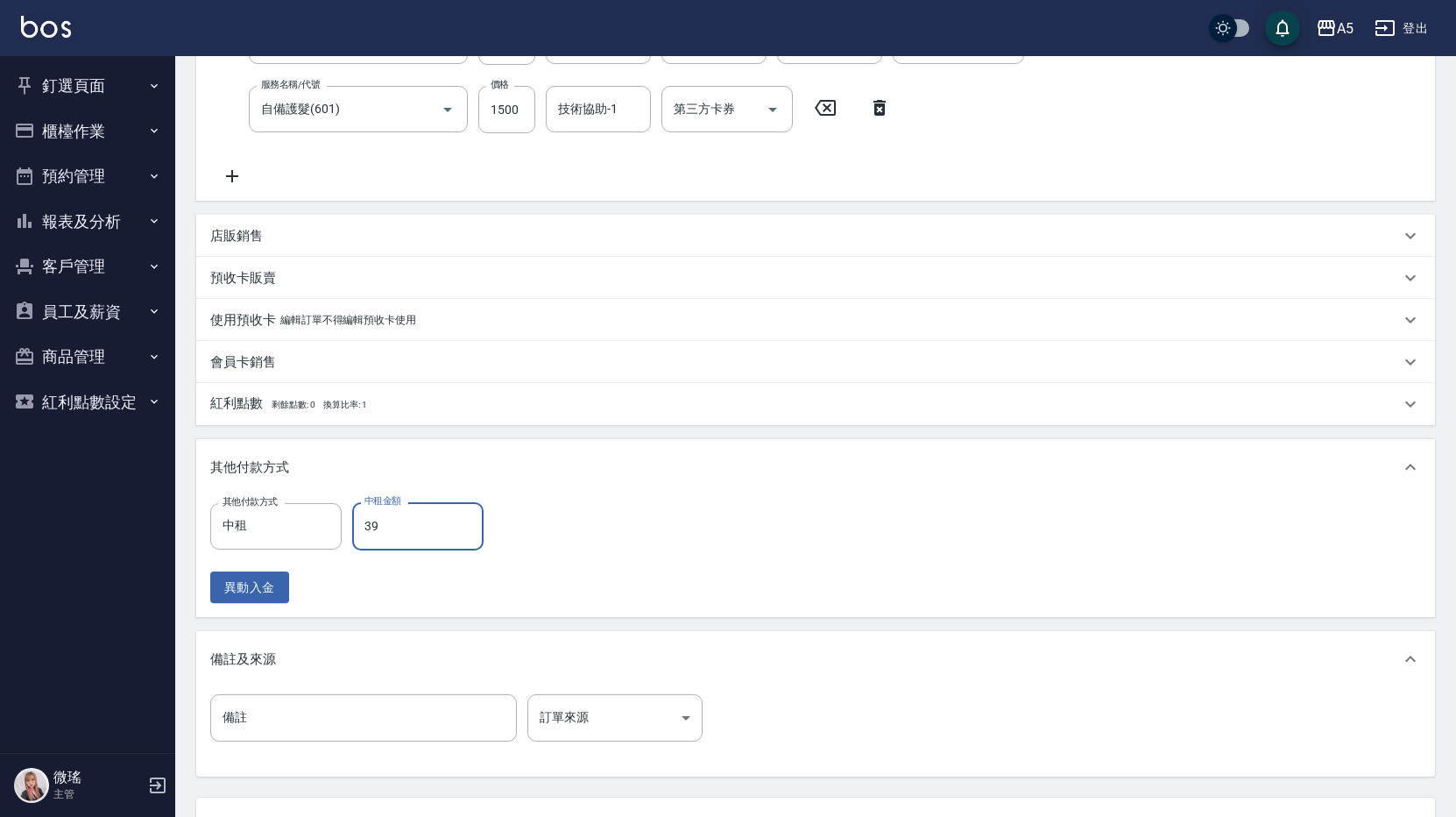
type input "398"
type input "350"
type input "3980"
type input "0"
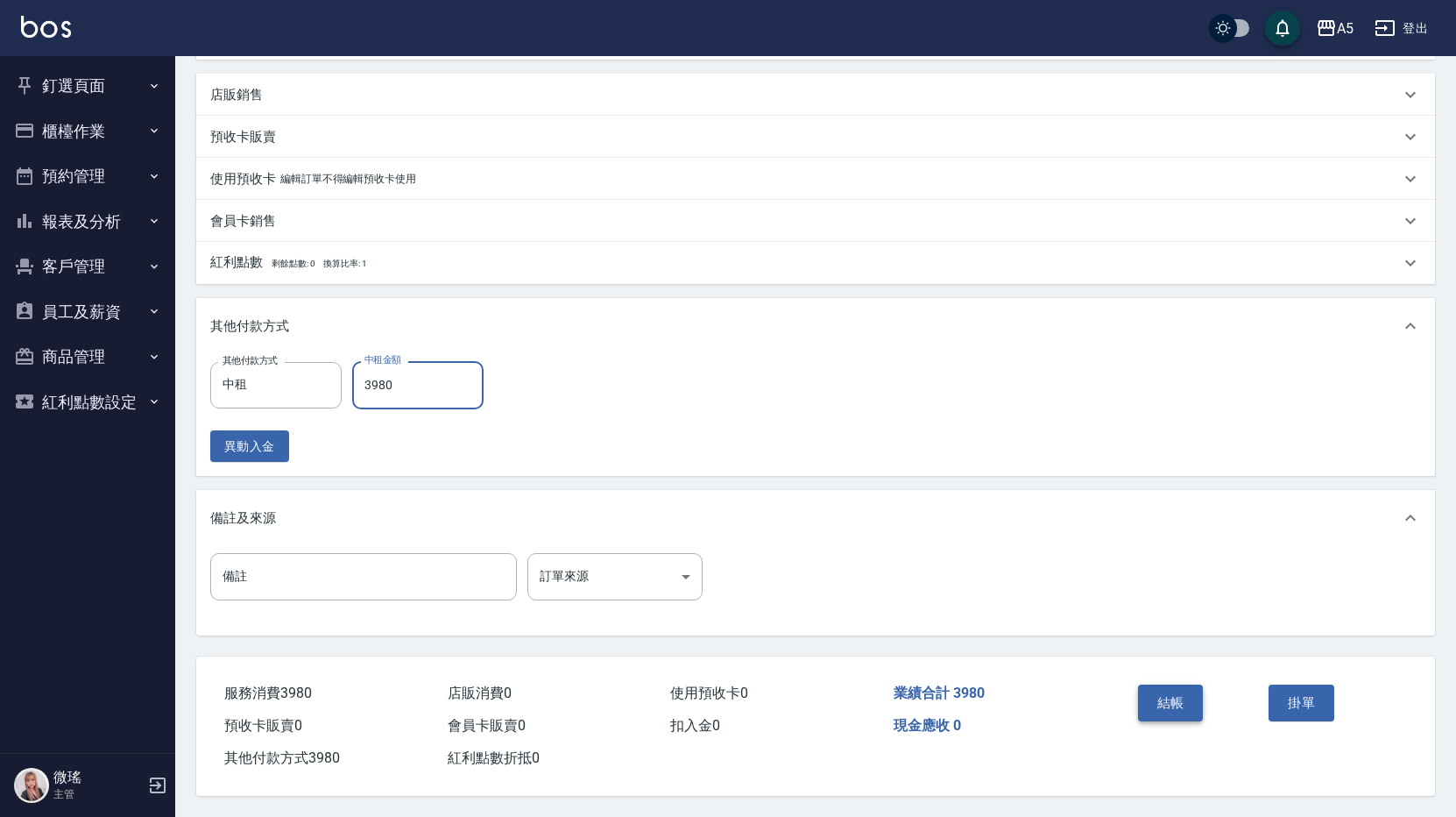
type input "3980"
click at [1181, 686] on button "結帳" at bounding box center [1170, 703] width 65 height 37
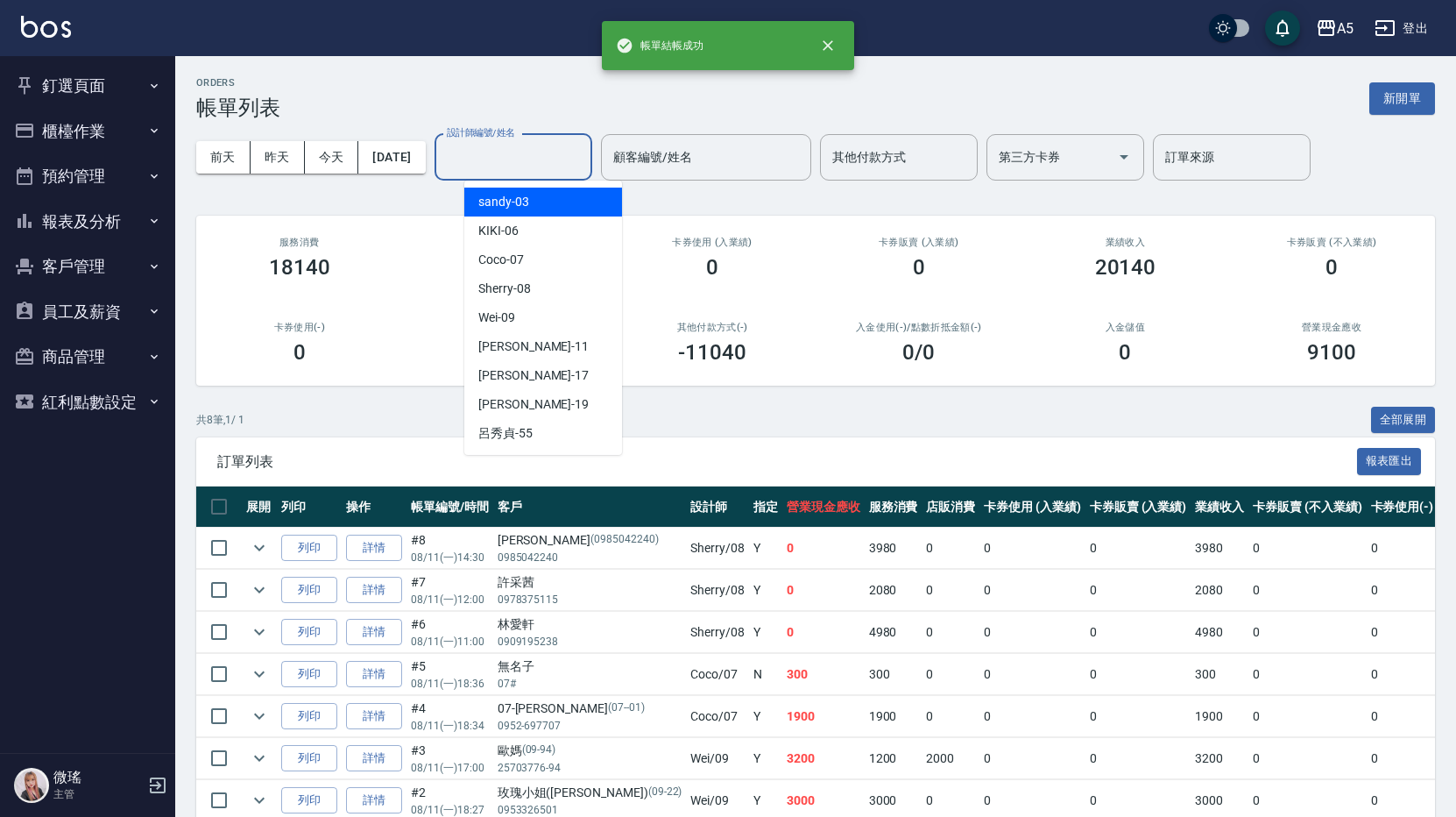
drag, startPoint x: 504, startPoint y: 163, endPoint x: 492, endPoint y: 173, distance: 15.6
click at [504, 163] on input "設計師編號/姓名" at bounding box center [513, 158] width 142 height 31
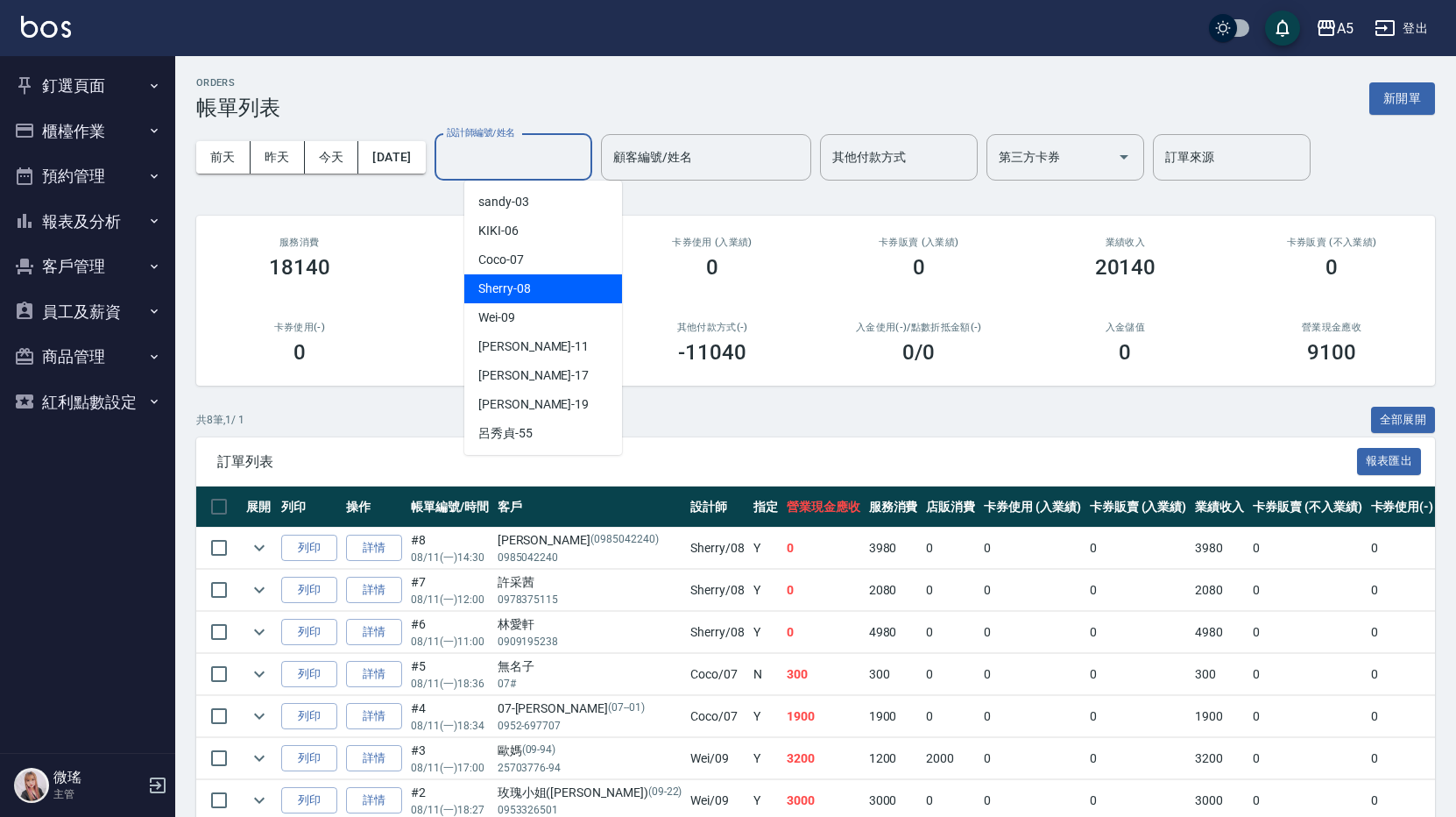
click at [539, 281] on div "Sherry -08" at bounding box center [543, 288] width 158 height 29
type input "Sherry-08"
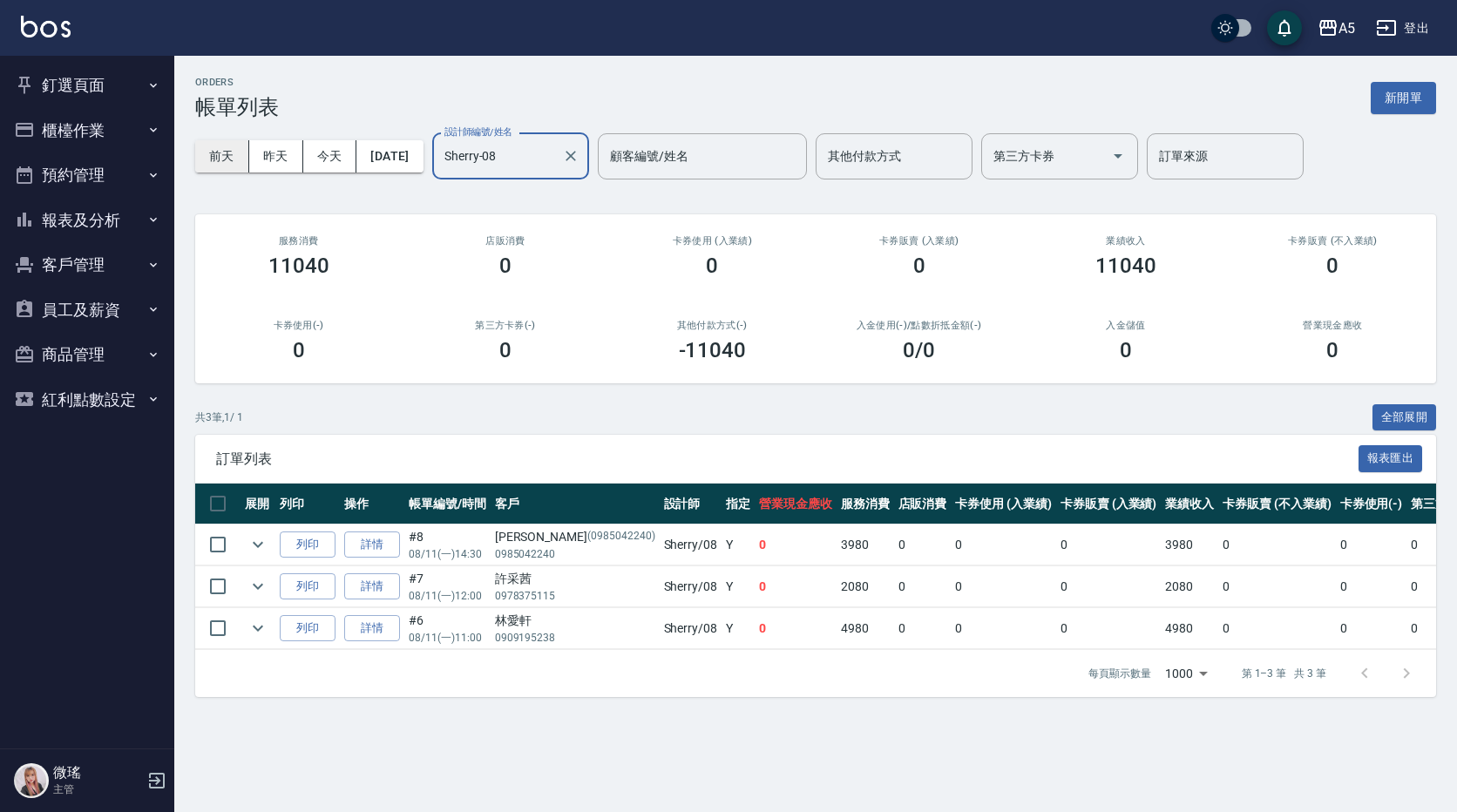
click at [242, 159] on button "前天" at bounding box center [222, 157] width 54 height 32
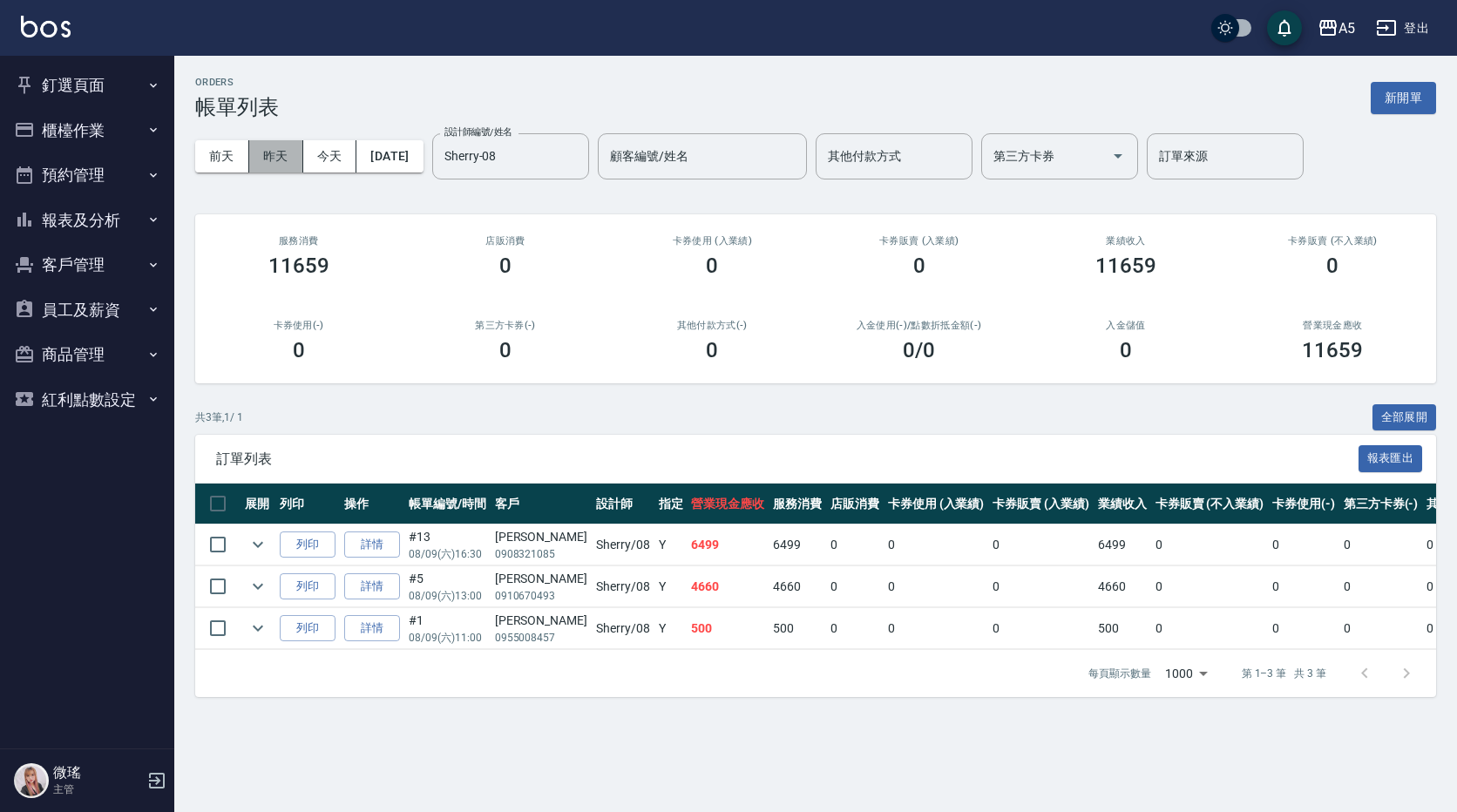
click at [281, 156] on button "昨天" at bounding box center [276, 157] width 54 height 32
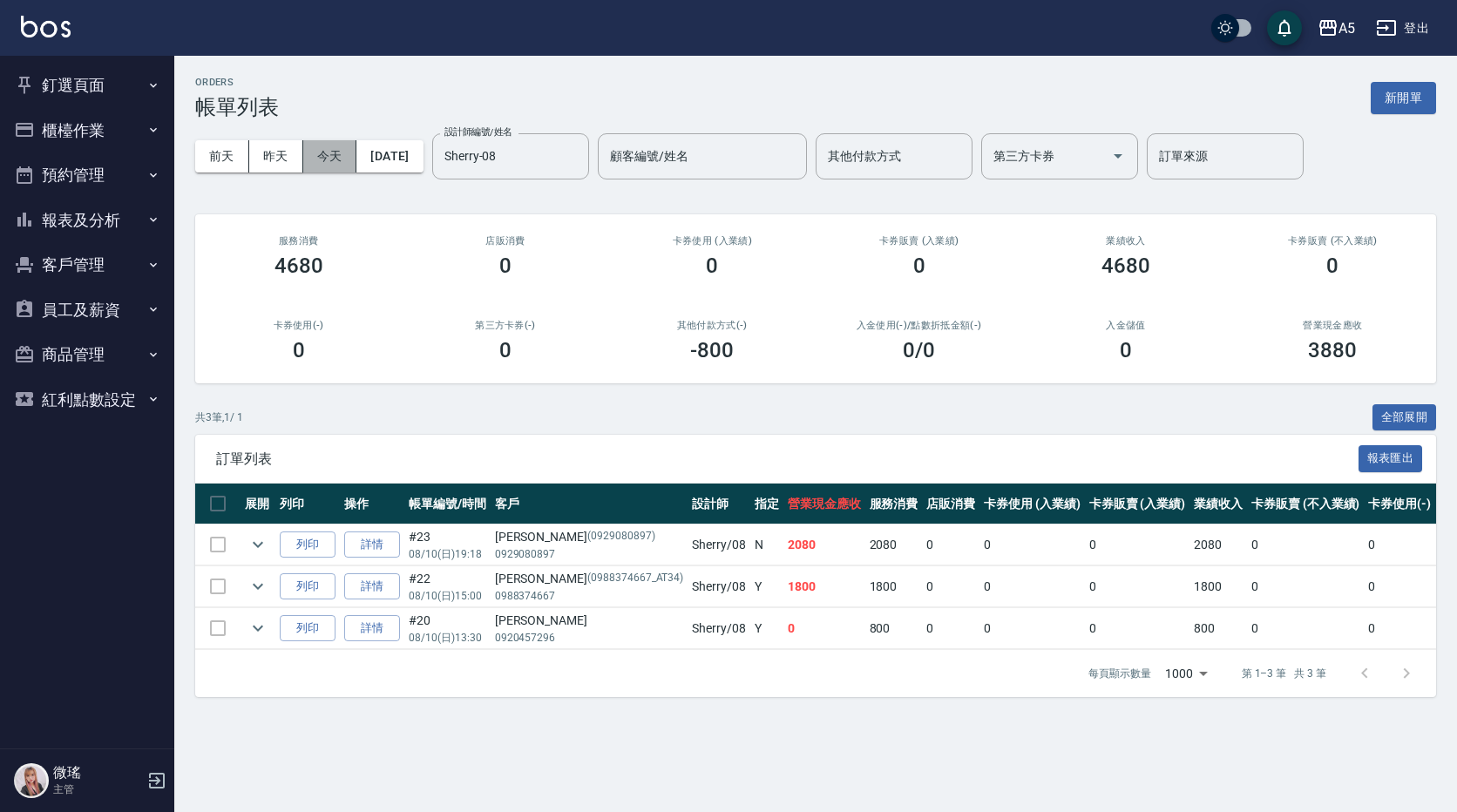
click at [313, 164] on button "今天" at bounding box center [330, 157] width 54 height 32
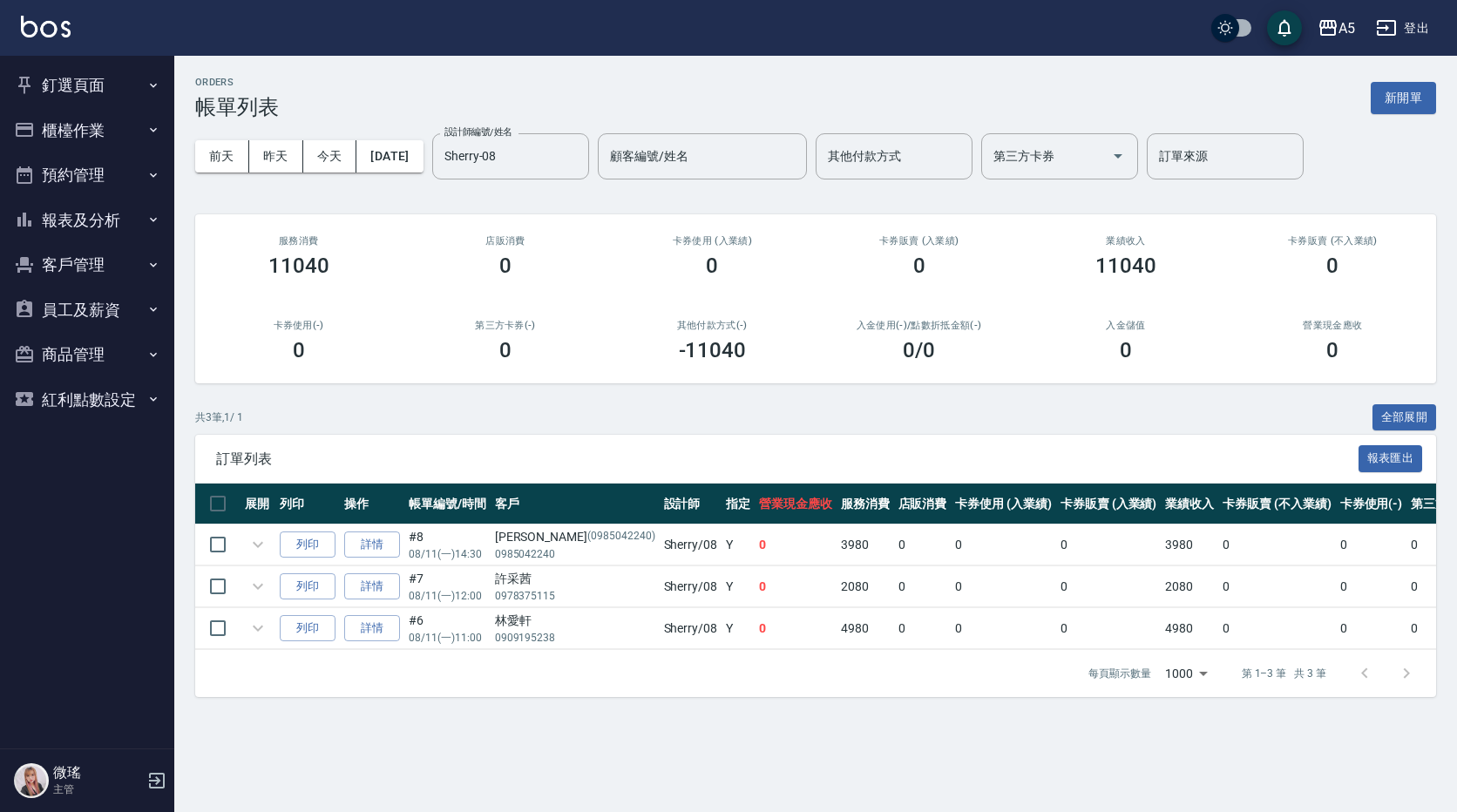
click at [135, 137] on button "櫃檯作業" at bounding box center [87, 131] width 160 height 45
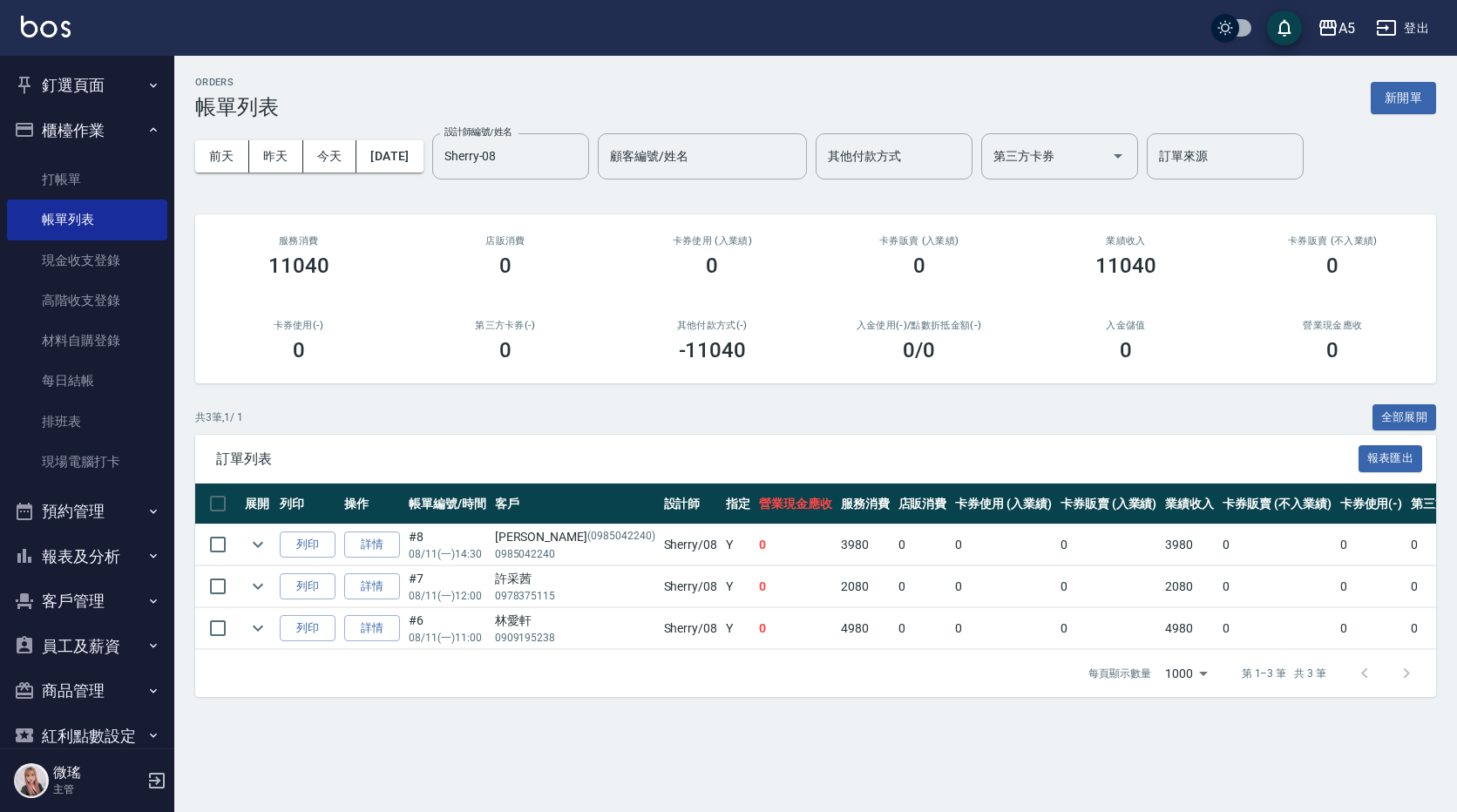
drag, startPoint x: 124, startPoint y: 134, endPoint x: 114, endPoint y: 143, distance: 13.5
click at [124, 135] on button "櫃檯作業" at bounding box center [87, 131] width 160 height 45
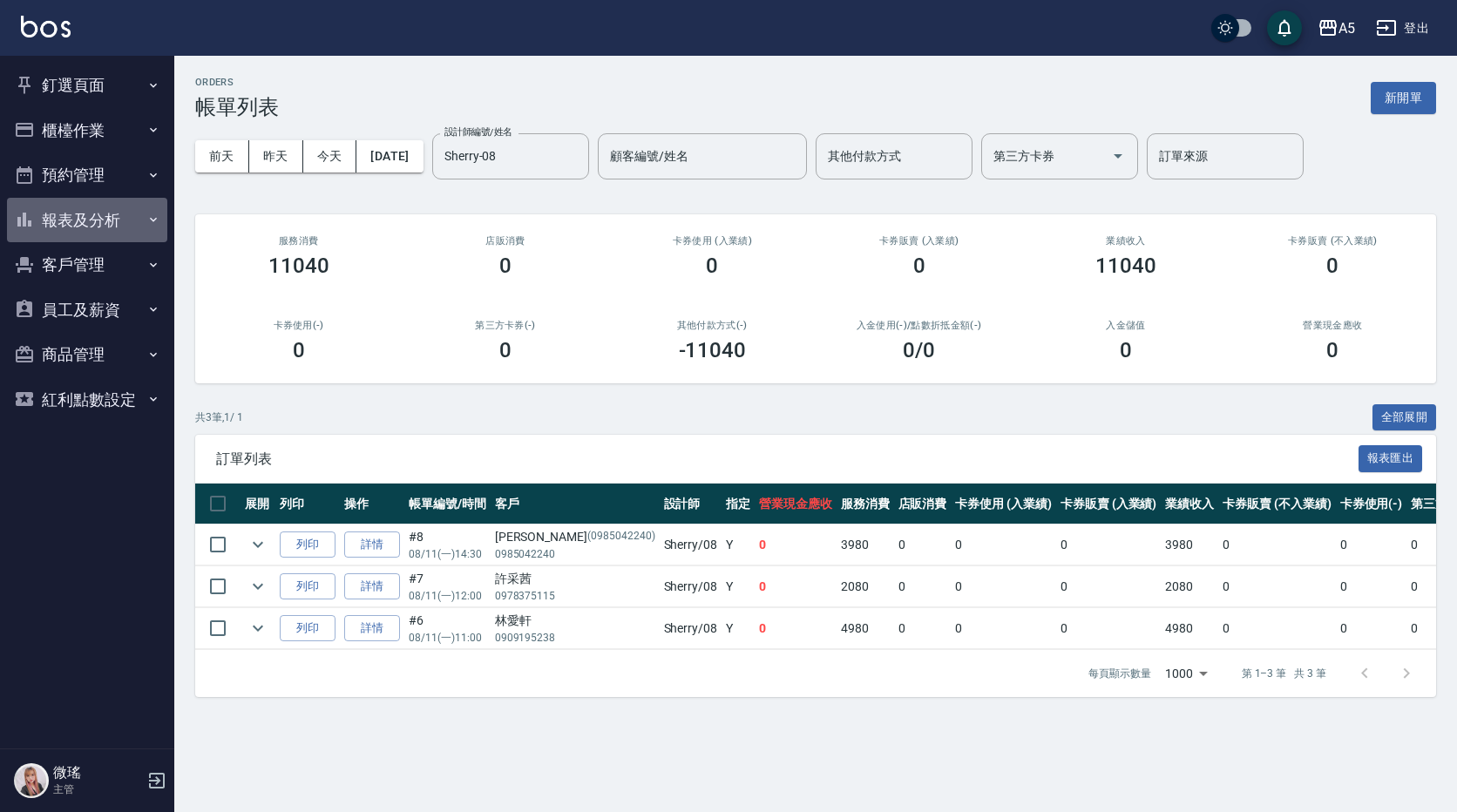
click at [137, 218] on button "報表及分析" at bounding box center [87, 220] width 160 height 45
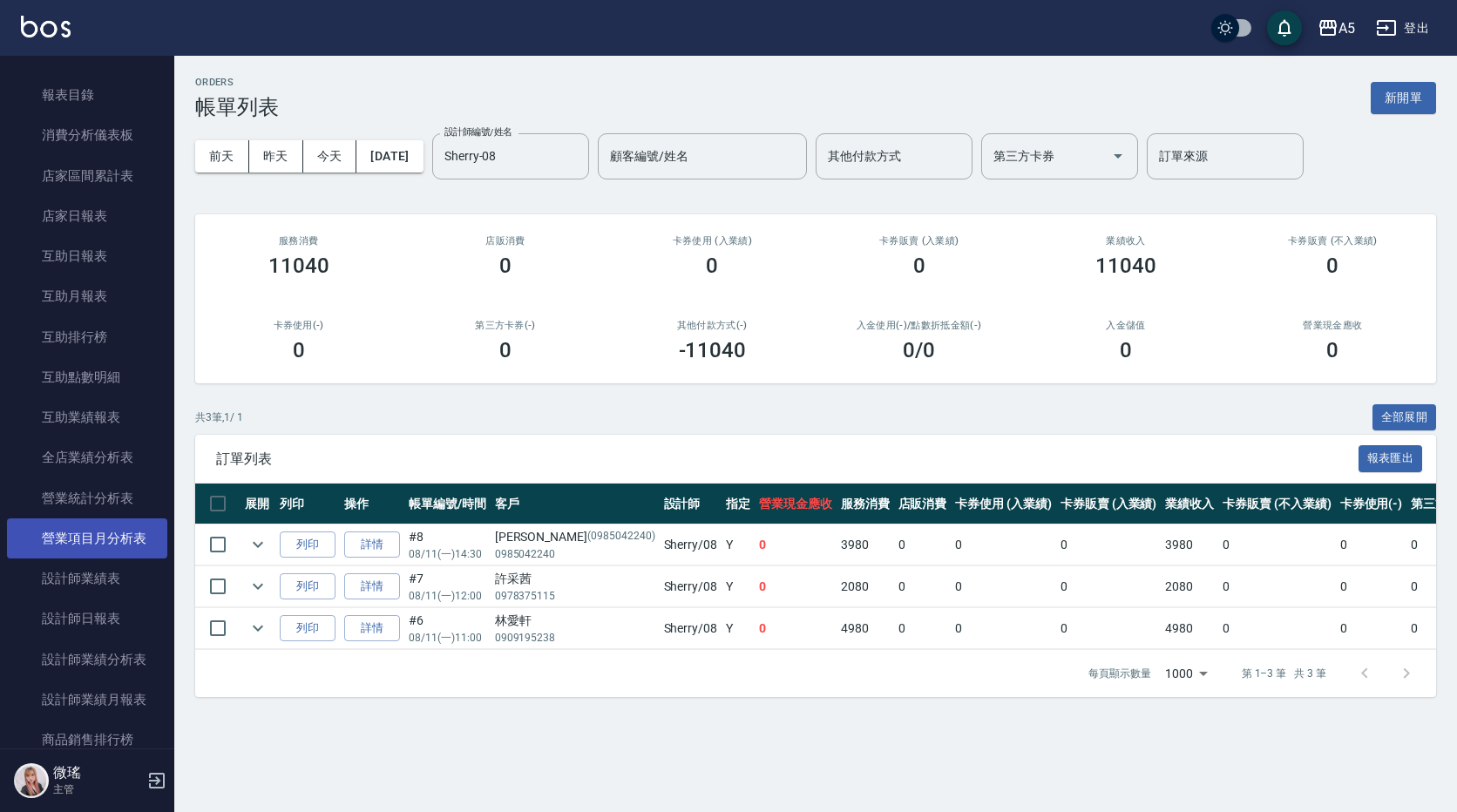
scroll to position [435, 0]
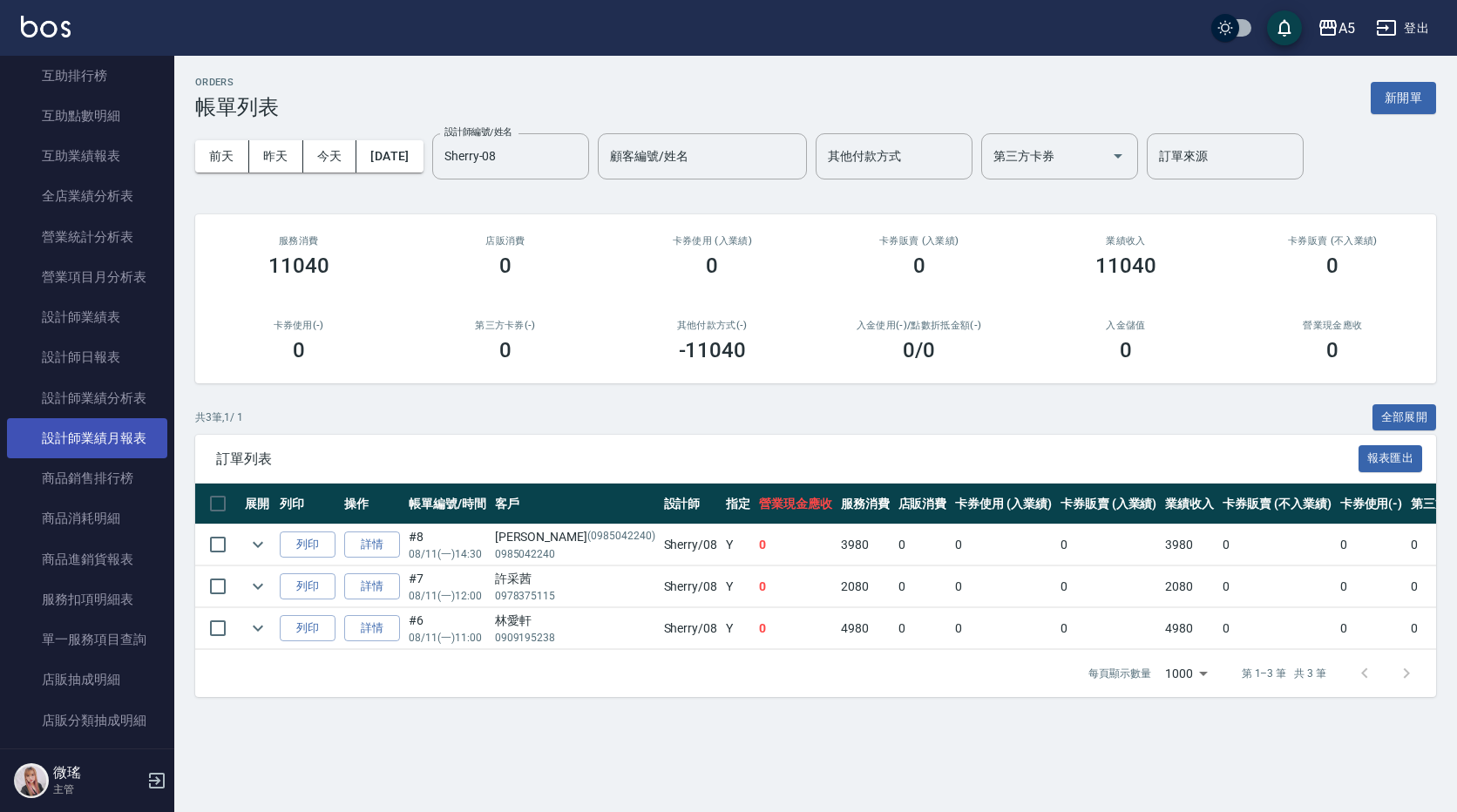
click at [122, 430] on link "設計師業績月報表" at bounding box center [87, 438] width 160 height 40
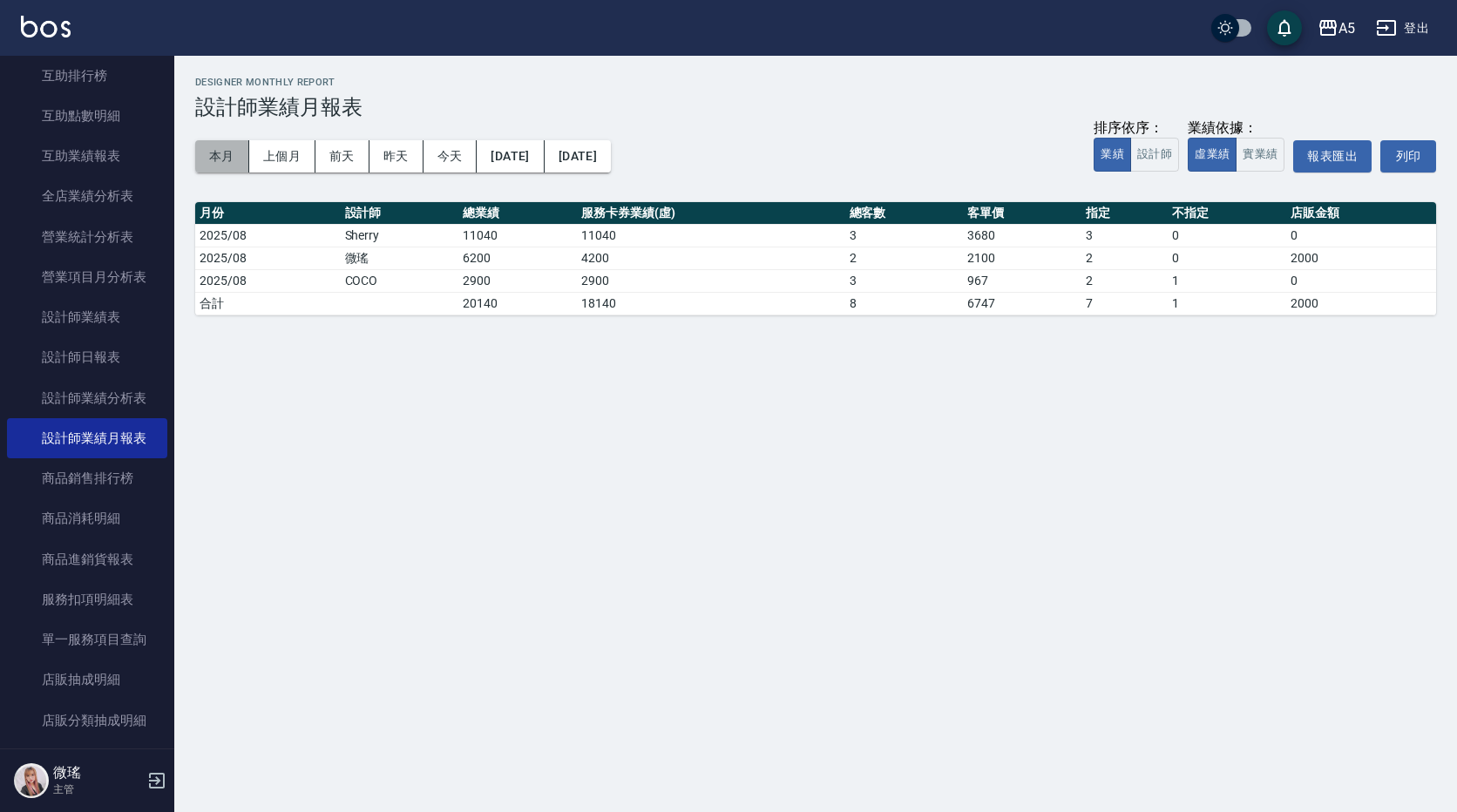
click at [236, 143] on button "本月" at bounding box center [222, 157] width 54 height 32
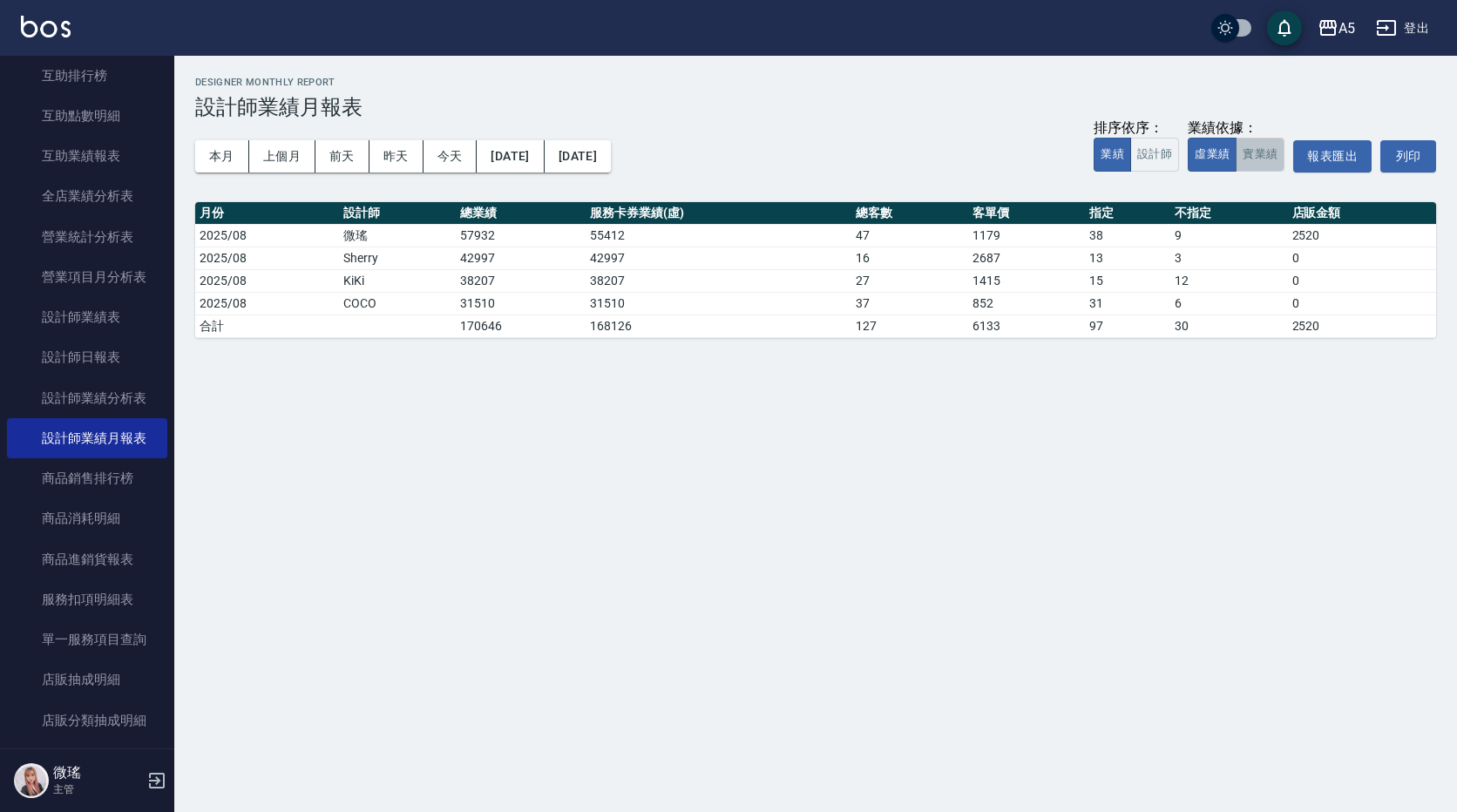
click at [1266, 155] on button "實業績" at bounding box center [1260, 155] width 49 height 34
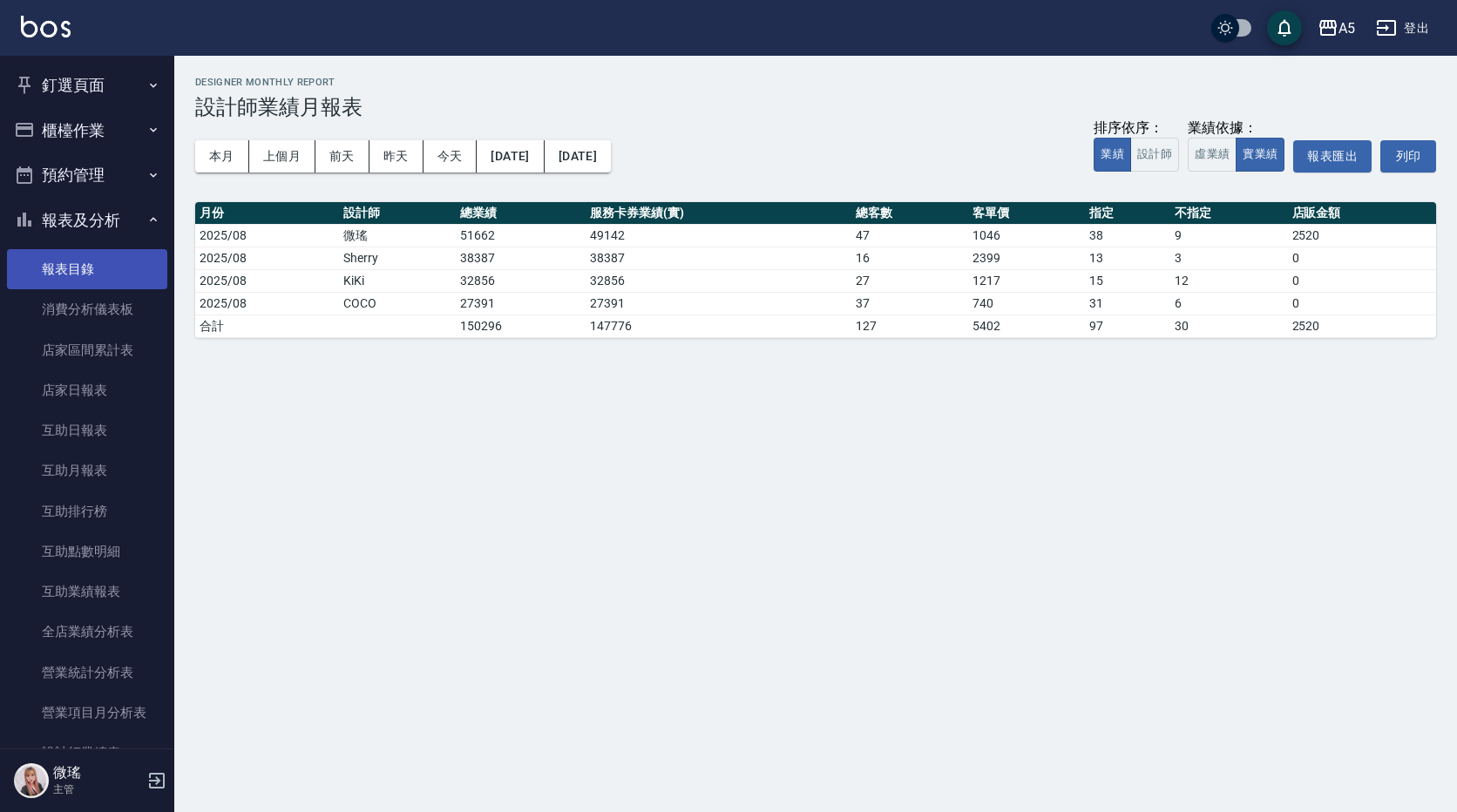
click at [95, 280] on link "報表目錄" at bounding box center [87, 269] width 160 height 40
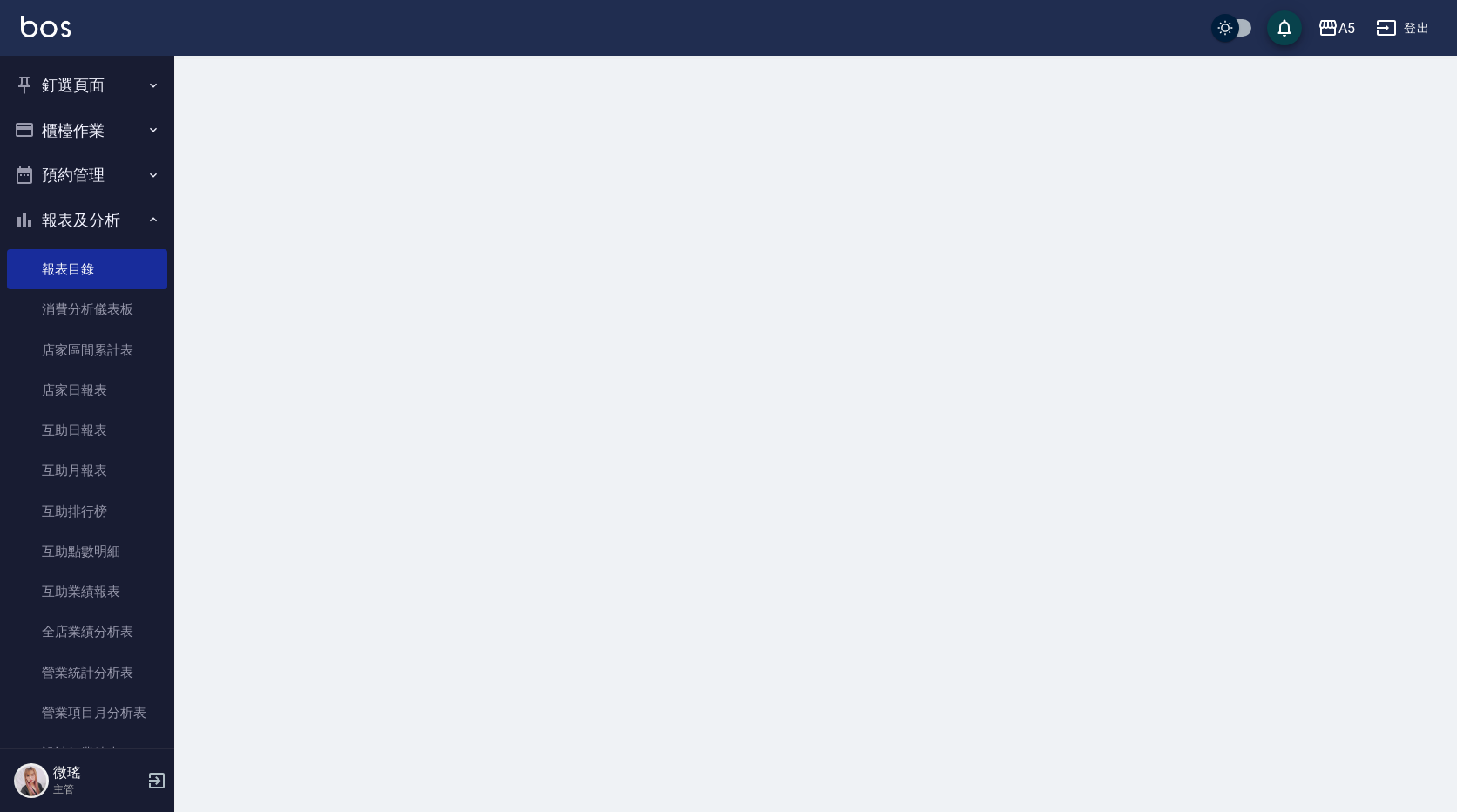
click at [110, 225] on button "報表及分析" at bounding box center [87, 220] width 160 height 45
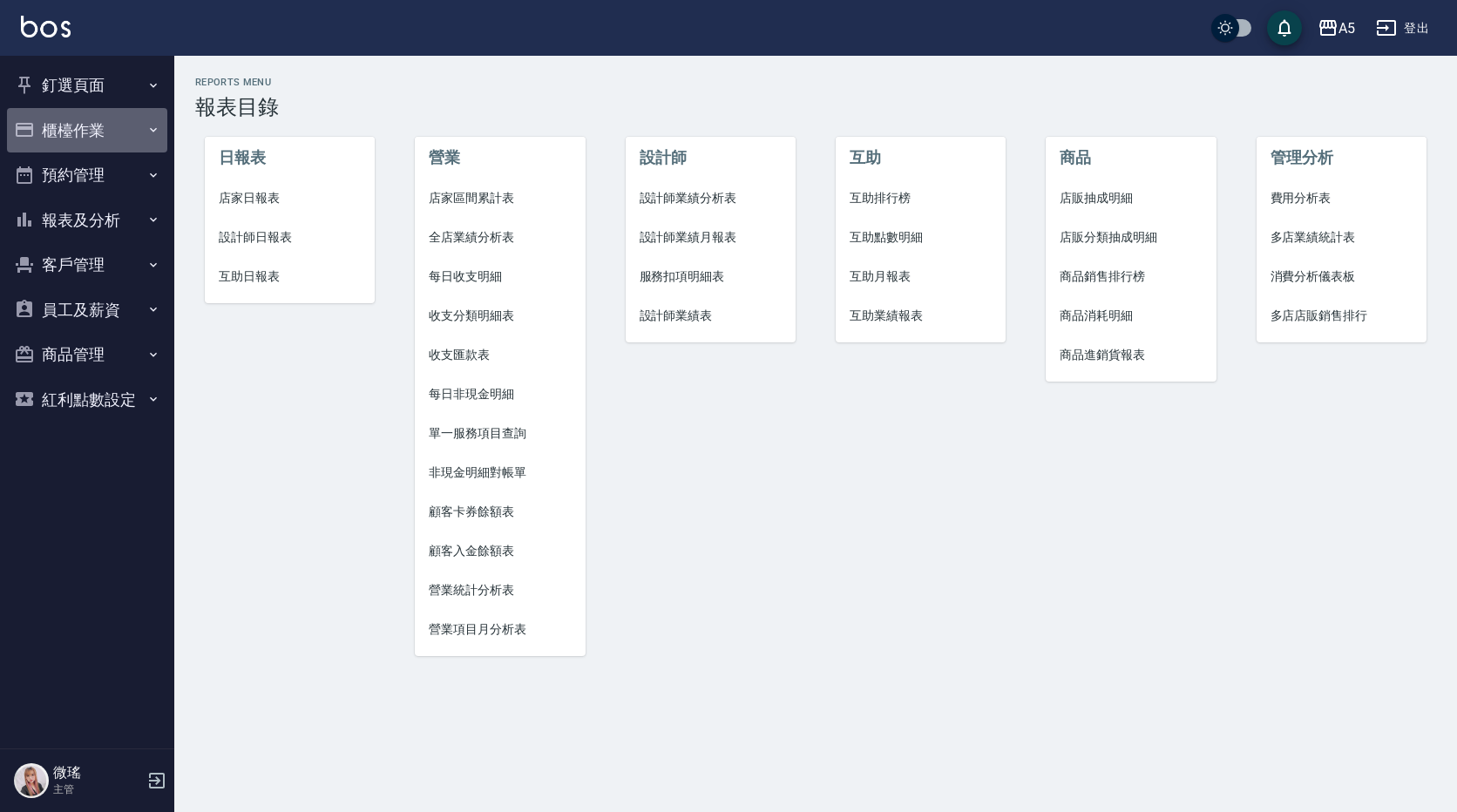
click at [130, 115] on button "櫃檯作業" at bounding box center [87, 131] width 160 height 45
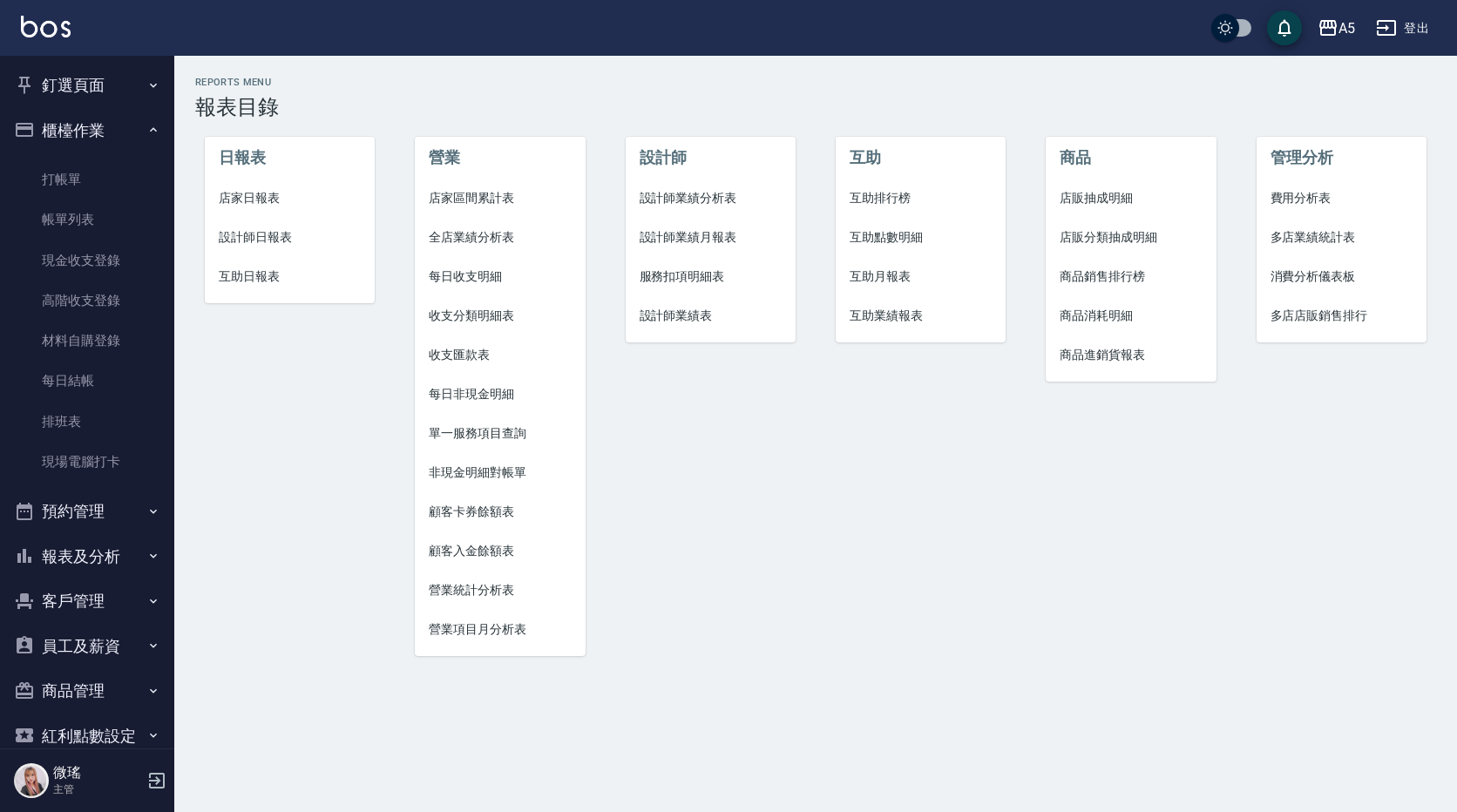
drag, startPoint x: 70, startPoint y: 218, endPoint x: 232, endPoint y: 5, distance: 267.6
click at [69, 218] on link "帳單列表" at bounding box center [87, 219] width 160 height 40
click at [73, 216] on link "帳單列表" at bounding box center [87, 219] width 160 height 40
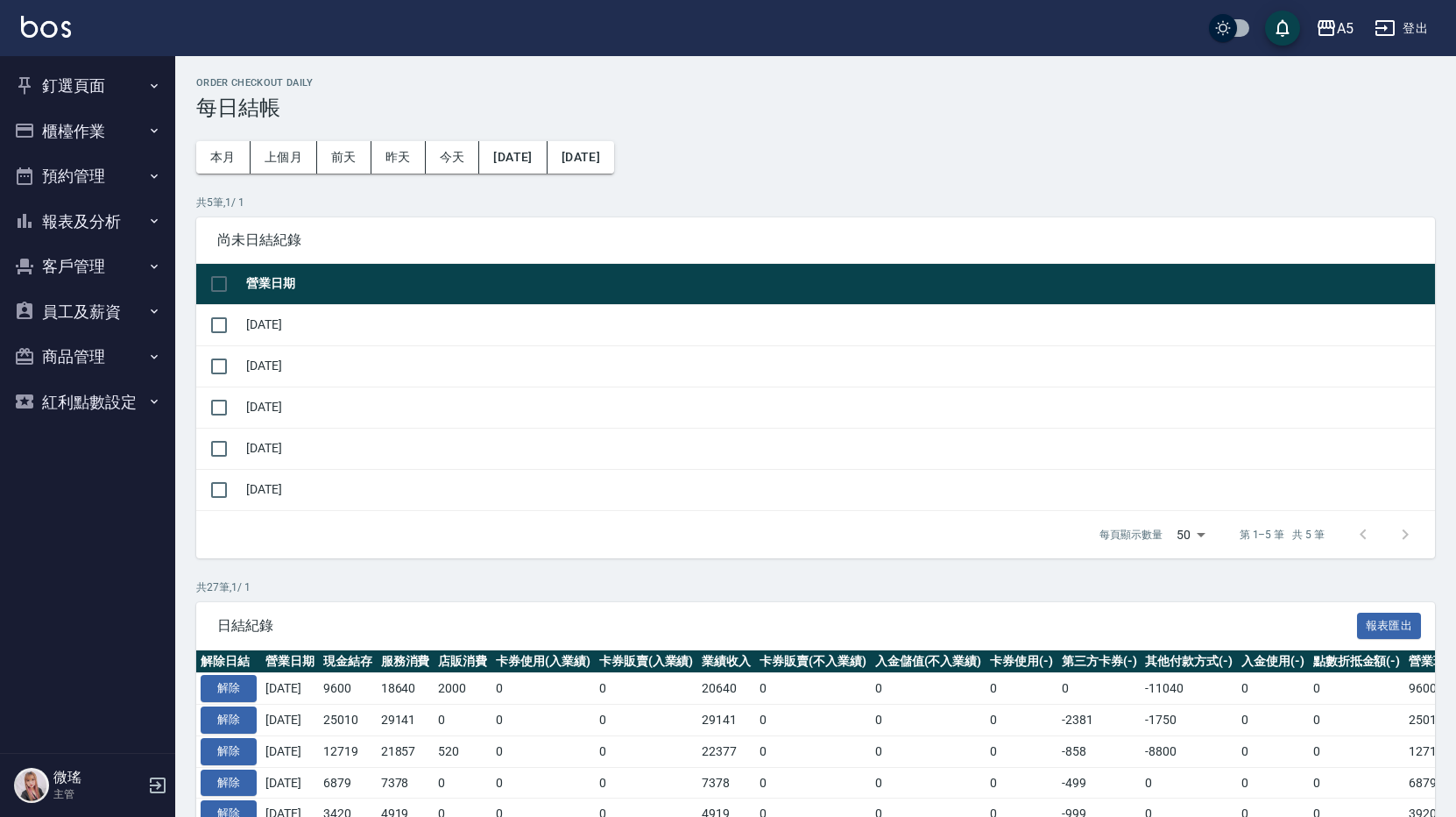
click at [113, 219] on button "報表及分析" at bounding box center [88, 221] width 161 height 45
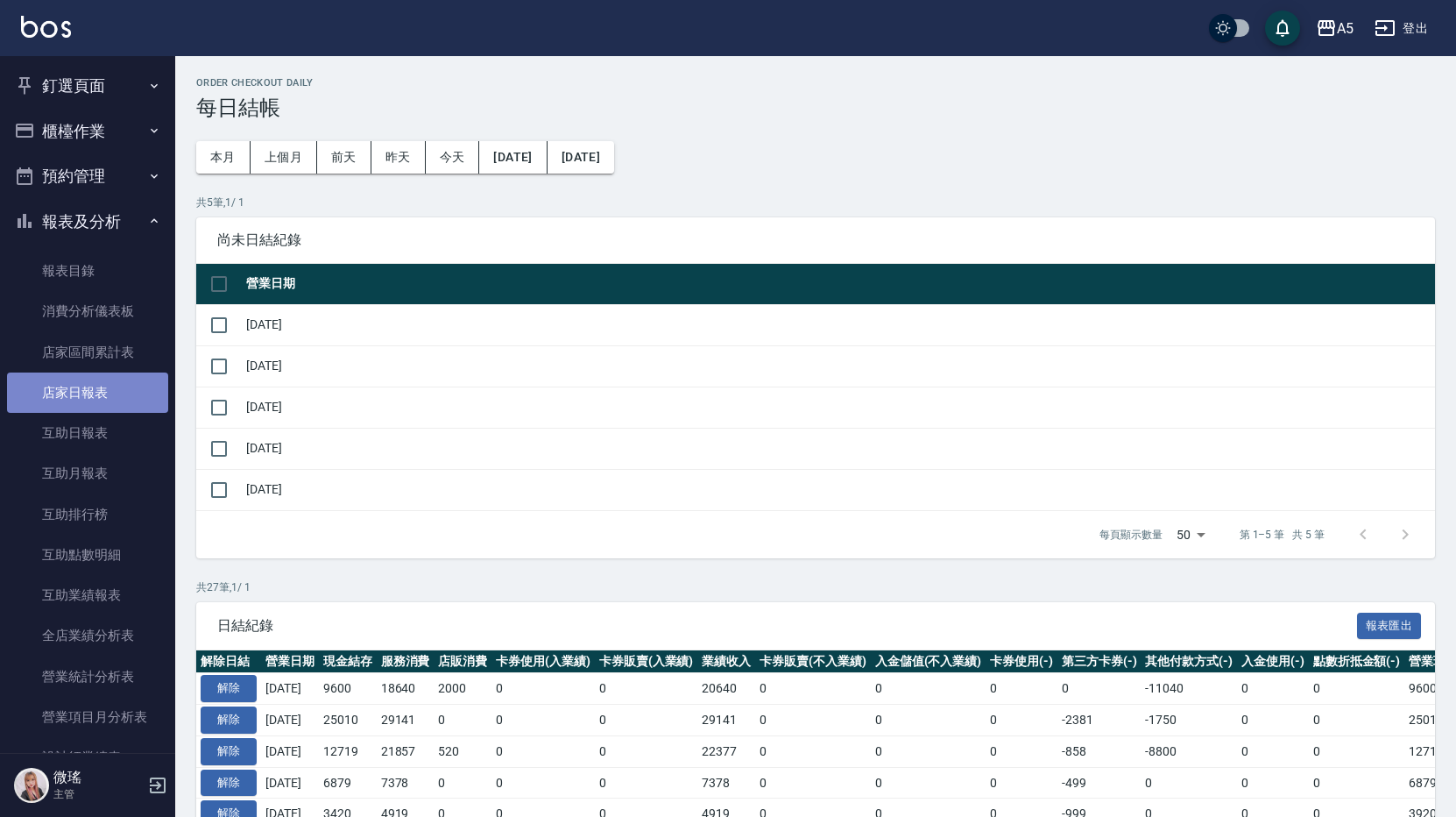
click at [99, 409] on link "店家日報表" at bounding box center [88, 393] width 161 height 40
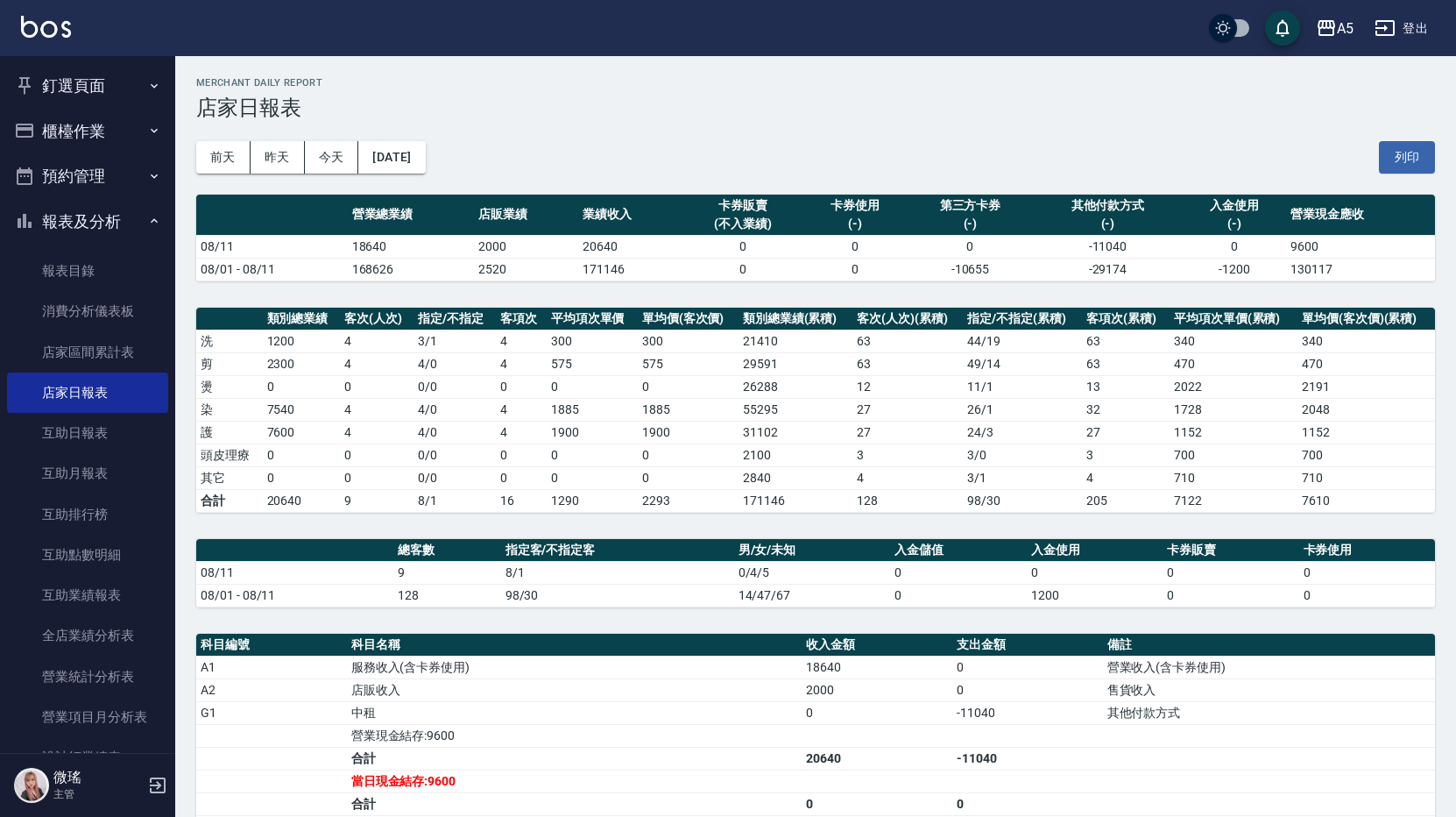
click at [75, 73] on button "釘選頁面" at bounding box center [88, 86] width 161 height 45
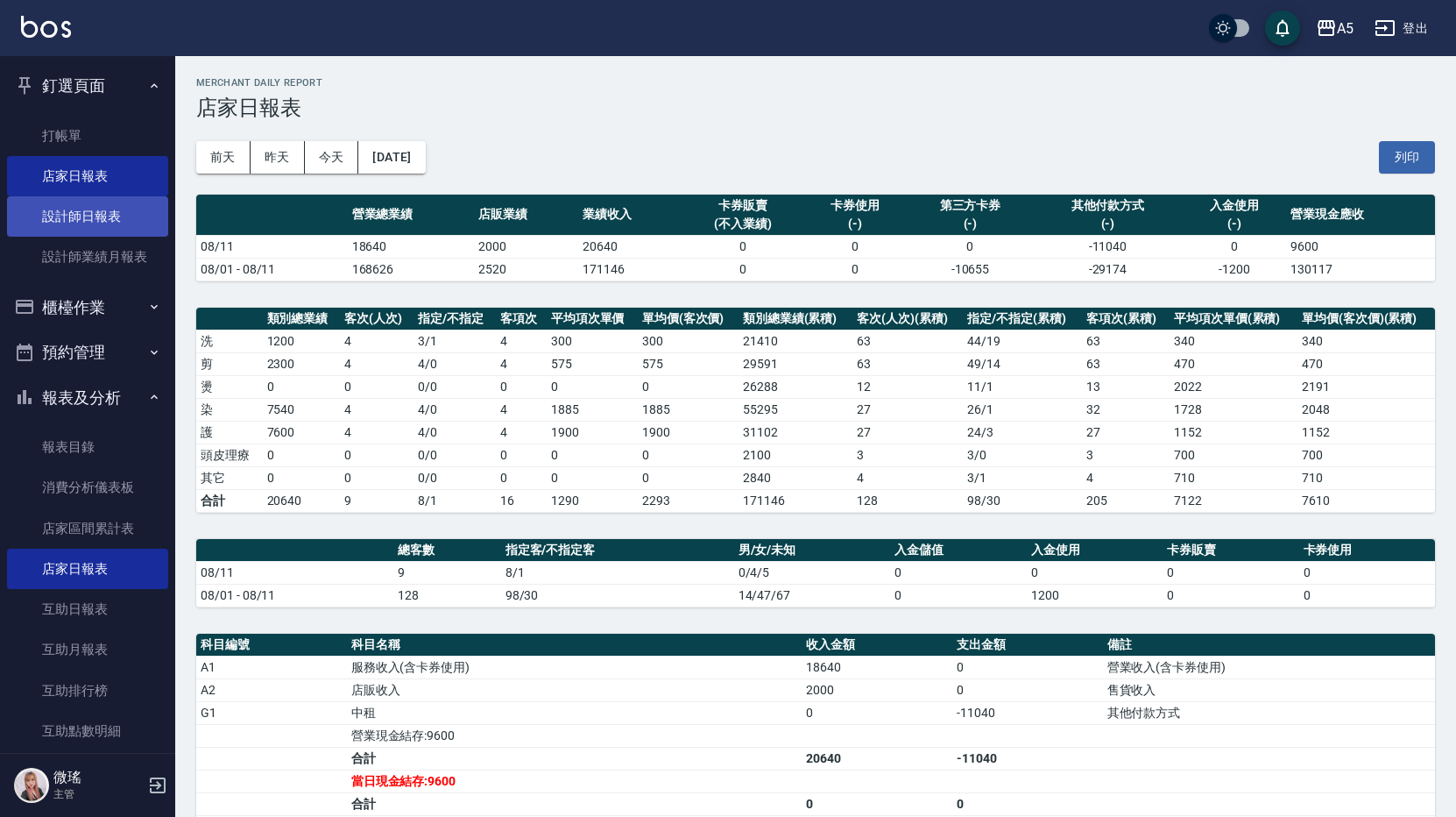
click at [87, 223] on link "設計師日報表" at bounding box center [88, 216] width 161 height 40
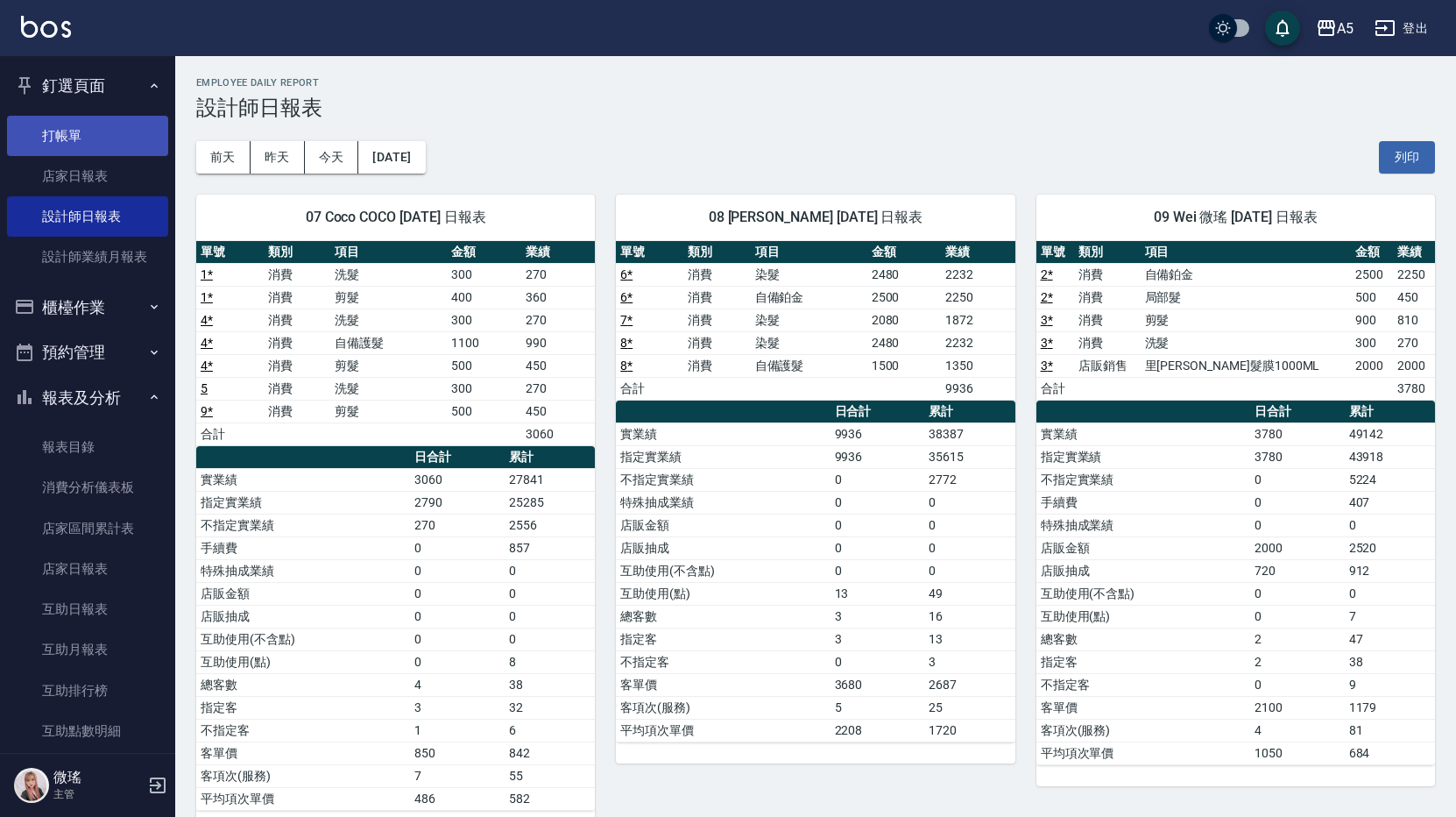
click at [55, 133] on link "打帳單" at bounding box center [88, 136] width 161 height 40
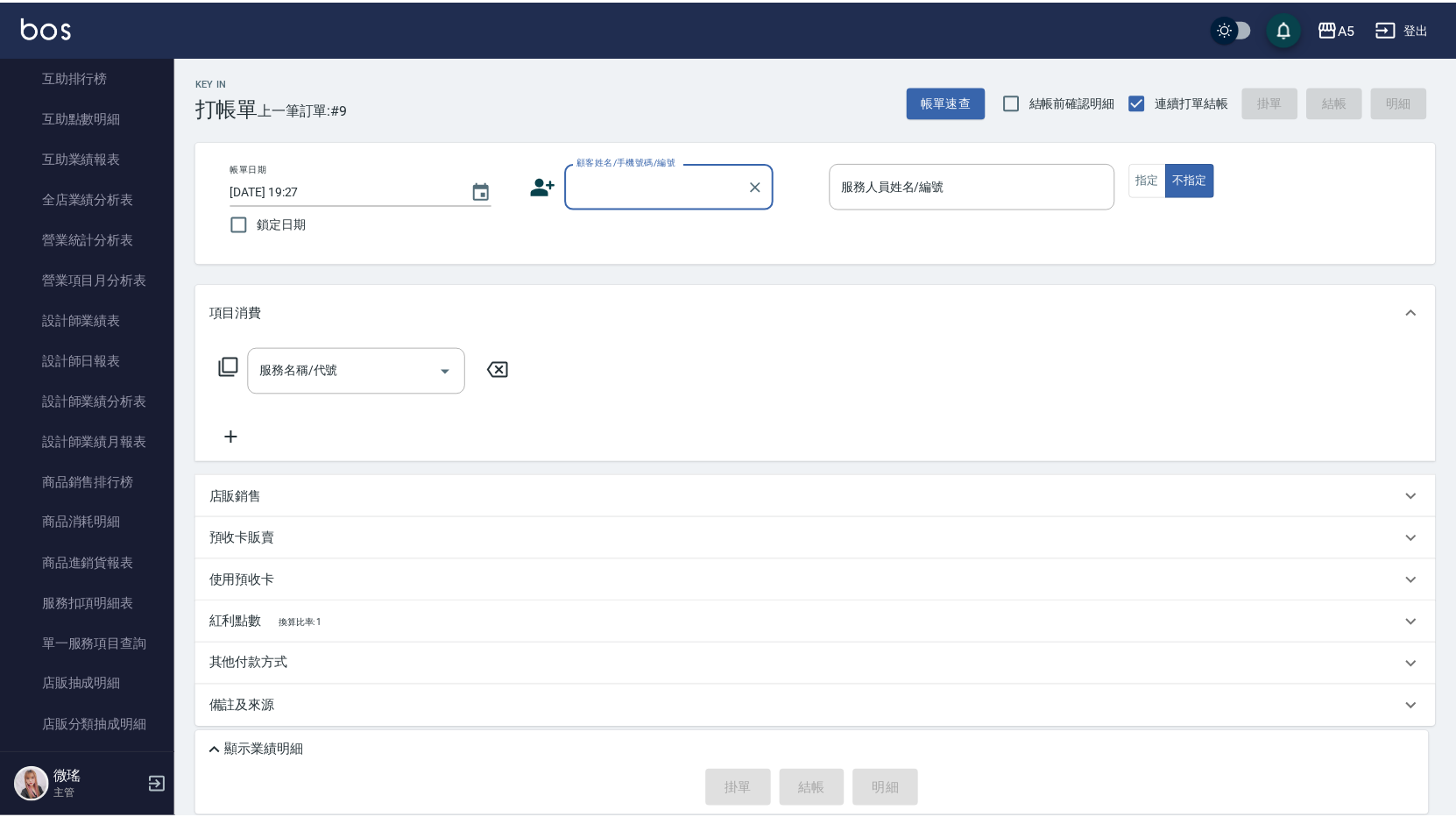
scroll to position [1139, 0]
